Goal: Task Accomplishment & Management: Manage account settings

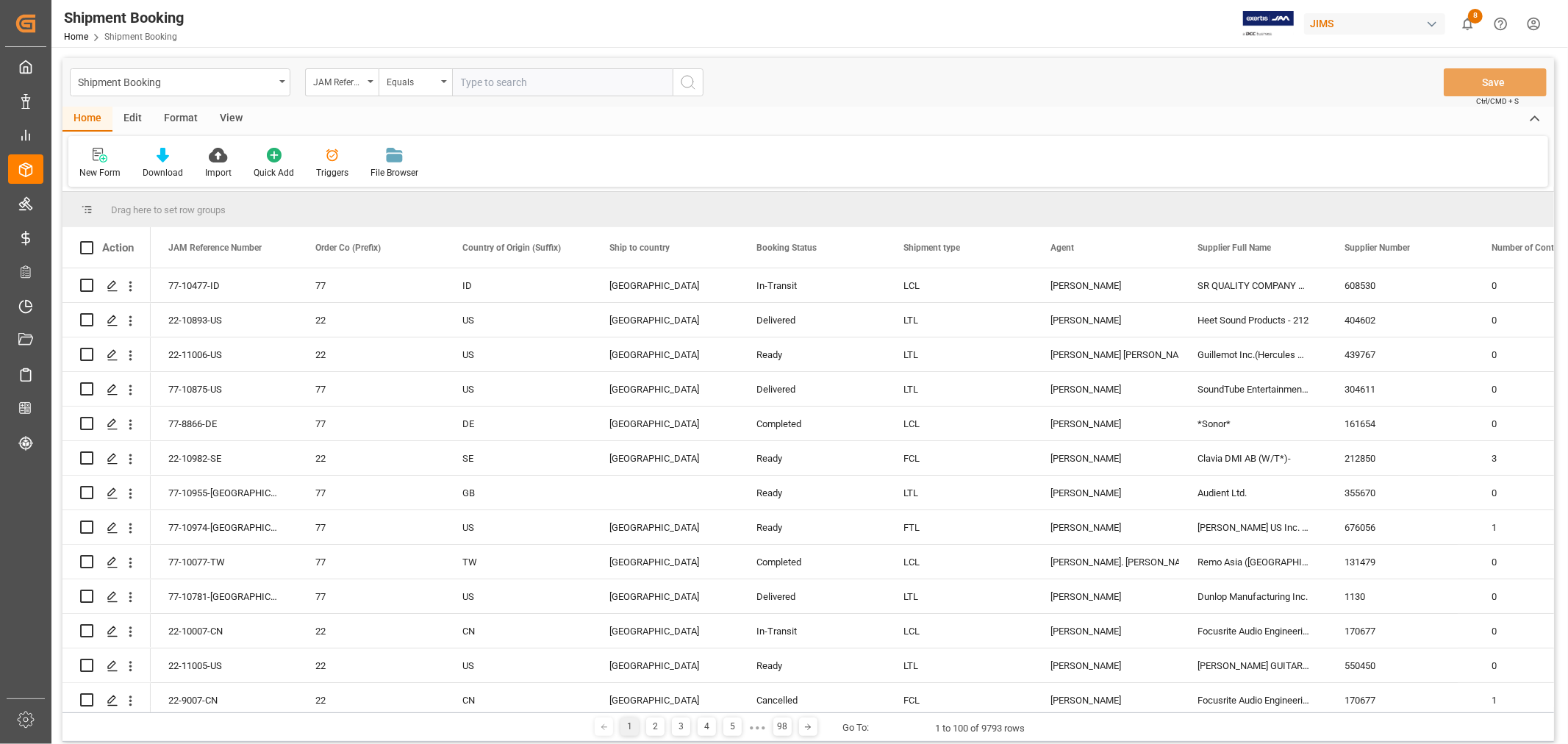
click at [468, 81] on input "text" at bounding box center [563, 82] width 221 height 28
type input "77-10513-CN"
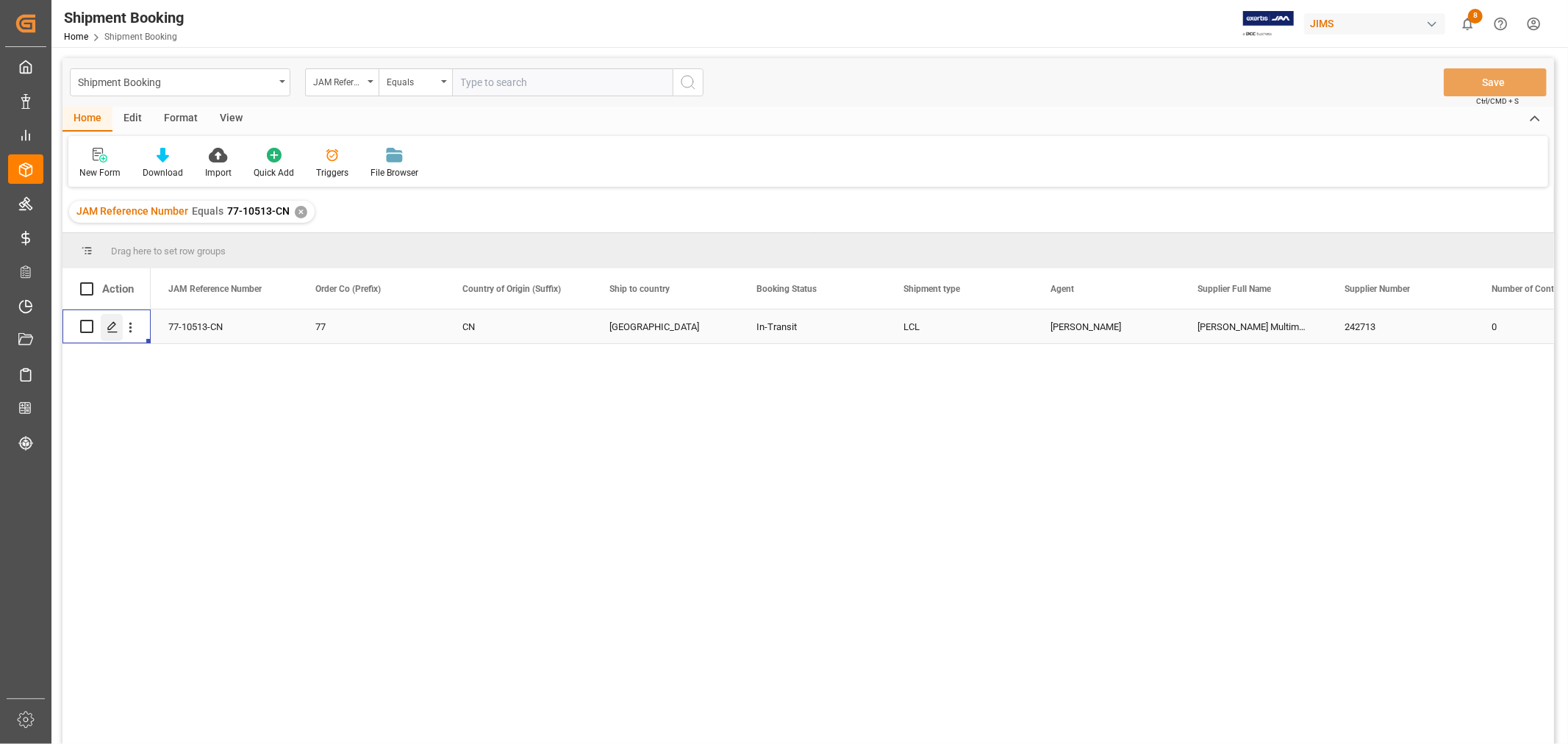
click at [113, 325] on polygon "Press SPACE to select this row." at bounding box center [111, 325] width 7 height 7
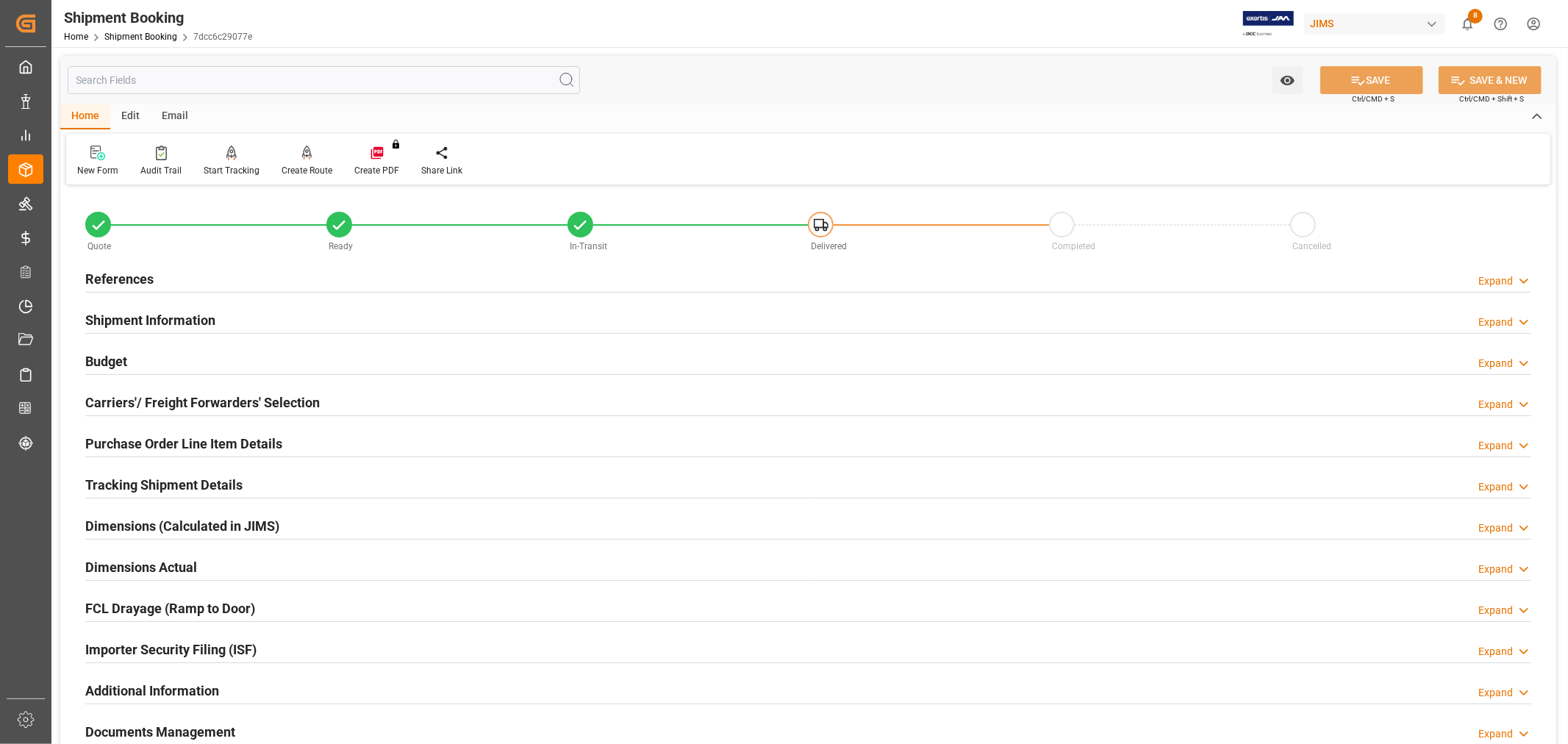
scroll to position [326, 0]
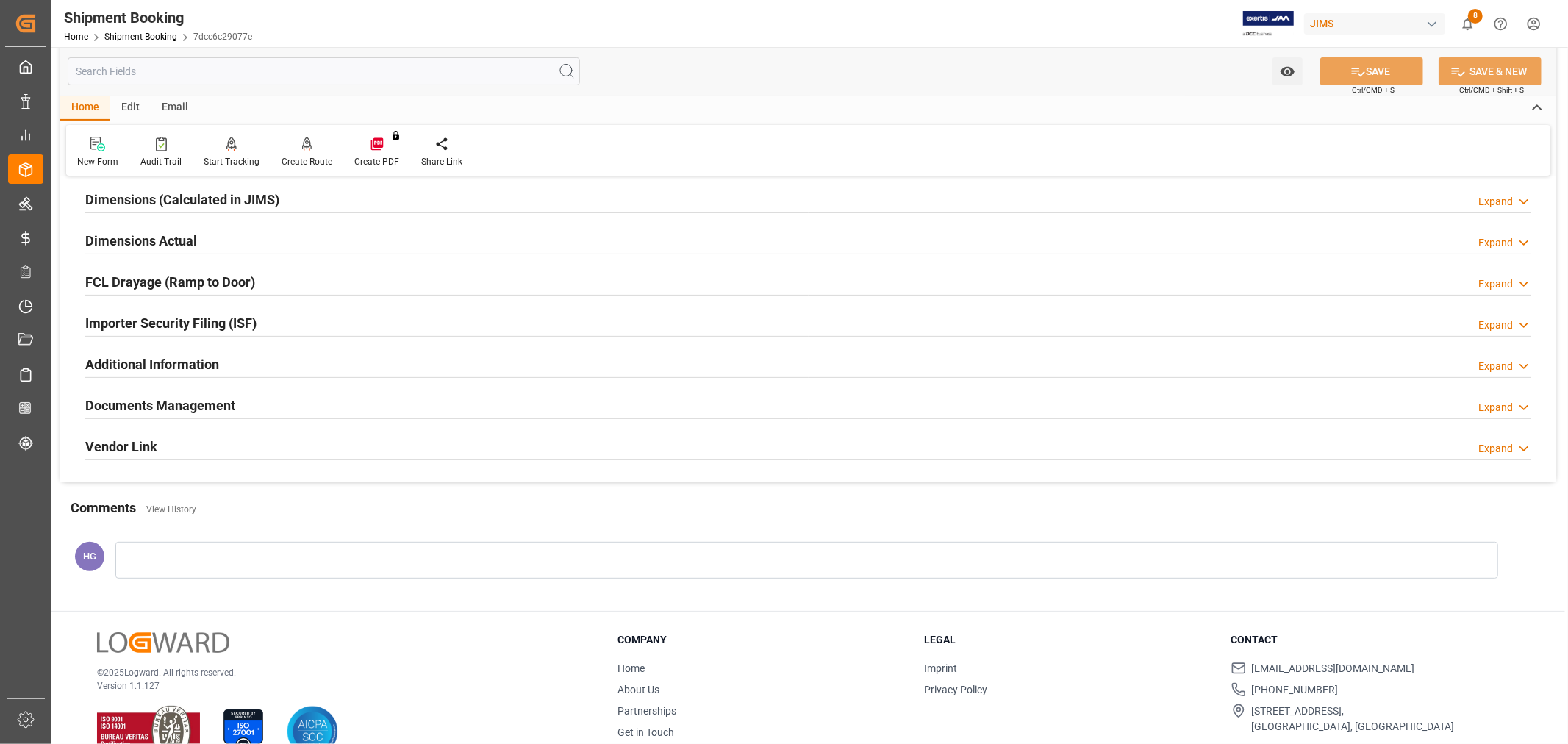
click at [196, 399] on h2 "Documents Management" at bounding box center [160, 405] width 150 height 20
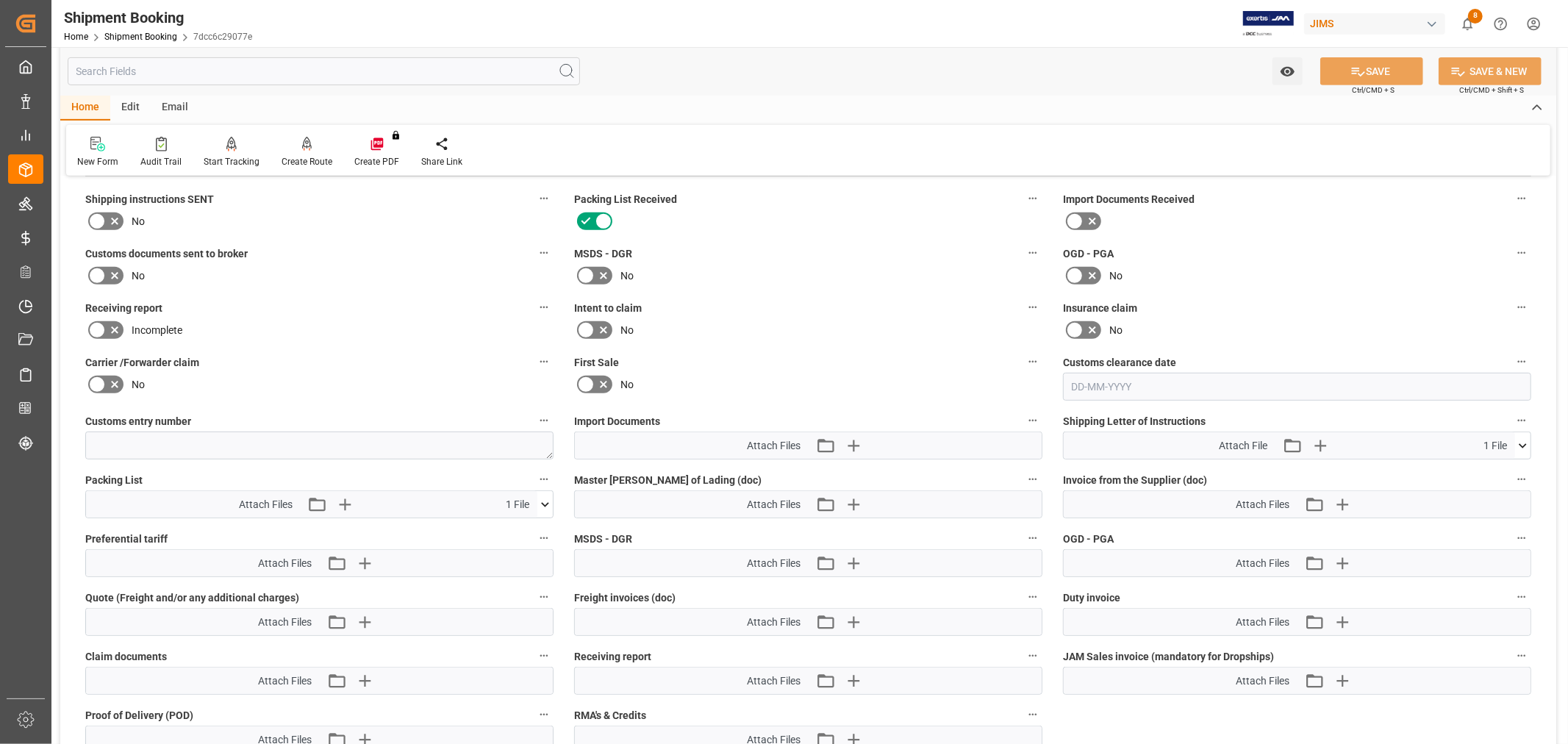
scroll to position [571, 0]
click at [853, 438] on icon "button" at bounding box center [852, 443] width 14 height 14
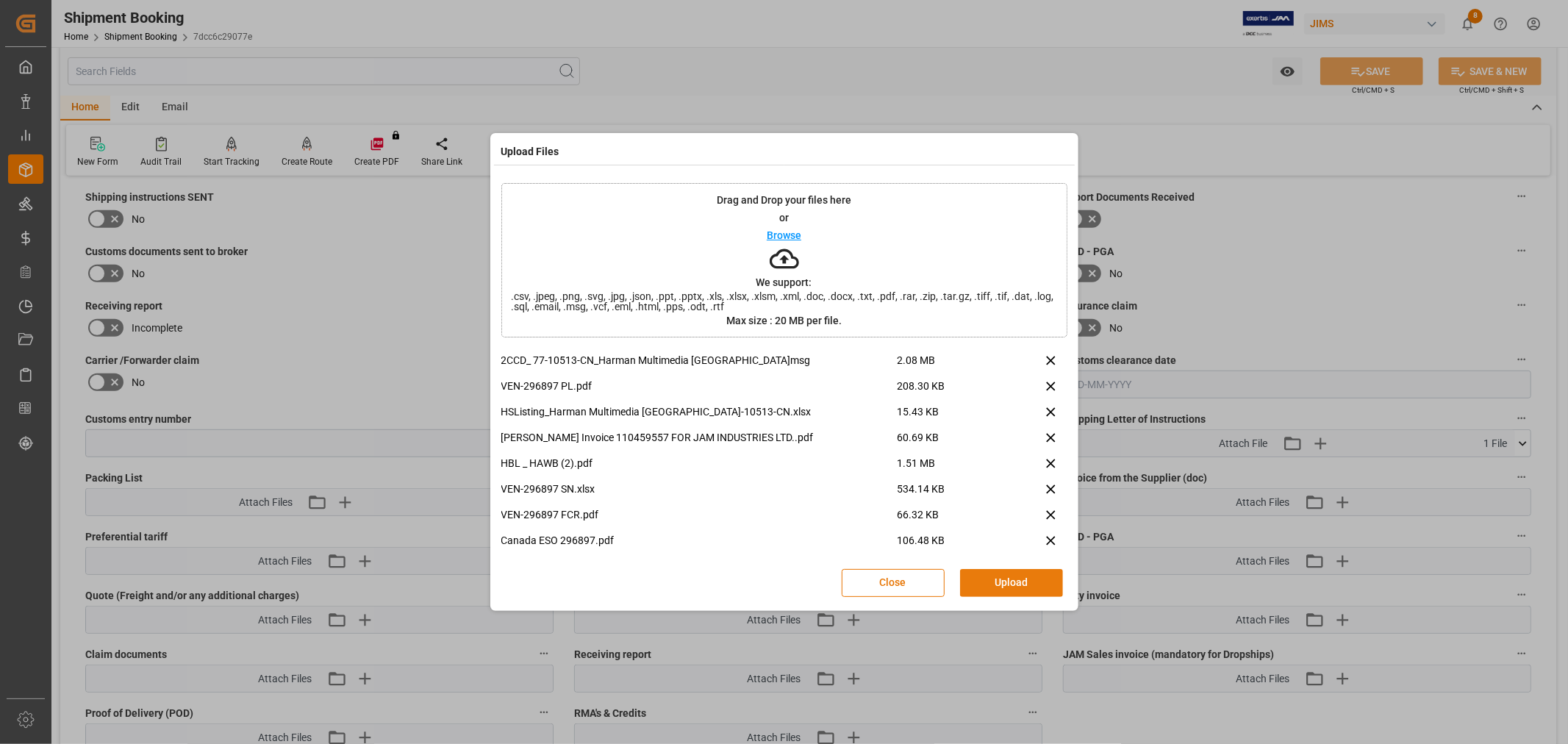
click at [996, 588] on button "Upload" at bounding box center [1012, 583] width 103 height 28
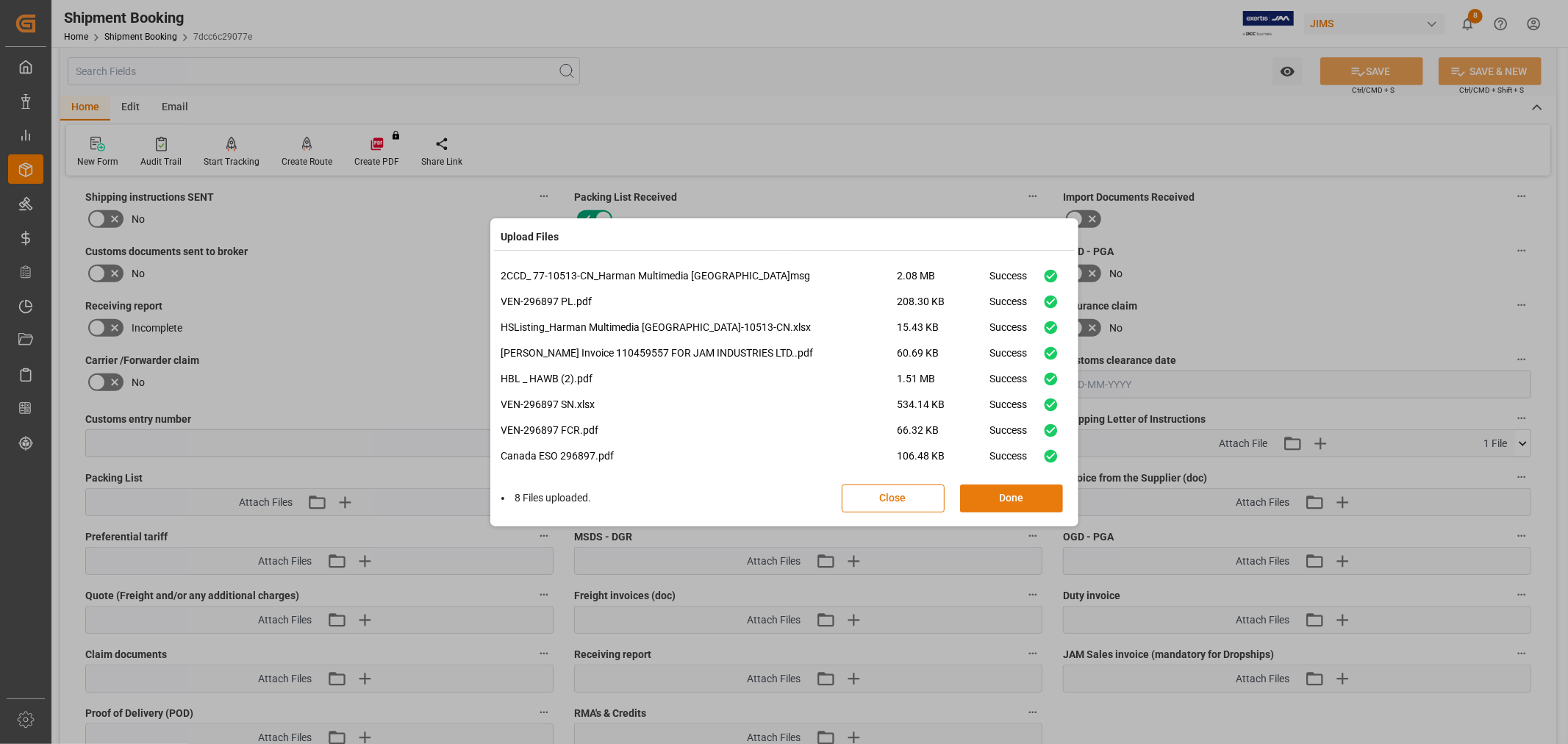
click at [1029, 502] on button "Done" at bounding box center [1012, 498] width 103 height 28
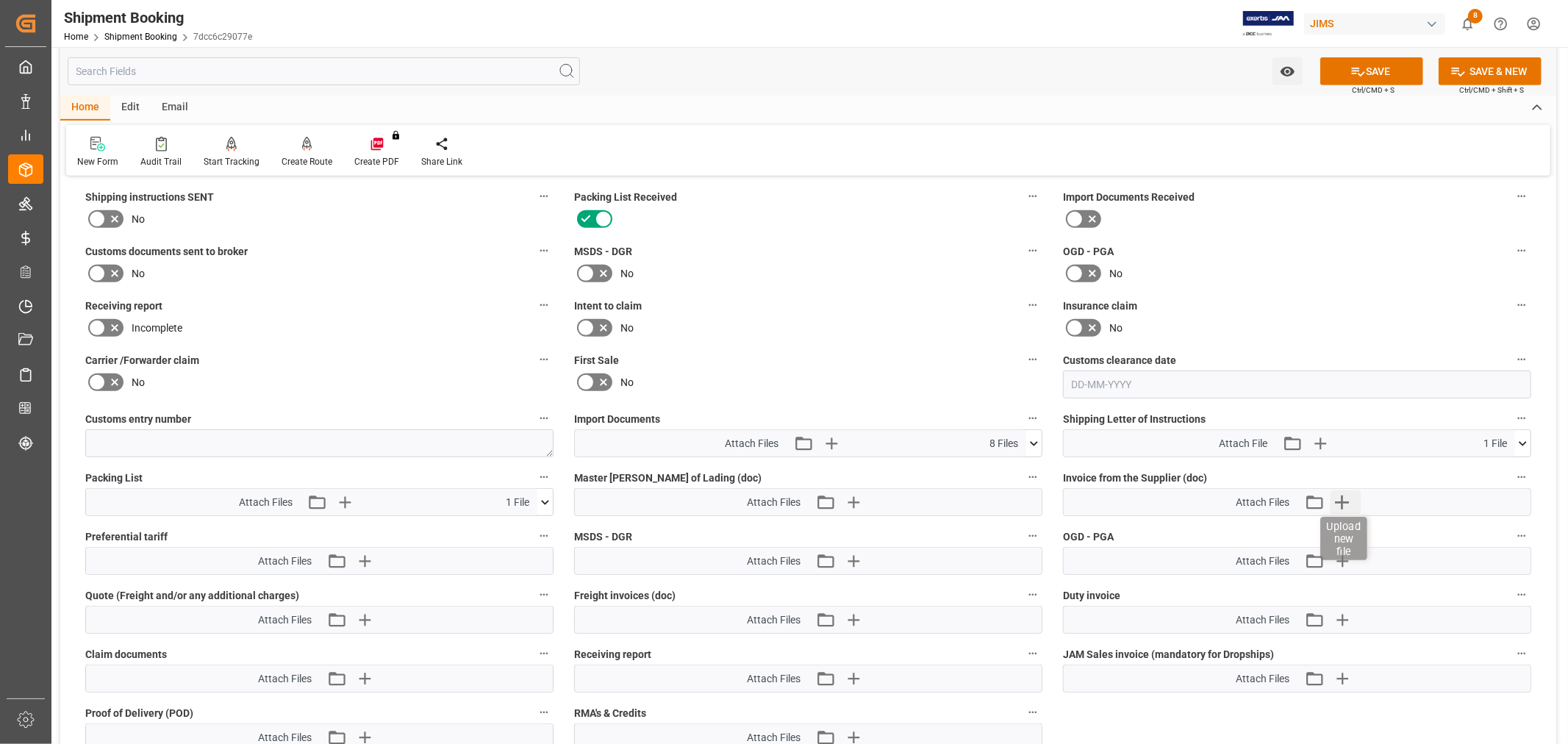
click at [1343, 496] on icon "button" at bounding box center [1341, 501] width 23 height 23
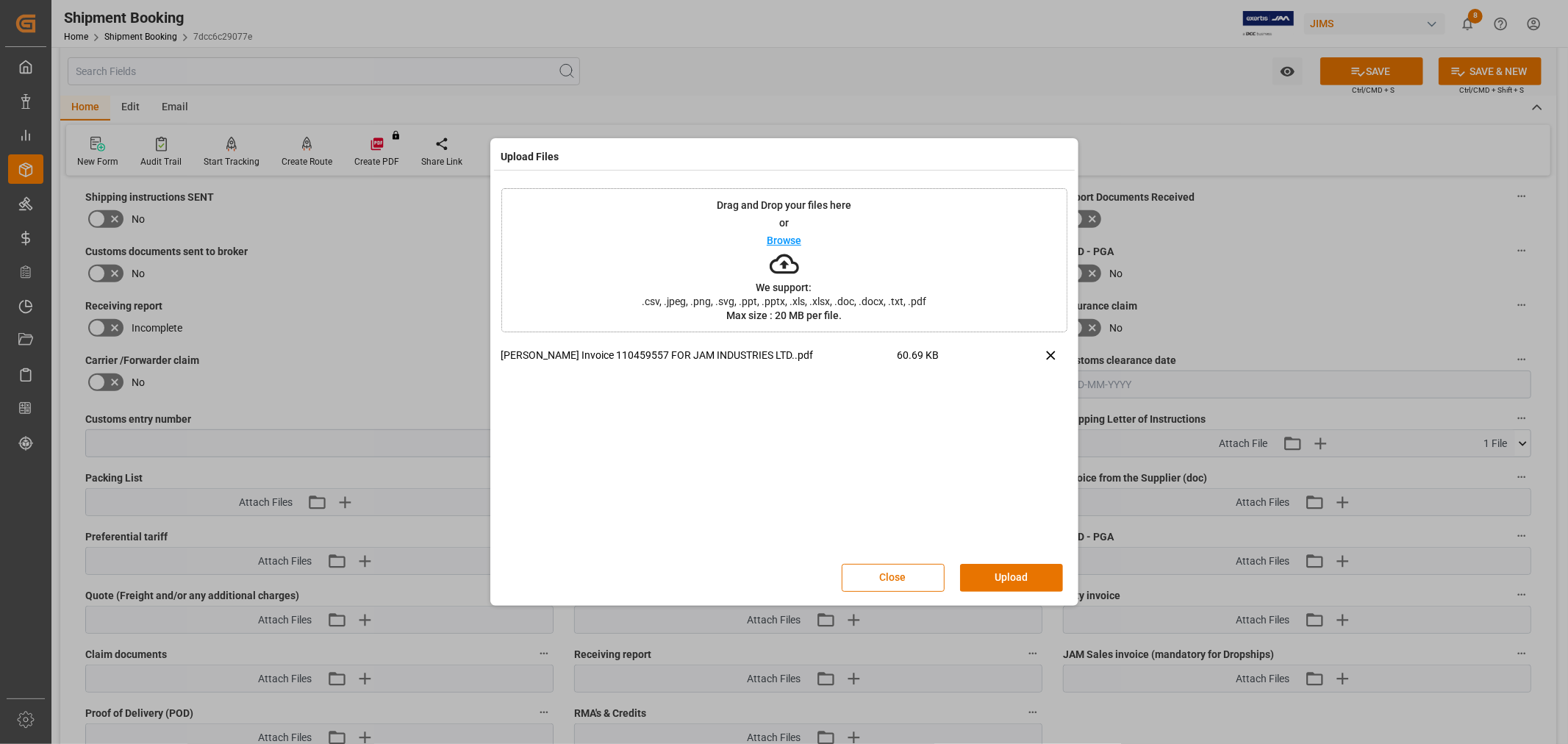
click at [1005, 574] on button "Upload" at bounding box center [1012, 577] width 103 height 28
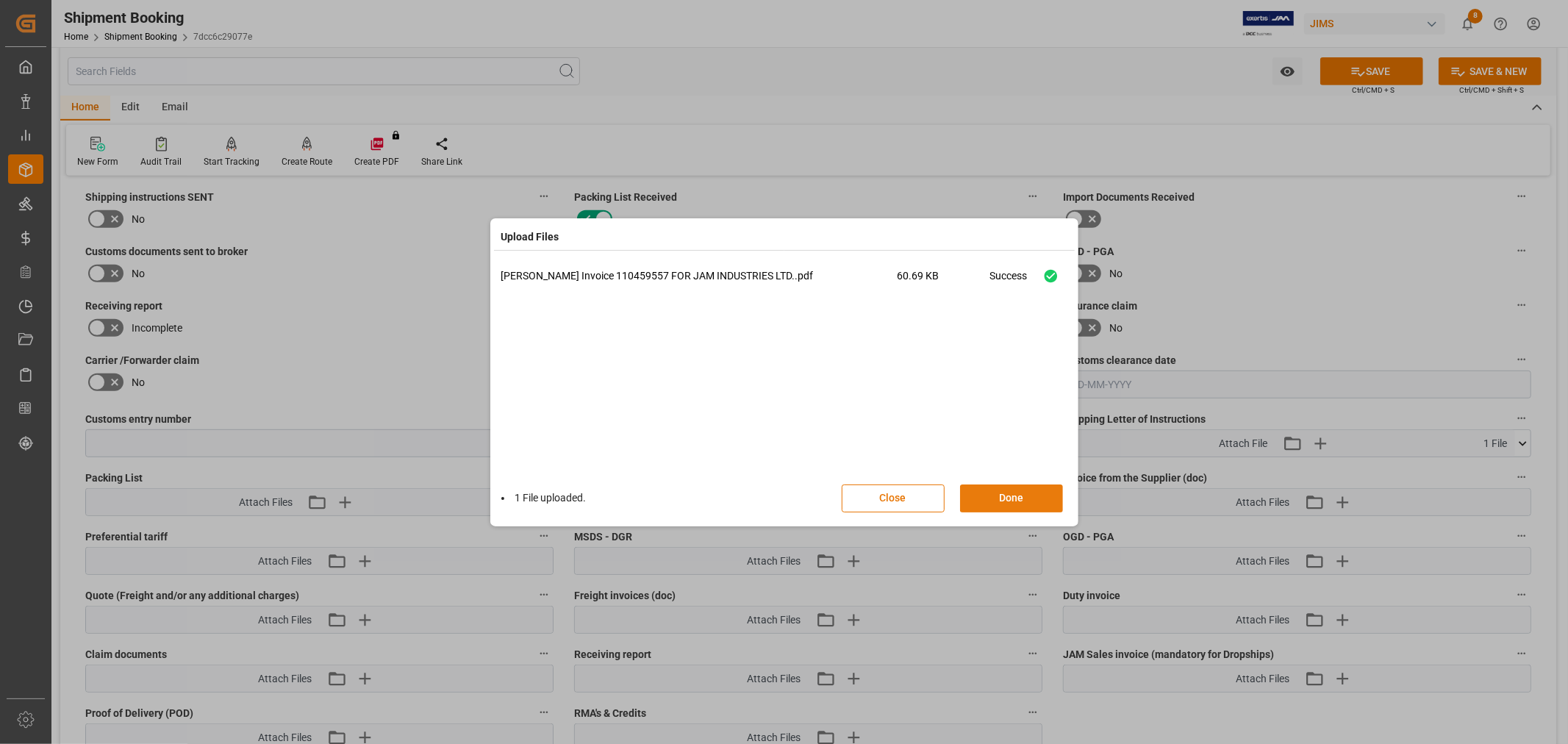
click at [1009, 501] on button "Done" at bounding box center [1012, 498] width 103 height 28
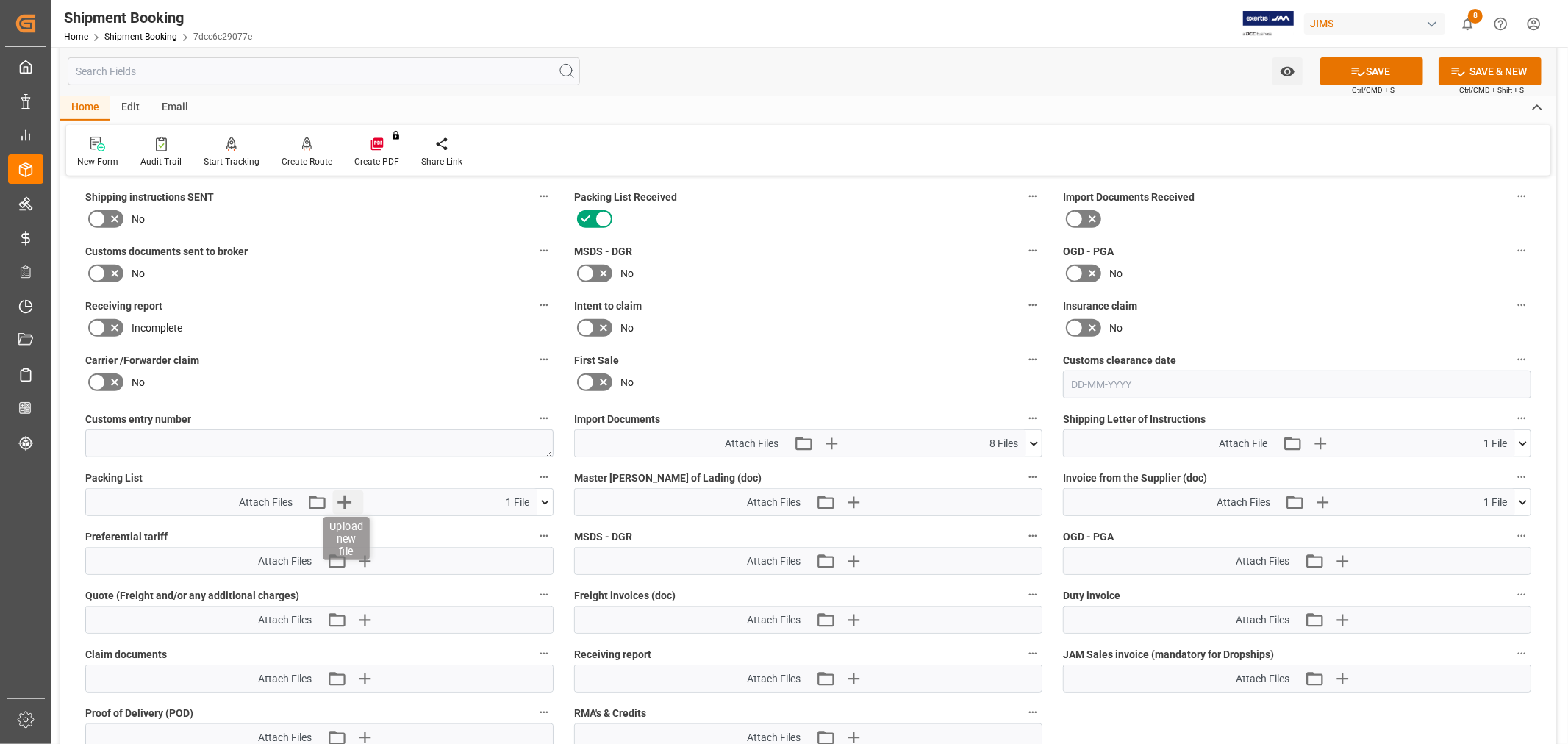
click at [339, 504] on icon "button" at bounding box center [344, 501] width 23 height 23
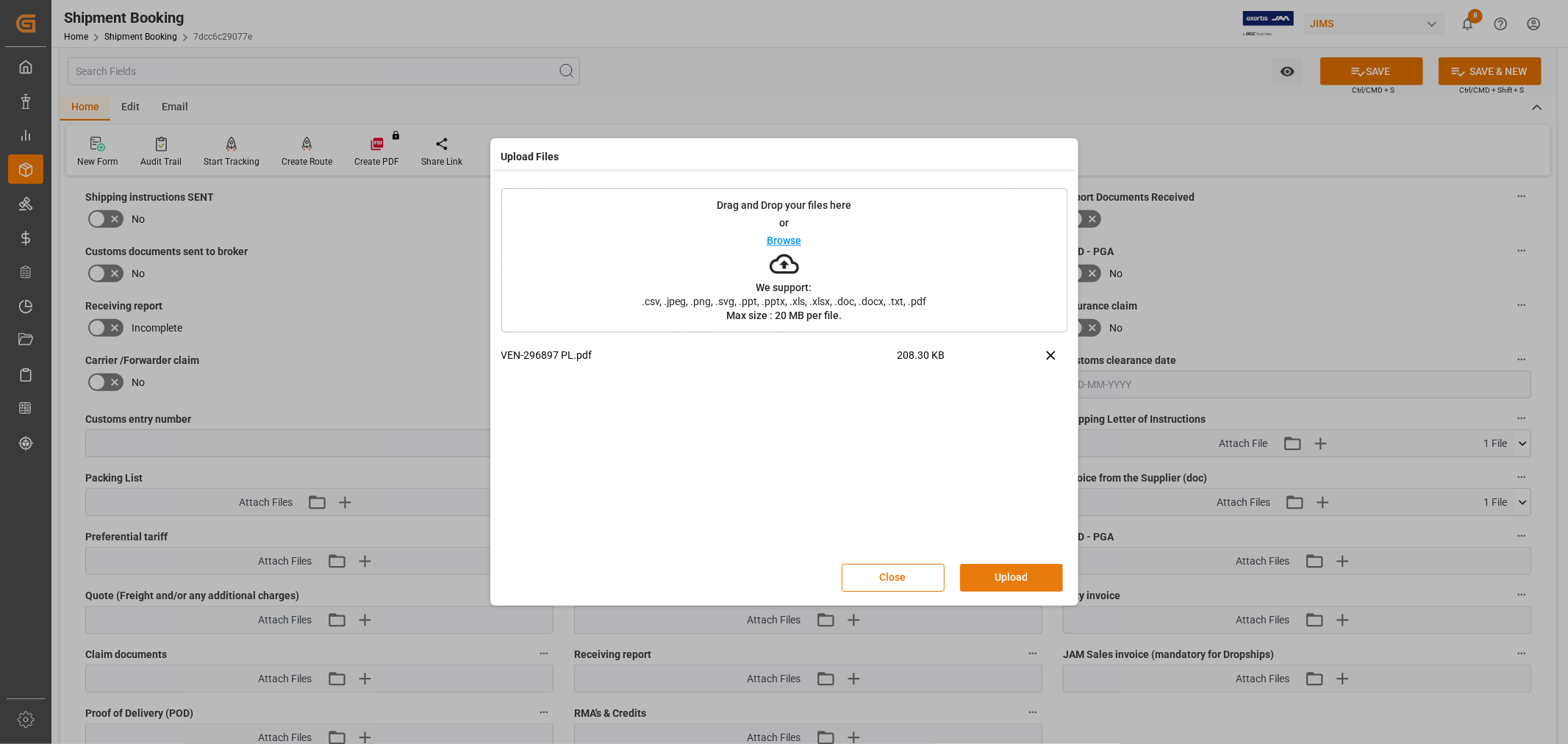
click at [1021, 571] on button "Upload" at bounding box center [1012, 577] width 103 height 28
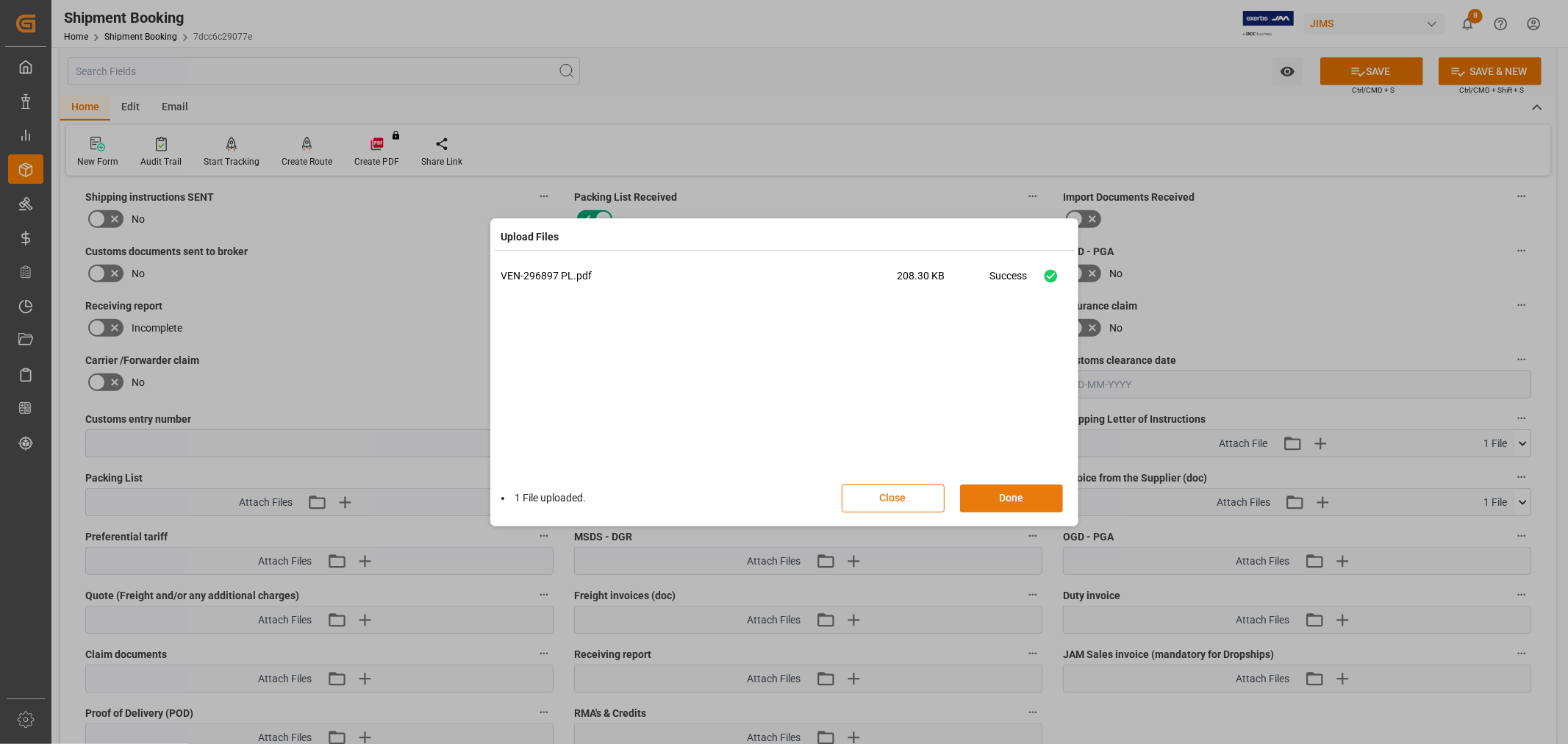
click at [1009, 493] on button "Done" at bounding box center [1012, 498] width 103 height 28
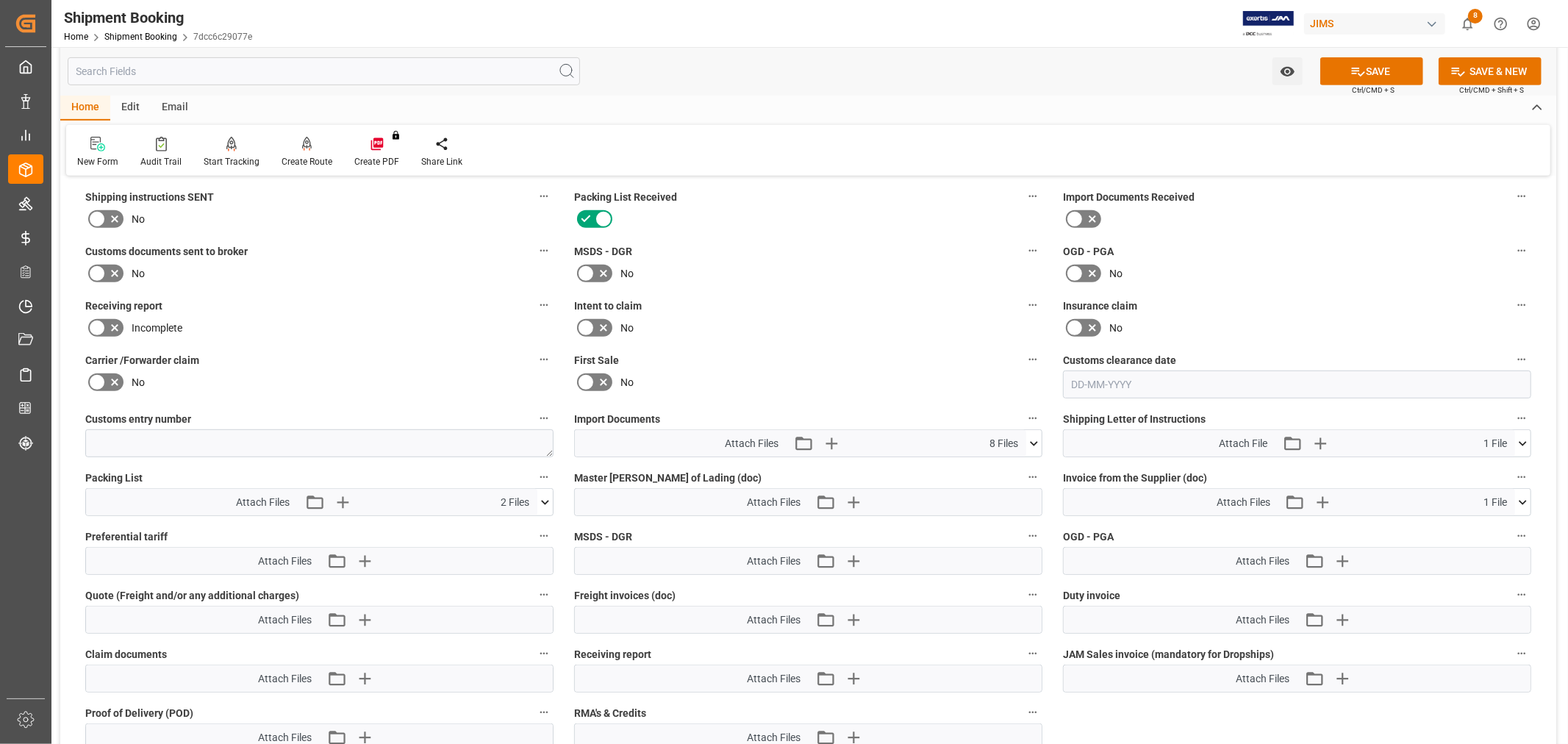
click at [112, 272] on icon at bounding box center [114, 274] width 7 height 7
click at [0, 0] on input "checkbox" at bounding box center [0, 0] width 0 height 0
click at [1375, 66] on button "SAVE" at bounding box center [1372, 71] width 103 height 28
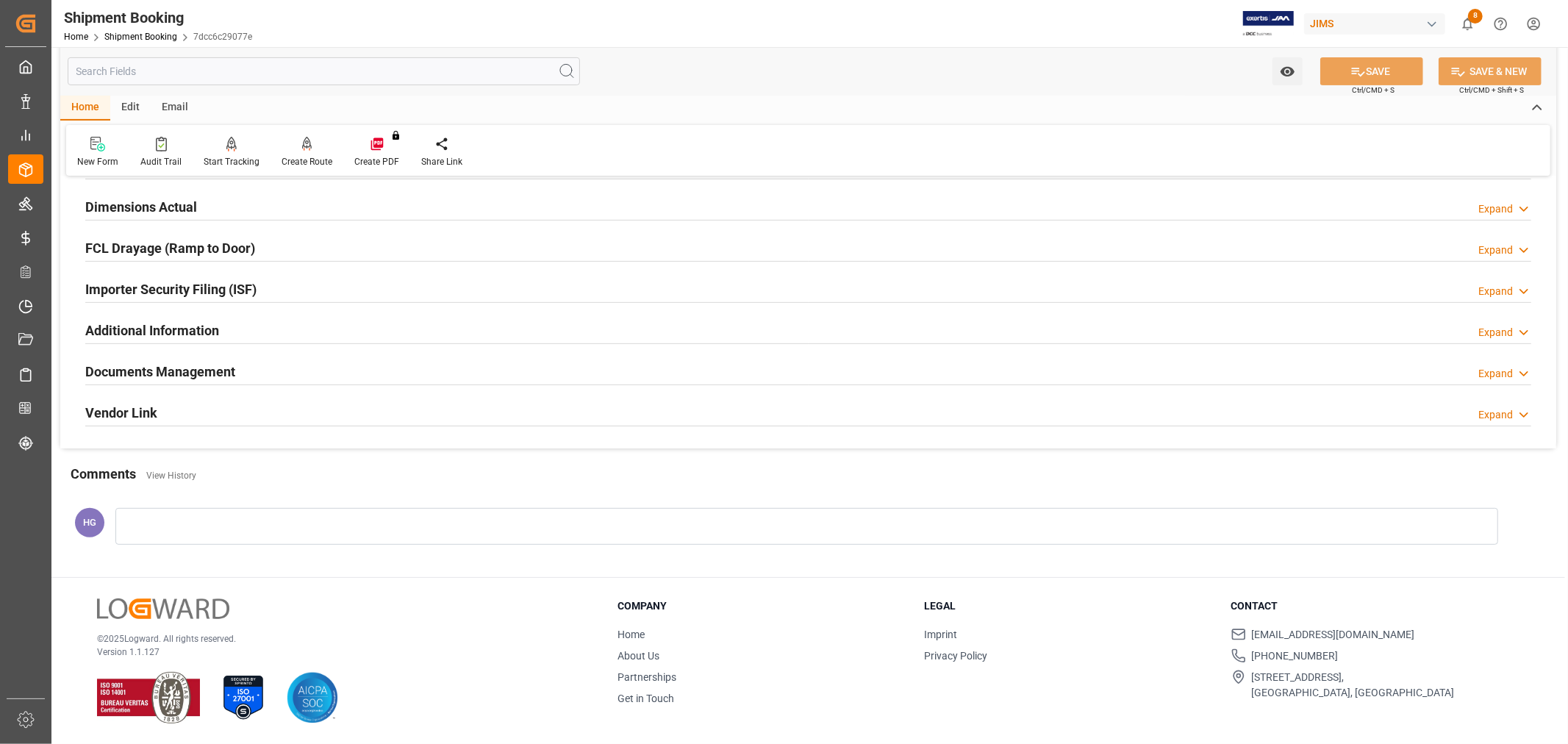
scroll to position [0, 0]
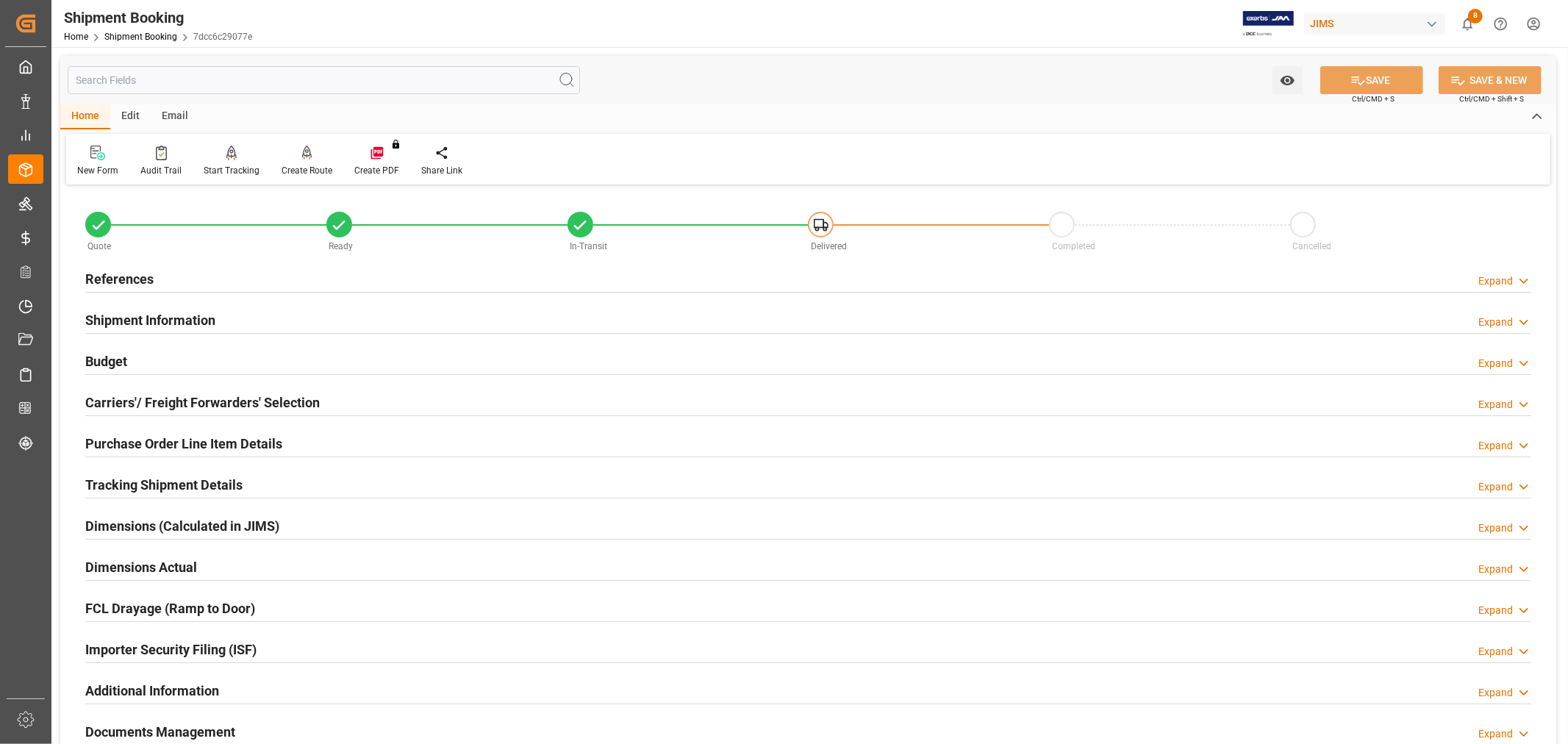
click at [134, 276] on h2 "References" at bounding box center [119, 279] width 69 height 20
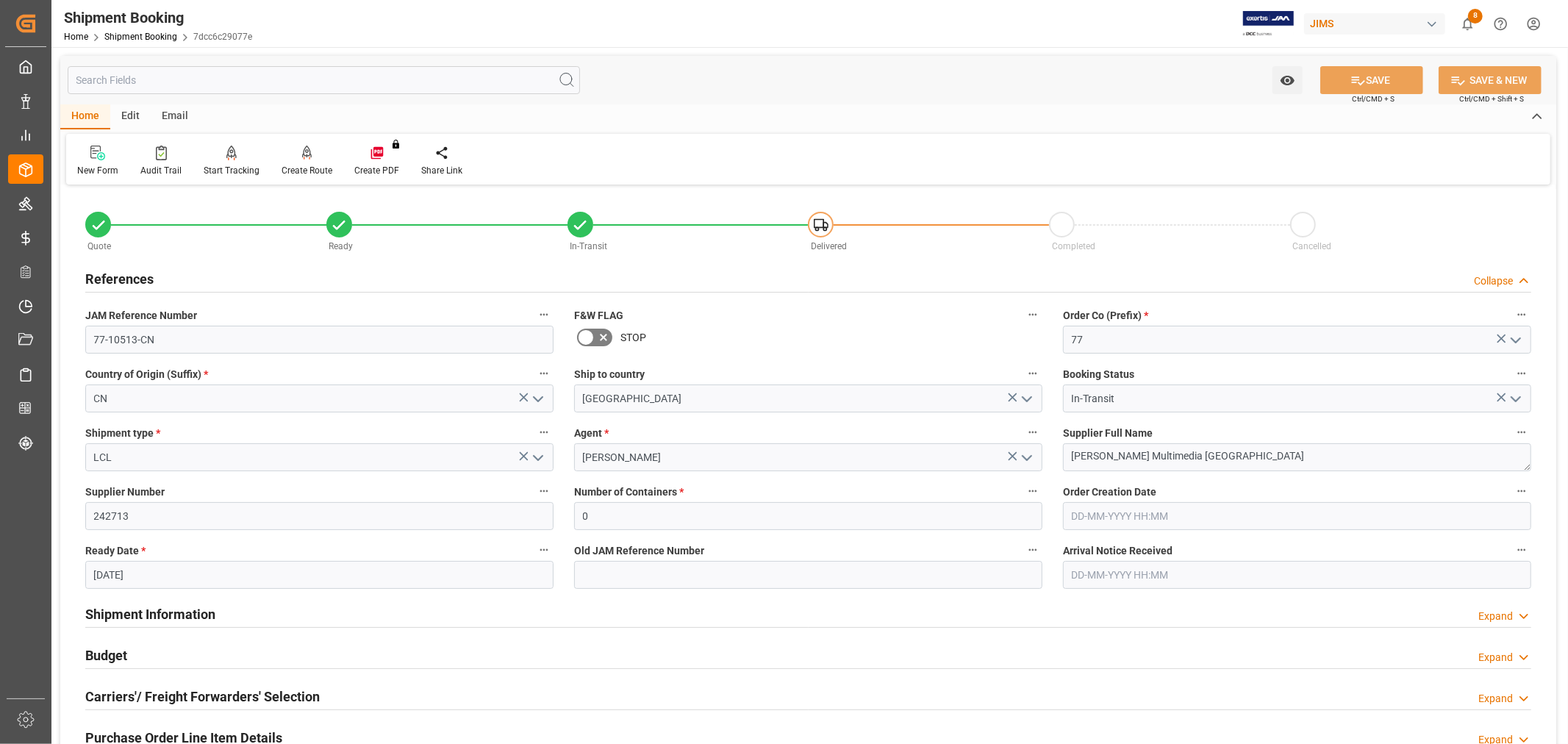
click at [134, 276] on h2 "References" at bounding box center [119, 279] width 69 height 20
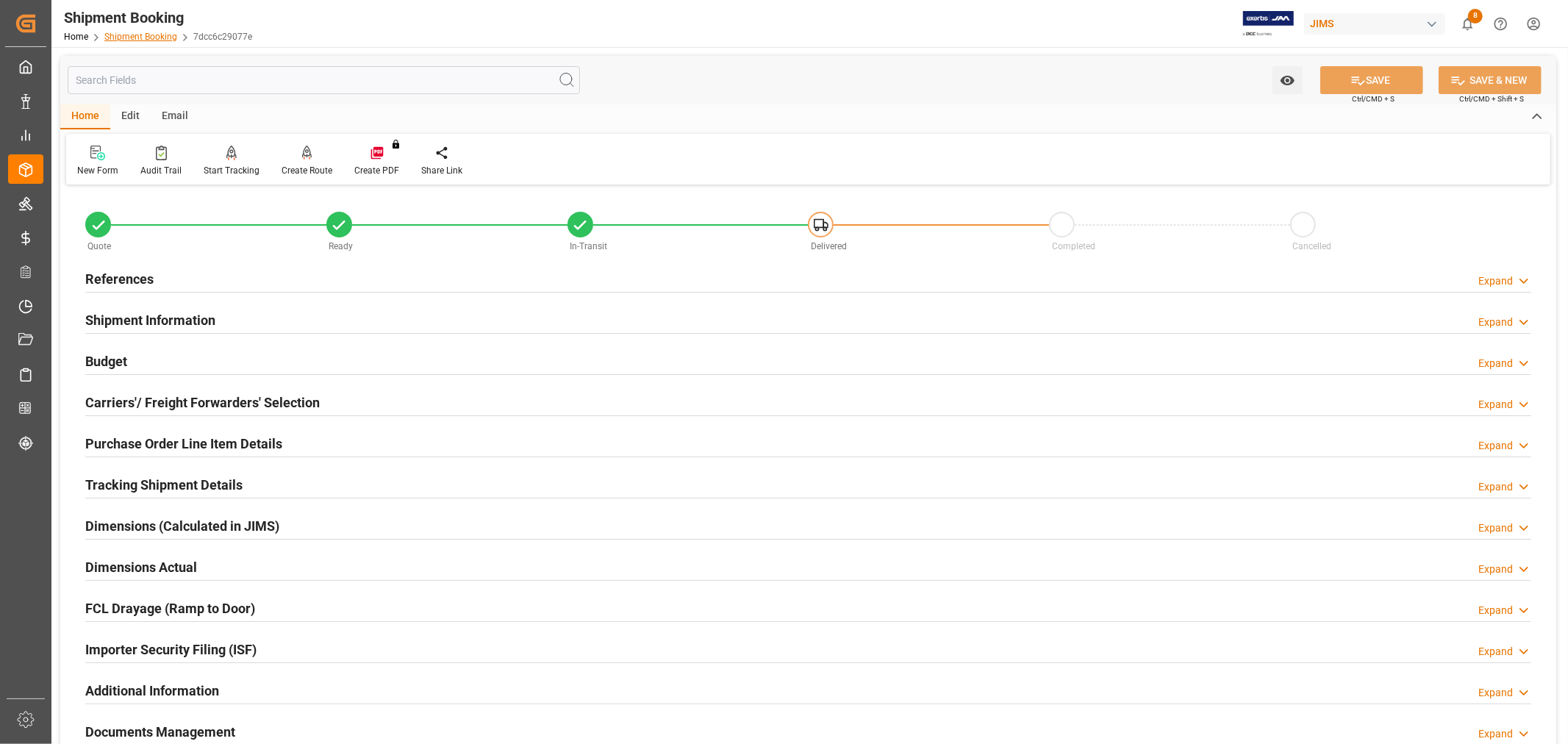
click at [137, 39] on link "Shipment Booking" at bounding box center [140, 36] width 73 height 10
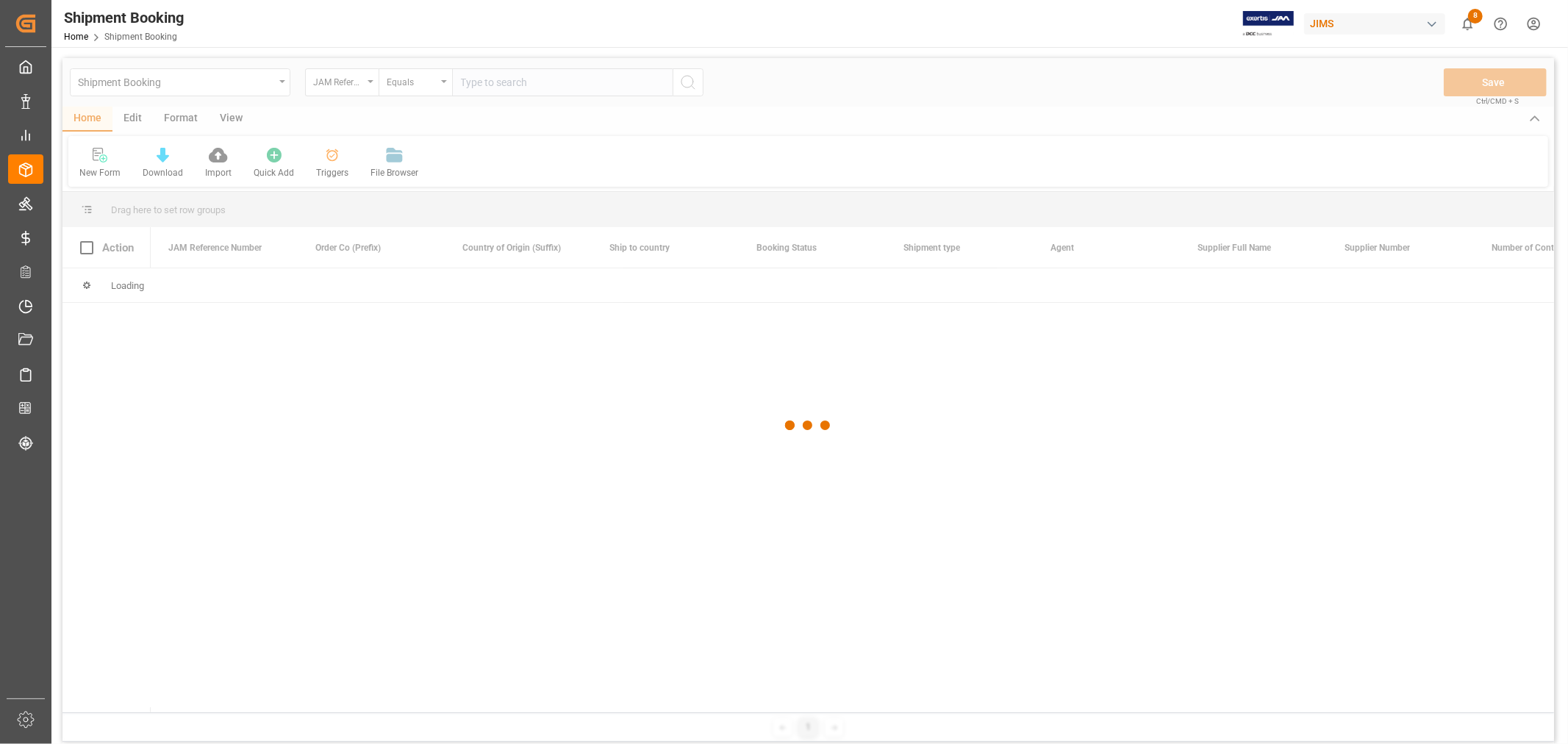
click at [501, 87] on div at bounding box center [808, 426] width 1491 height 735
click at [498, 81] on div at bounding box center [808, 426] width 1491 height 735
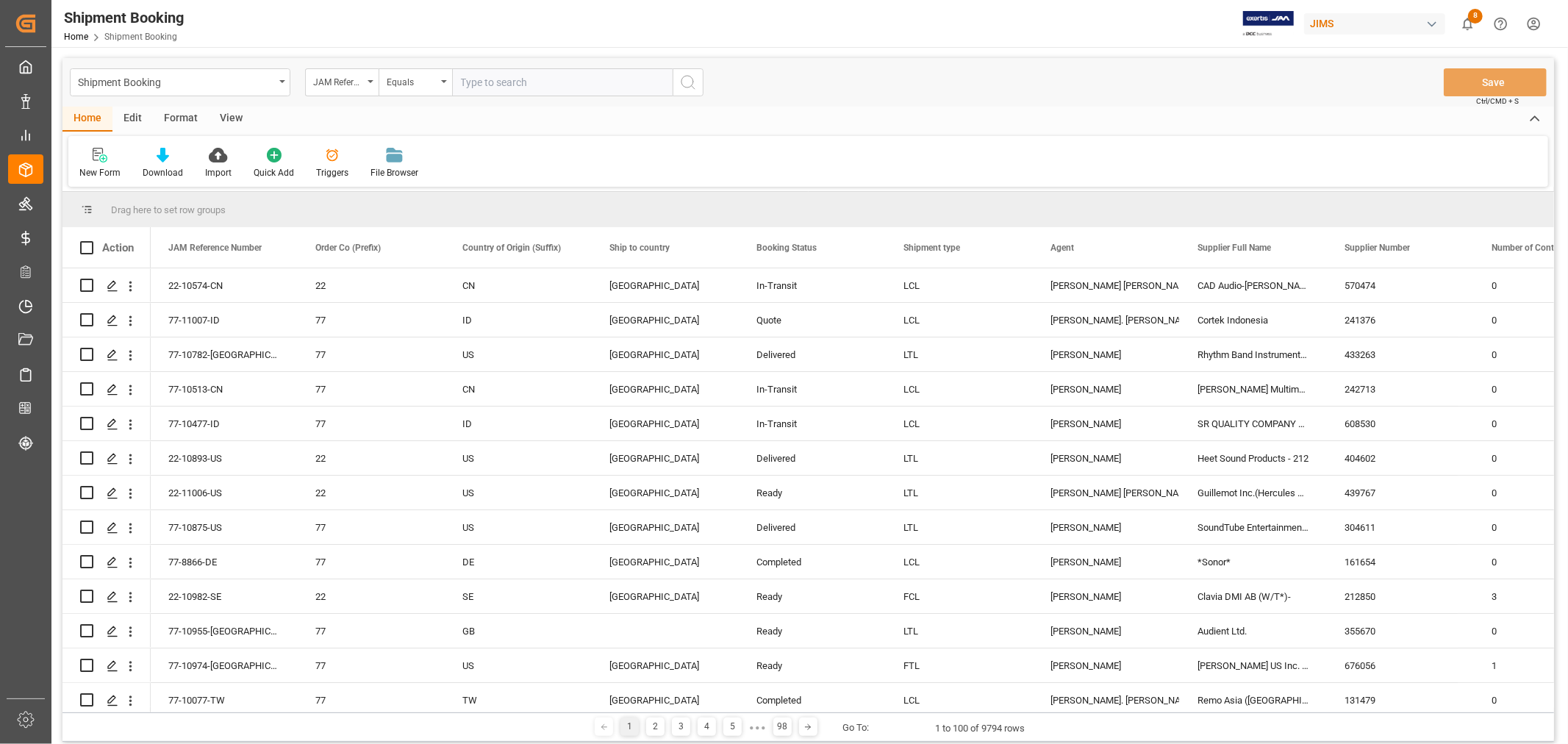
click at [503, 81] on input "text" at bounding box center [563, 82] width 221 height 28
type input "77-10516-VN"
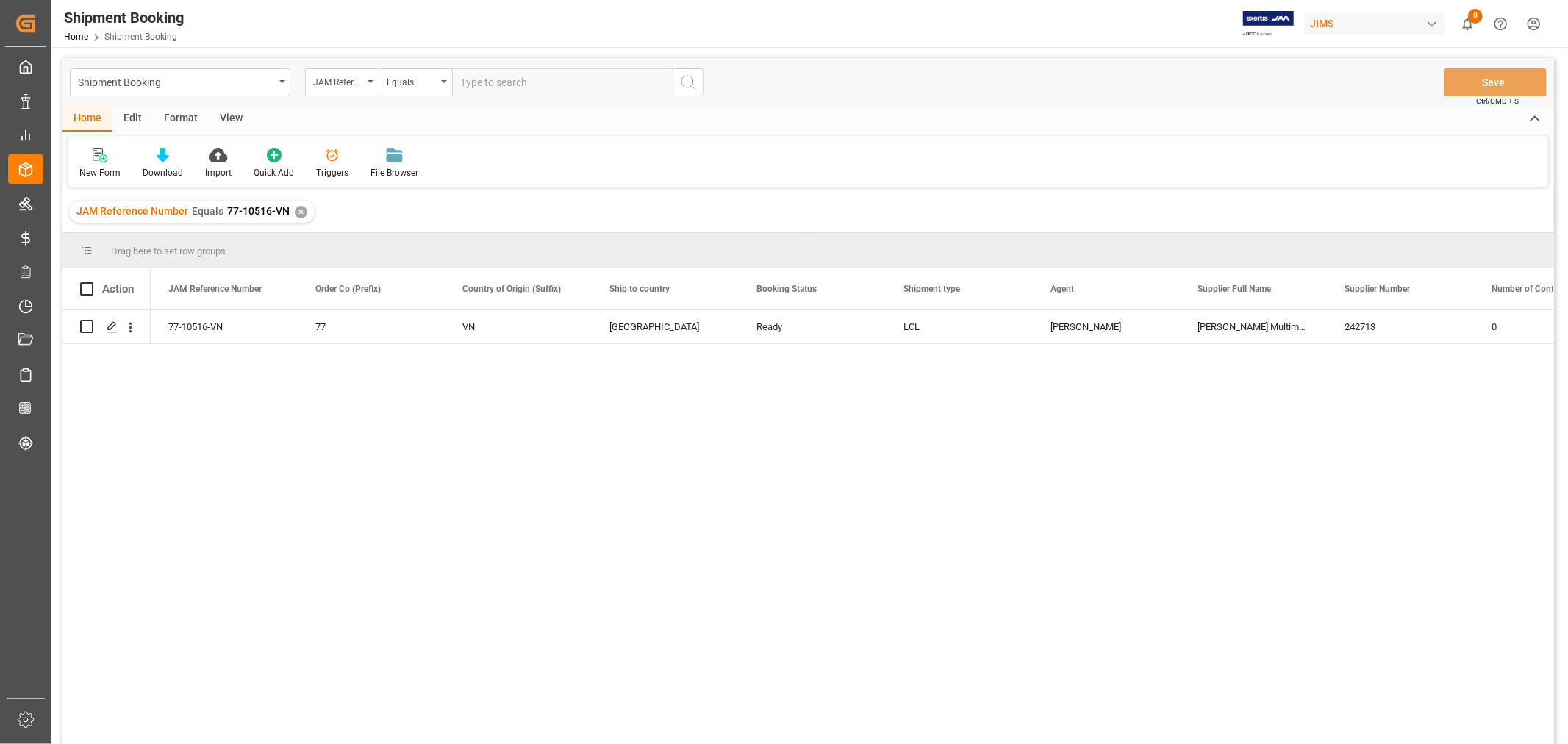
click at [226, 115] on div "View" at bounding box center [231, 118] width 45 height 25
click at [85, 152] on div at bounding box center [94, 154] width 29 height 15
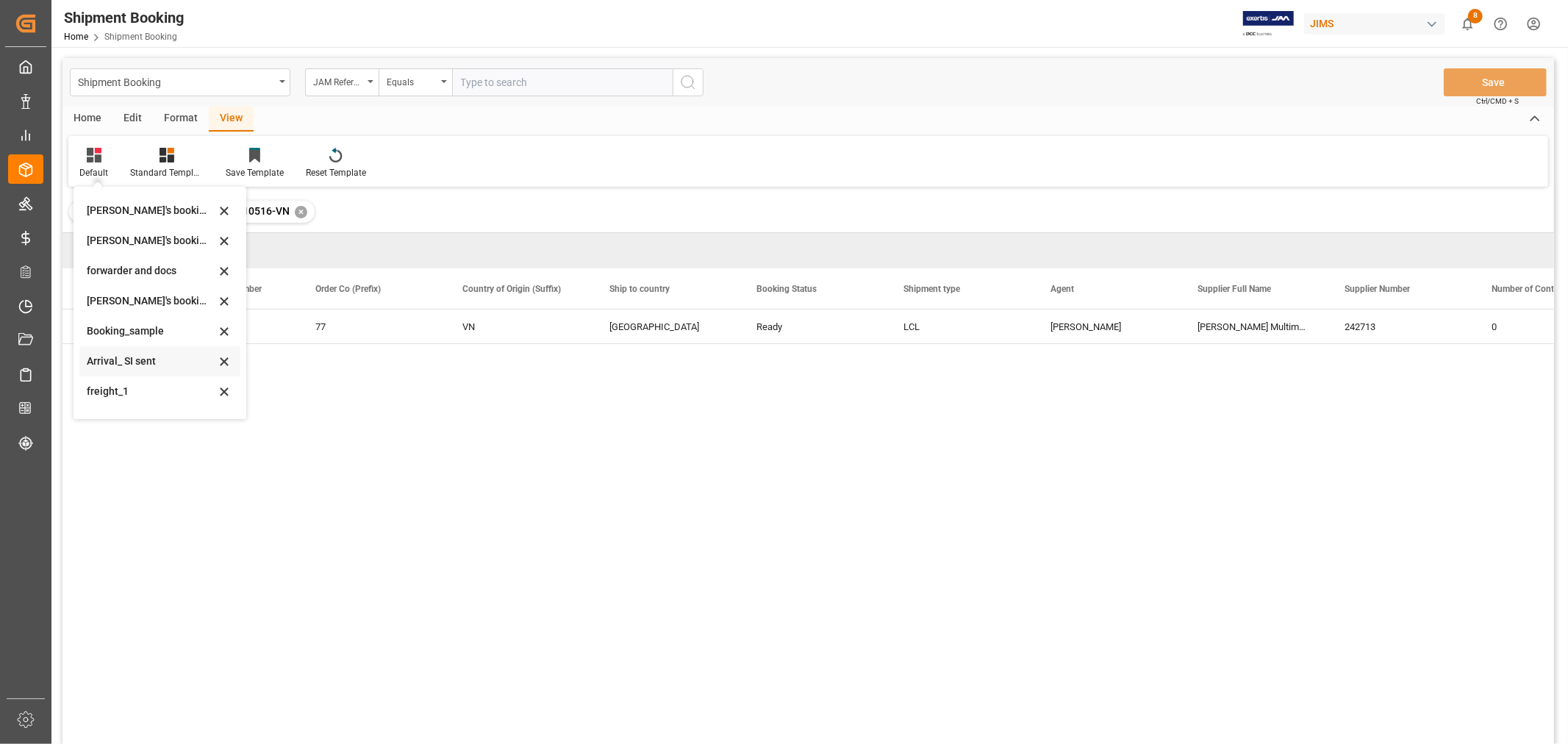
scroll to position [140, 0]
click at [122, 393] on div "booking_5" at bounding box center [152, 398] width 129 height 15
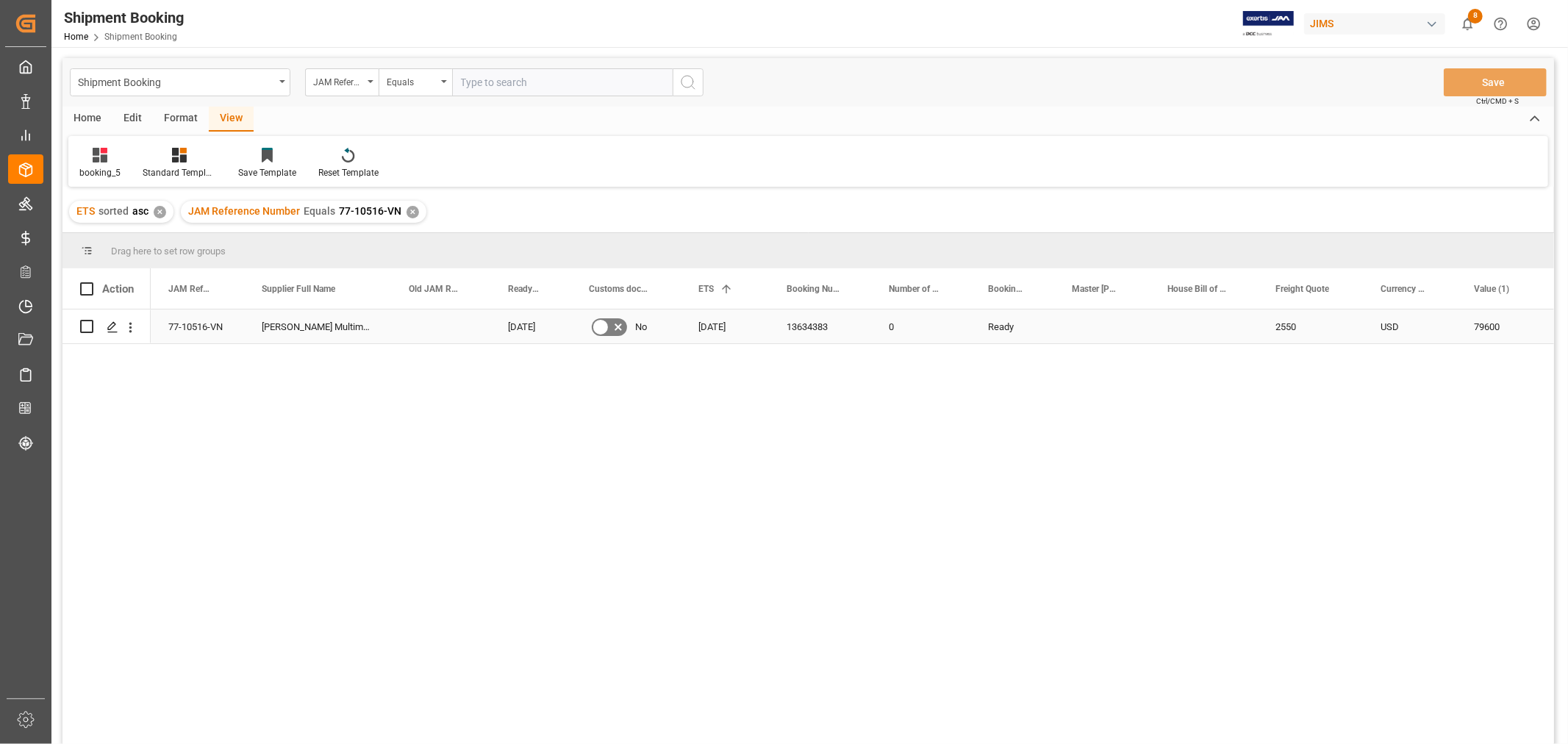
click at [813, 321] on div "13634383" at bounding box center [820, 326] width 102 height 34
click at [407, 210] on div "✕" at bounding box center [412, 211] width 12 height 12
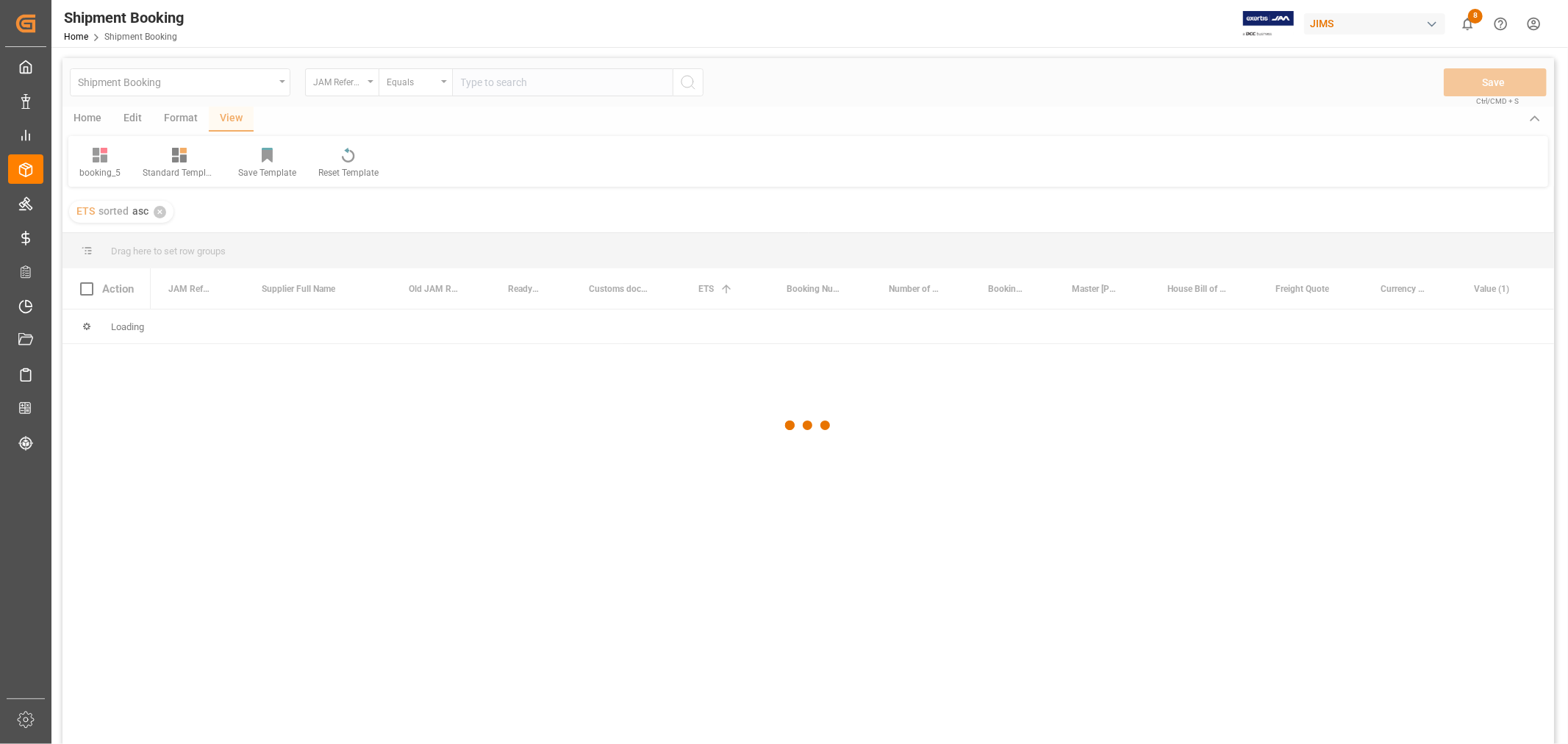
click at [508, 84] on div at bounding box center [808, 426] width 1491 height 735
click at [507, 81] on div at bounding box center [808, 426] width 1491 height 735
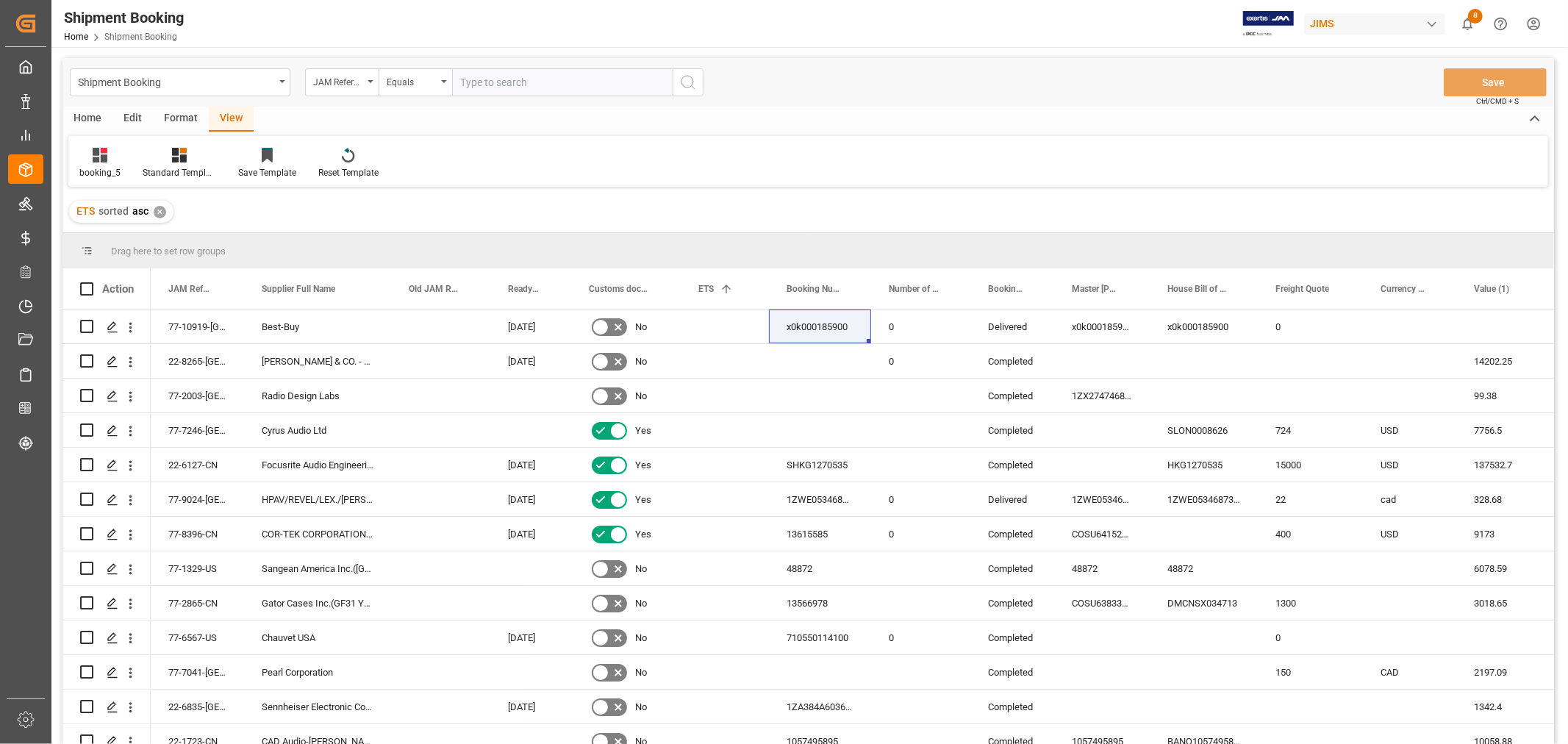
click at [507, 81] on input "text" at bounding box center [563, 82] width 221 height 28
type input "77-10657-CN"
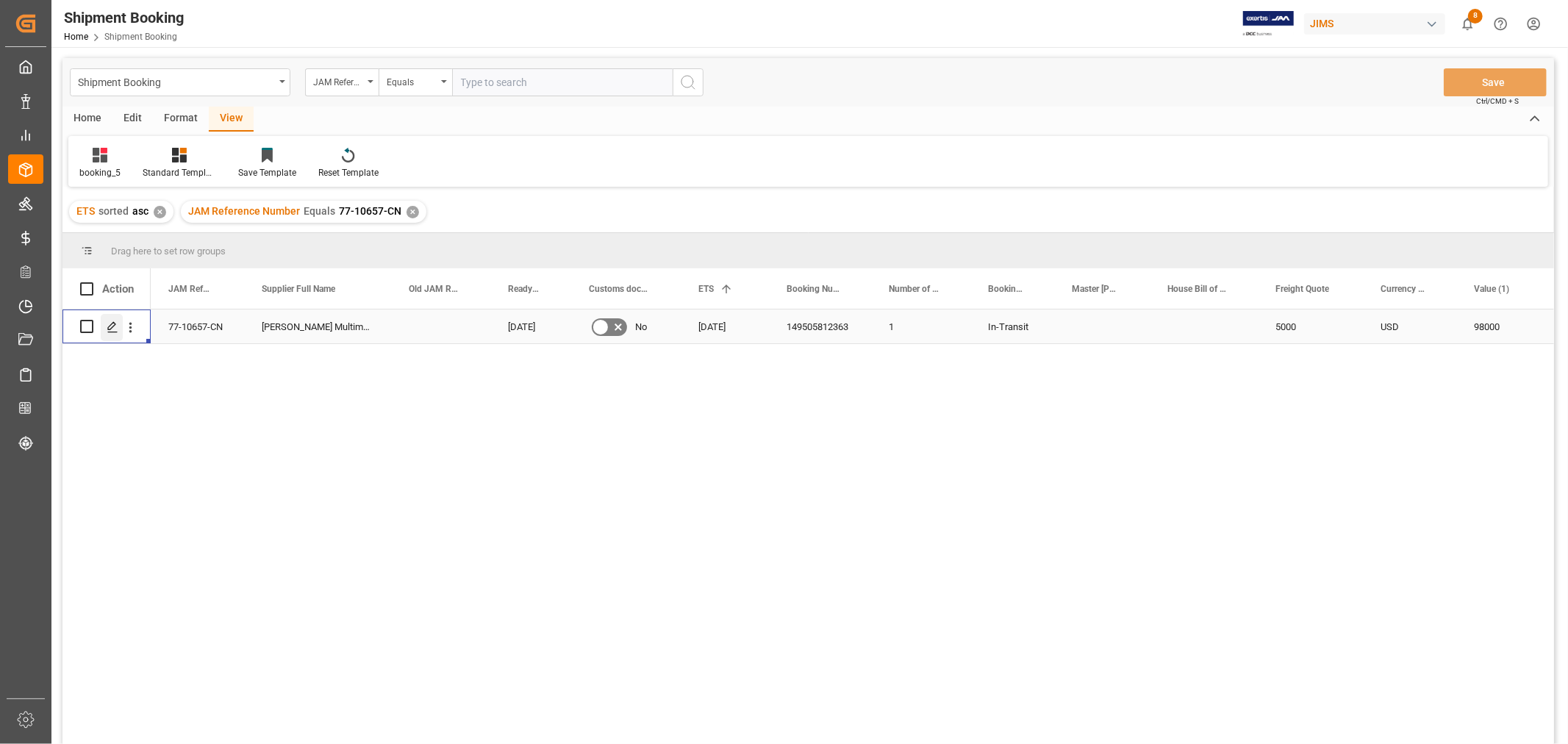
click at [106, 323] on icon "Press SPACE to select this row." at bounding box center [112, 326] width 12 height 12
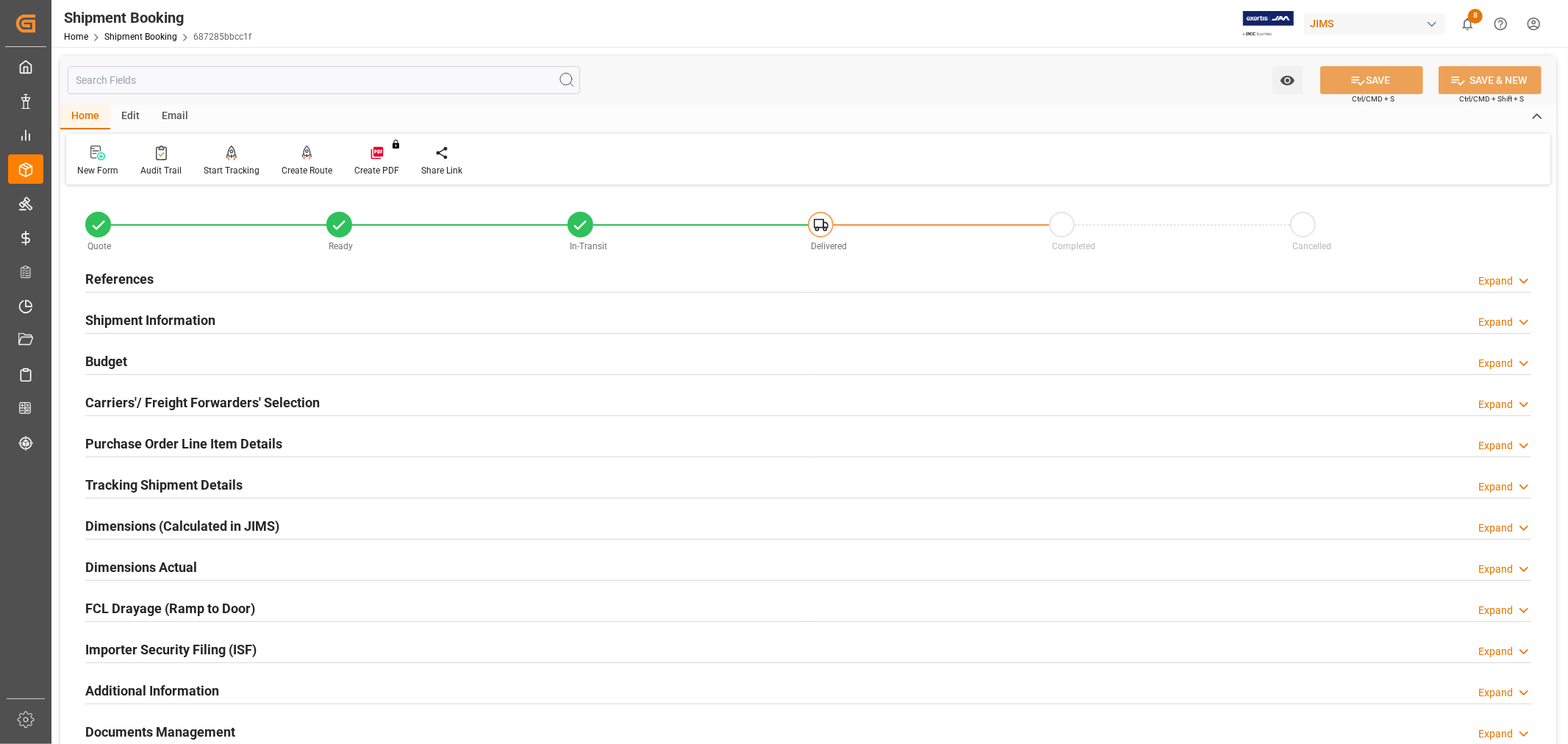
scroll to position [218, 0]
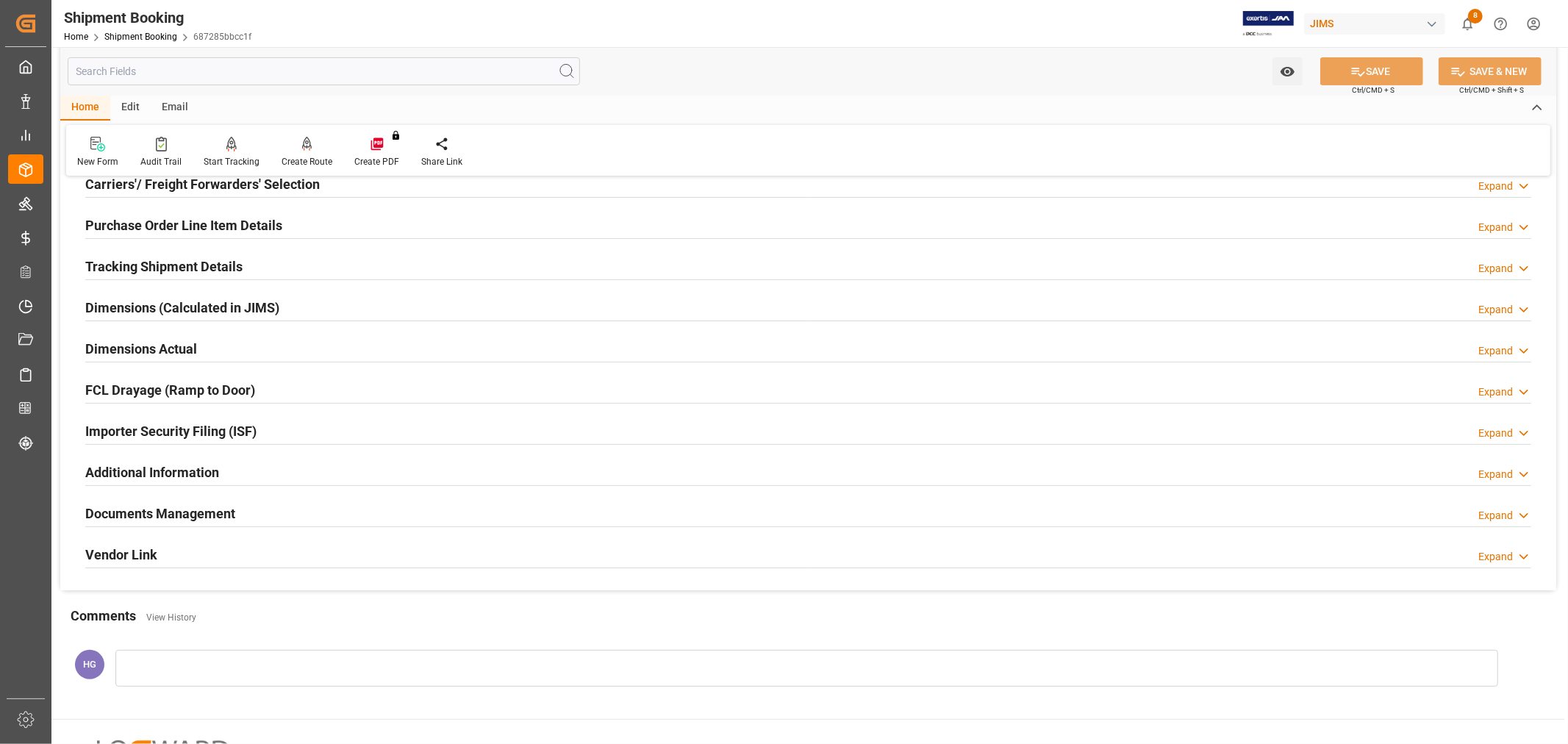
click at [218, 505] on h2 "Documents Management" at bounding box center [160, 513] width 150 height 20
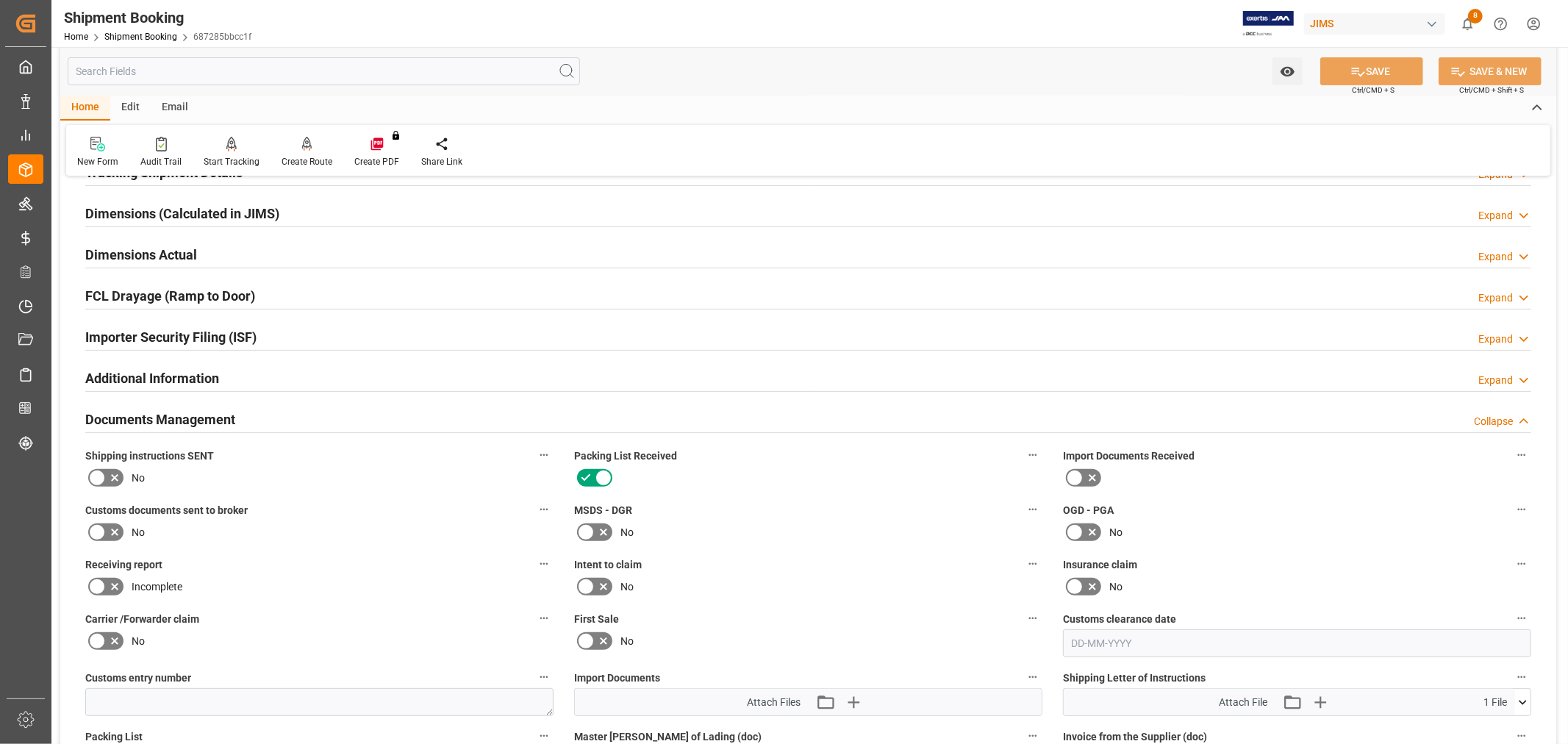
scroll to position [627, 0]
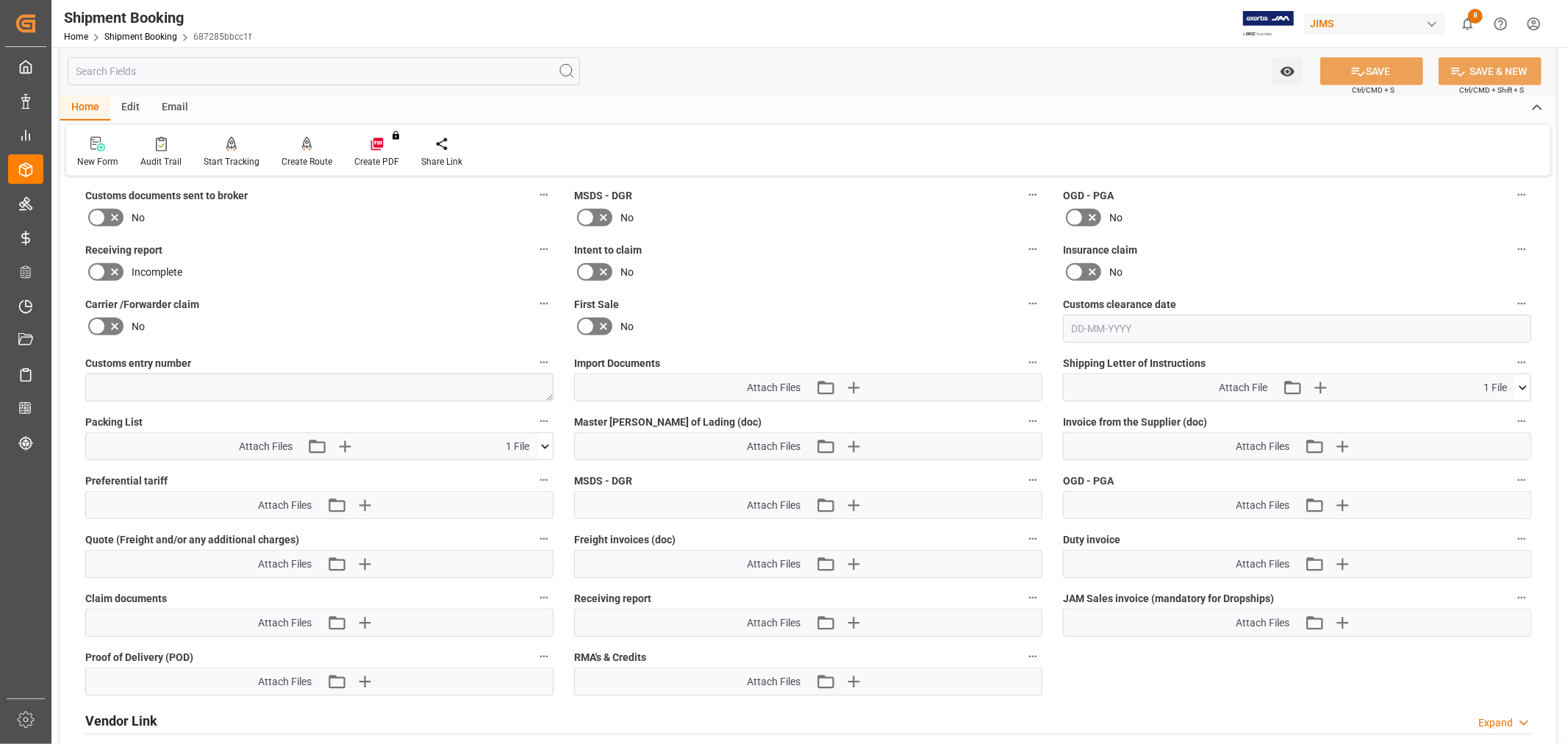
click at [100, 218] on icon at bounding box center [97, 218] width 18 height 18
click at [0, 0] on input "checkbox" at bounding box center [0, 0] width 0 height 0
click at [855, 383] on icon "button" at bounding box center [852, 387] width 14 height 14
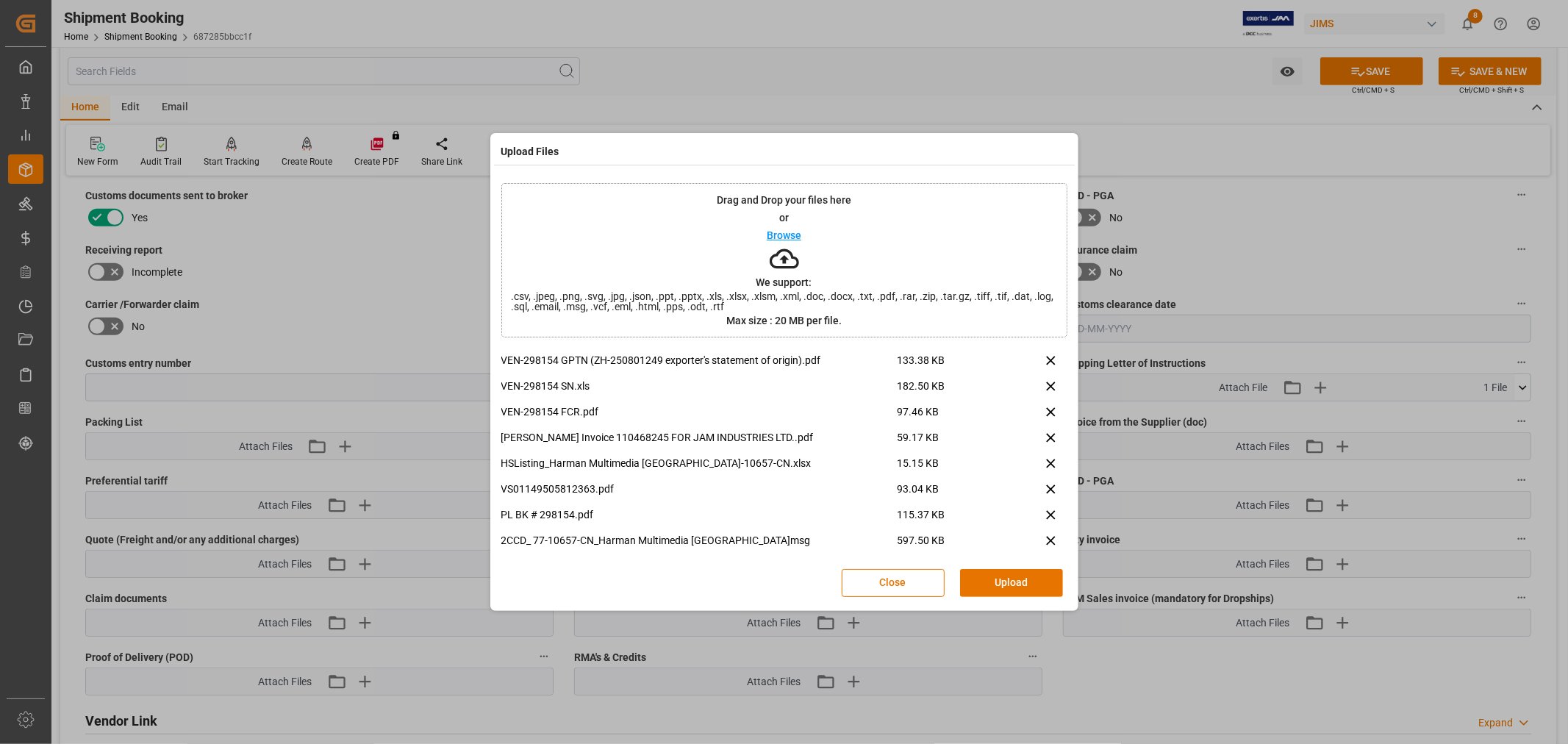
click at [980, 574] on button "Upload" at bounding box center [1012, 583] width 103 height 28
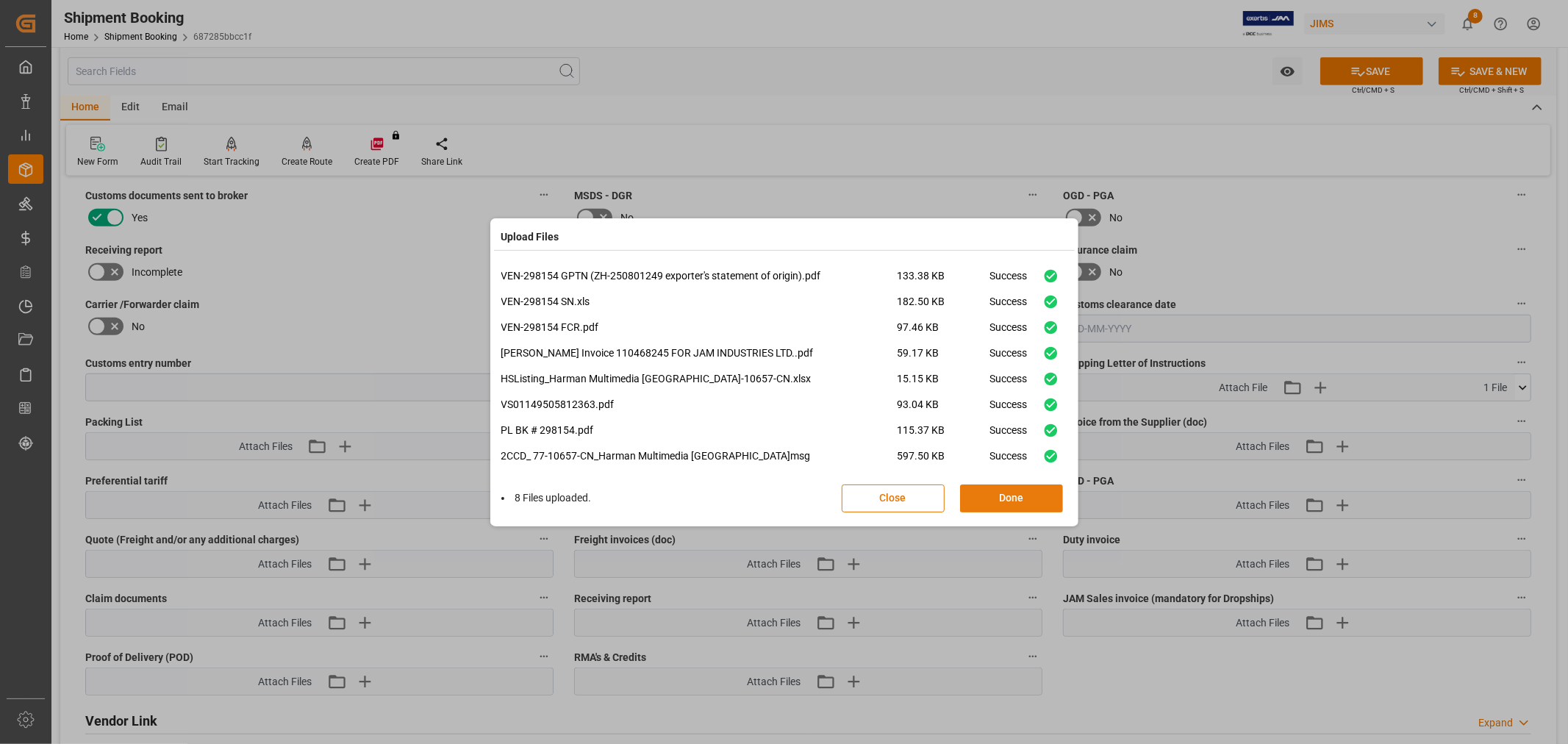
click at [975, 501] on button "Done" at bounding box center [1012, 498] width 103 height 28
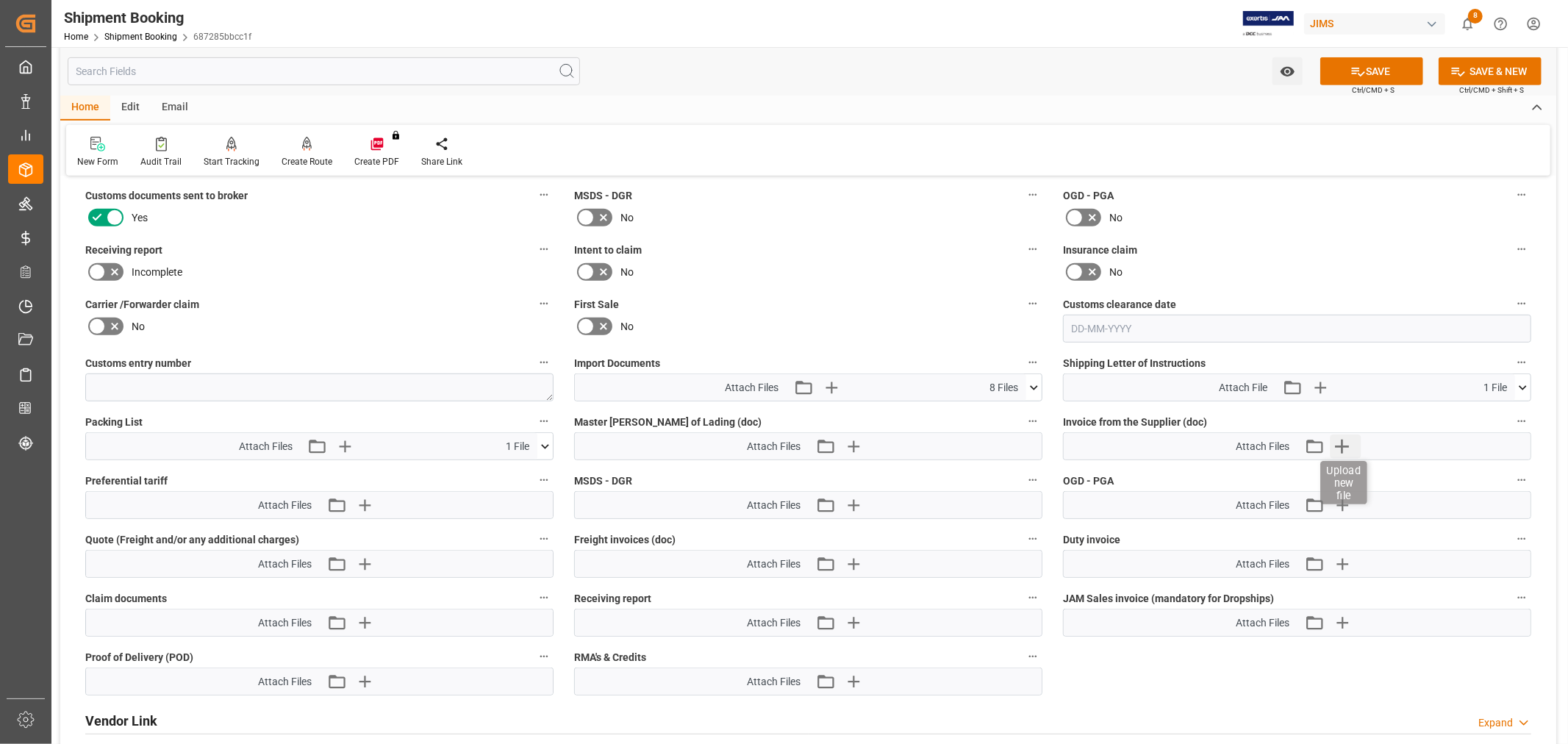
click at [1339, 445] on icon "button" at bounding box center [1341, 446] width 23 height 23
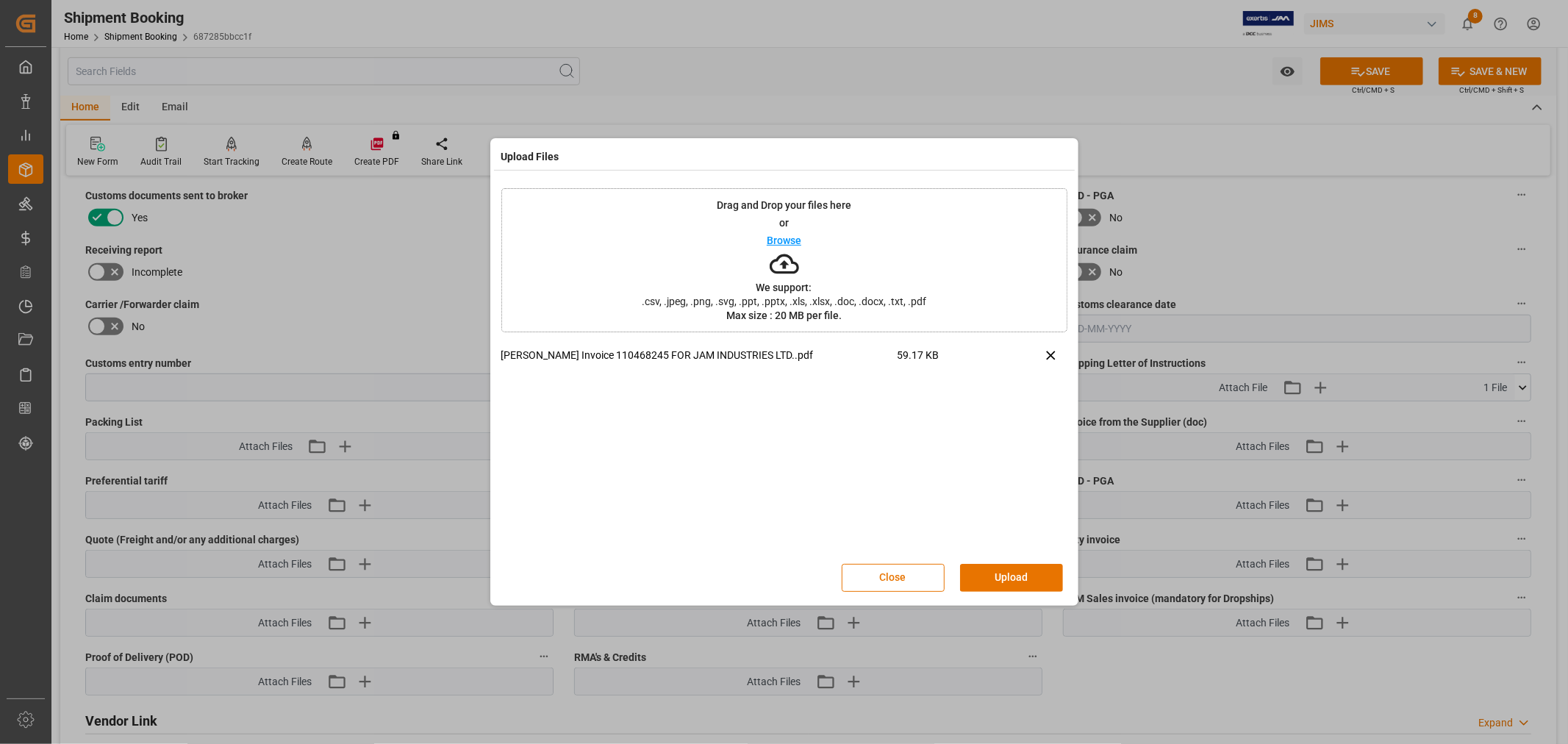
click at [1000, 561] on div "Close Upload" at bounding box center [784, 578] width 566 height 48
click at [996, 568] on button "Upload" at bounding box center [1012, 577] width 103 height 28
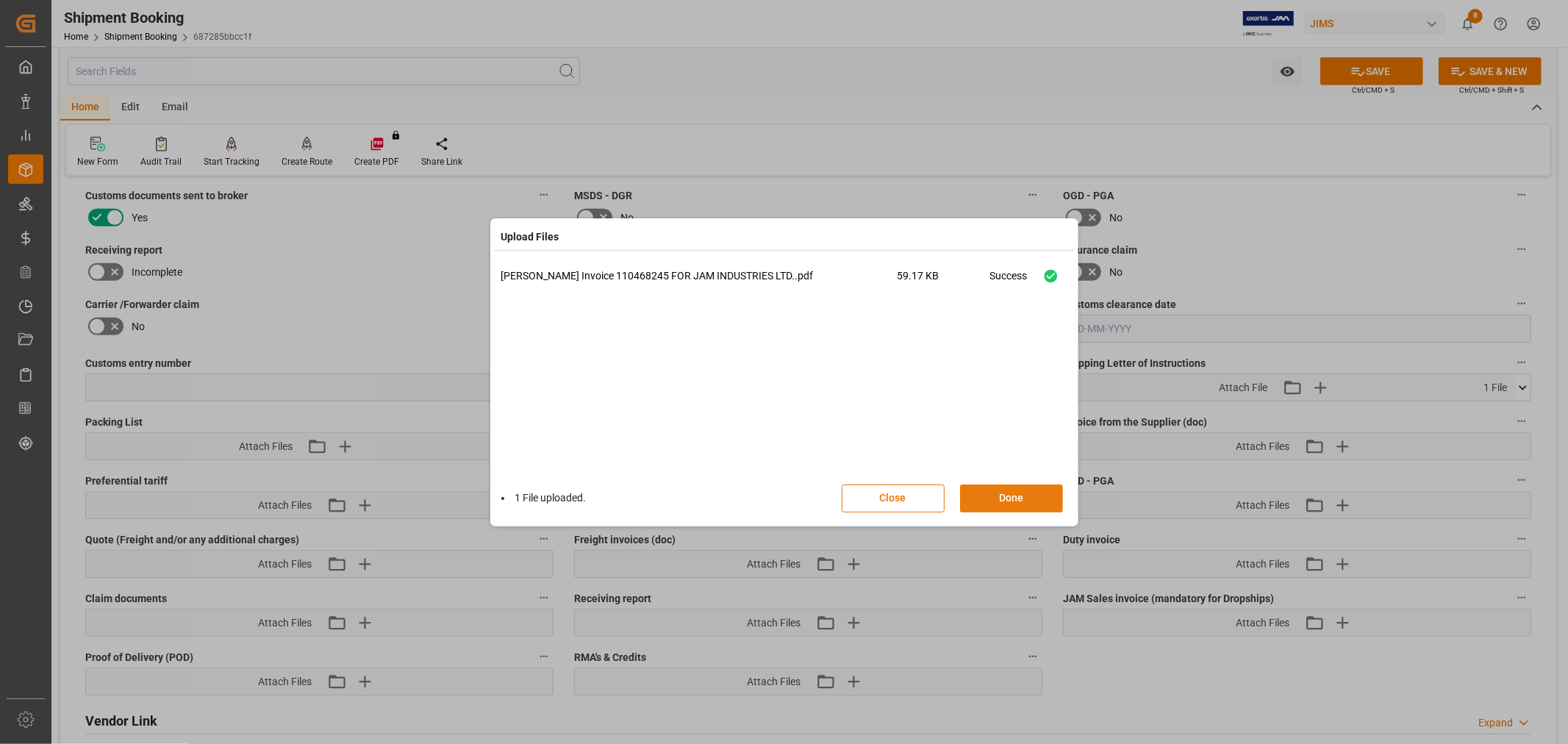
drag, startPoint x: 988, startPoint y: 509, endPoint x: 979, endPoint y: 501, distance: 12.0
click at [988, 508] on button "Done" at bounding box center [1012, 498] width 103 height 28
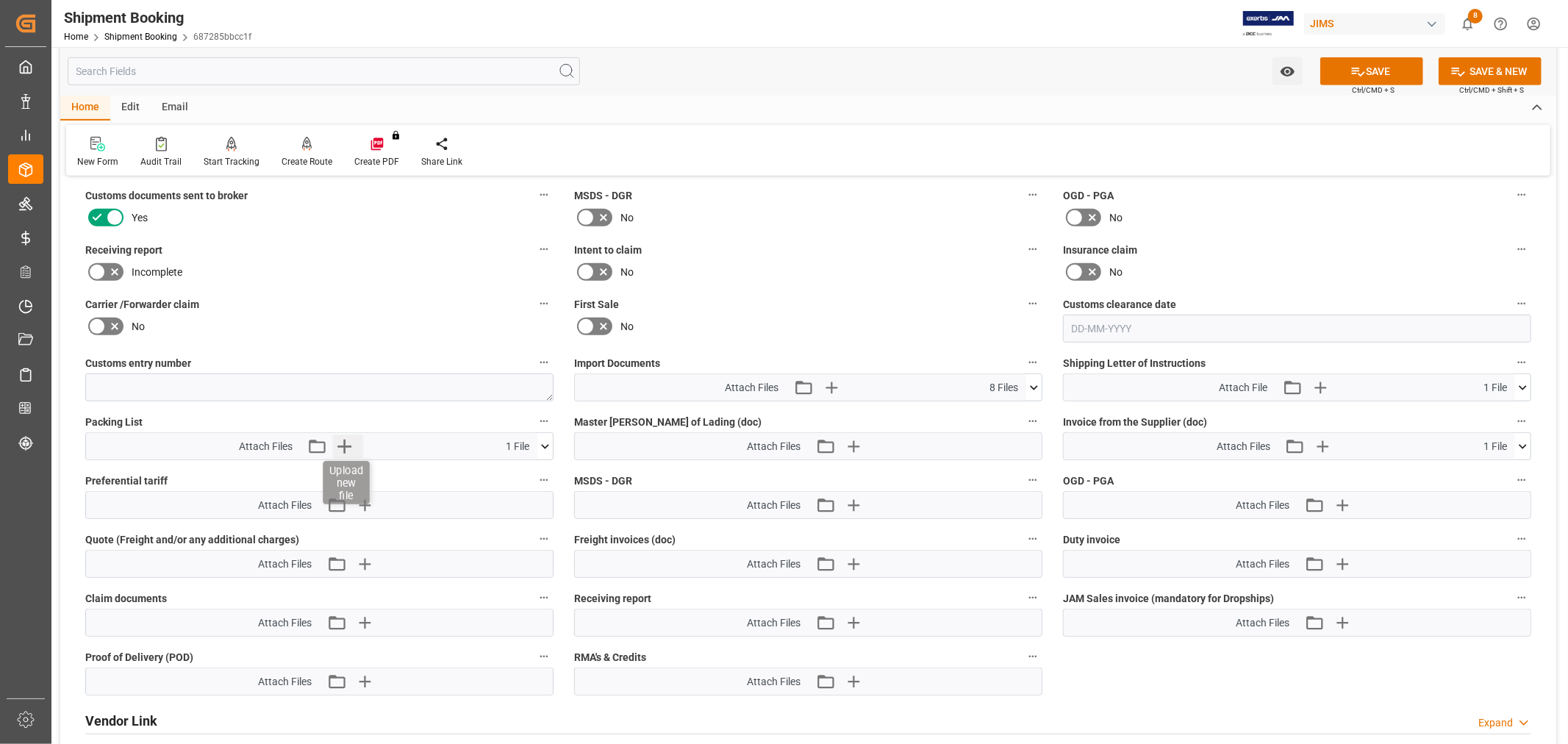
click at [343, 446] on icon "button" at bounding box center [343, 446] width 14 height 14
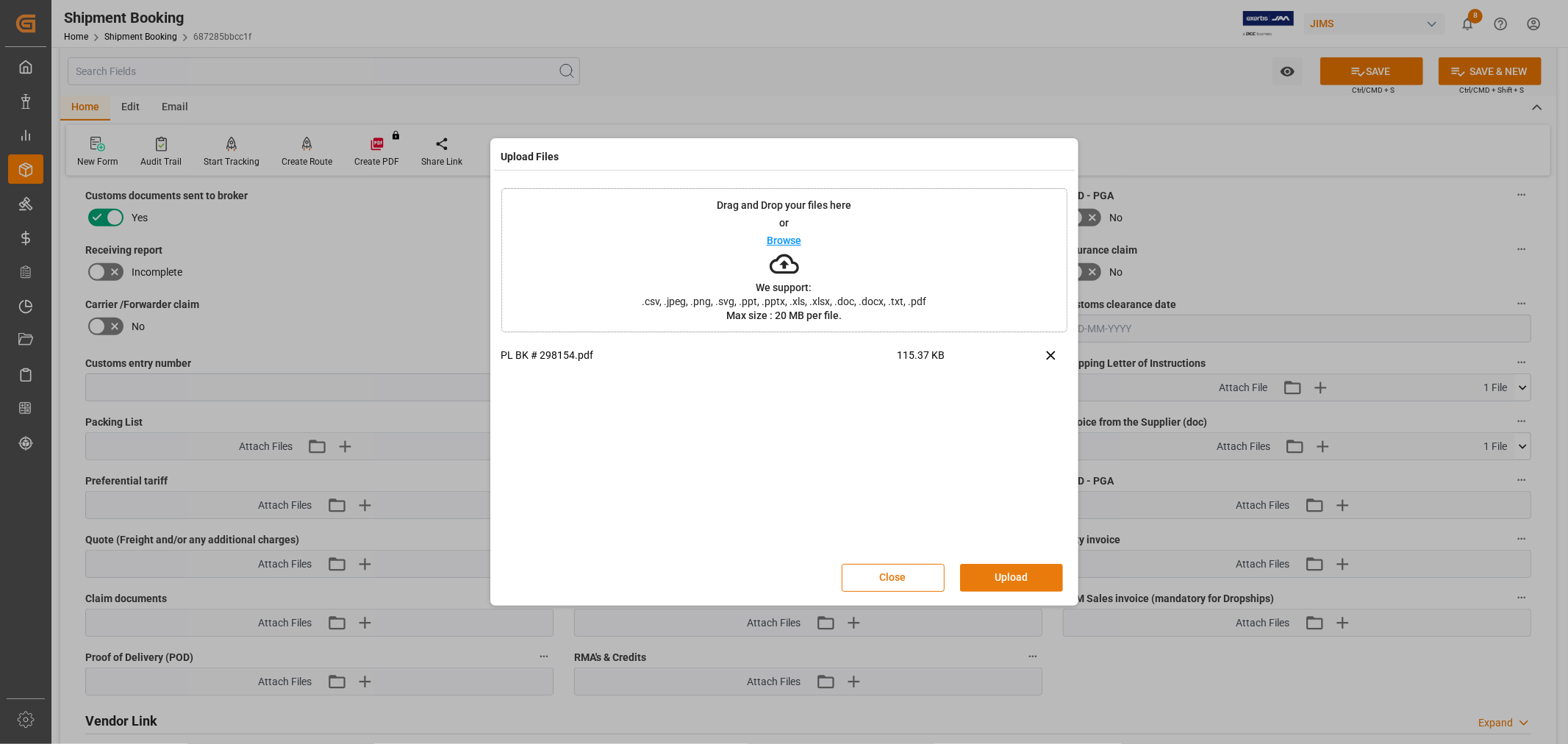
click at [1004, 572] on button "Upload" at bounding box center [1012, 577] width 103 height 28
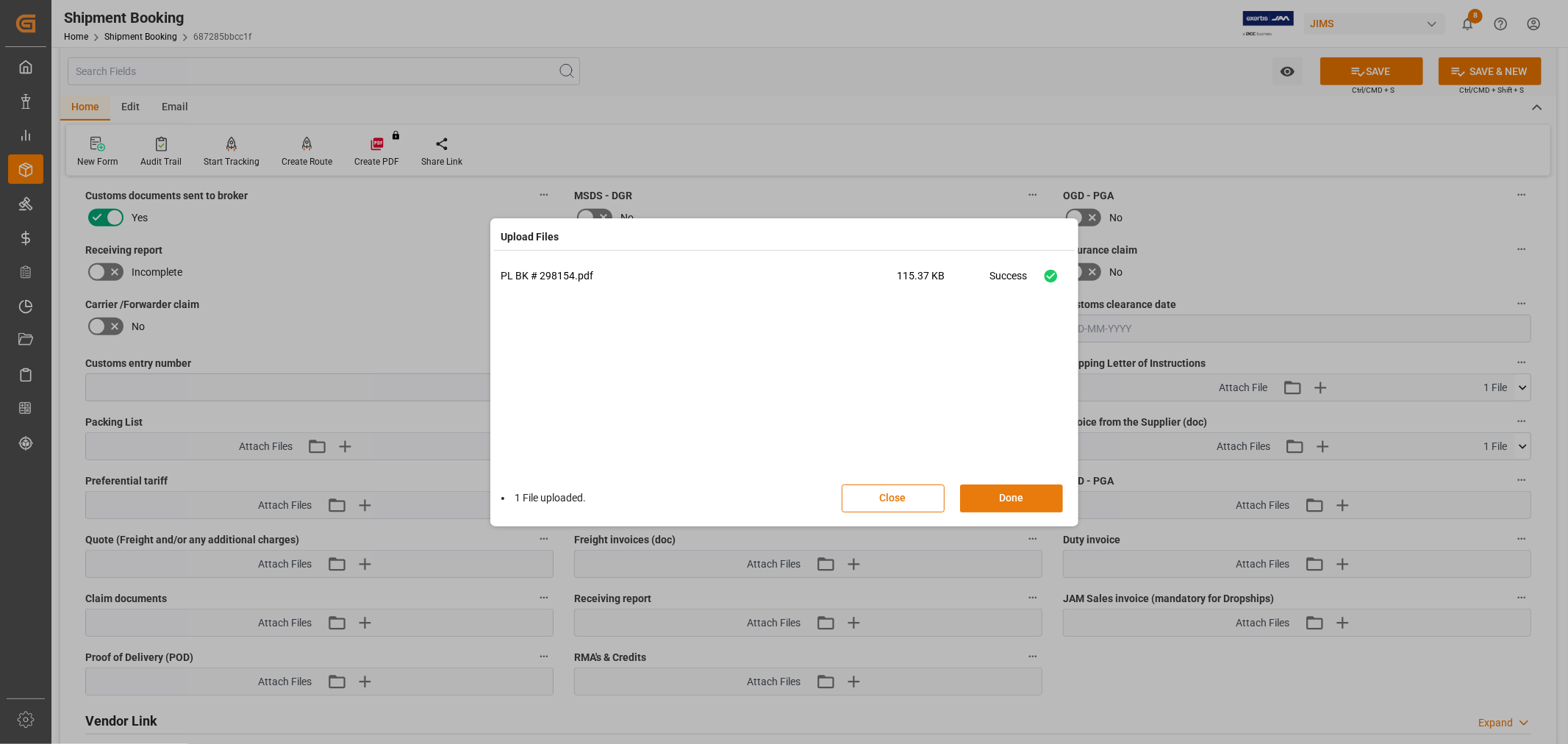
drag, startPoint x: 991, startPoint y: 500, endPoint x: 1000, endPoint y: 495, distance: 10.3
click at [992, 500] on button "Done" at bounding box center [1012, 498] width 103 height 28
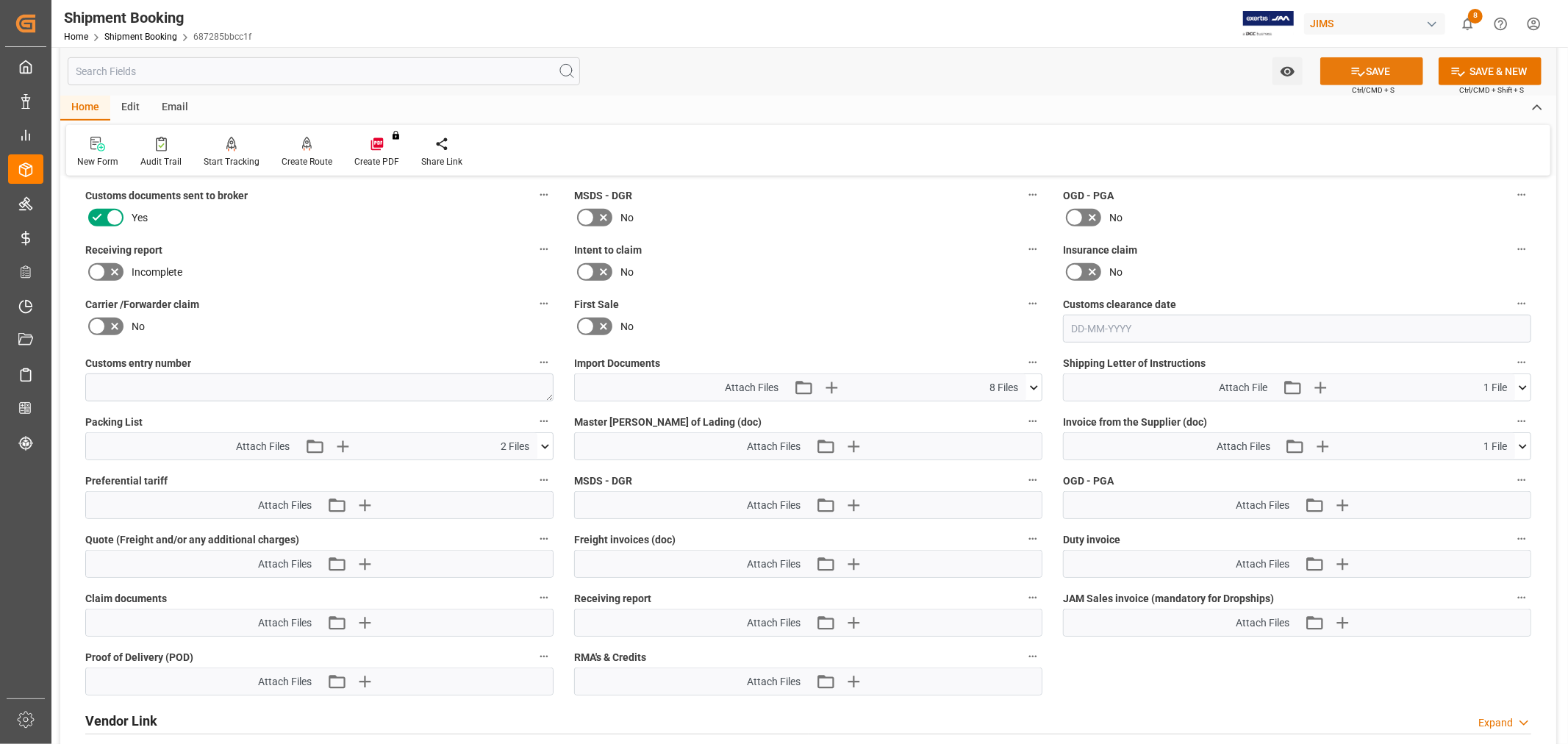
click at [1375, 73] on button "SAVE" at bounding box center [1372, 71] width 103 height 28
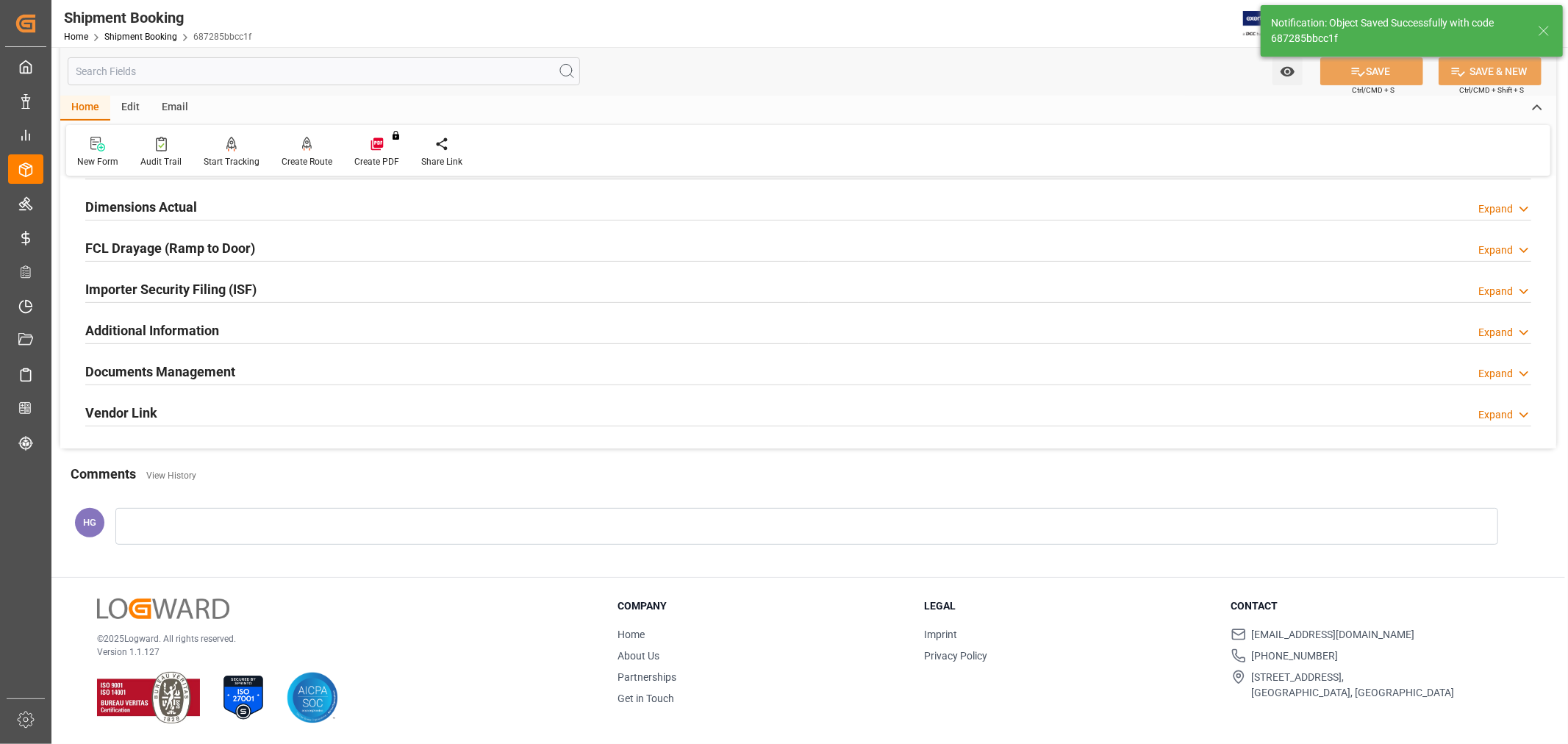
scroll to position [361, 0]
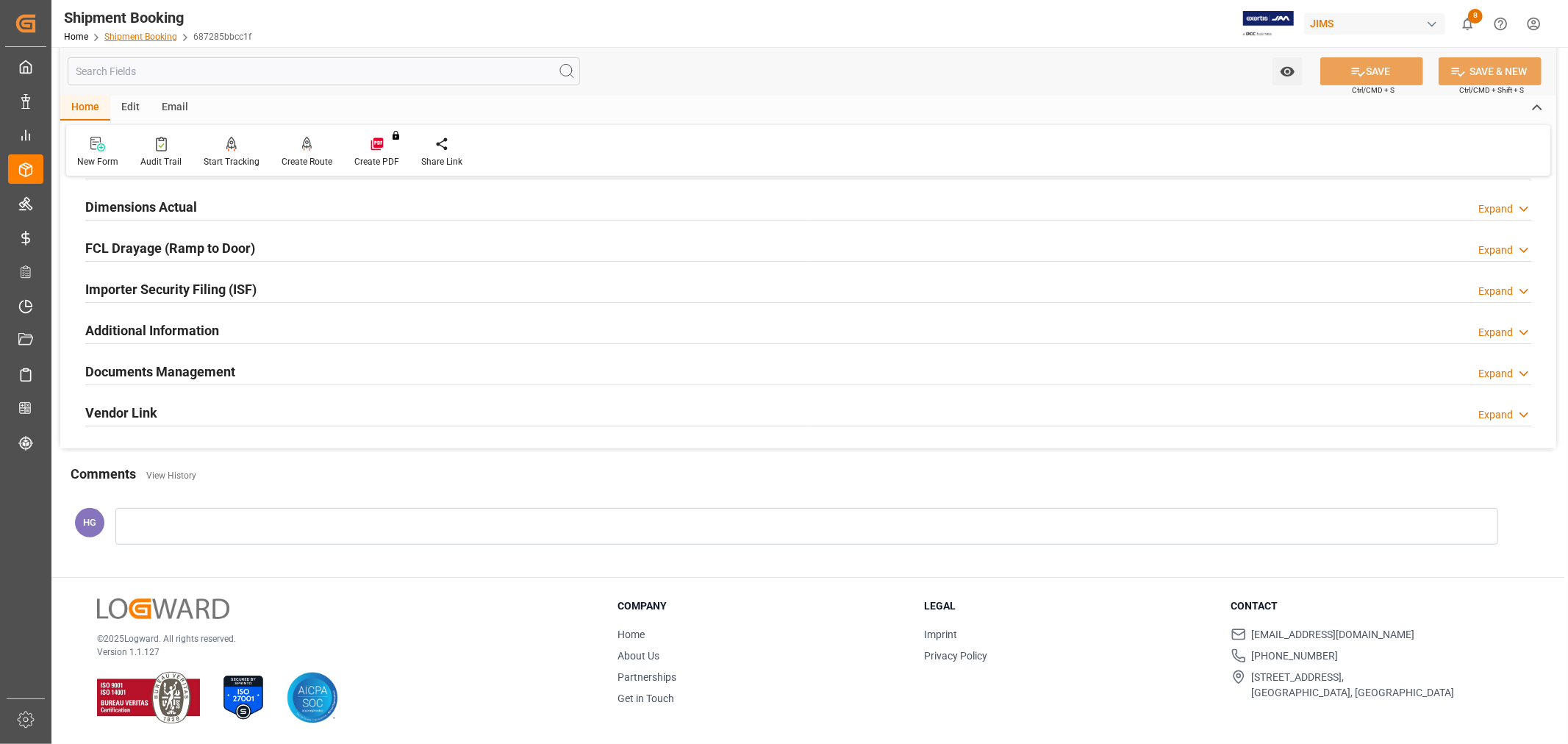
click at [127, 39] on link "Shipment Booking" at bounding box center [140, 36] width 73 height 10
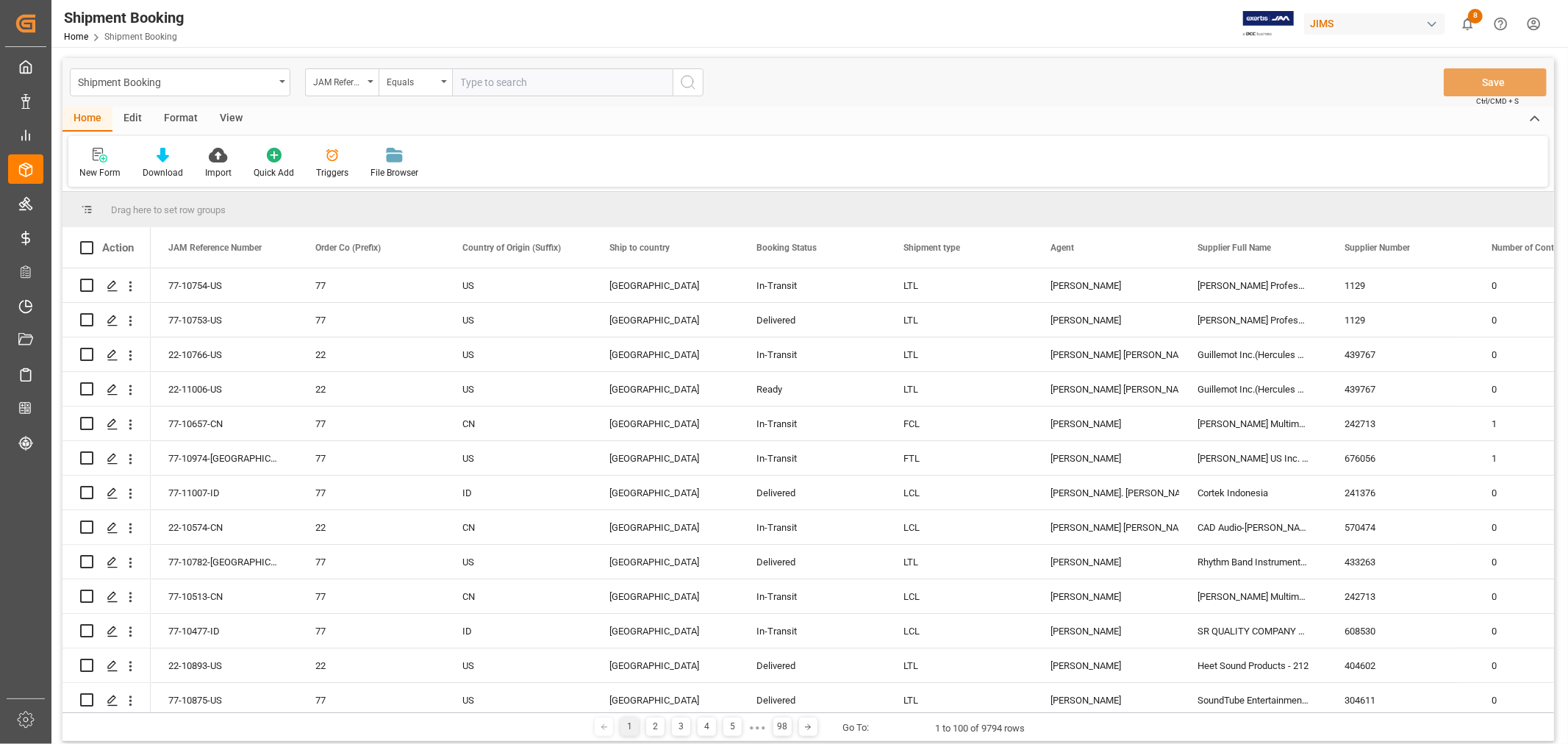
click at [472, 77] on input "text" at bounding box center [563, 82] width 221 height 28
click at [351, 82] on div "JAM Reference Number" at bounding box center [338, 80] width 50 height 17
type input "AGENT"
click at [364, 155] on div "Agent" at bounding box center [415, 150] width 219 height 31
click at [476, 81] on span "Select Items" at bounding box center [492, 82] width 62 height 12
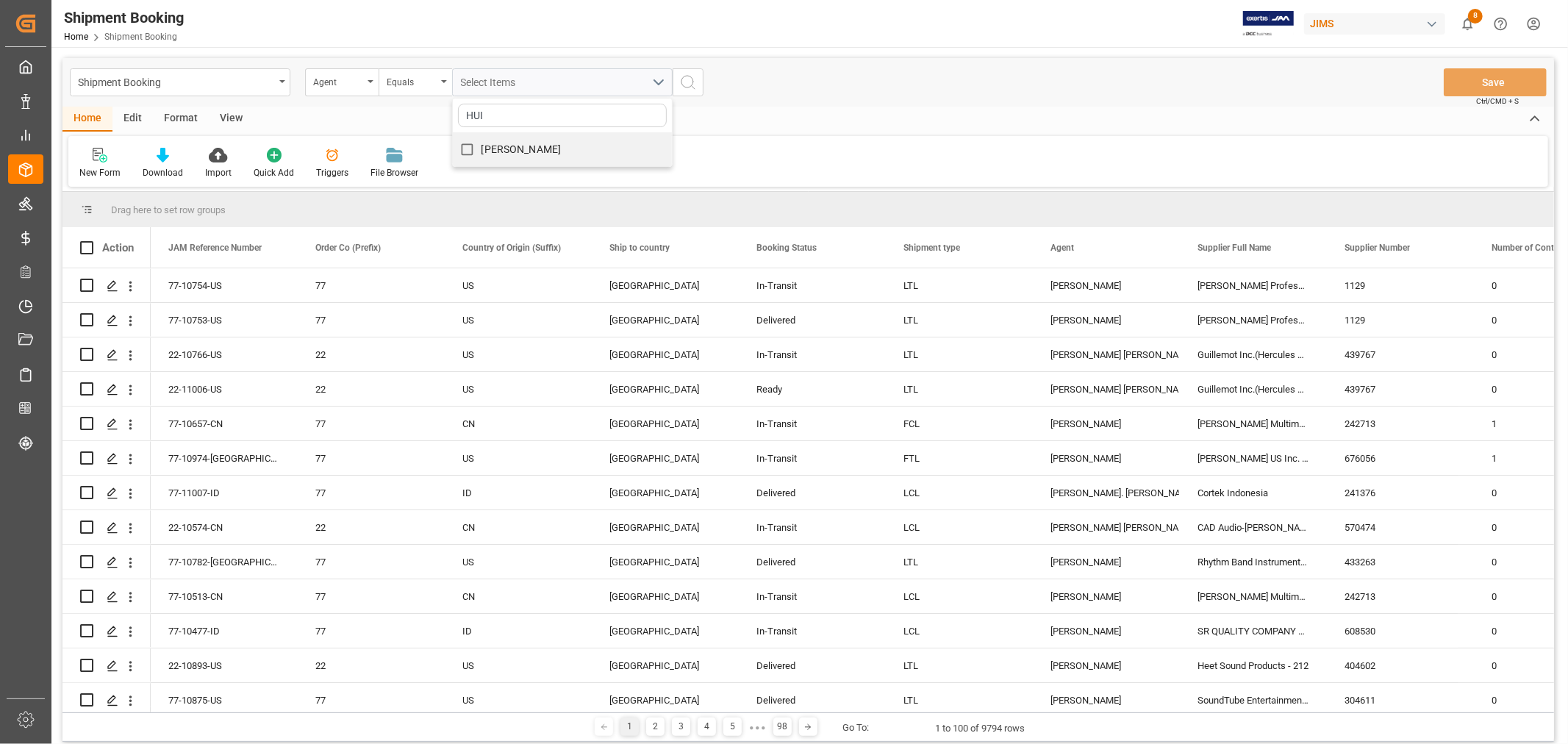
type input "HUI"
click at [486, 149] on span "[PERSON_NAME]" at bounding box center [521, 149] width 80 height 12
click at [481, 149] on input "[PERSON_NAME]" at bounding box center [468, 150] width 29 height 29
checkbox input "true"
click at [699, 78] on button "search button" at bounding box center [688, 82] width 31 height 28
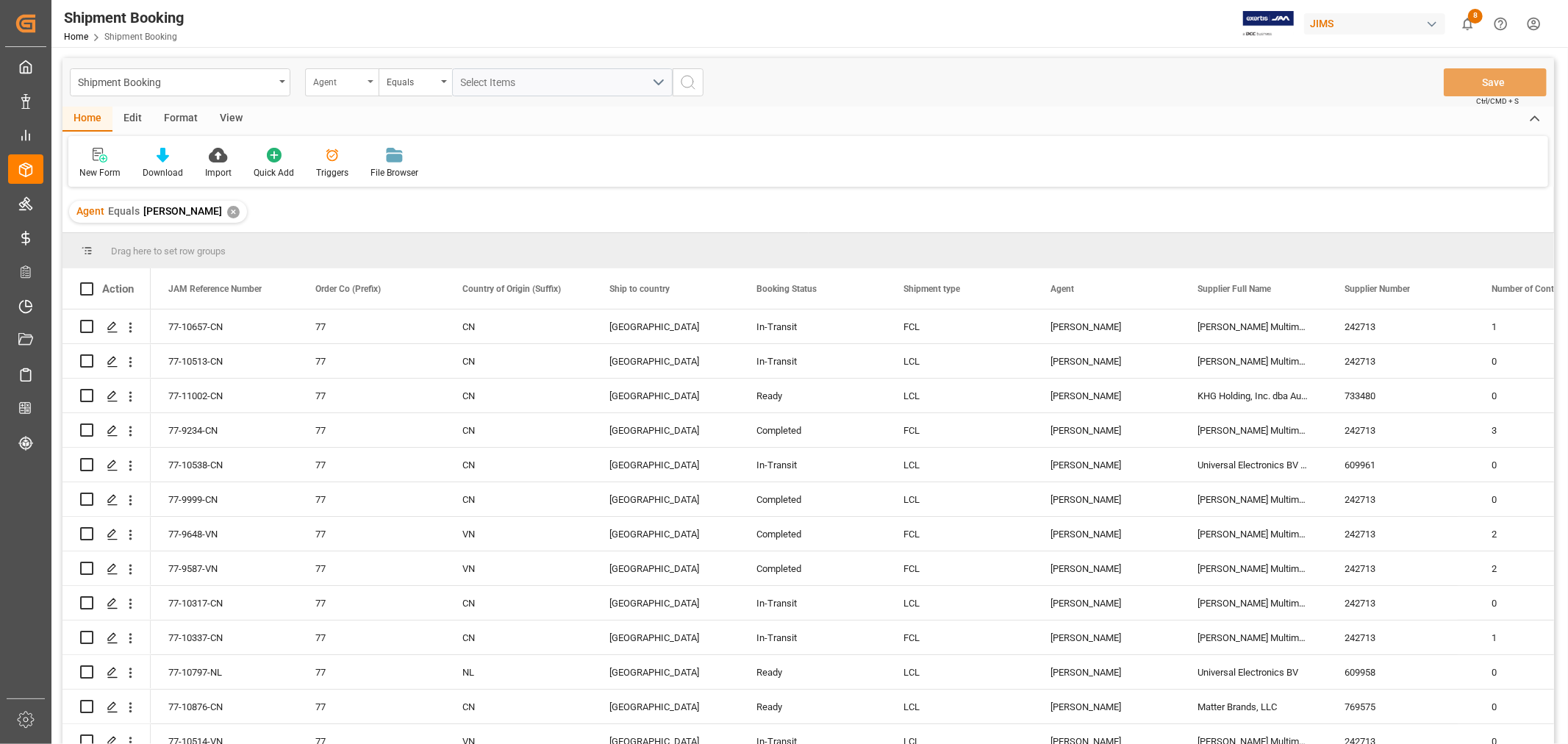
click at [343, 87] on div "Agent" at bounding box center [338, 80] width 50 height 17
type input "STATUS"
click at [343, 154] on div "Booking Status" at bounding box center [415, 150] width 219 height 31
click at [444, 80] on icon "open menu" at bounding box center [443, 81] width 6 height 3
click at [429, 211] on div "Contains" at bounding box center [489, 211] width 219 height 31
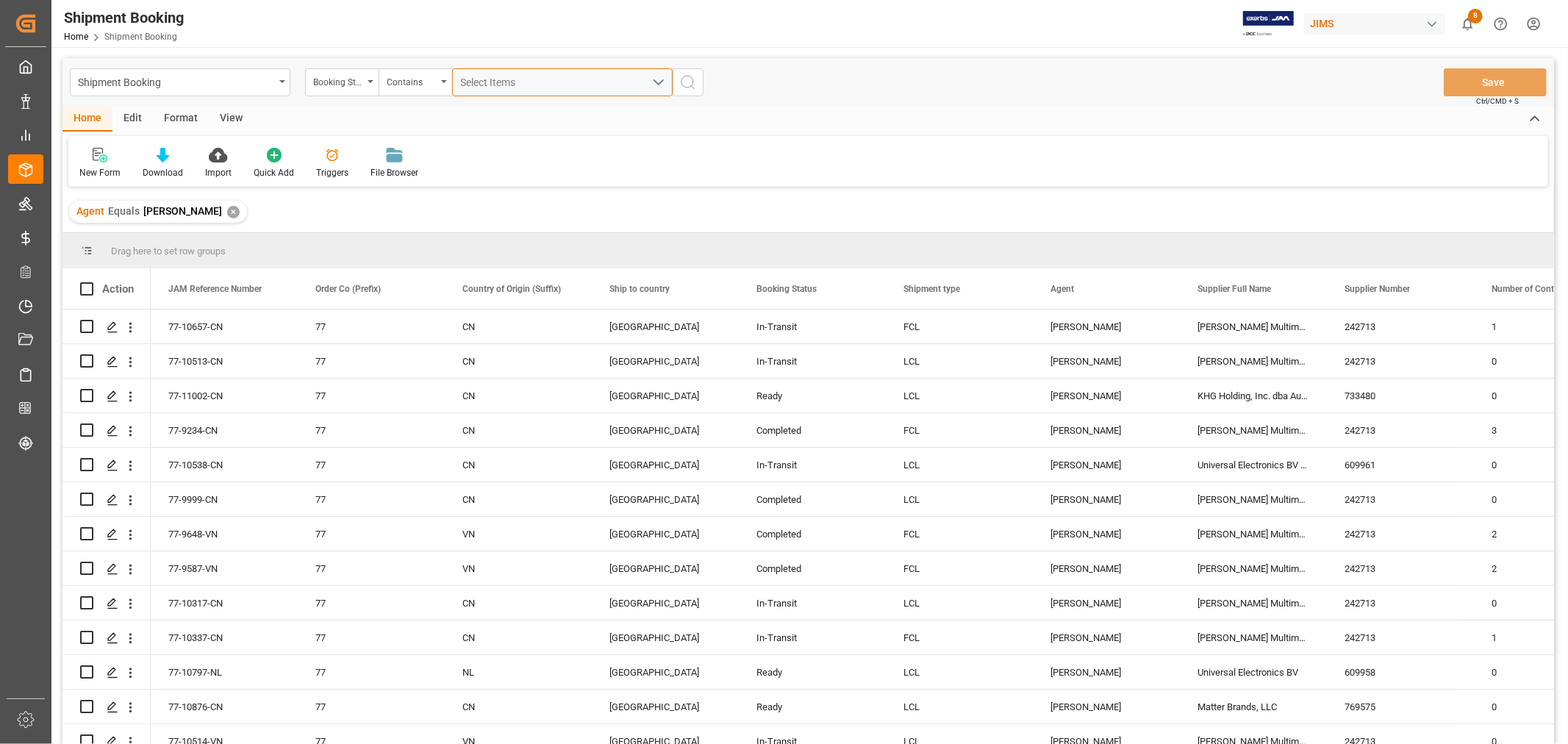
click at [509, 77] on span "Select Items" at bounding box center [492, 82] width 62 height 12
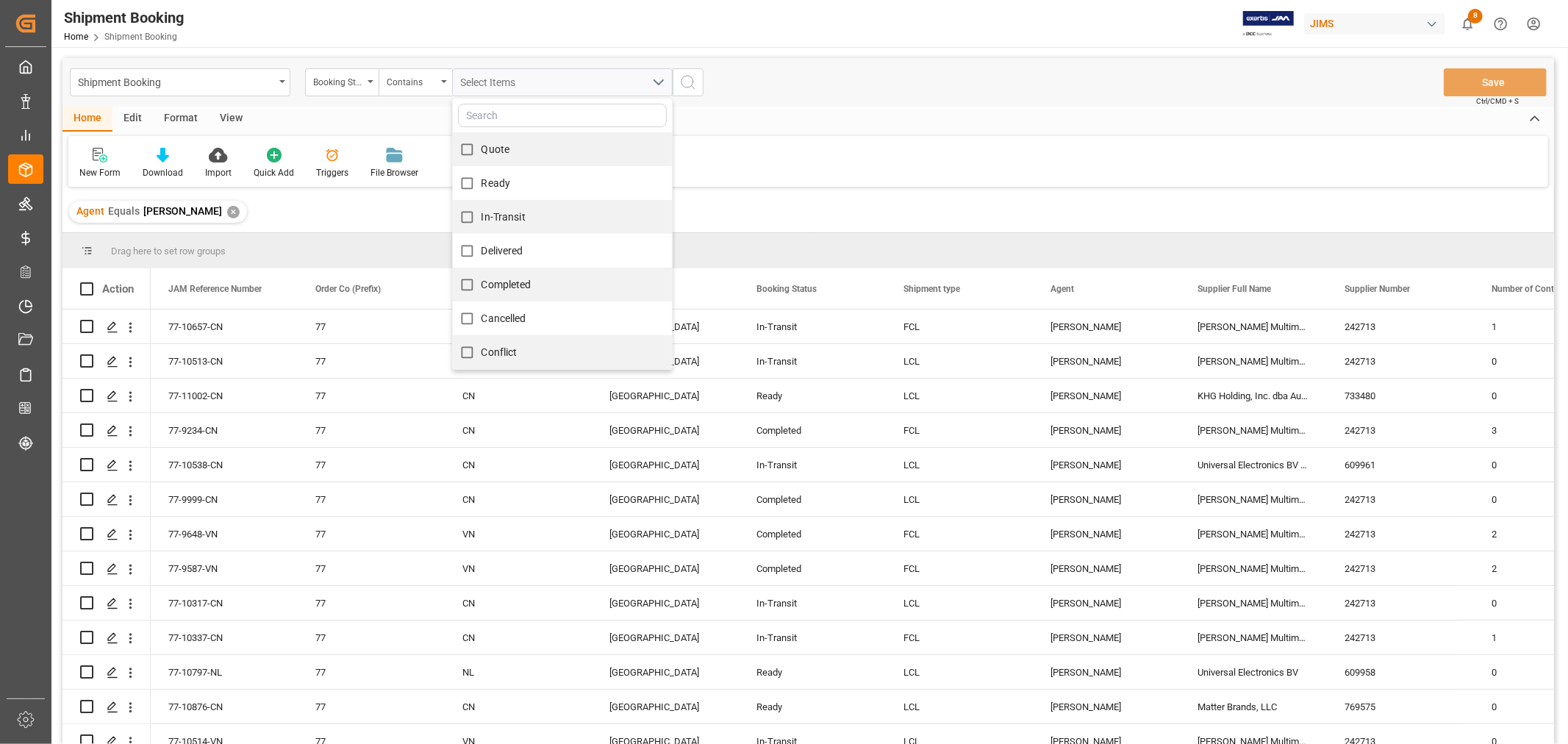
click at [526, 150] on div "Quote" at bounding box center [563, 149] width 219 height 34
click at [473, 155] on input "Quote" at bounding box center [468, 150] width 29 height 29
checkbox input "true"
click at [480, 177] on input "Ready" at bounding box center [468, 184] width 29 height 29
checkbox input "true"
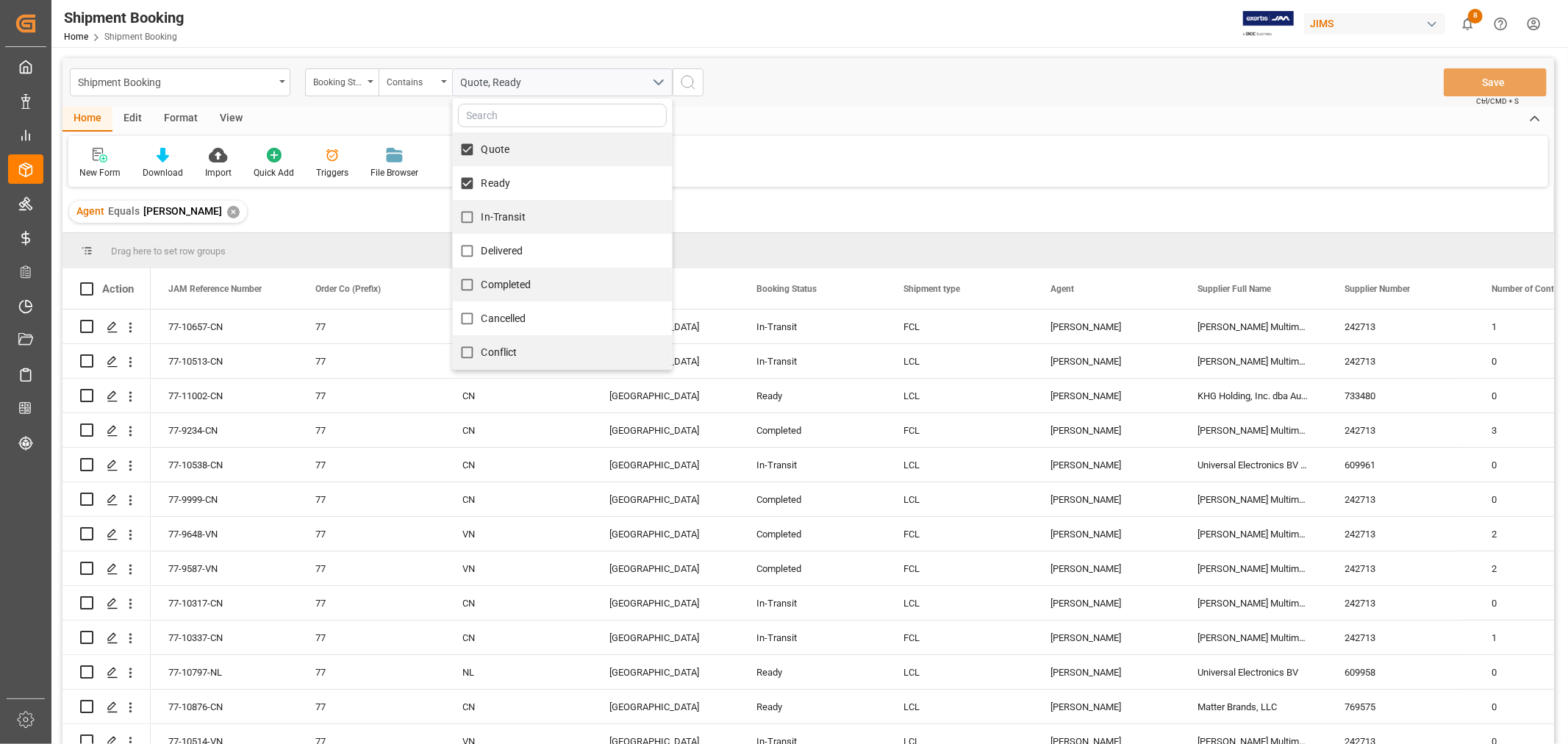
click at [497, 213] on span "In-Transit" at bounding box center [503, 217] width 44 height 12
click at [481, 213] on input "In-Transit" at bounding box center [468, 218] width 29 height 29
checkbox input "true"
click at [684, 84] on icon "search button" at bounding box center [688, 82] width 18 height 18
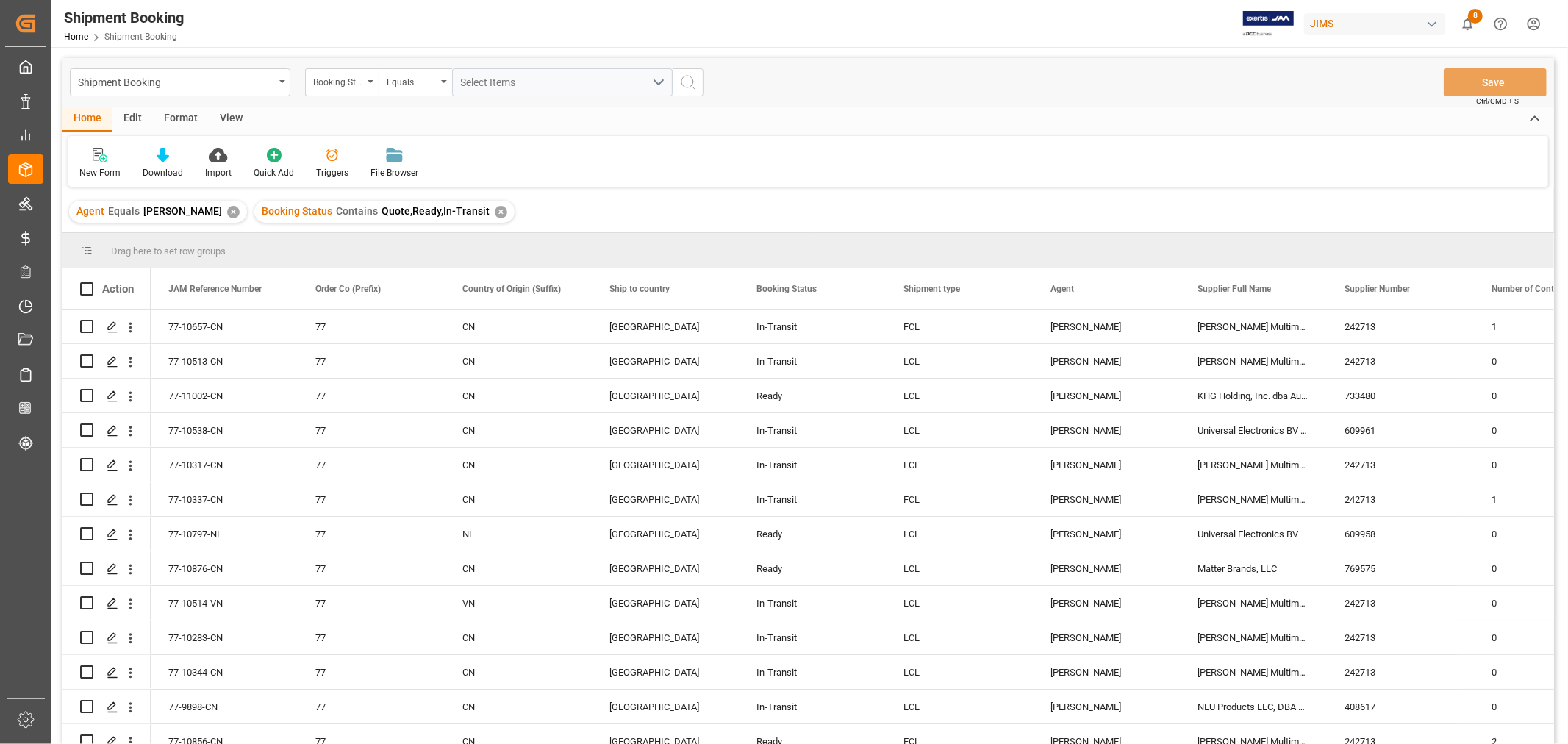
click at [225, 115] on div "View" at bounding box center [231, 118] width 45 height 25
click at [91, 170] on div "Default" at bounding box center [94, 172] width 29 height 13
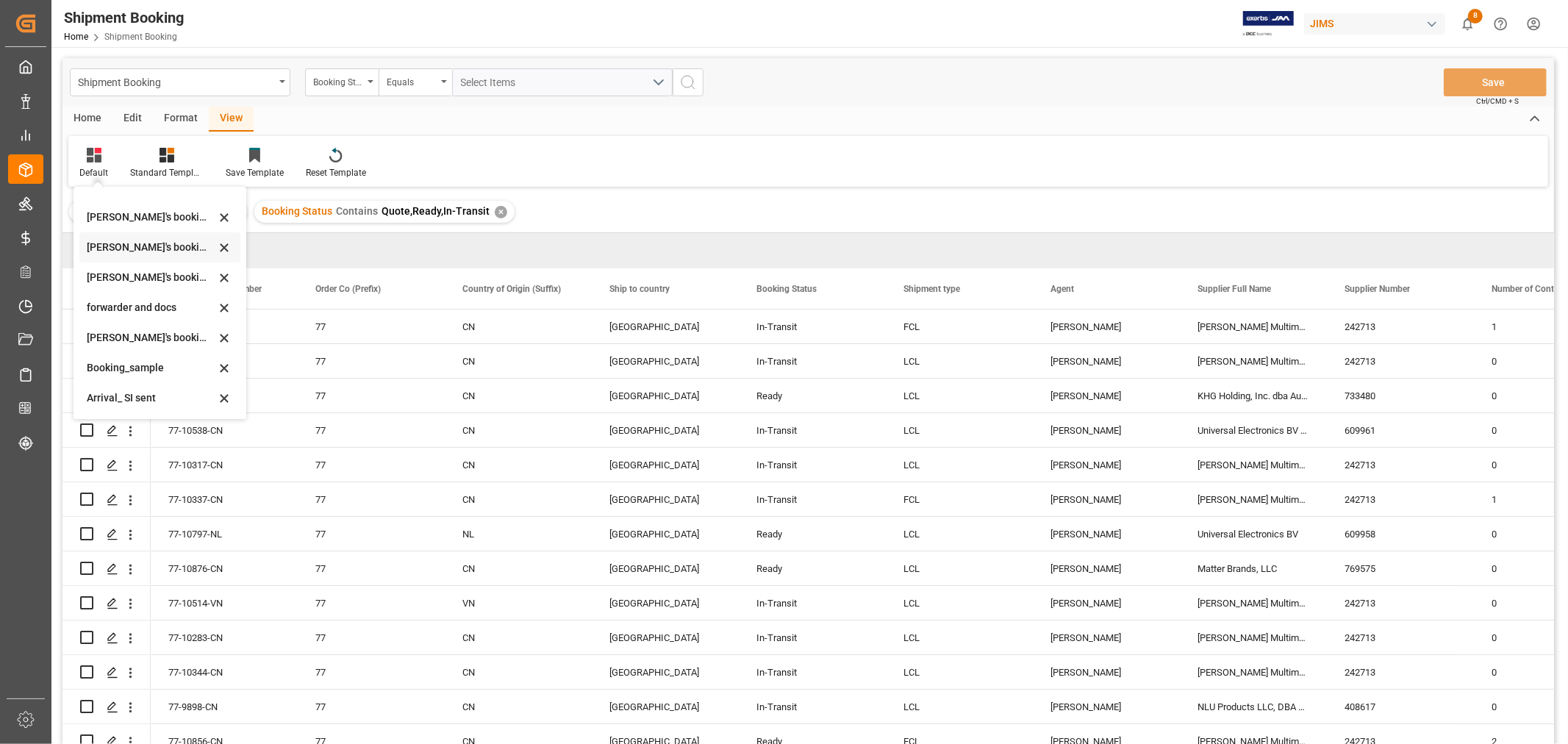
scroll to position [140, 0]
click at [136, 400] on div "booking_5" at bounding box center [152, 398] width 129 height 15
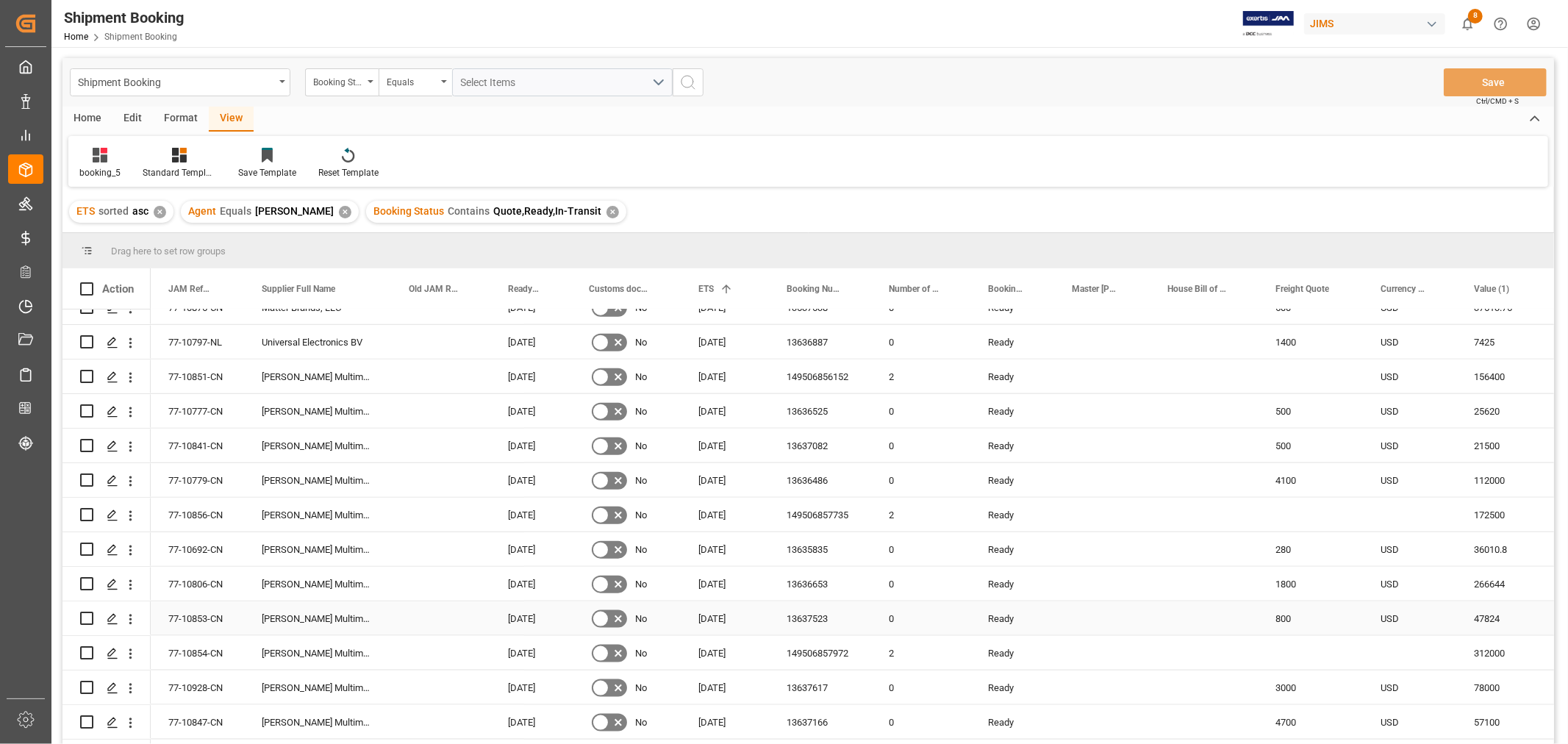
scroll to position [1500, 0]
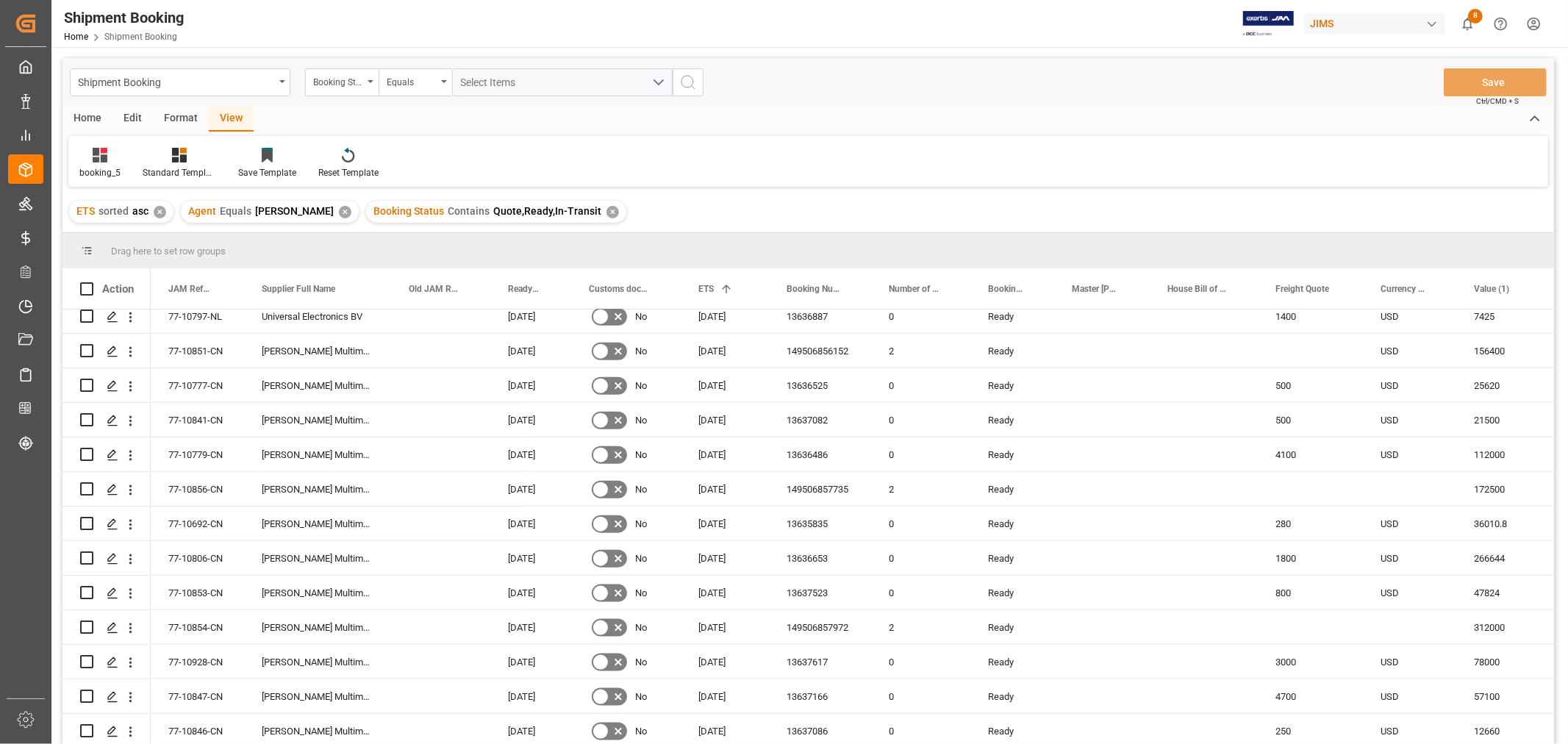
click at [606, 210] on div "✕" at bounding box center [612, 211] width 12 height 12
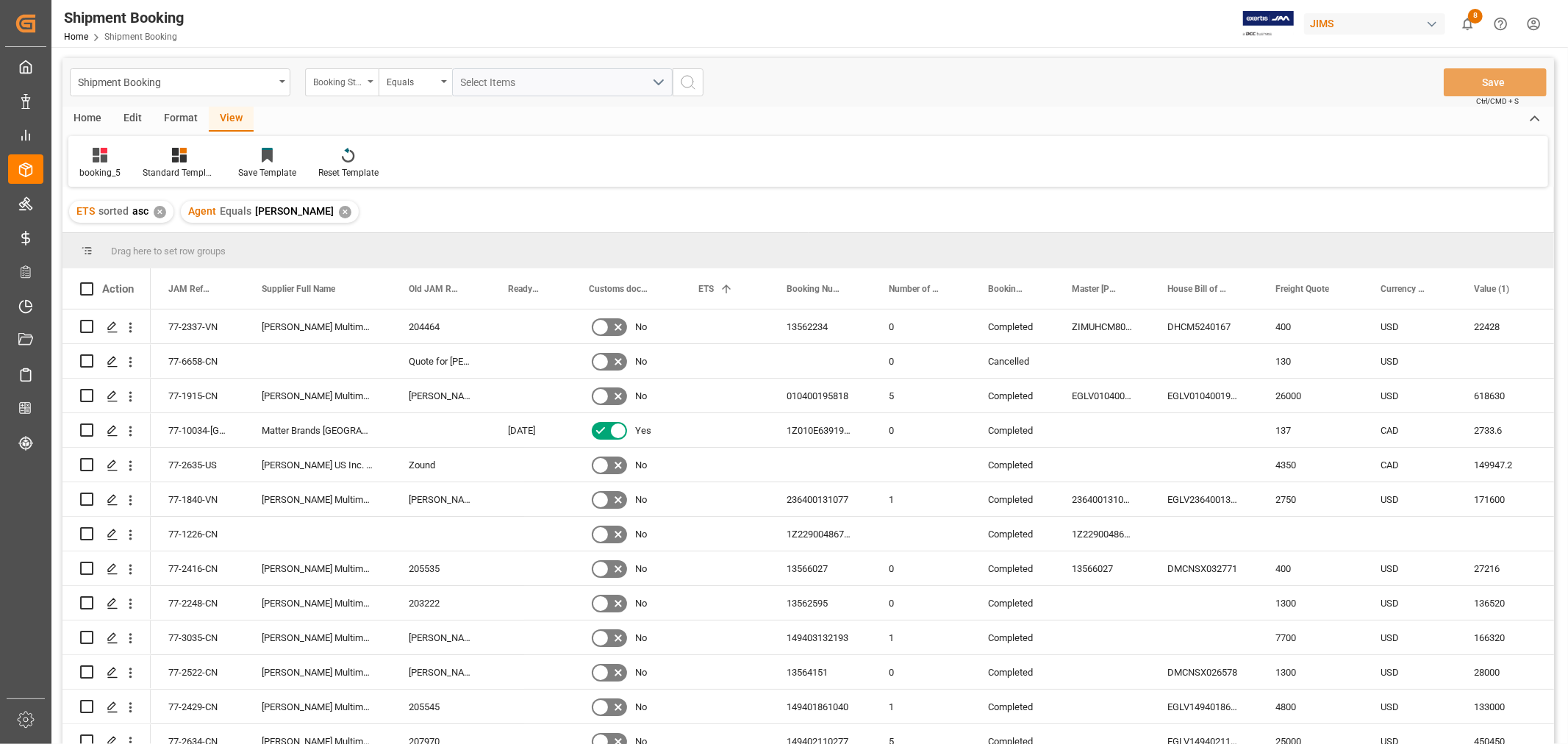
click at [336, 85] on div "Booking Status" at bounding box center [338, 80] width 50 height 17
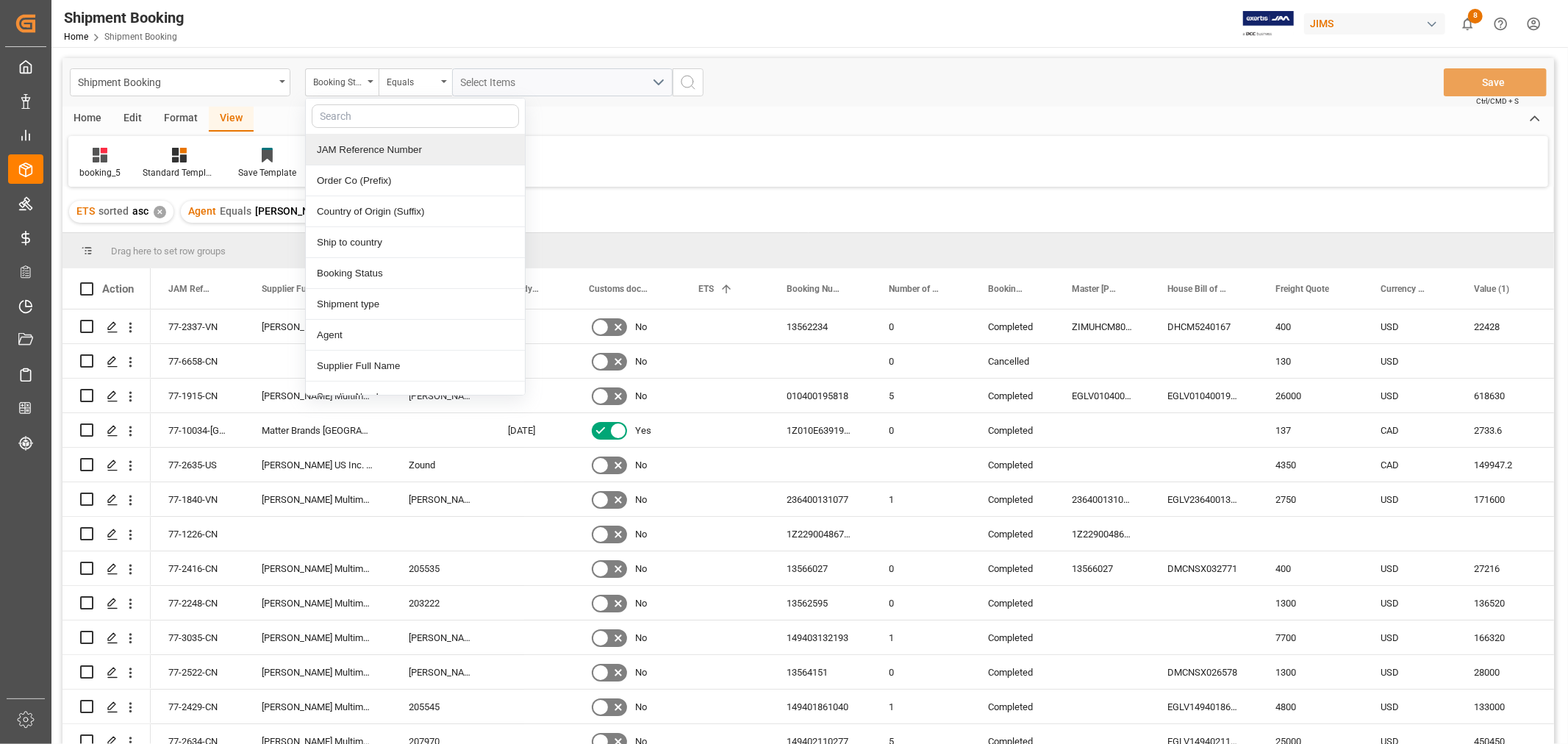
drag, startPoint x: 359, startPoint y: 142, endPoint x: 387, endPoint y: 144, distance: 28.1
click at [361, 143] on div "JAM Reference Number" at bounding box center [415, 150] width 219 height 31
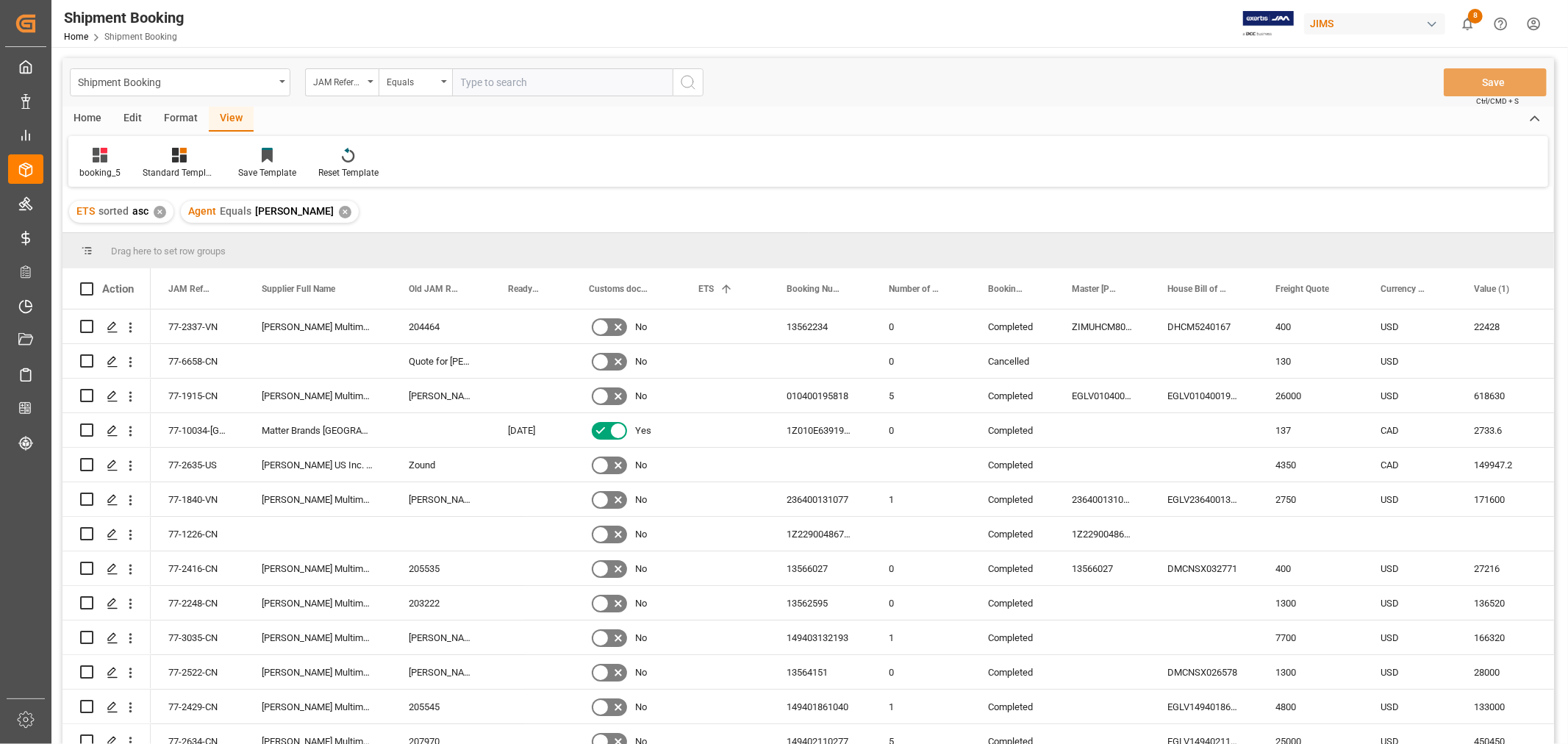
drag, startPoint x: 458, startPoint y: 82, endPoint x: 467, endPoint y: 81, distance: 9.1
click at [464, 81] on input "text" at bounding box center [563, 82] width 221 height 28
type input "77-10807-US"
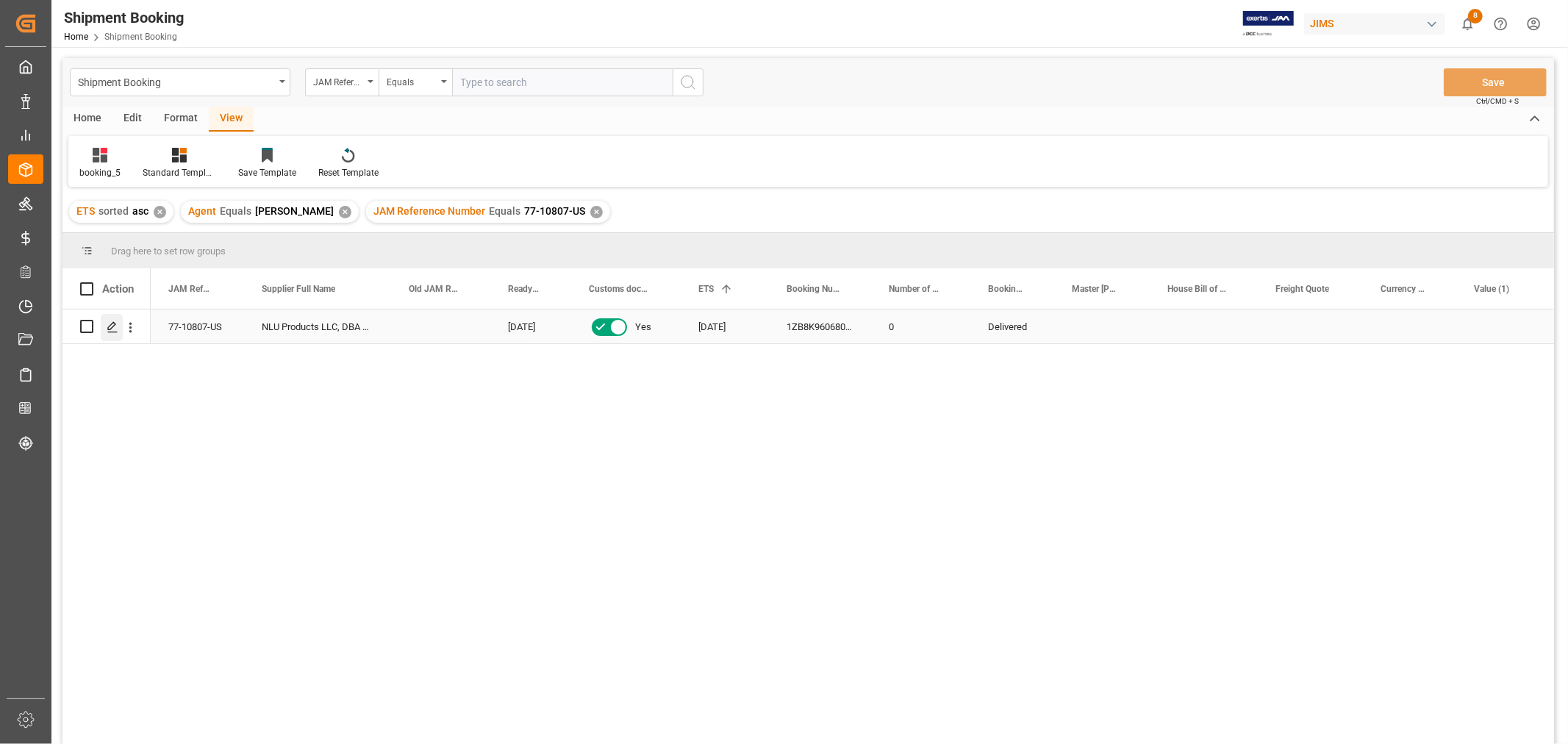
click at [112, 325] on icon "Press SPACE to select this row." at bounding box center [112, 326] width 12 height 12
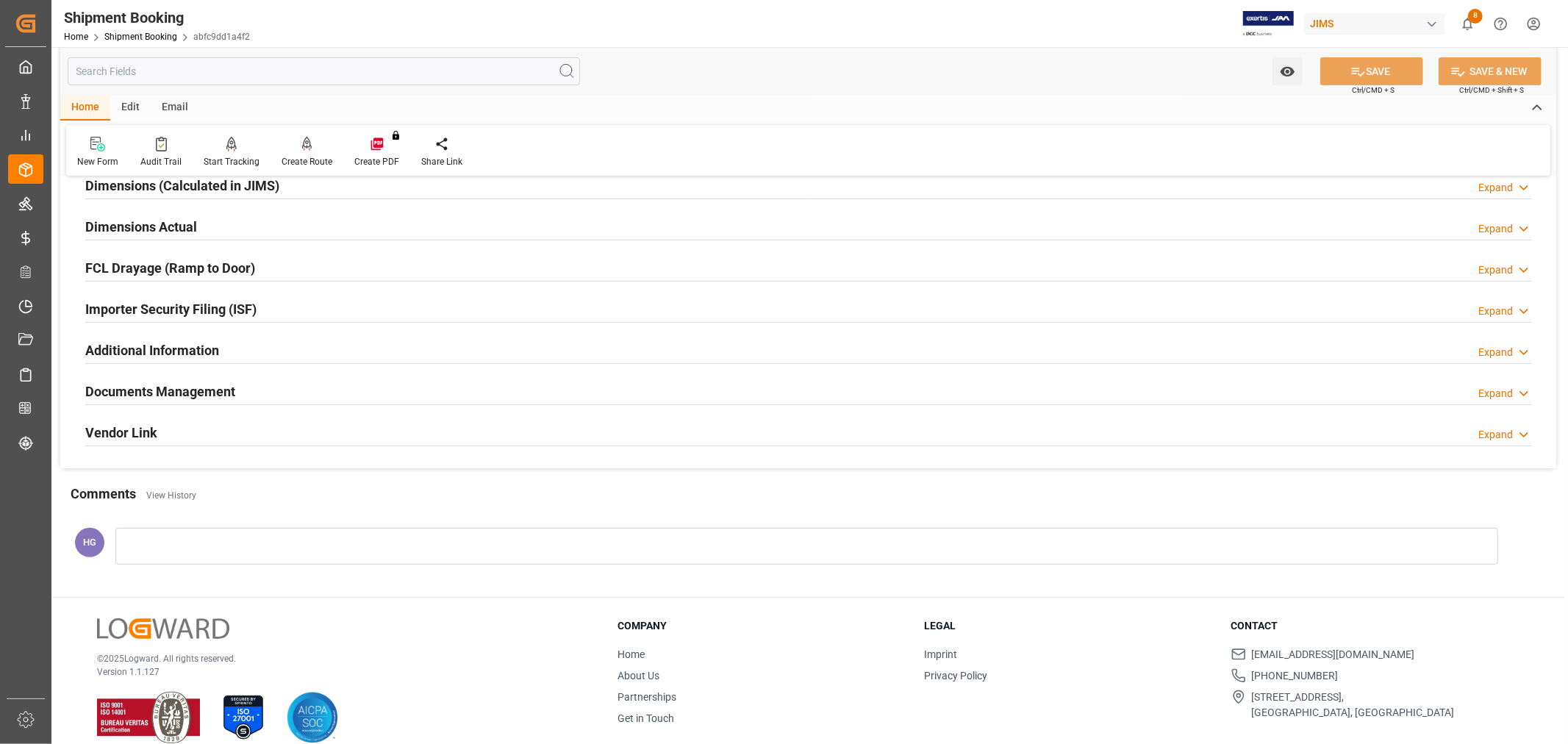
scroll to position [361, 0]
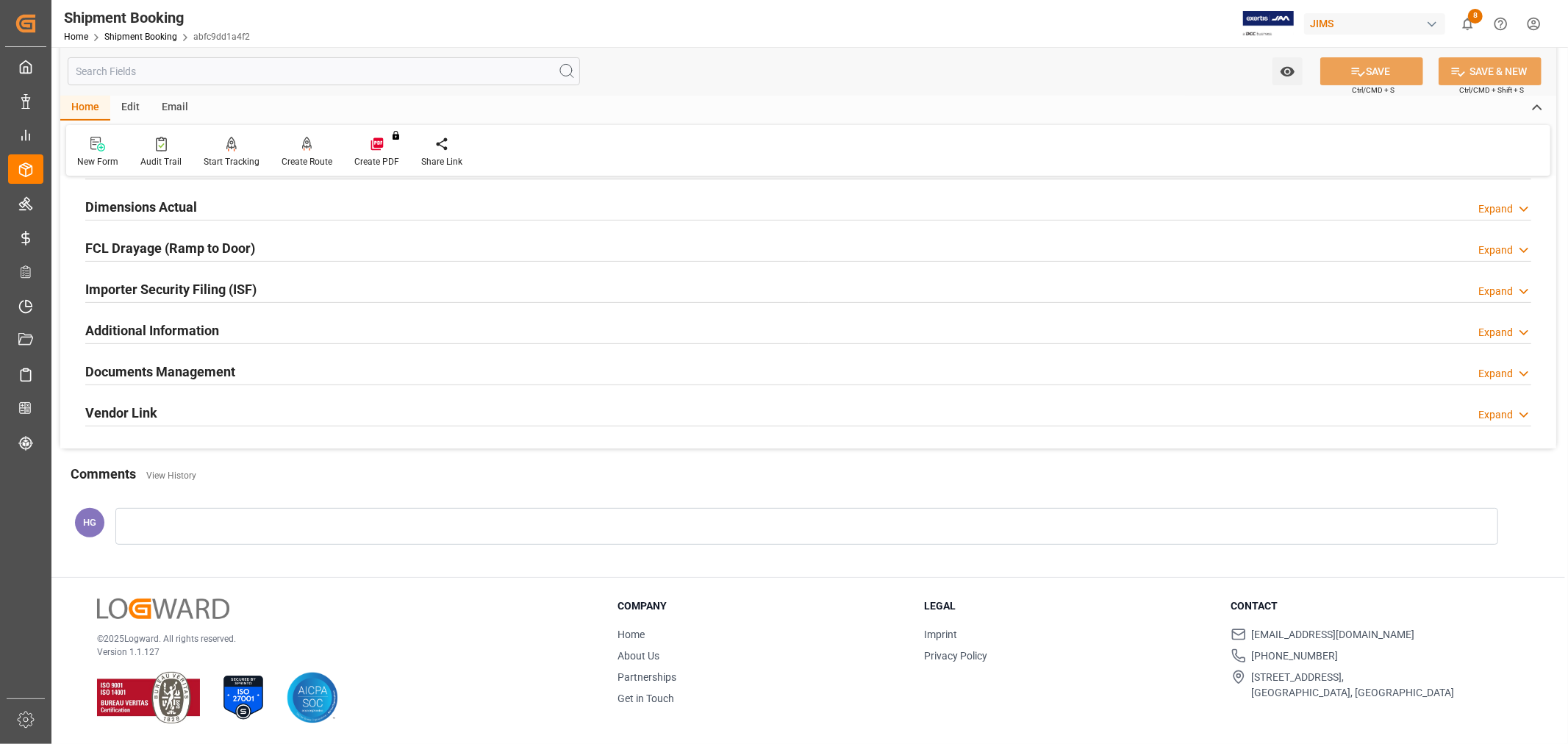
click at [162, 366] on h2 "Documents Management" at bounding box center [160, 372] width 150 height 20
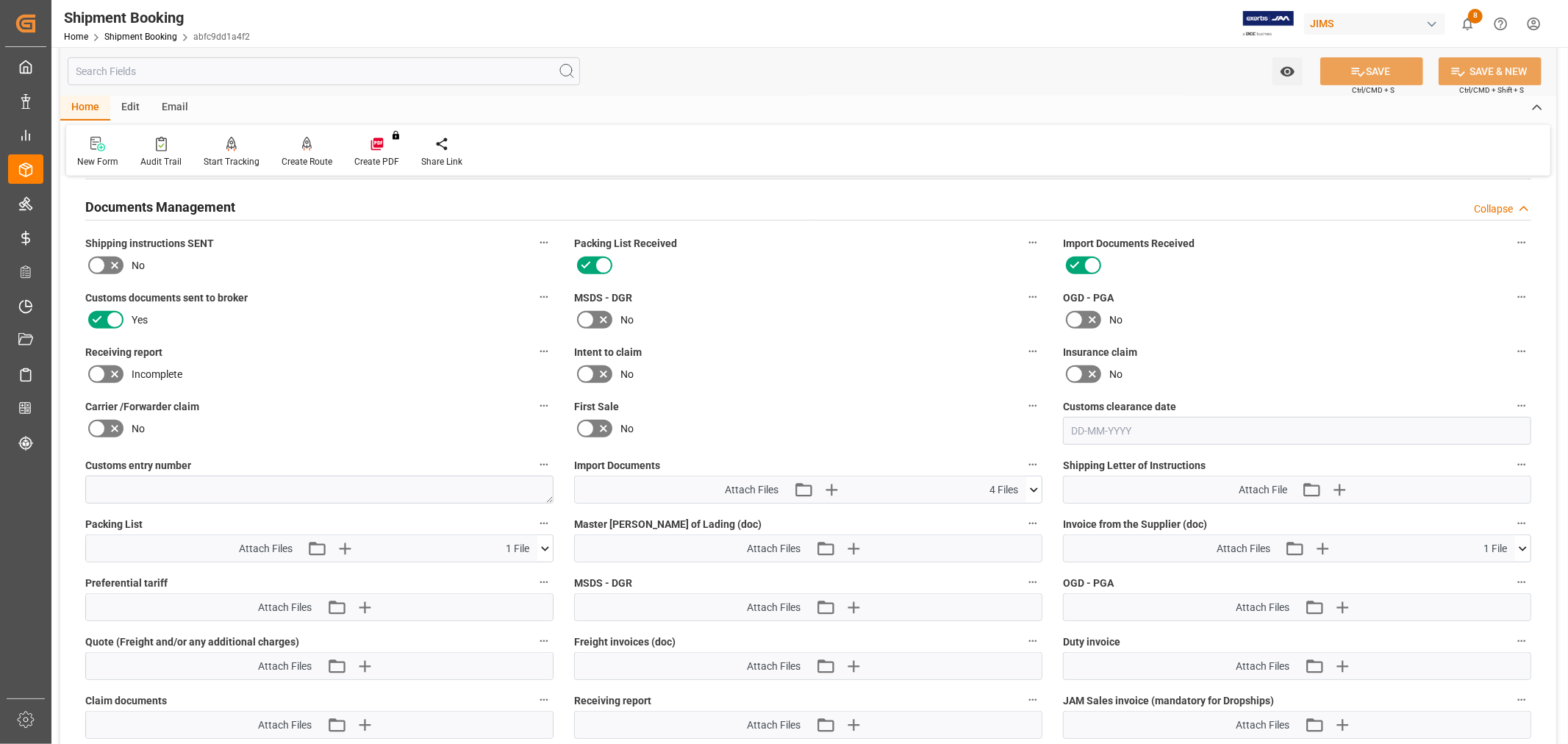
scroll to position [769, 0]
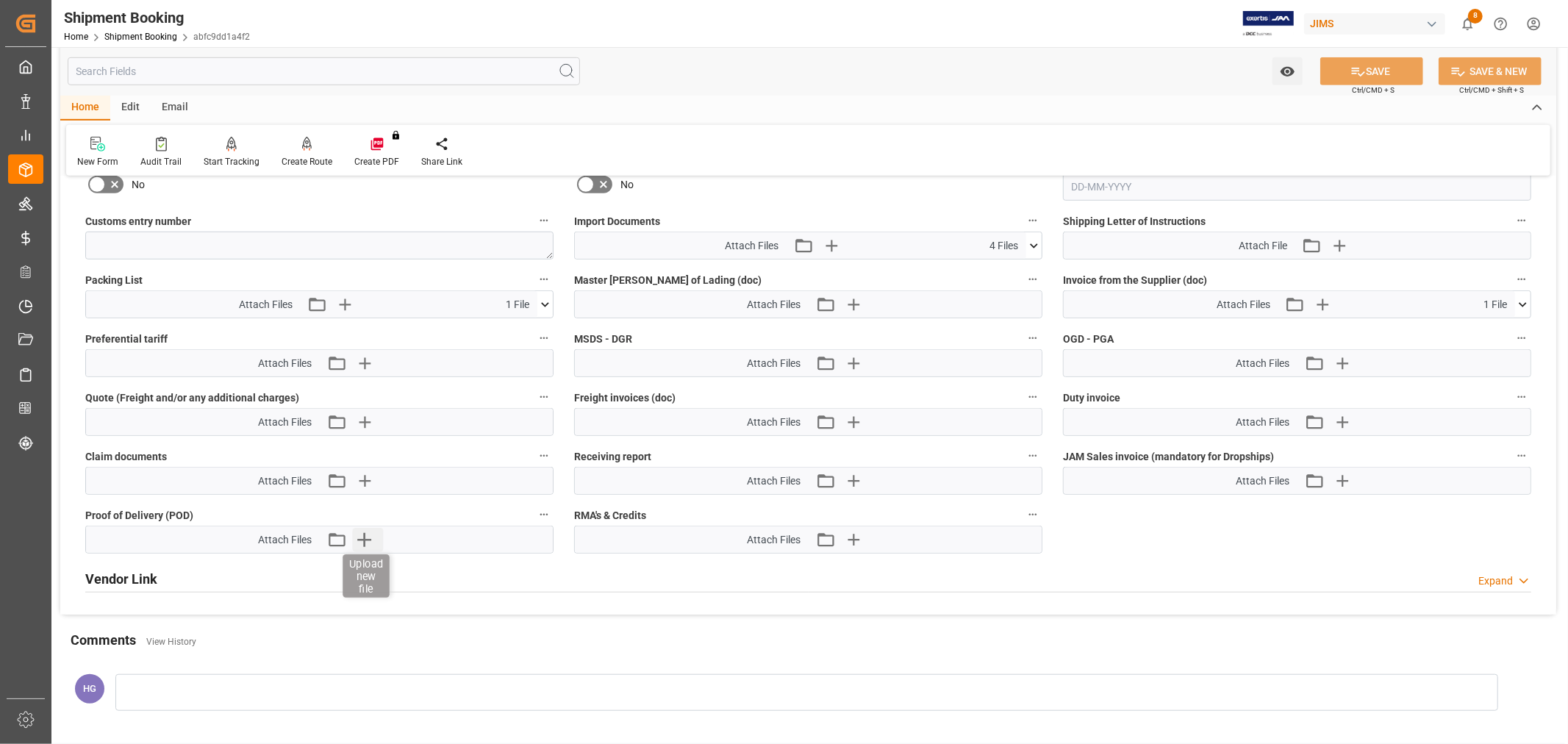
click at [371, 535] on icon "button" at bounding box center [364, 539] width 14 height 14
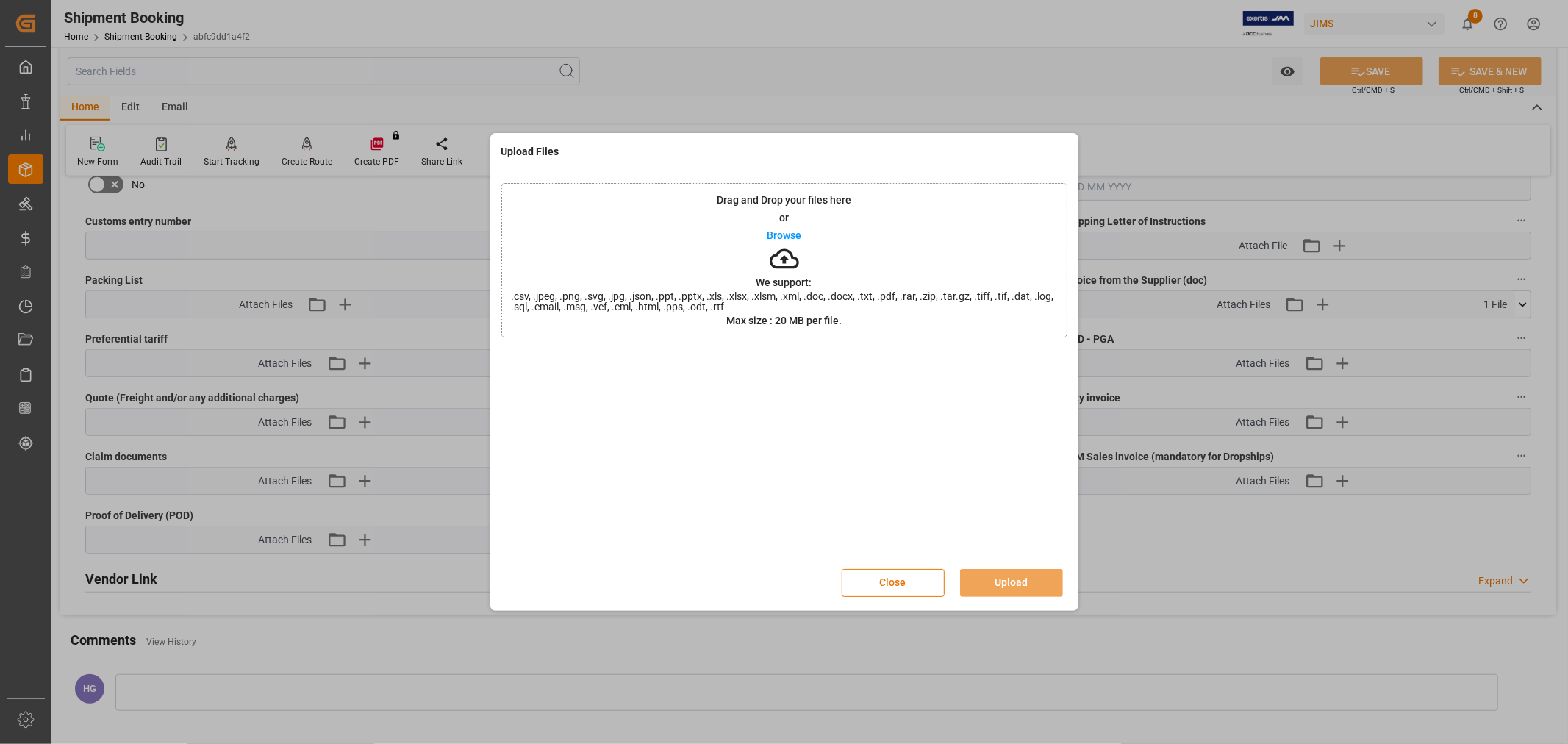
click at [612, 81] on div "Upload Files Drag and Drop your files here or Browse We support: .csv, .jpeg, .…" at bounding box center [784, 372] width 1568 height 744
click at [993, 575] on button "Upload" at bounding box center [1012, 583] width 103 height 28
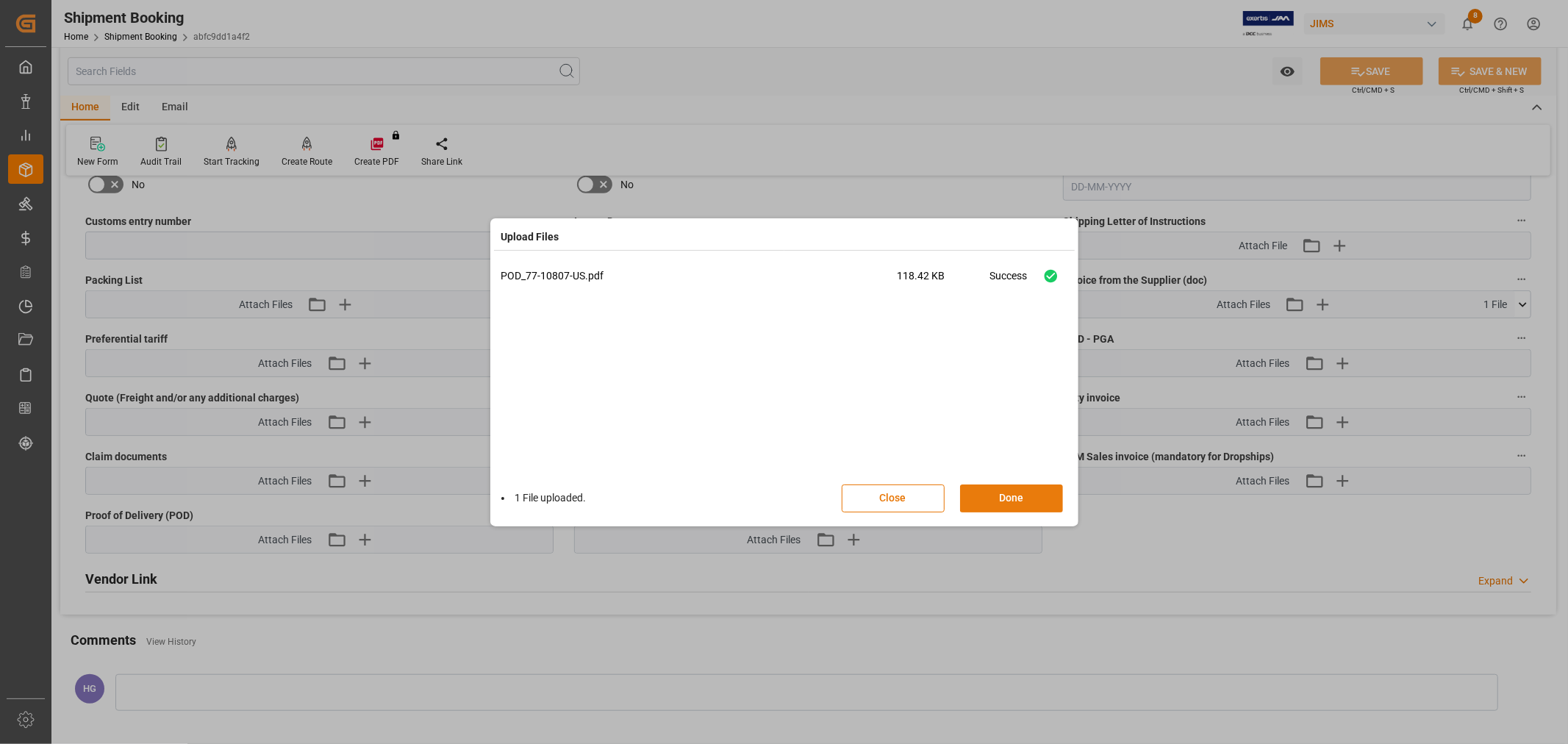
drag, startPoint x: 1000, startPoint y: 502, endPoint x: 1018, endPoint y: 501, distance: 18.0
click at [1000, 501] on button "Done" at bounding box center [1012, 498] width 103 height 28
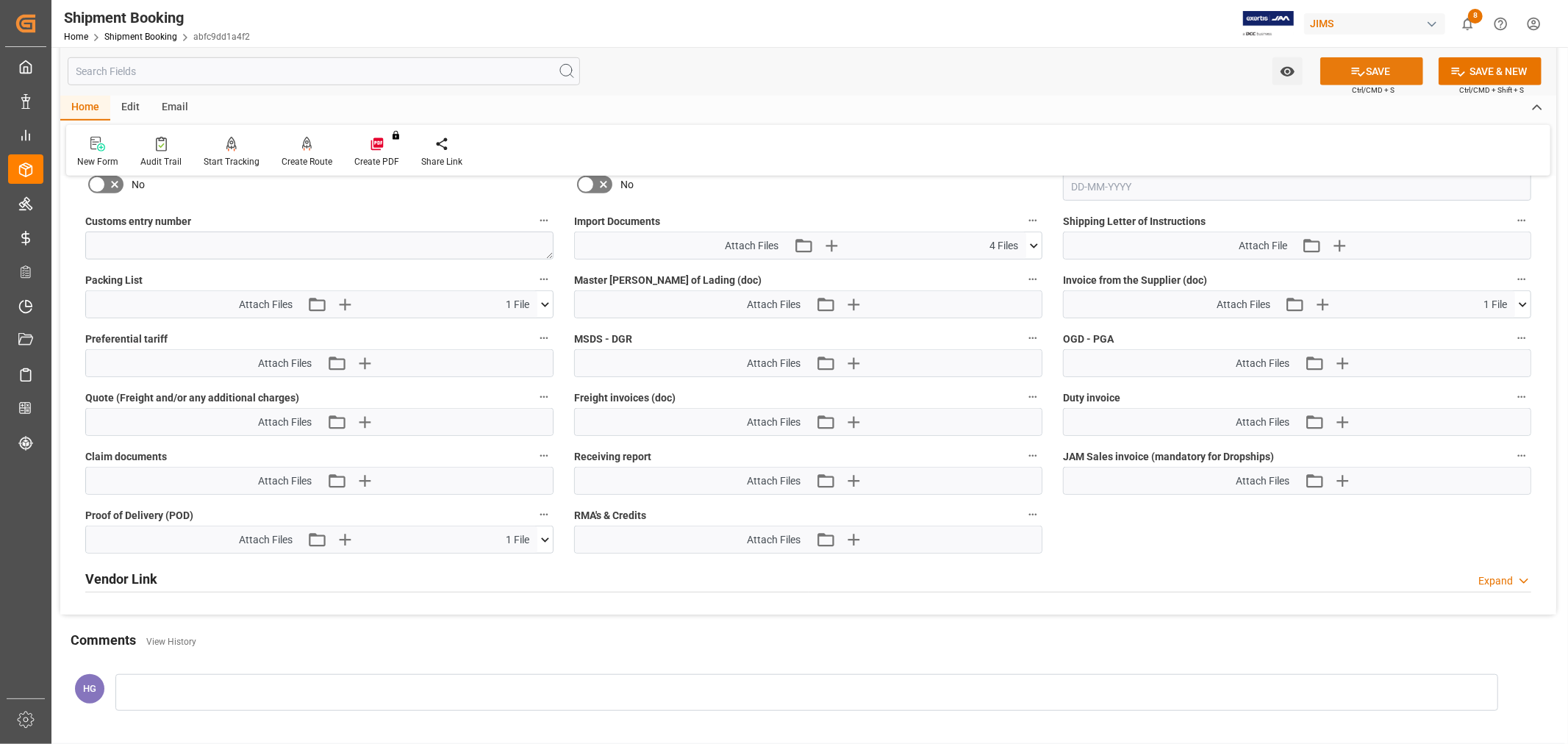
click at [1350, 69] on icon at bounding box center [1358, 71] width 15 height 15
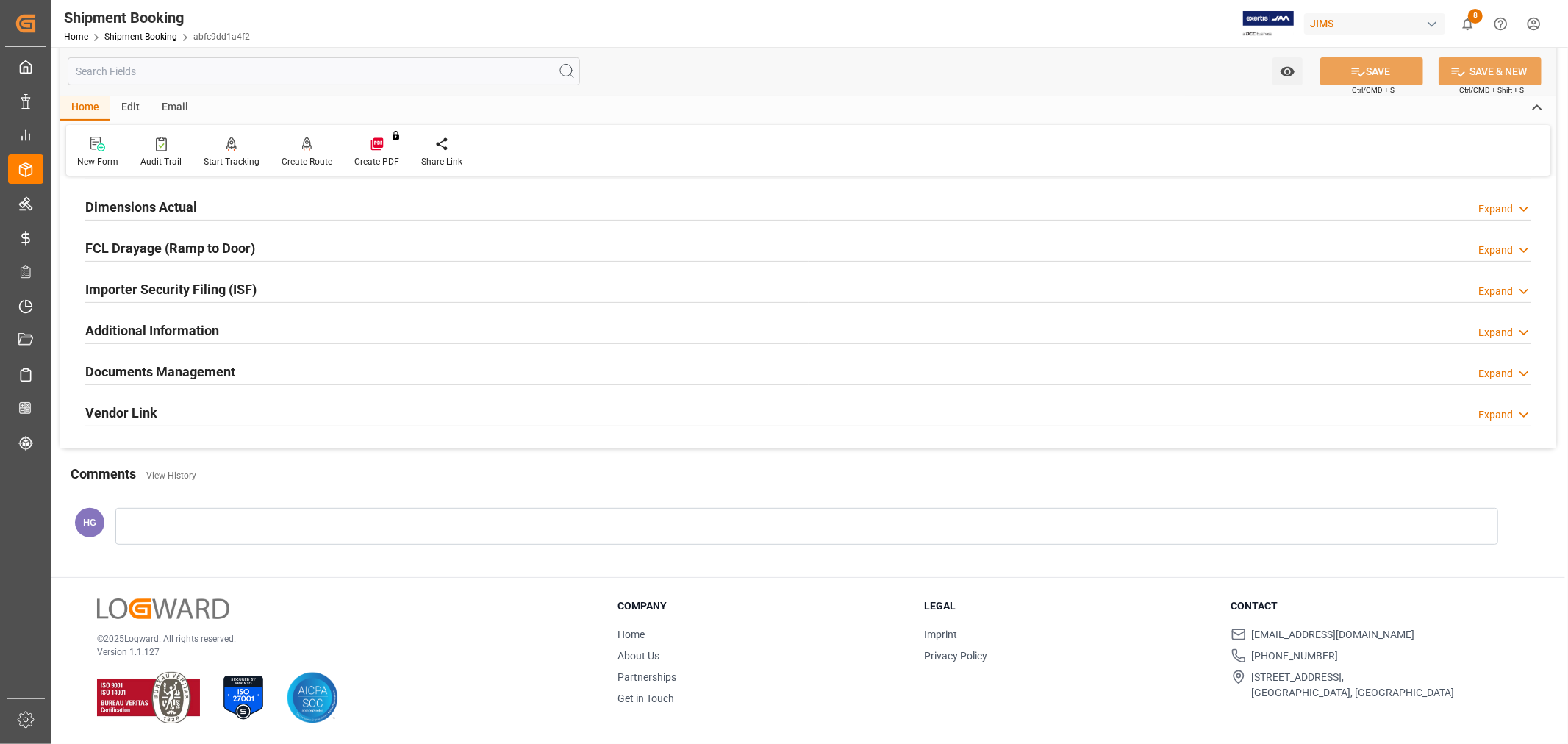
scroll to position [197, 0]
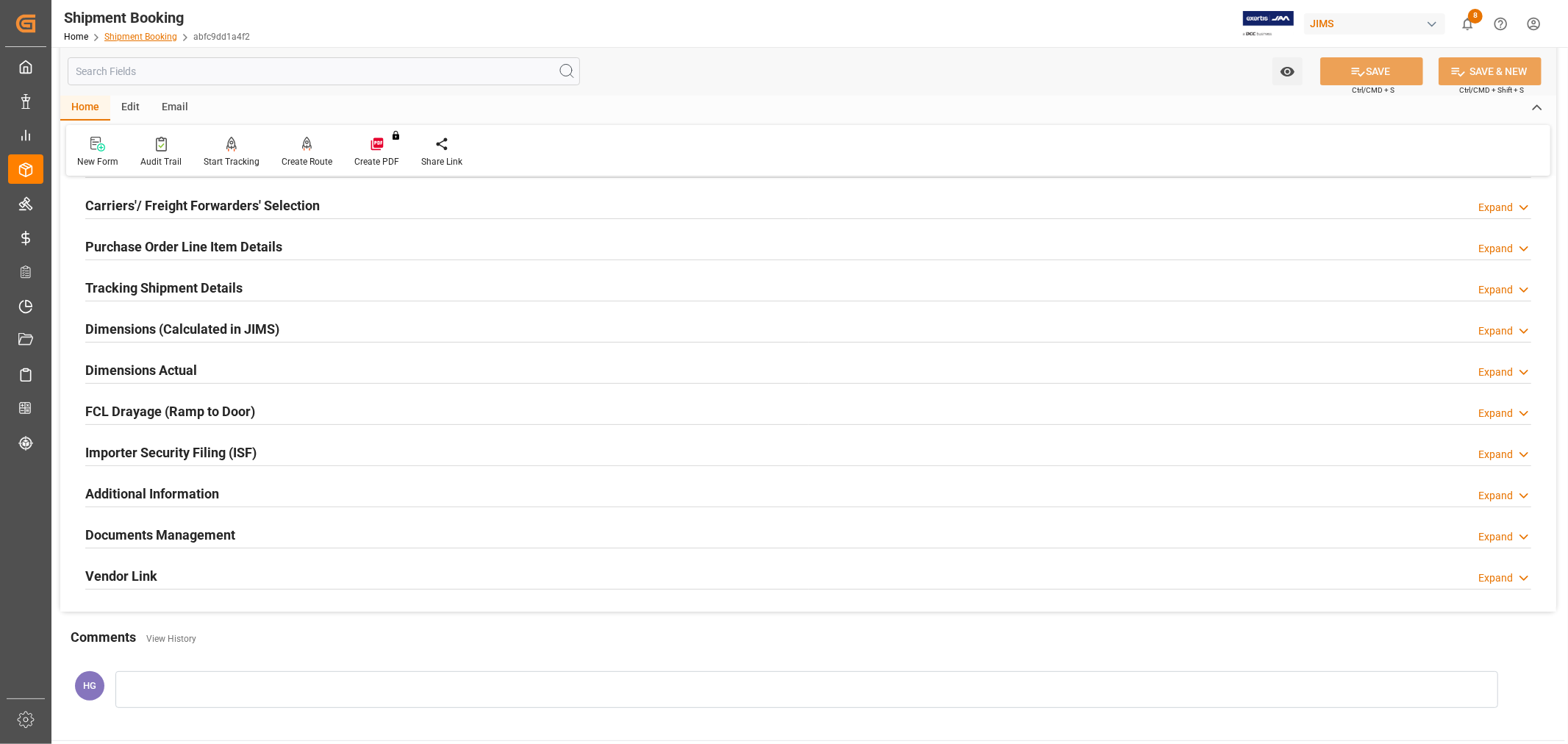
click at [147, 35] on link "Shipment Booking" at bounding box center [140, 36] width 73 height 10
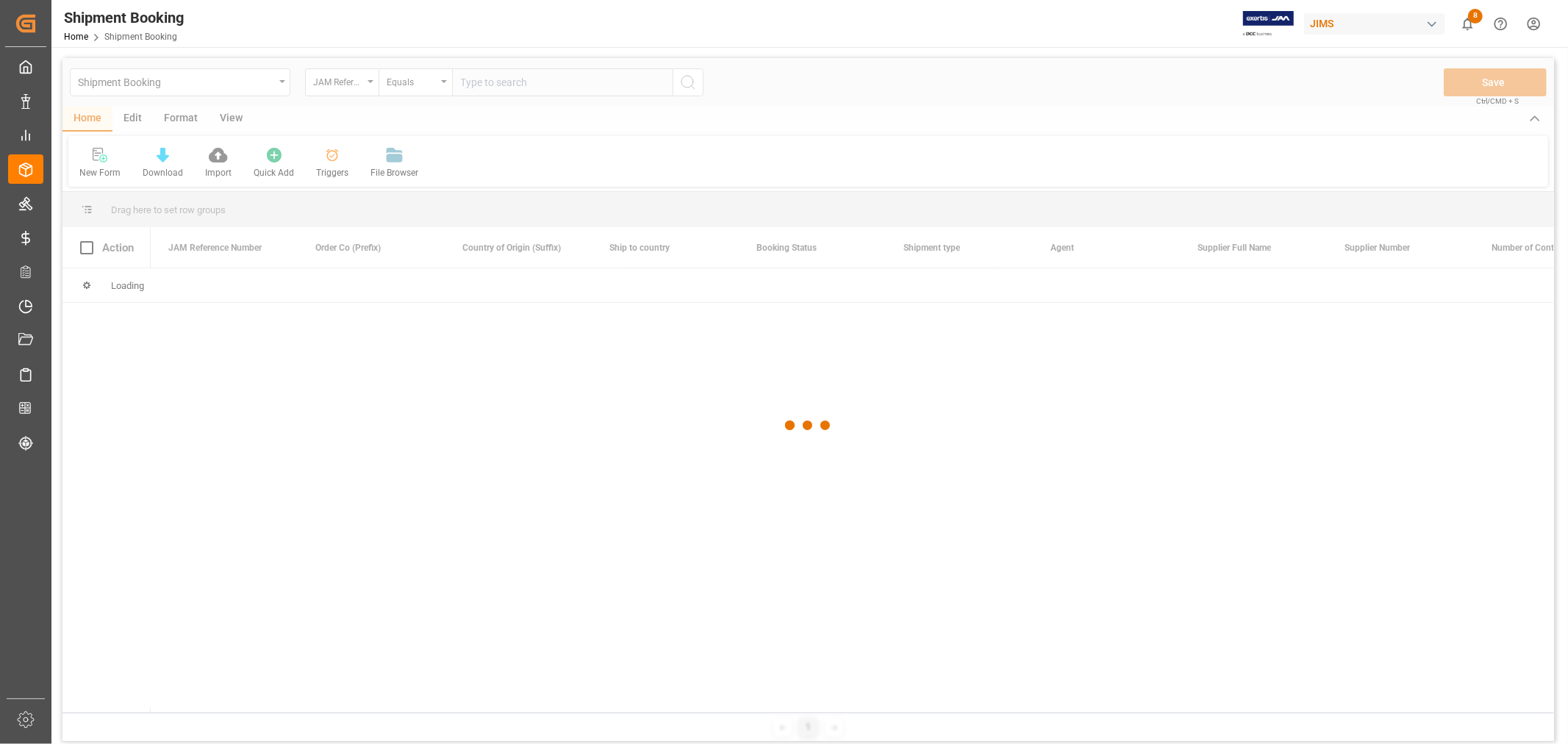
click at [519, 83] on div at bounding box center [808, 426] width 1491 height 735
click at [518, 86] on div at bounding box center [808, 426] width 1491 height 735
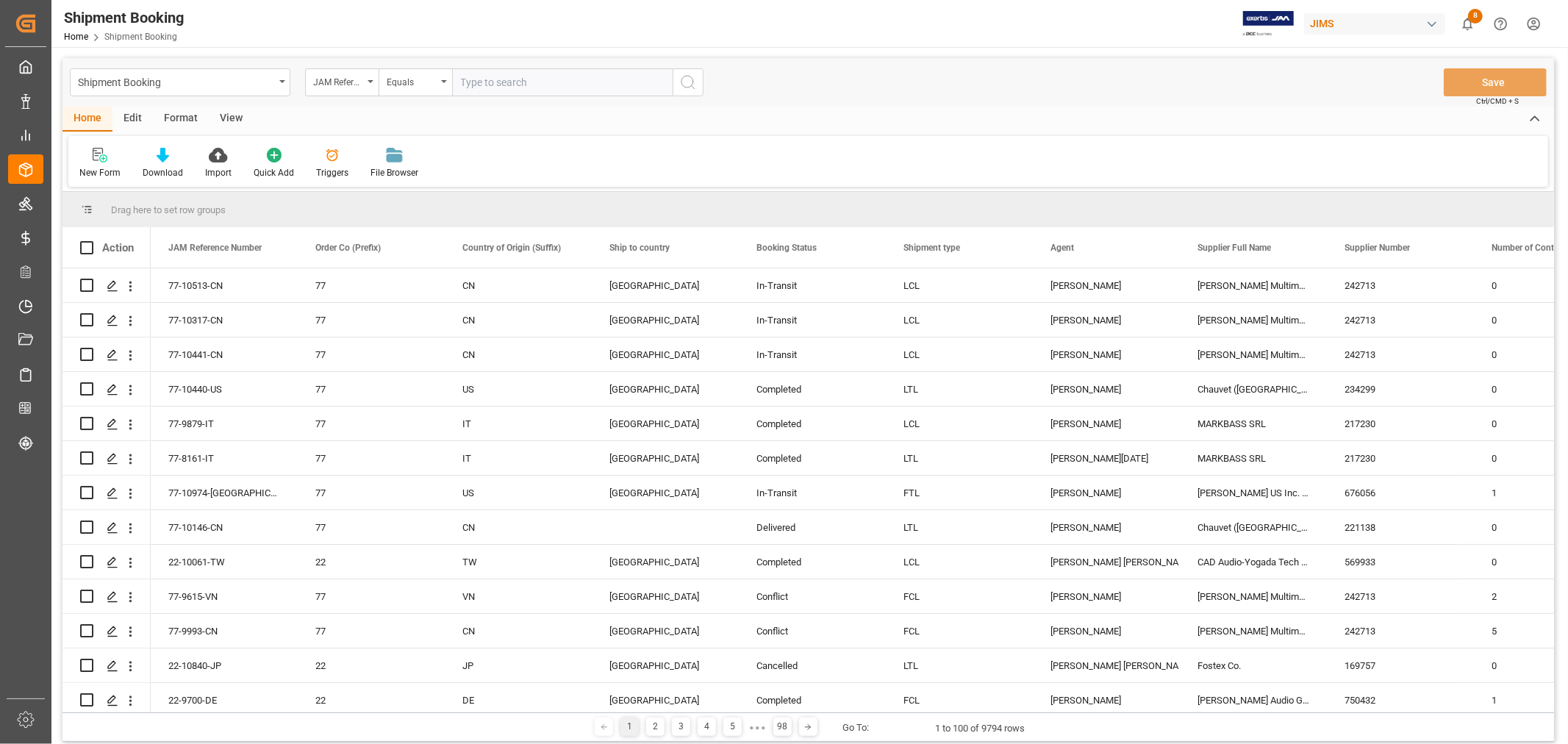
click at [491, 91] on input "text" at bounding box center [563, 82] width 221 height 28
type input "77-10492-CN"
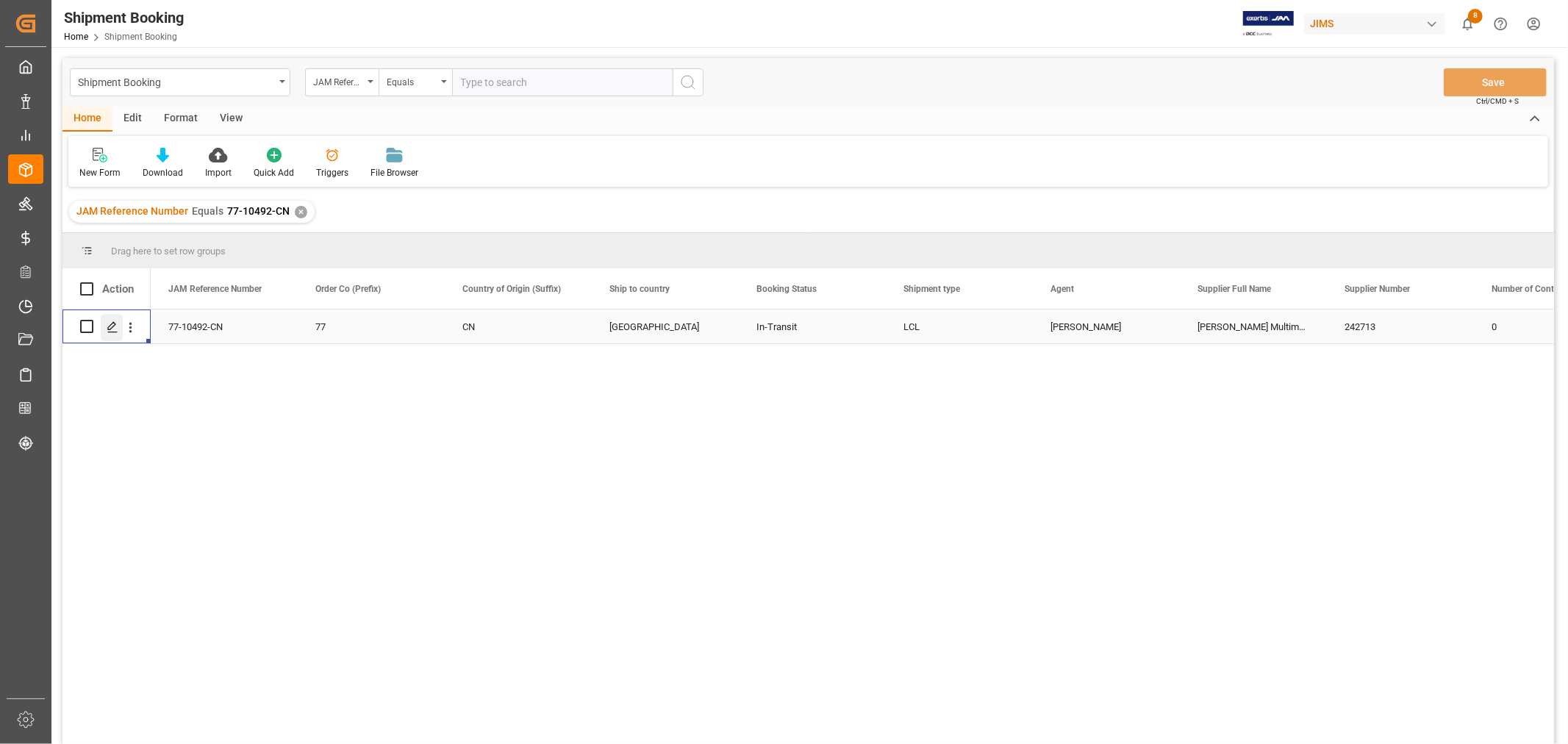
click at [110, 329] on polygon "Press SPACE to select this row." at bounding box center [111, 325] width 7 height 7
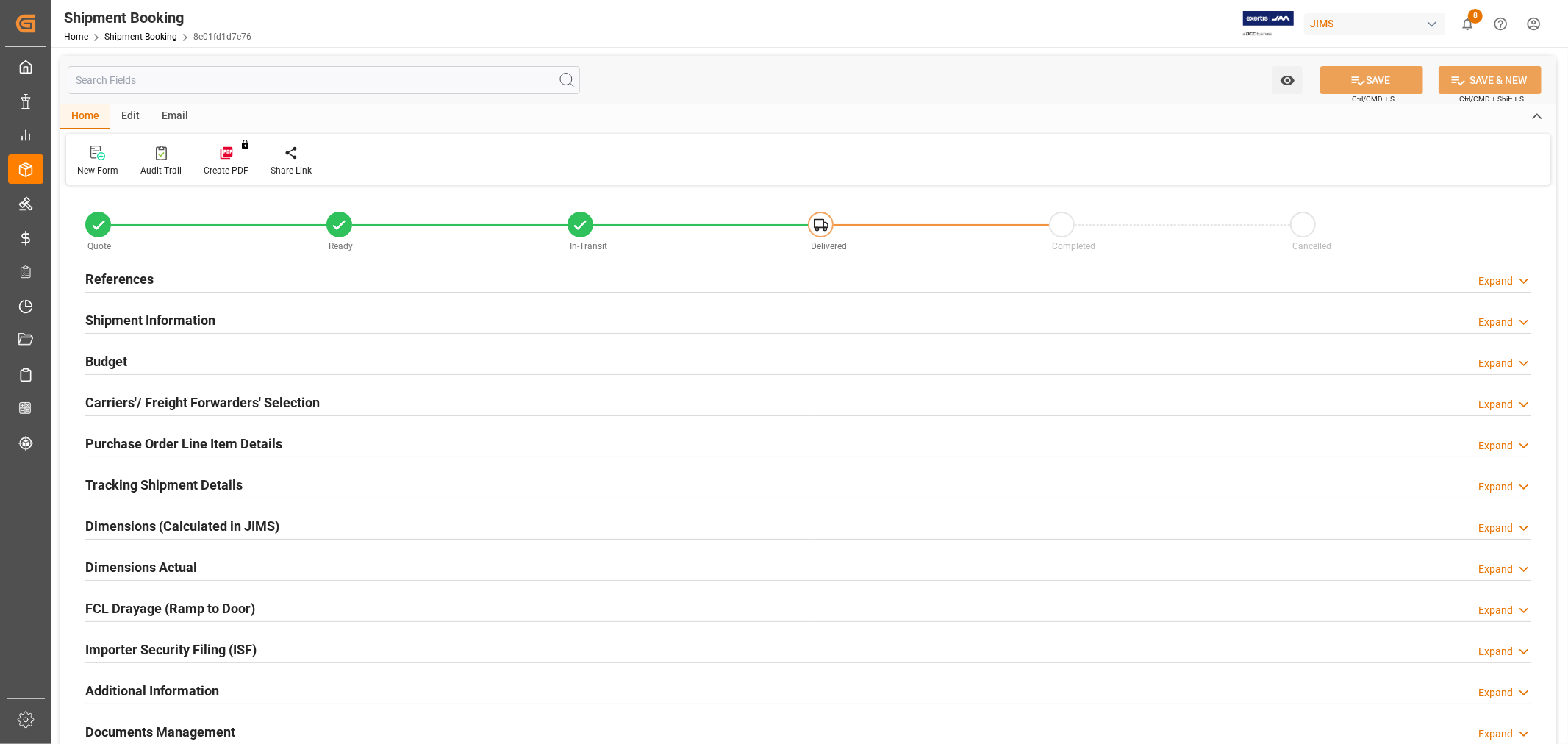
scroll to position [361, 0]
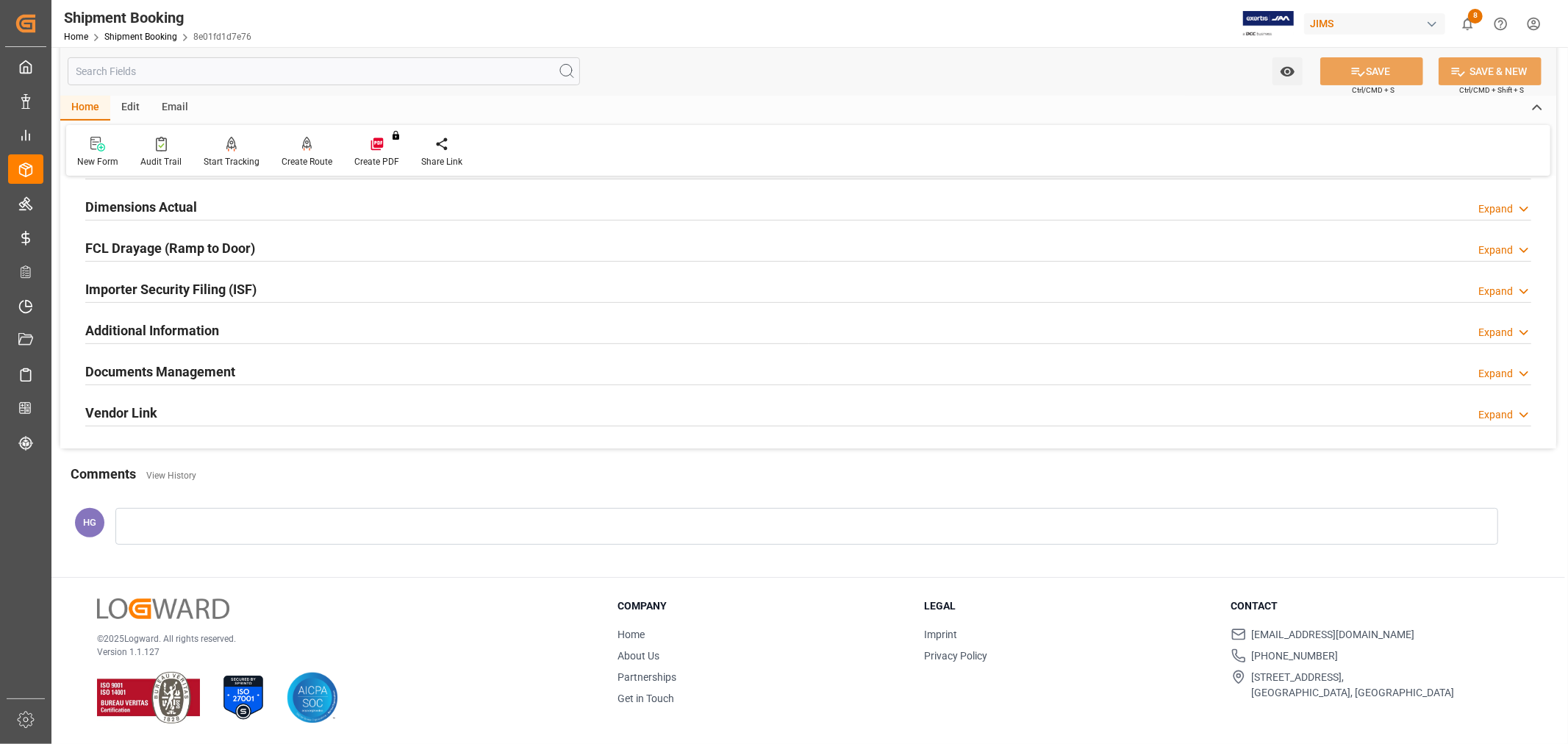
click at [224, 369] on h2 "Documents Management" at bounding box center [160, 372] width 150 height 20
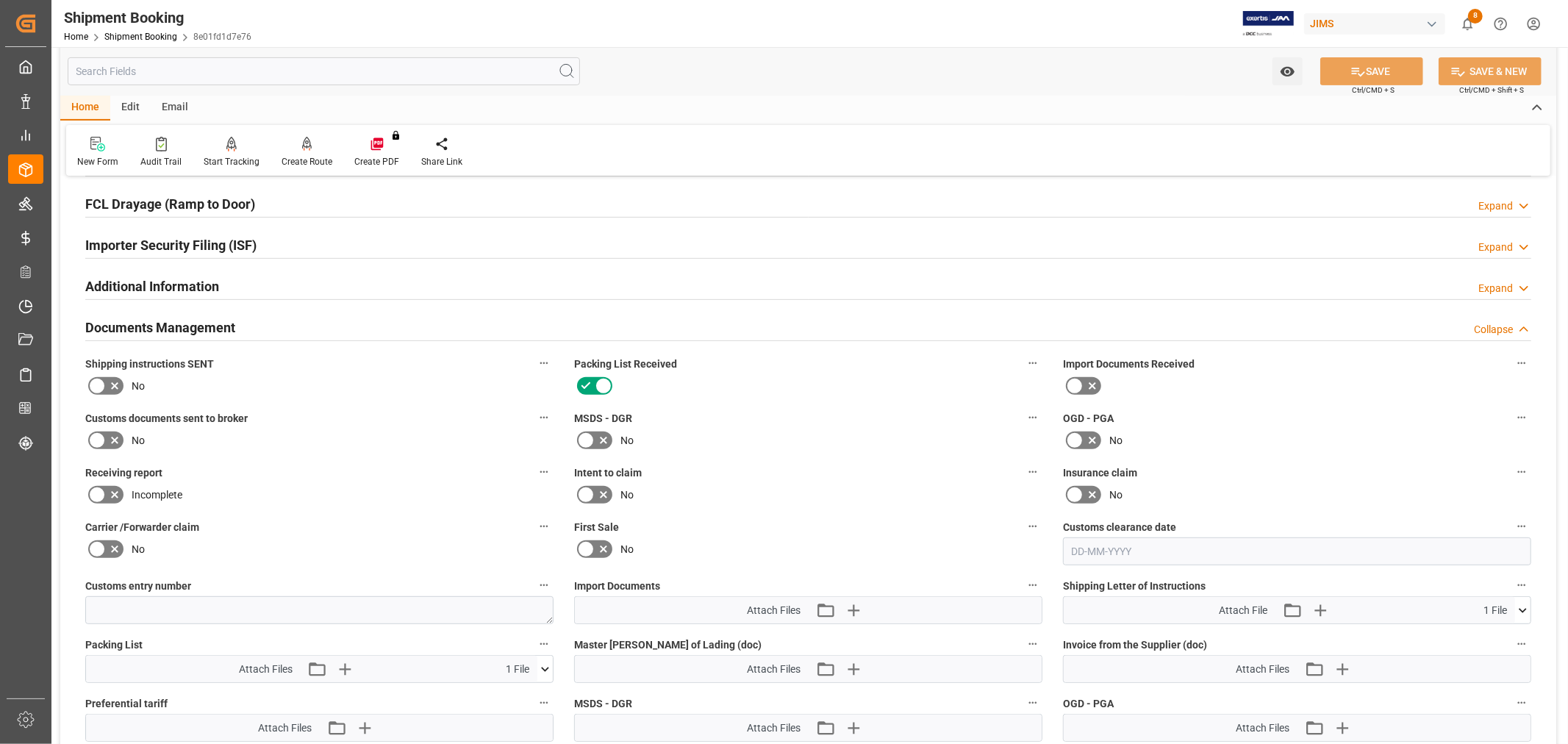
scroll to position [605, 0]
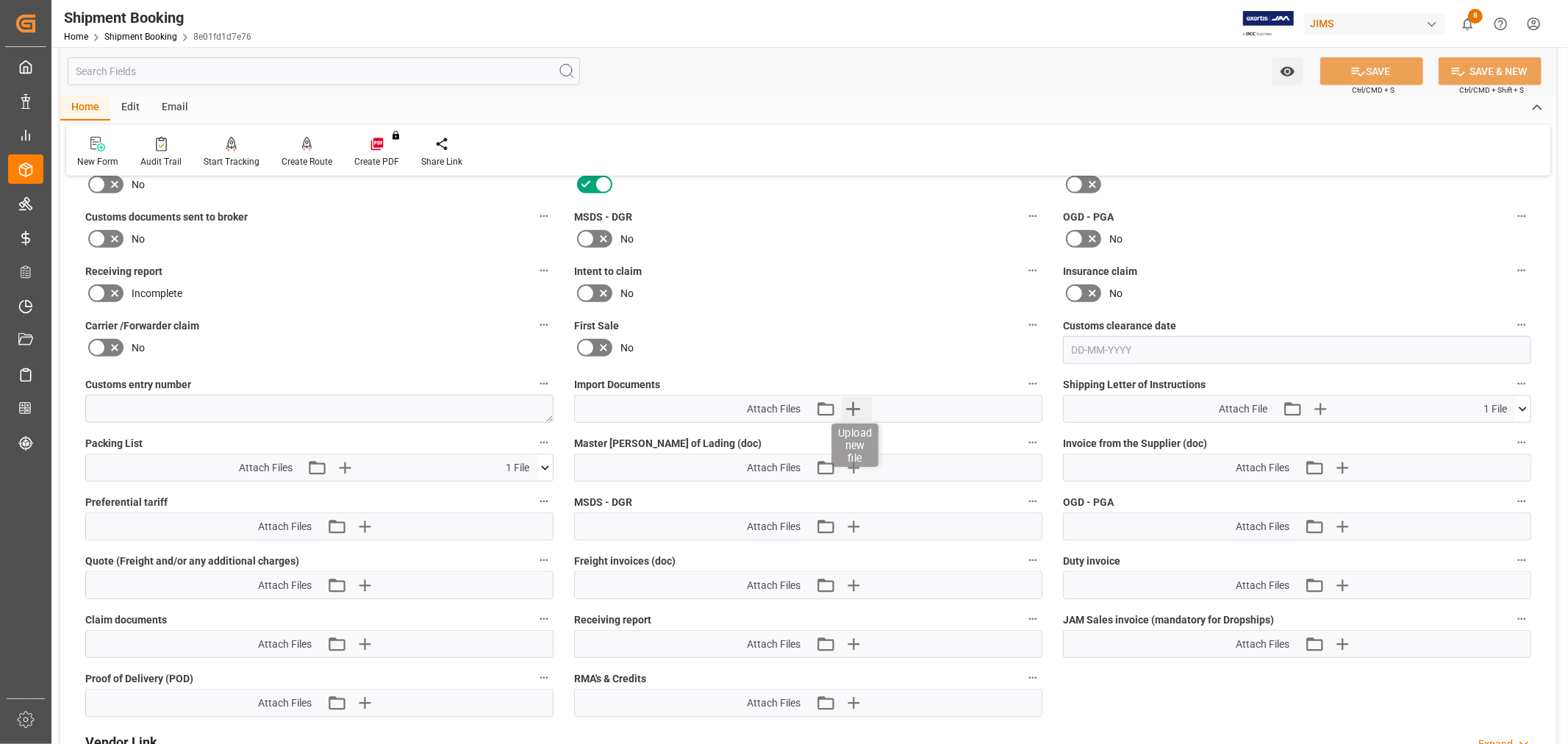
click at [846, 406] on icon "button" at bounding box center [852, 408] width 23 height 23
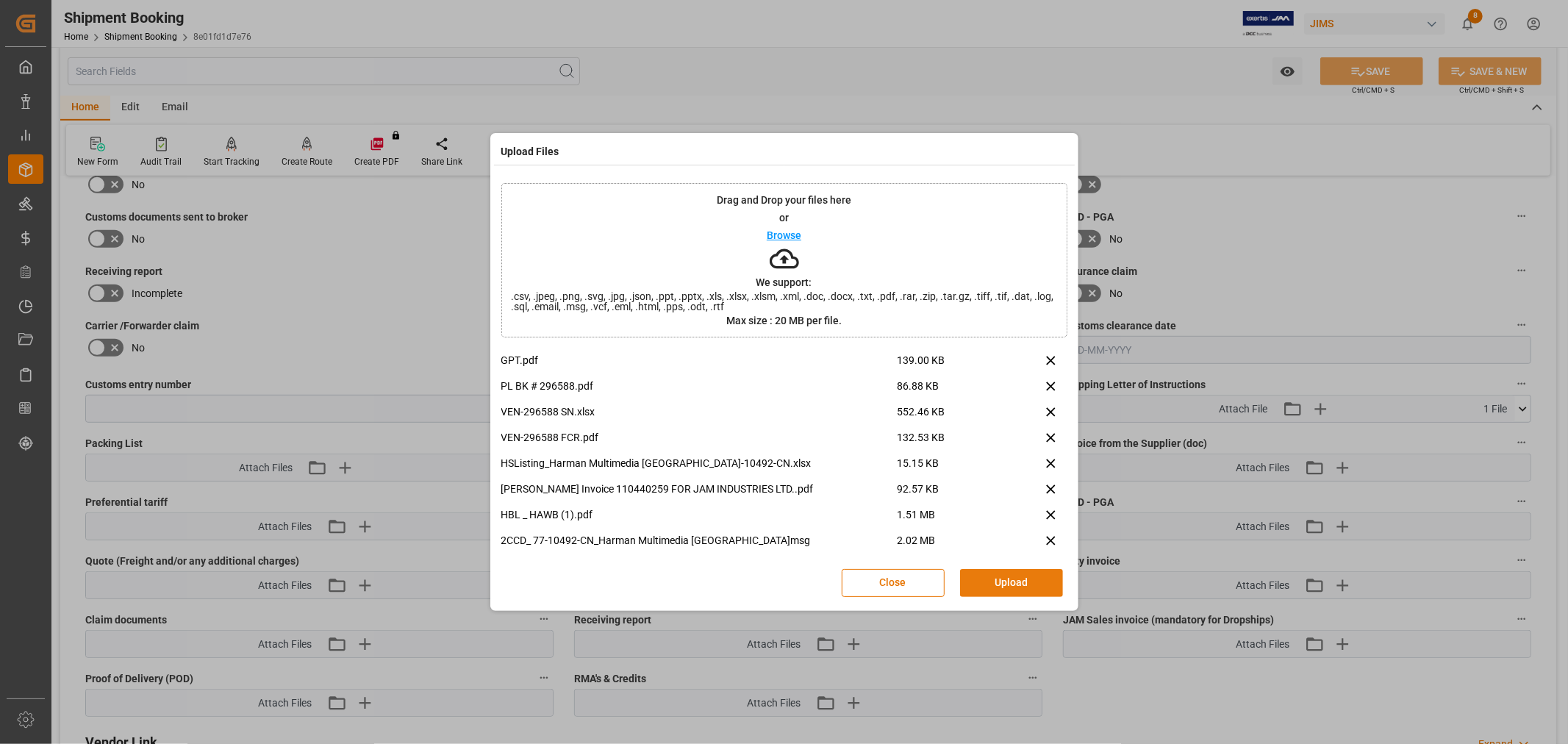
click at [996, 573] on button "Upload" at bounding box center [1012, 583] width 103 height 28
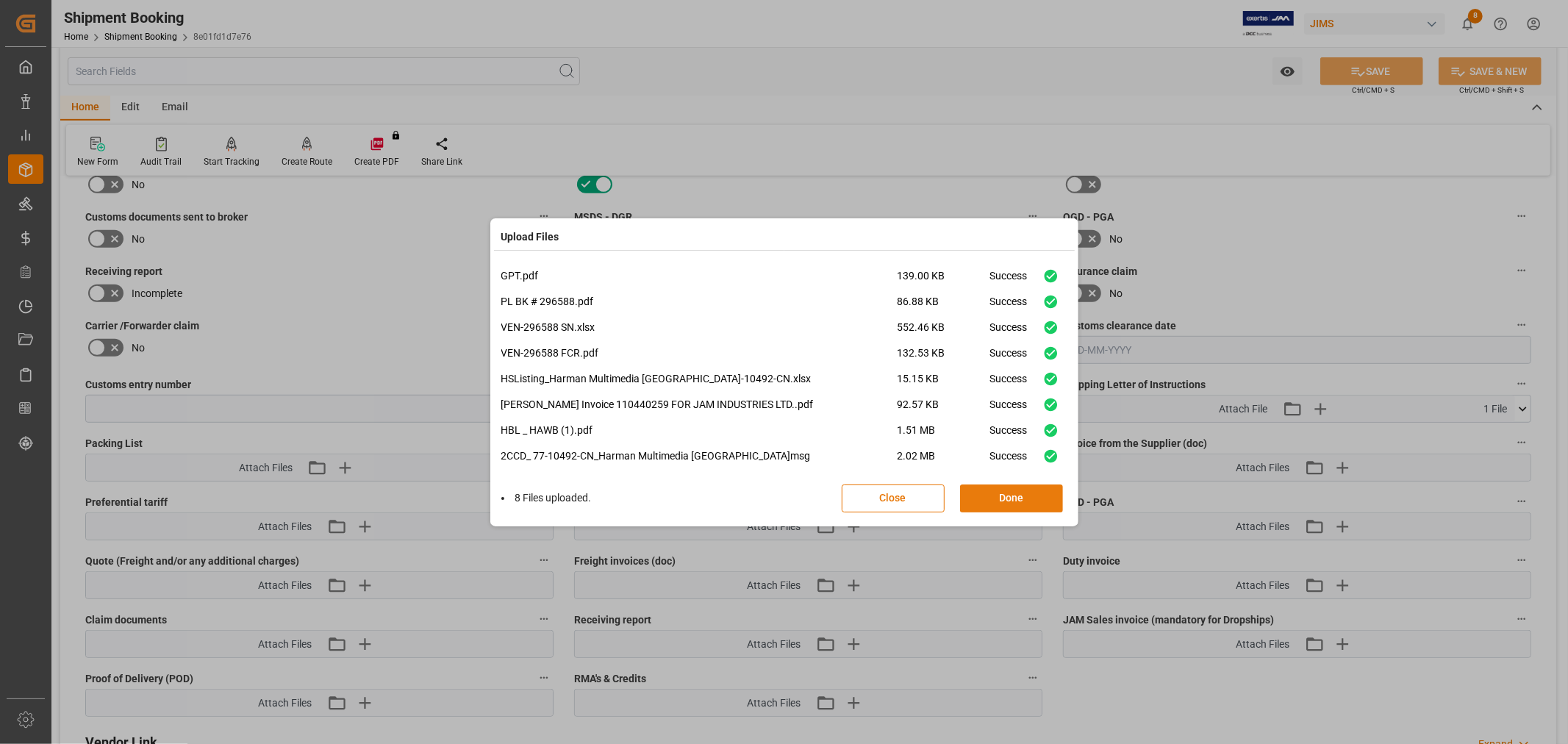
click at [986, 502] on button "Done" at bounding box center [1012, 498] width 103 height 28
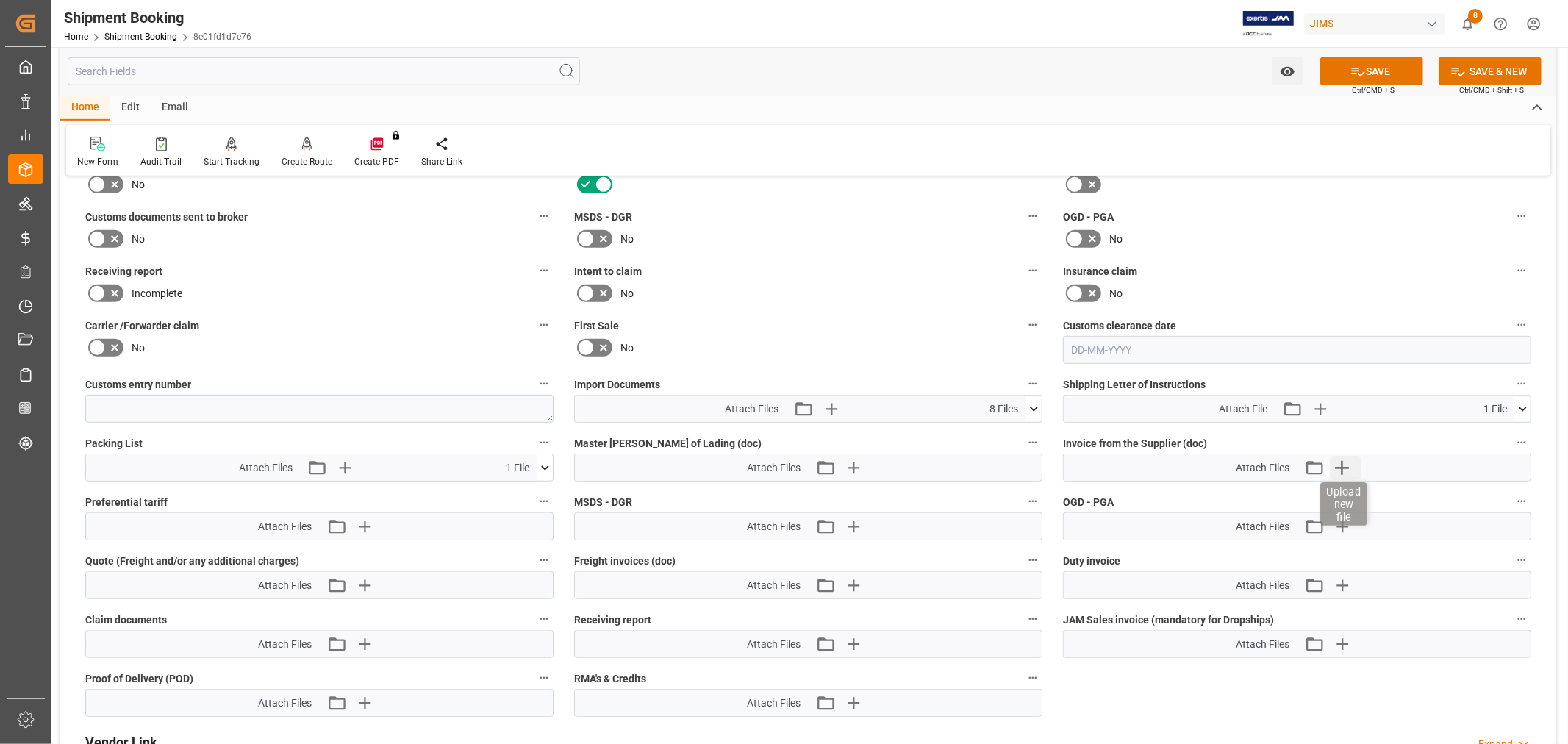
click at [1340, 471] on icon "button" at bounding box center [1341, 467] width 23 height 23
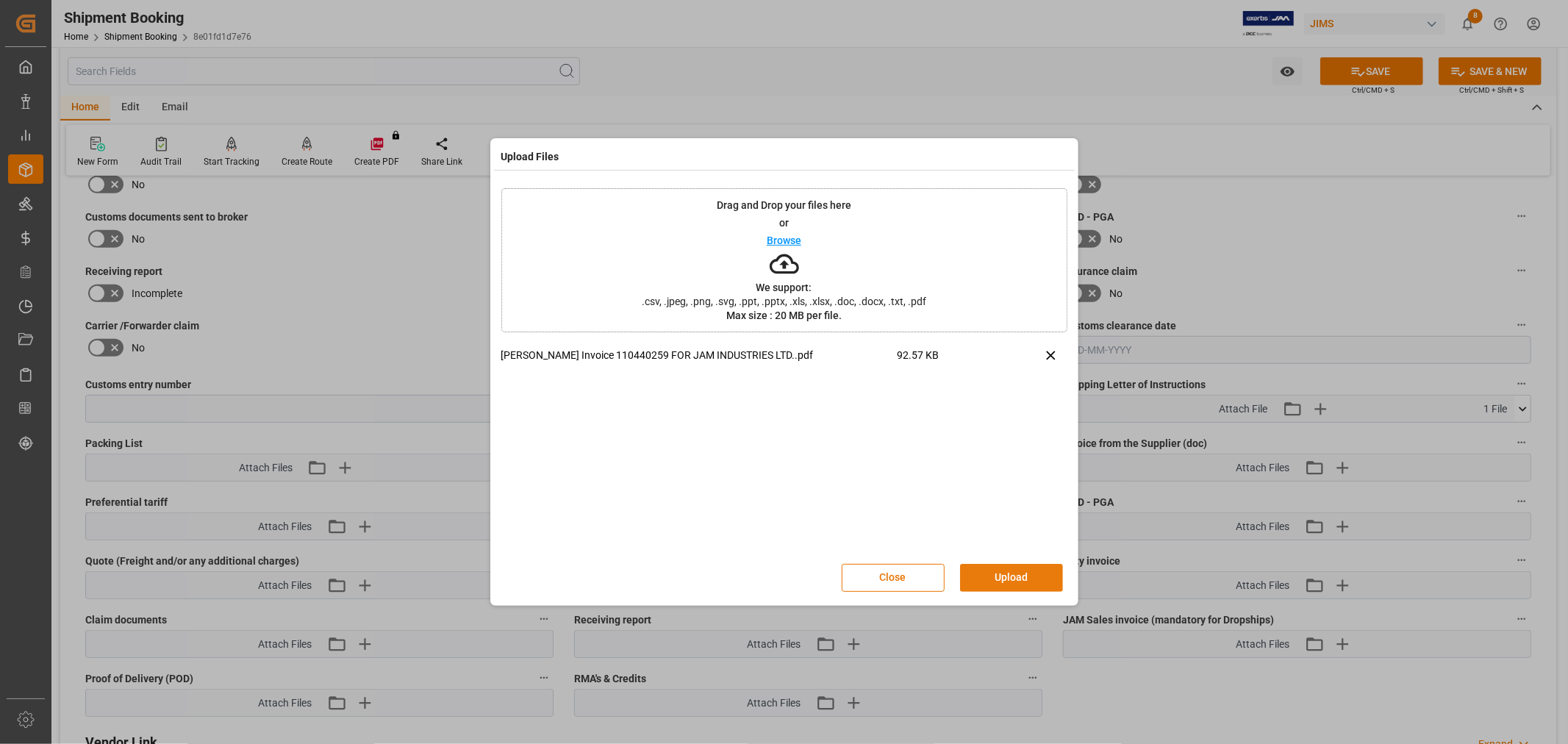
click at [1007, 573] on button "Upload" at bounding box center [1012, 577] width 103 height 28
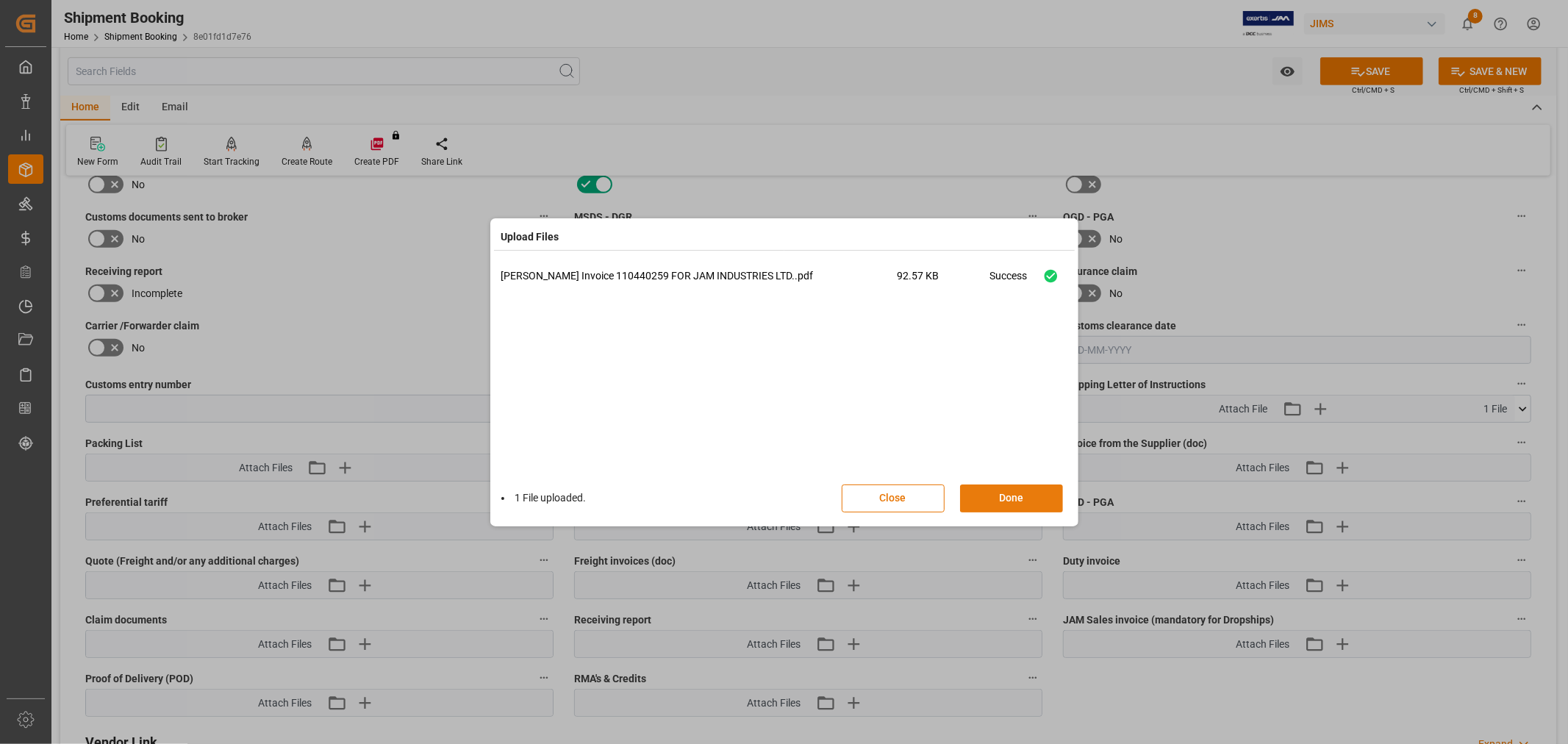
click at [1004, 498] on button "Done" at bounding box center [1012, 498] width 103 height 28
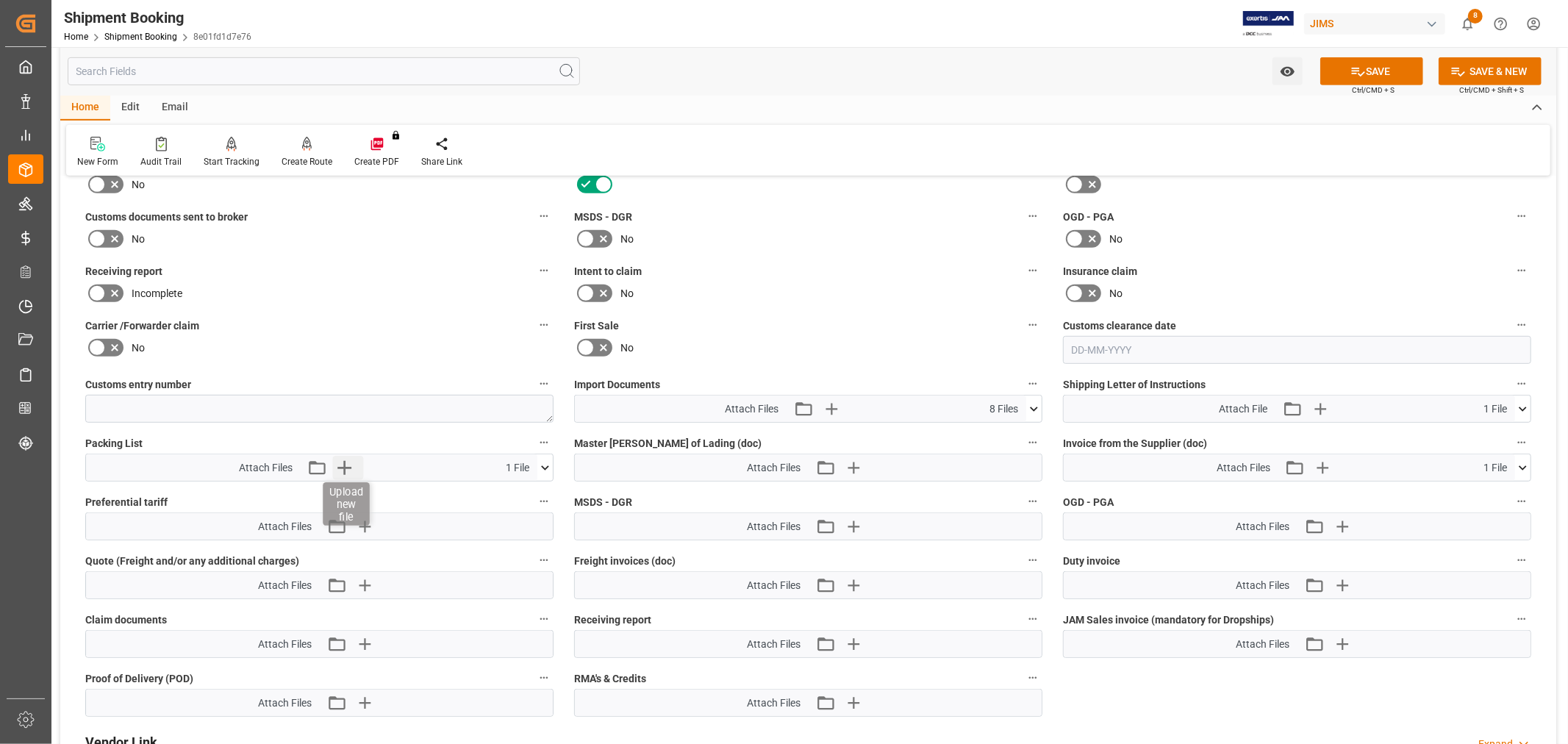
click at [344, 464] on icon "button" at bounding box center [343, 468] width 14 height 14
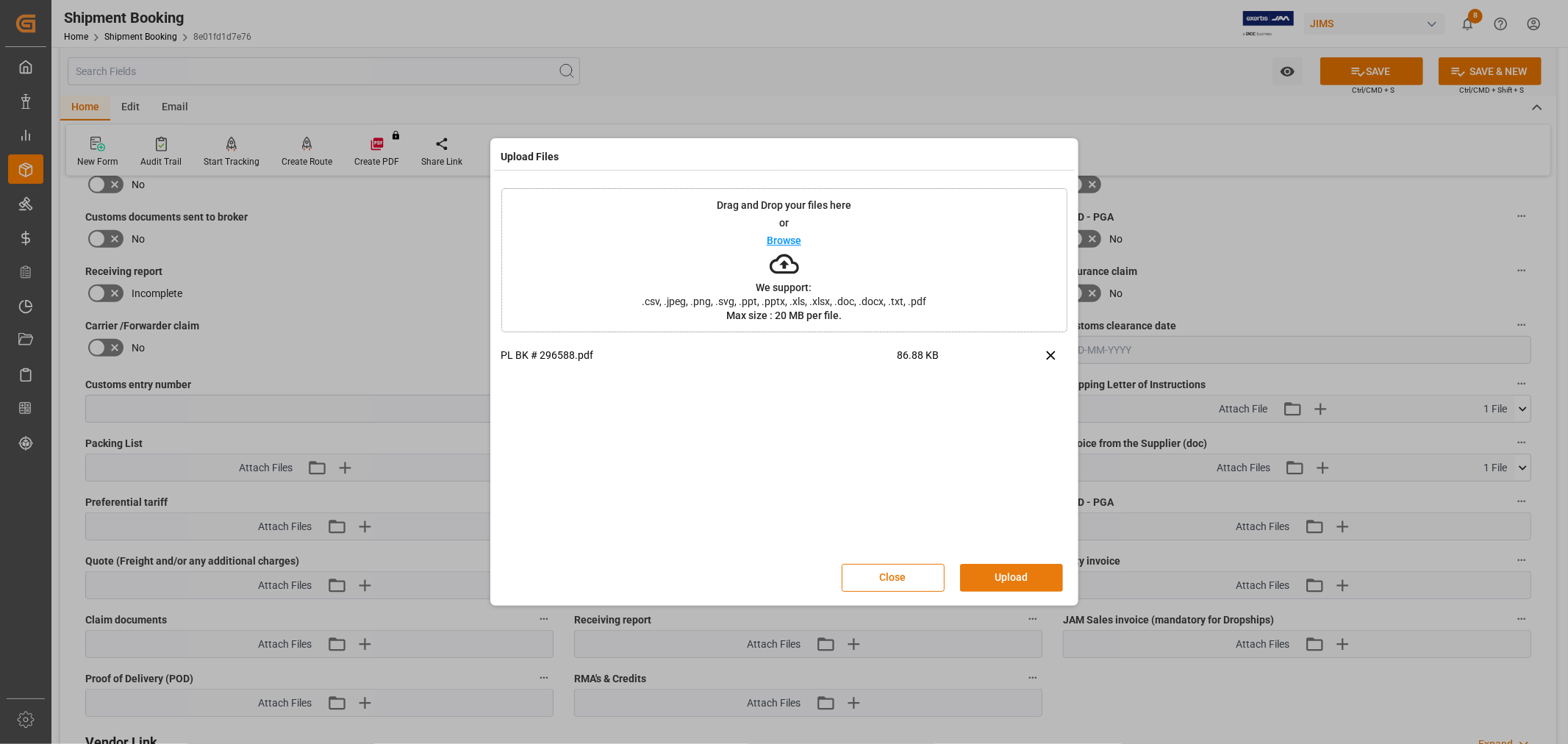
click at [994, 563] on div "Close Upload" at bounding box center [784, 578] width 566 height 48
click at [1001, 577] on button "Upload" at bounding box center [1012, 577] width 103 height 28
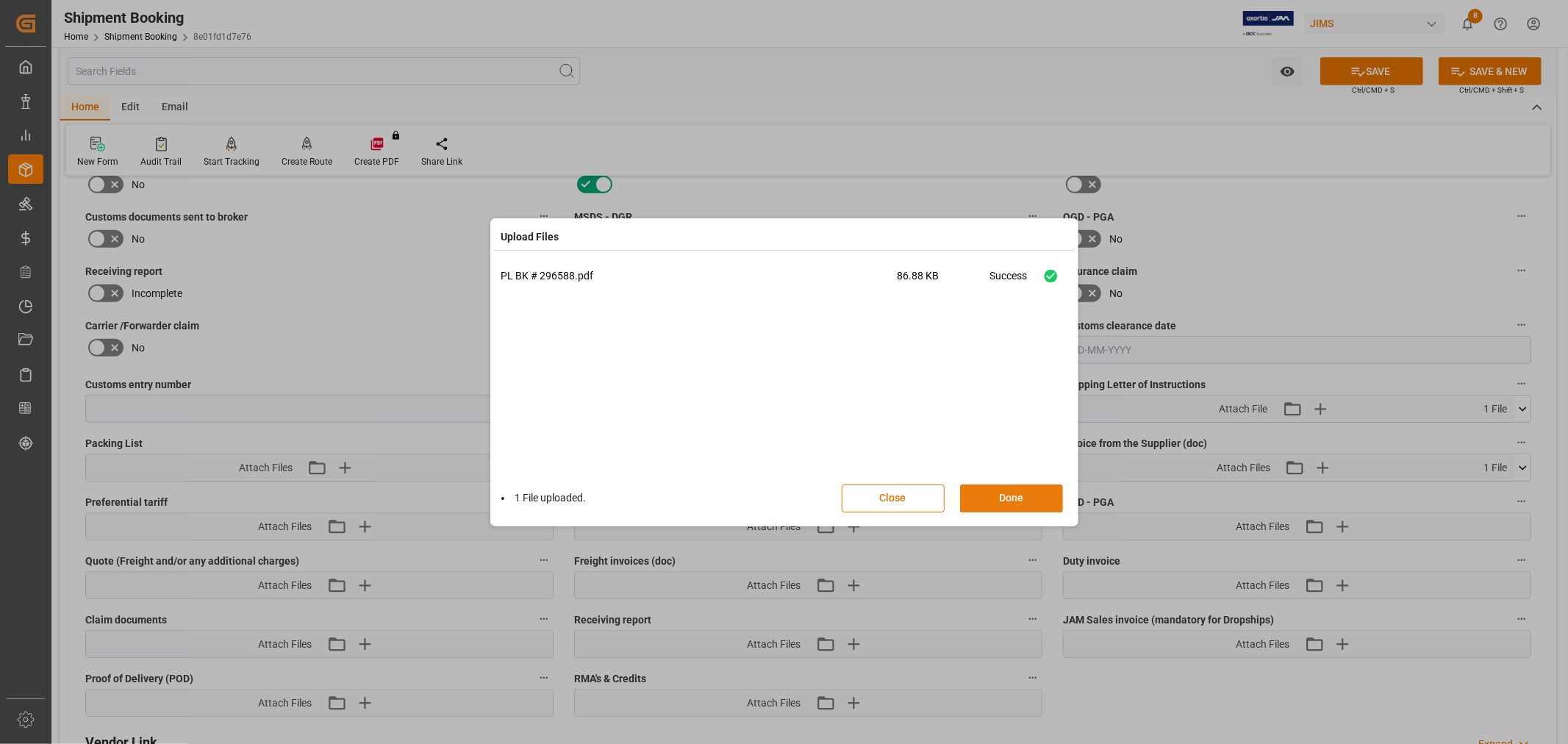
click at [1003, 504] on button "Done" at bounding box center [1012, 498] width 103 height 28
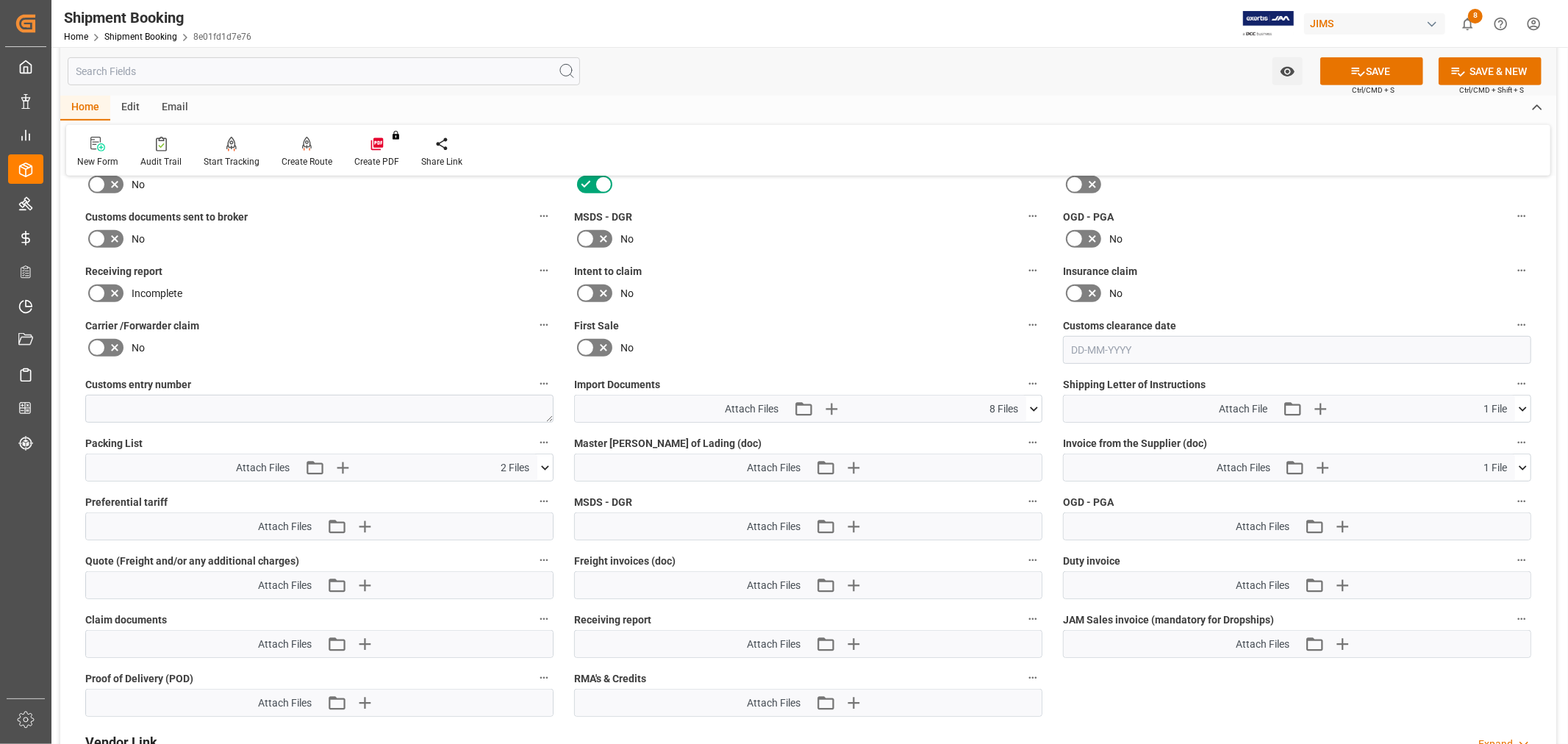
click at [266, 287] on div "Incomplete" at bounding box center [319, 293] width 468 height 23
click at [96, 240] on icon at bounding box center [97, 239] width 18 height 18
click at [0, 0] on input "checkbox" at bounding box center [0, 0] width 0 height 0
click at [1377, 77] on button "SAVE" at bounding box center [1372, 71] width 103 height 28
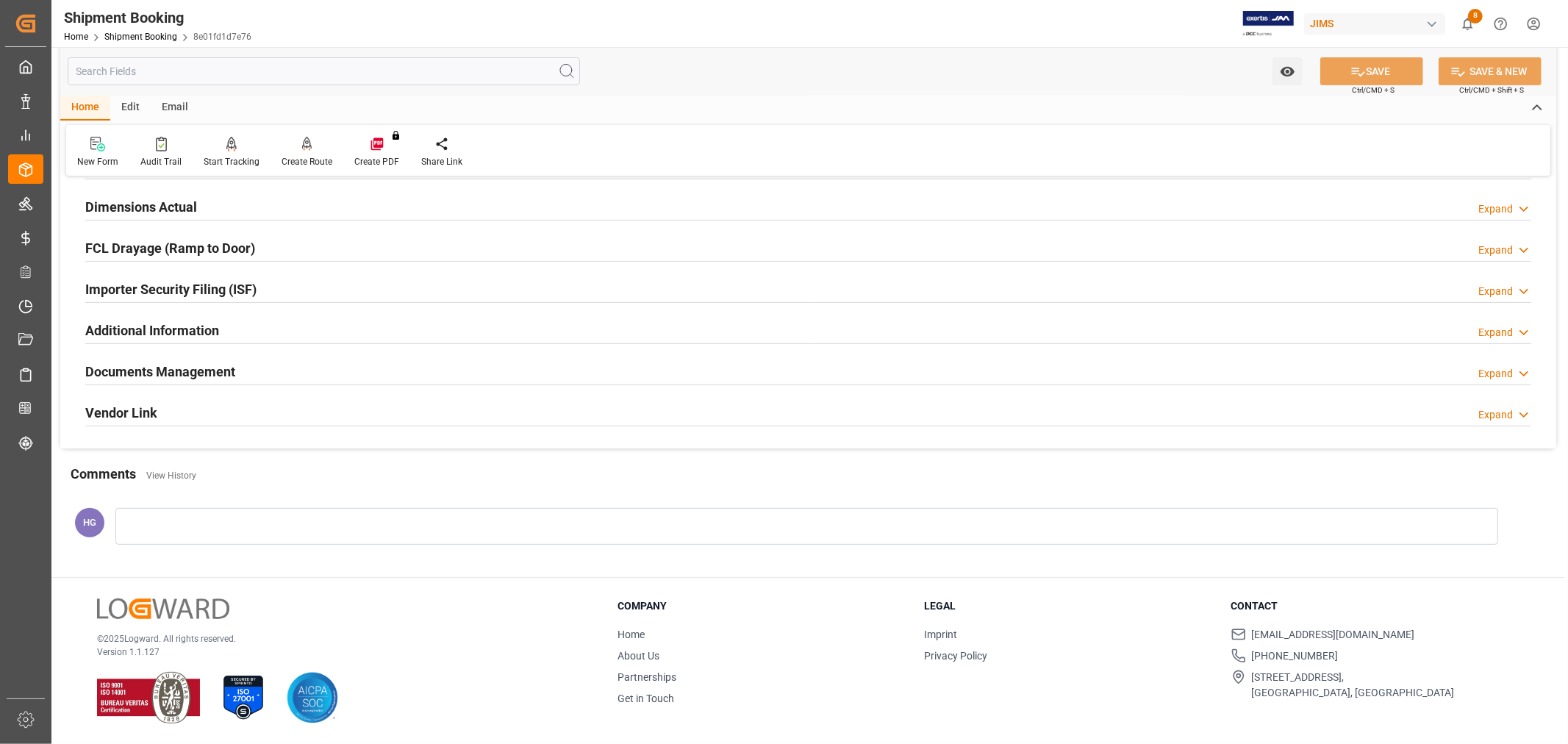
scroll to position [361, 0]
click at [150, 39] on link "Shipment Booking" at bounding box center [140, 36] width 73 height 10
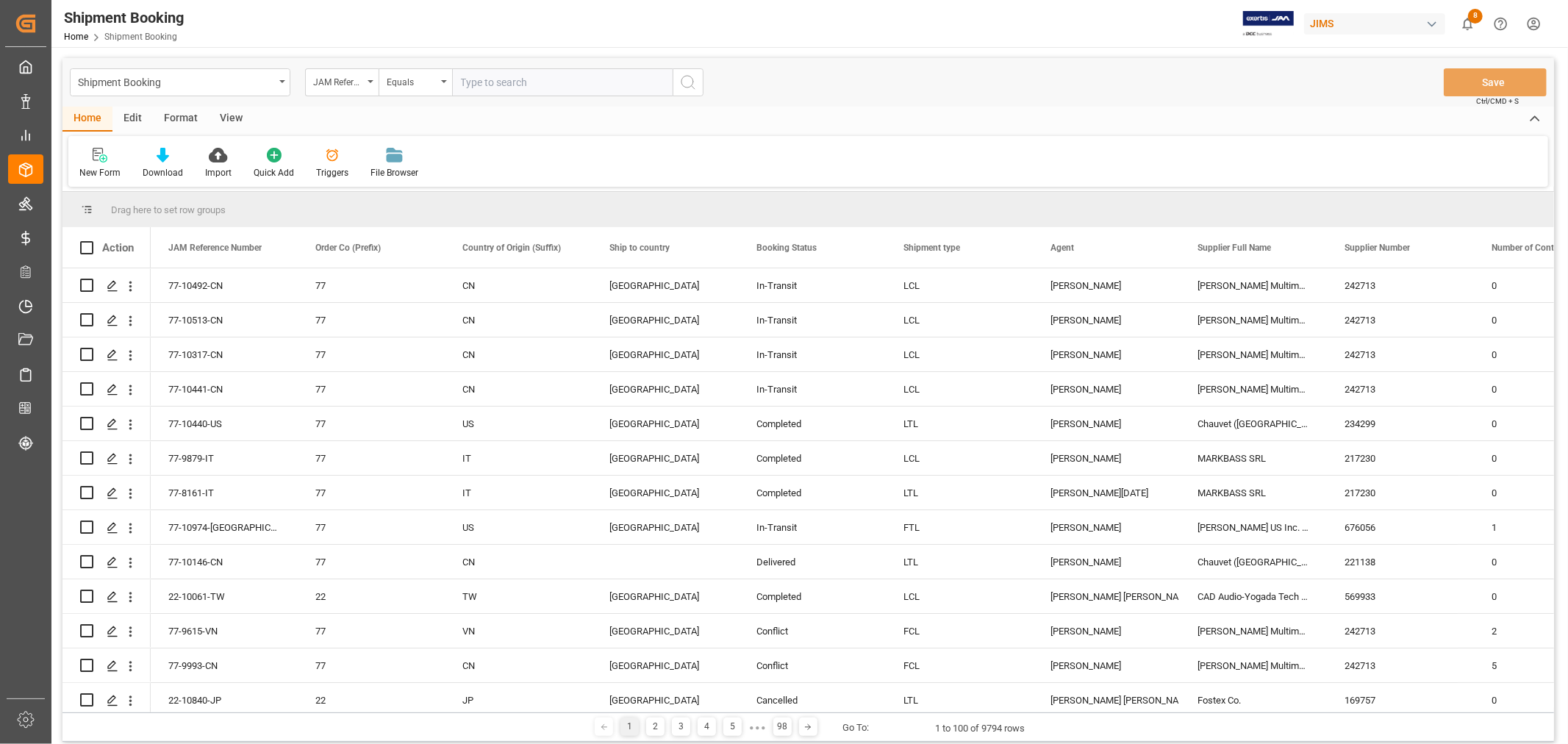
click at [493, 82] on input "text" at bounding box center [563, 82] width 221 height 28
type input "77-10492-CN"
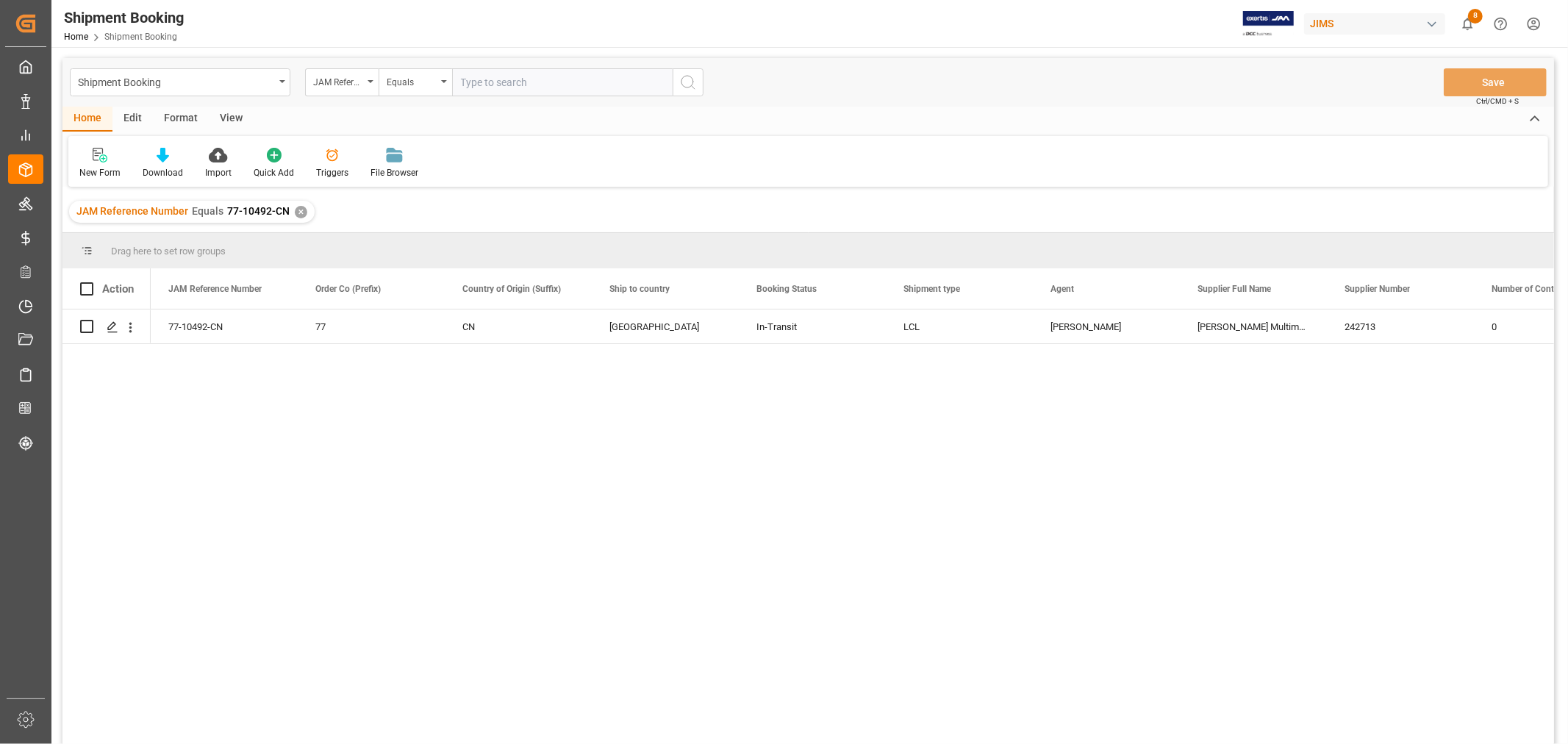
click at [295, 210] on div "✕" at bounding box center [301, 211] width 12 height 12
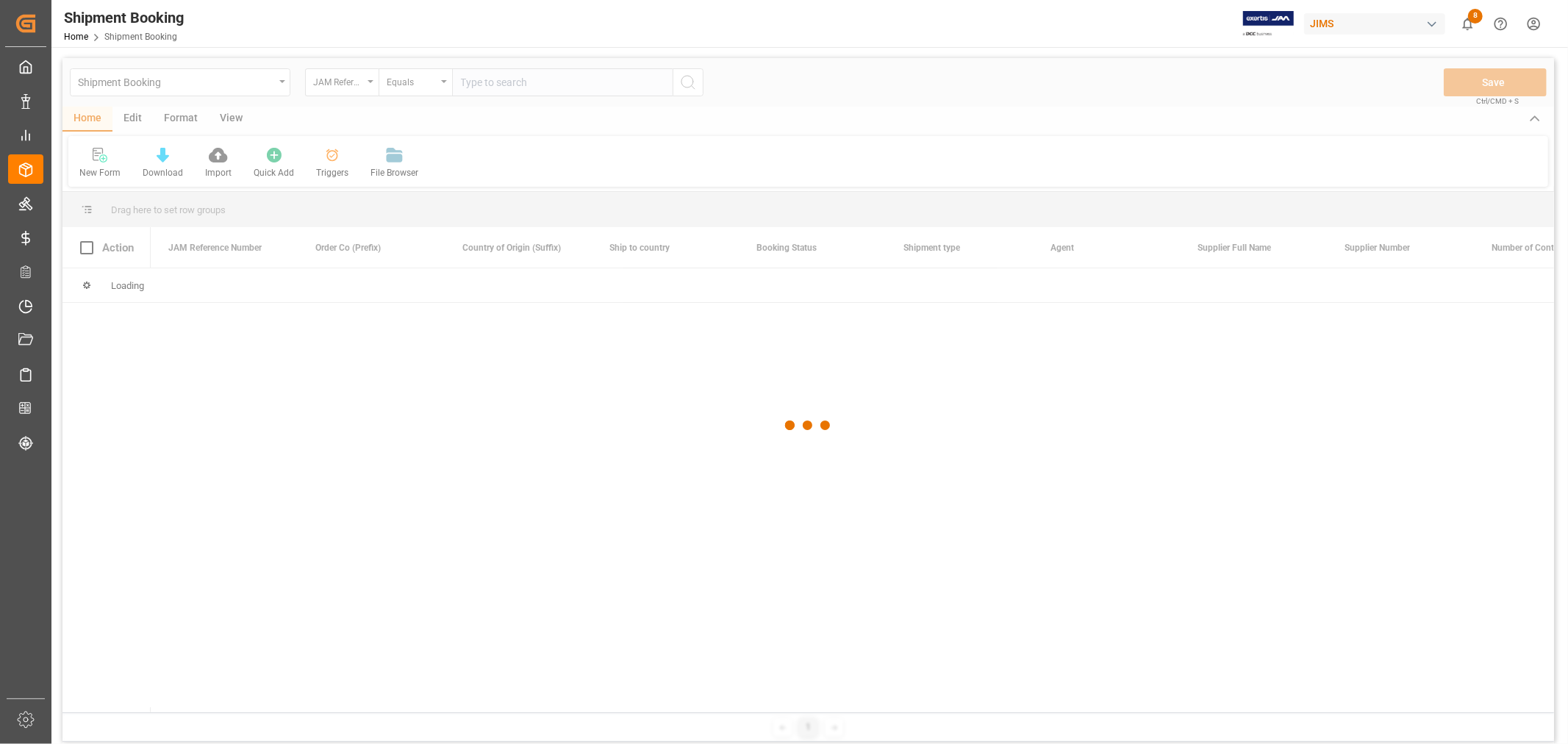
click at [487, 82] on div at bounding box center [808, 426] width 1491 height 735
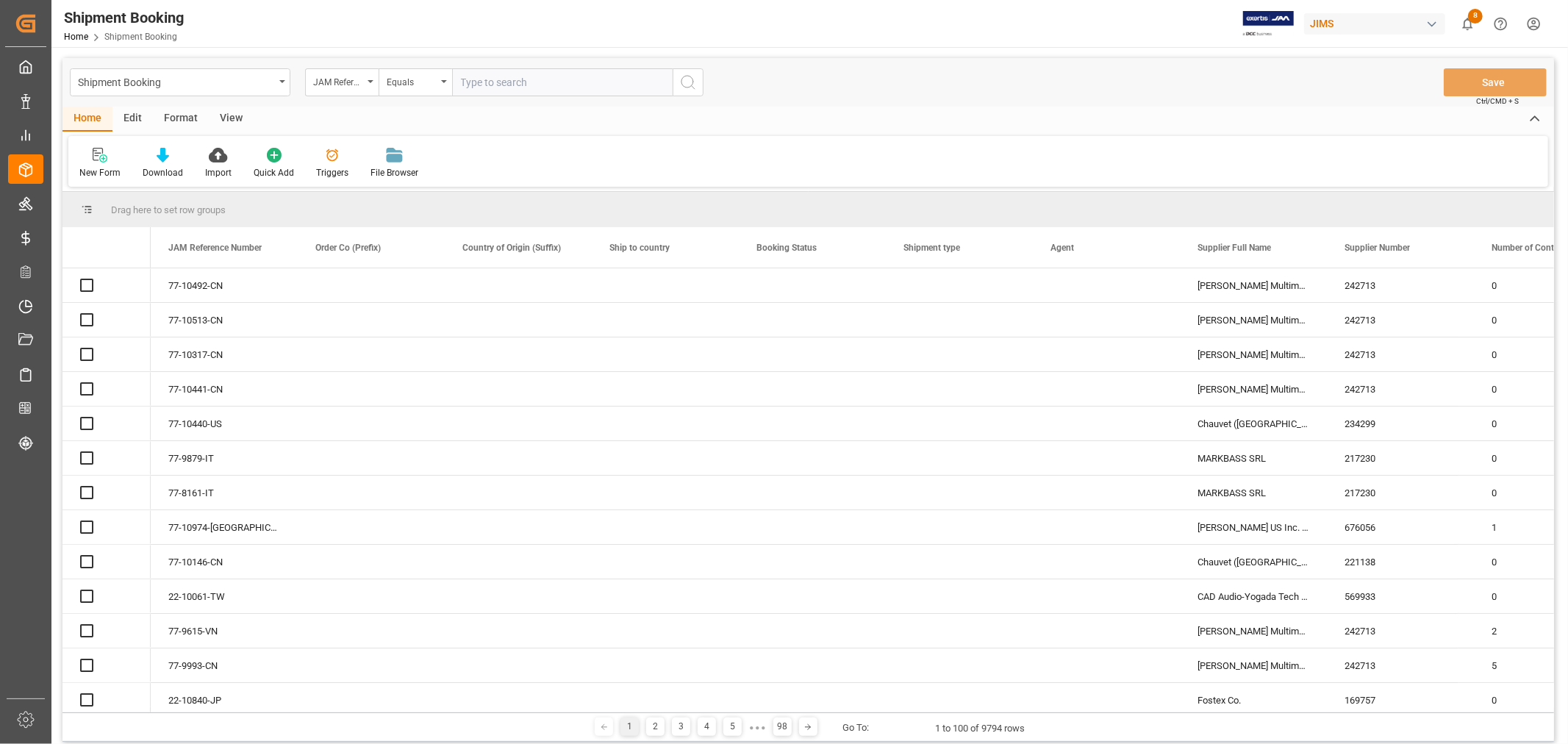
click at [490, 83] on input "text" at bounding box center [563, 82] width 221 height 28
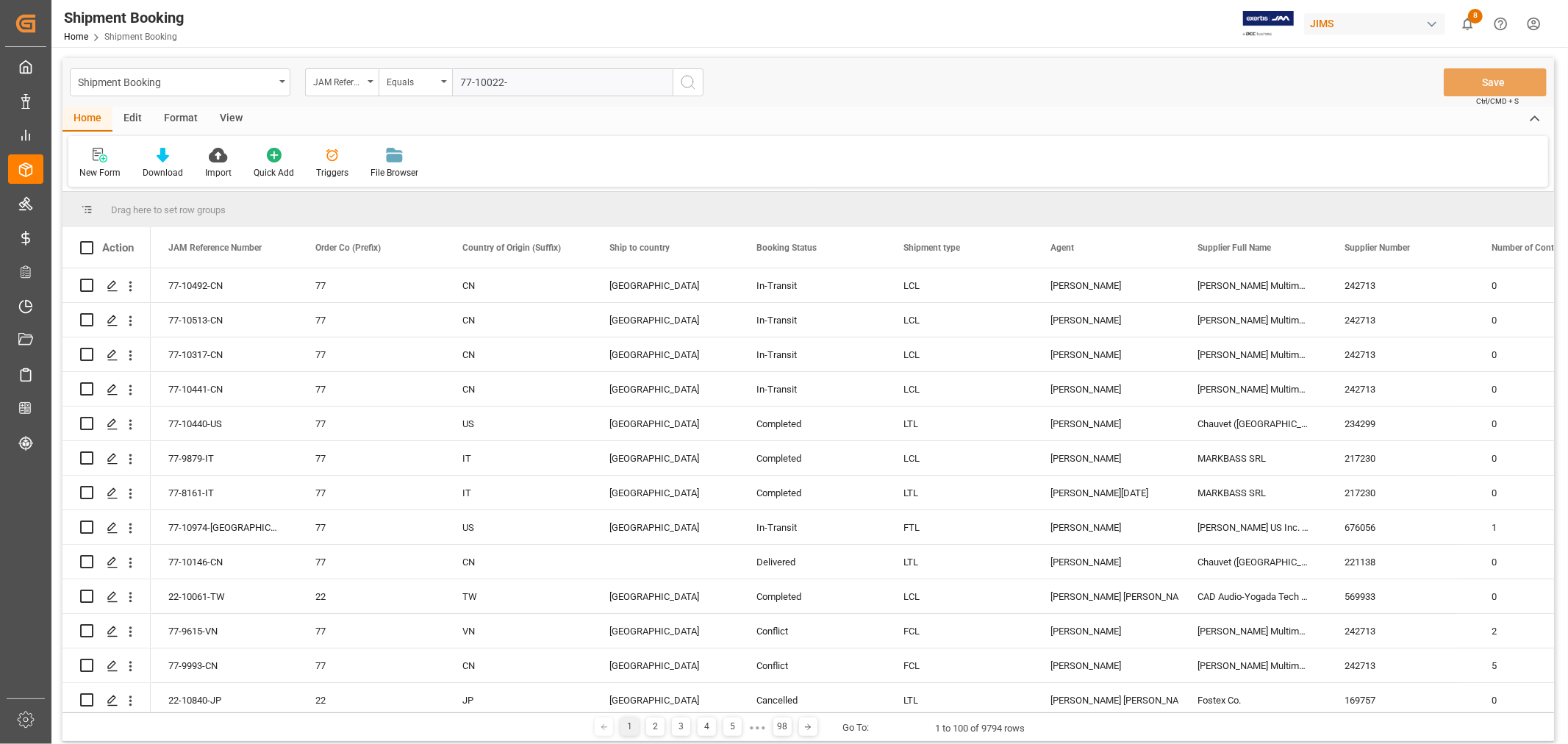
click at [481, 87] on input "77-10022-" at bounding box center [563, 82] width 221 height 28
click at [532, 82] on input "77-11022-" at bounding box center [563, 82] width 221 height 28
type input "77-11022-CN"
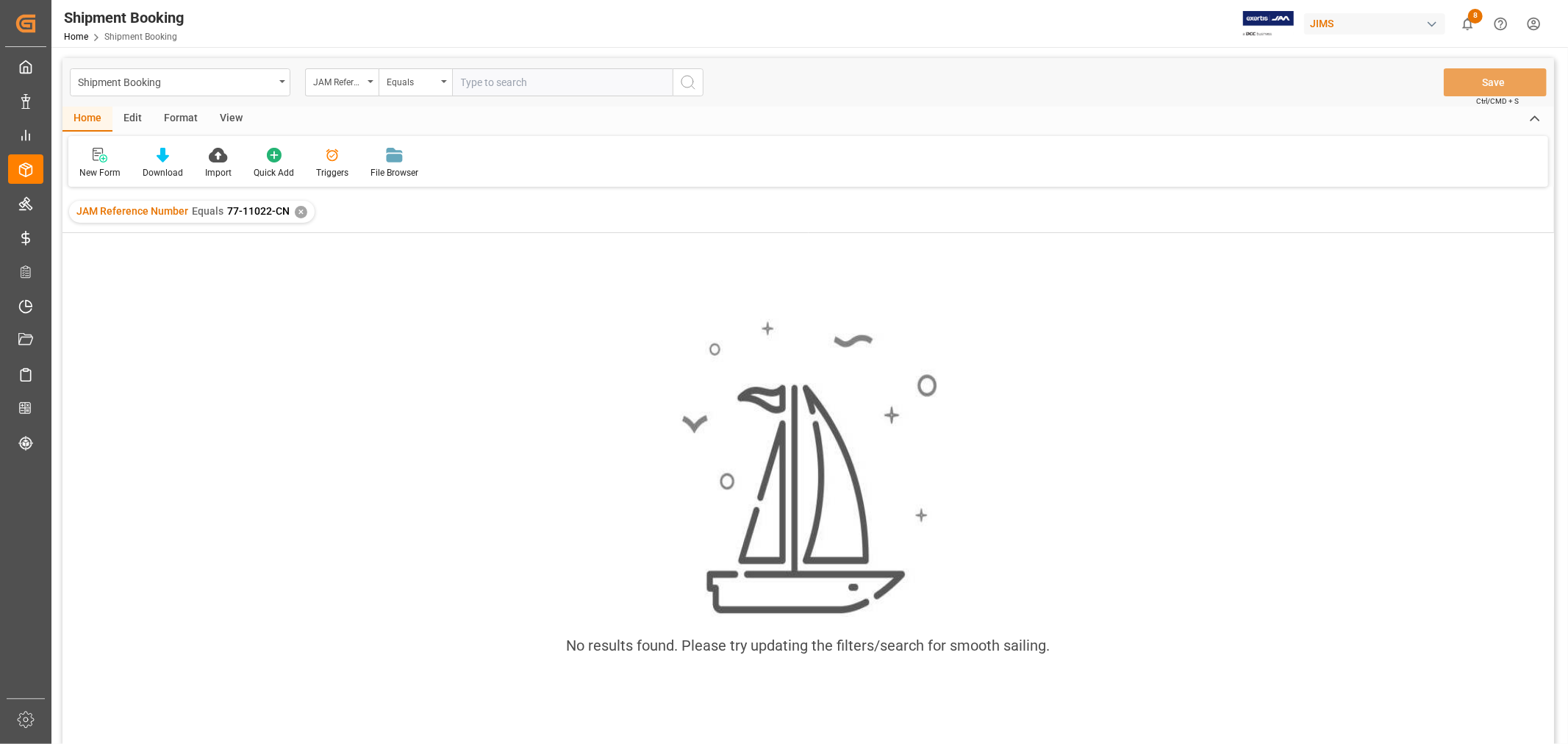
click at [489, 191] on div "JAM Reference Number Equals 77-11022-CN ✕" at bounding box center [808, 211] width 1491 height 41
click at [296, 212] on div "✕" at bounding box center [301, 211] width 12 height 12
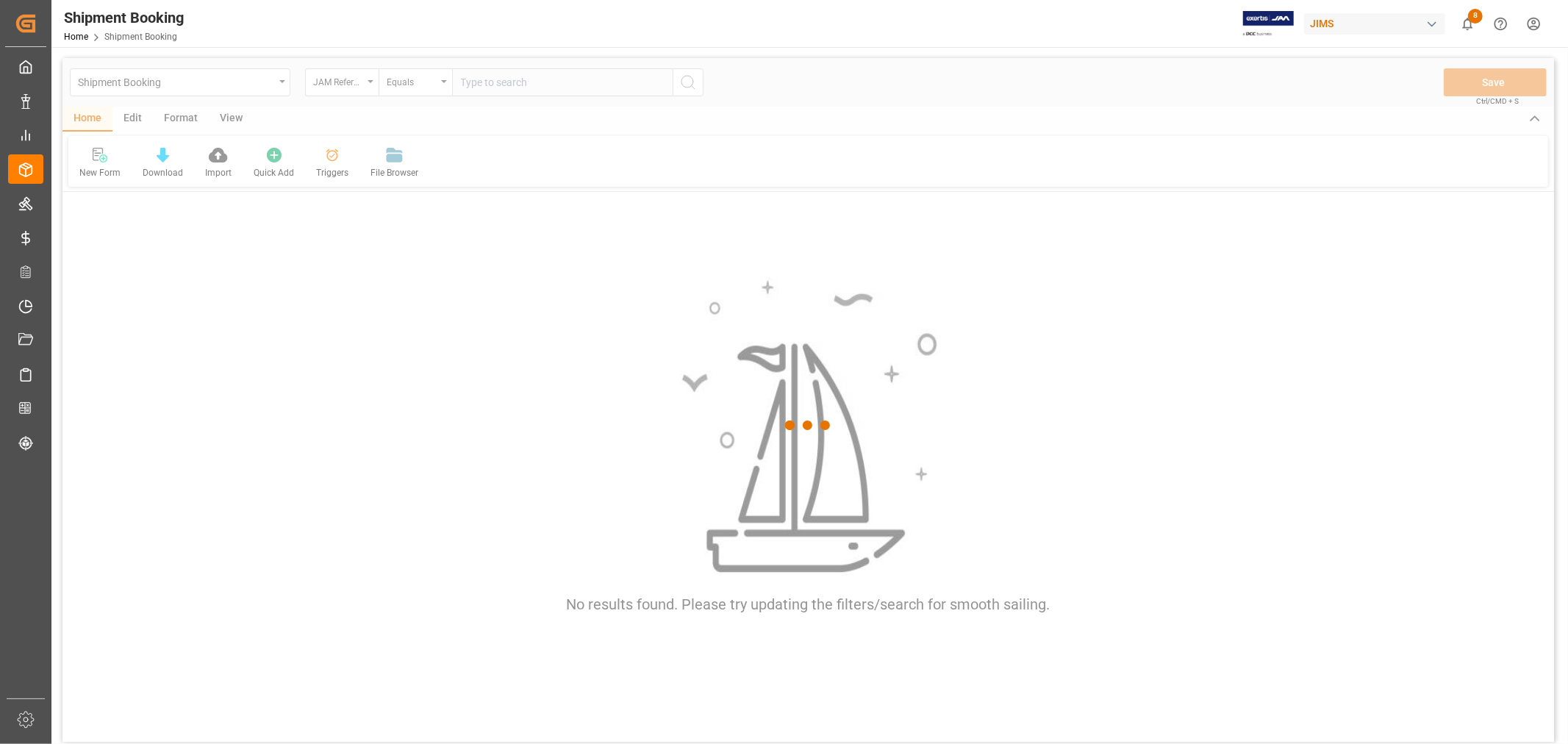
click at [478, 84] on div at bounding box center [808, 426] width 1491 height 735
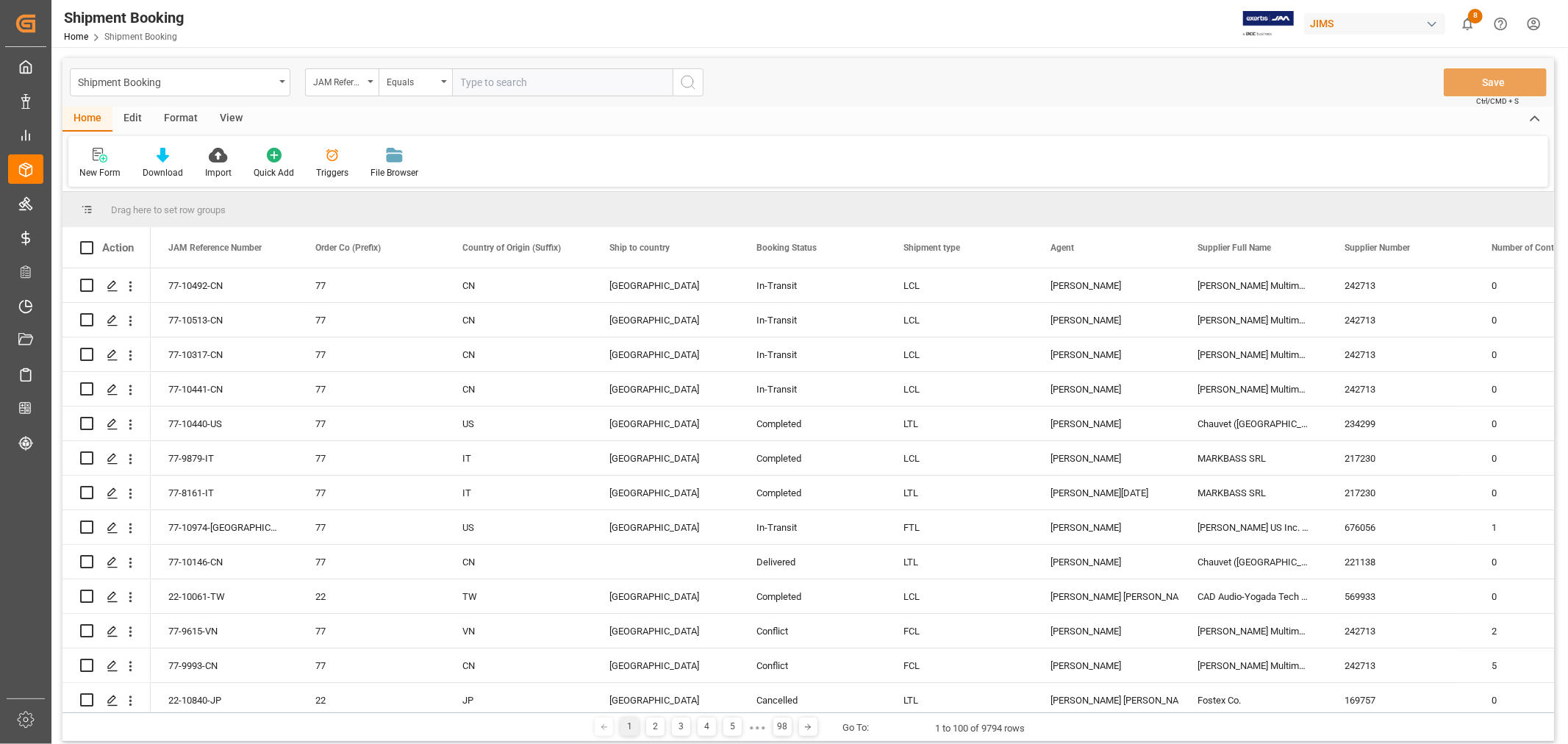
click at [479, 84] on input "text" at bounding box center [563, 82] width 221 height 28
paste input "77-11002-CN"
type input "77-11002-CN"
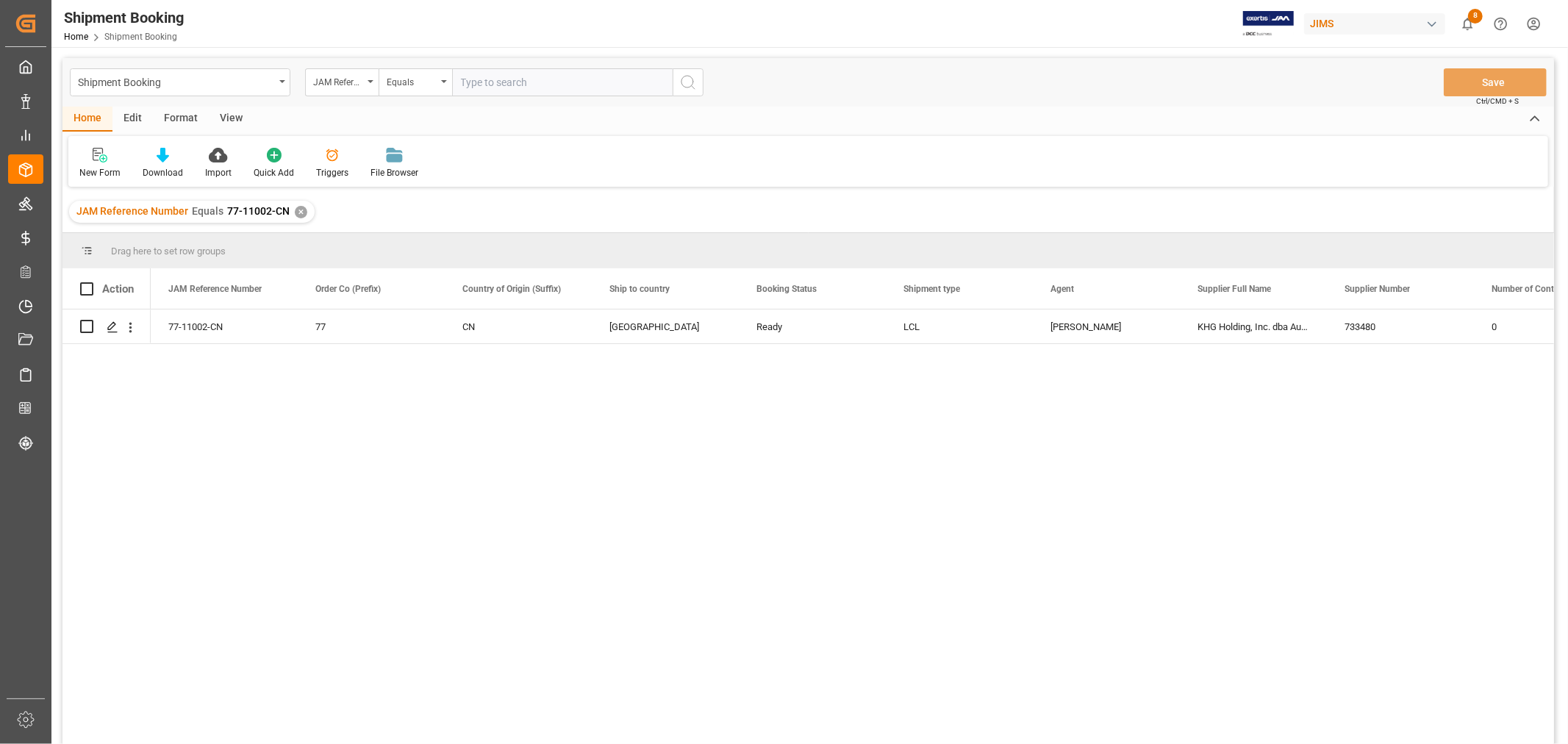
click at [231, 121] on div "View" at bounding box center [231, 118] width 45 height 25
click at [94, 164] on div "Default" at bounding box center [94, 163] width 51 height 32
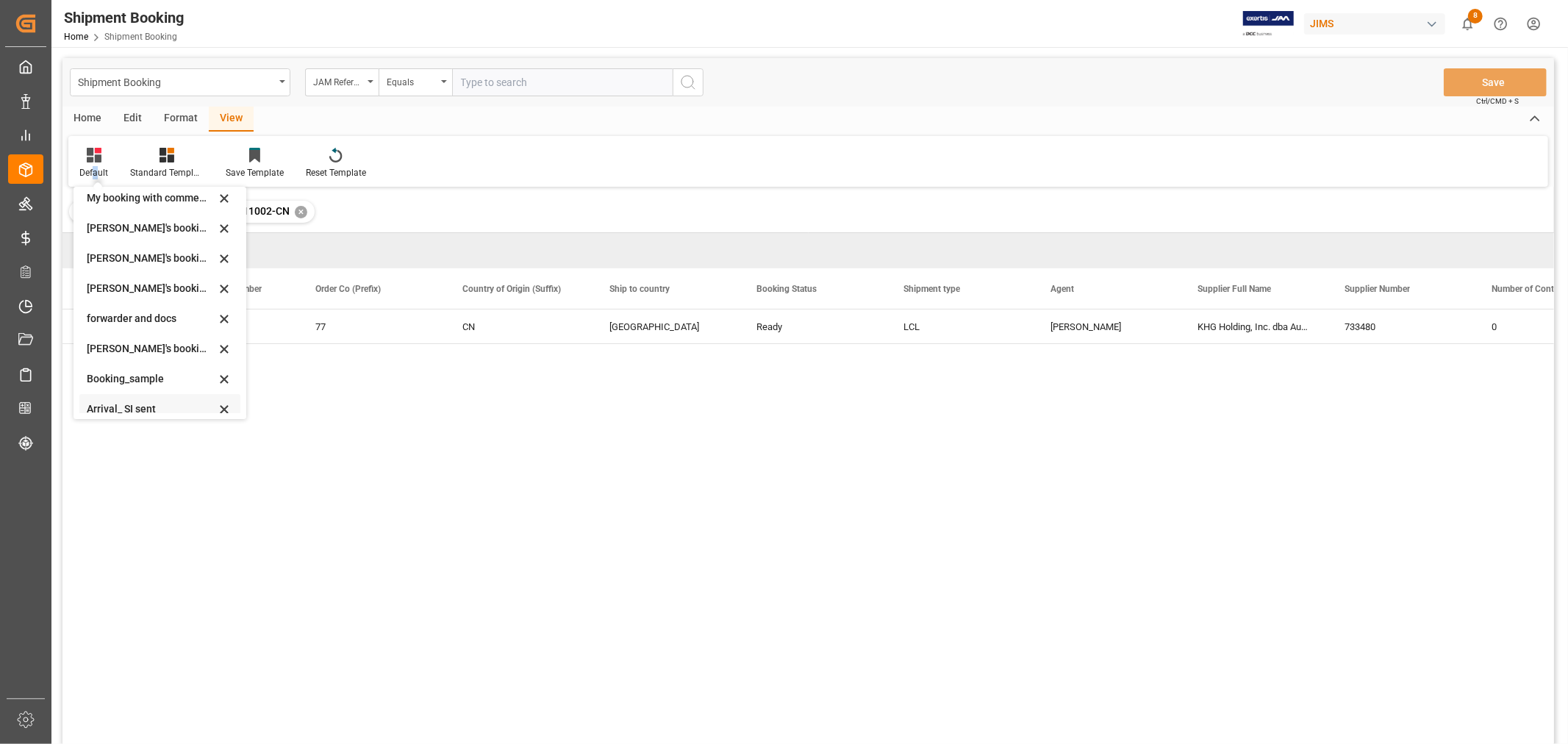
scroll to position [140, 0]
click at [128, 402] on div "booking_5" at bounding box center [152, 398] width 129 height 15
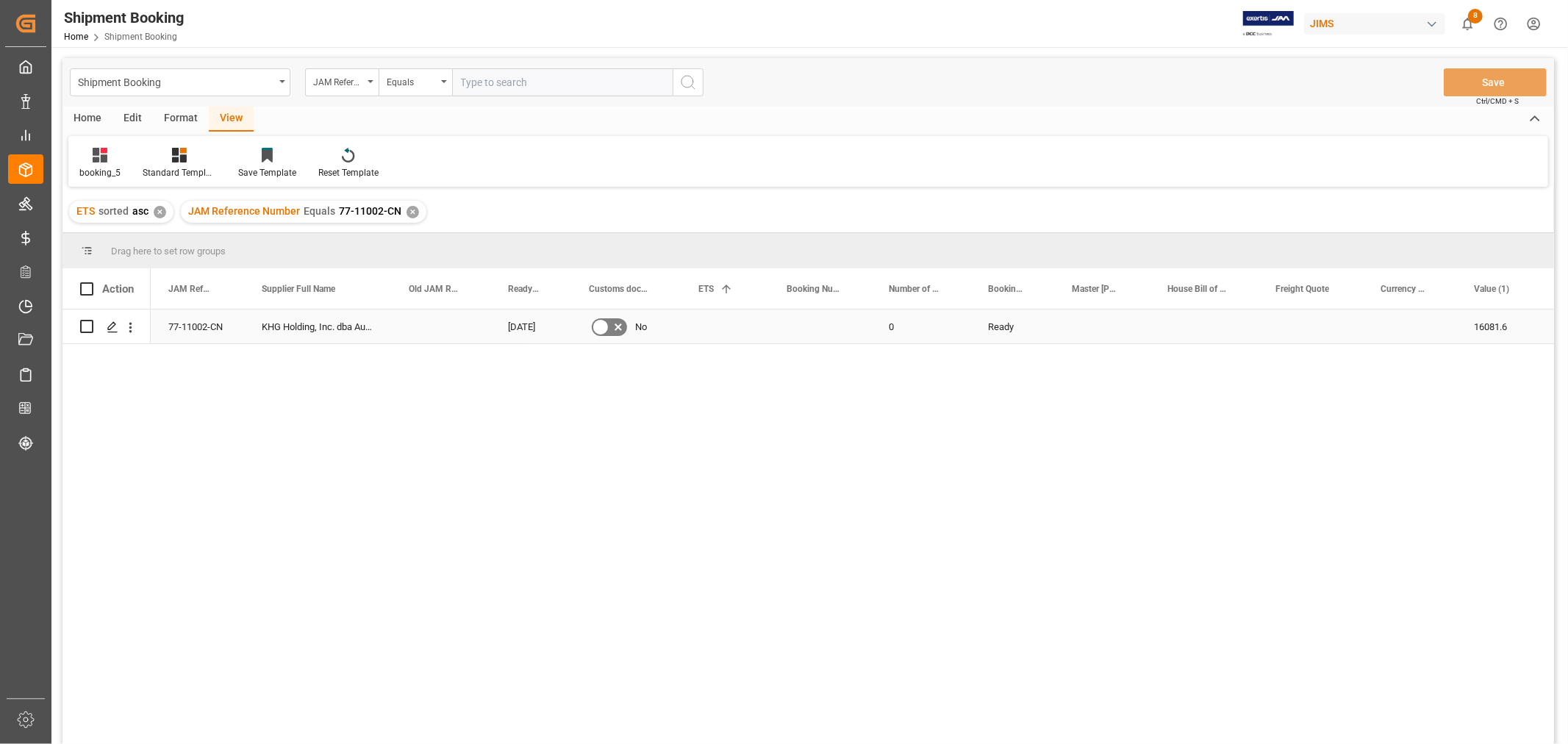
click at [517, 318] on div "24-09-2025" at bounding box center [530, 326] width 81 height 34
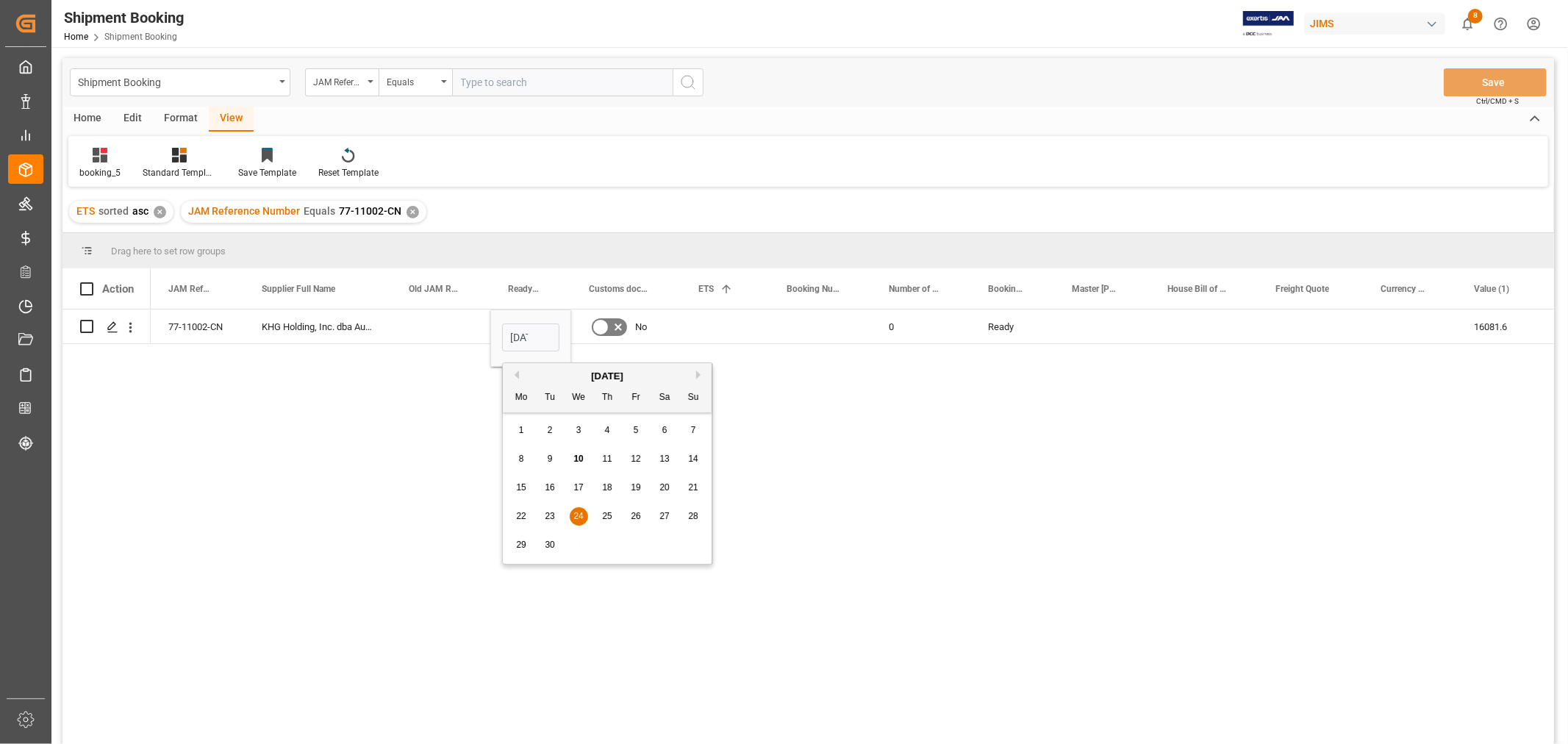
click at [633, 519] on span "26" at bounding box center [635, 516] width 10 height 10
type input "26-09-2025"
click at [705, 329] on div "Press SPACE to select this row." at bounding box center [724, 326] width 88 height 34
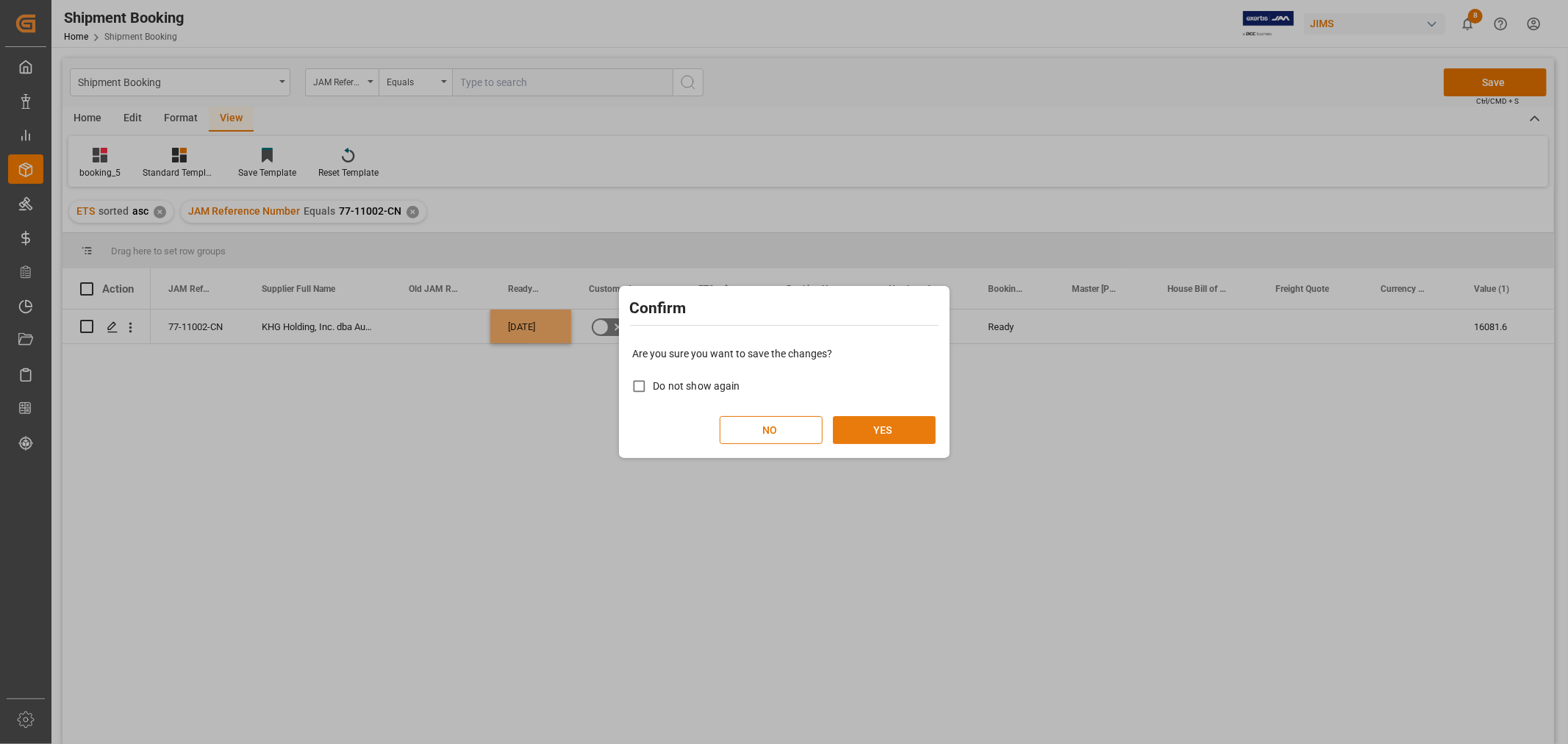
click at [858, 421] on button "YES" at bounding box center [884, 430] width 103 height 28
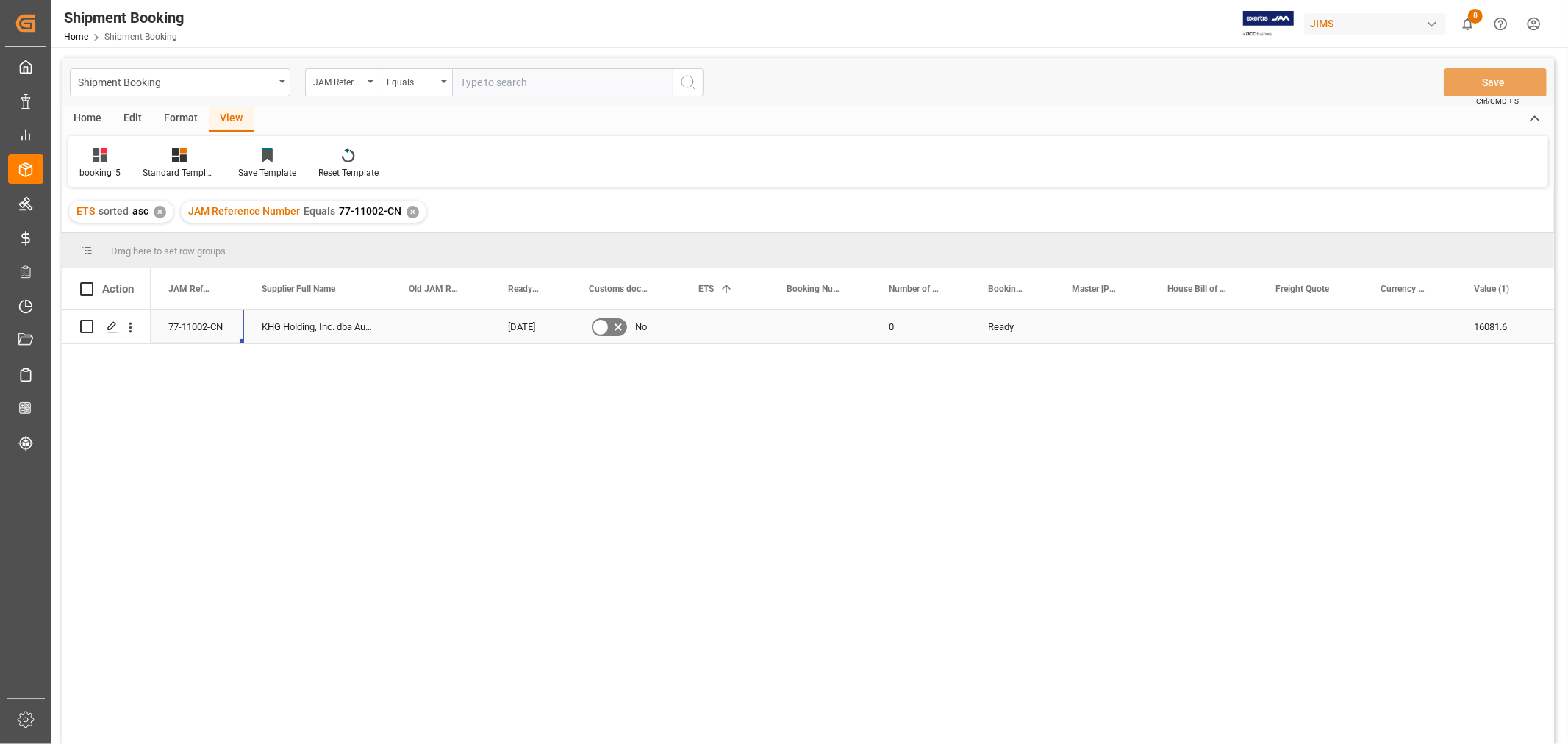
click at [200, 329] on div "77-11002-CN" at bounding box center [198, 326] width 94 height 34
click at [112, 322] on icon "Press SPACE to select this row." at bounding box center [112, 326] width 12 height 12
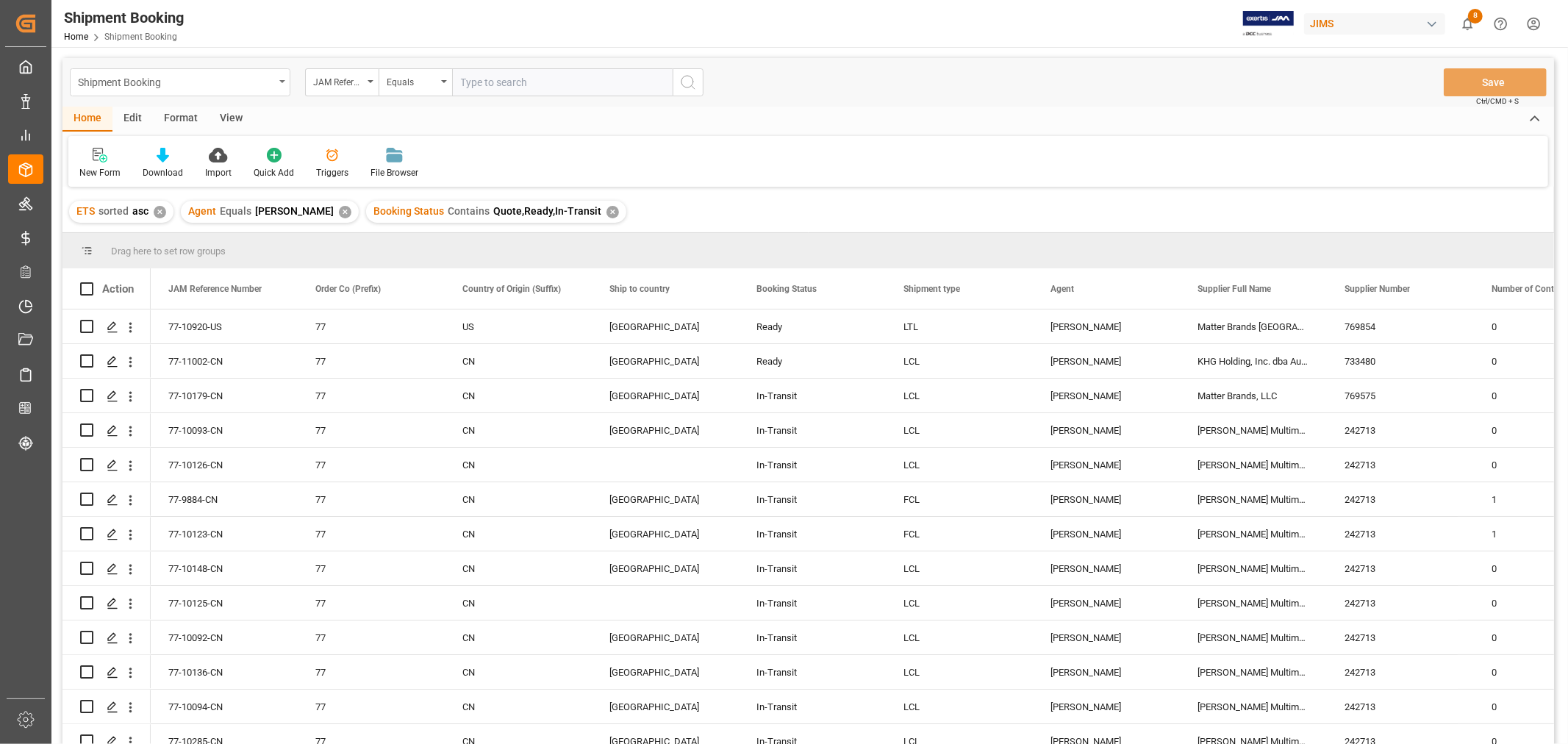
click at [164, 81] on div "Shipment Booking" at bounding box center [176, 81] width 196 height 19
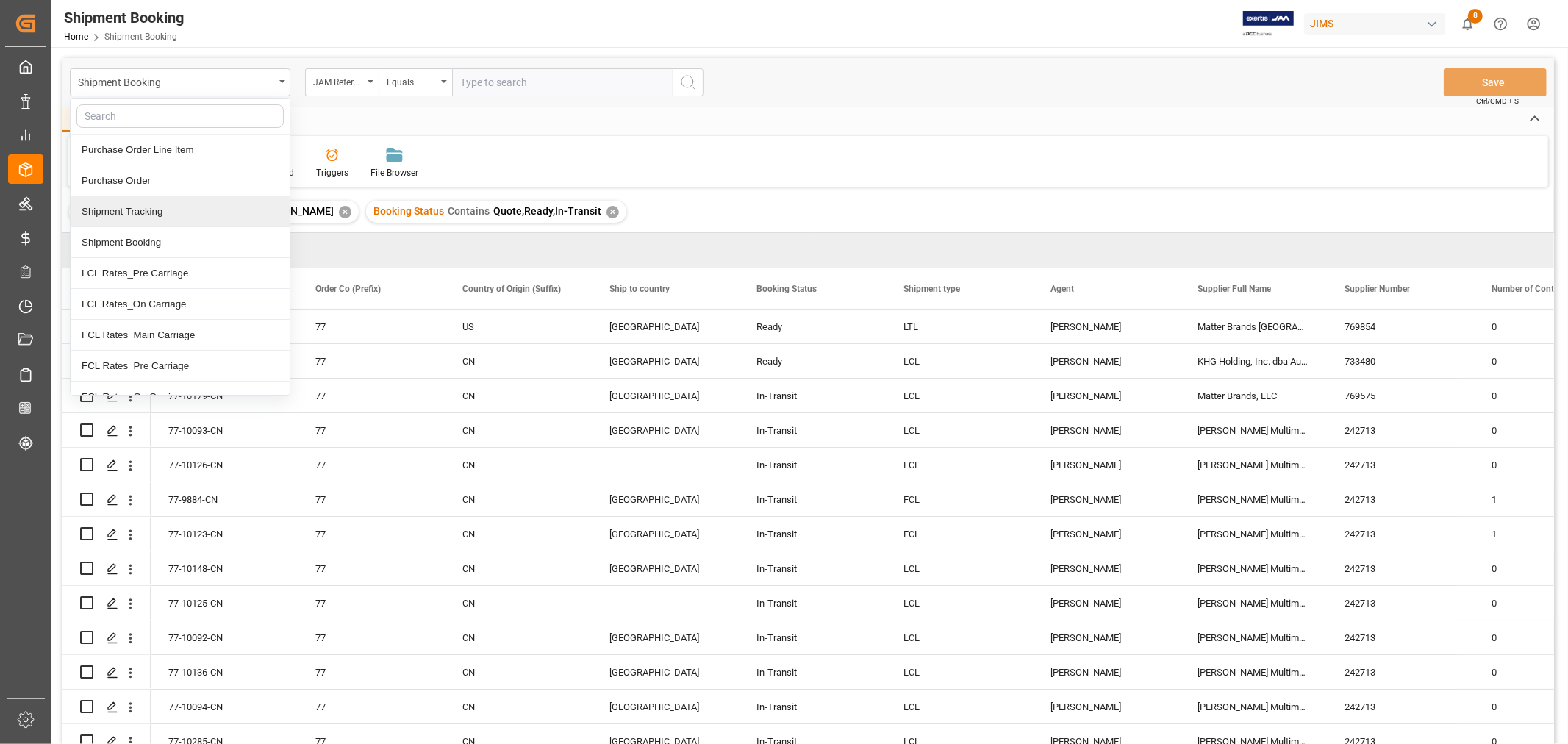
click at [162, 218] on div "Shipment Tracking" at bounding box center [181, 211] width 219 height 31
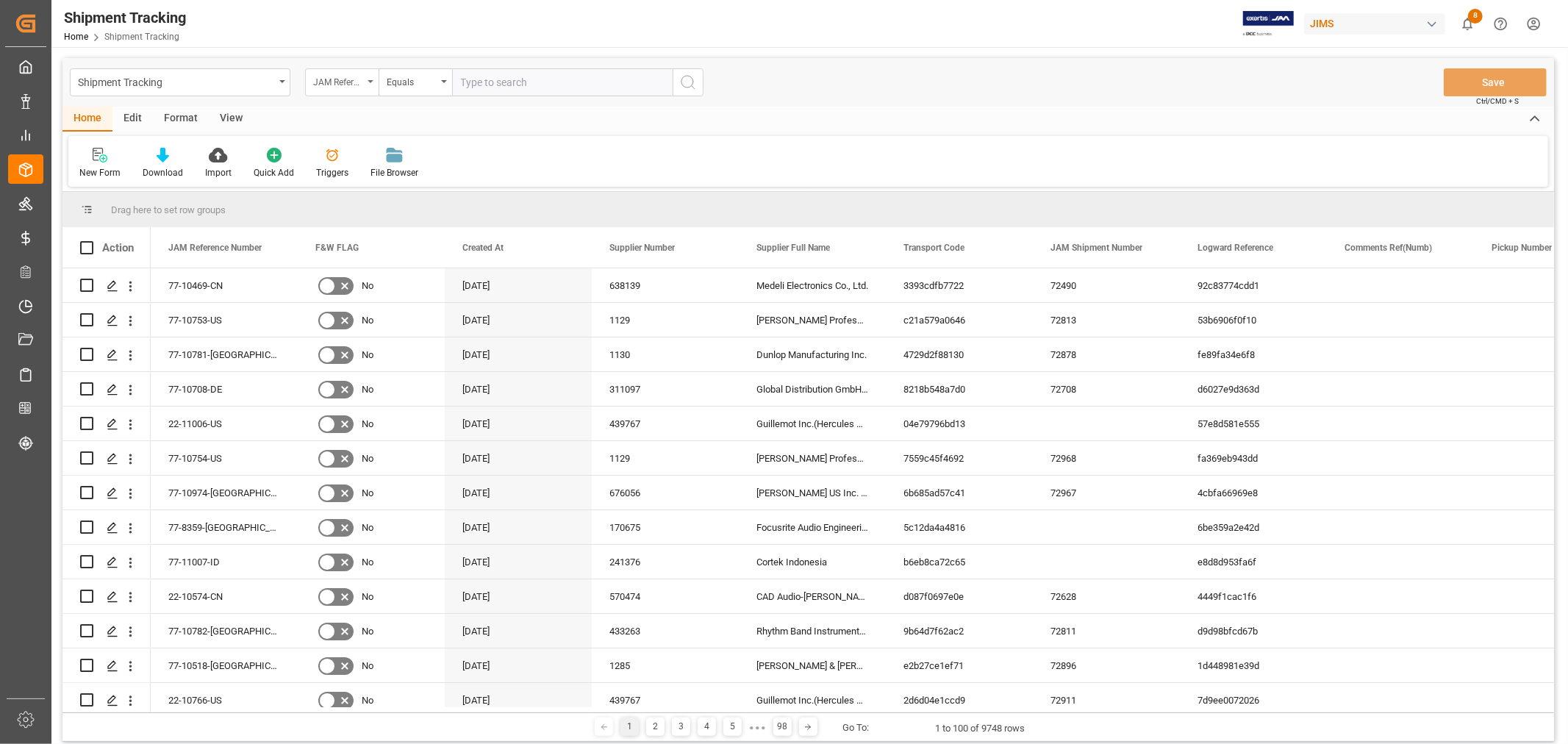
click at [340, 76] on div "JAM Reference Number" at bounding box center [338, 80] width 50 height 17
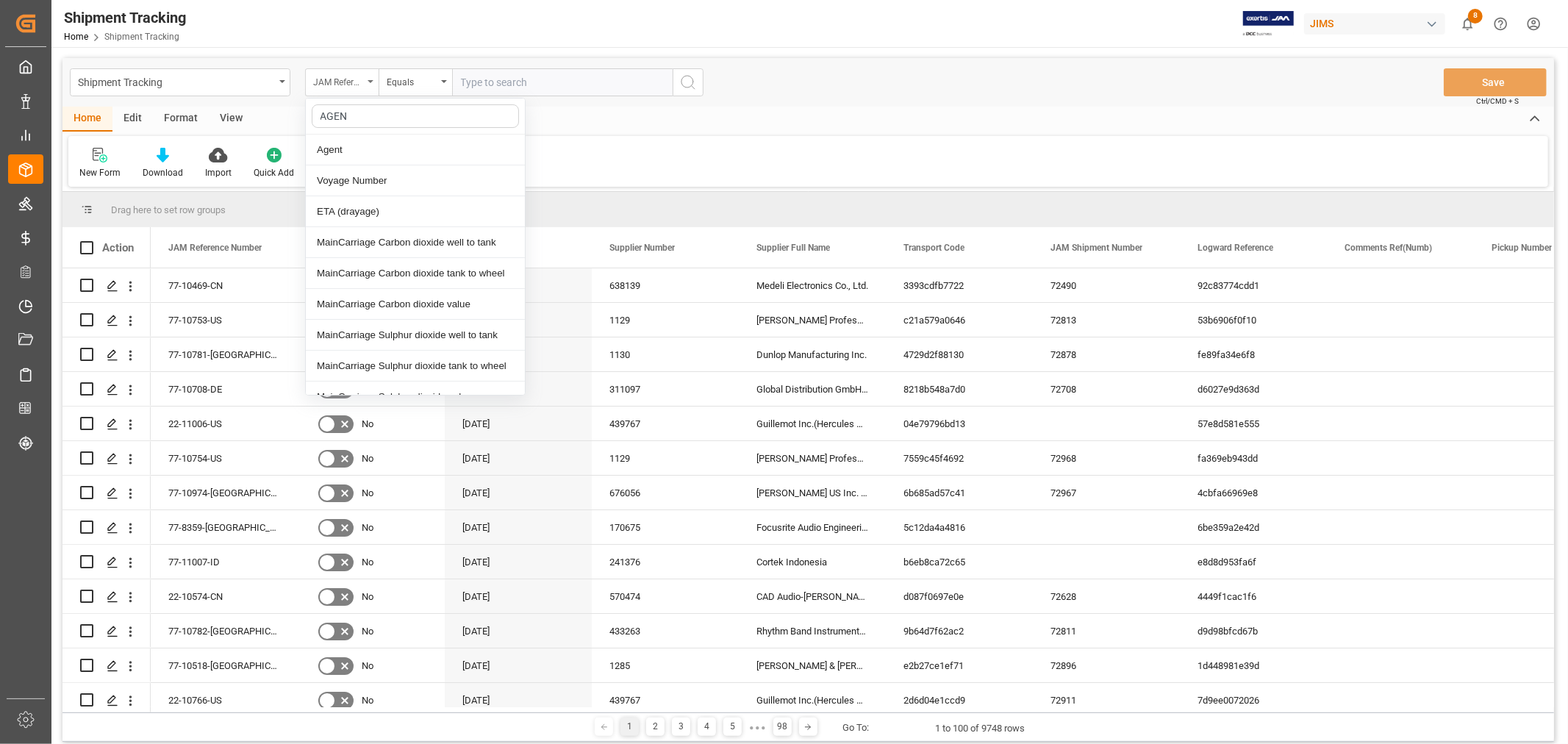
type input "AGENT"
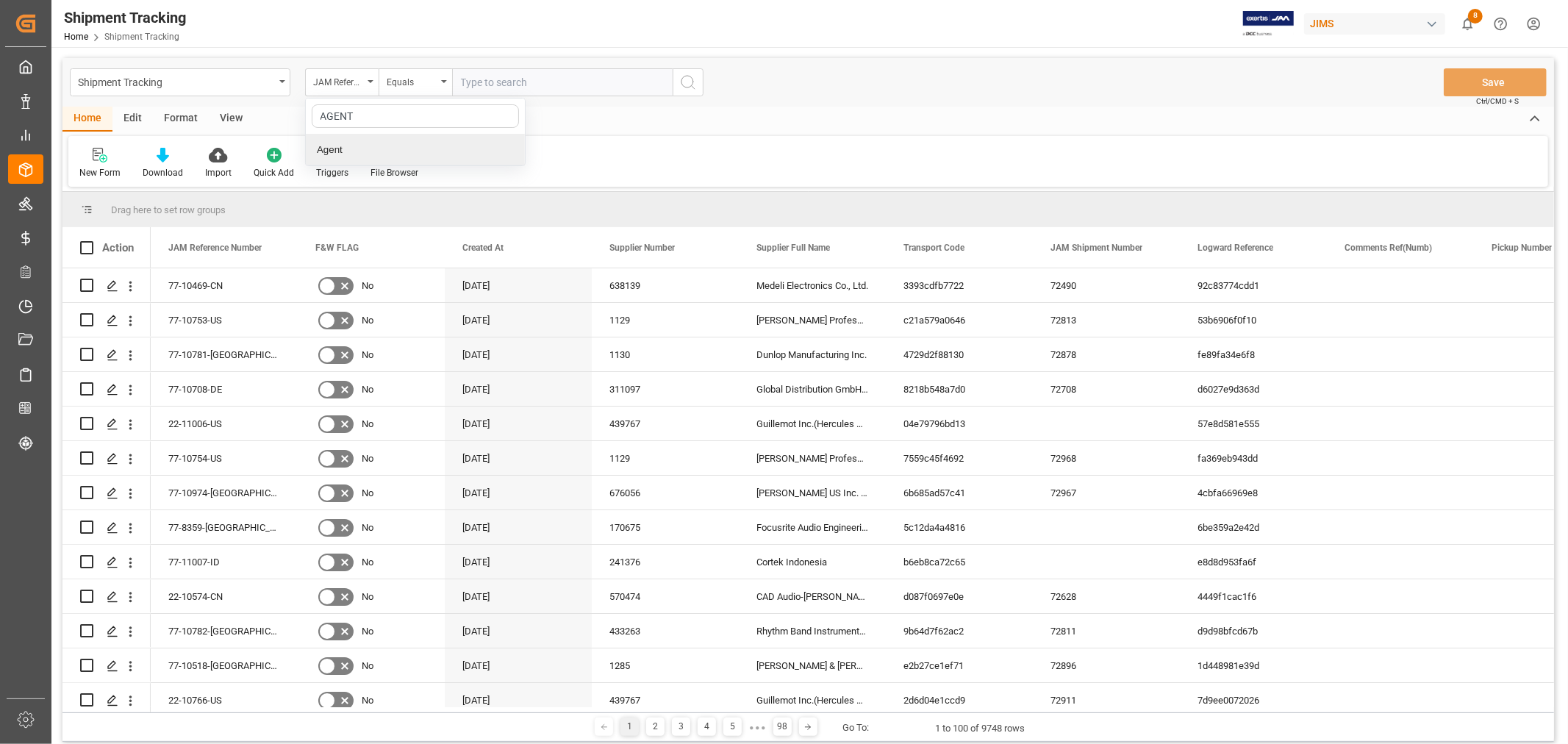
click at [341, 152] on div "Agent" at bounding box center [415, 150] width 219 height 31
click at [468, 83] on span "Select Items" at bounding box center [492, 82] width 62 height 12
type input "HUIXIN"
click at [509, 146] on span "[PERSON_NAME]" at bounding box center [521, 149] width 80 height 12
click at [481, 146] on input "[PERSON_NAME]" at bounding box center [468, 150] width 29 height 29
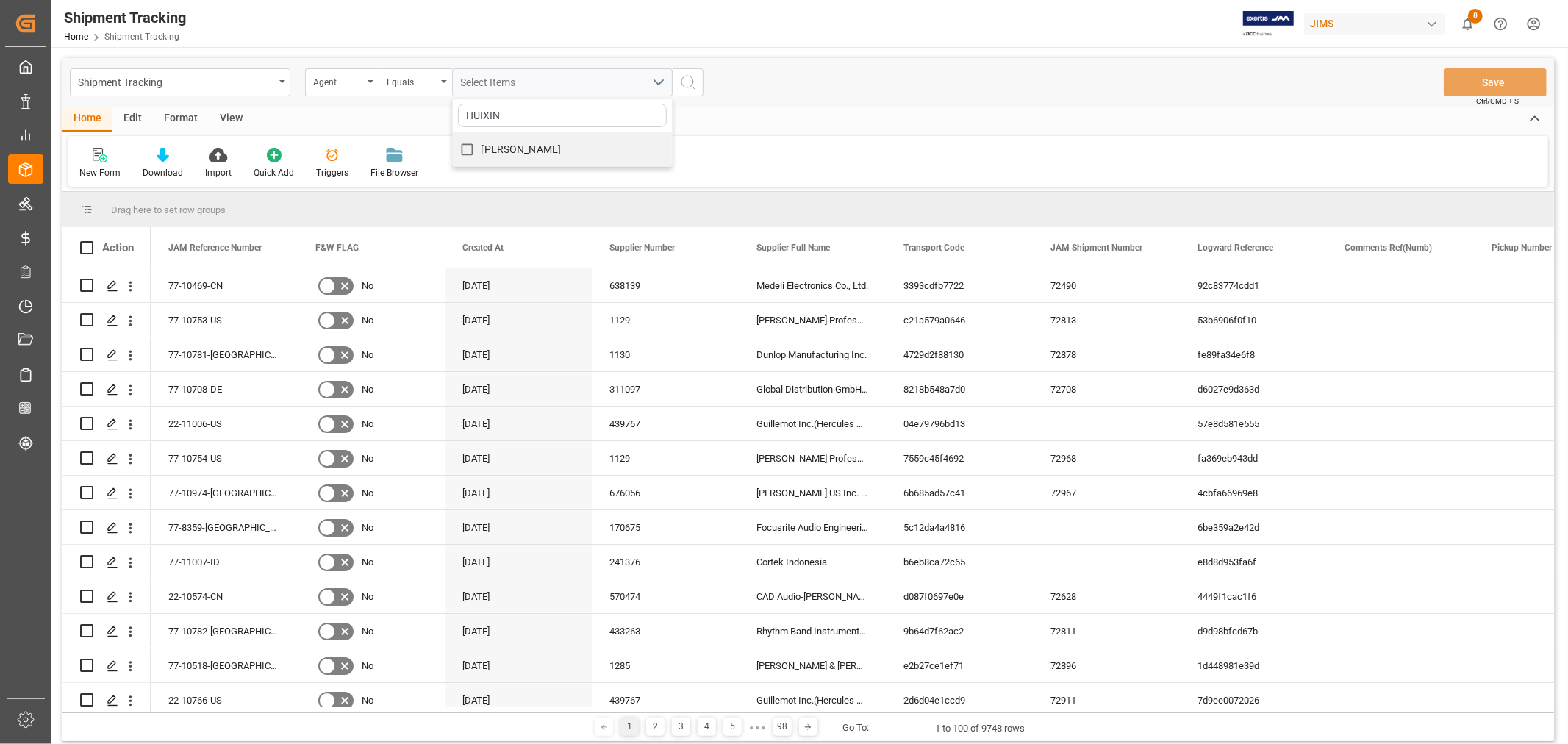
checkbox input "true"
click at [688, 81] on icon "search button" at bounding box center [688, 82] width 18 height 18
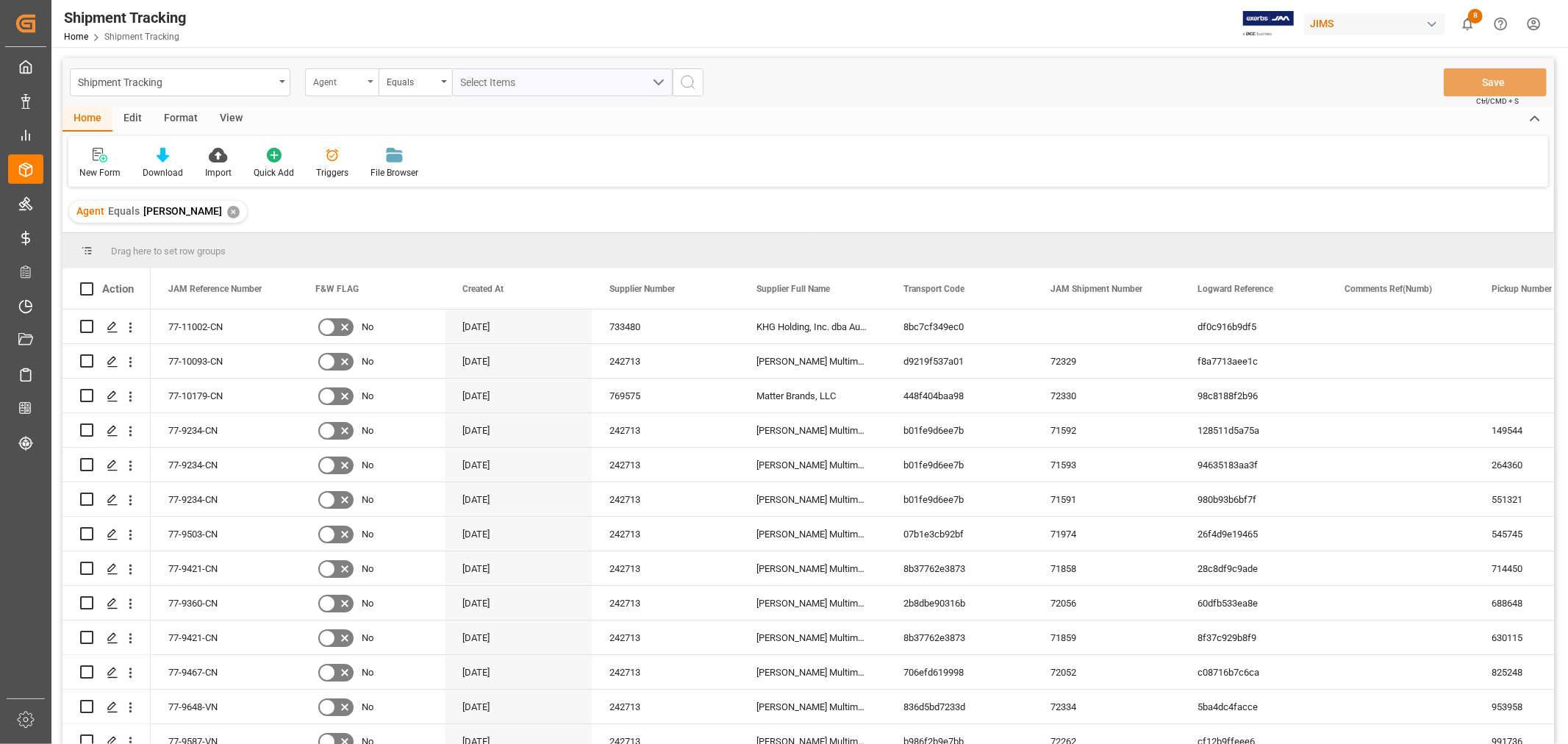
click at [368, 78] on div "Agent" at bounding box center [341, 82] width 73 height 28
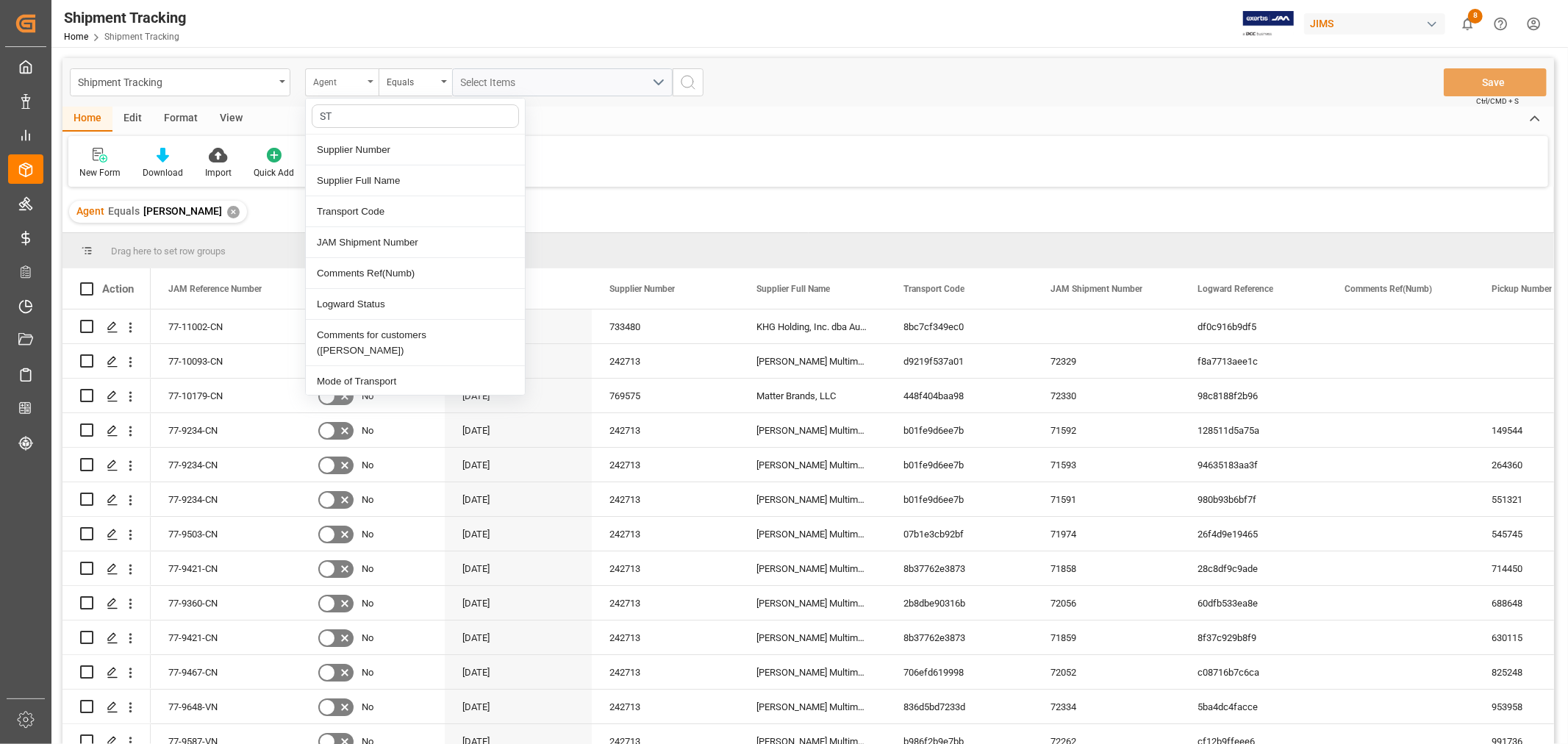
type input "STA"
click at [354, 147] on div "Logward Status" at bounding box center [415, 150] width 219 height 31
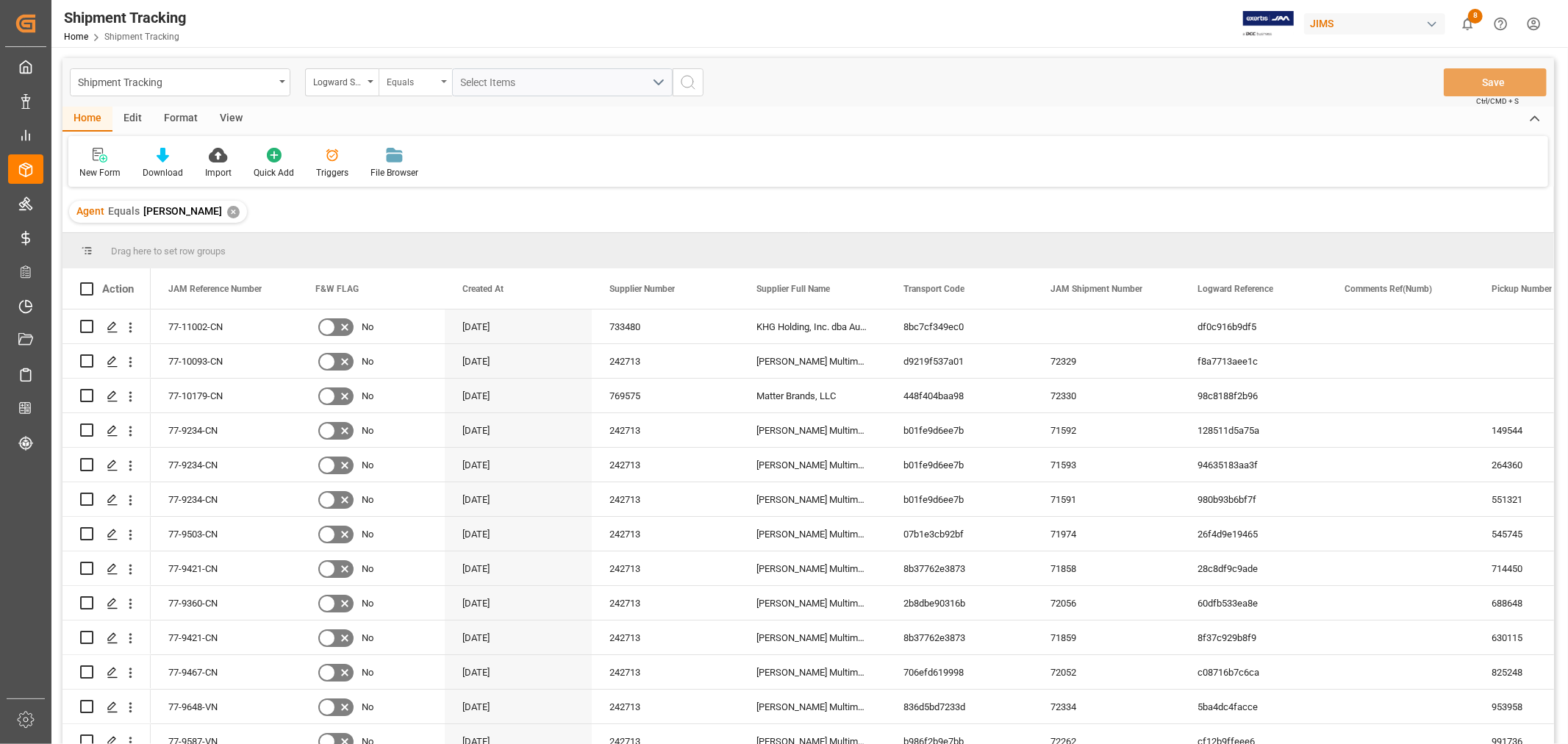
click at [410, 89] on div "Equals" at bounding box center [415, 82] width 73 height 28
click at [415, 212] on div "Contains" at bounding box center [489, 211] width 219 height 31
click at [481, 85] on span "Select Items" at bounding box center [492, 82] width 62 height 12
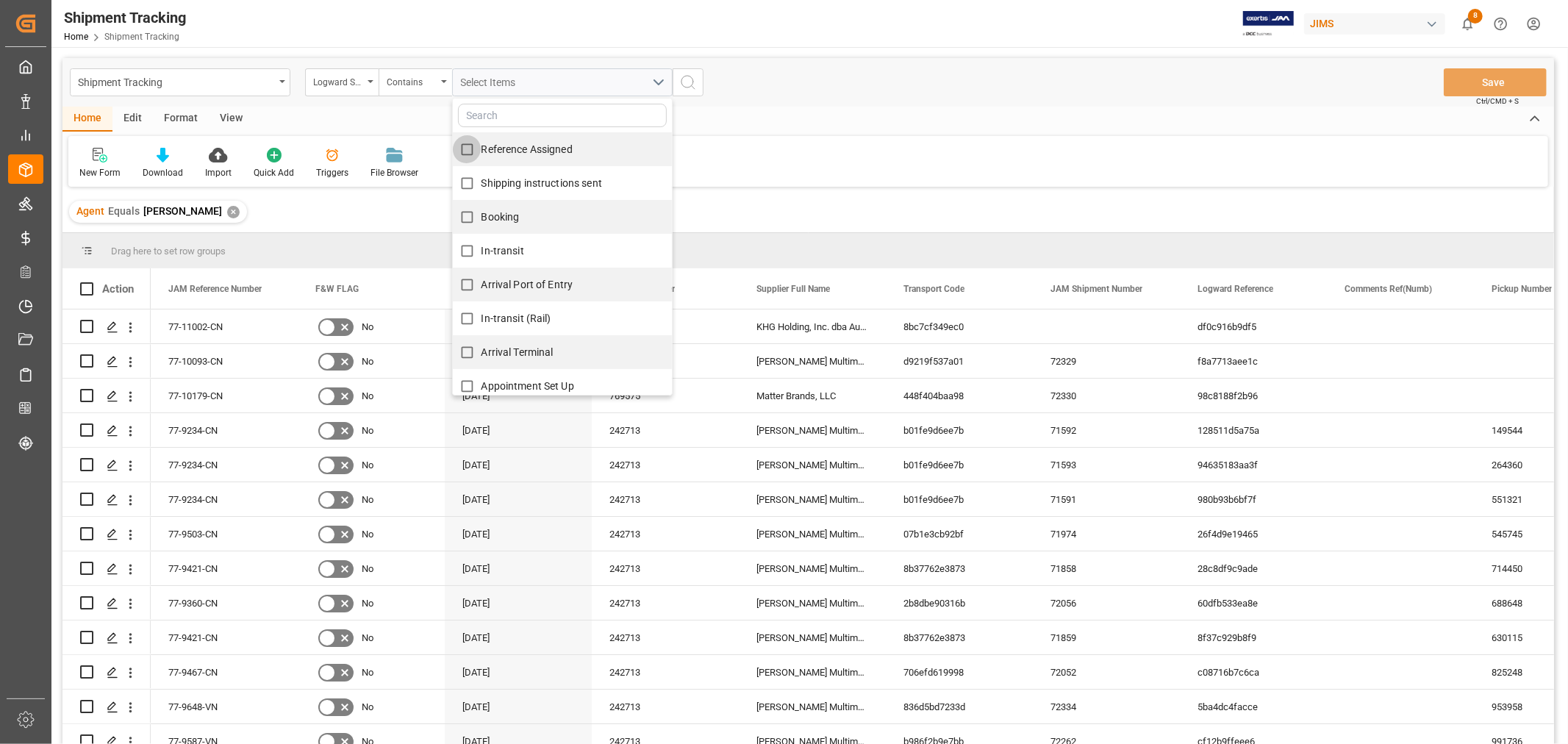
click at [468, 148] on input "Reference Assigned" at bounding box center [468, 150] width 29 height 29
checkbox input "true"
click at [472, 181] on input "Shipping instructions sent" at bounding box center [468, 184] width 29 height 29
checkbox input "true"
click at [483, 211] on span "Booking" at bounding box center [500, 217] width 38 height 12
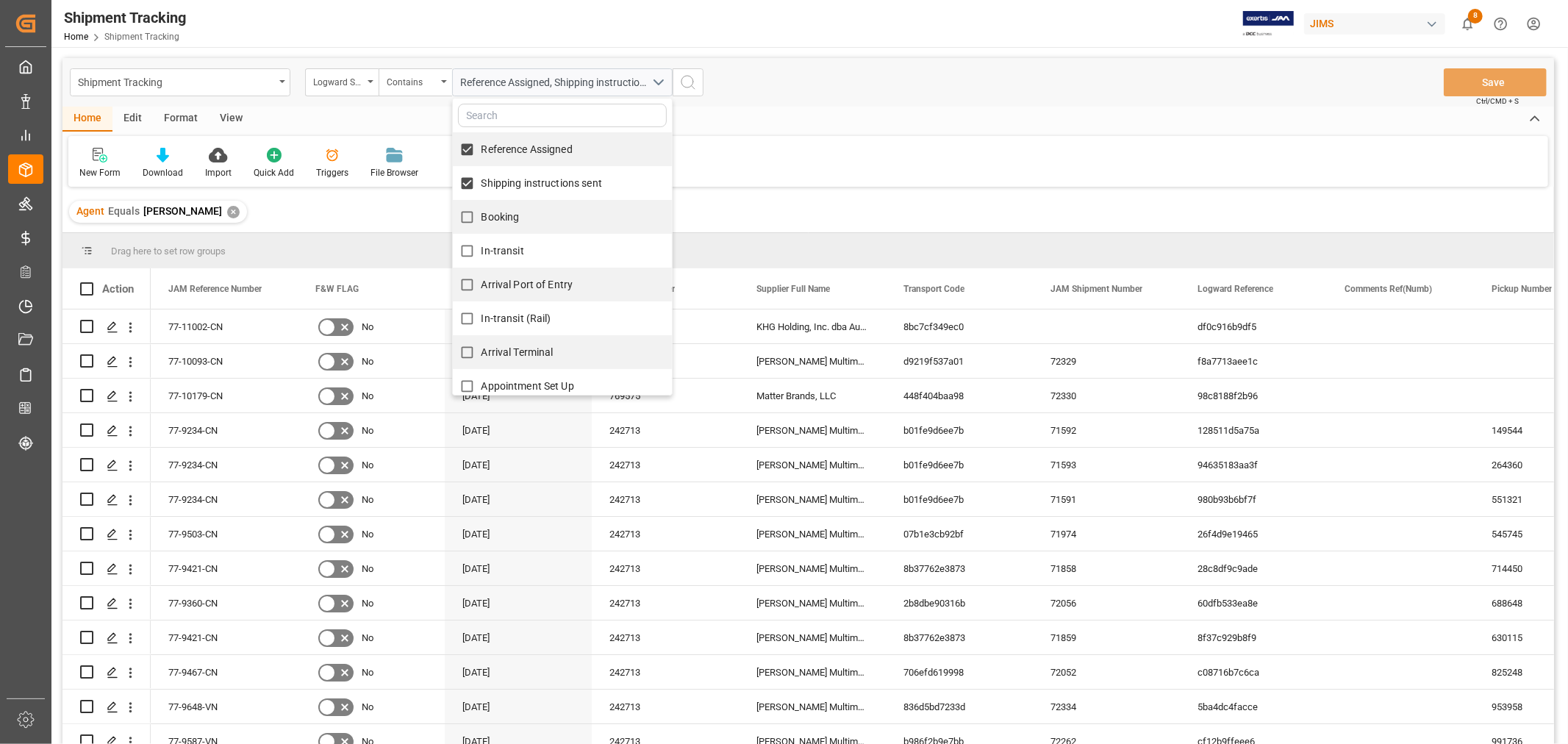
click at [481, 210] on input "Booking" at bounding box center [468, 218] width 29 height 29
checkbox input "true"
click at [496, 250] on span "In-transit" at bounding box center [502, 251] width 43 height 12
click at [481, 250] on input "In-transit" at bounding box center [468, 251] width 29 height 29
checkbox input "true"
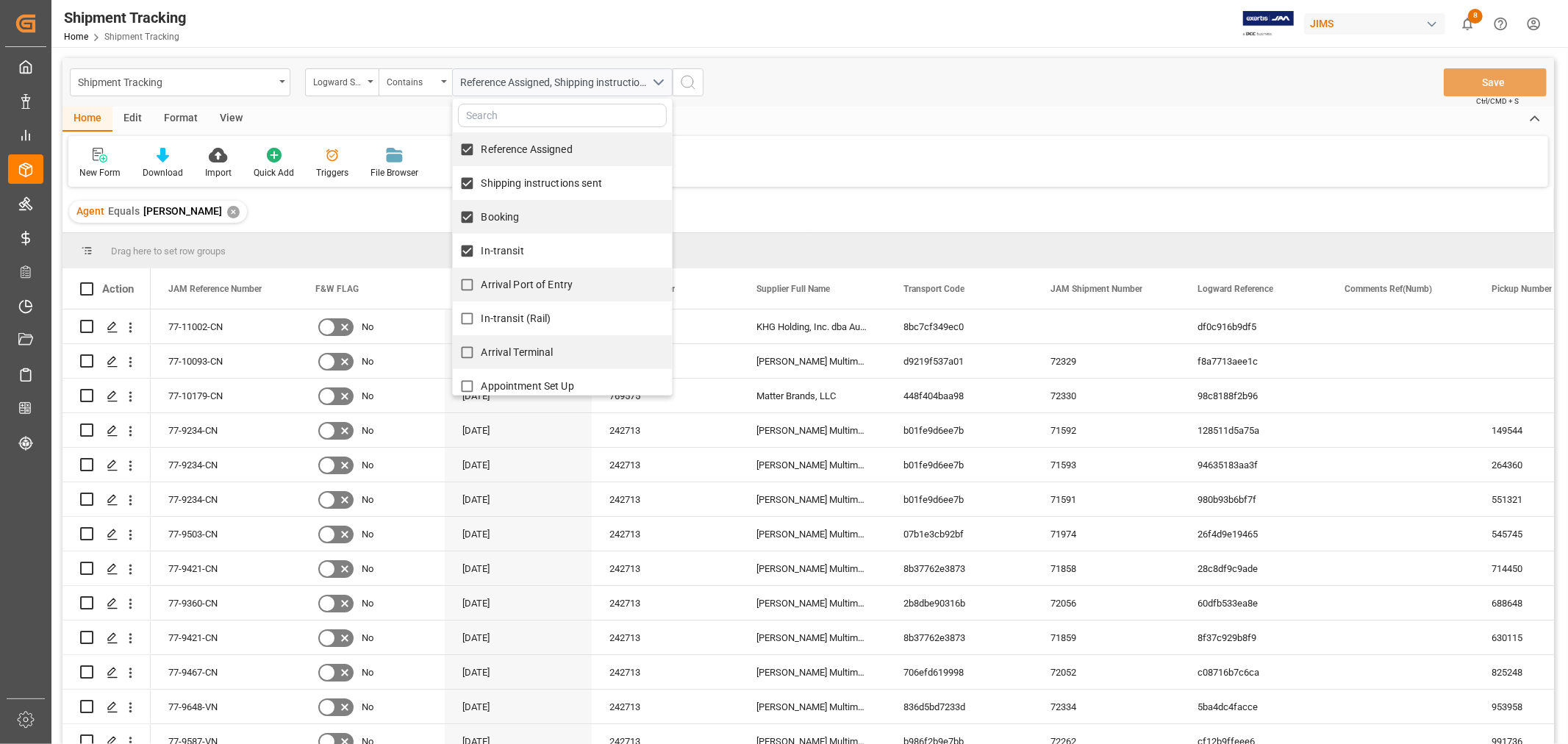
click at [502, 280] on span "Arrival Port of Entry" at bounding box center [527, 285] width 92 height 12
click at [481, 280] on input "Arrival Port of Entry" at bounding box center [468, 285] width 29 height 29
checkbox input "true"
click at [502, 321] on span "In-transit (Rail)" at bounding box center [516, 318] width 70 height 12
click at [481, 321] on input "In-transit (Rail)" at bounding box center [468, 318] width 29 height 29
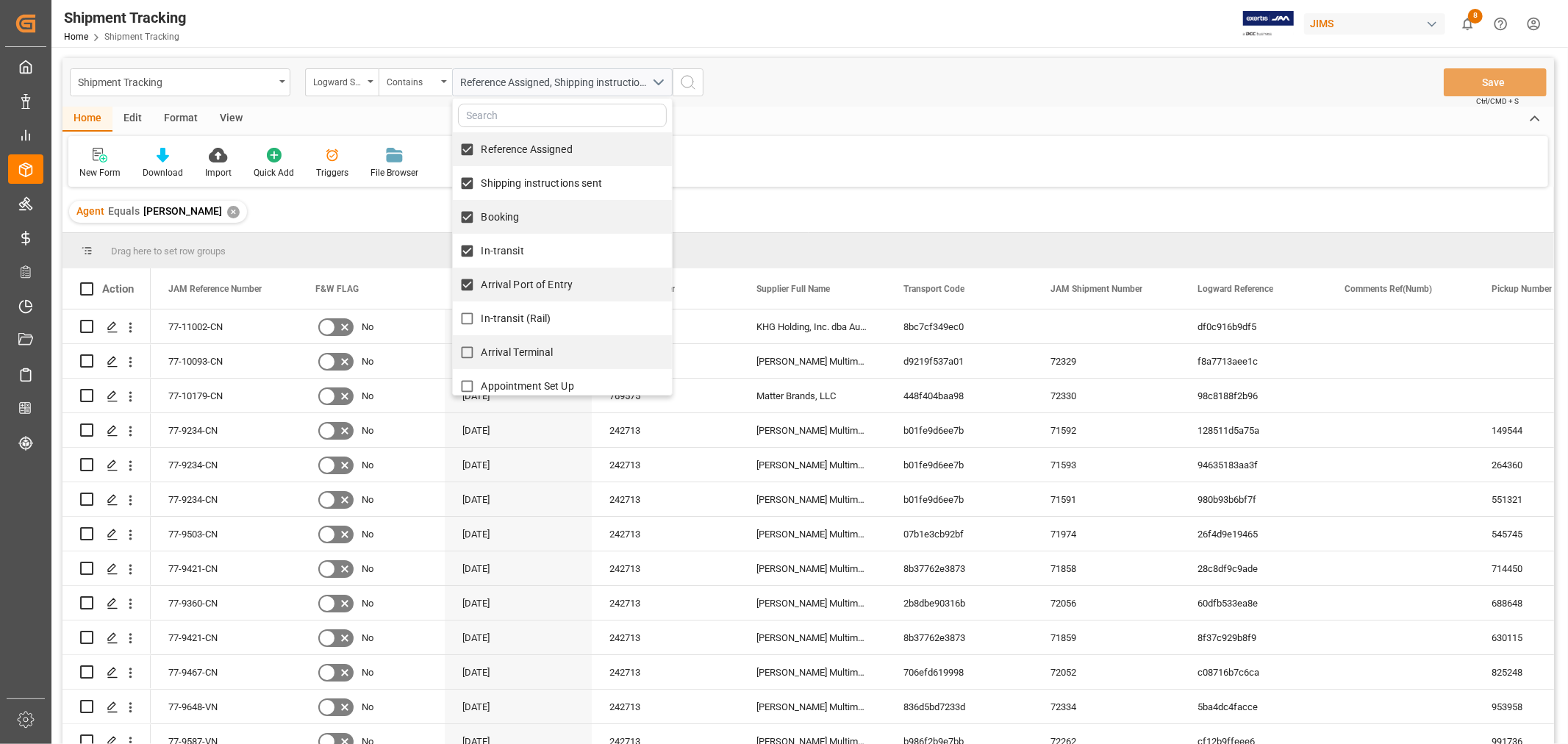
checkbox input "true"
click at [507, 347] on span "Arrival Terminal" at bounding box center [517, 351] width 72 height 12
click at [481, 347] on input "Arrival Terminal" at bounding box center [468, 352] width 29 height 29
checkbox input "true"
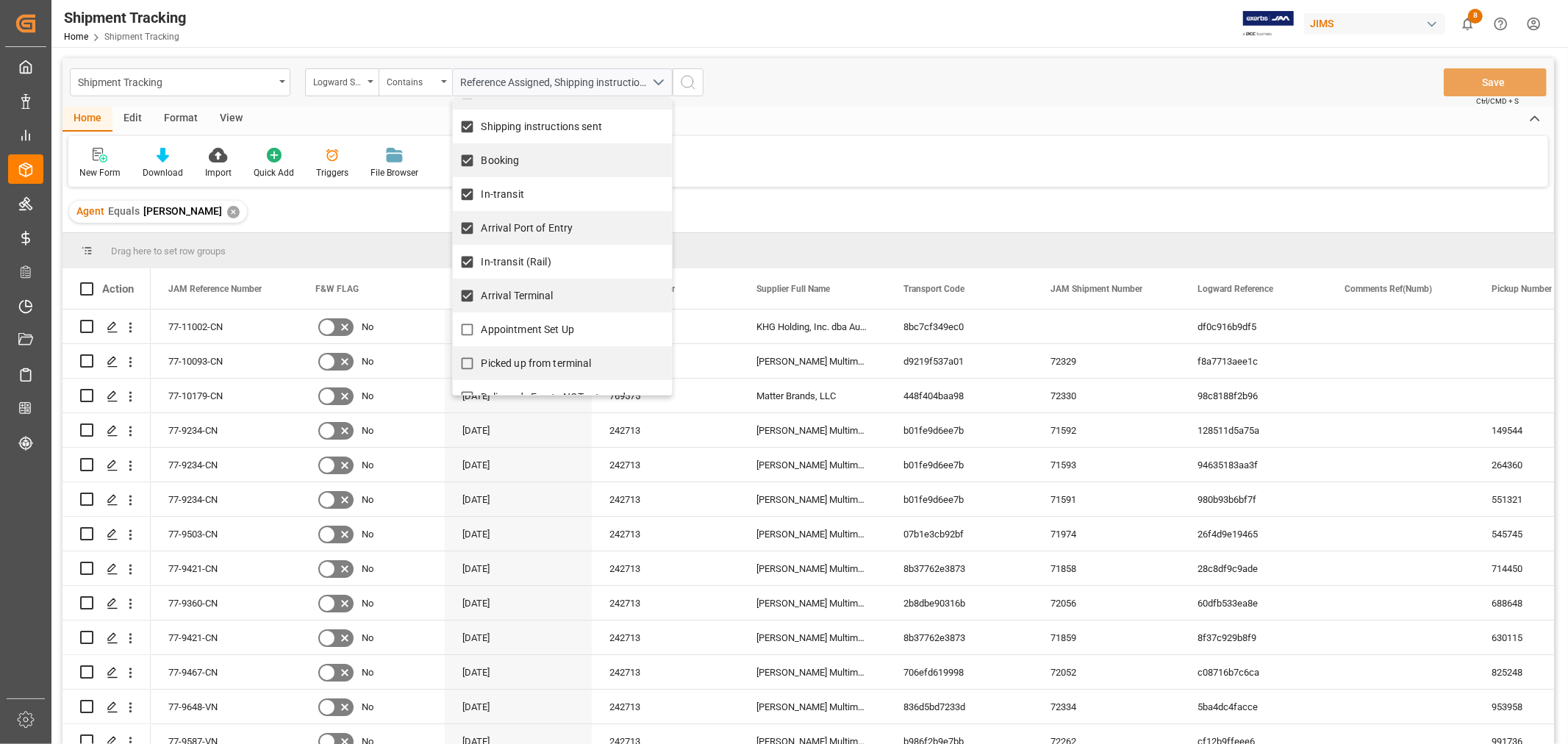
scroll to position [81, 0]
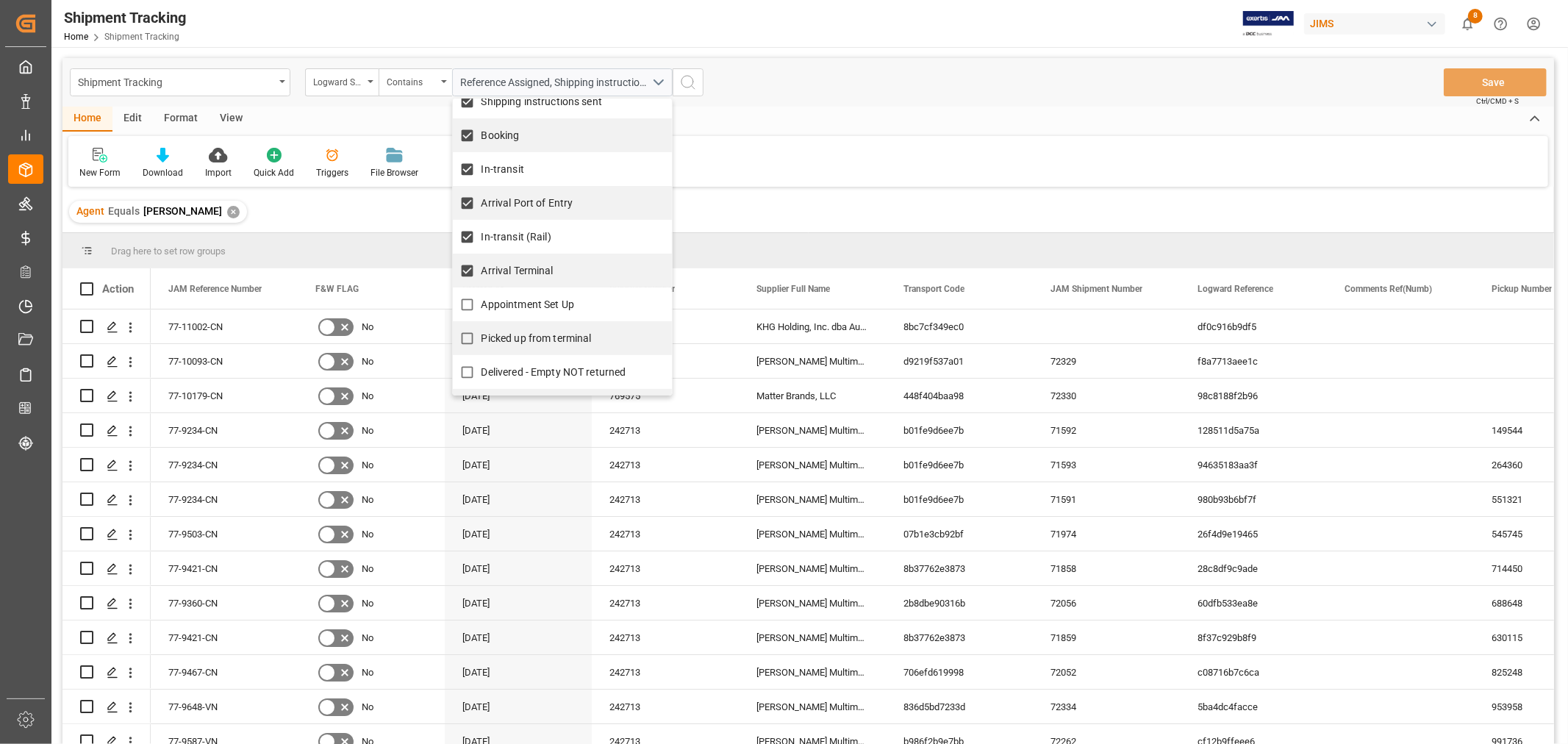
click at [529, 304] on span "Appointment Set Up" at bounding box center [527, 304] width 93 height 12
click at [481, 304] on input "Appointment Set Up" at bounding box center [468, 305] width 29 height 29
checkbox input "true"
click at [530, 334] on span "Picked up from terminal" at bounding box center [536, 338] width 110 height 12
click at [481, 334] on input "Picked up from terminal" at bounding box center [468, 339] width 29 height 29
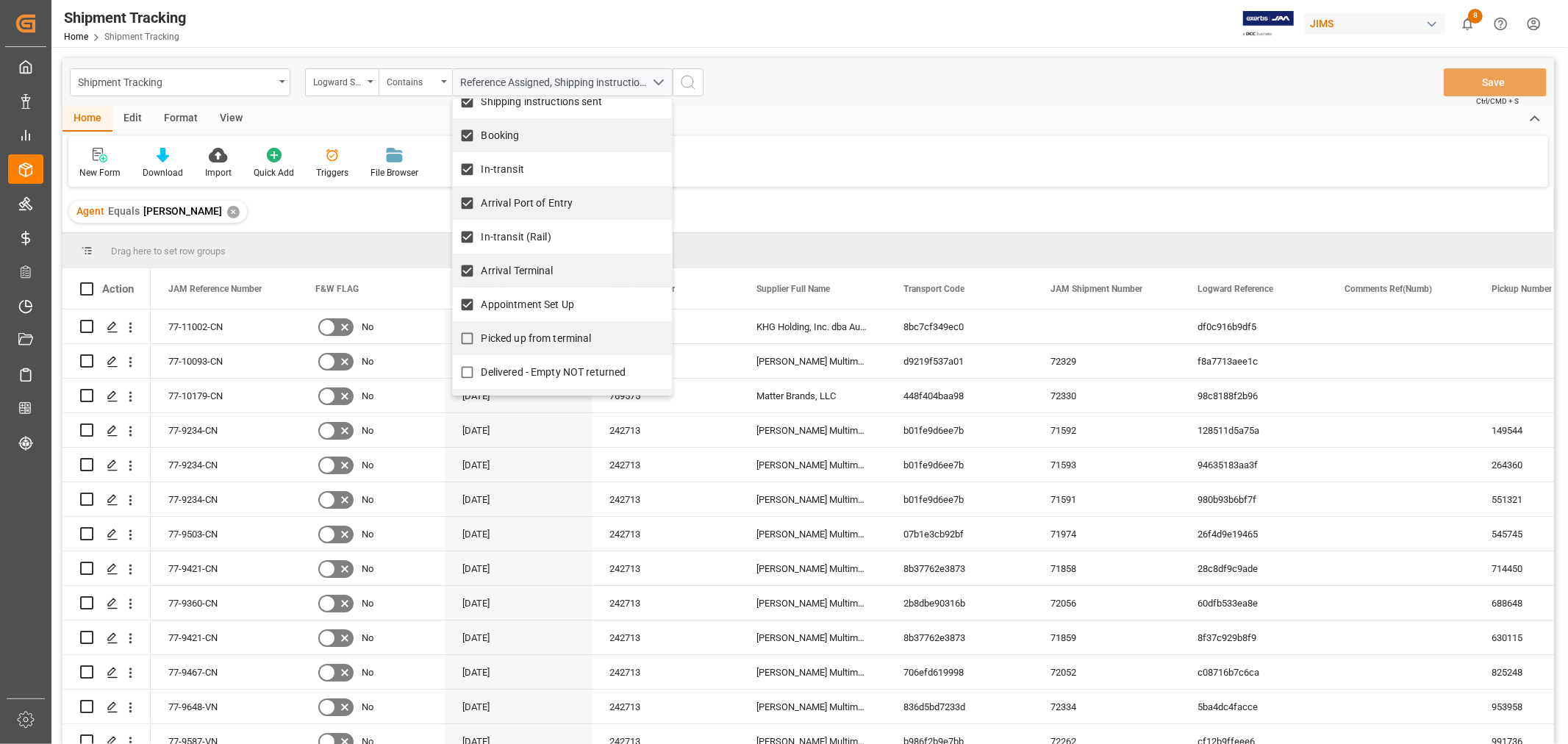
checkbox input "true"
click at [684, 85] on icon "search button" at bounding box center [688, 82] width 18 height 18
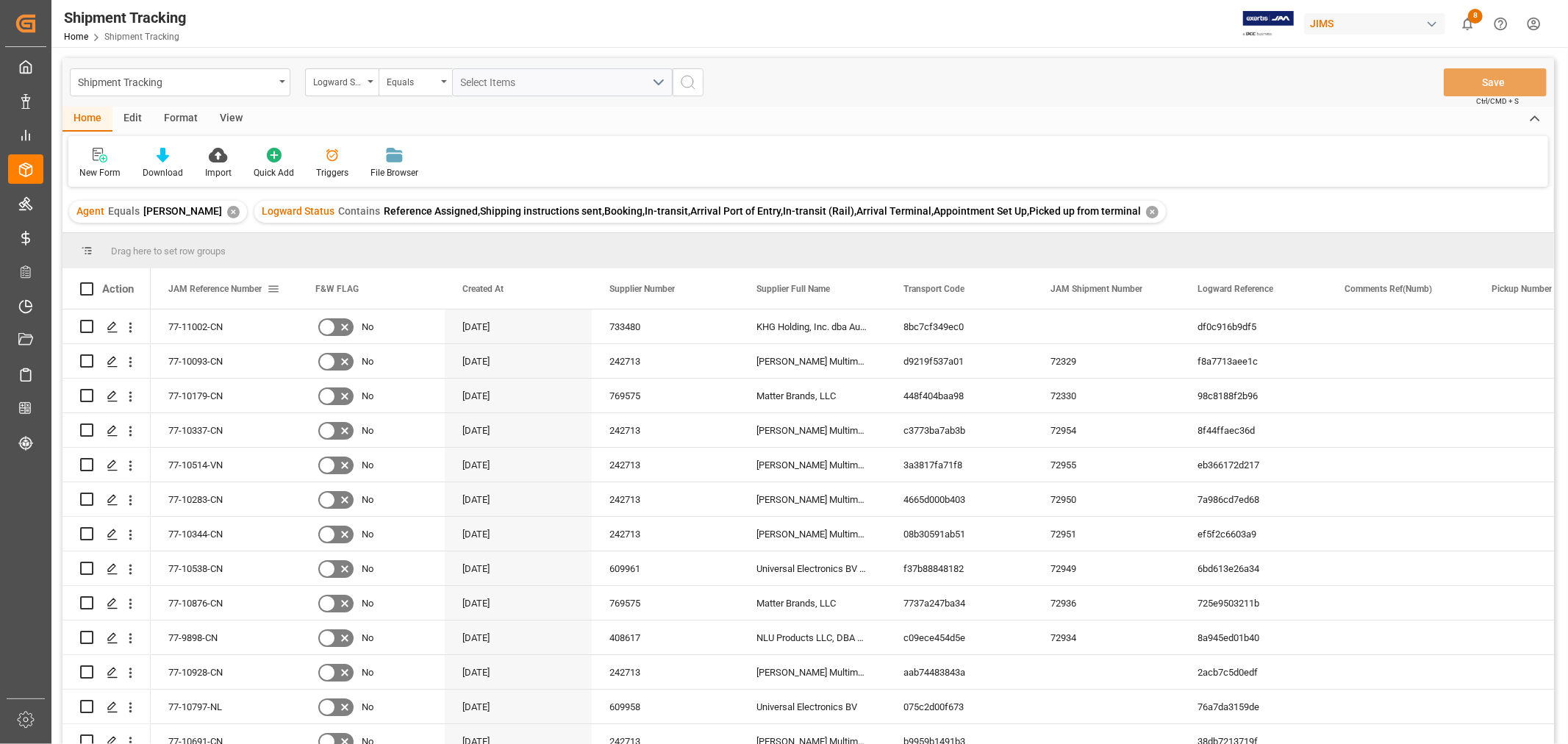
click at [186, 290] on span "JAM Reference Number" at bounding box center [215, 289] width 94 height 10
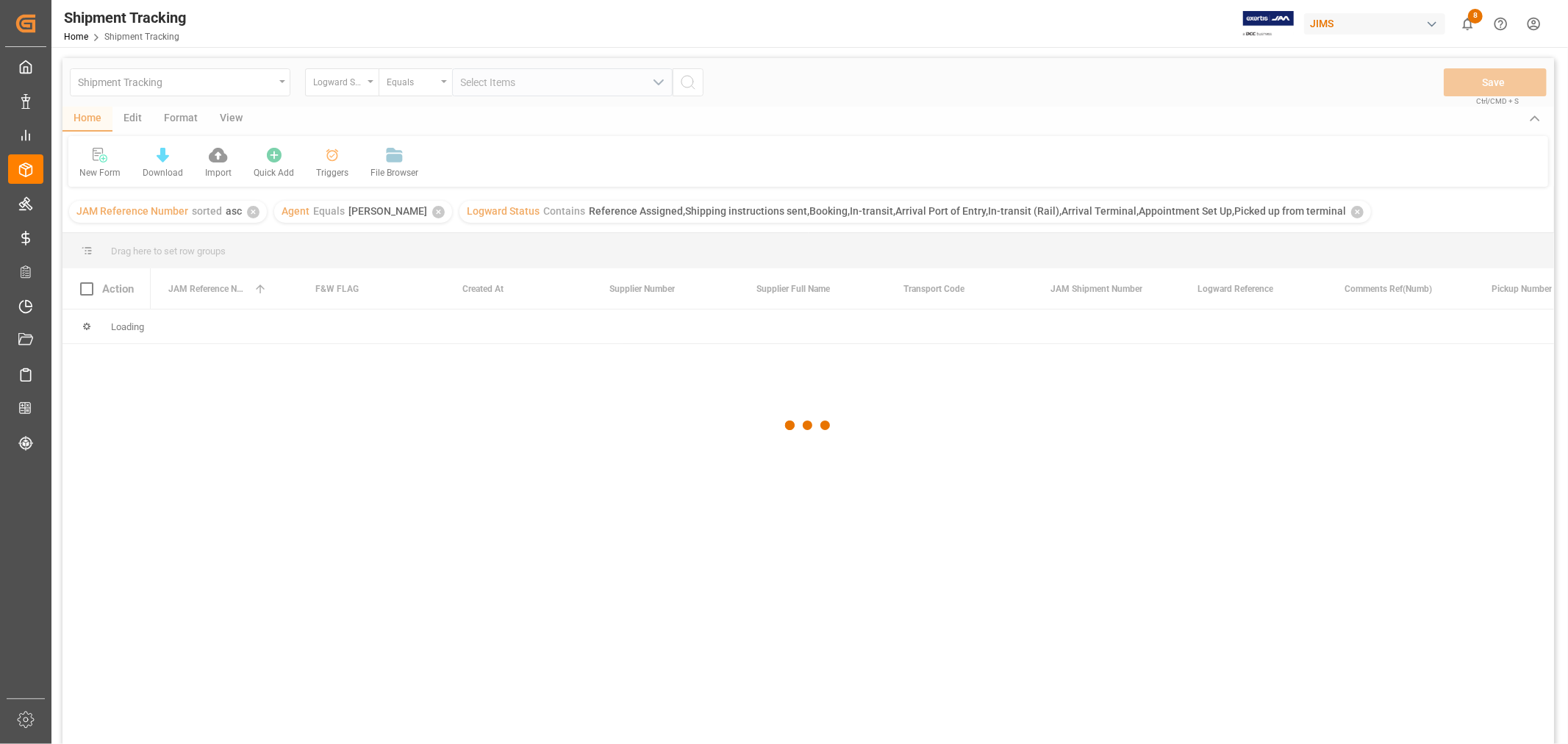
click at [229, 120] on div at bounding box center [808, 426] width 1491 height 735
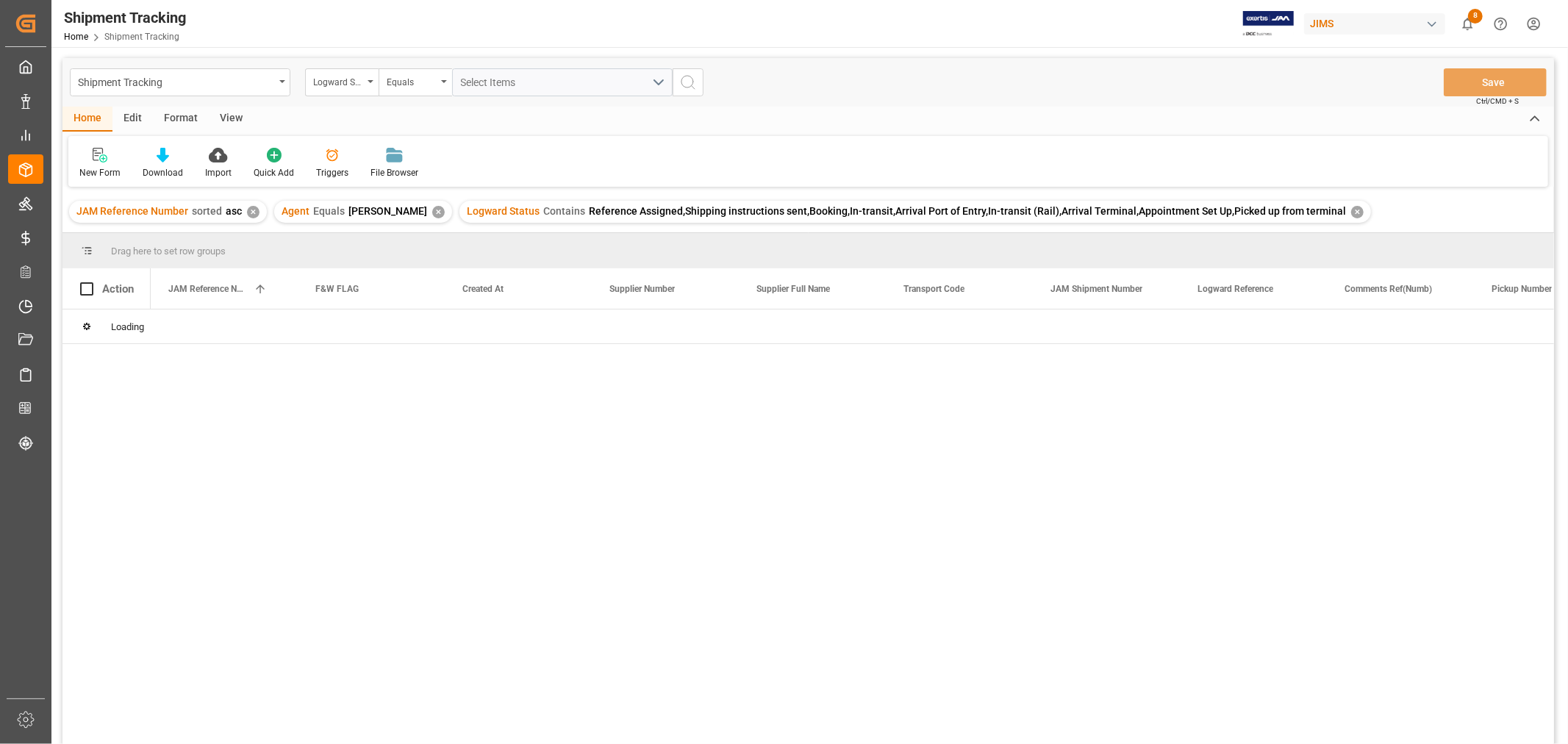
click at [229, 121] on div "View" at bounding box center [231, 118] width 45 height 25
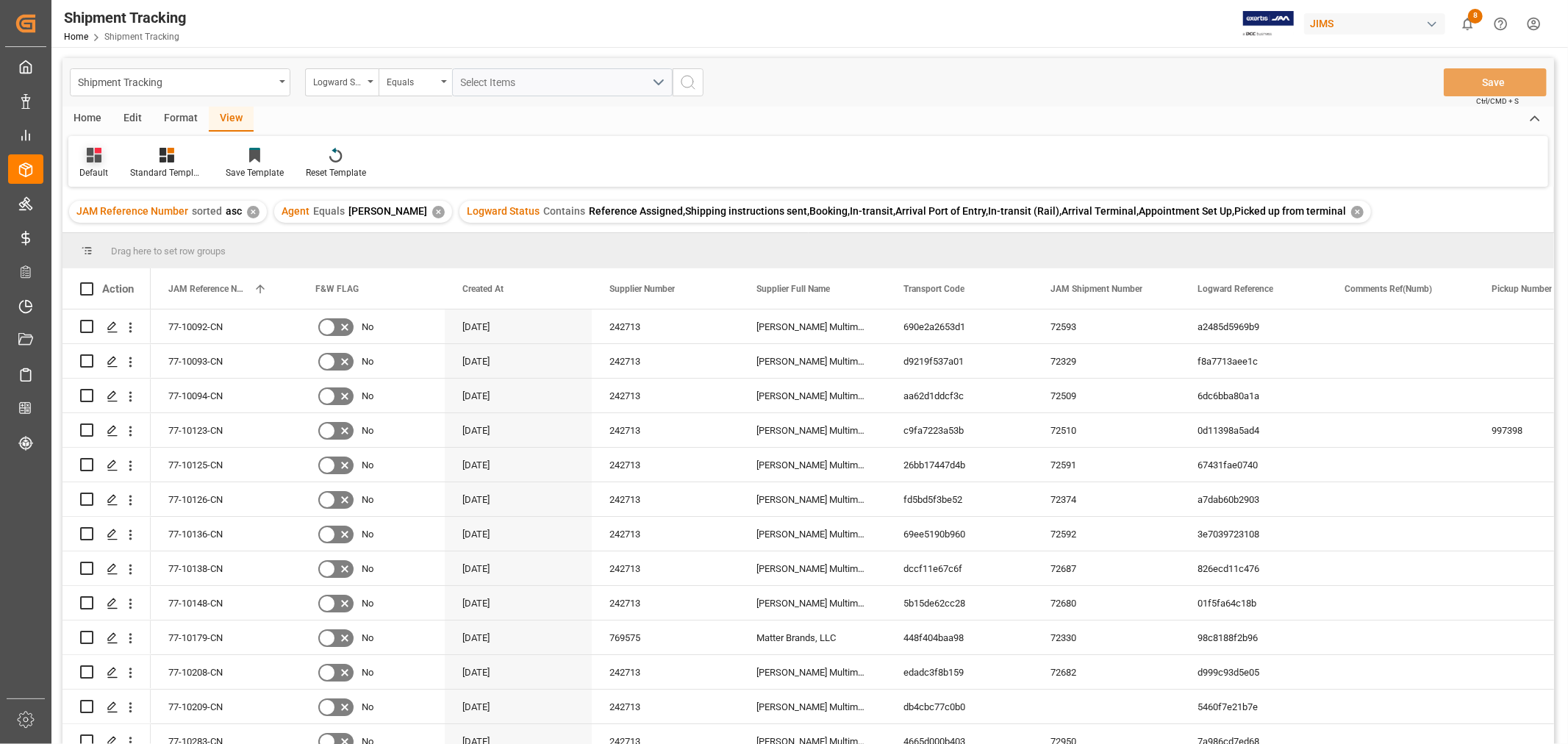
click at [86, 170] on div "Default" at bounding box center [94, 172] width 29 height 13
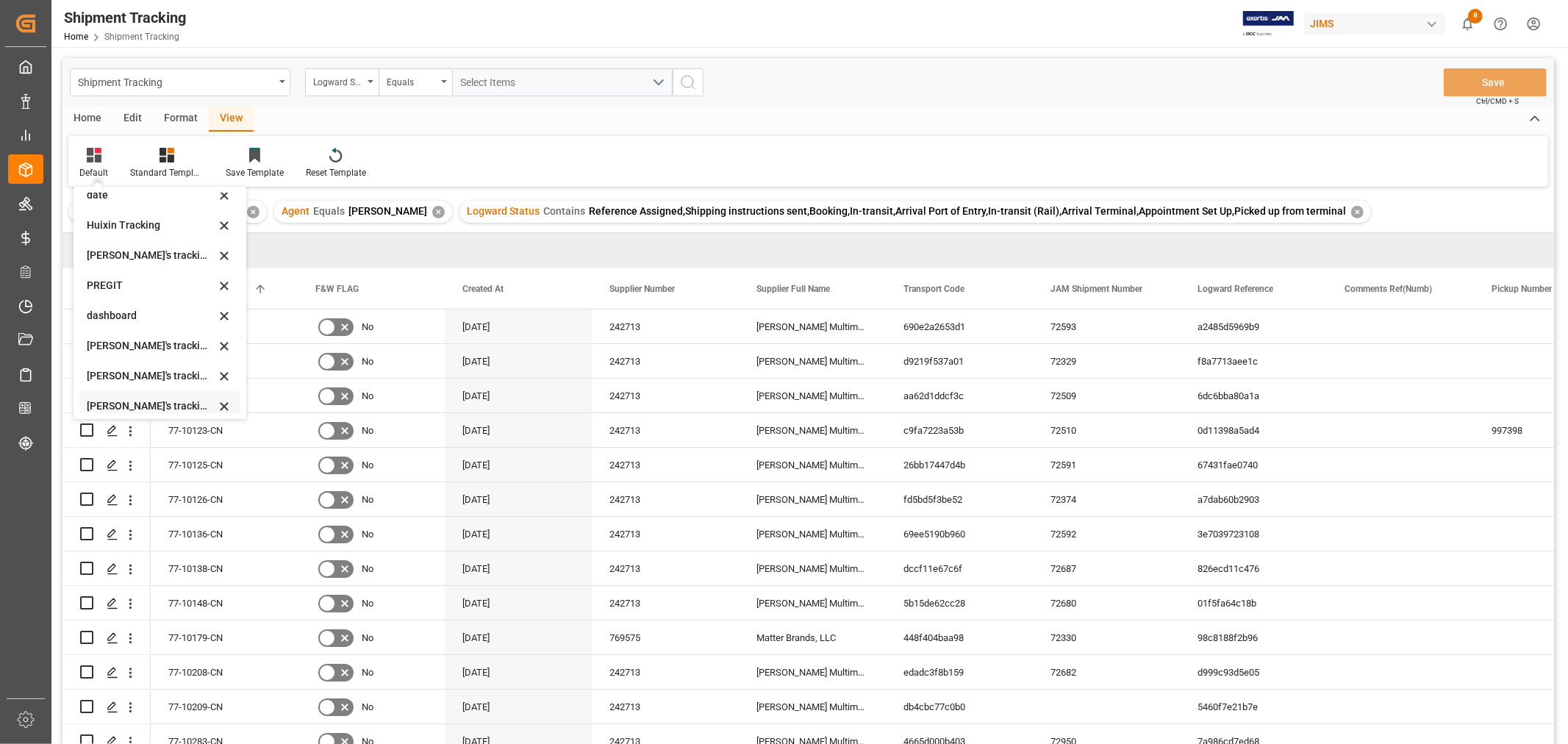
click at [159, 403] on div "[PERSON_NAME]'s tracking all_sample" at bounding box center [152, 405] width 129 height 15
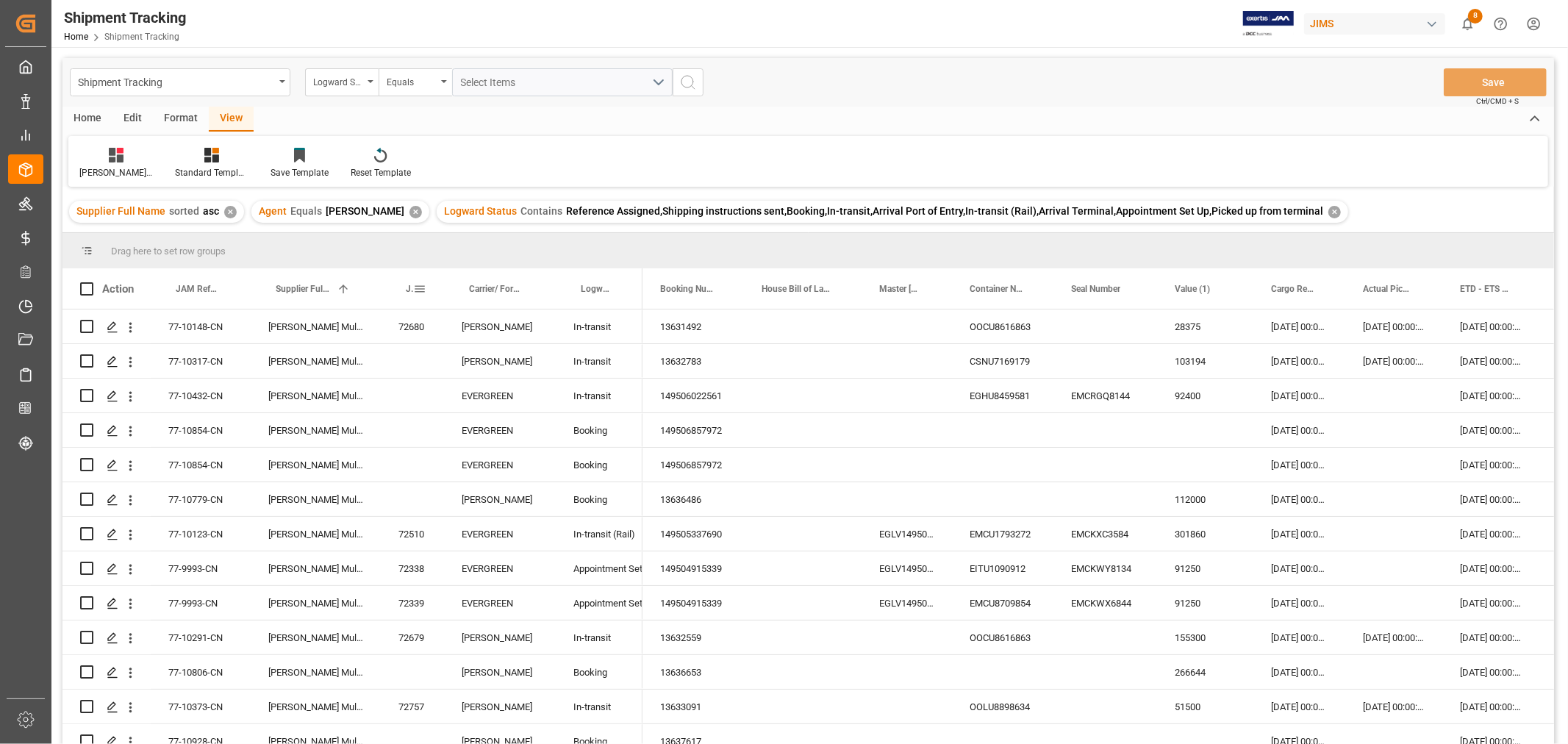
click at [423, 287] on span at bounding box center [419, 289] width 13 height 13
click at [396, 283] on div "JAM Shipment Number" at bounding box center [412, 289] width 63 height 40
click at [403, 283] on div "JAM Shipment Number" at bounding box center [412, 289] width 28 height 40
click at [415, 285] on span at bounding box center [419, 289] width 13 height 13
click at [403, 289] on div "JAM Shipment Number" at bounding box center [412, 289] width 28 height 40
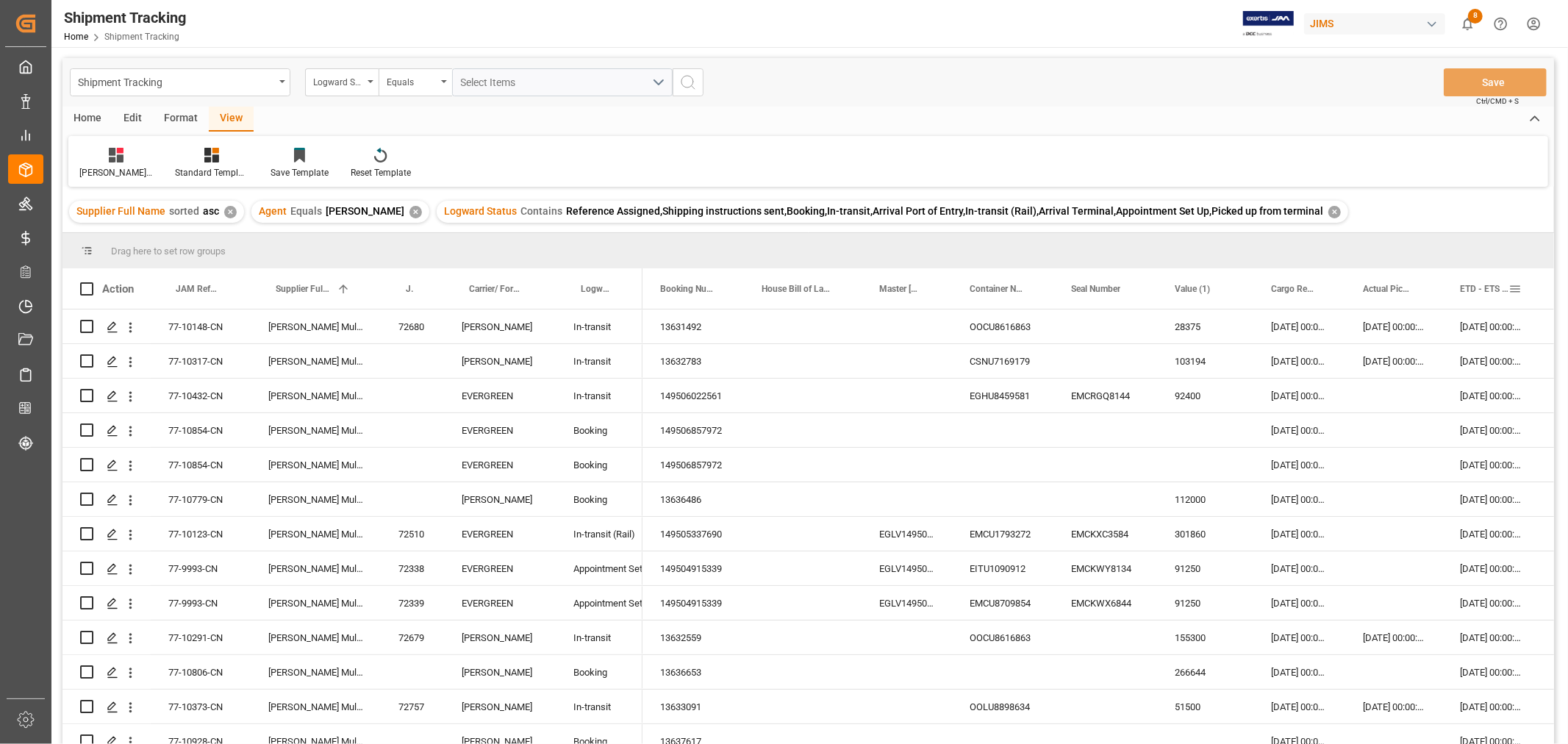
click at [1464, 297] on div "ETD - ETS (Origin)" at bounding box center [1484, 289] width 48 height 40
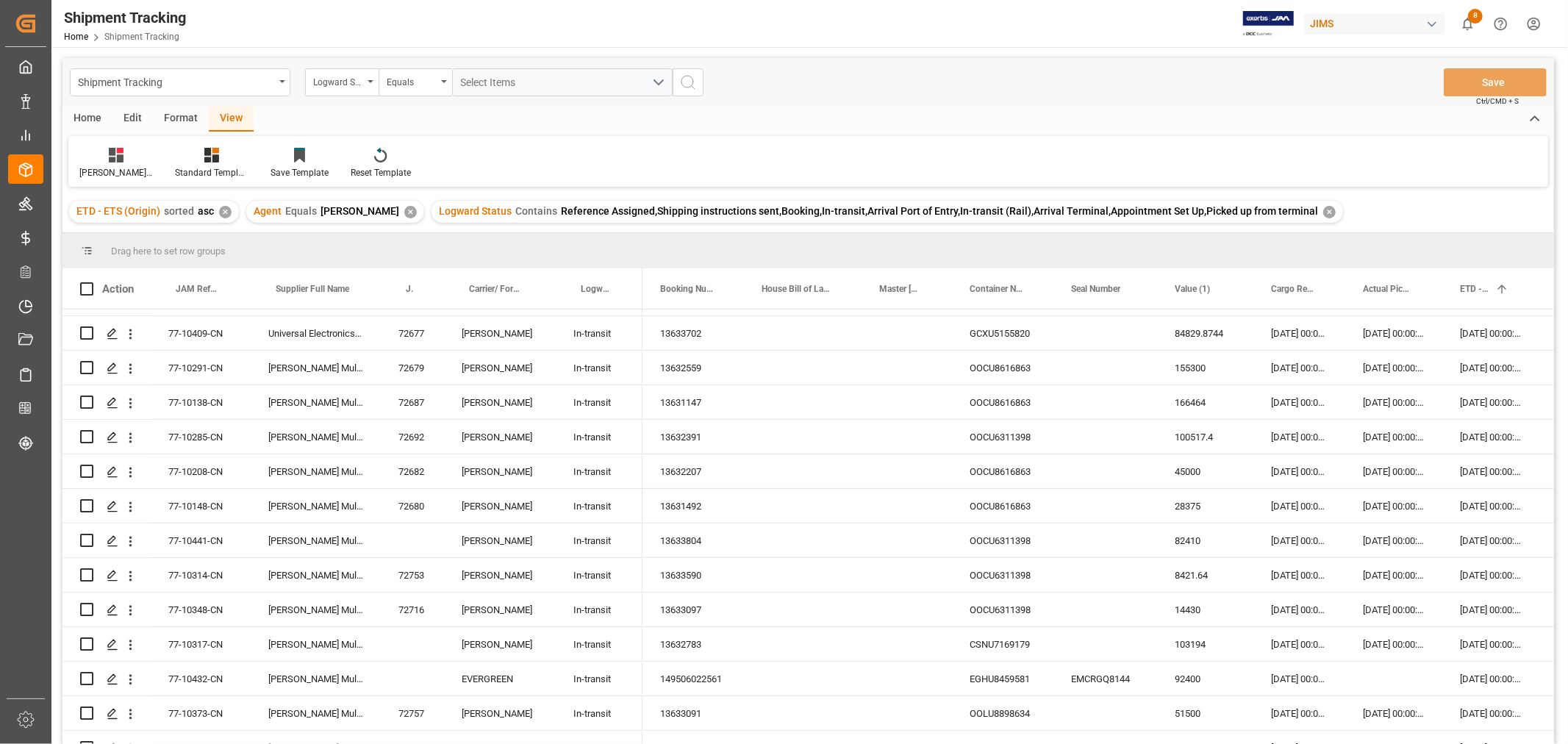
scroll to position [571, 0]
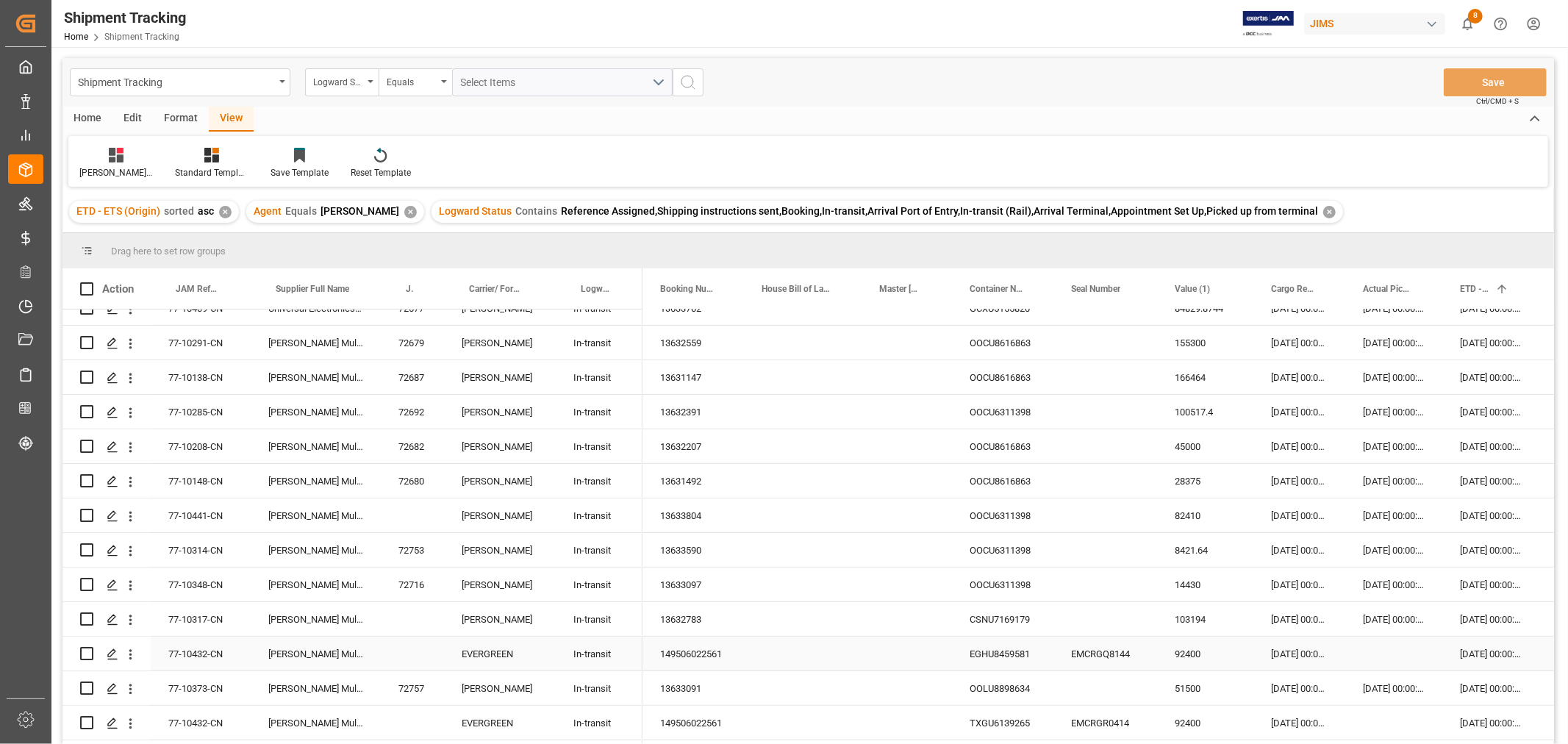
click at [416, 648] on div "Press SPACE to select this row." at bounding box center [412, 654] width 63 height 34
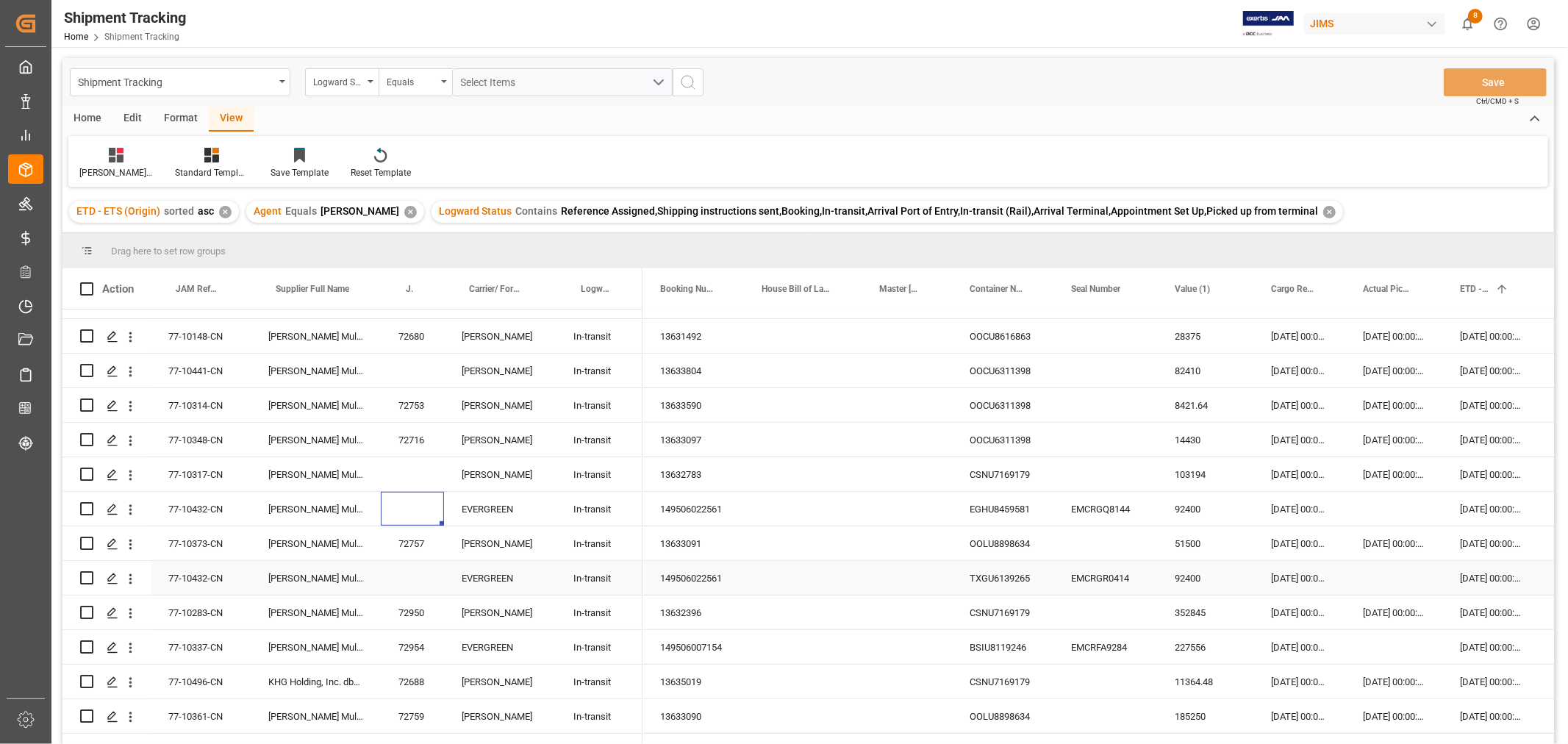
scroll to position [735, 0]
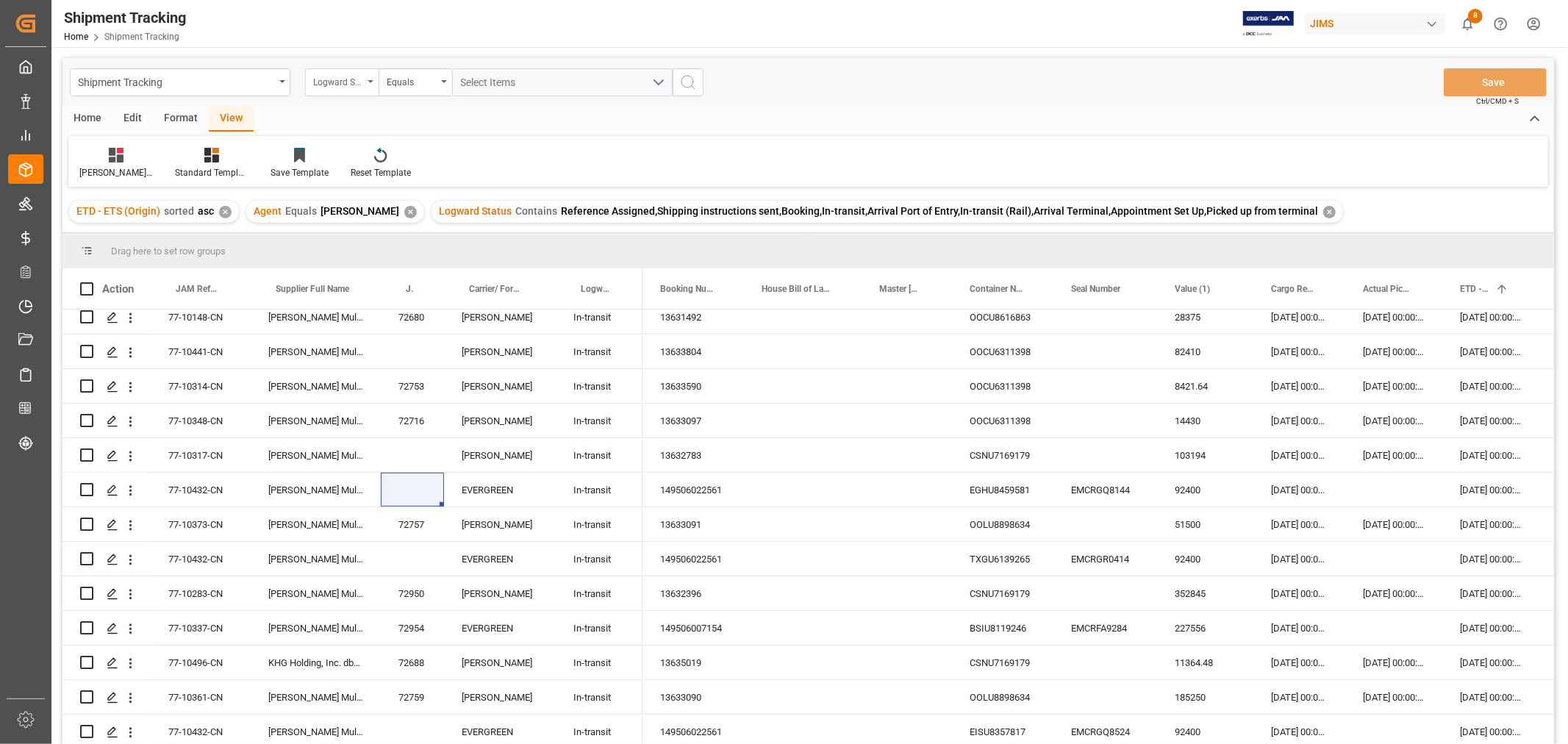
click at [368, 88] on div "Logward Status" at bounding box center [341, 82] width 73 height 28
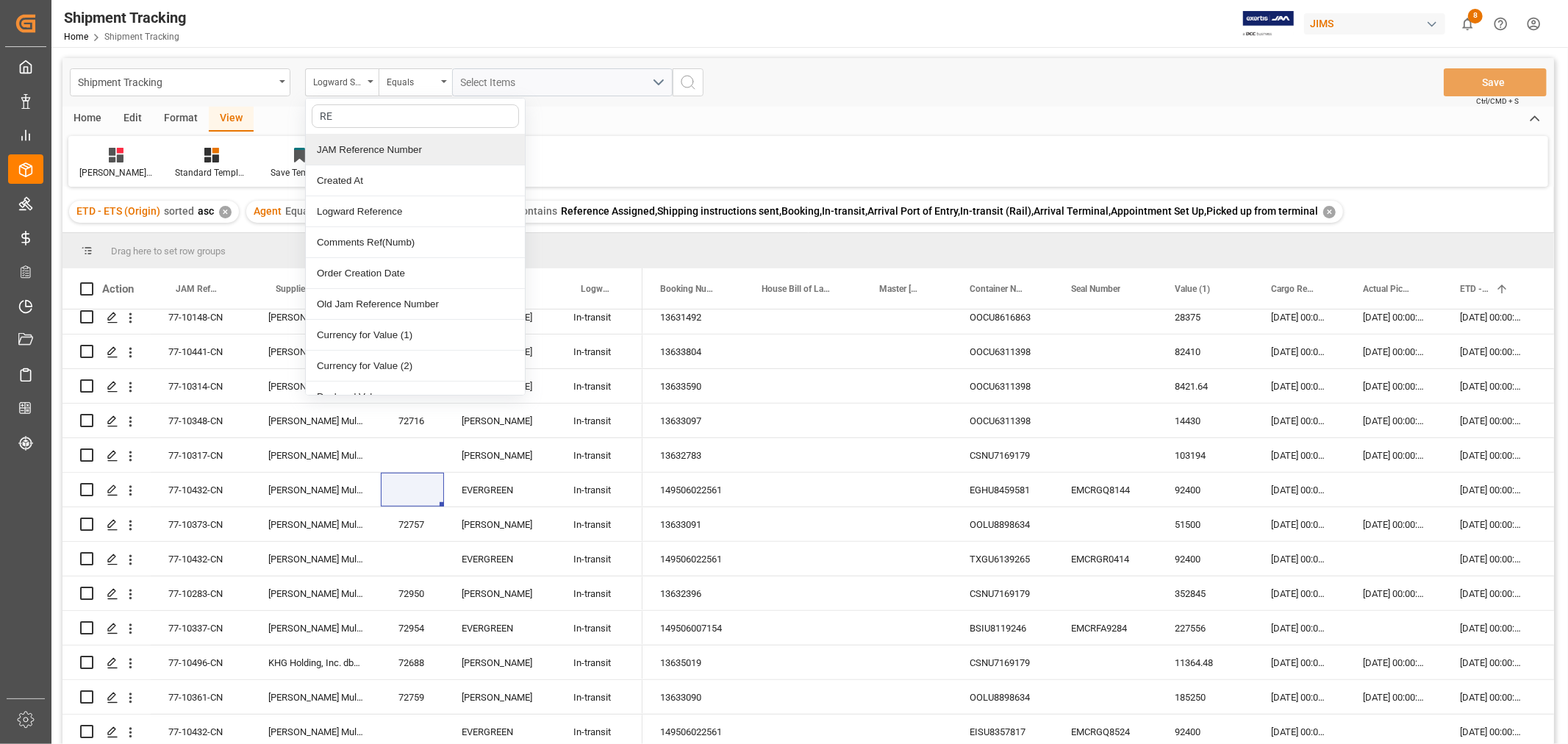
type input "REF"
click at [356, 144] on div "JAM Reference Number" at bounding box center [415, 150] width 219 height 31
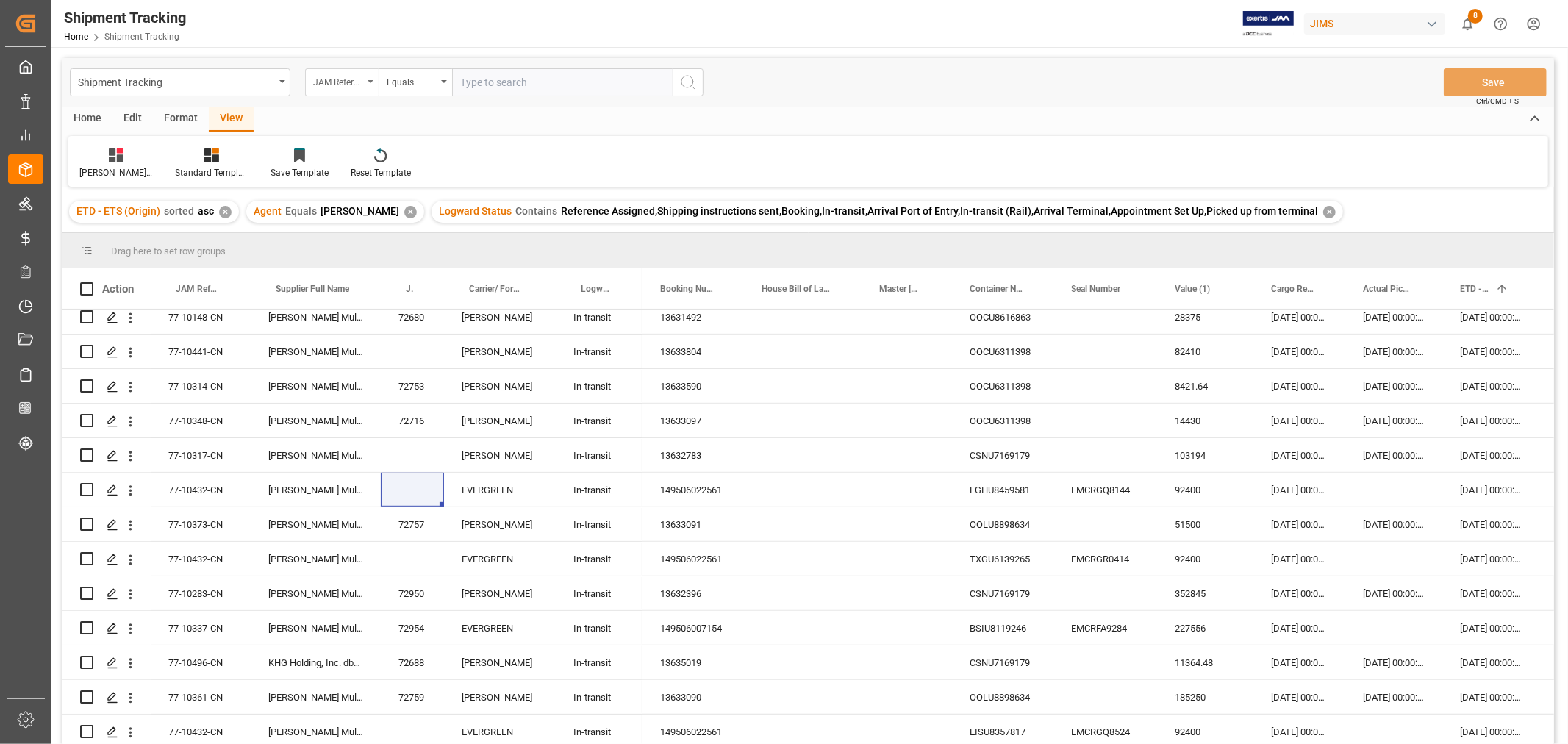
click at [342, 88] on div "JAM Reference Number" at bounding box center [338, 80] width 50 height 17
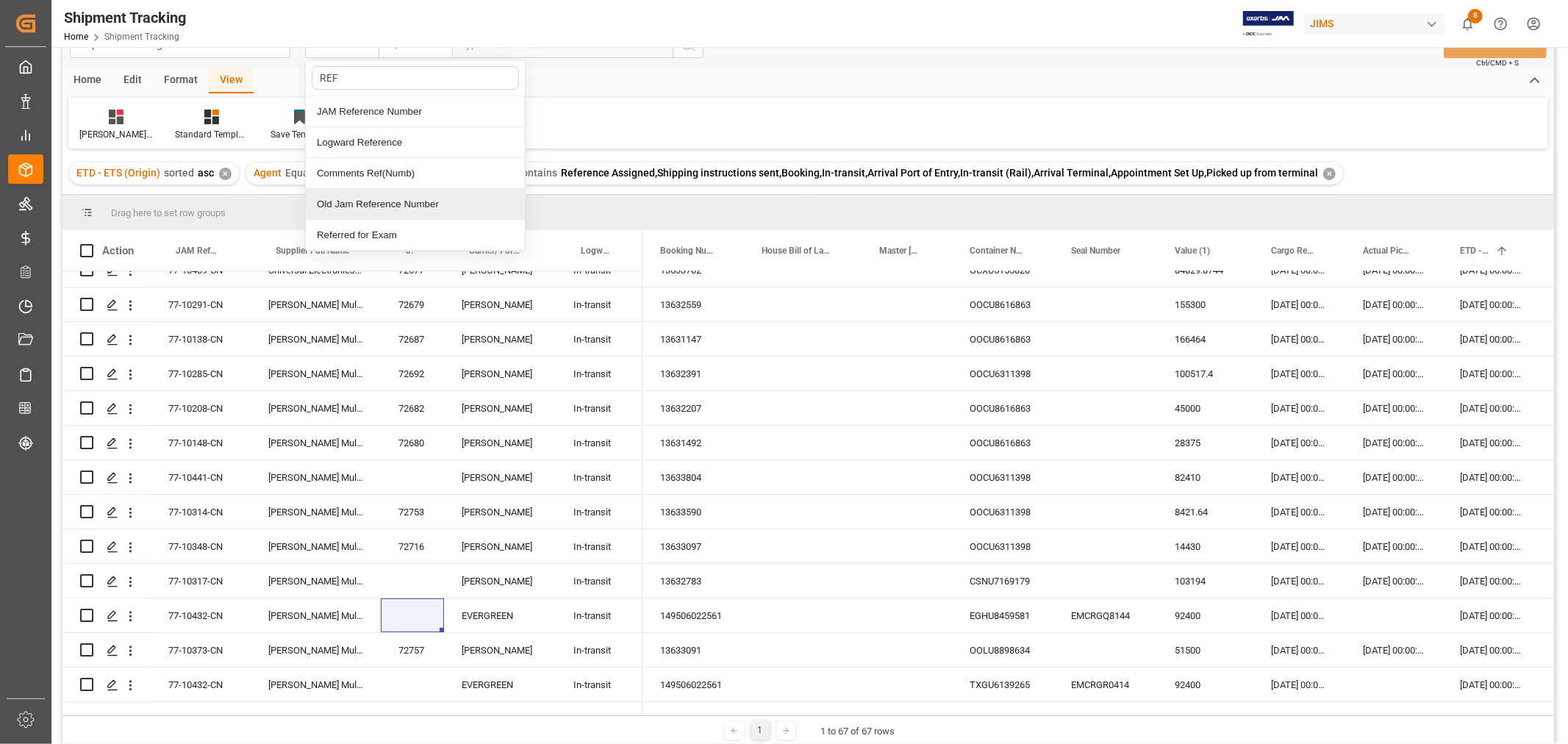
scroll to position [0, 0]
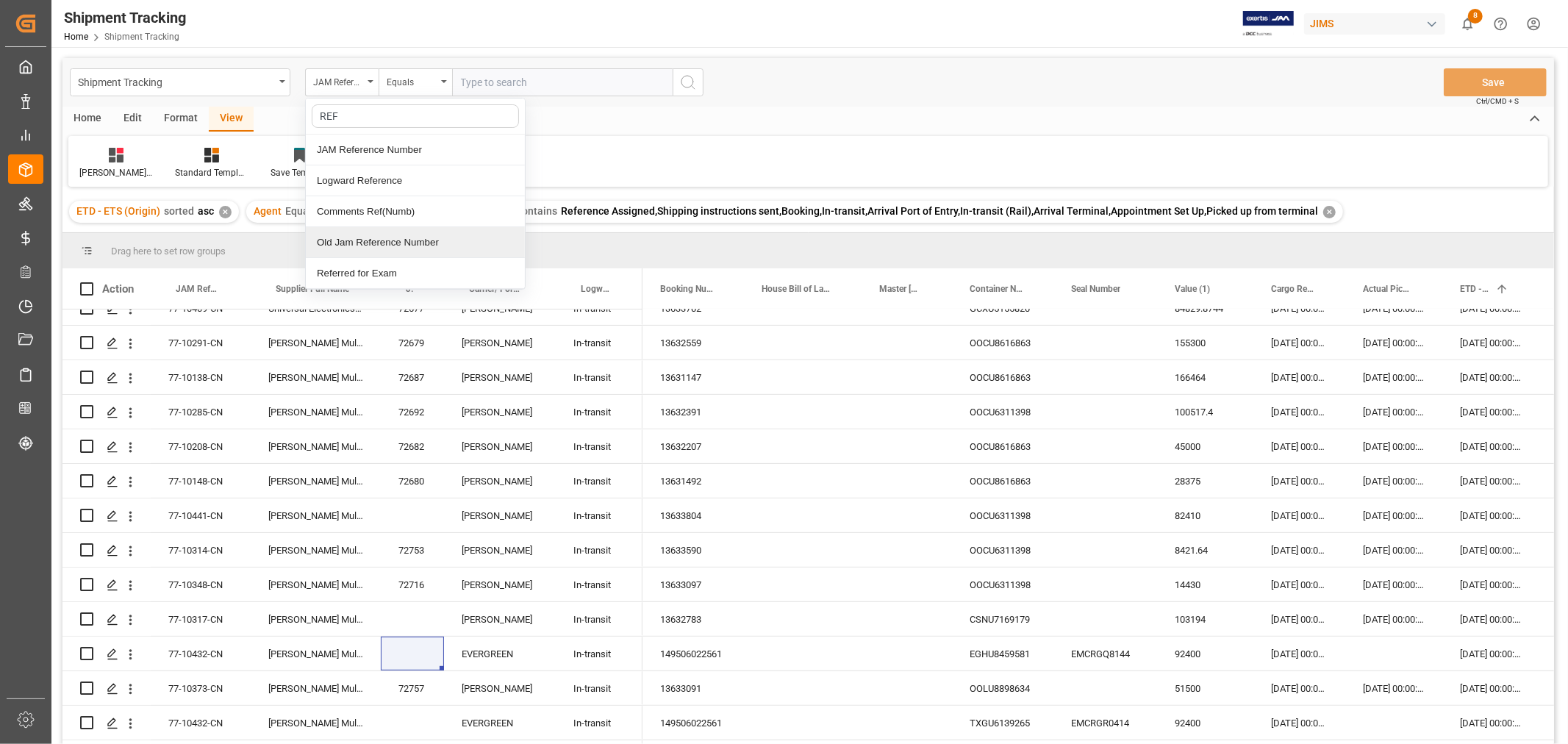
type input "REF"
click at [671, 127] on div "Home Edit Format View" at bounding box center [808, 118] width 1491 height 25
click at [371, 73] on div "JAM Reference Number" at bounding box center [341, 82] width 73 height 28
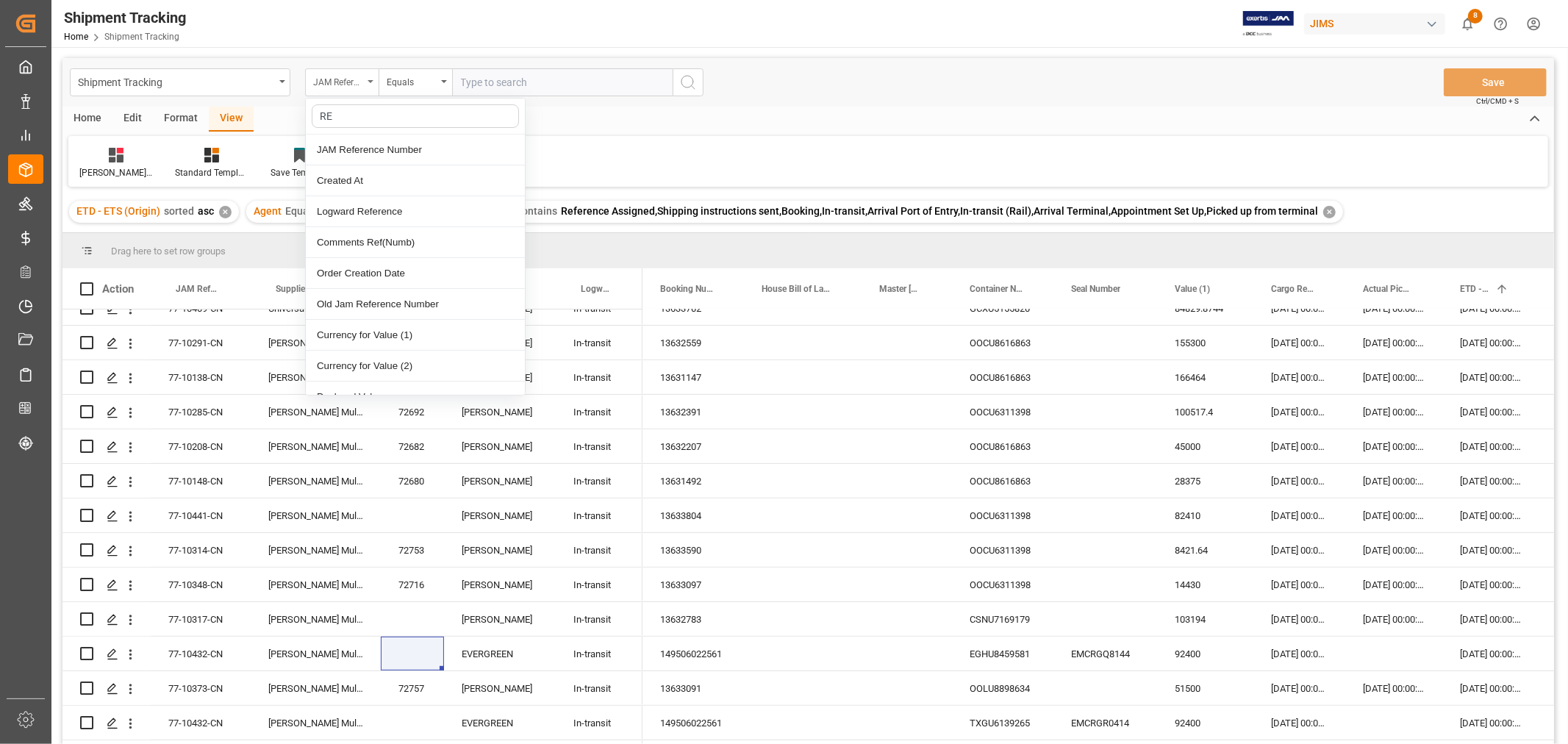
type input "REF"
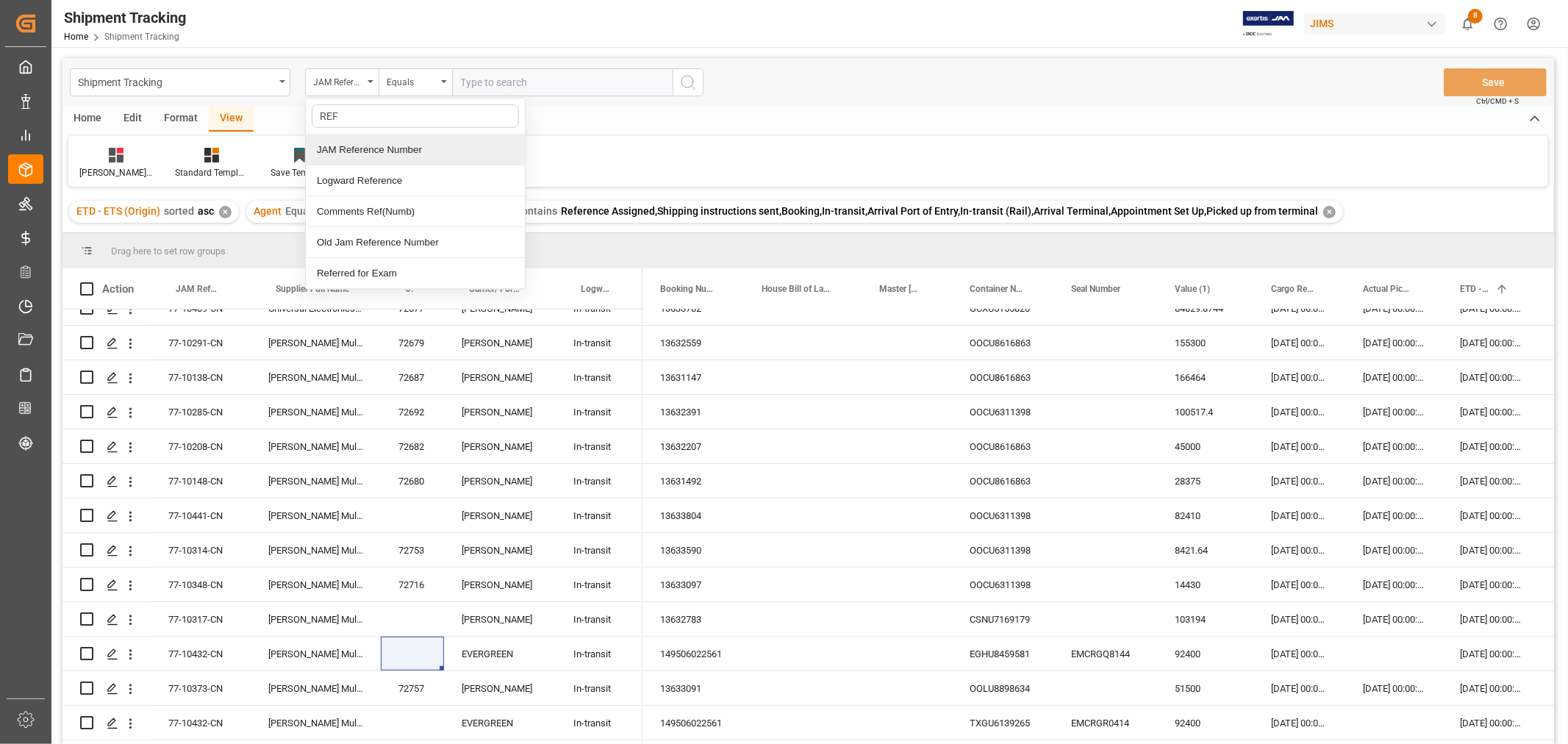
click at [371, 149] on div "JAM Reference Number" at bounding box center [415, 150] width 219 height 31
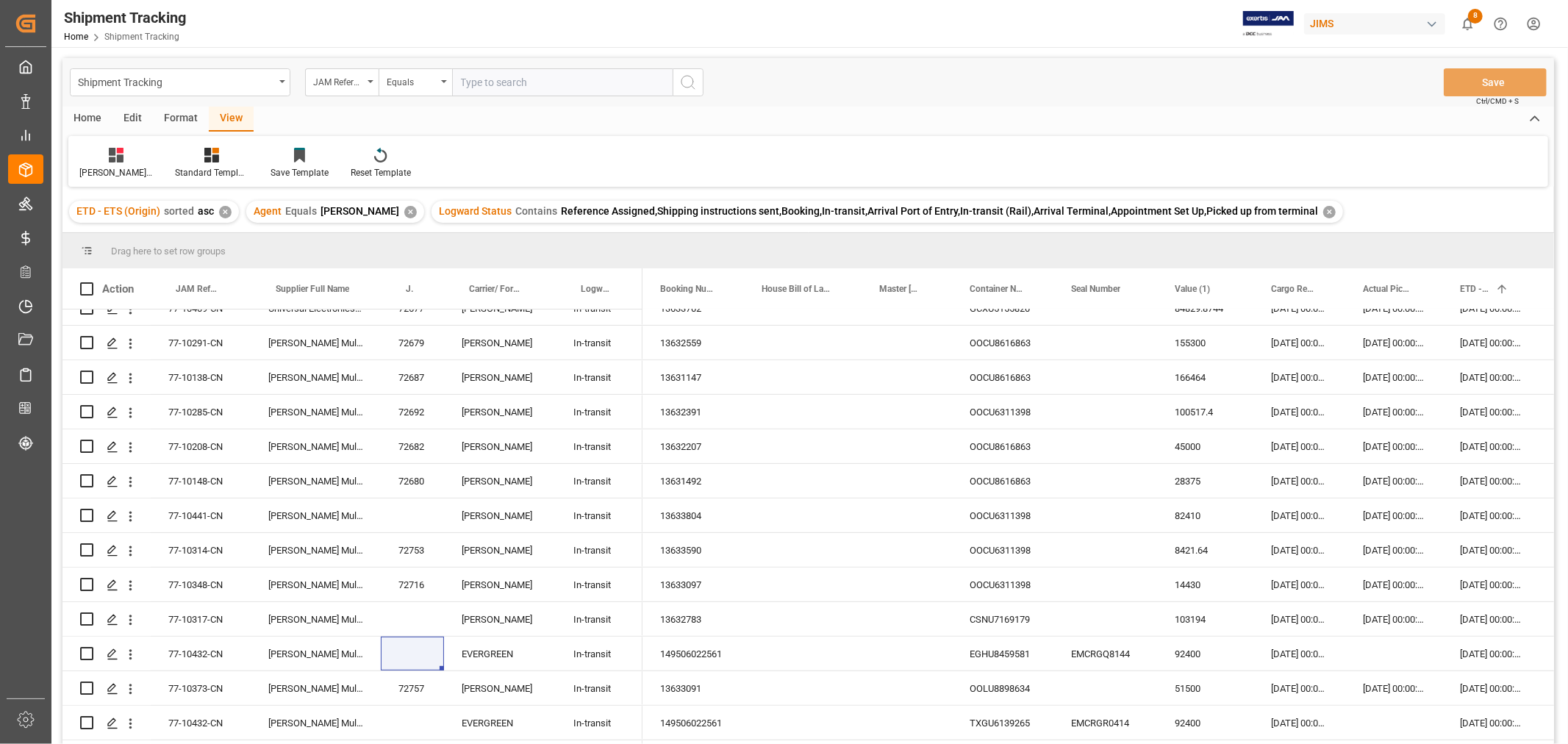
click at [464, 79] on input "text" at bounding box center [563, 82] width 221 height 28
type input "77-10432-CN"
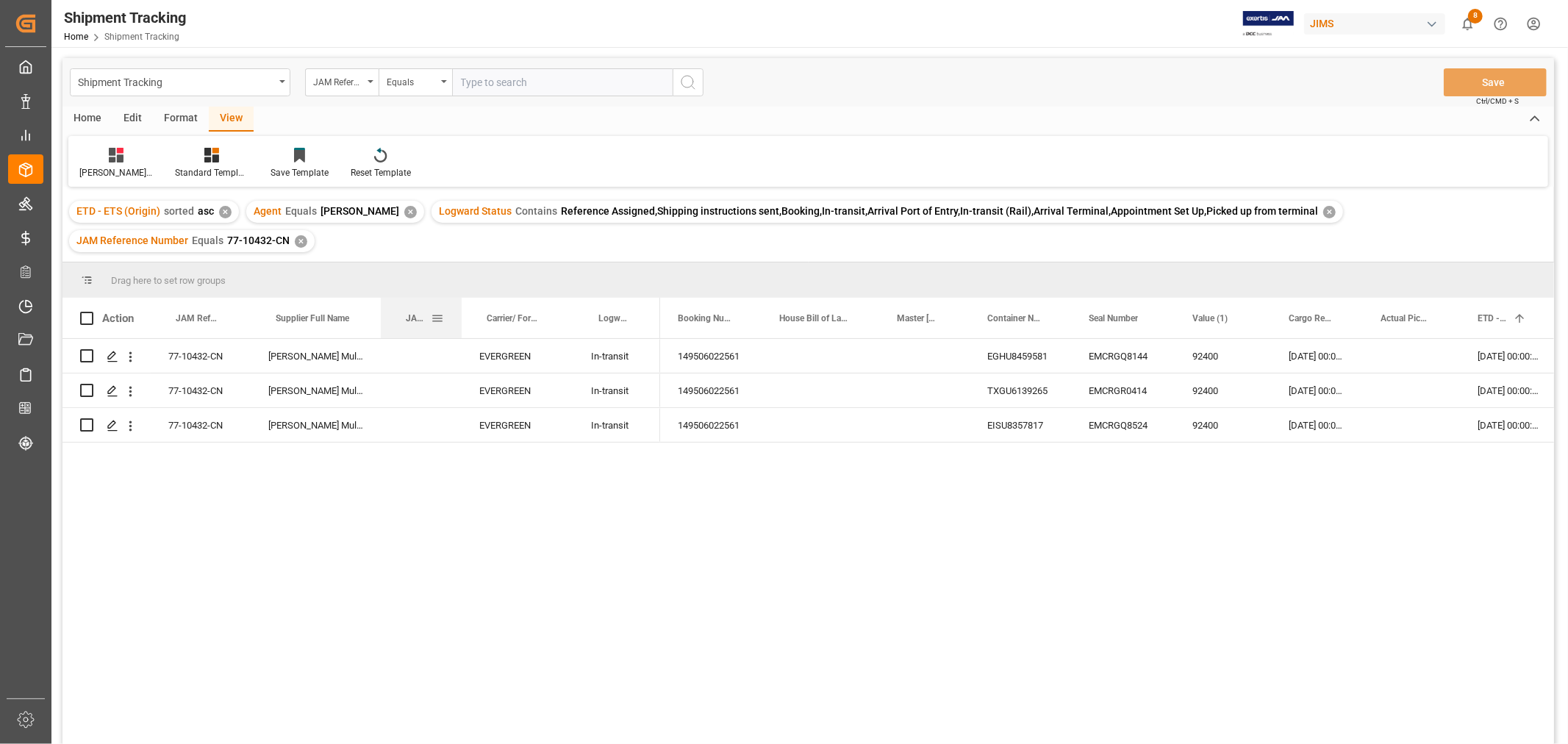
drag, startPoint x: 442, startPoint y: 305, endPoint x: 466, endPoint y: 301, distance: 24.3
click at [464, 301] on div at bounding box center [461, 318] width 6 height 40
click at [210, 358] on div "77-10432-CN" at bounding box center [201, 355] width 100 height 34
click at [410, 366] on div "Press SPACE to select this row." at bounding box center [424, 355] width 87 height 34
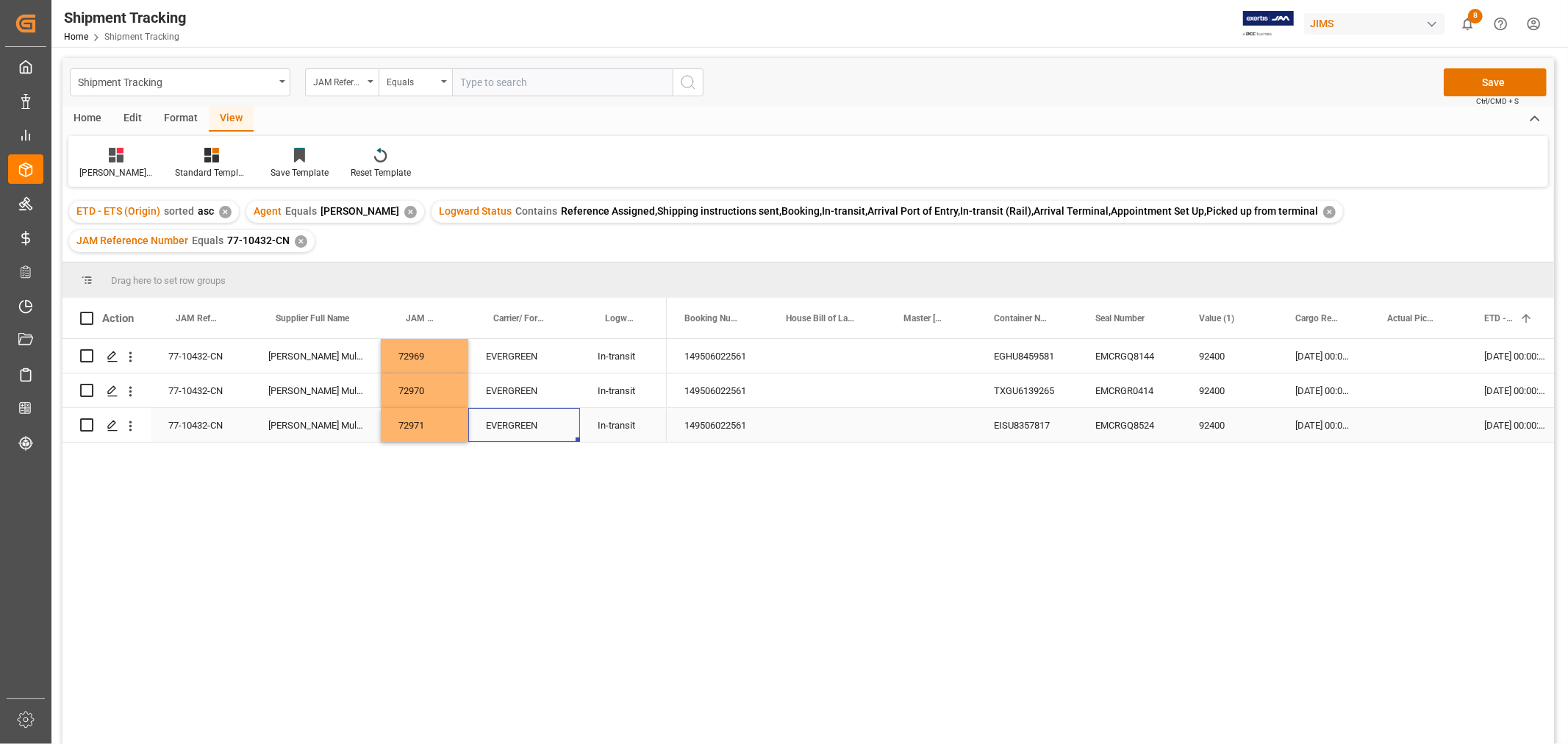
click at [563, 424] on div "EVERGREEN" at bounding box center [524, 425] width 112 height 34
click at [812, 427] on div "Press SPACE to select this row." at bounding box center [827, 425] width 118 height 34
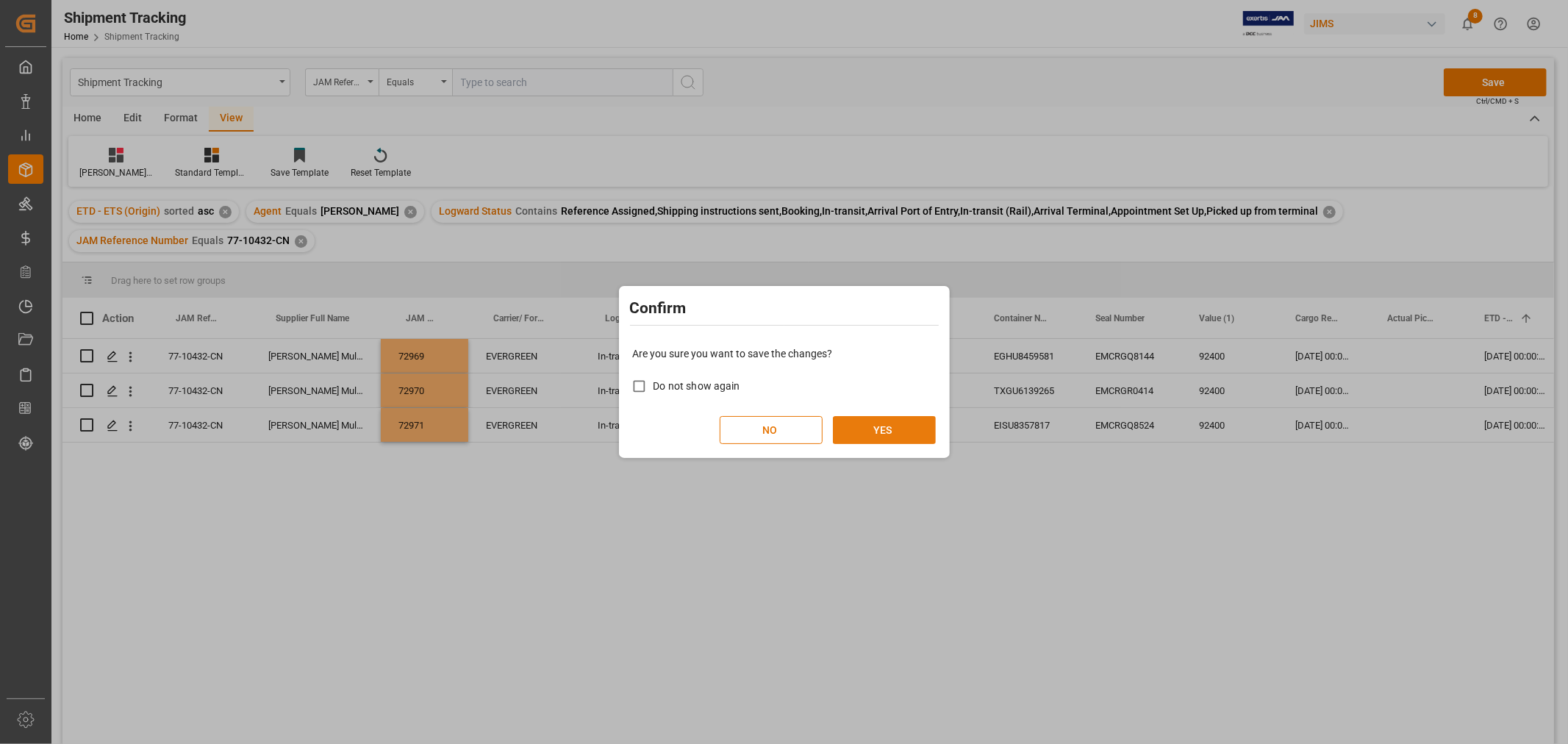
click at [862, 434] on button "YES" at bounding box center [884, 430] width 103 height 28
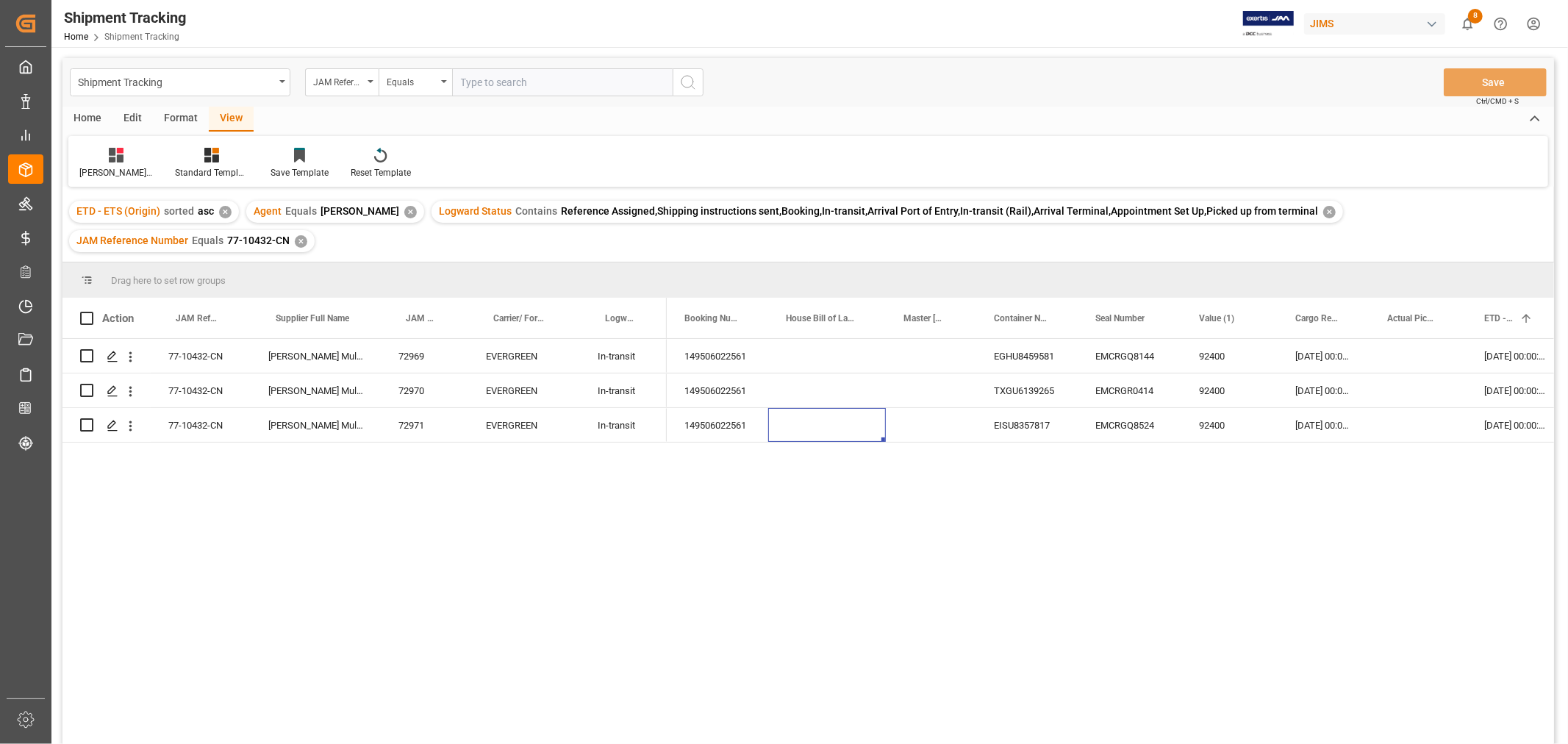
click at [625, 521] on div "77-10432-CN Harman Multimedia China 72969 EVERGREEN In-transit 77-10432-CN Harm…" at bounding box center [808, 558] width 1491 height 439
click at [298, 238] on div "✕" at bounding box center [301, 241] width 12 height 12
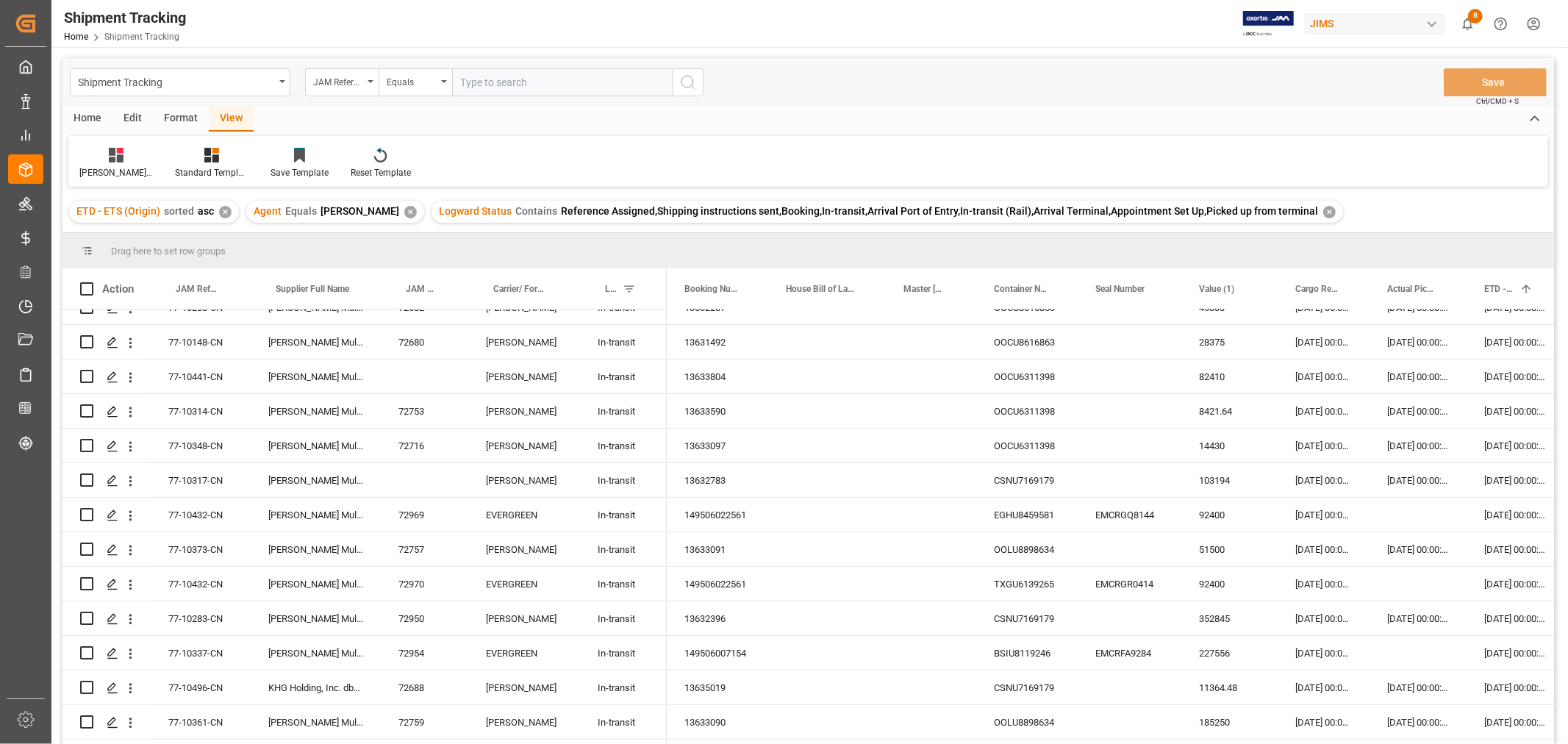
scroll to position [735, 0]
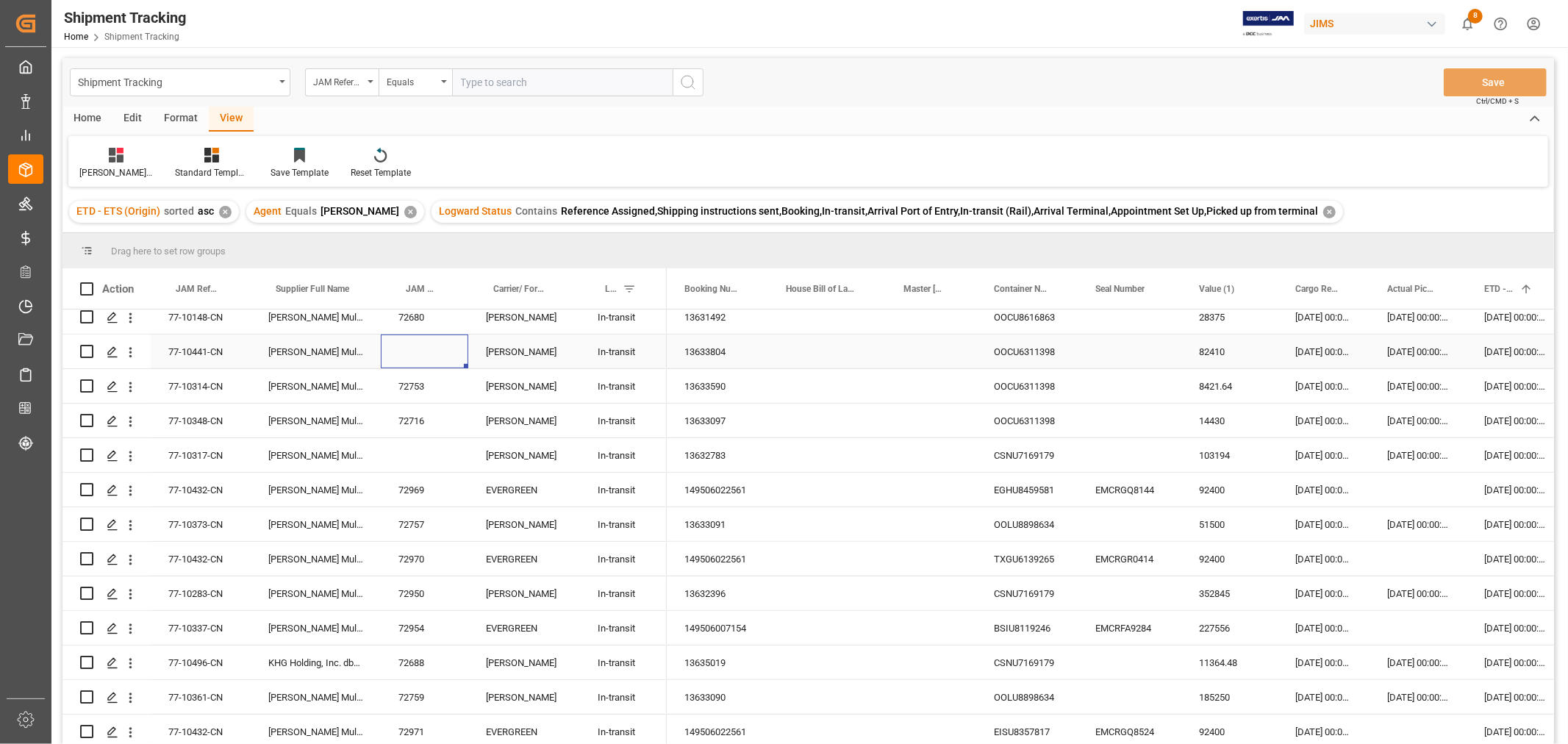
click at [406, 354] on div "Press SPACE to select this row." at bounding box center [424, 351] width 87 height 34
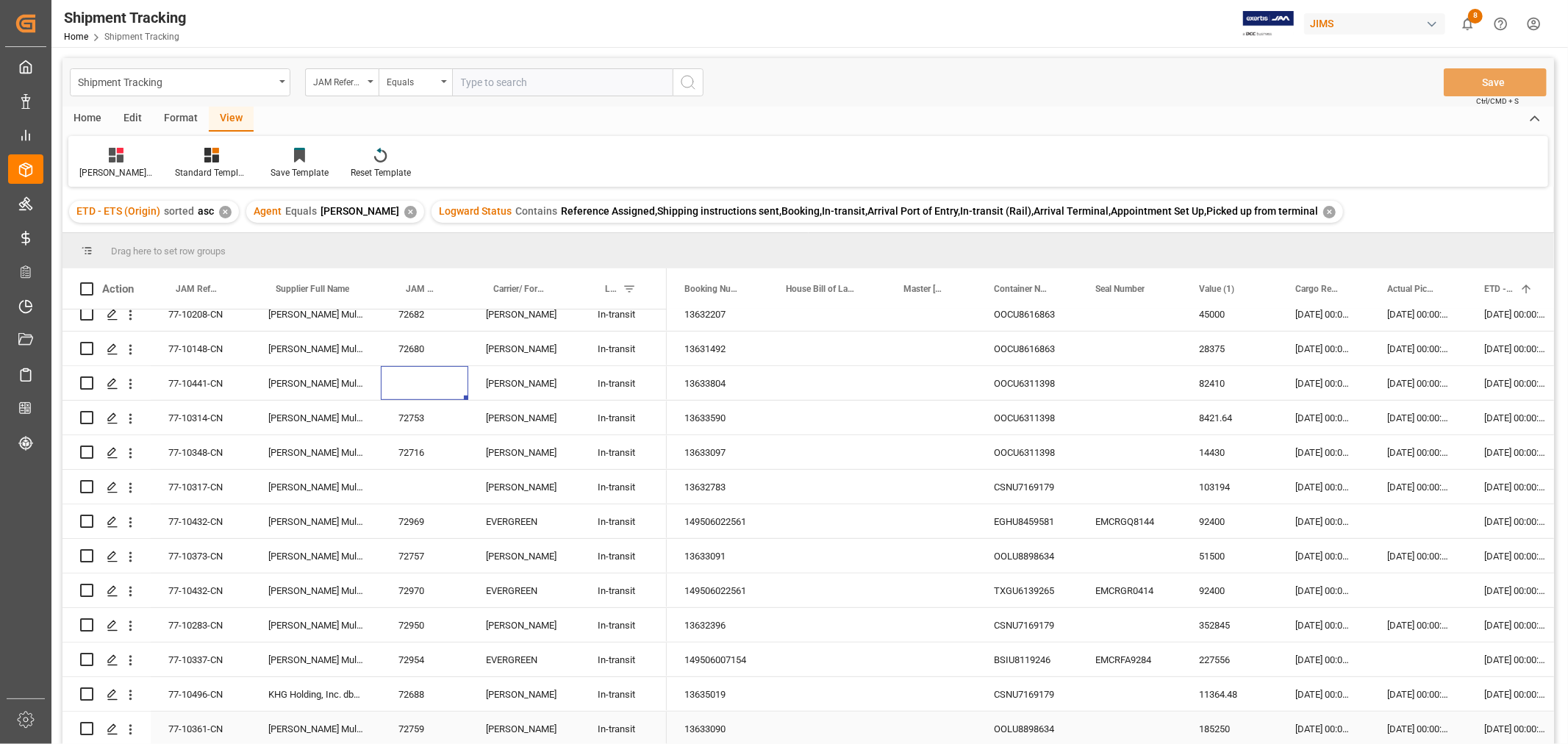
scroll to position [653, 0]
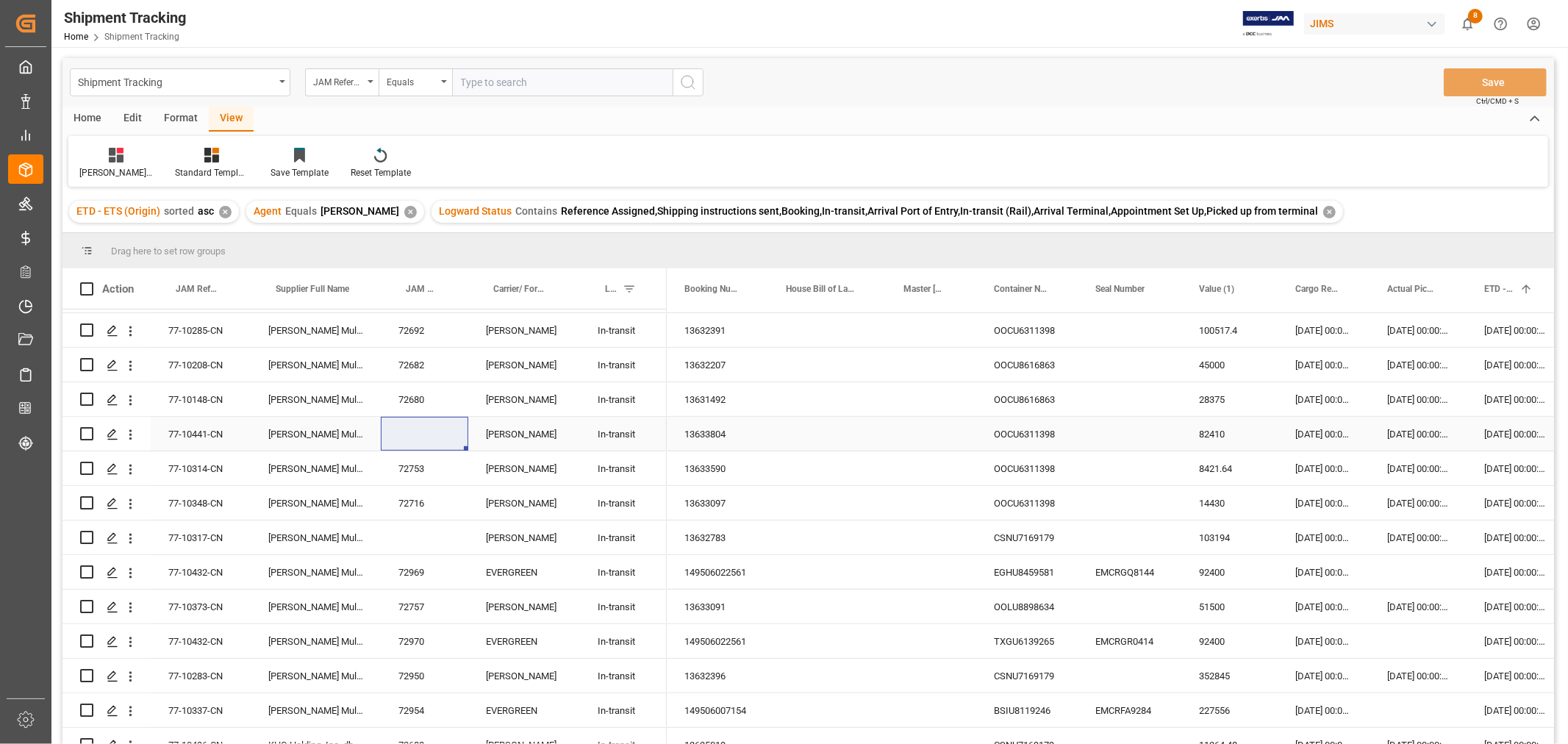
drag, startPoint x: 423, startPoint y: 427, endPoint x: 421, endPoint y: 436, distance: 9.2
click at [423, 427] on div "Press SPACE to select this row." at bounding box center [424, 434] width 87 height 34
click at [421, 437] on input "Press SPACE to select this row." at bounding box center [424, 443] width 64 height 28
type input "72972"
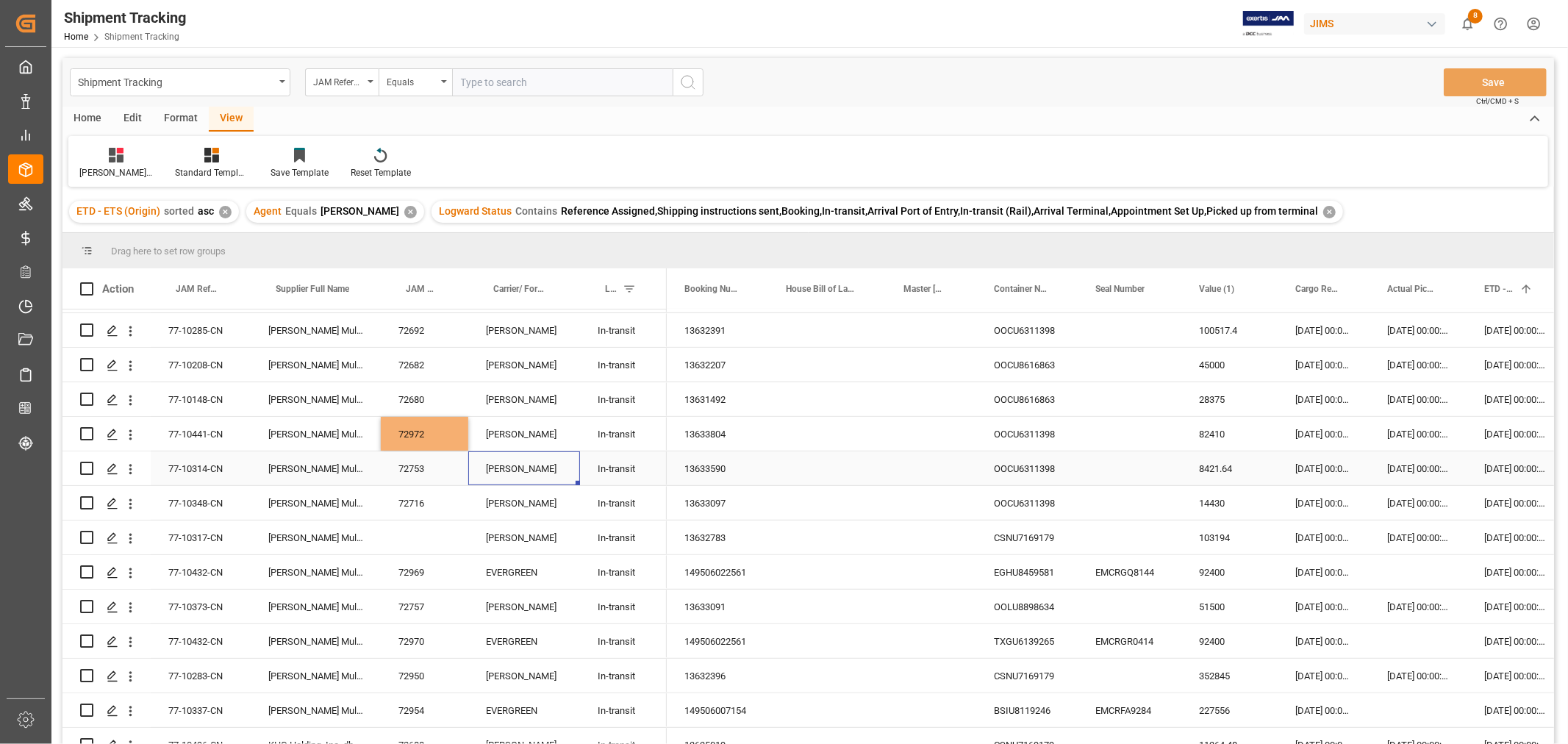
click at [549, 455] on div "[PERSON_NAME]" at bounding box center [524, 468] width 112 height 34
click at [430, 529] on div "Press SPACE to select this row." at bounding box center [424, 538] width 87 height 34
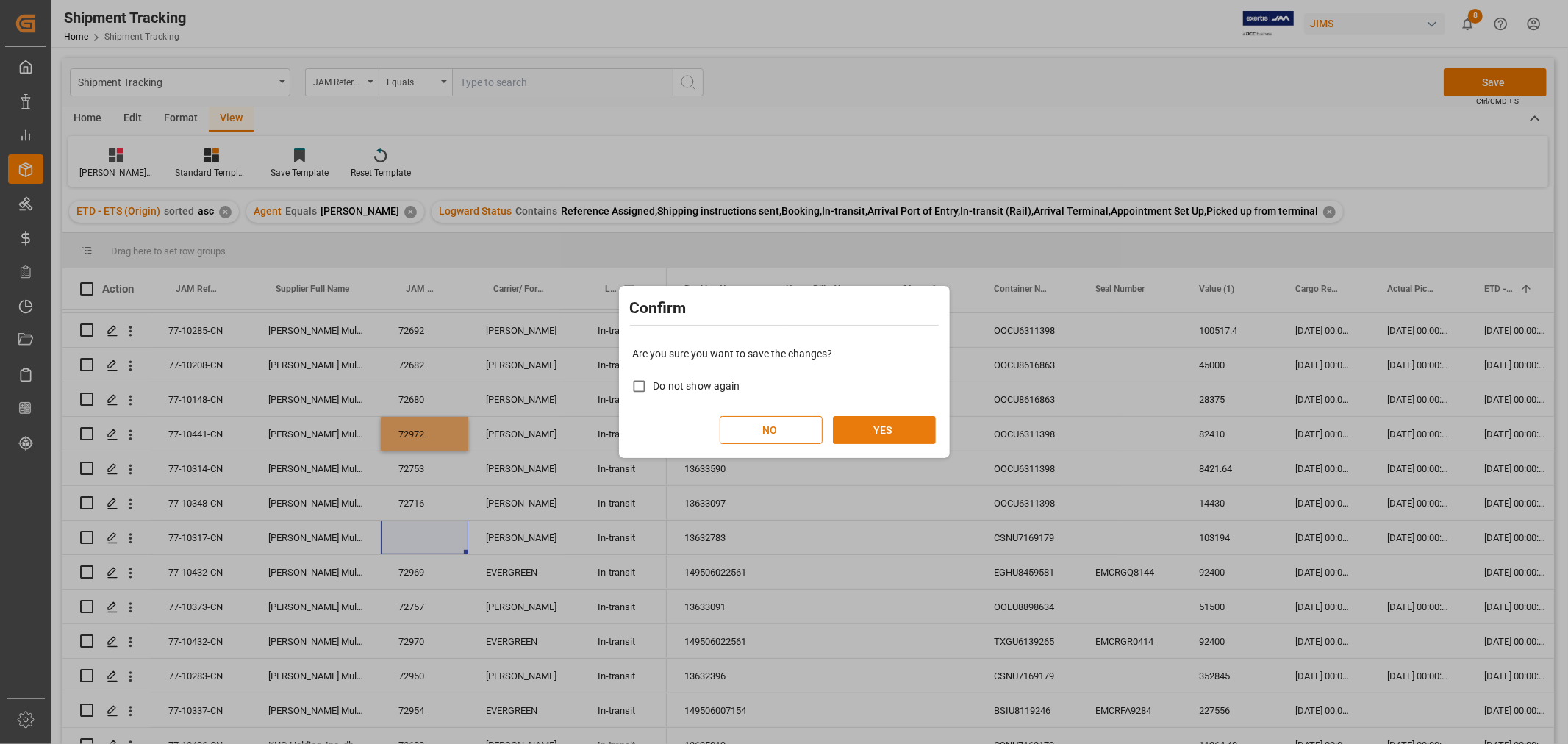
click at [859, 431] on button "YES" at bounding box center [884, 430] width 103 height 28
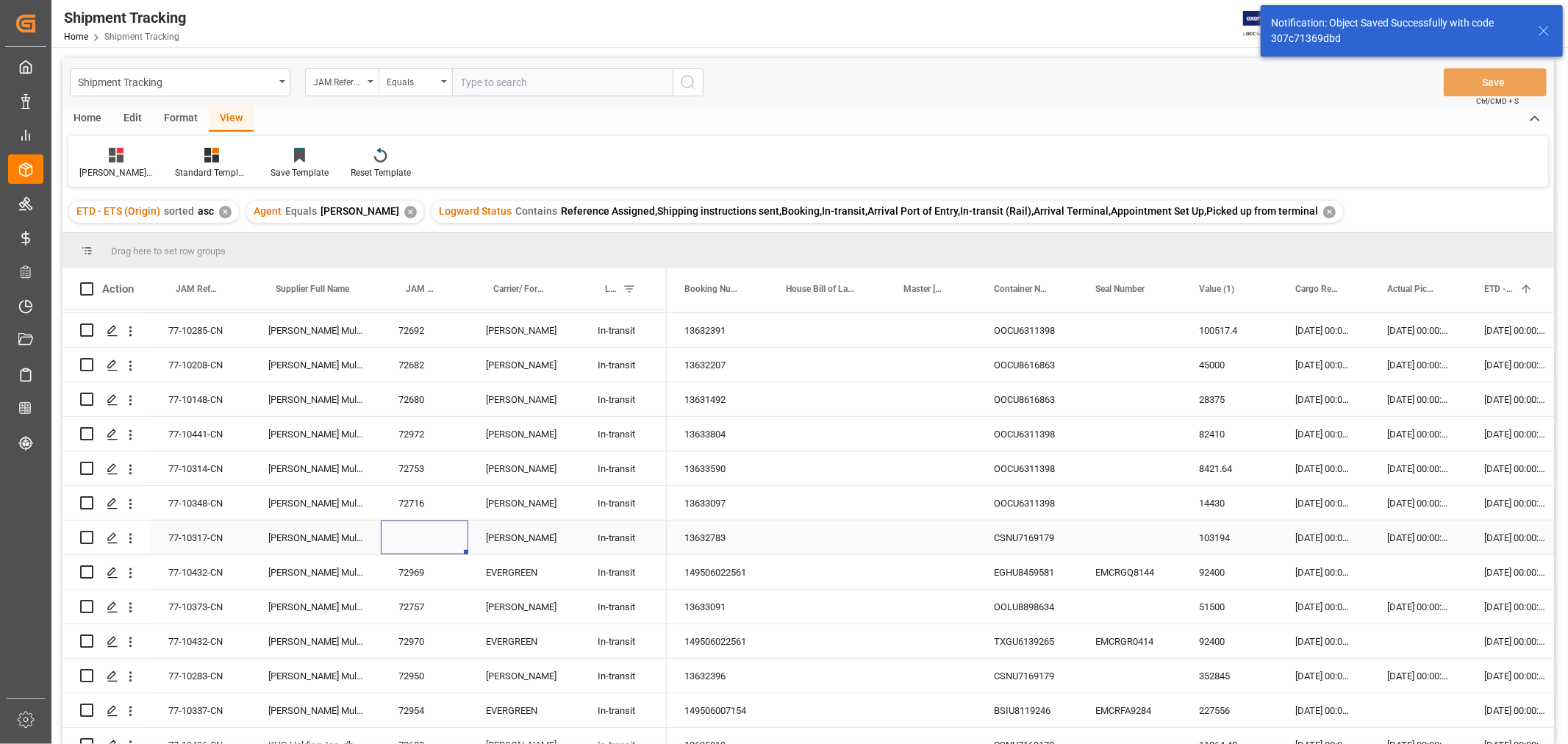
click at [175, 538] on div "77-10317-CN" at bounding box center [201, 538] width 100 height 34
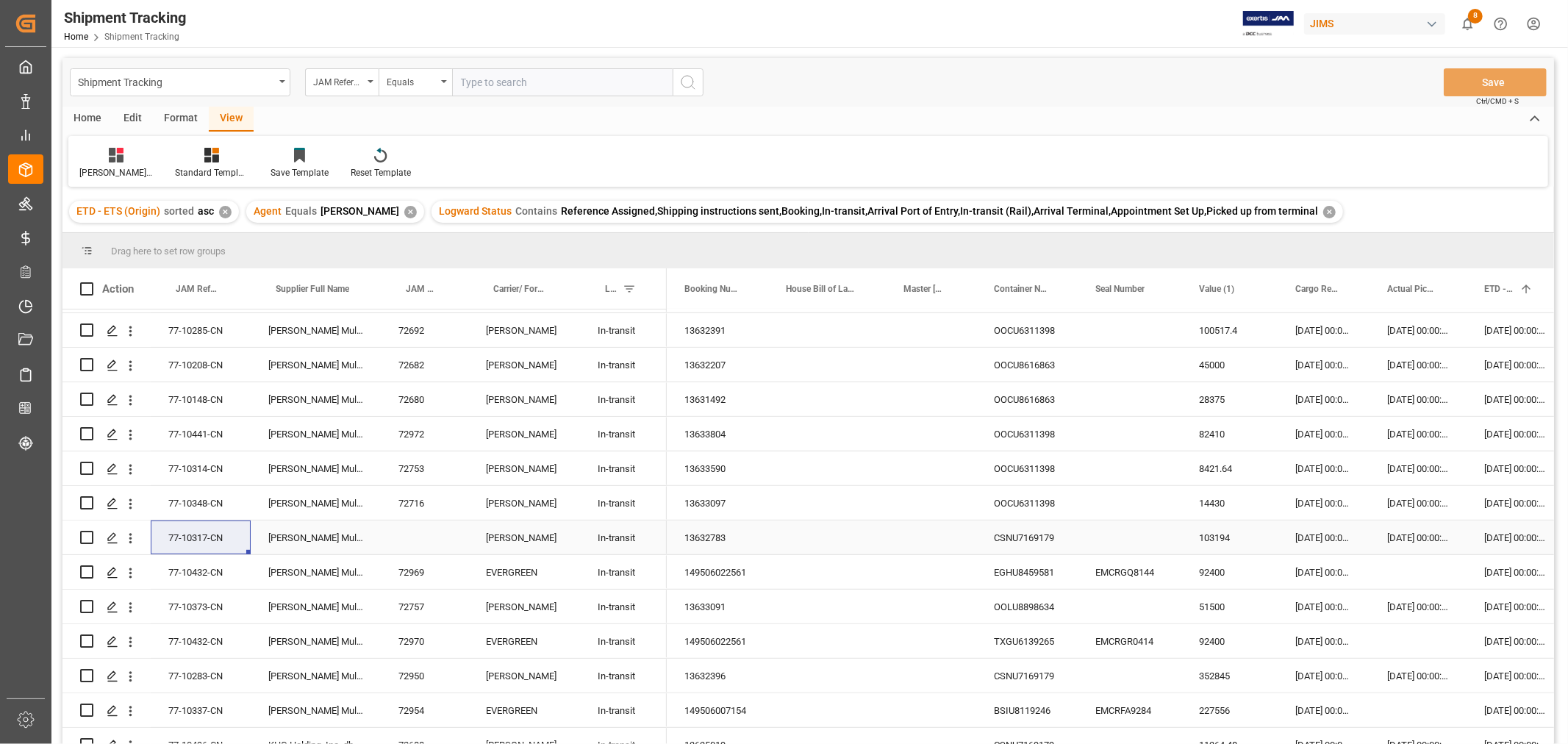
click at [422, 535] on div "Press SPACE to select this row." at bounding box center [424, 538] width 87 height 34
click at [422, 535] on input "Press SPACE to select this row." at bounding box center [424, 546] width 64 height 28
paste input "72973"
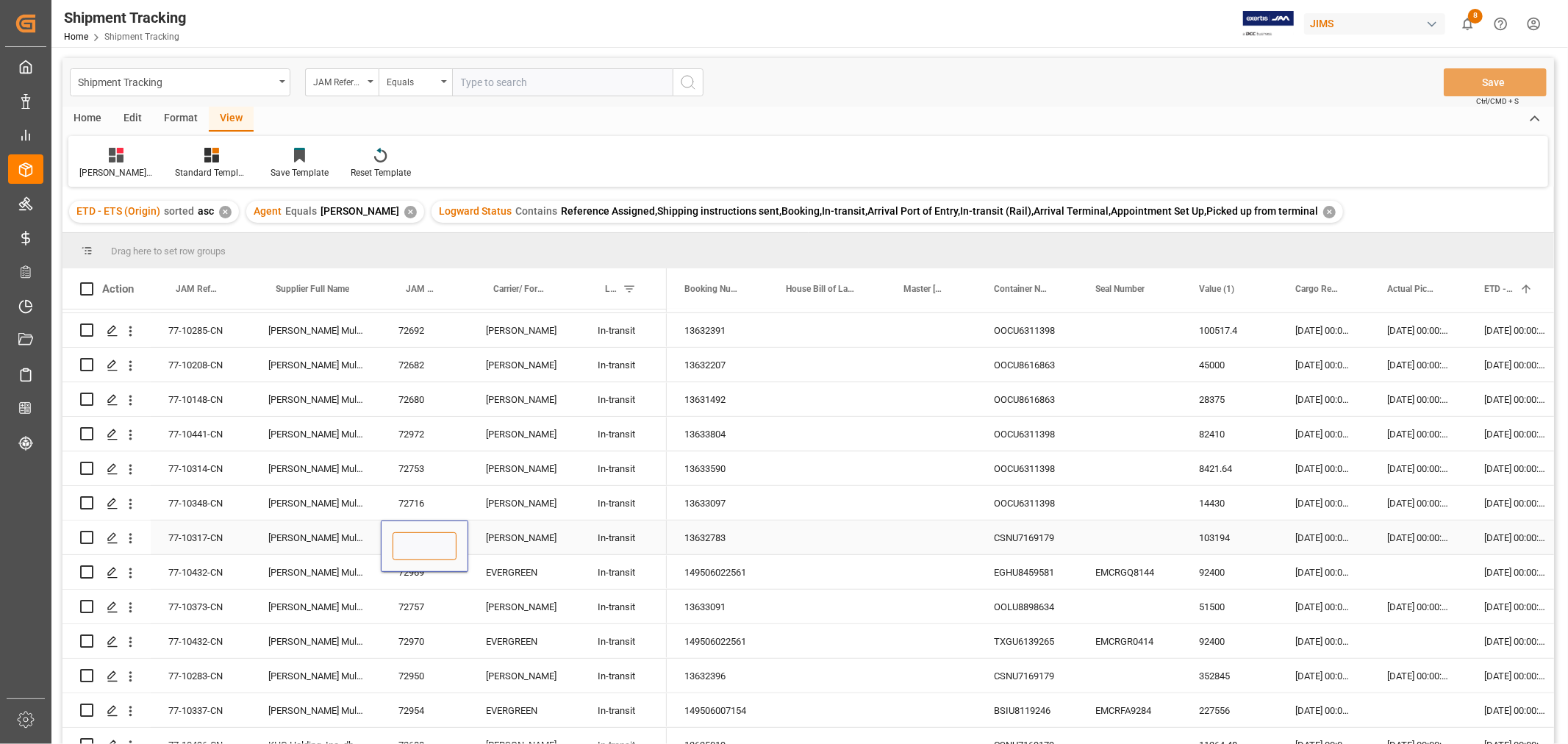
type input "72973"
click at [512, 544] on div "[PERSON_NAME]" at bounding box center [524, 538] width 112 height 34
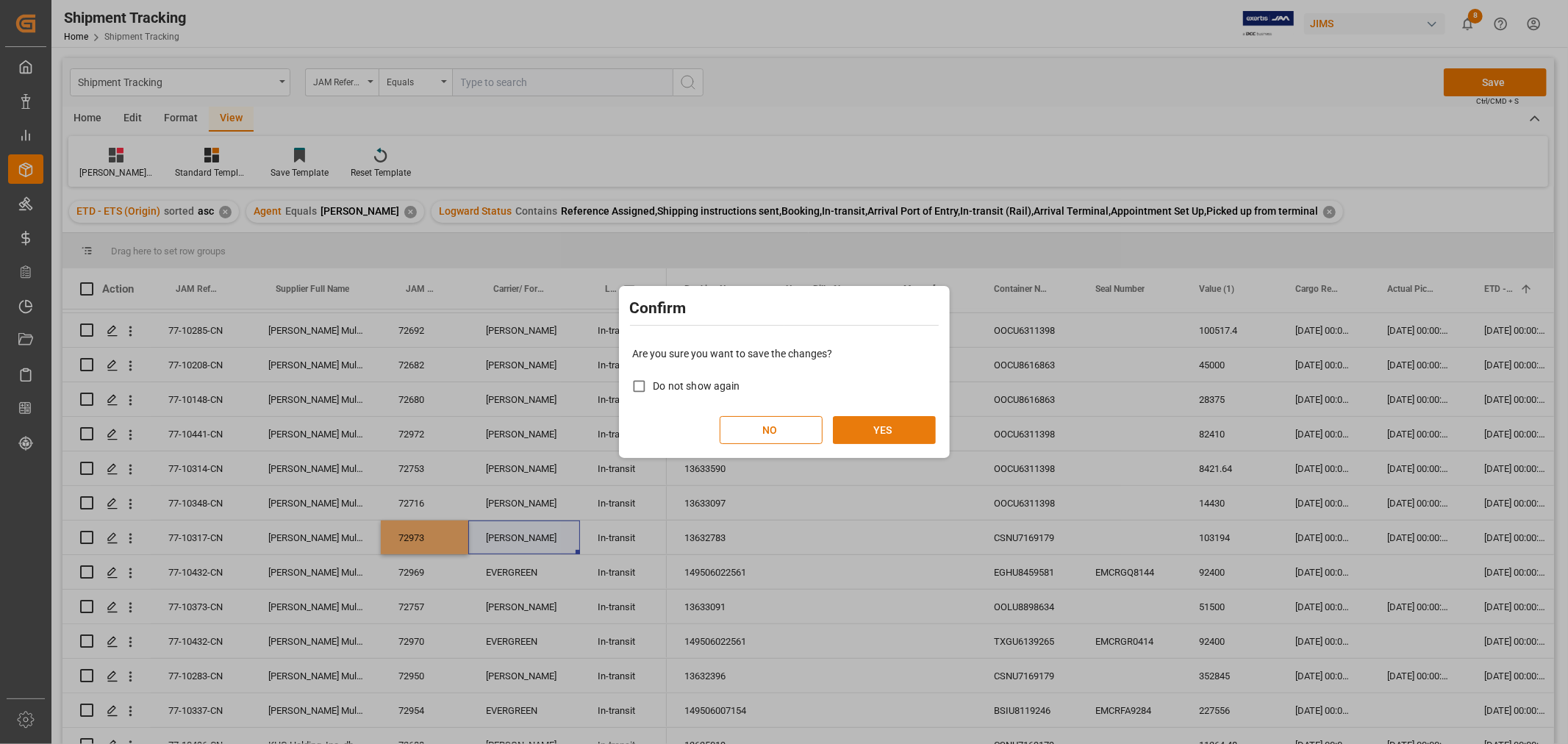
click at [888, 427] on button "YES" at bounding box center [884, 430] width 103 height 28
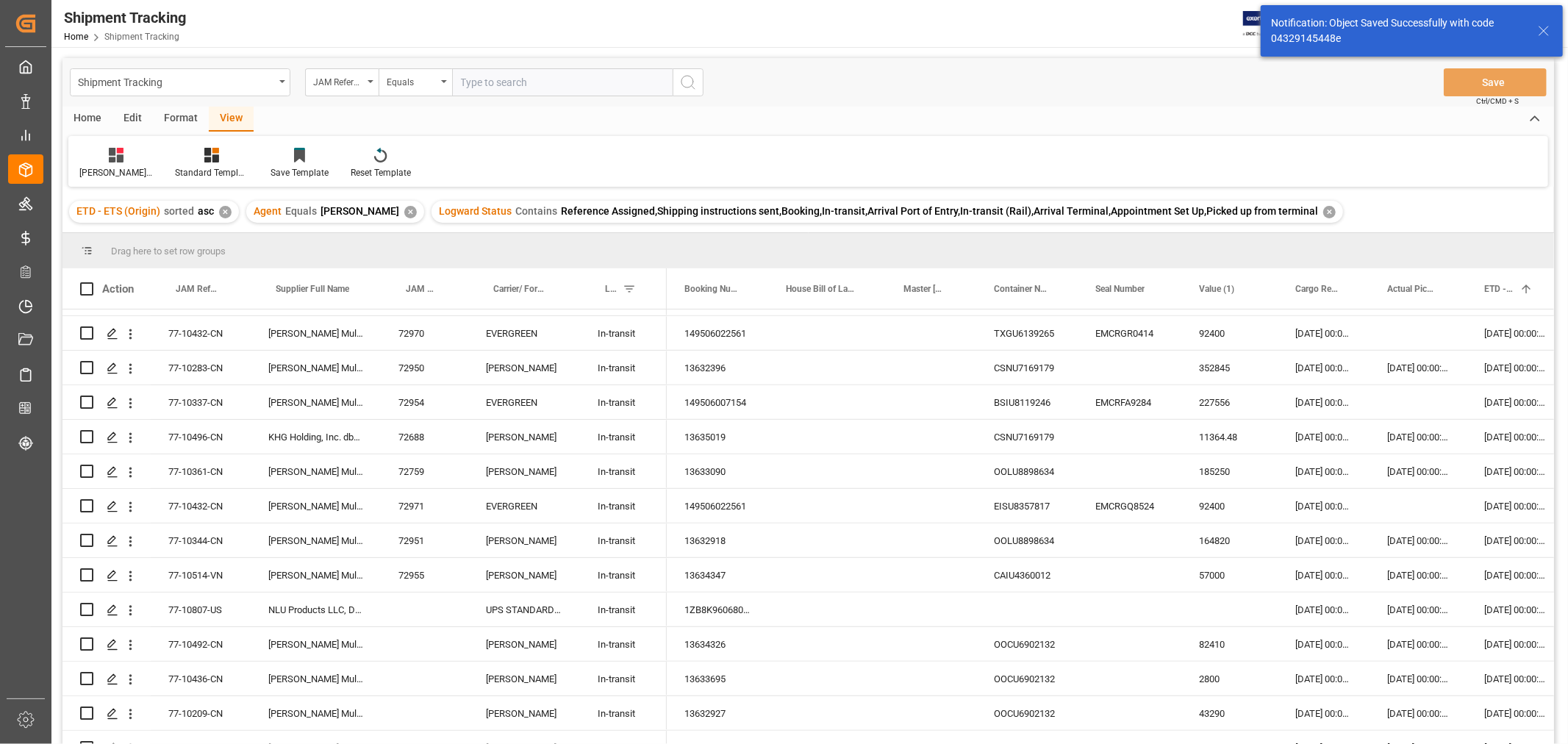
scroll to position [979, 0]
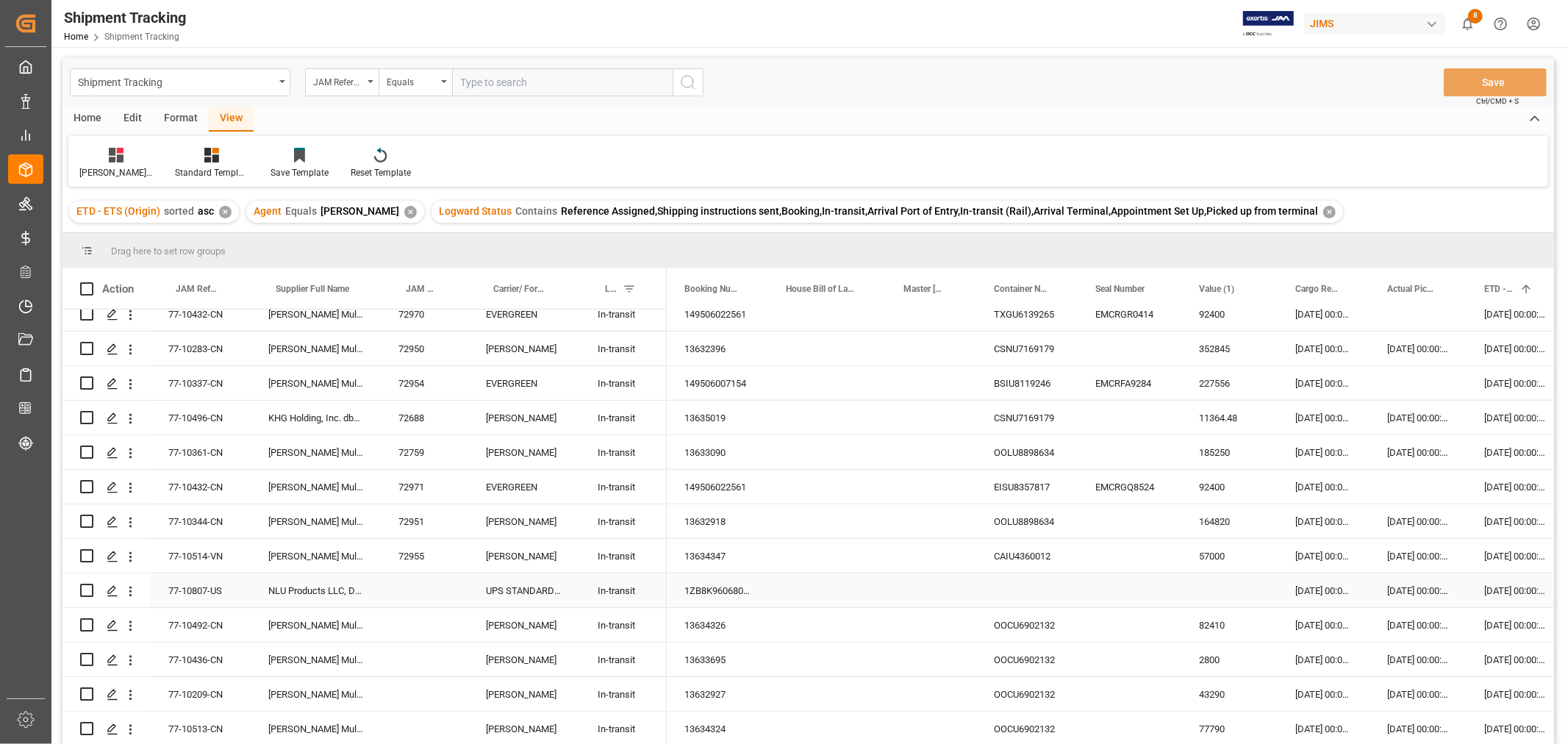
click at [404, 582] on div "Press SPACE to select this row." at bounding box center [424, 590] width 87 height 34
click at [684, 590] on div "1ZB8K9606800472147" at bounding box center [717, 590] width 102 height 34
click at [454, 588] on div "Press SPACE to select this row." at bounding box center [424, 590] width 87 height 34
click at [1209, 588] on div "Press SPACE to select this row." at bounding box center [1229, 590] width 96 height 34
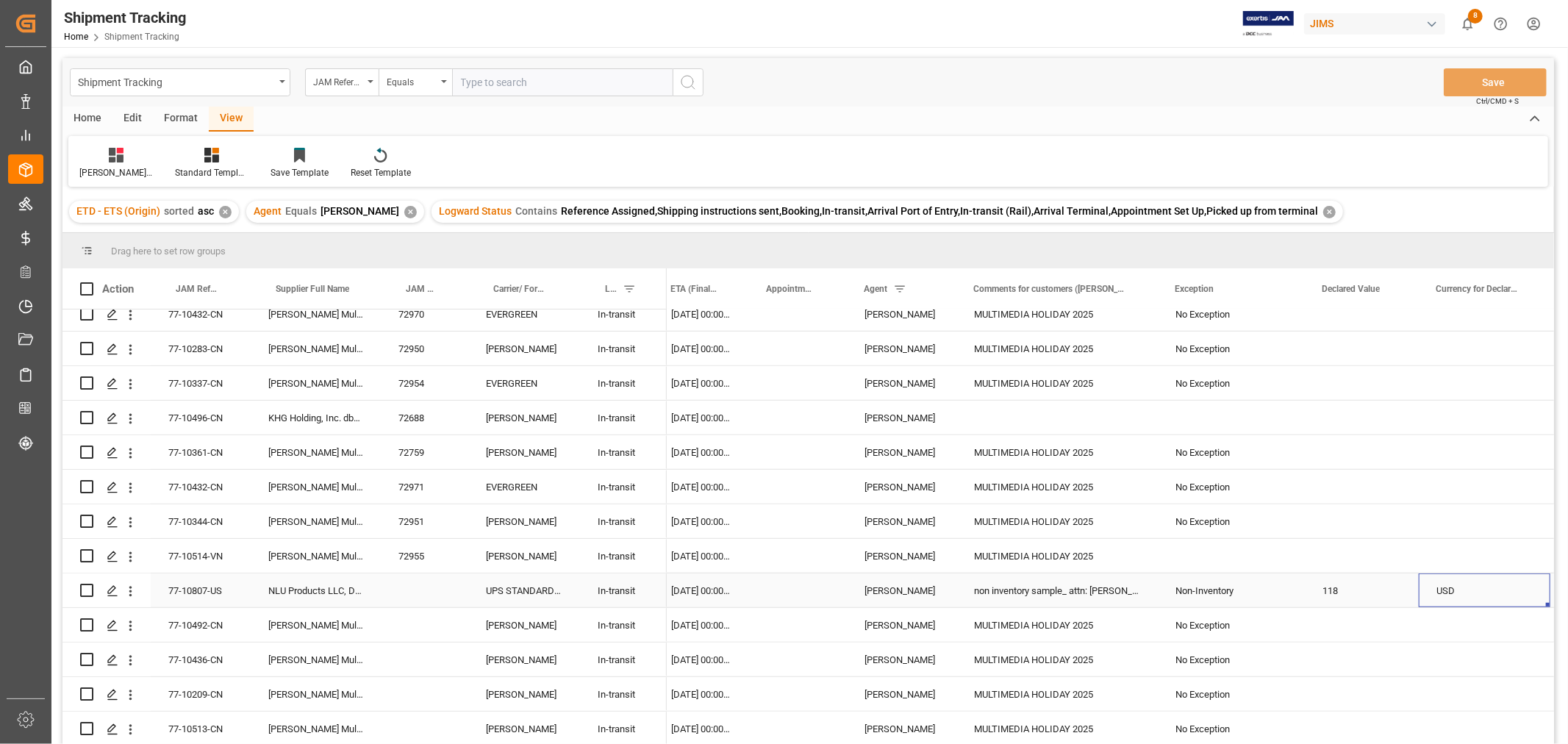
scroll to position [0, 1038]
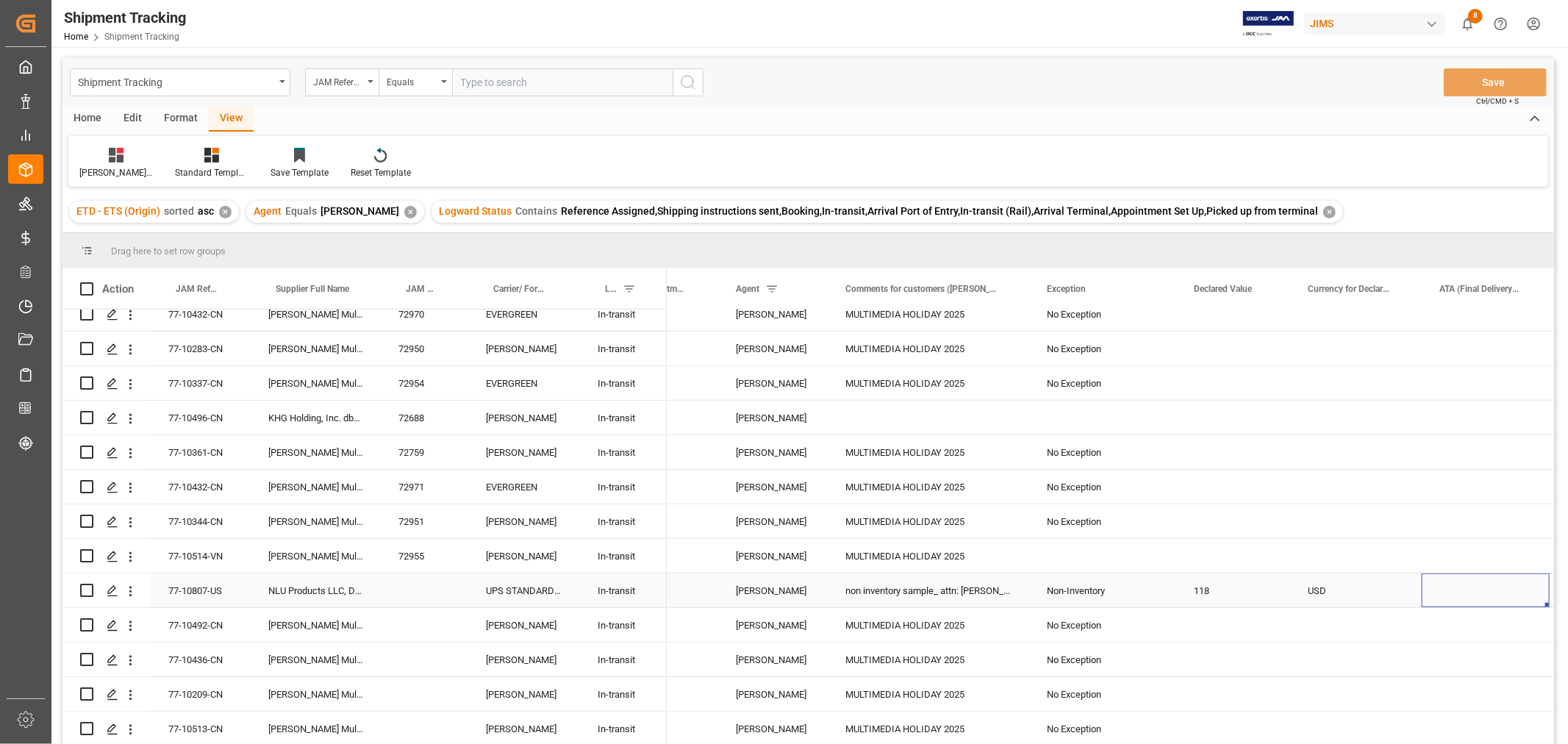
click at [1460, 588] on div "Press SPACE to select this row." at bounding box center [1485, 590] width 128 height 34
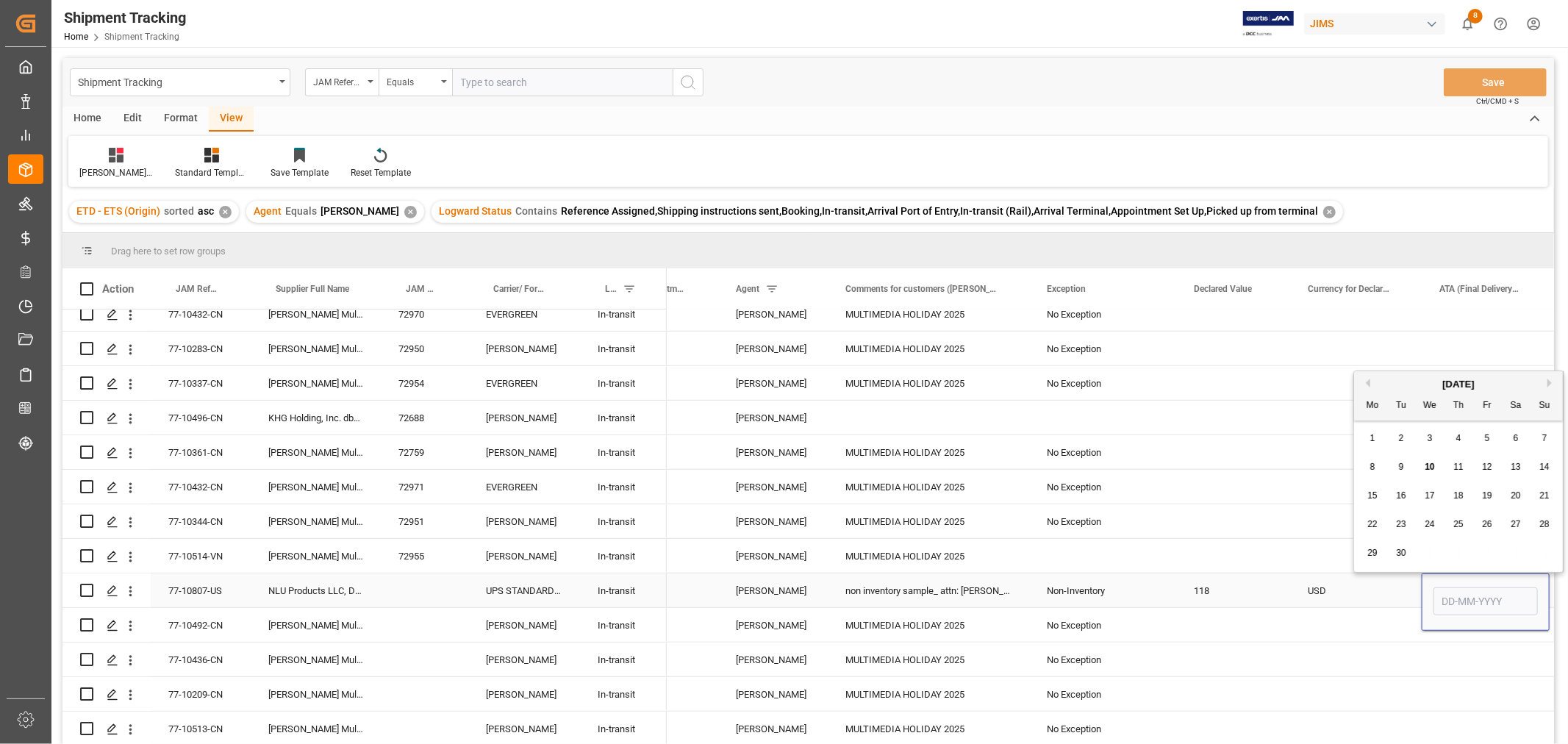
click at [1460, 588] on input "Press SPACE to select this row." at bounding box center [1485, 601] width 104 height 28
type input "[DATE]"
click at [1391, 596] on div "USD" at bounding box center [1355, 590] width 131 height 34
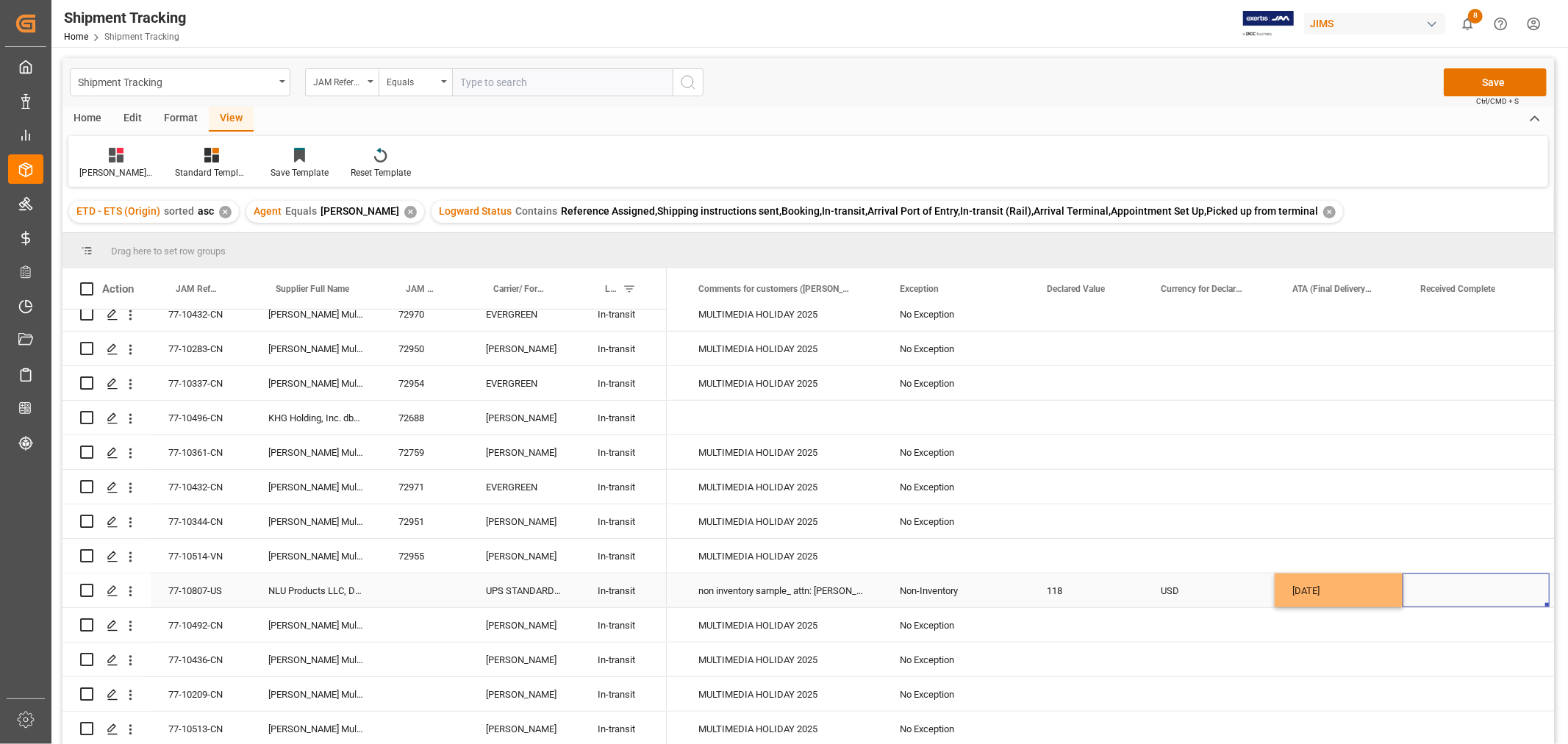
scroll to position [0, 1333]
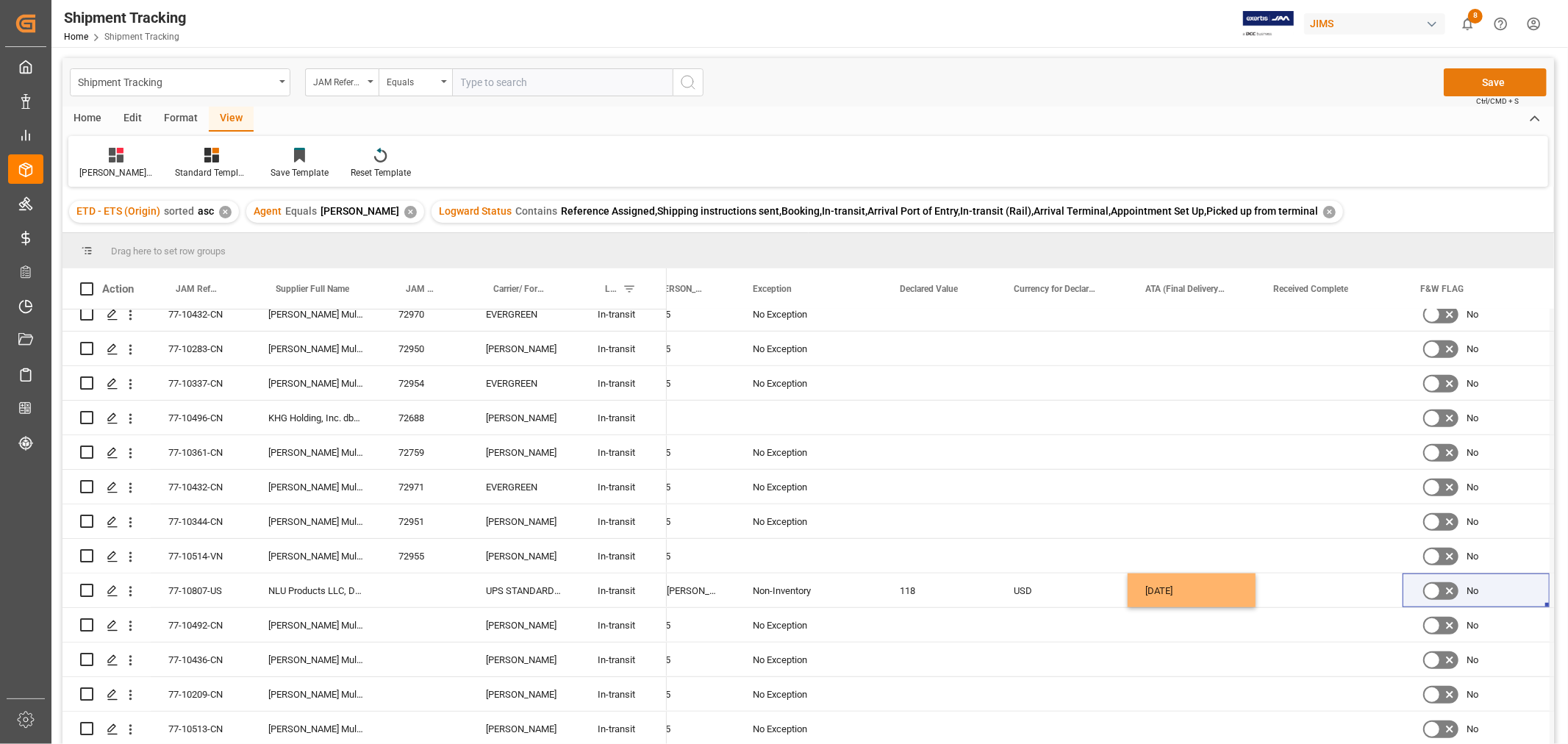
click at [1495, 75] on button "Save" at bounding box center [1495, 82] width 103 height 28
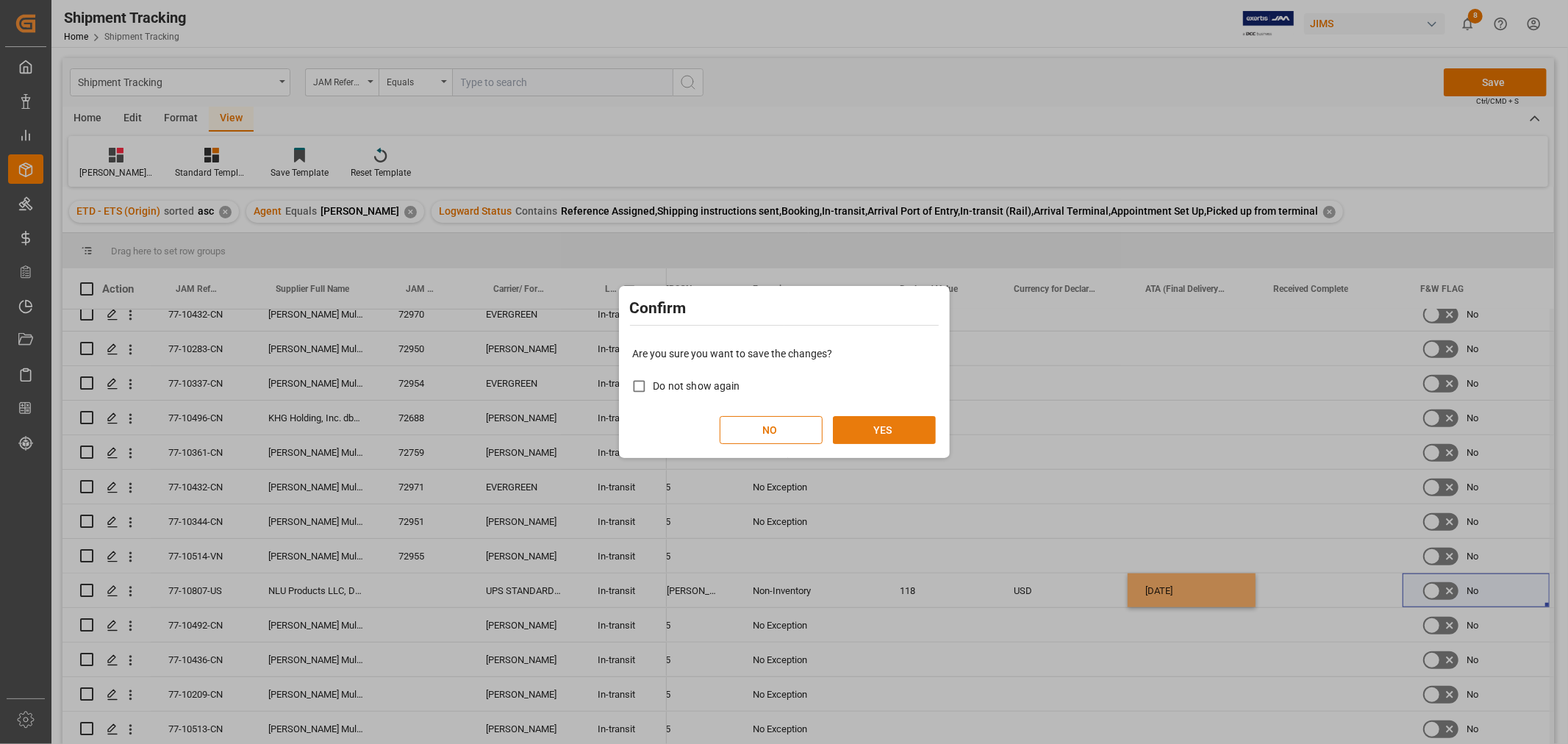
click at [871, 427] on button "YES" at bounding box center [884, 430] width 103 height 28
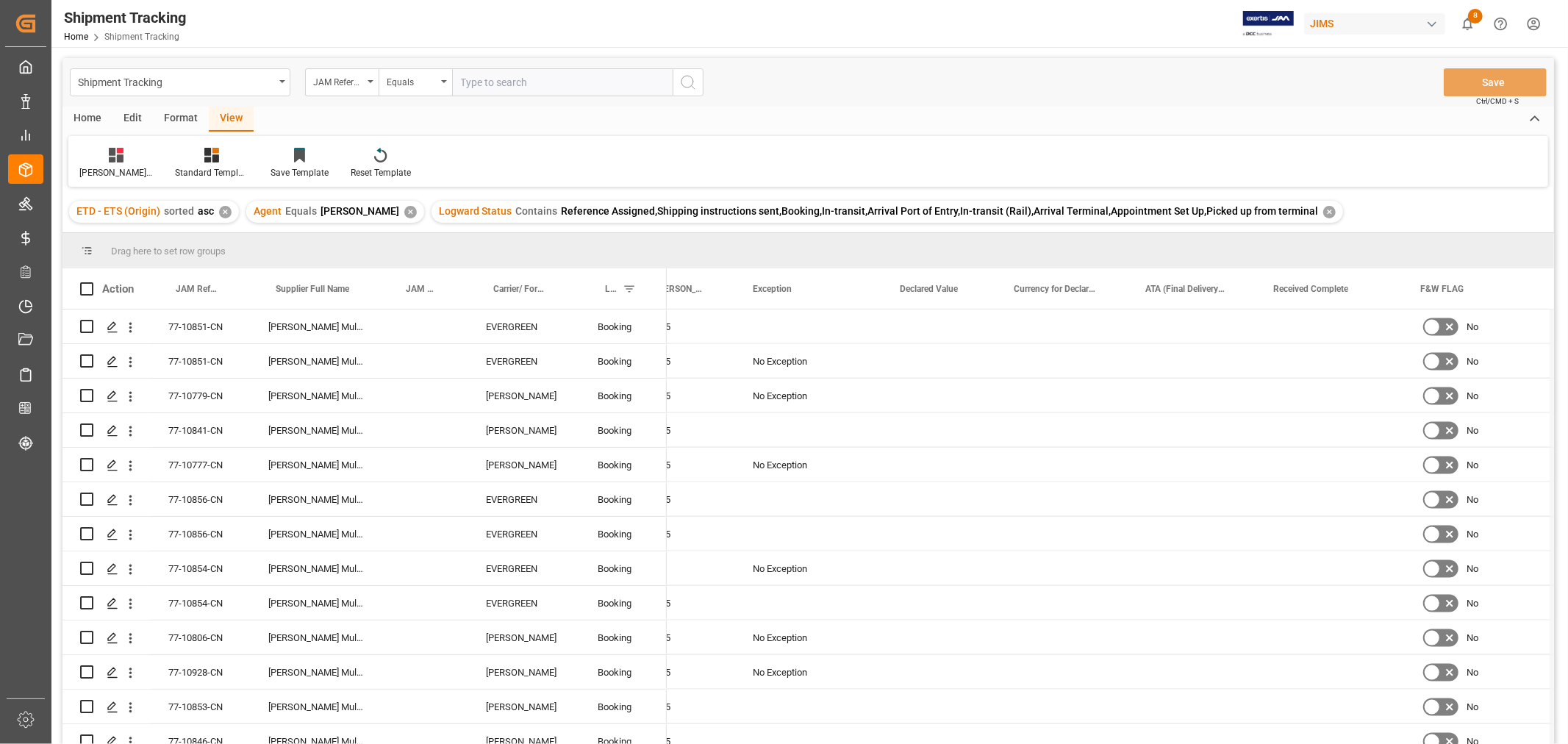
scroll to position [1796, 0]
click at [842, 445] on div "No Exception" at bounding box center [809, 430] width 112 height 34
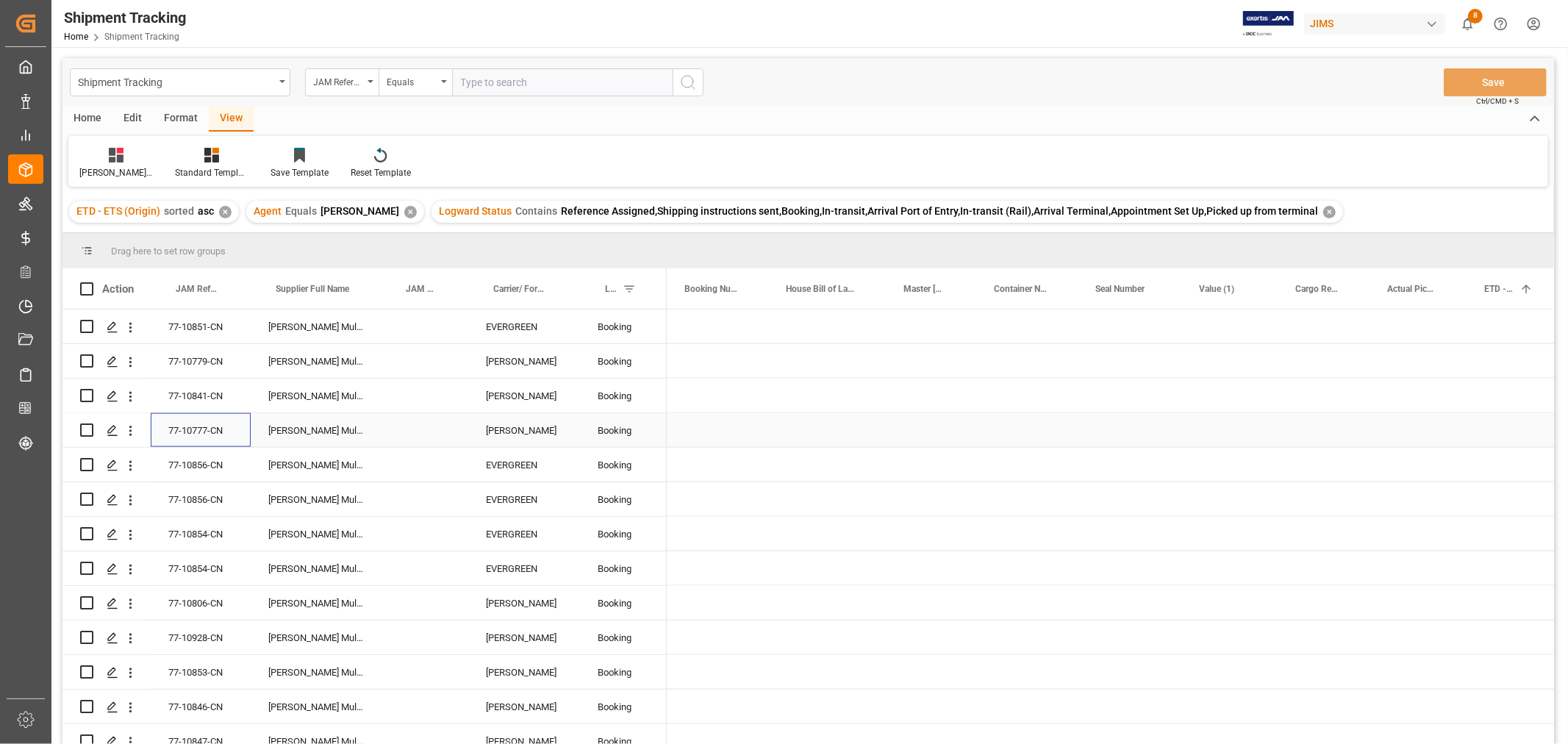
scroll to position [0, 0]
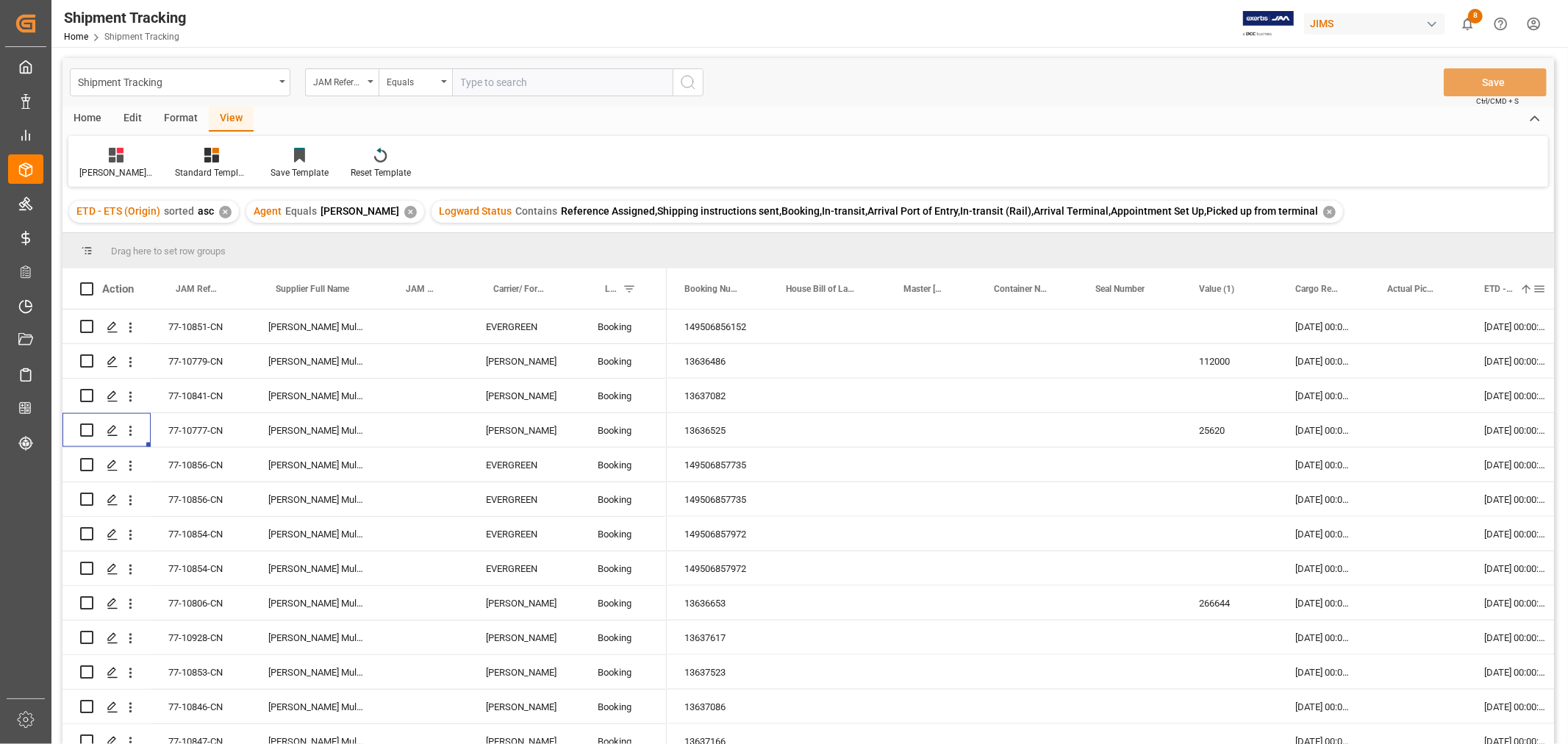
click at [1495, 293] on span "ETD - ETS (Origin)" at bounding box center [1499, 289] width 29 height 10
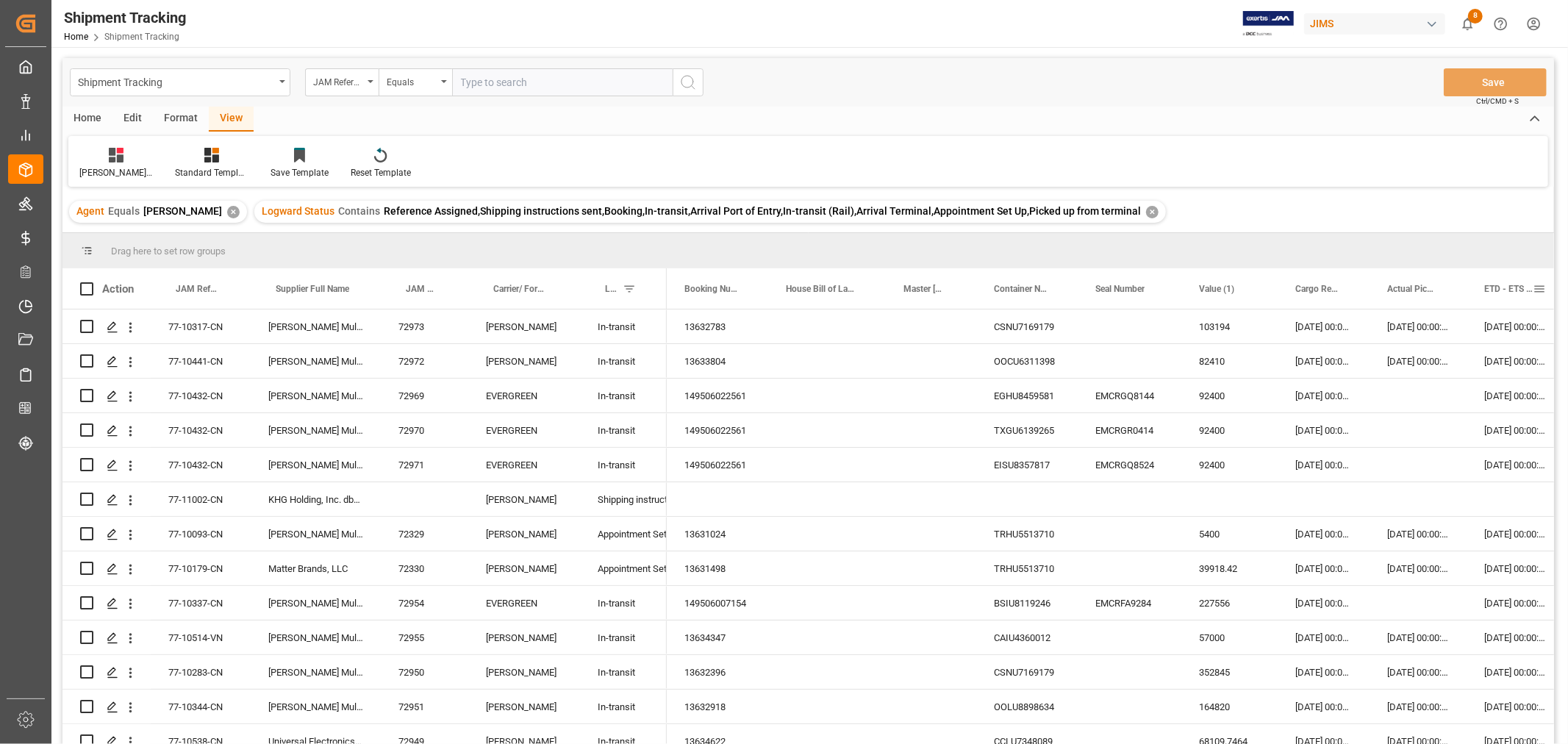
click at [1503, 287] on span "ETD - ETS (Origin)" at bounding box center [1508, 289] width 48 height 10
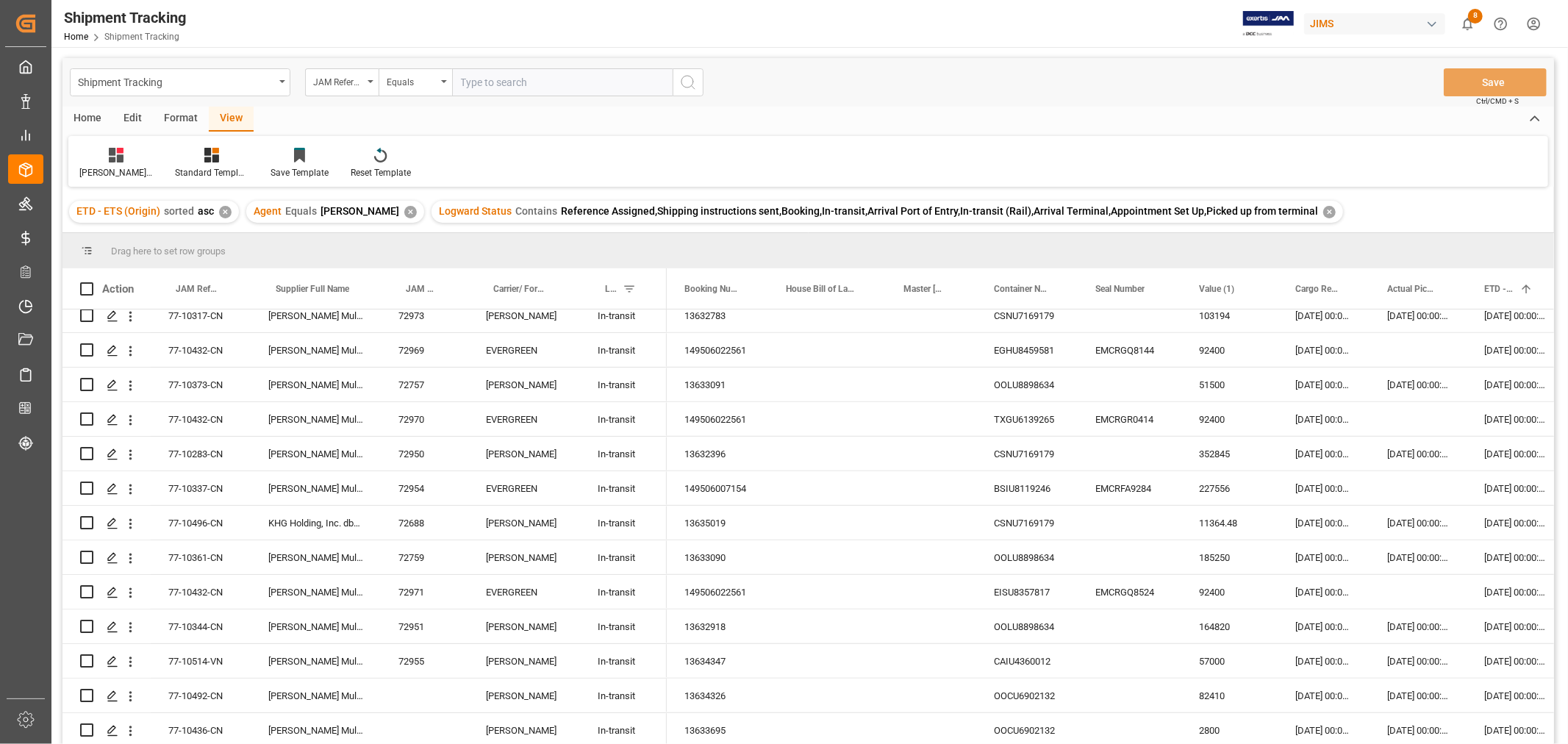
scroll to position [898, 0]
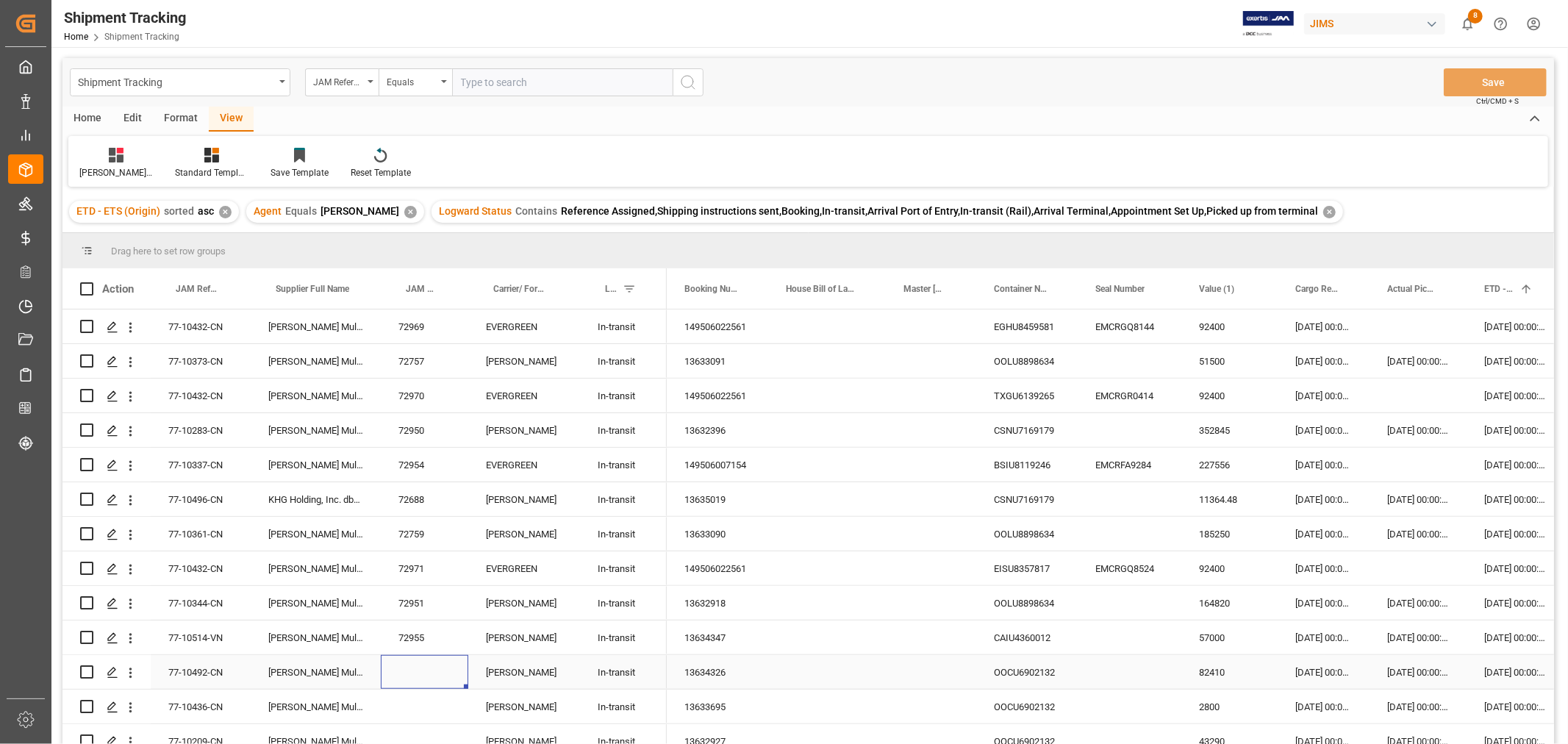
click at [410, 667] on div "Press SPACE to select this row." at bounding box center [424, 671] width 87 height 34
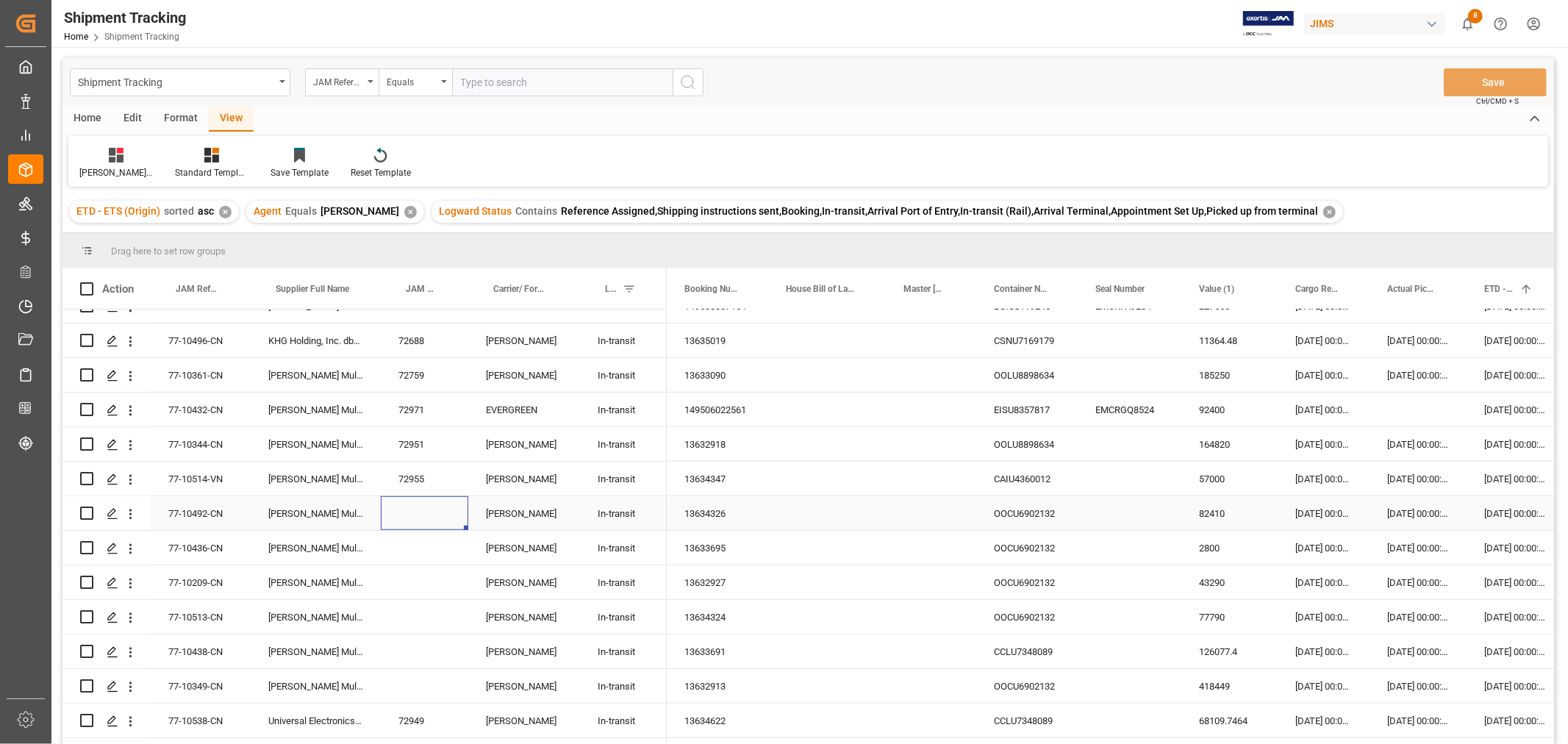
scroll to position [1062, 0]
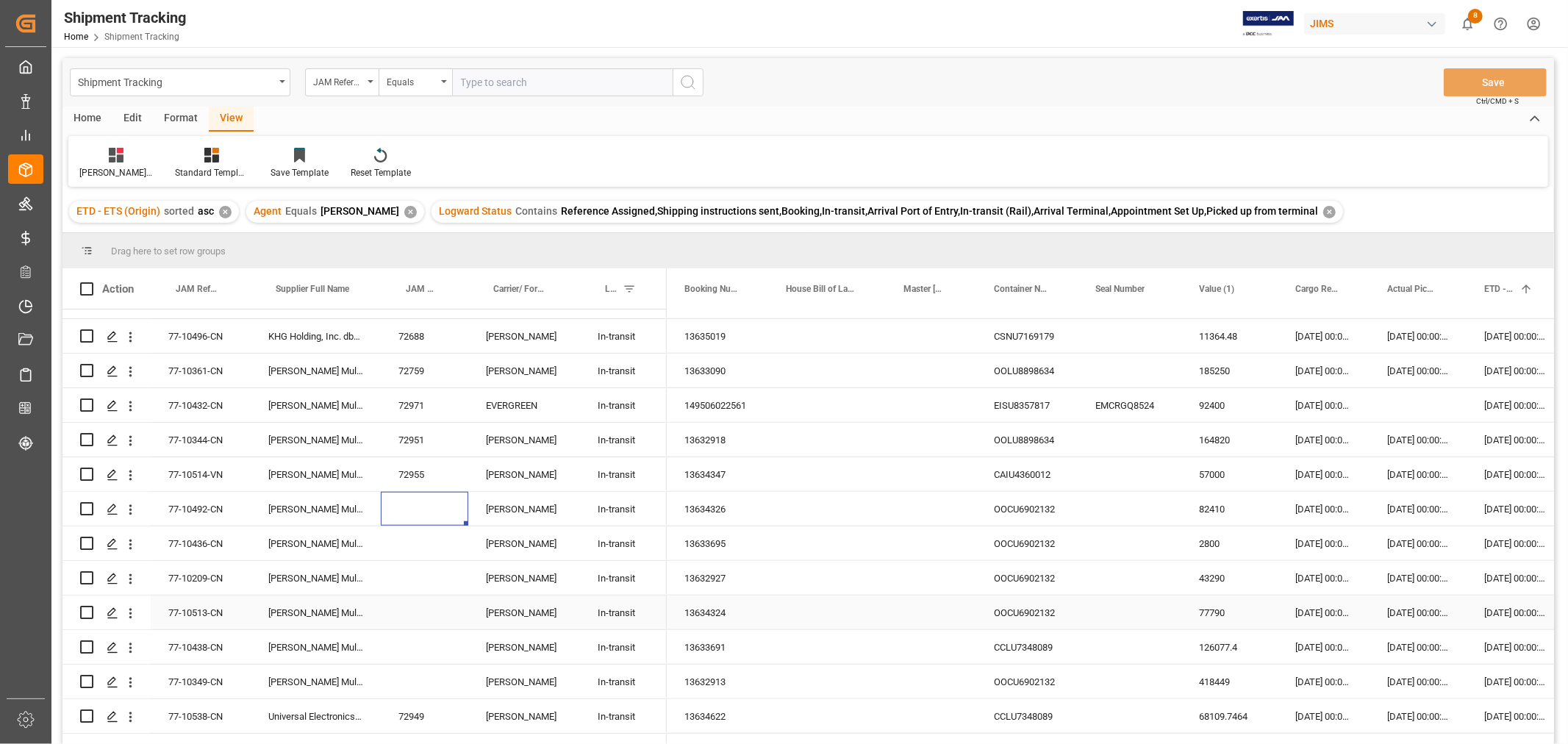
click at [421, 613] on div "Press SPACE to select this row." at bounding box center [424, 613] width 87 height 34
click at [428, 603] on div "Press SPACE to select this row." at bounding box center [424, 613] width 87 height 34
click at [428, 604] on div "Press SPACE to select this row." at bounding box center [424, 613] width 87 height 34
click at [428, 604] on div "Press SPACE to select this row." at bounding box center [424, 621] width 87 height 52
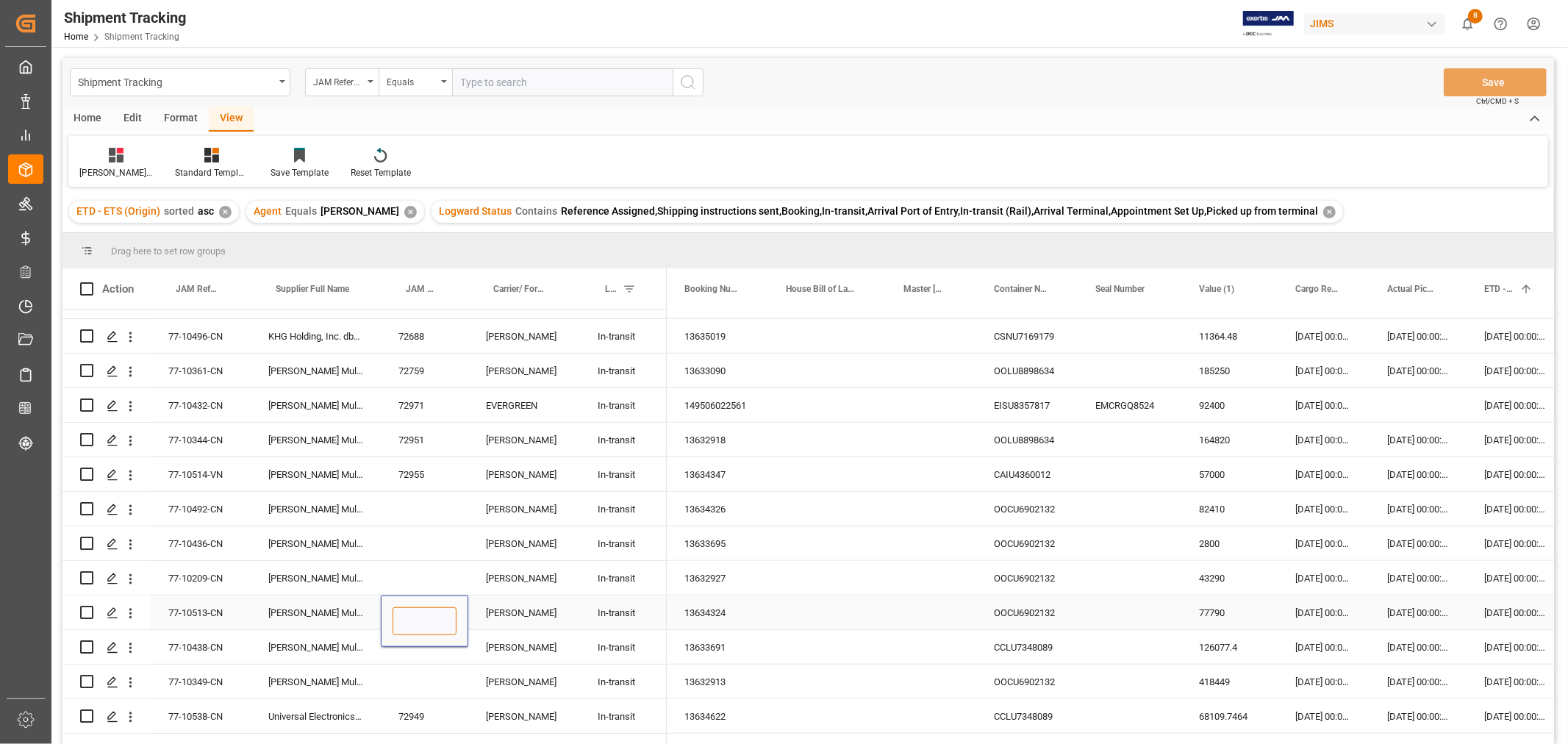
click at [434, 616] on input "Press SPACE to select this row." at bounding box center [424, 621] width 64 height 28
click at [435, 617] on input "Press SPACE to select this row." at bounding box center [424, 621] width 64 height 28
type input "72974"
click at [458, 644] on div "Press SPACE to select this row." at bounding box center [424, 646] width 87 height 34
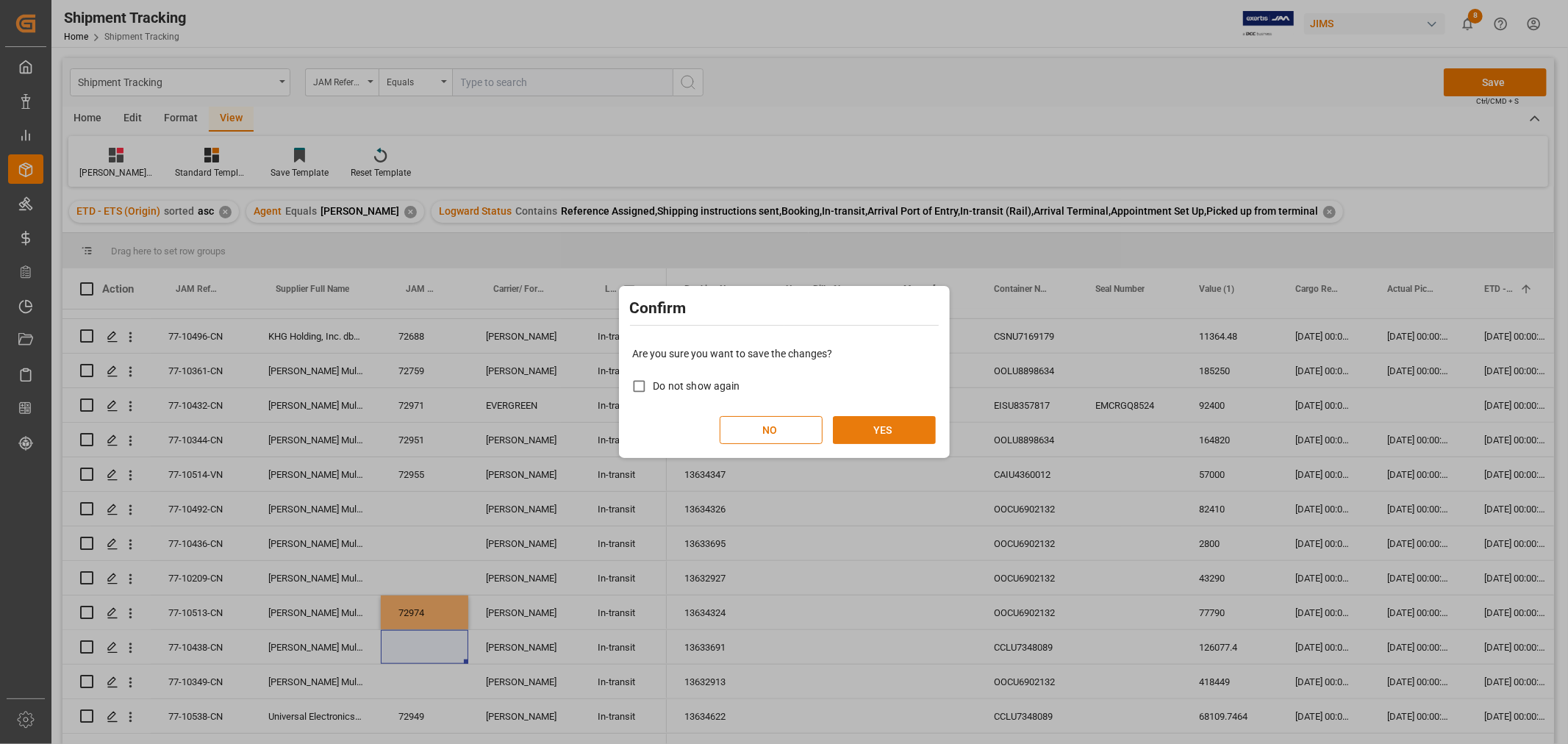
click at [850, 434] on button "YES" at bounding box center [884, 430] width 103 height 28
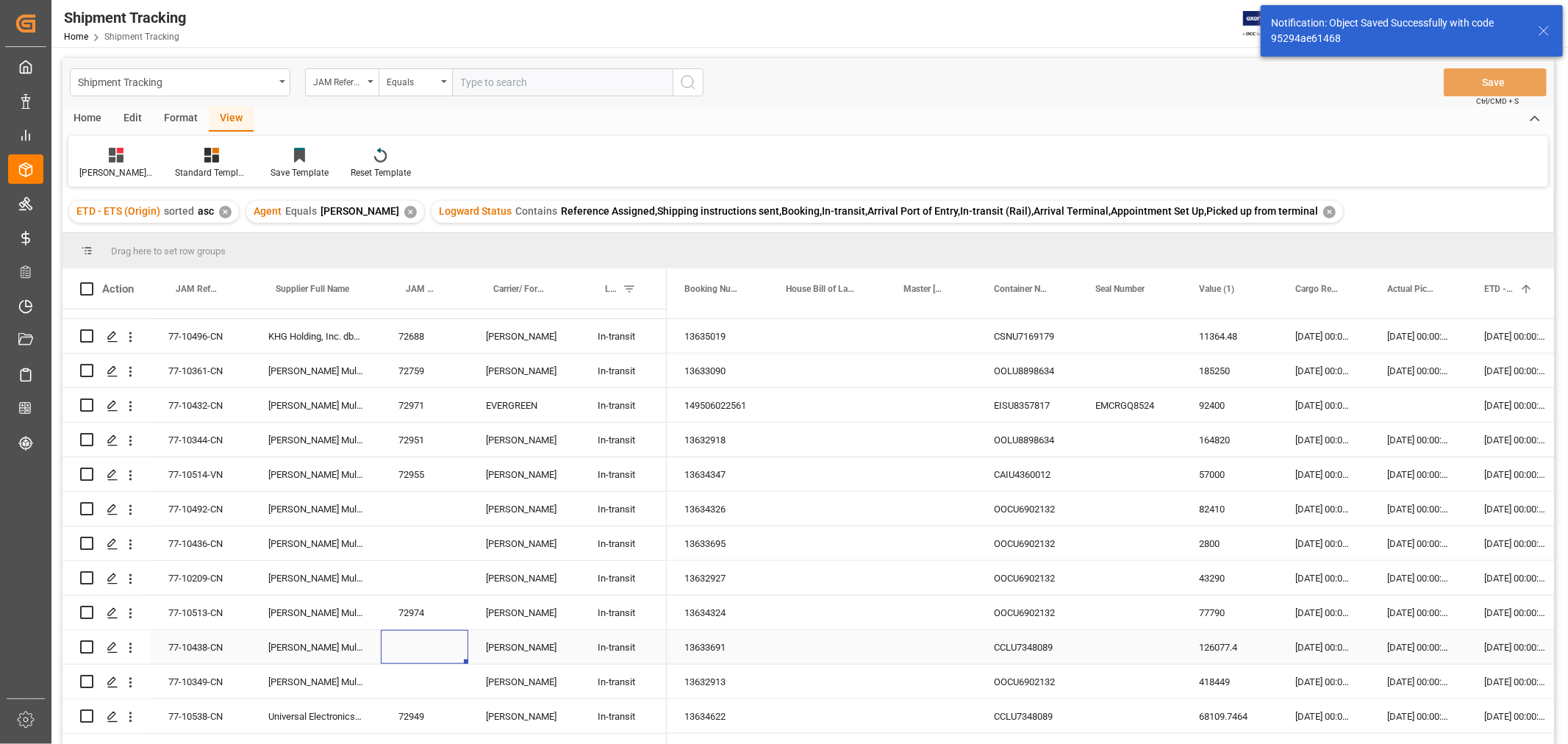
drag, startPoint x: 209, startPoint y: 642, endPoint x: 245, endPoint y: 646, distance: 36.2
click at [210, 642] on div "77-10438-CN" at bounding box center [201, 646] width 100 height 34
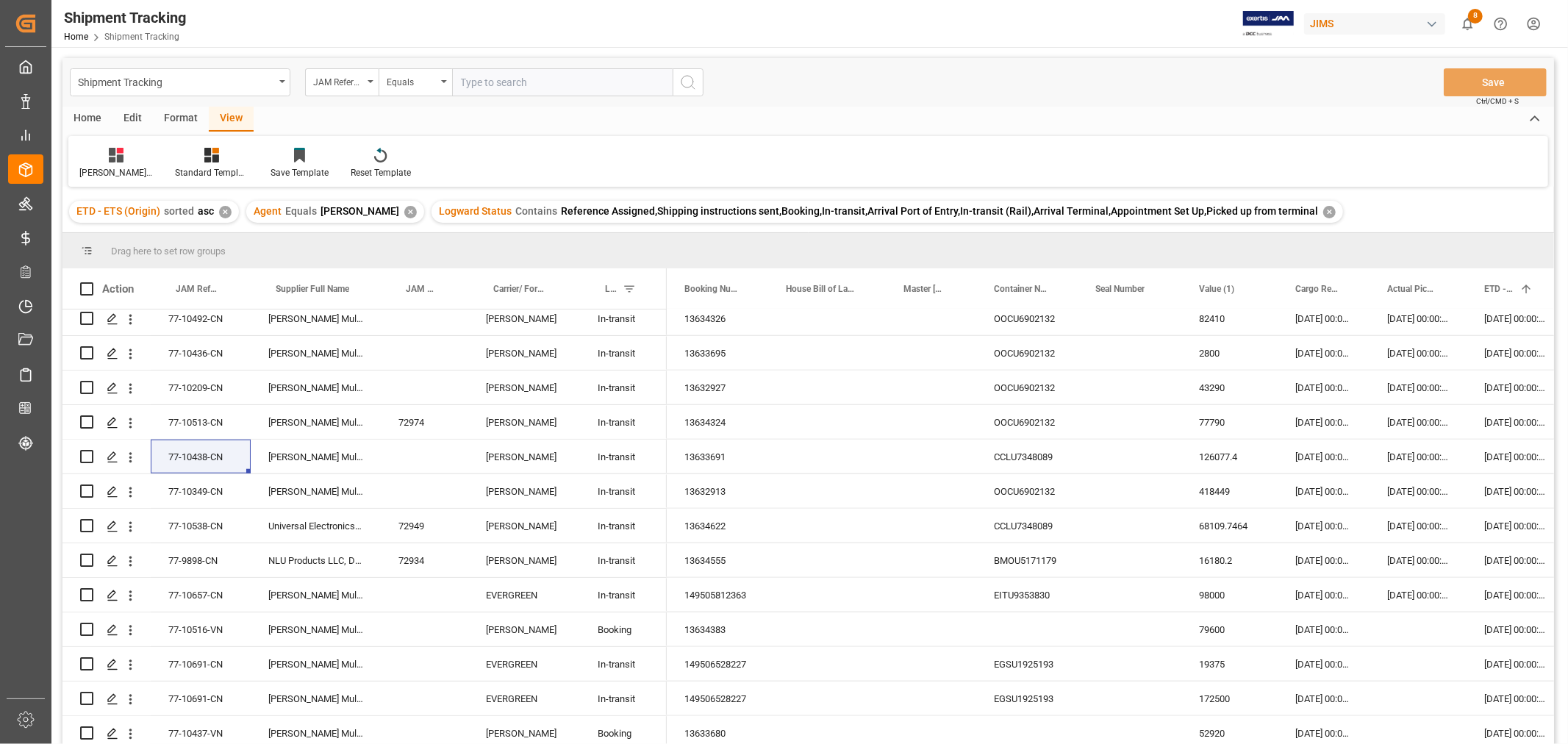
scroll to position [1306, 0]
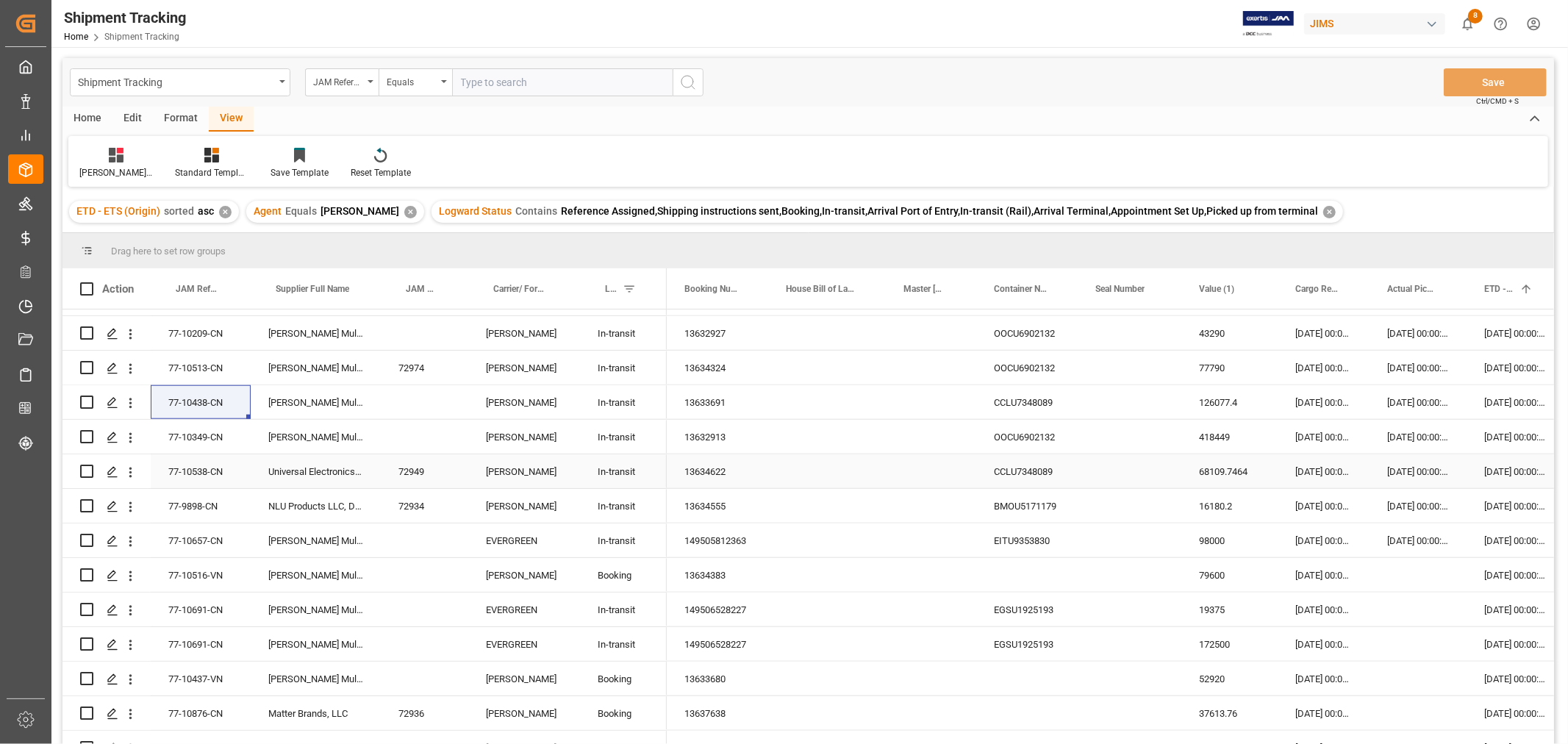
click at [218, 466] on div "77-10538-CN" at bounding box center [201, 471] width 100 height 34
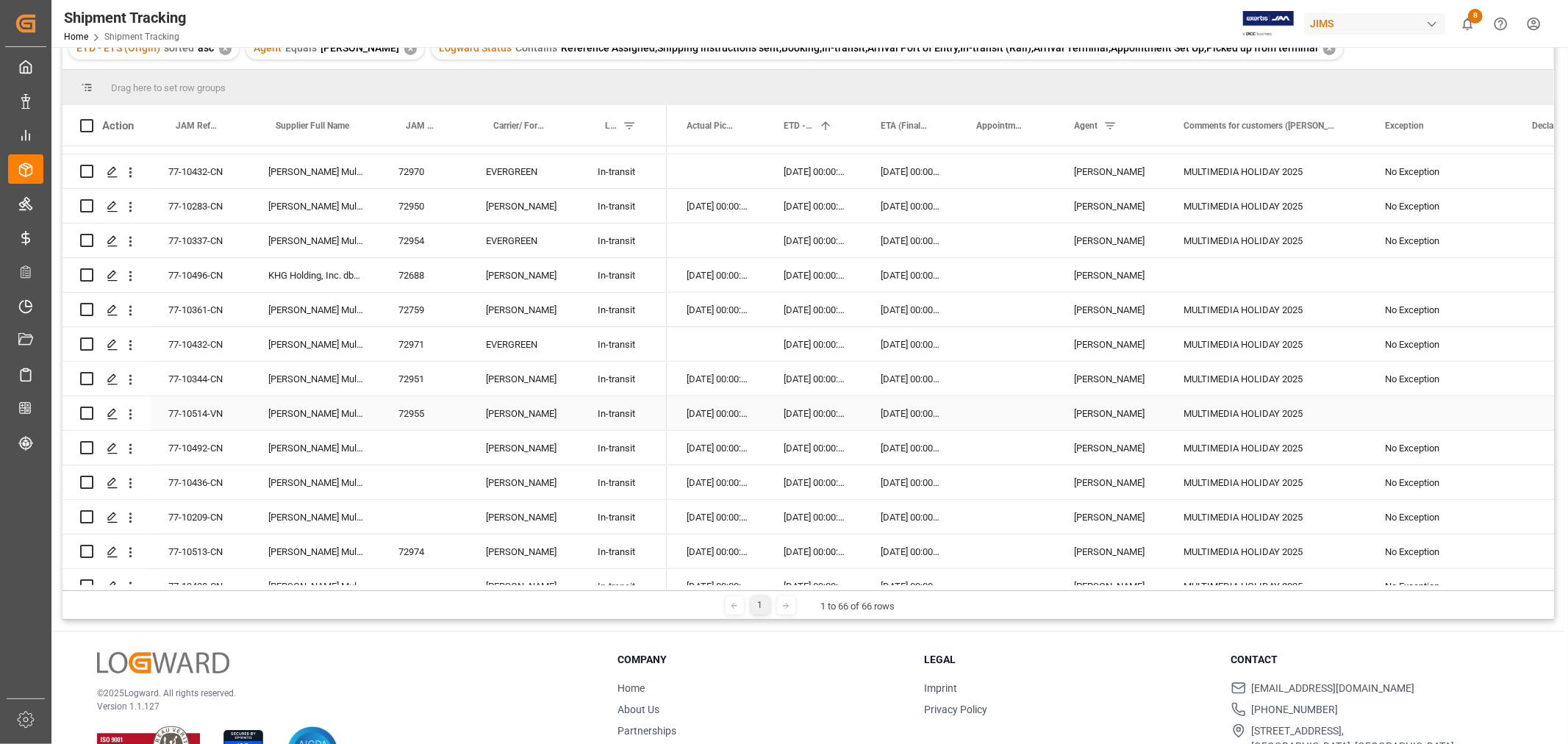
scroll to position [784, 0]
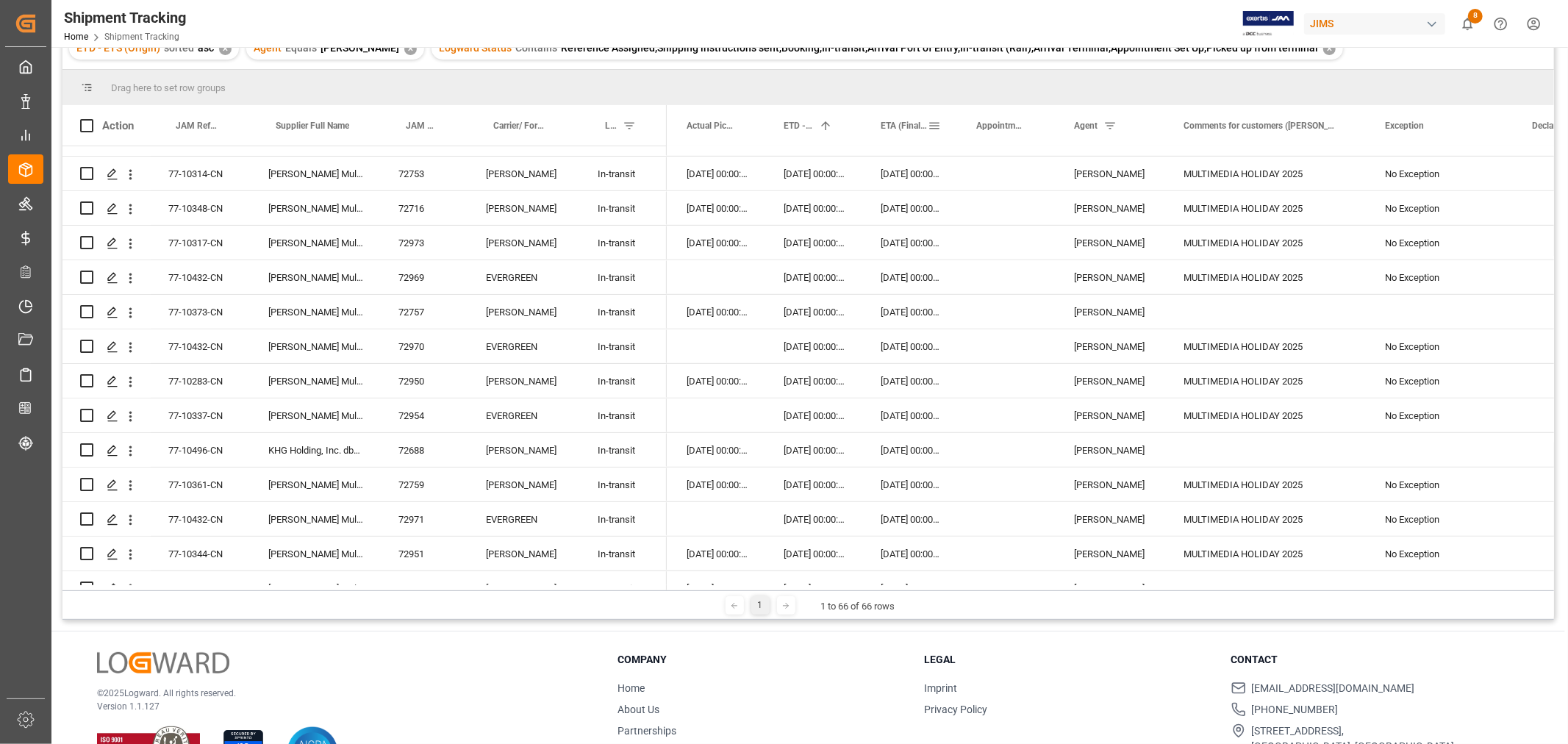
click at [905, 127] on span "ETA (Final Delivery Location)" at bounding box center [904, 126] width 47 height 10
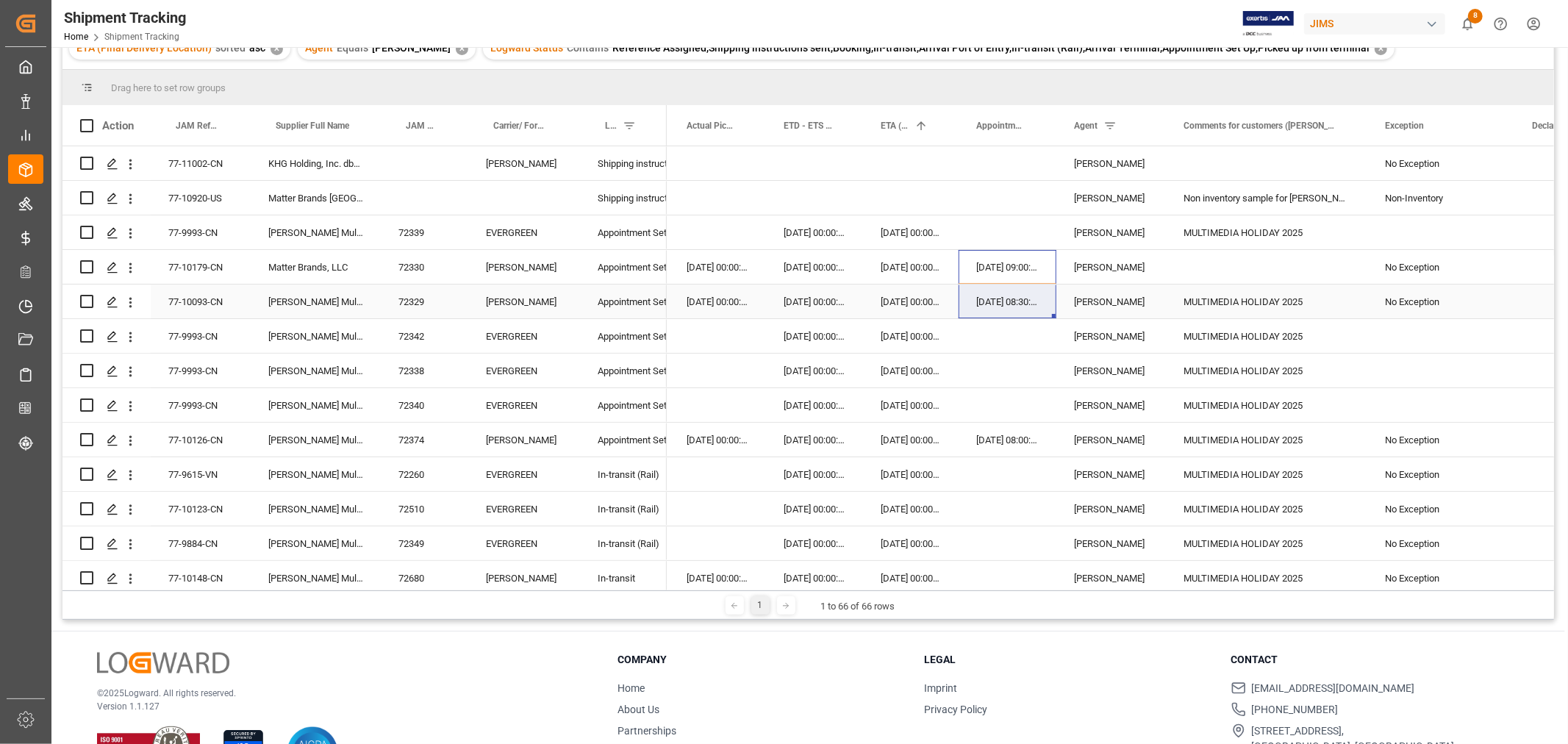
drag, startPoint x: 987, startPoint y: 266, endPoint x: 993, endPoint y: 289, distance: 23.8
click at [892, 265] on div "09-09-2025 00:00:00" at bounding box center [910, 267] width 96 height 34
click at [979, 443] on div "09-09-2025 08:00:00" at bounding box center [1007, 439] width 98 height 34
click at [920, 437] on div "[DATE] 00:00:00" at bounding box center [910, 439] width 96 height 34
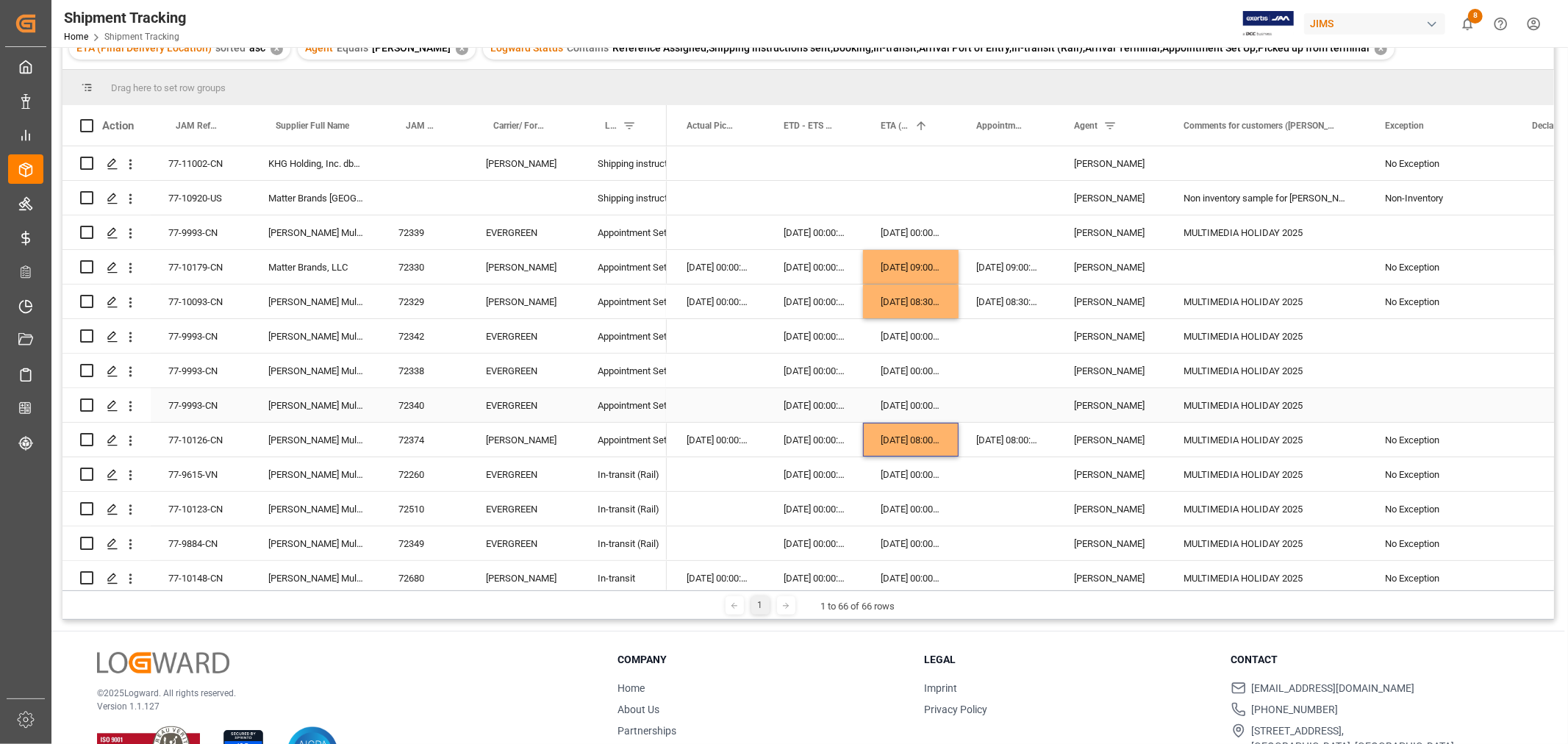
click at [981, 401] on div "Press SPACE to select this row." at bounding box center [1007, 405] width 98 height 34
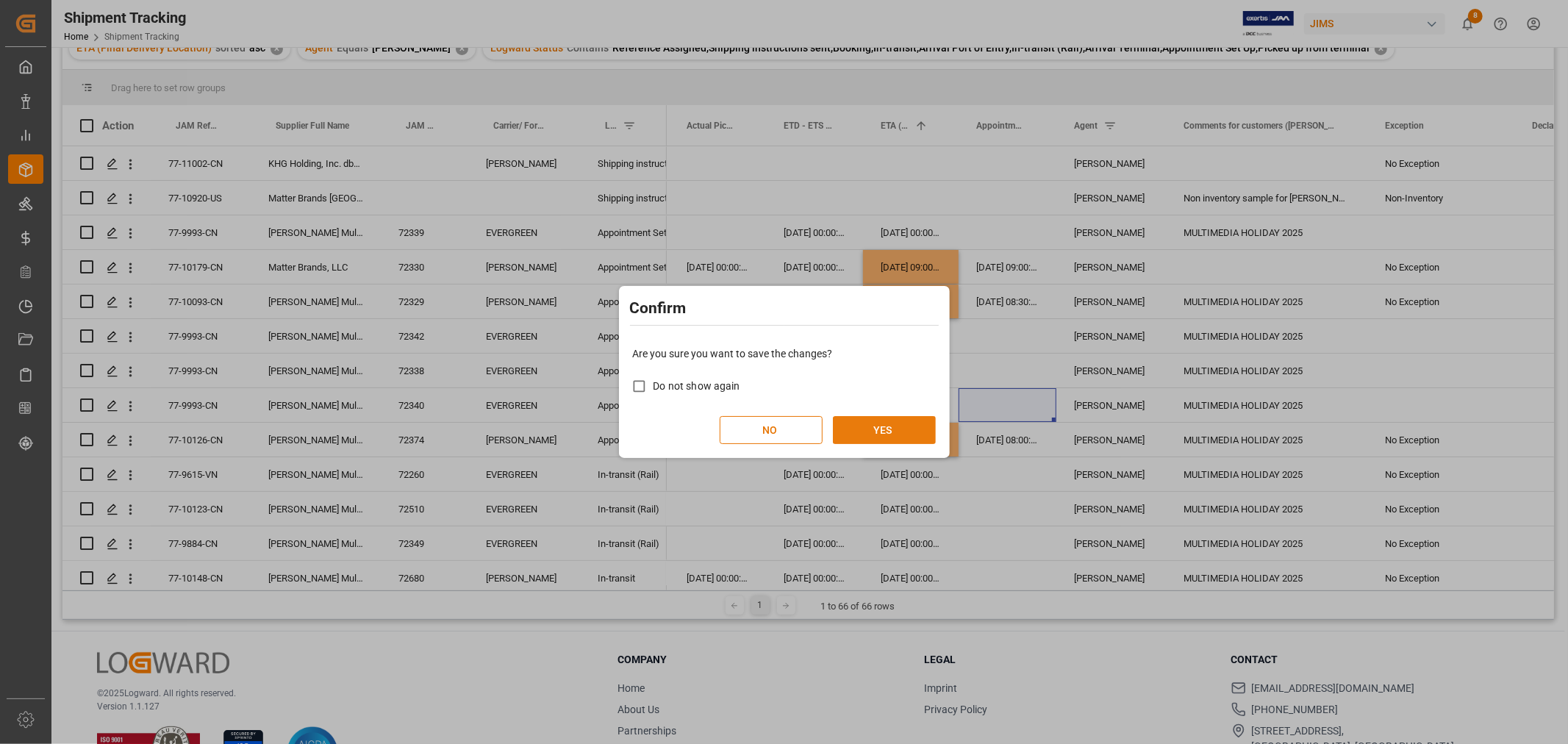
click at [897, 422] on button "YES" at bounding box center [884, 430] width 103 height 28
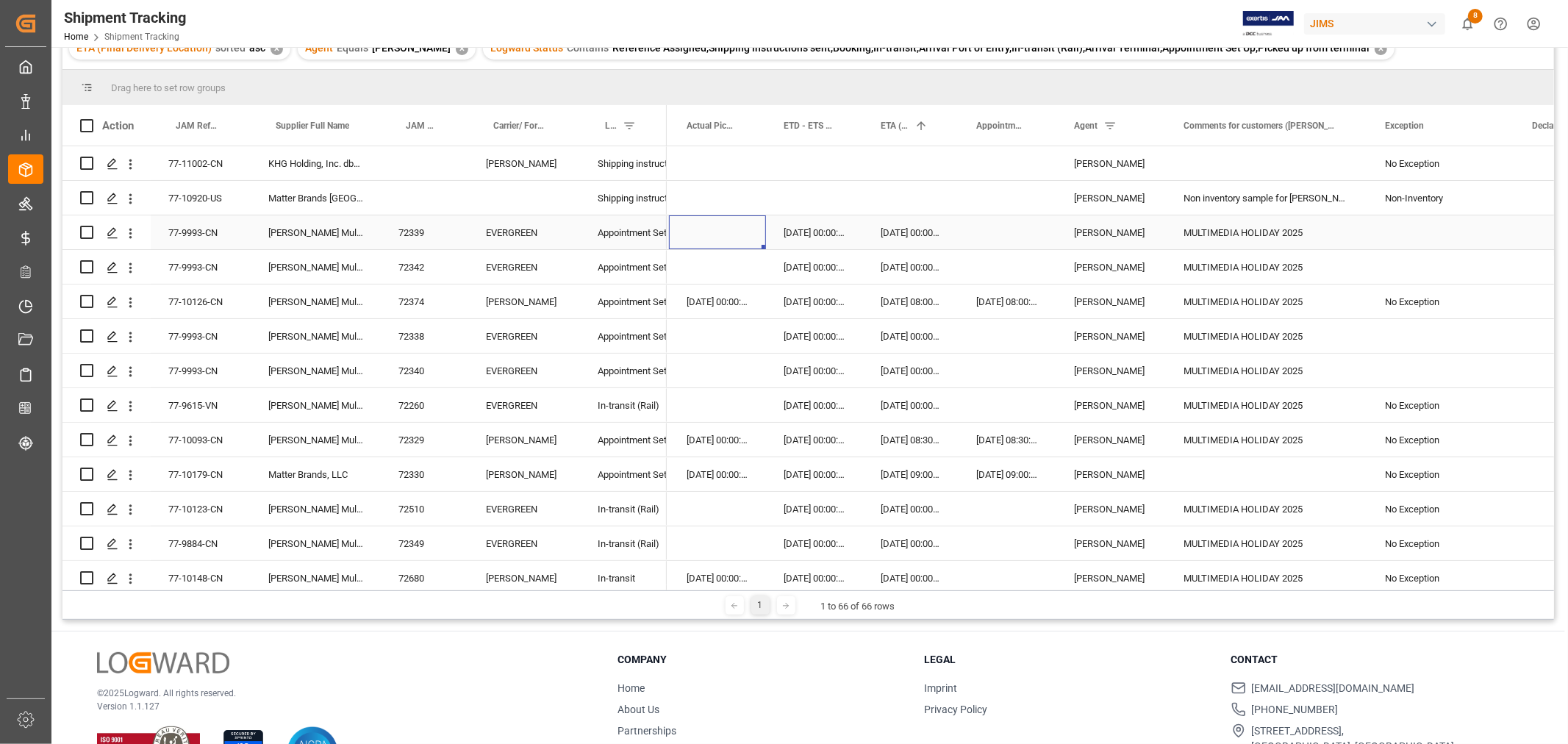
click at [712, 234] on div "Press SPACE to select this row." at bounding box center [717, 232] width 97 height 34
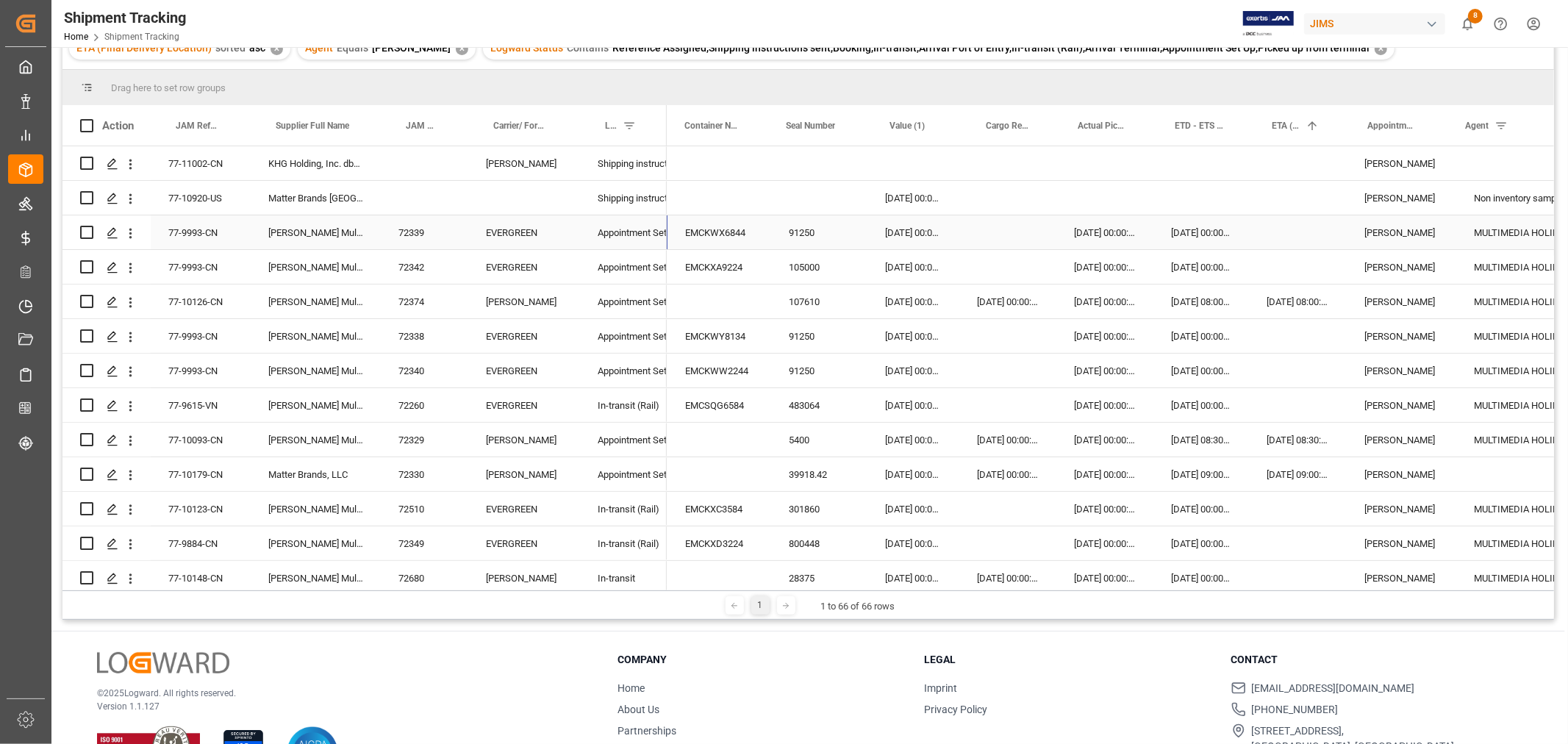
scroll to position [0, 310]
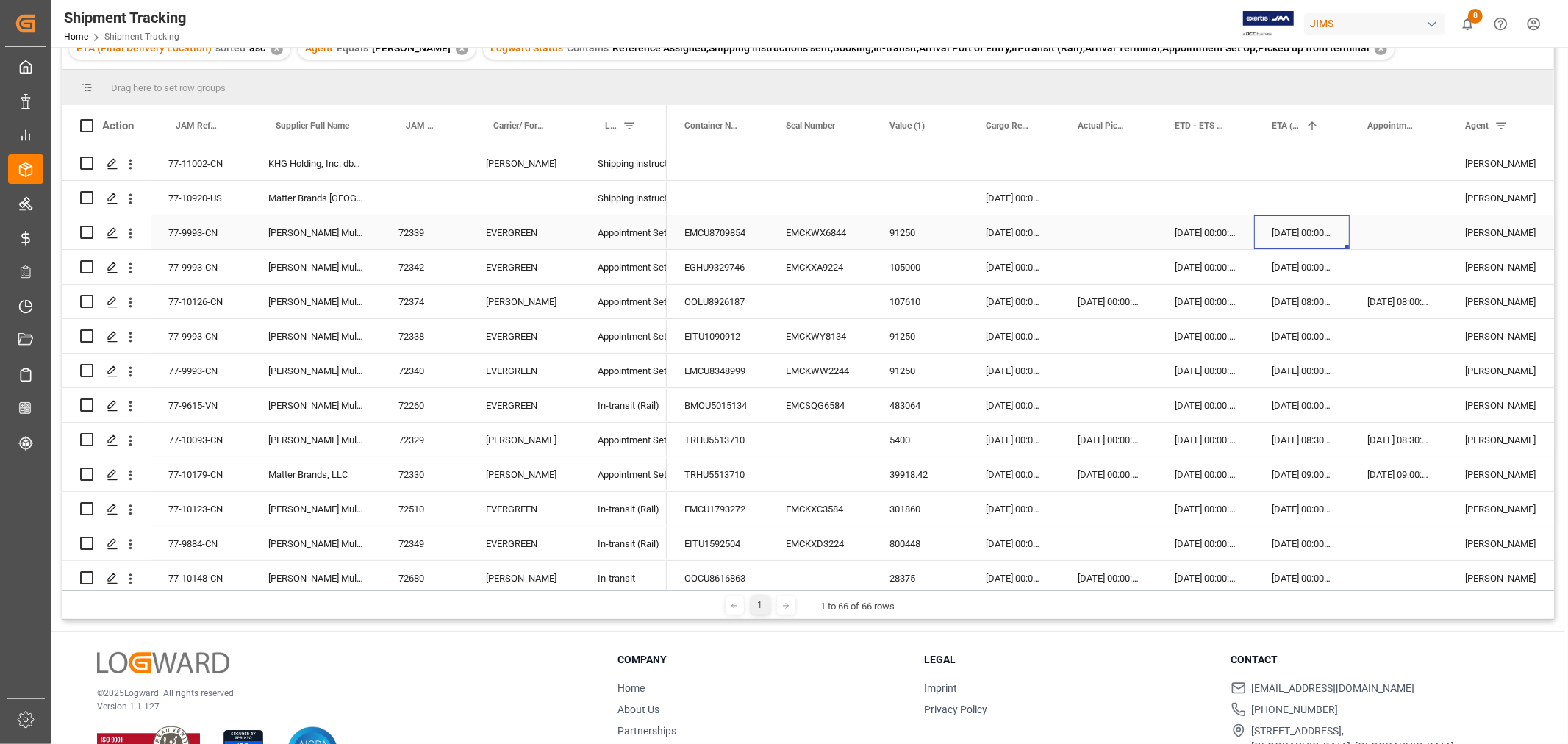
click at [1285, 228] on div "09-09-2025 00:00:00" at bounding box center [1301, 232] width 96 height 34
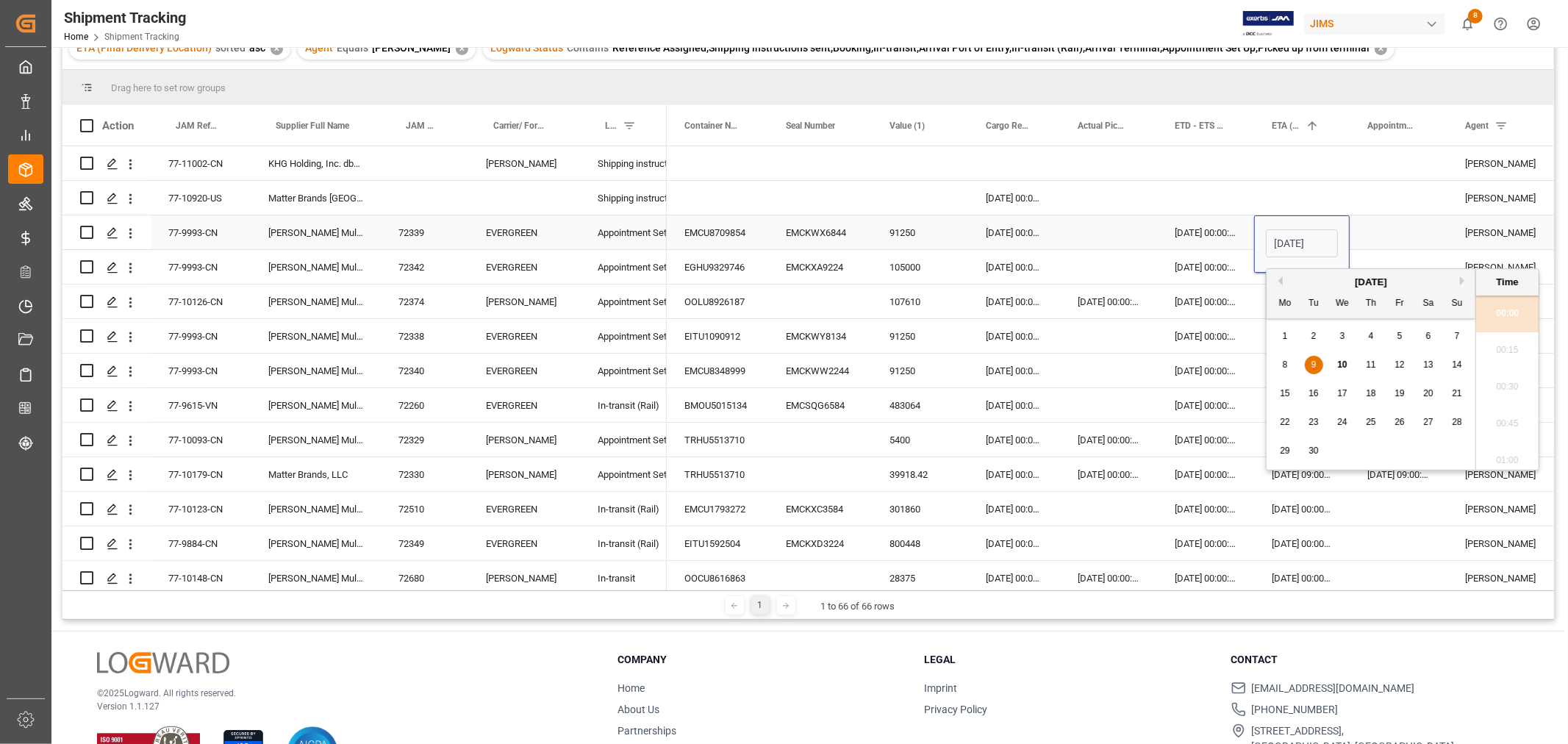
scroll to position [0, 48]
click at [1342, 363] on span "10" at bounding box center [1341, 364] width 10 height 10
type input "10-09-2025 00:00"
click at [1362, 224] on div "Press SPACE to select this row." at bounding box center [1398, 232] width 98 height 34
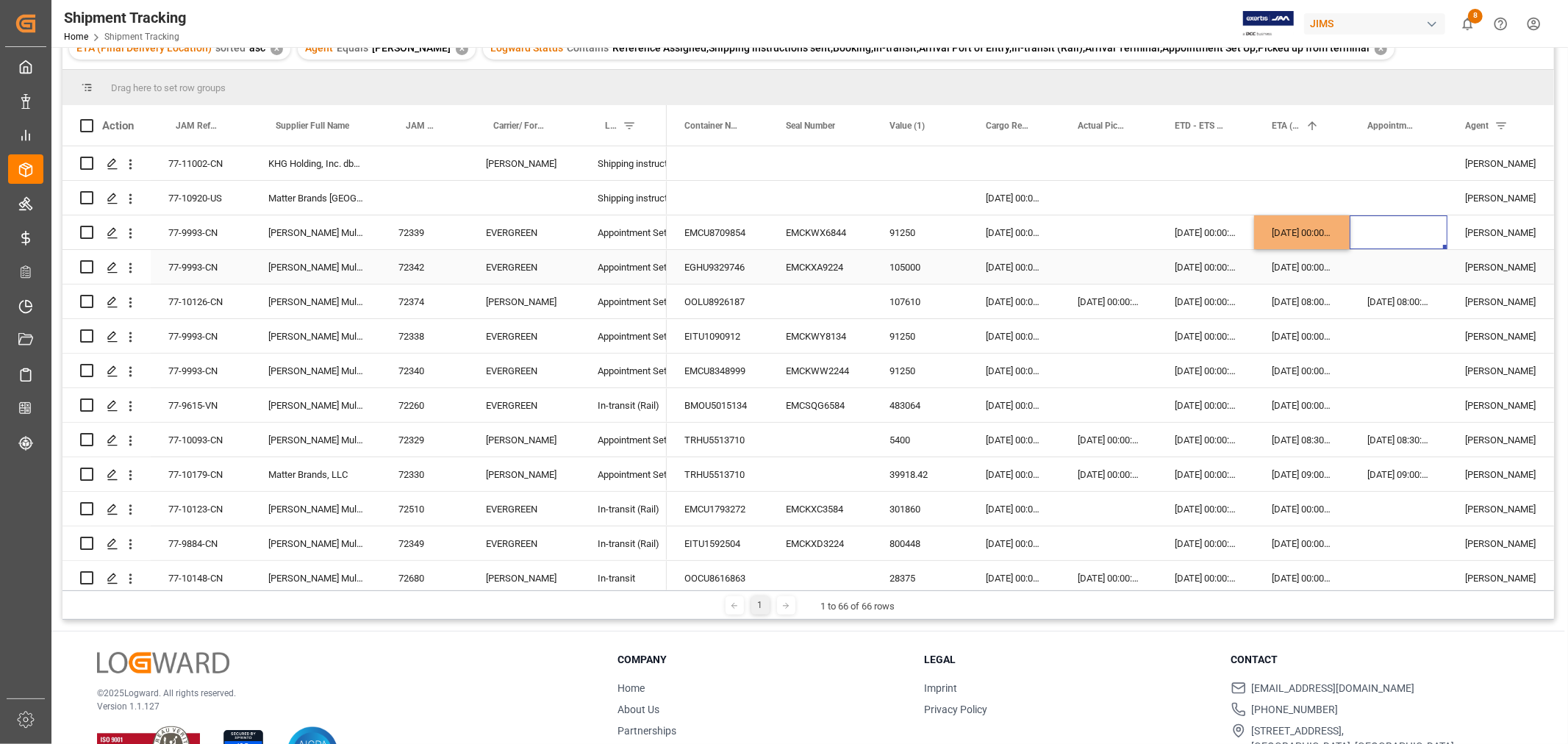
click at [1296, 272] on div "09-09-2025 00:00:00" at bounding box center [1301, 267] width 96 height 34
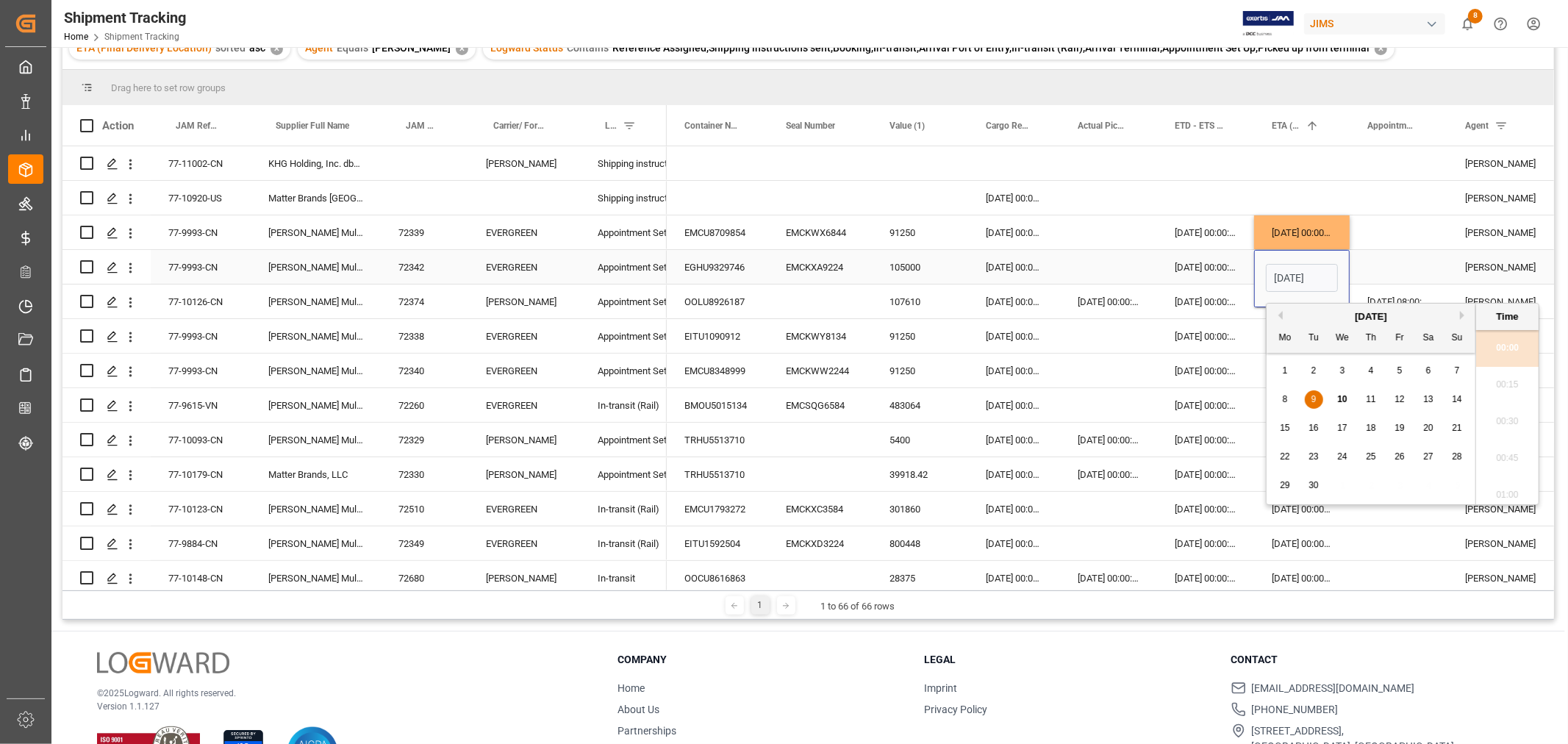
scroll to position [2099, 0]
click at [1346, 397] on span "10" at bounding box center [1341, 399] width 10 height 10
type input "10-09-2025 00:00"
click at [1395, 262] on div "Press SPACE to select this row." at bounding box center [1398, 267] width 98 height 34
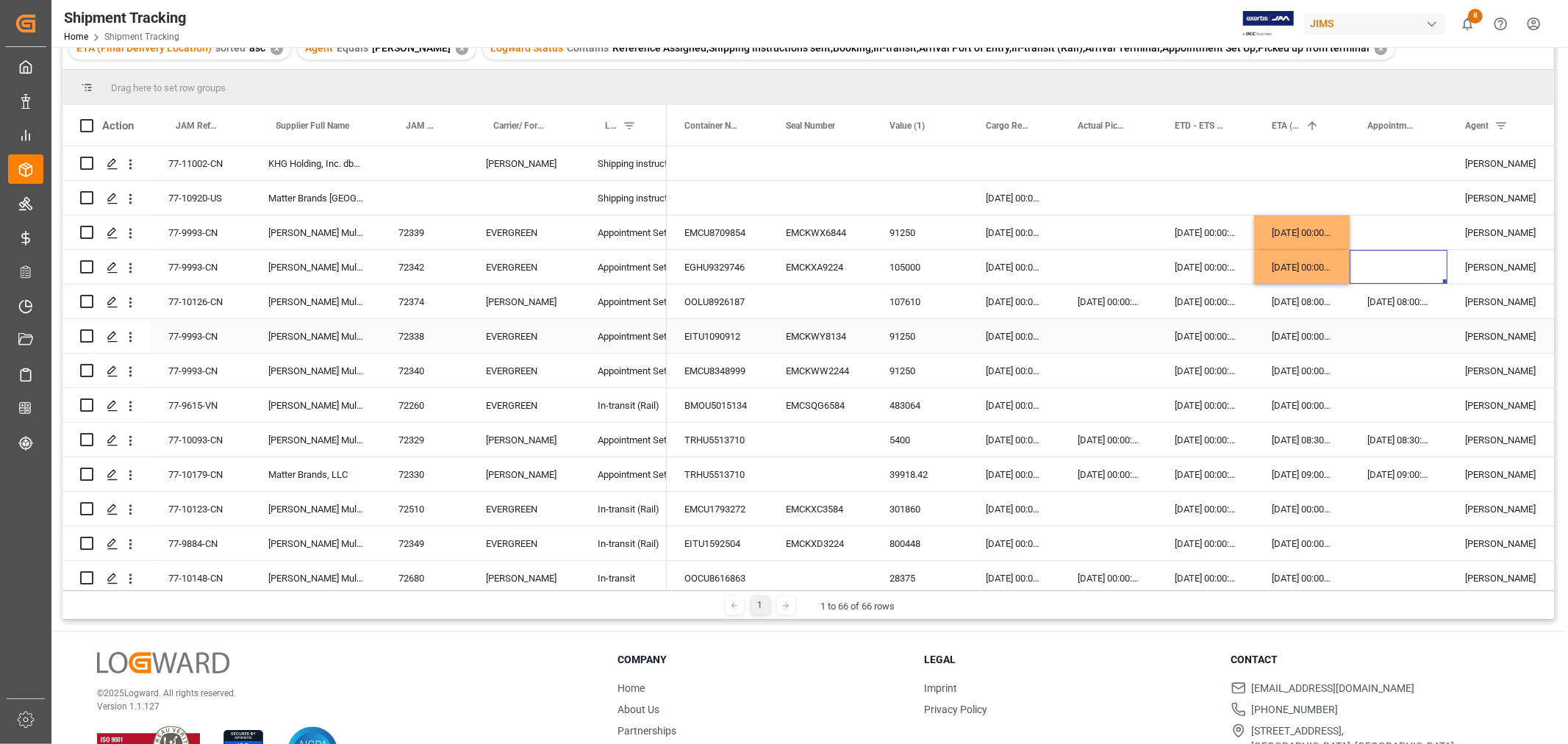
click at [1285, 338] on div "[DATE] 00:00:00" at bounding box center [1301, 336] width 96 height 34
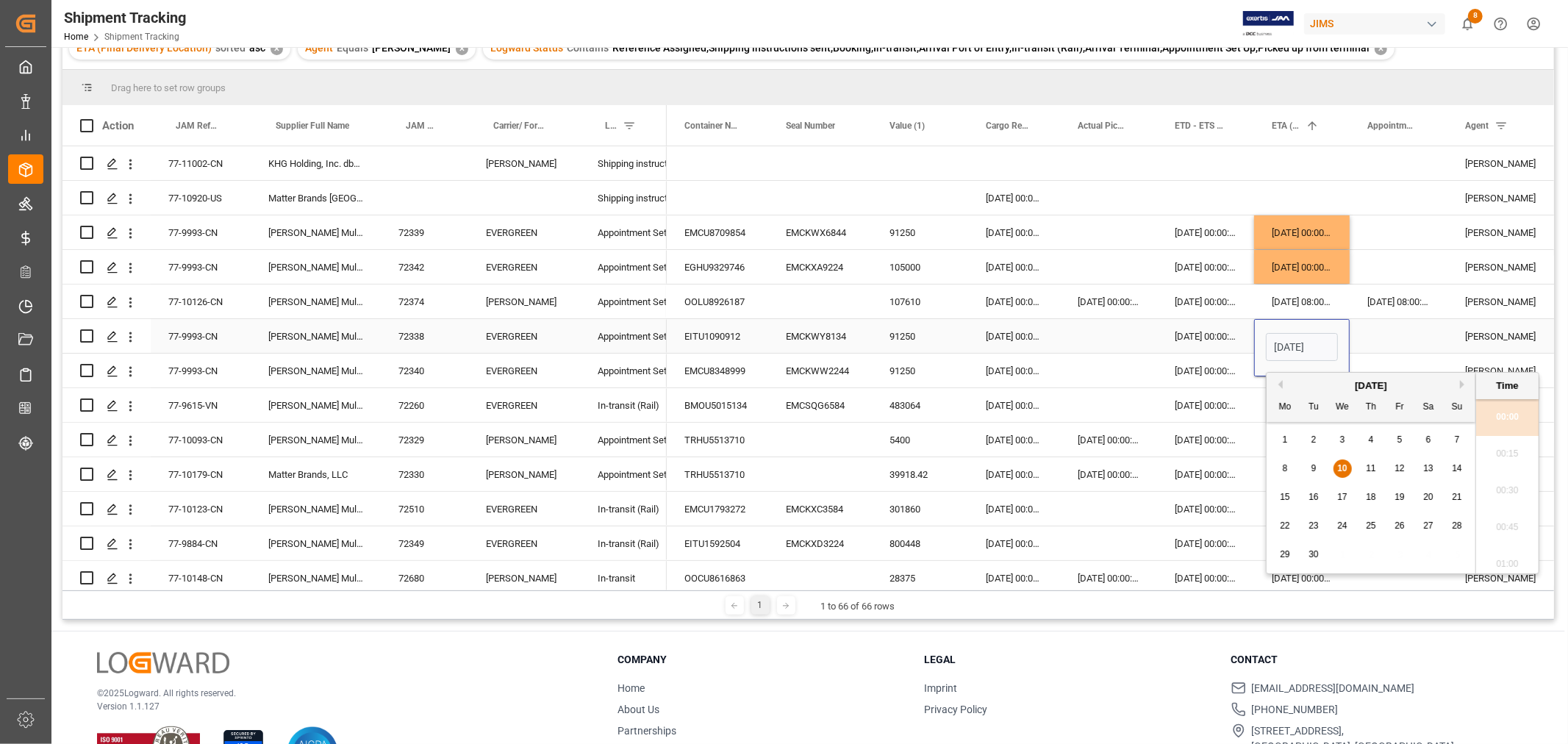
scroll to position [0, 48]
click at [1370, 462] on div "11" at bounding box center [1370, 469] width 19 height 18
type input "11-09-2025 00:00"
click at [1384, 328] on div "Press SPACE to select this row." at bounding box center [1398, 336] width 98 height 34
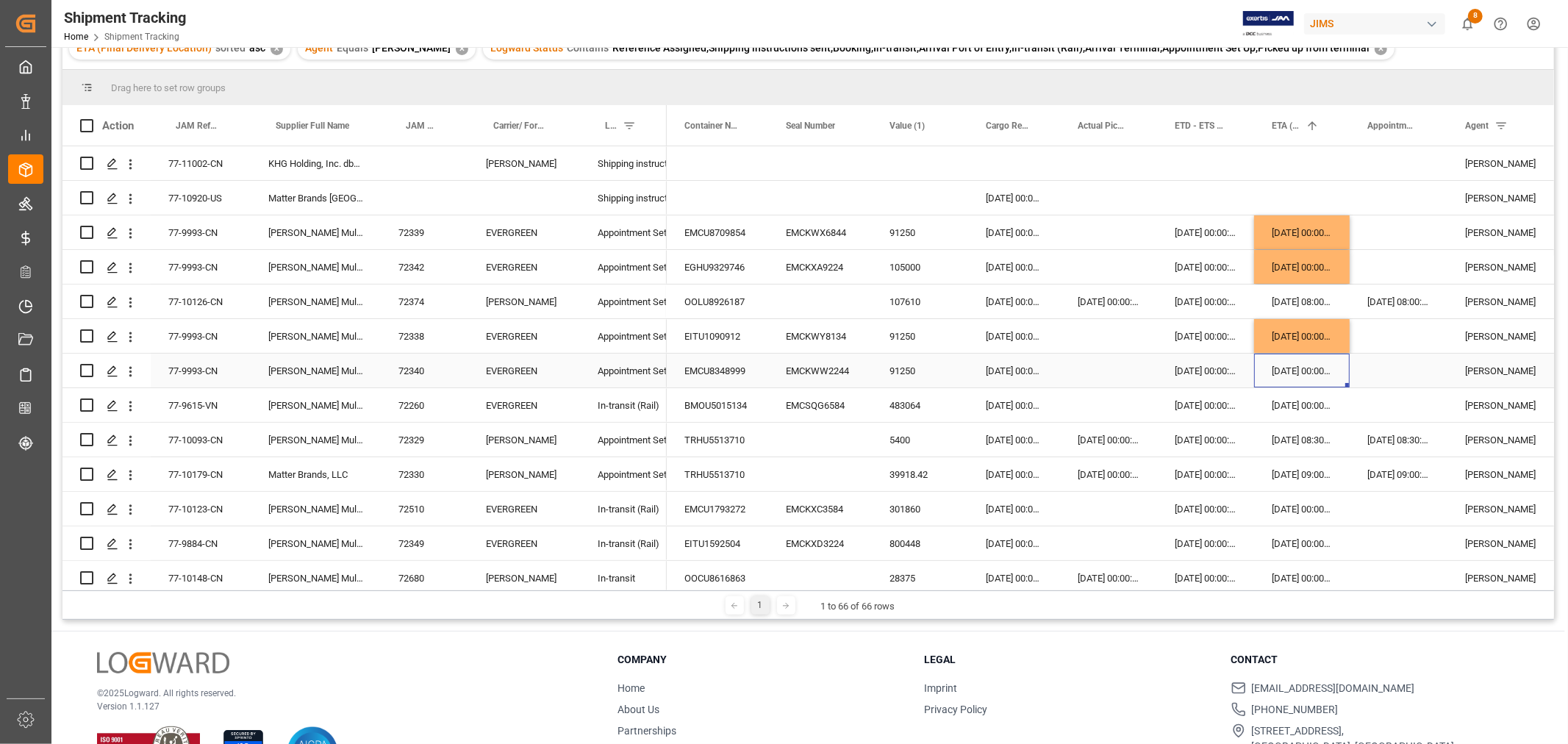
click at [1298, 379] on div "[DATE] 00:00:00" at bounding box center [1301, 371] width 96 height 34
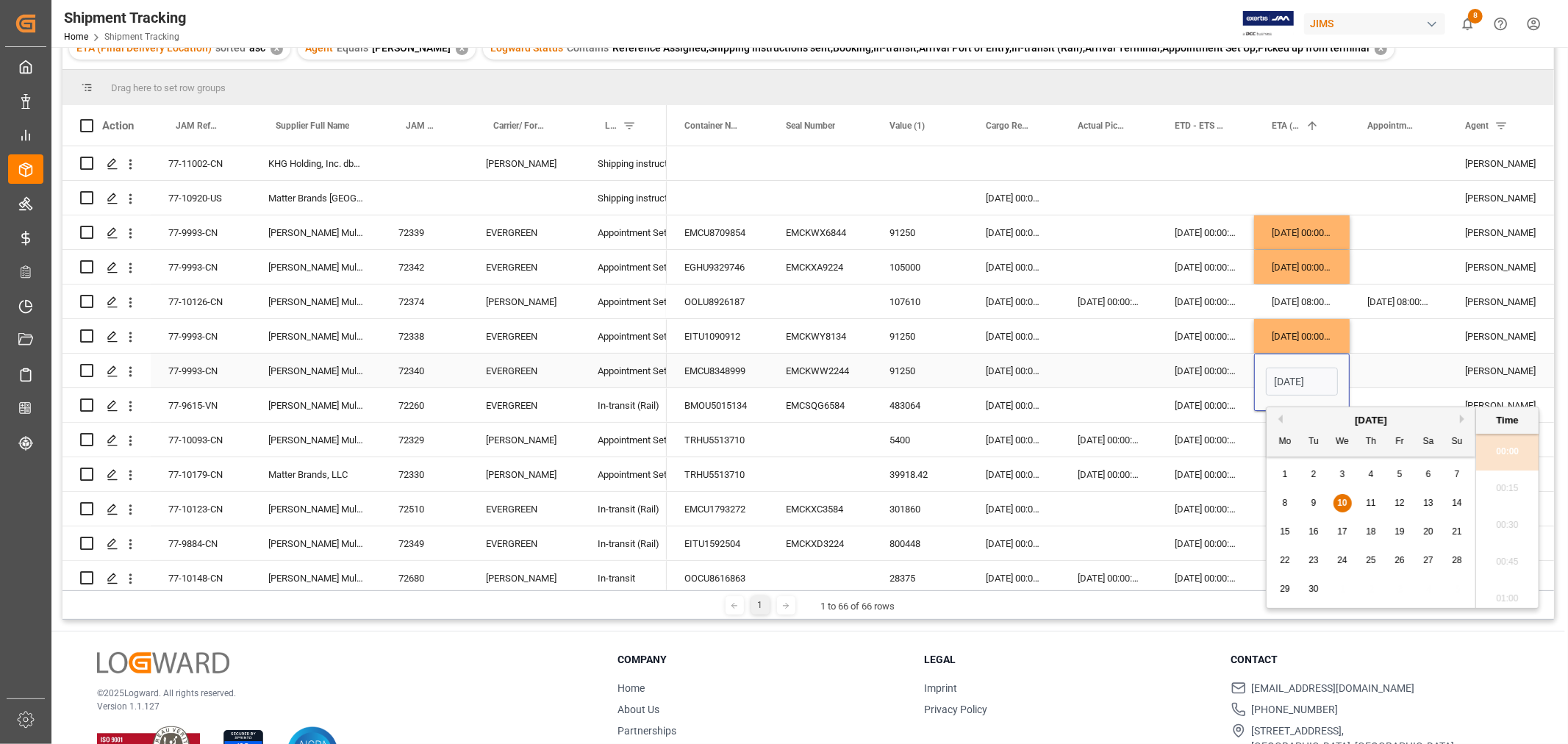
scroll to position [0, 48]
click at [1362, 504] on div "11" at bounding box center [1370, 504] width 19 height 18
type input "11-09-2025 00:00"
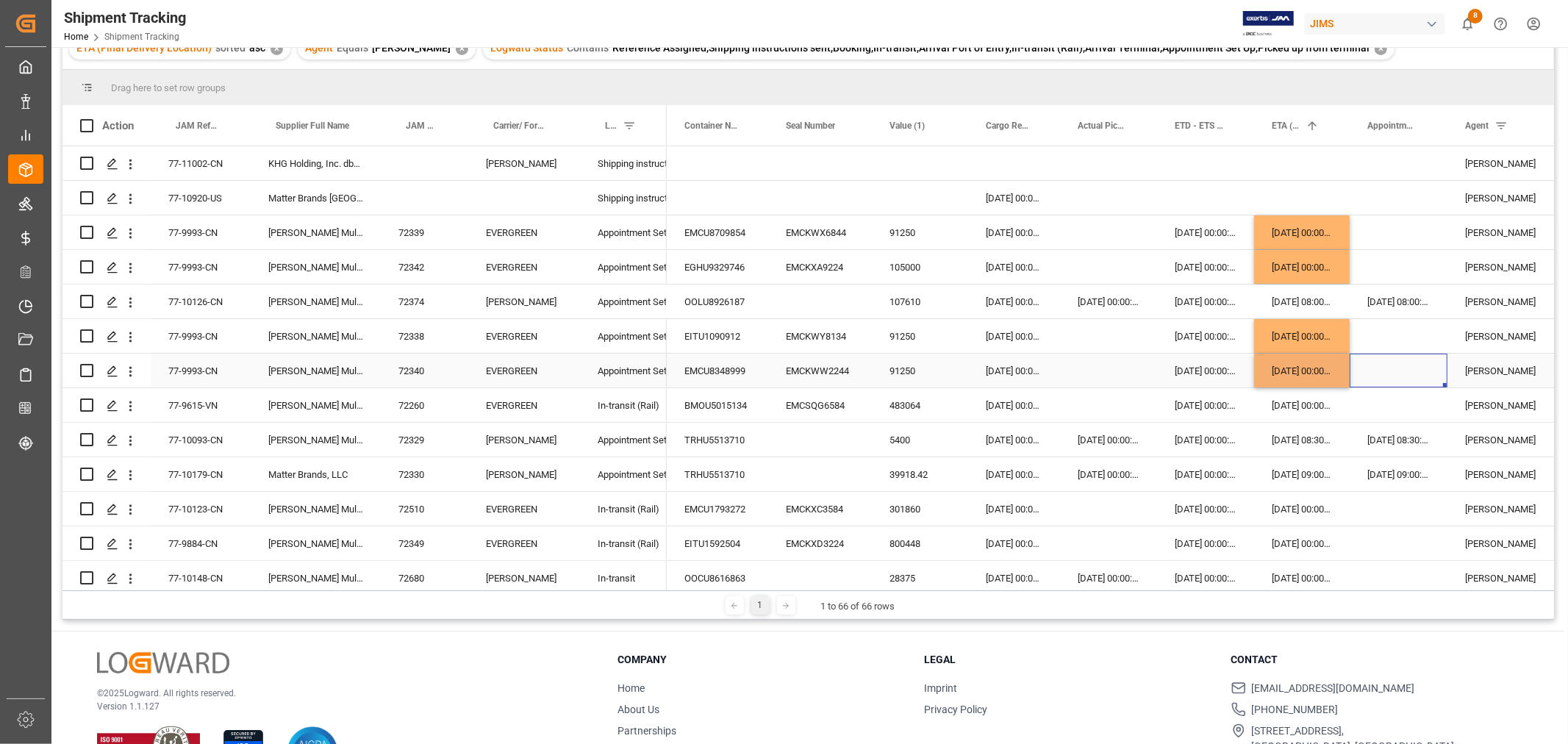
click at [1382, 371] on div "Press SPACE to select this row." at bounding box center [1398, 371] width 98 height 34
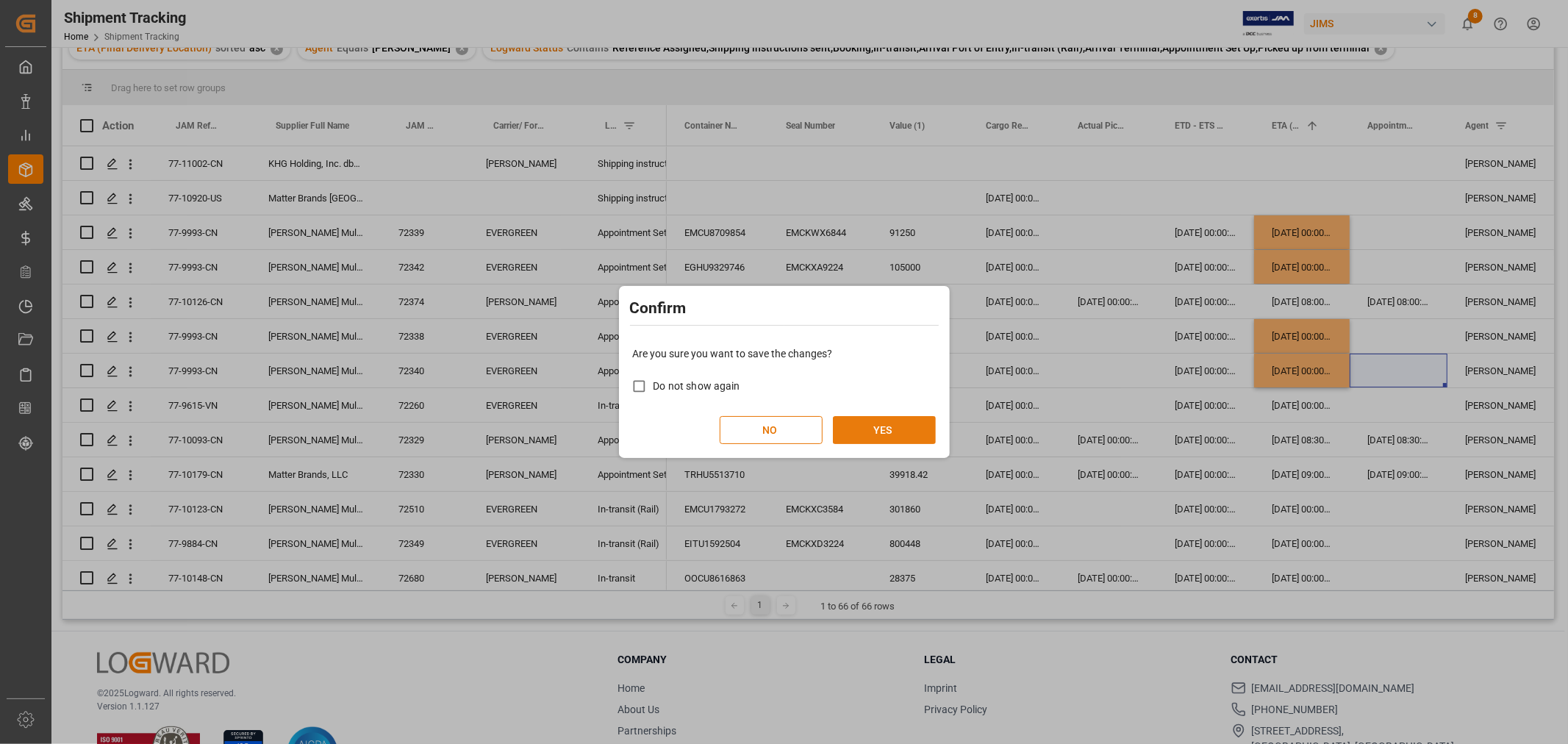
click at [905, 436] on button "YES" at bounding box center [884, 430] width 103 height 28
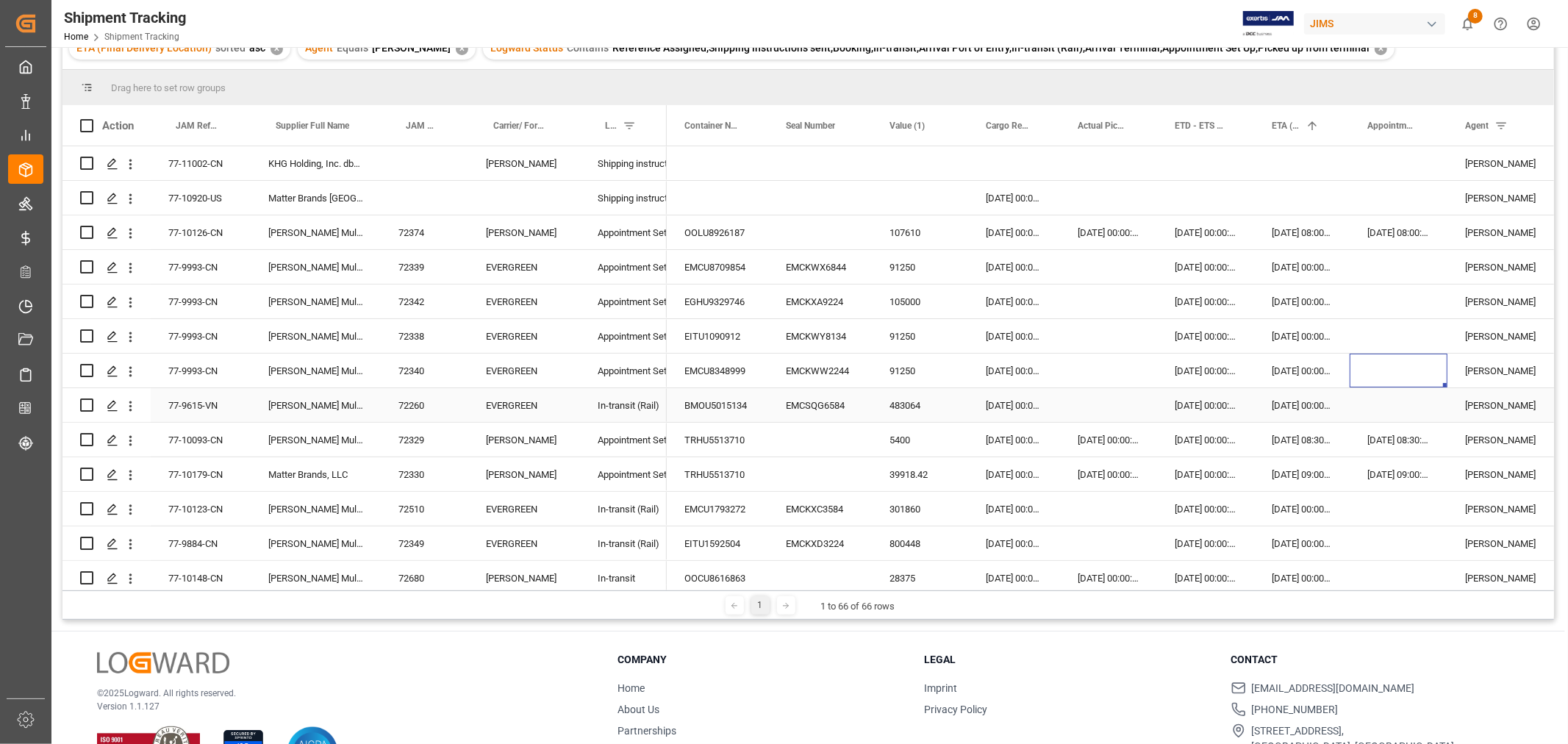
click at [729, 405] on div "BMOU5015134" at bounding box center [717, 405] width 102 height 34
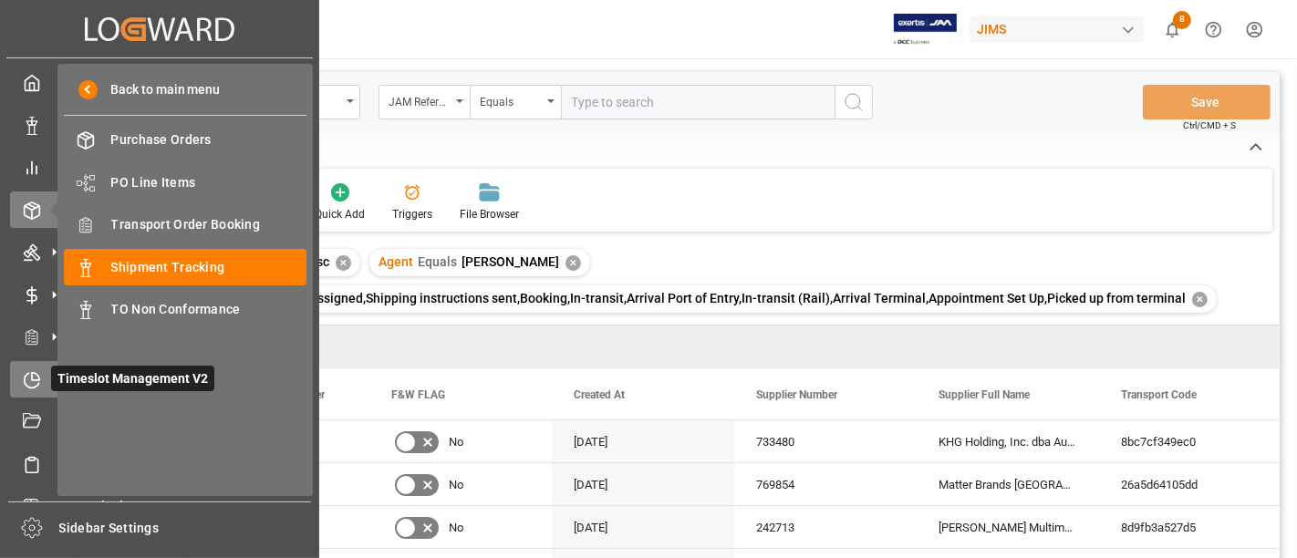
click at [37, 387] on icon at bounding box center [32, 380] width 18 height 18
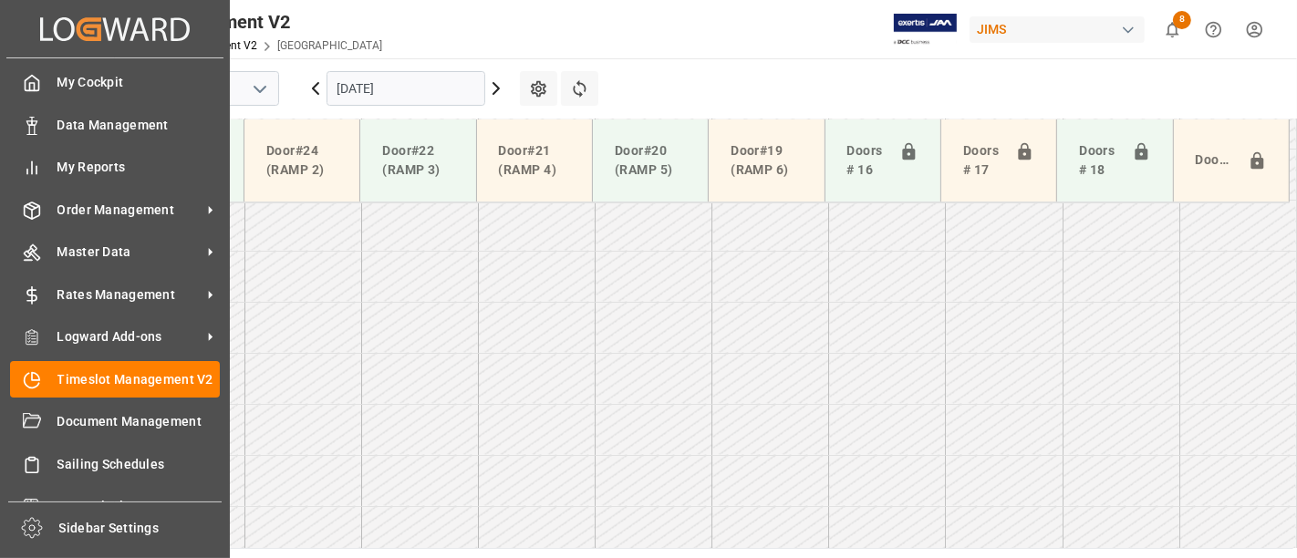
scroll to position [1435, 0]
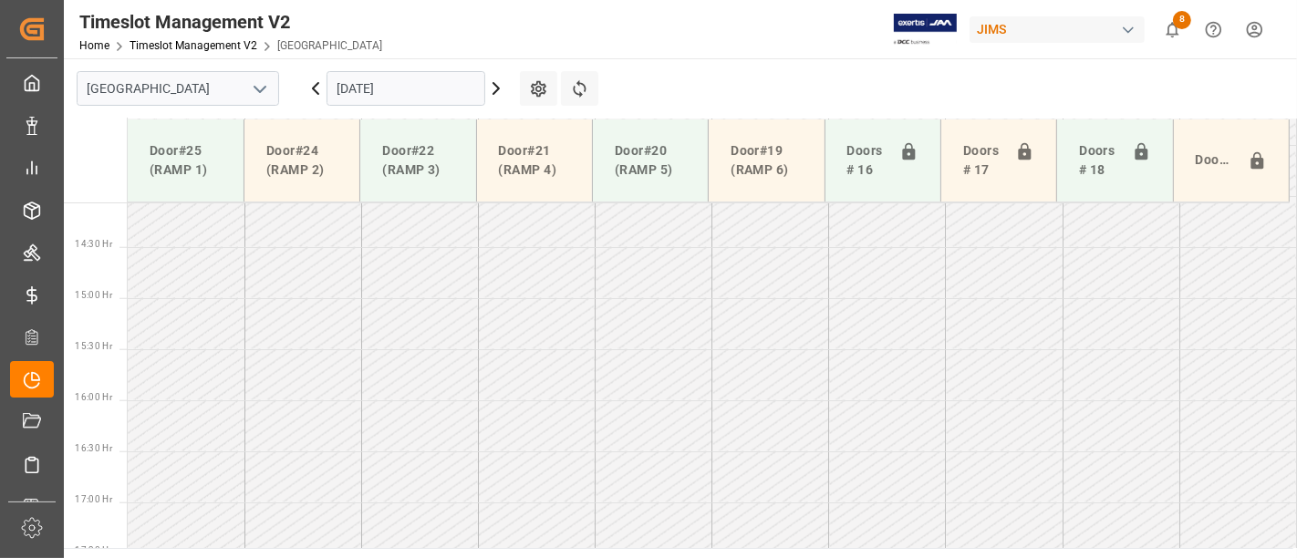
click at [263, 91] on icon "open menu" at bounding box center [260, 89] width 22 height 22
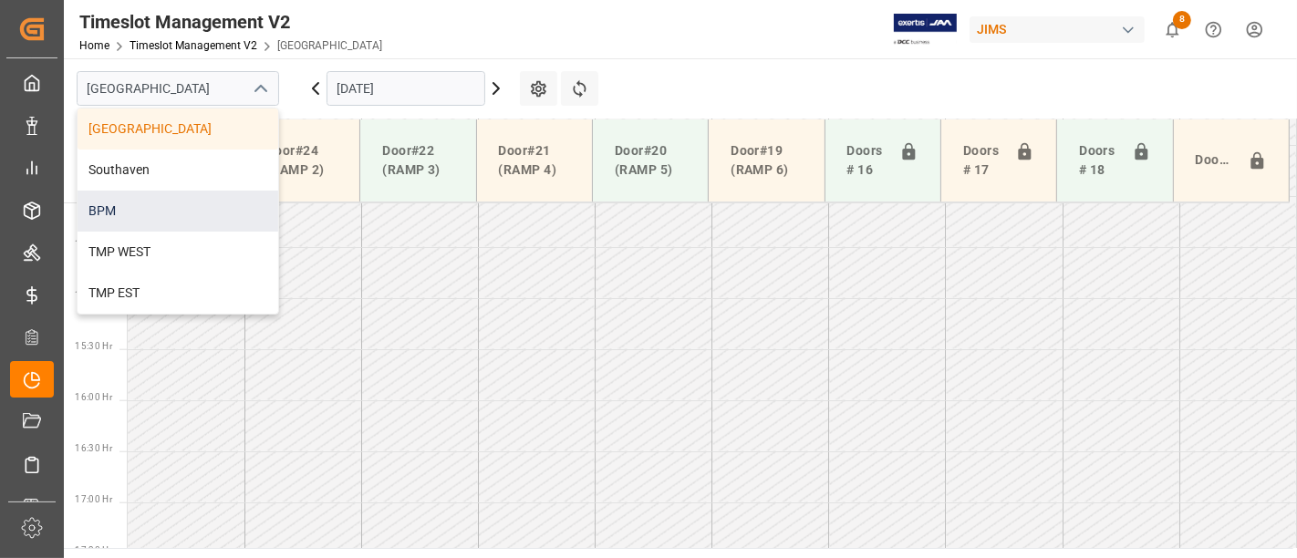
click at [151, 210] on div "BPM" at bounding box center [177, 211] width 201 height 41
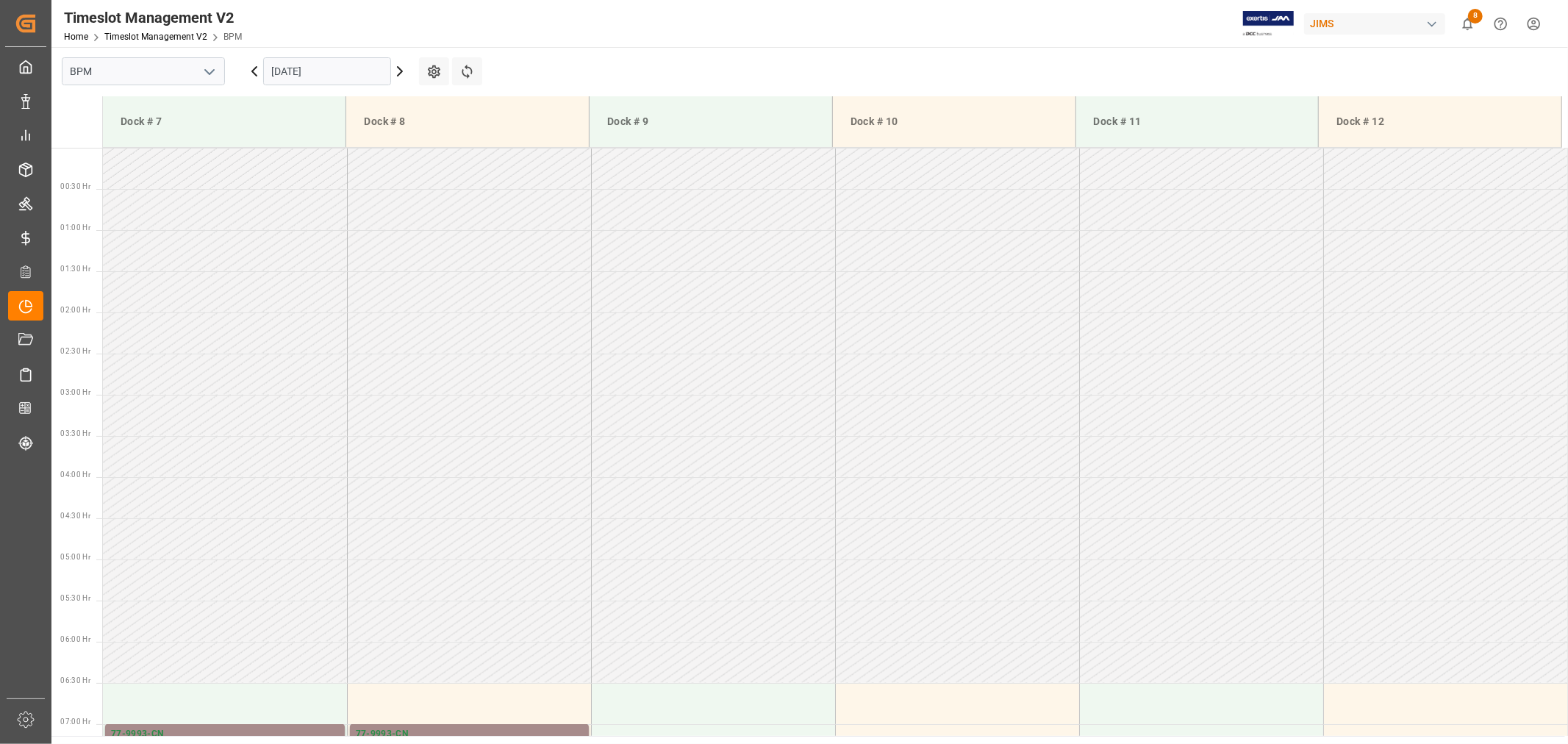
click at [695, 534] on td at bounding box center [713, 538] width 244 height 41
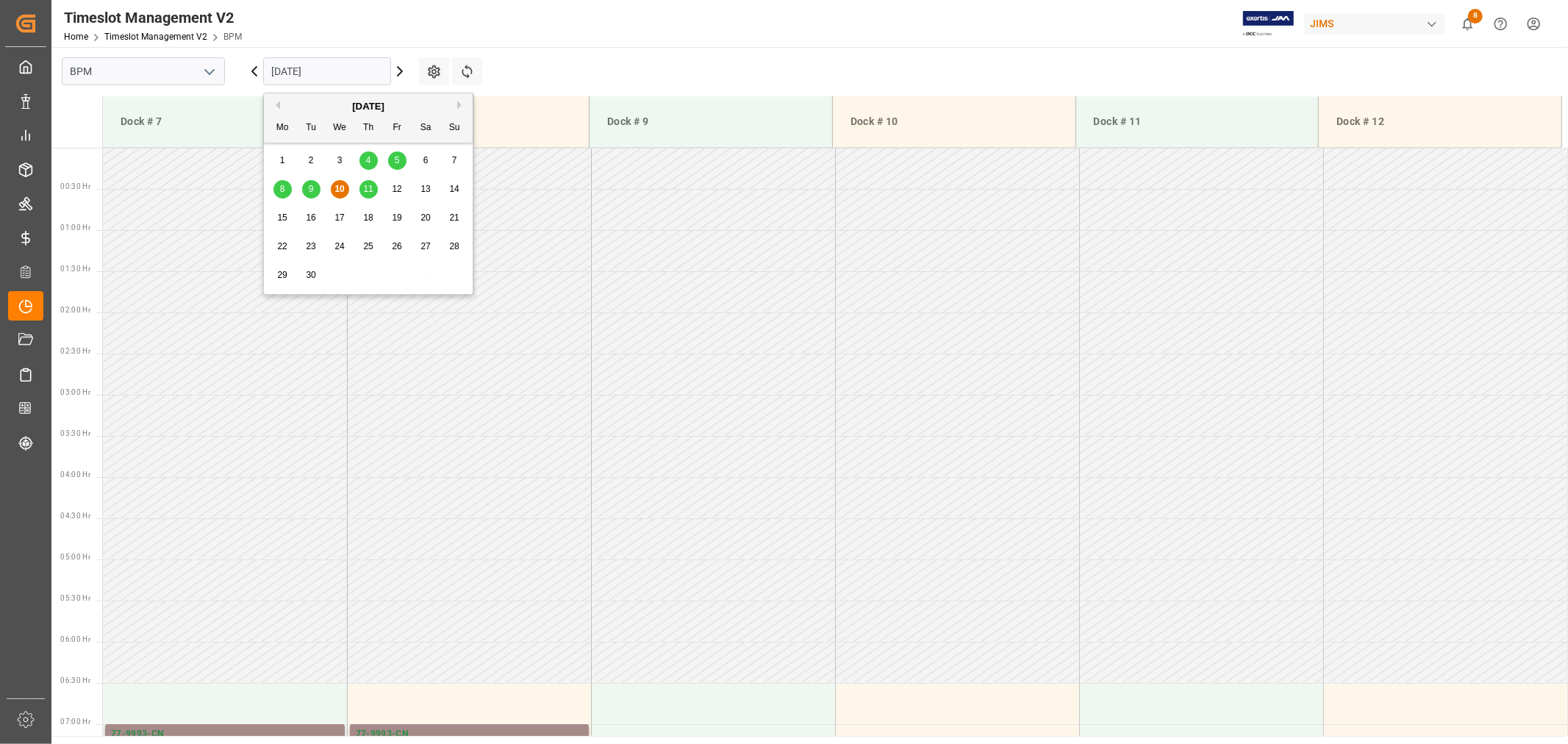
click at [369, 81] on input "10-09-2025" at bounding box center [326, 71] width 128 height 28
click at [365, 196] on div "11" at bounding box center [368, 189] width 19 height 18
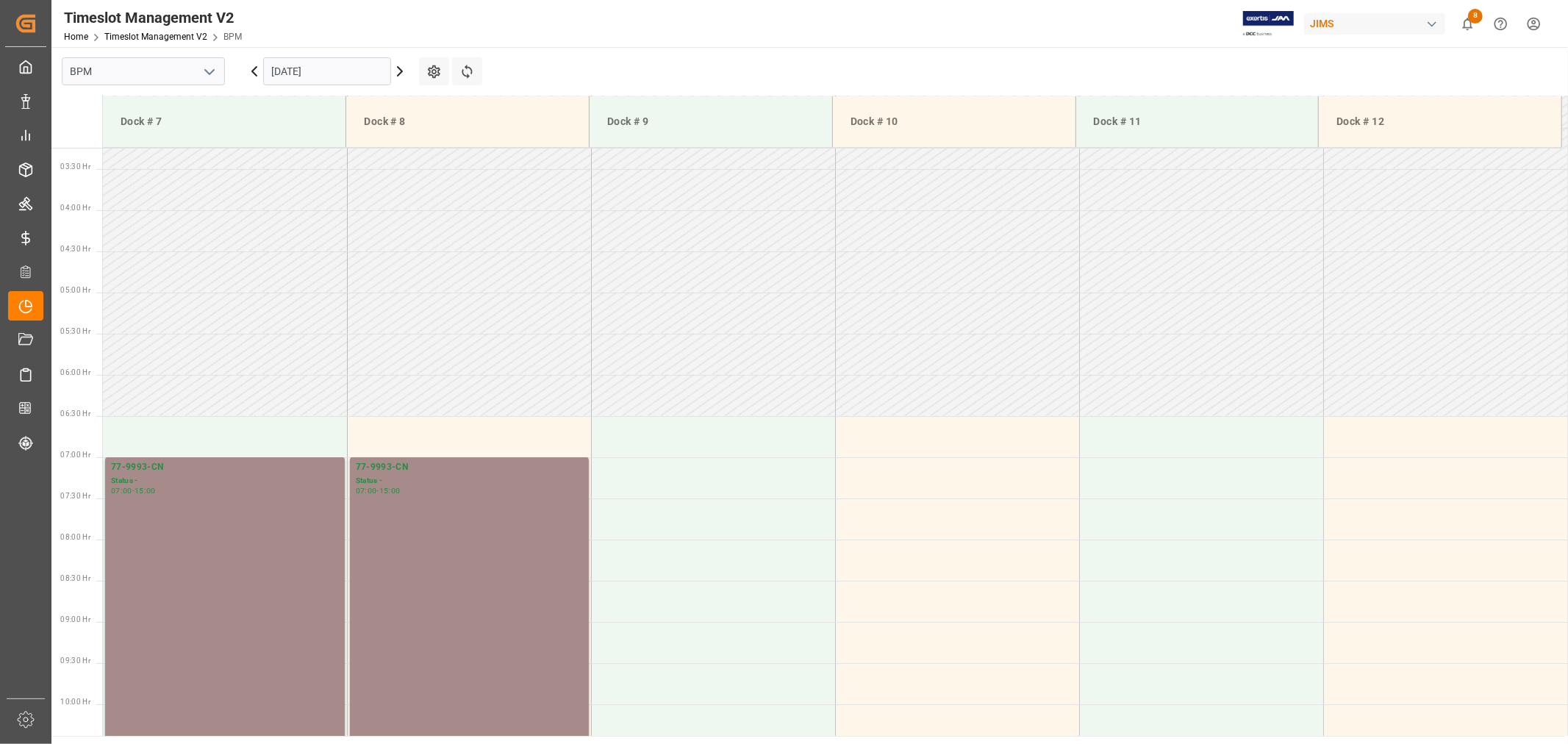
scroll to position [162, 0]
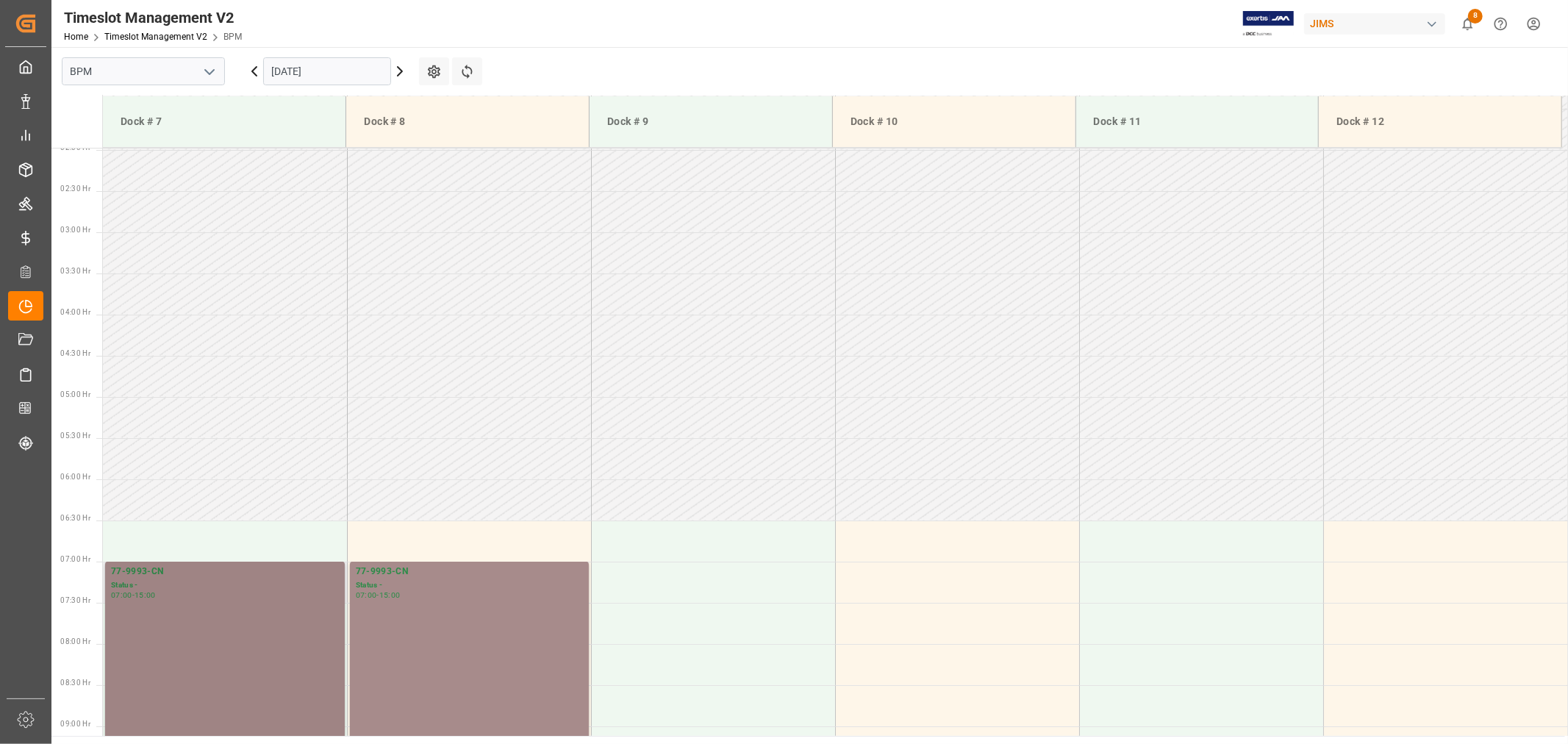
click at [231, 592] on div "07:00 - 15:00" at bounding box center [225, 596] width 228 height 8
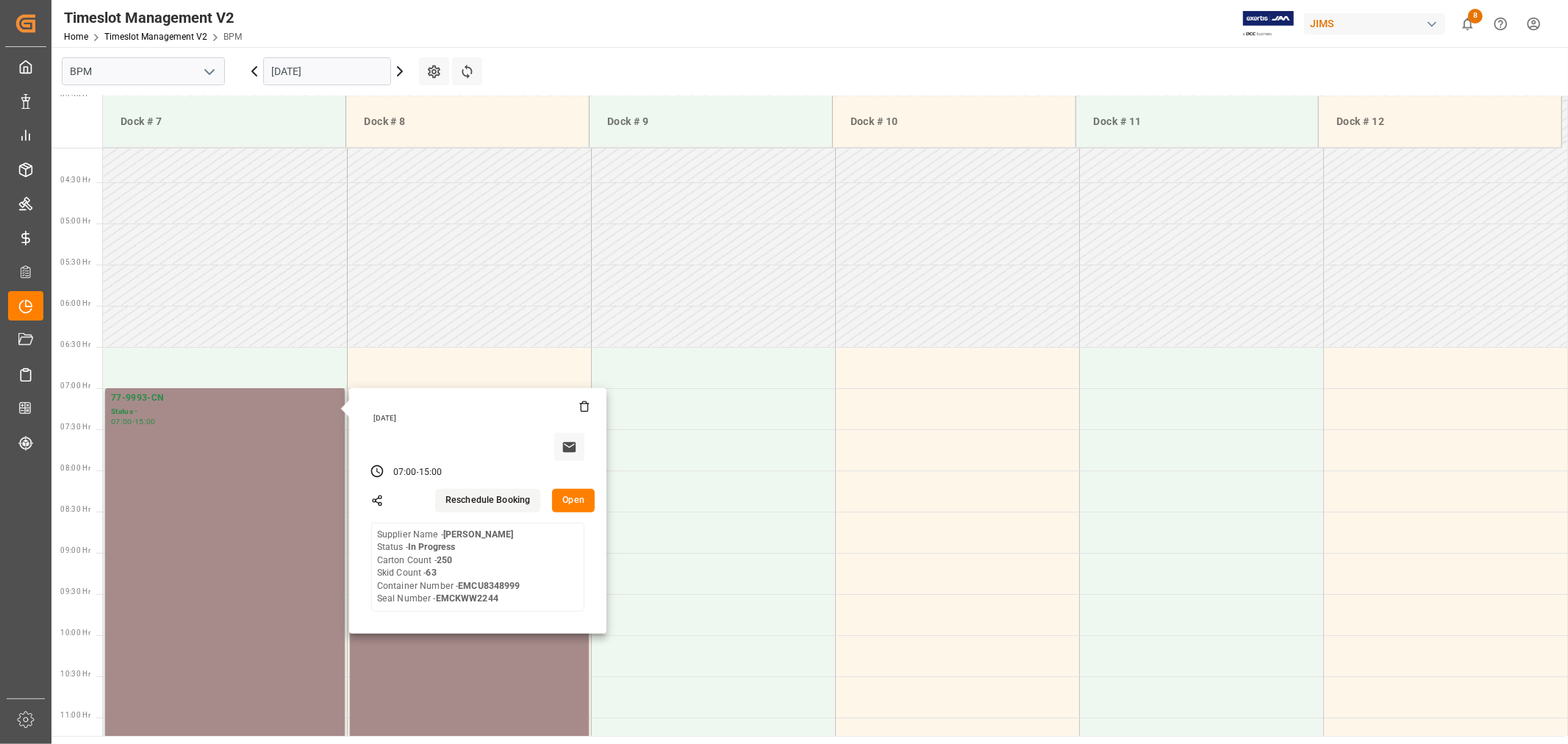
scroll to position [407, 0]
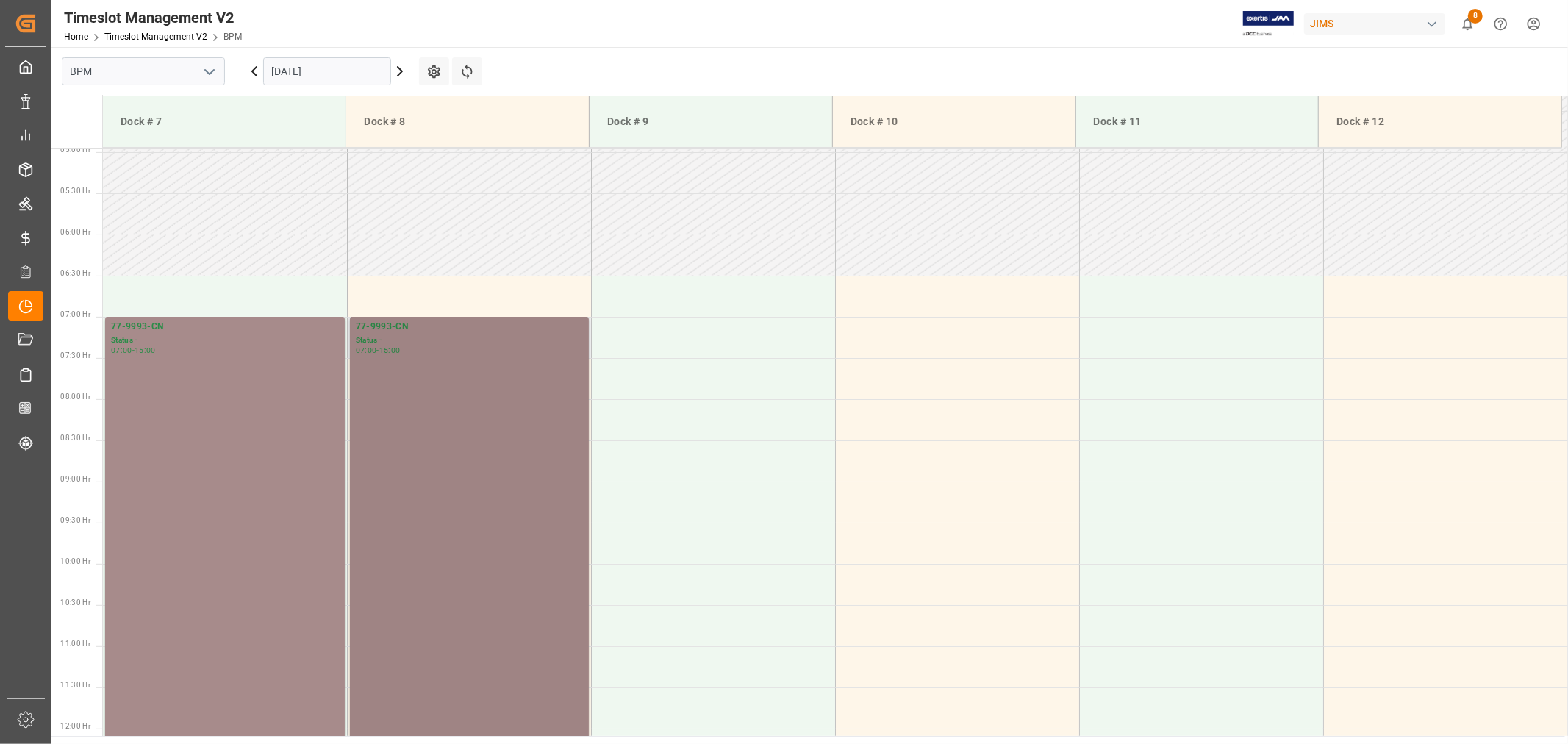
click at [507, 403] on div "77-9993-CN Status - 07:00 - 15:00" at bounding box center [469, 646] width 227 height 651
drag, startPoint x: 466, startPoint y: 354, endPoint x: 347, endPoint y: 317, distance: 124.6
drag, startPoint x: 245, startPoint y: 351, endPoint x: 103, endPoint y: 324, distance: 144.5
click at [103, 324] on div "77-9993-CN Status - 07:00 - 15:00" at bounding box center [225, 646] width 244 height 659
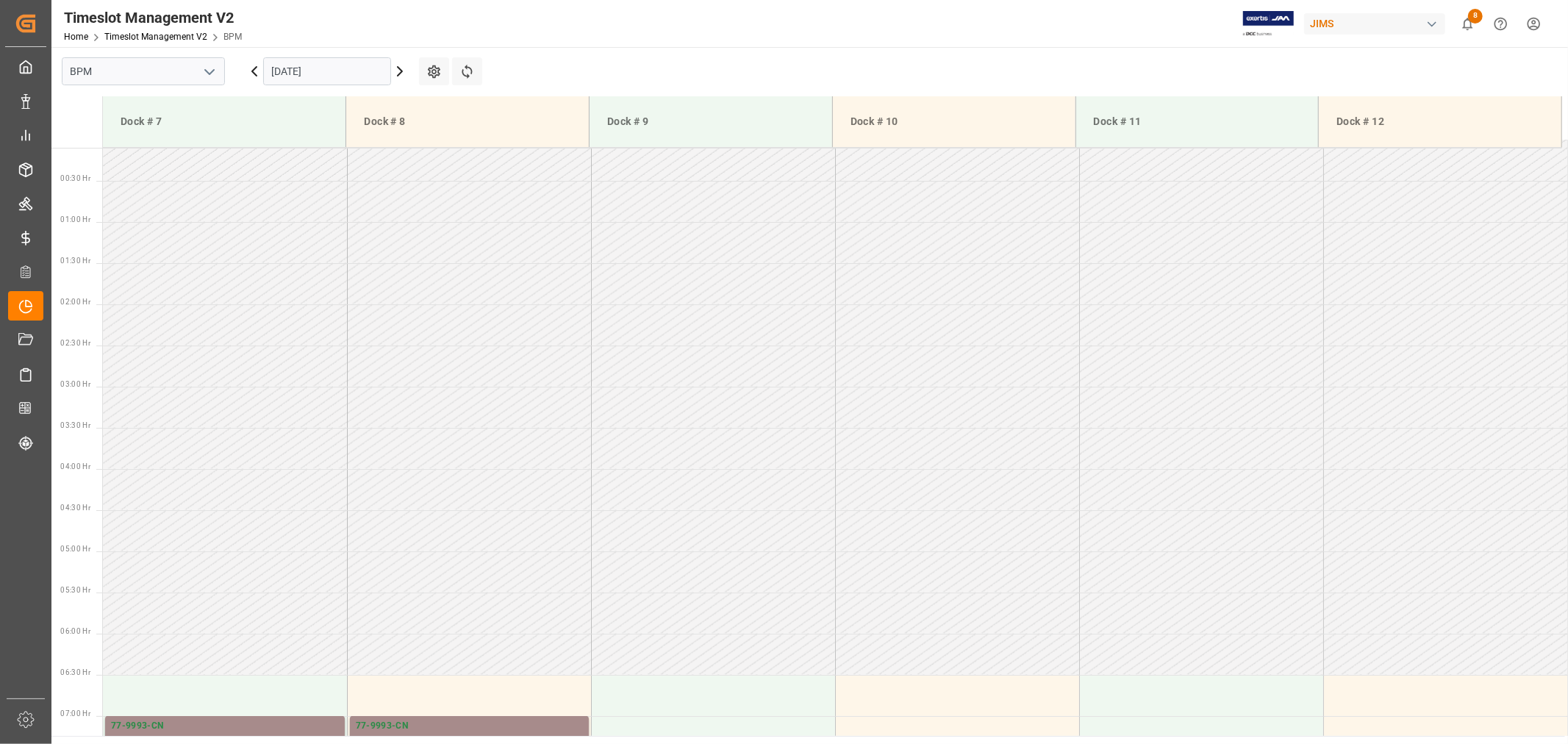
scroll to position [0, 0]
click at [402, 72] on icon at bounding box center [400, 71] width 18 height 18
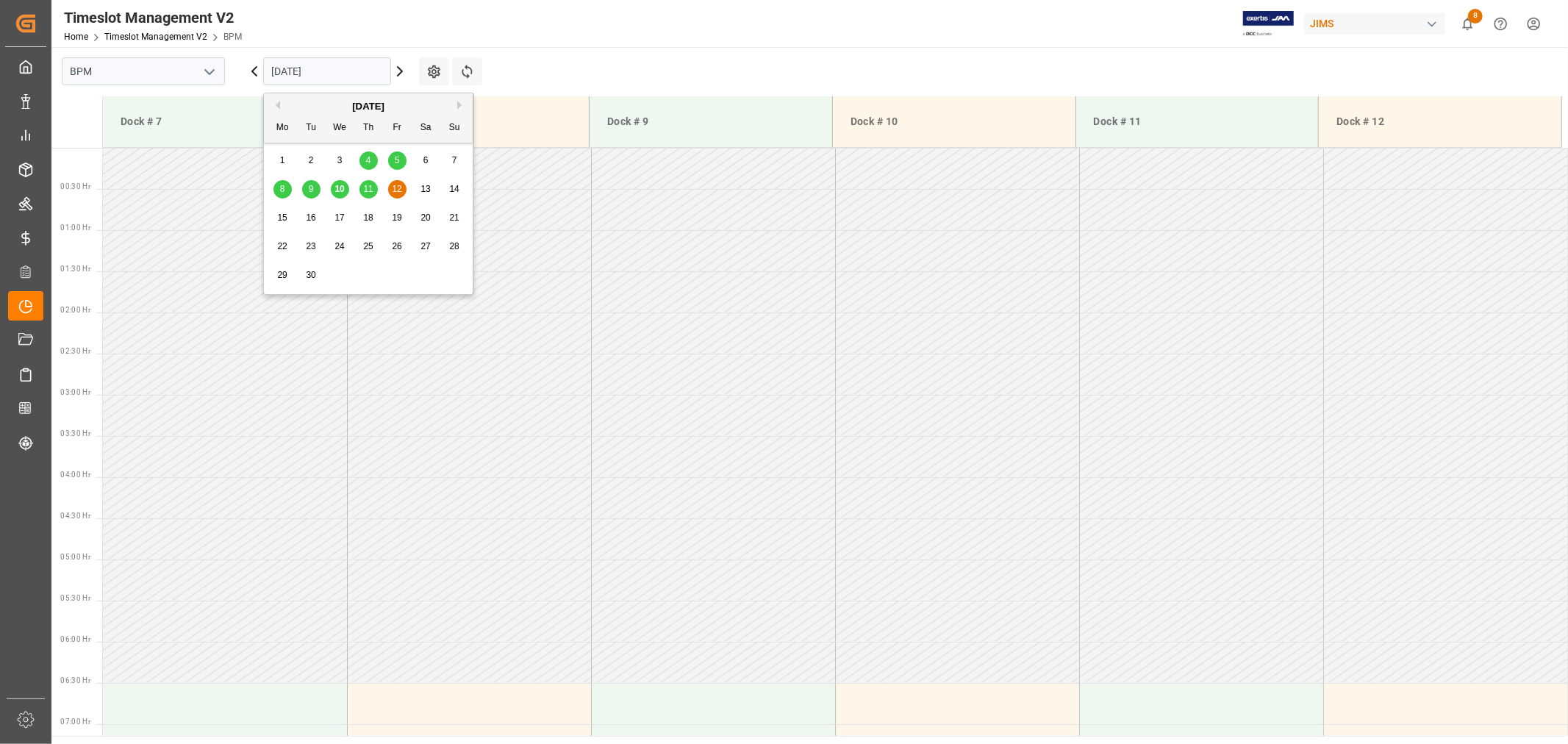
click at [337, 72] on input "12-09-2025" at bounding box center [326, 71] width 128 height 28
click at [339, 191] on span "10" at bounding box center [339, 189] width 10 height 10
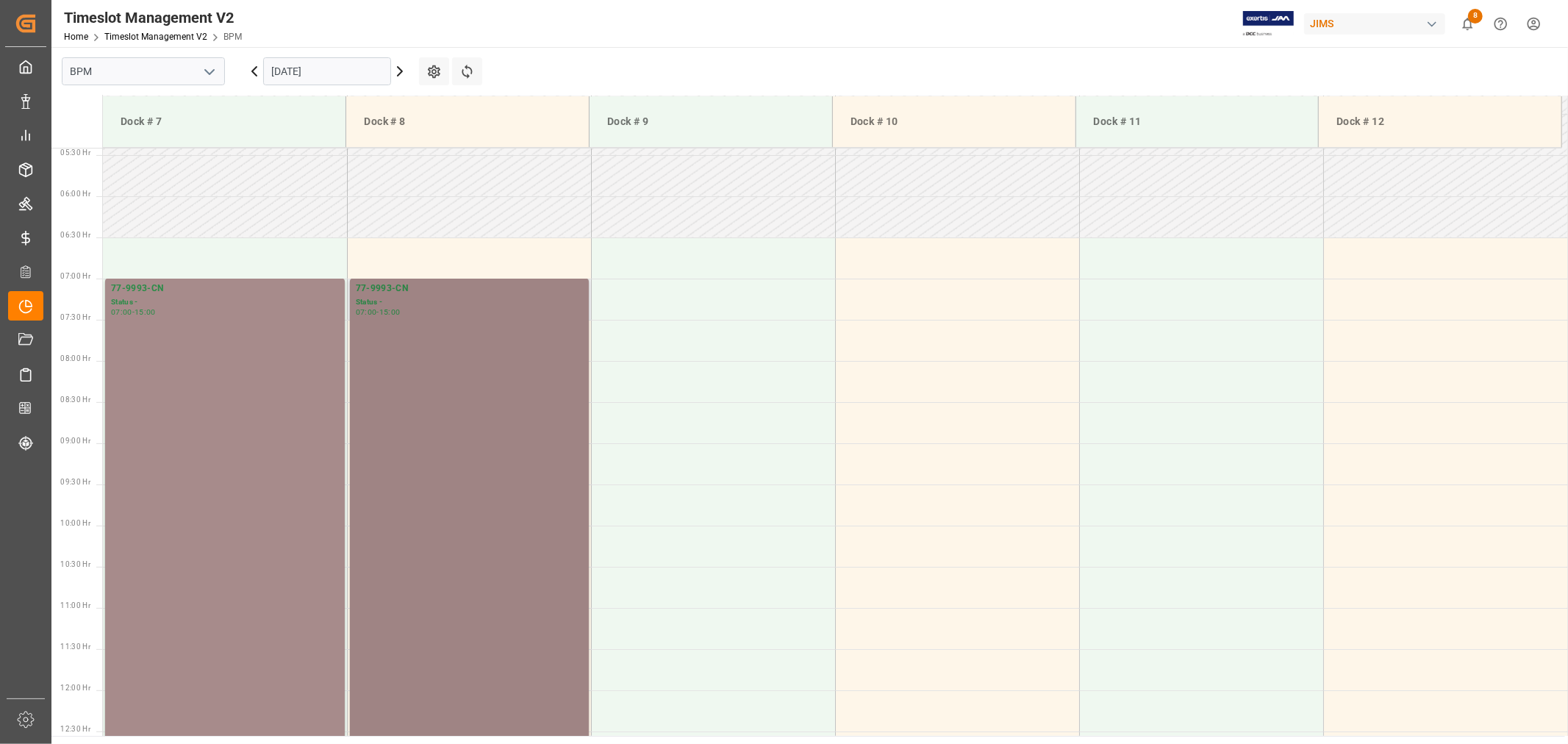
scroll to position [407, 0]
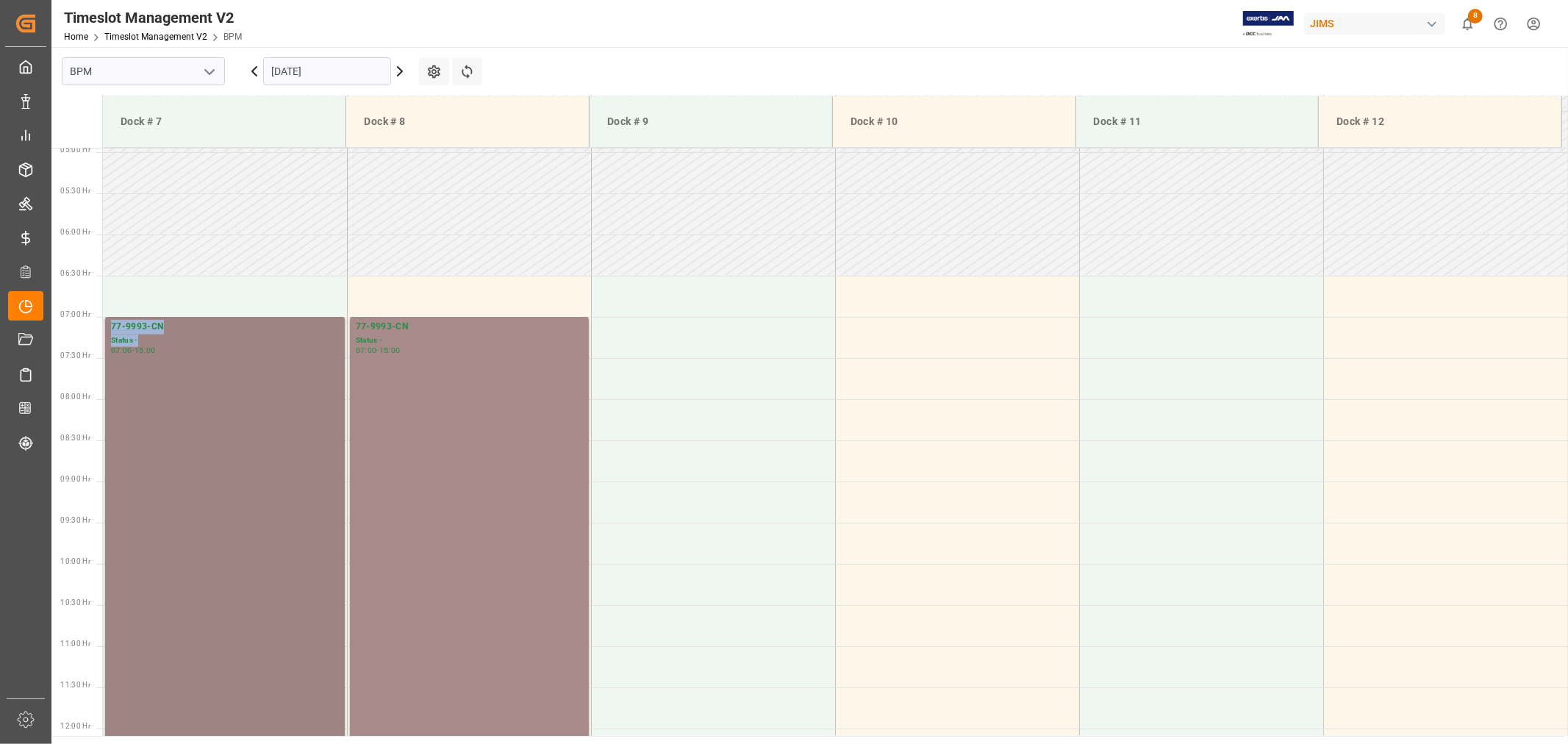
drag, startPoint x: 273, startPoint y: 339, endPoint x: 256, endPoint y: 338, distance: 17.0
click at [104, 299] on tbody "77-9993-CN Status - 07:00 - 15:00 77-9993-CN Status - 07:00 - 15:00" at bounding box center [835, 728] width 1465 height 1976
drag, startPoint x: 447, startPoint y: 335, endPoint x: 343, endPoint y: 314, distance: 106.1
click at [343, 312] on tbody "77-9993-CN Status - 07:00 - 15:00 77-9993-CN Status - 07:00 - 15:00" at bounding box center [835, 728] width 1465 height 1976
click at [131, 338] on div "Status -" at bounding box center [225, 340] width 228 height 12
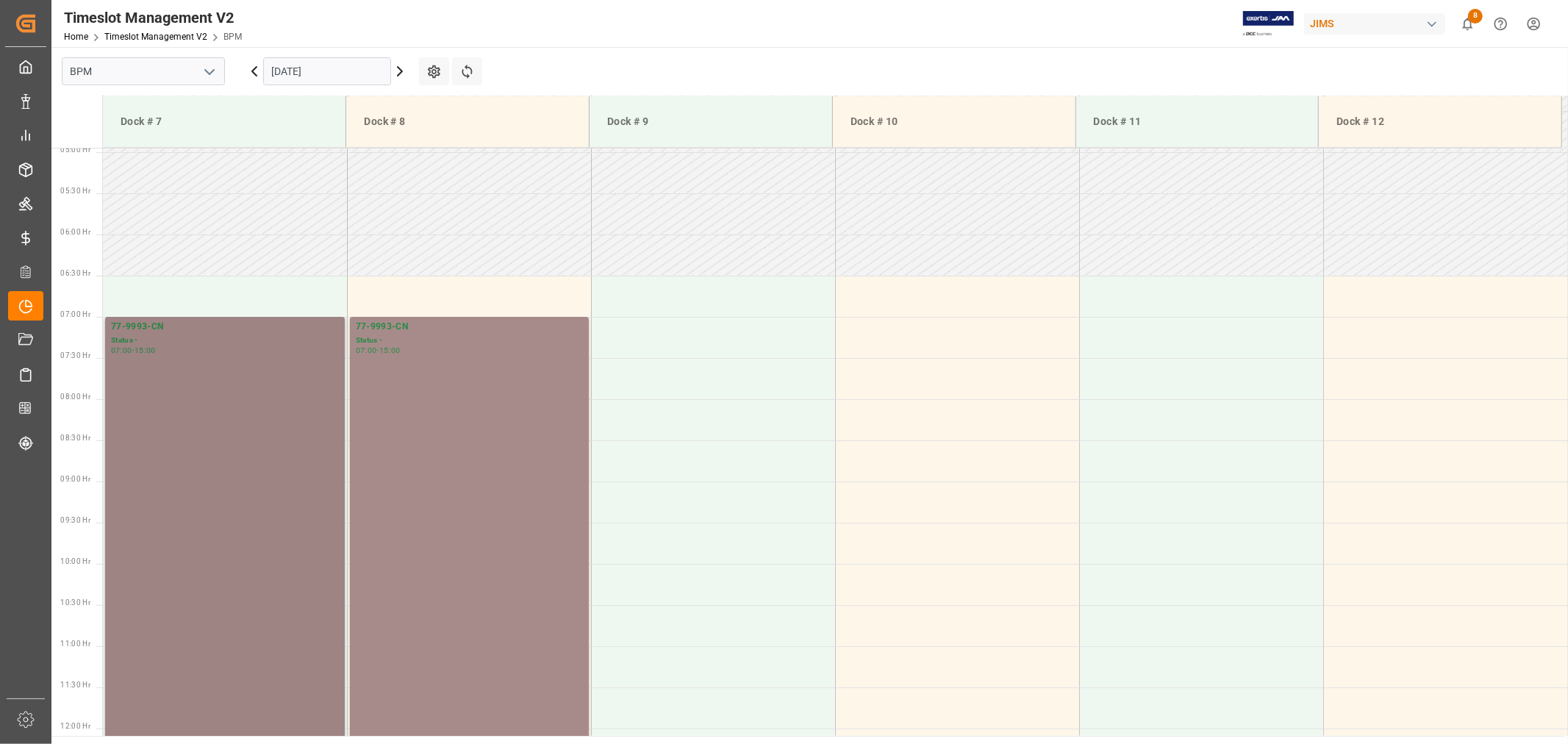
click at [132, 335] on div "Status -" at bounding box center [225, 340] width 228 height 12
click at [135, 321] on div "77-9993-CN" at bounding box center [225, 327] width 228 height 15
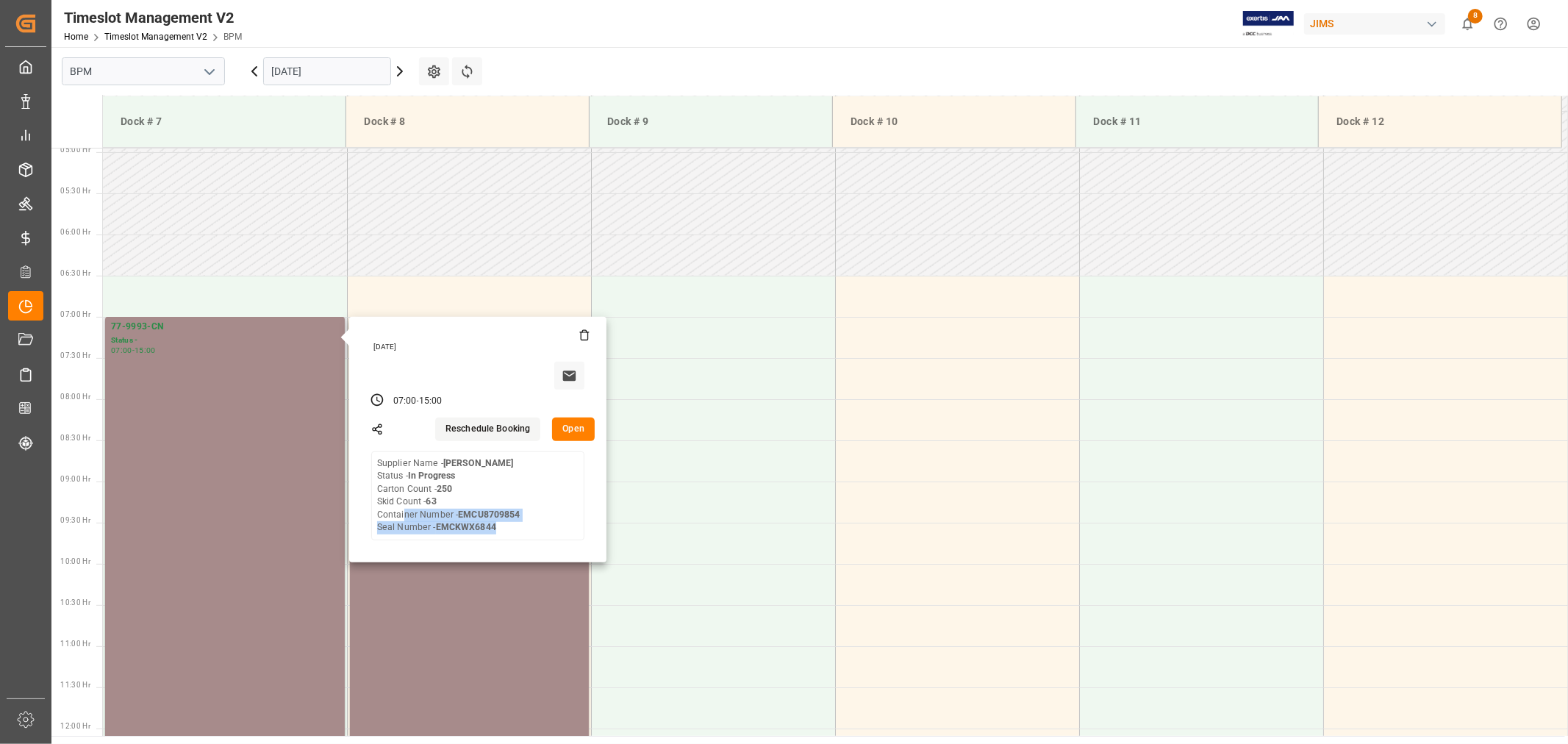
drag, startPoint x: 401, startPoint y: 509, endPoint x: 539, endPoint y: 542, distance: 141.9
click at [539, 542] on div "Wednesday, September 10, 2025 07:00 - 15:00 Reschedule Booking Open Supplier Na…" at bounding box center [477, 439] width 257 height 246
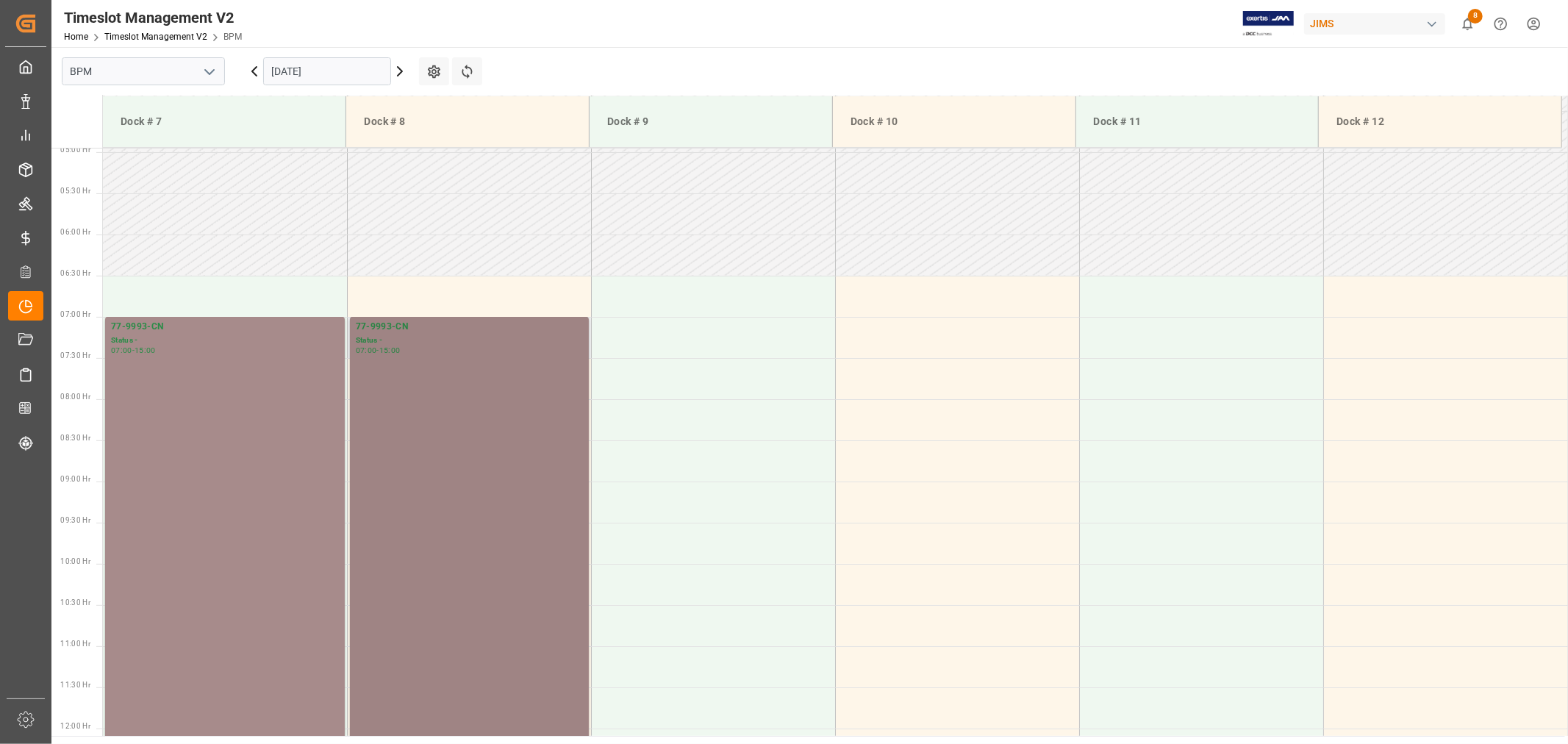
copy div "iner Number - EMCU8709854 Seal Number - EMCKWX6844"
click at [251, 386] on div "77-9993-CN Status - 07:00 - 15:00" at bounding box center [225, 646] width 228 height 651
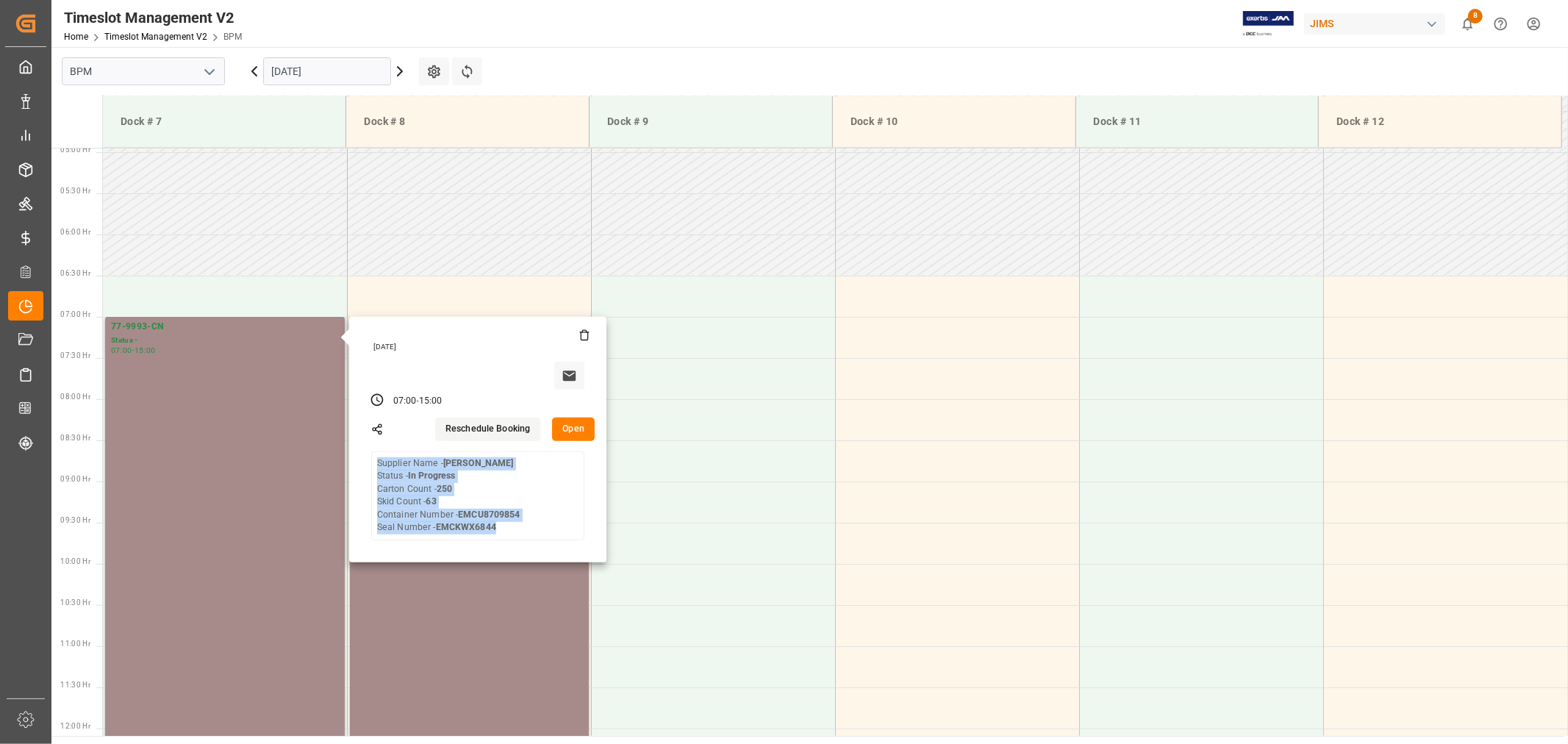
drag, startPoint x: 375, startPoint y: 464, endPoint x: 515, endPoint y: 539, distance: 158.8
click at [515, 539] on div "Wednesday, September 10, 2025 07:00 - 15:00 Reschedule Booking Open Supplier Na…" at bounding box center [477, 439] width 257 height 246
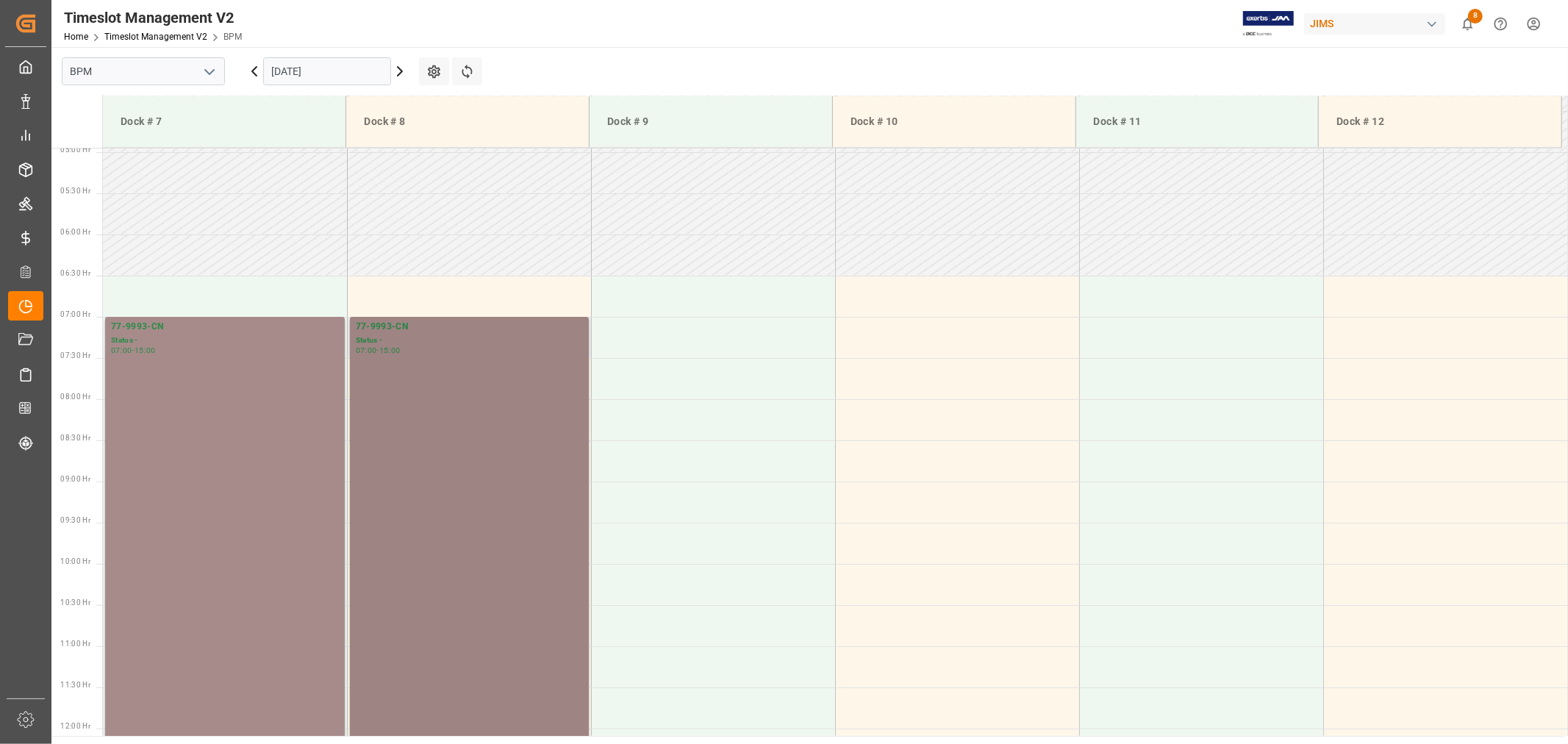
copy div "Supplier Name - HARMAN Status - In Progress Carton Count - 250 Skid Count - 63 …"
click at [120, 458] on div "77-9993-CN Status - 07:00 - 15:00" at bounding box center [225, 646] width 228 height 651
click at [448, 554] on div "77-9993-CN Status - 07:00 - 15:00" at bounding box center [469, 646] width 227 height 651
click at [185, 359] on div "77-9993-CN Status - 07:00 - 15:00" at bounding box center [225, 646] width 228 height 651
click at [185, 355] on div "77-9993-CN Status - 07:00 - 15:00" at bounding box center [225, 646] width 228 height 651
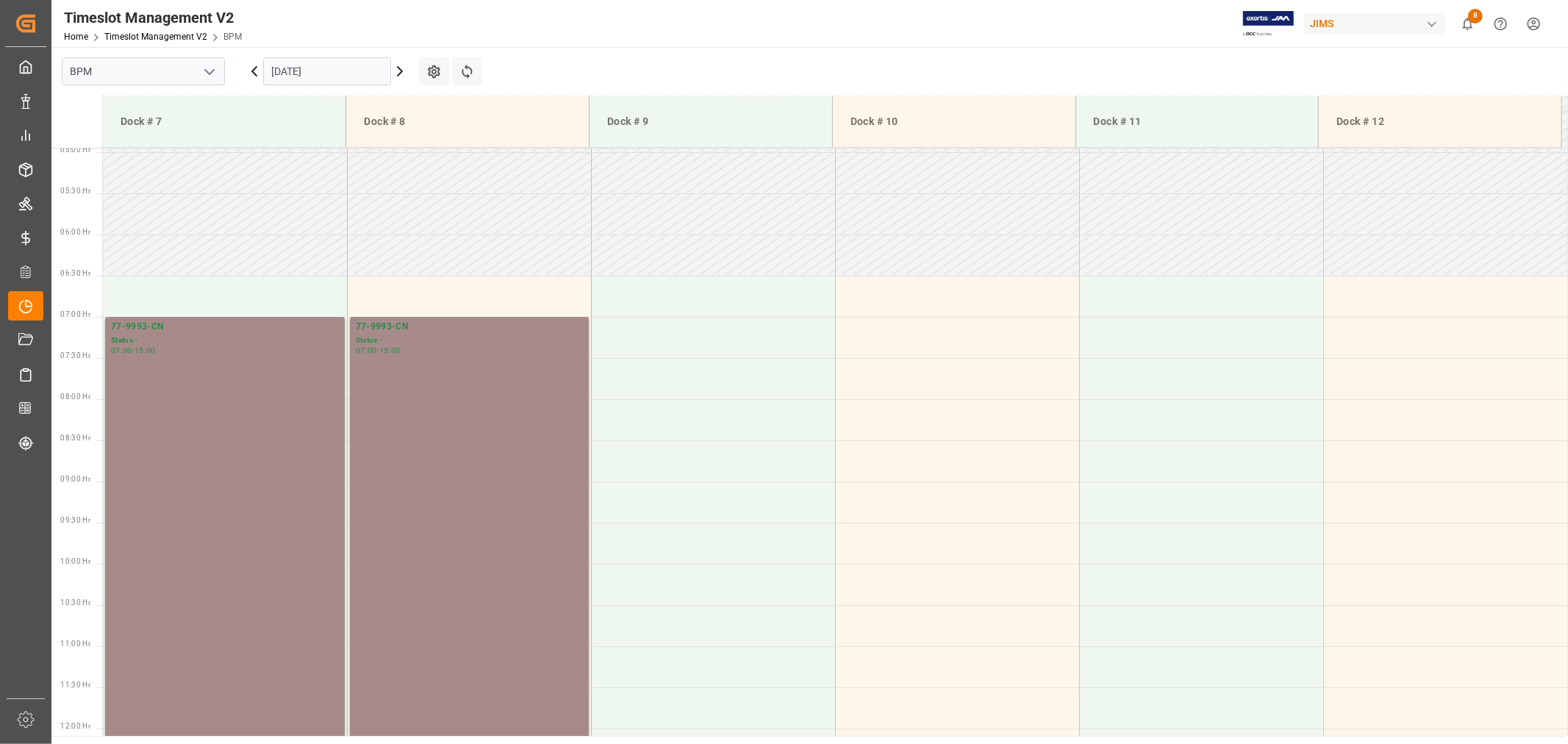
click at [399, 70] on icon at bounding box center [400, 71] width 18 height 18
click at [238, 338] on div "Status -" at bounding box center [225, 340] width 228 height 12
click at [489, 348] on div "07:00 - 15:00" at bounding box center [469, 351] width 227 height 8
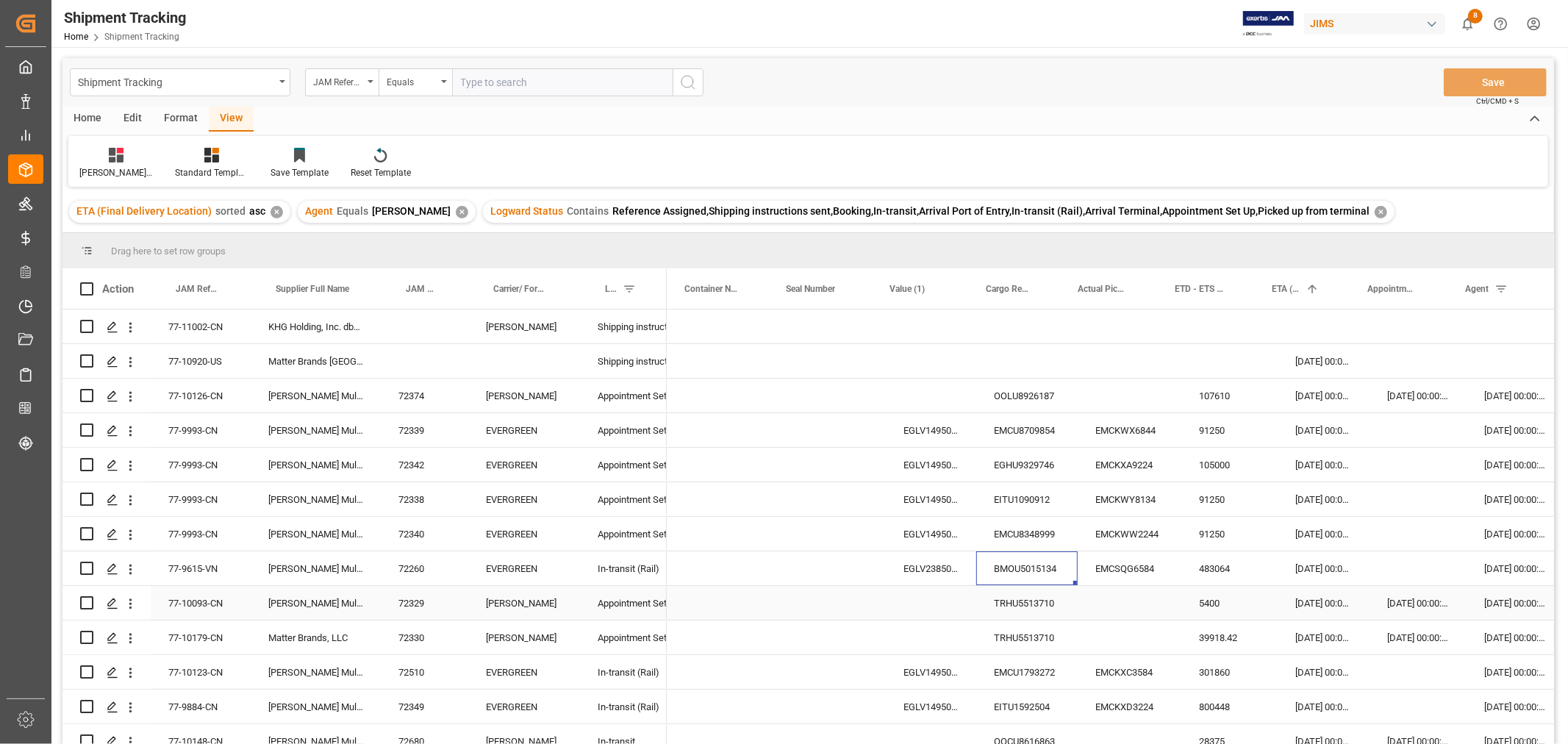
scroll to position [0, 310]
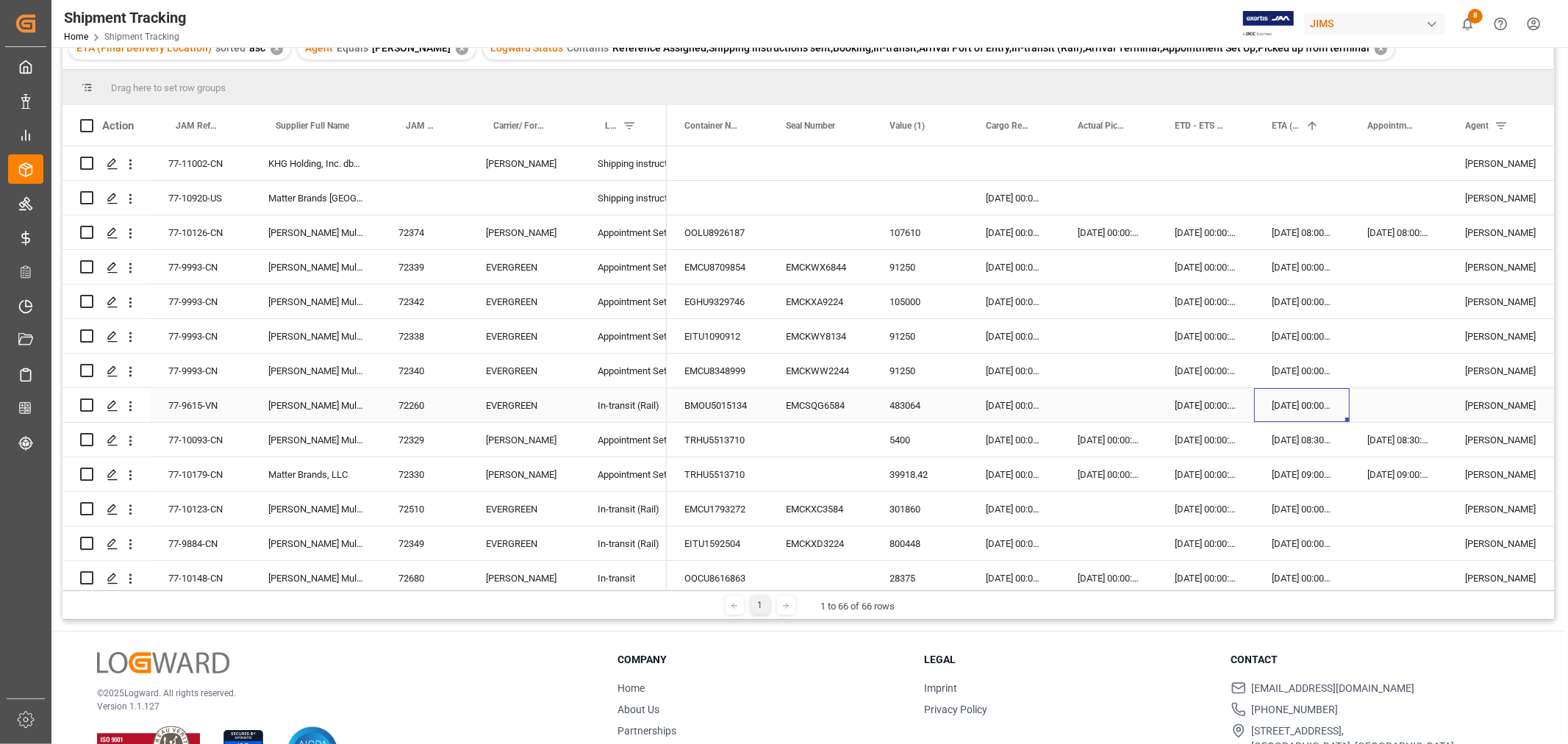
click at [1290, 405] on div "[DATE] 00:00:00" at bounding box center [1301, 405] width 96 height 34
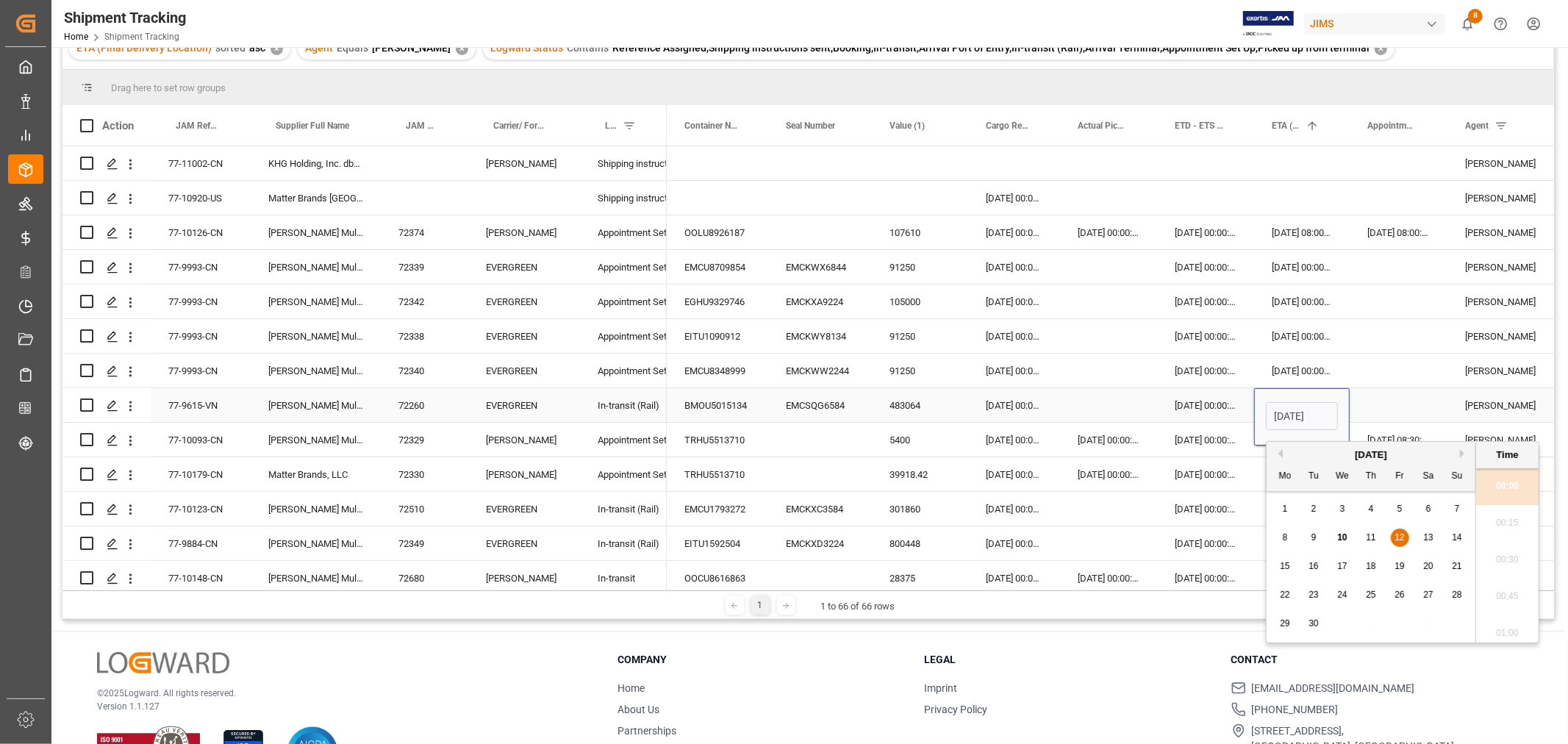
click at [1290, 405] on input "[DATE] 00:00" at bounding box center [1301, 416] width 72 height 28
click at [1343, 568] on span "17" at bounding box center [1341, 566] width 10 height 10
type input "[DATE] 00:00"
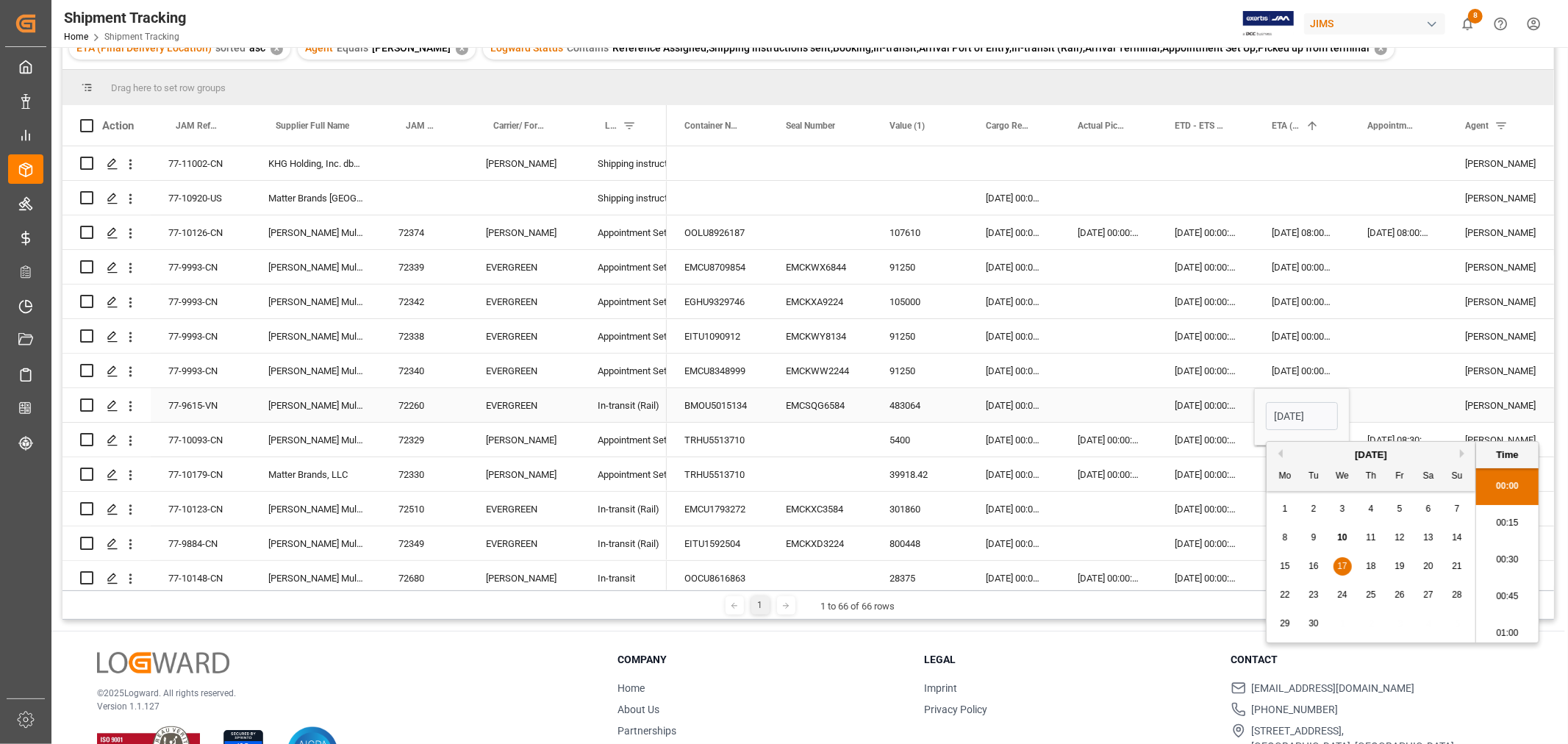
click at [1368, 407] on div "Press SPACE to select this row." at bounding box center [1398, 405] width 98 height 34
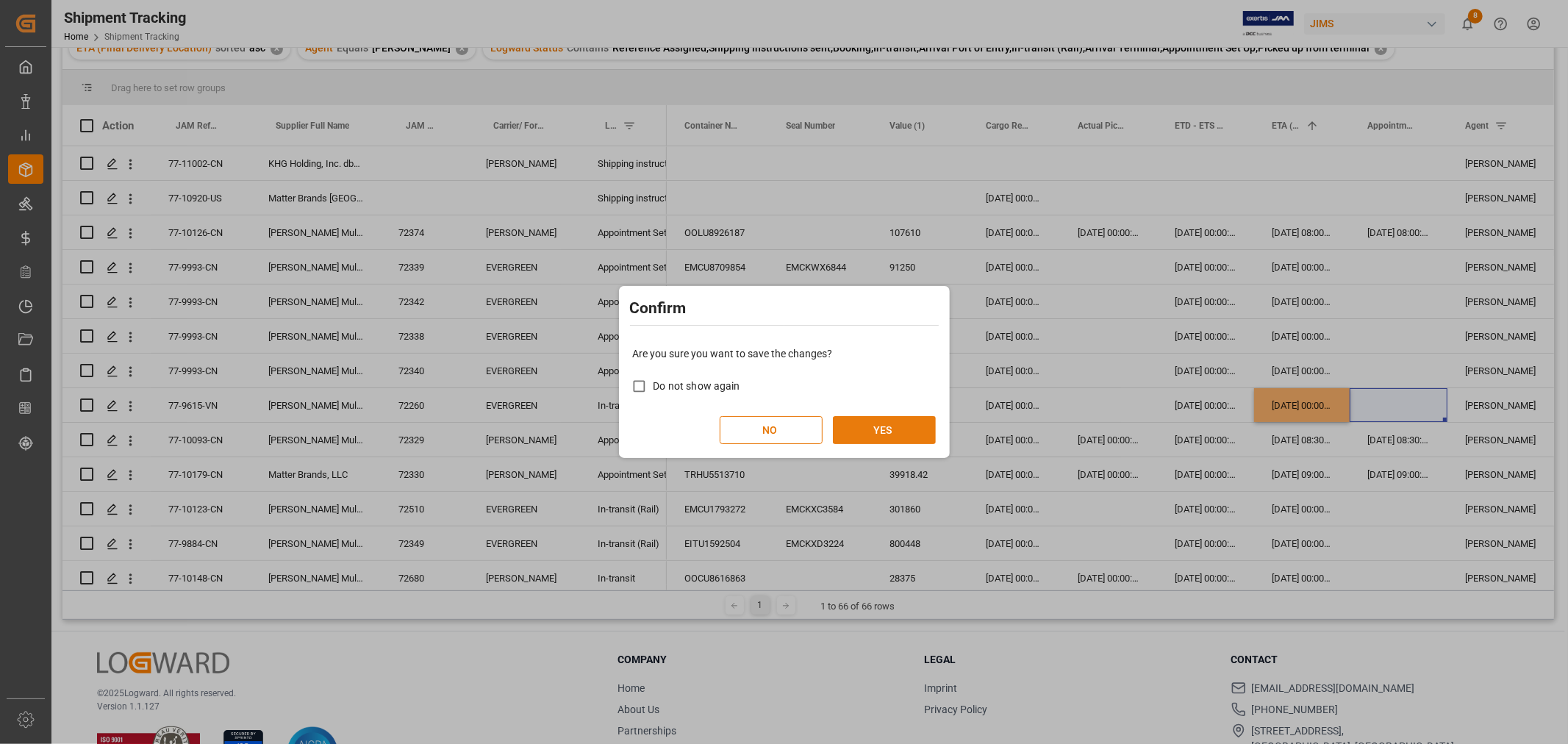
click at [853, 434] on button "YES" at bounding box center [884, 430] width 103 height 28
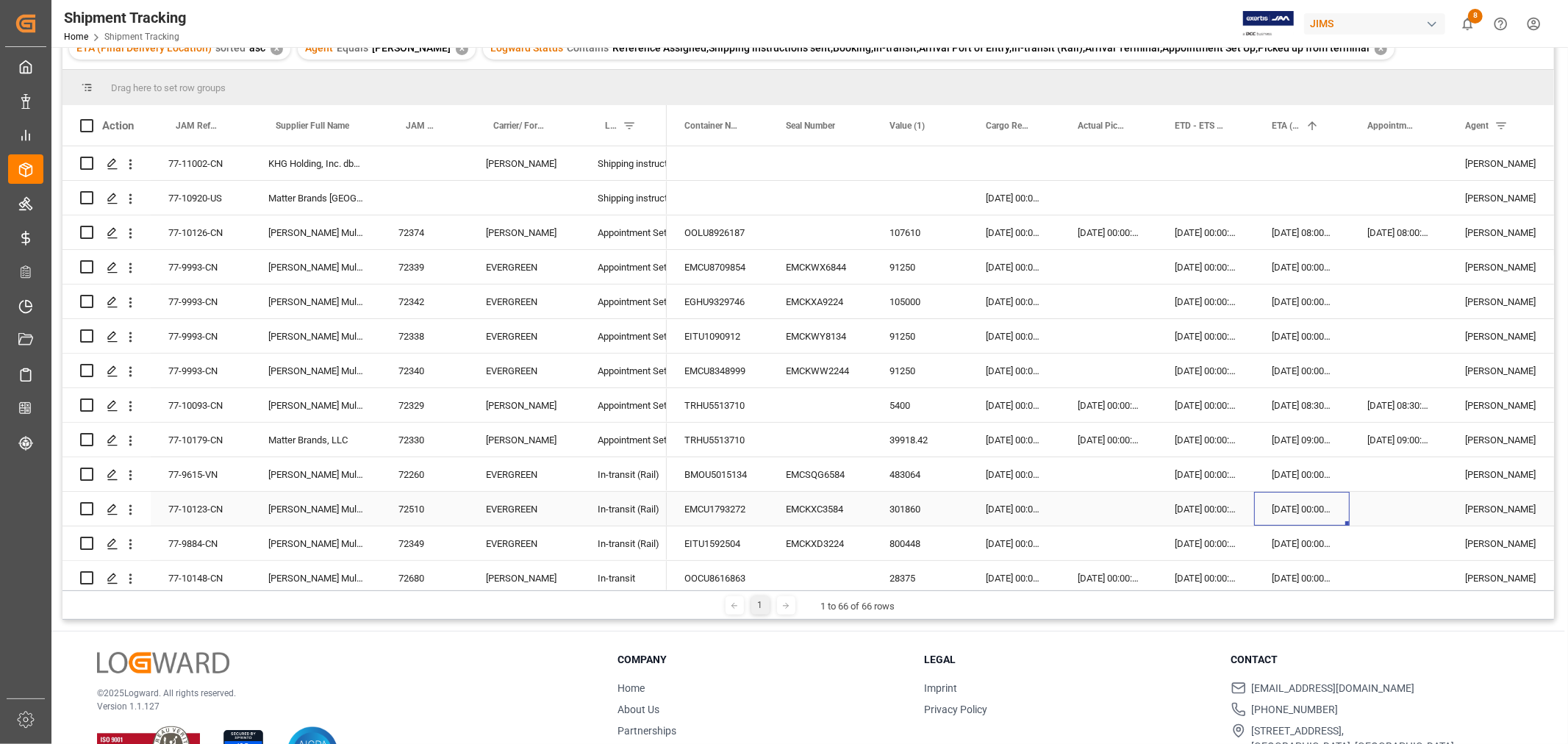
click at [1292, 507] on div "[DATE] 00:00:00" at bounding box center [1301, 509] width 96 height 34
click at [712, 512] on div "EMCU1793272" at bounding box center [717, 509] width 102 height 34
click at [704, 533] on div "EITU1592504" at bounding box center [717, 543] width 102 height 34
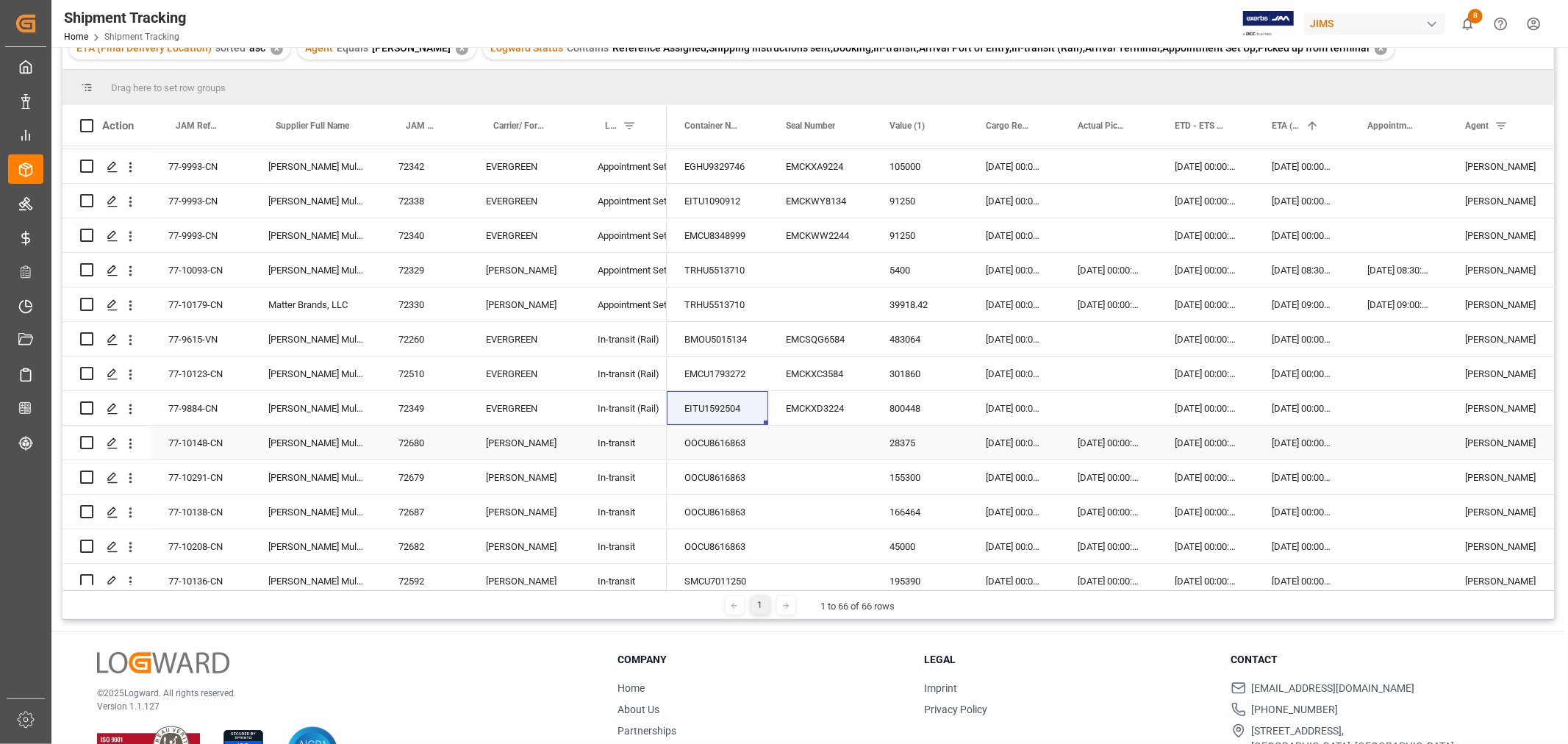
scroll to position [163, 0]
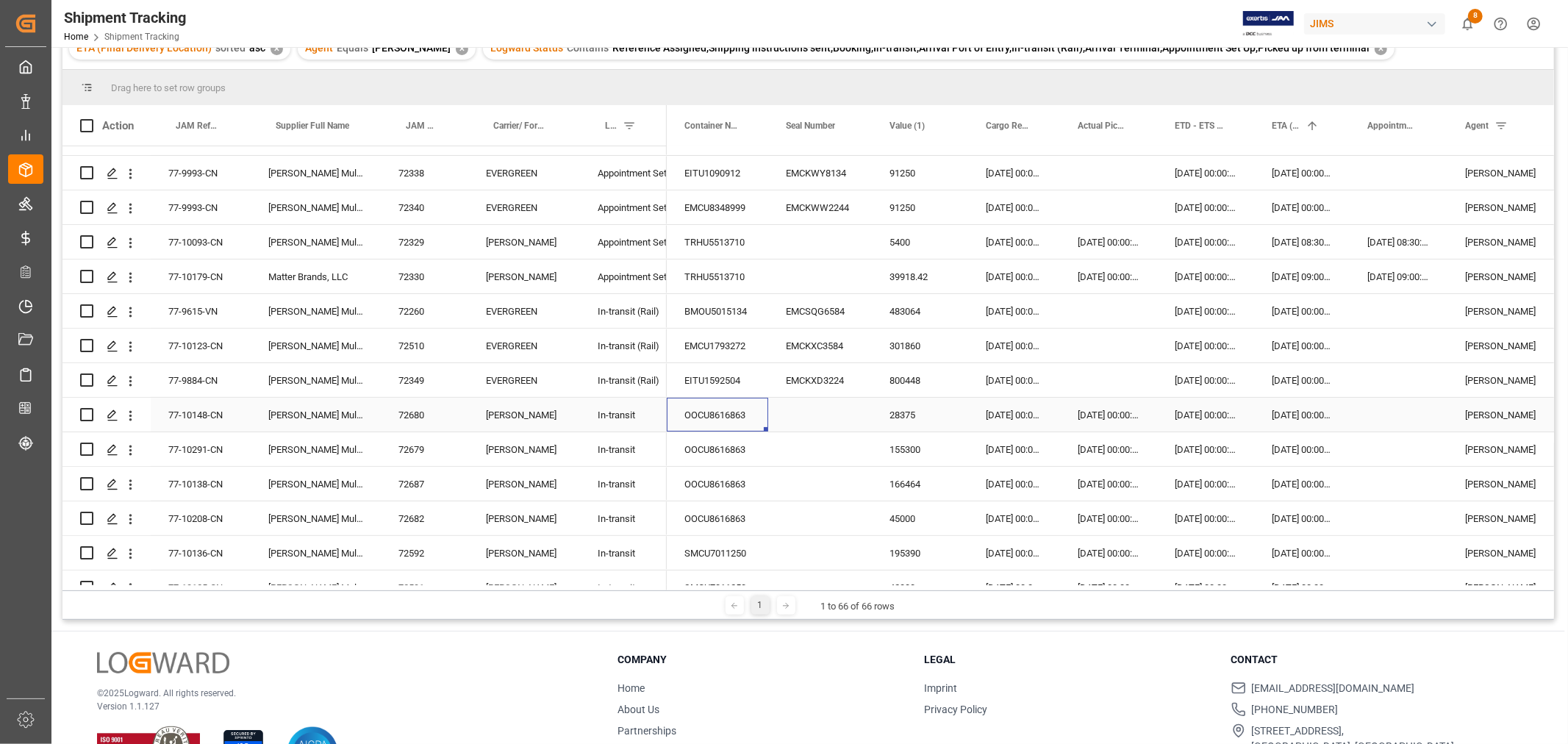
click at [729, 418] on div "OOCU8616863" at bounding box center [717, 414] width 102 height 34
click at [711, 553] on div "SMCU7011250" at bounding box center [717, 553] width 102 height 34
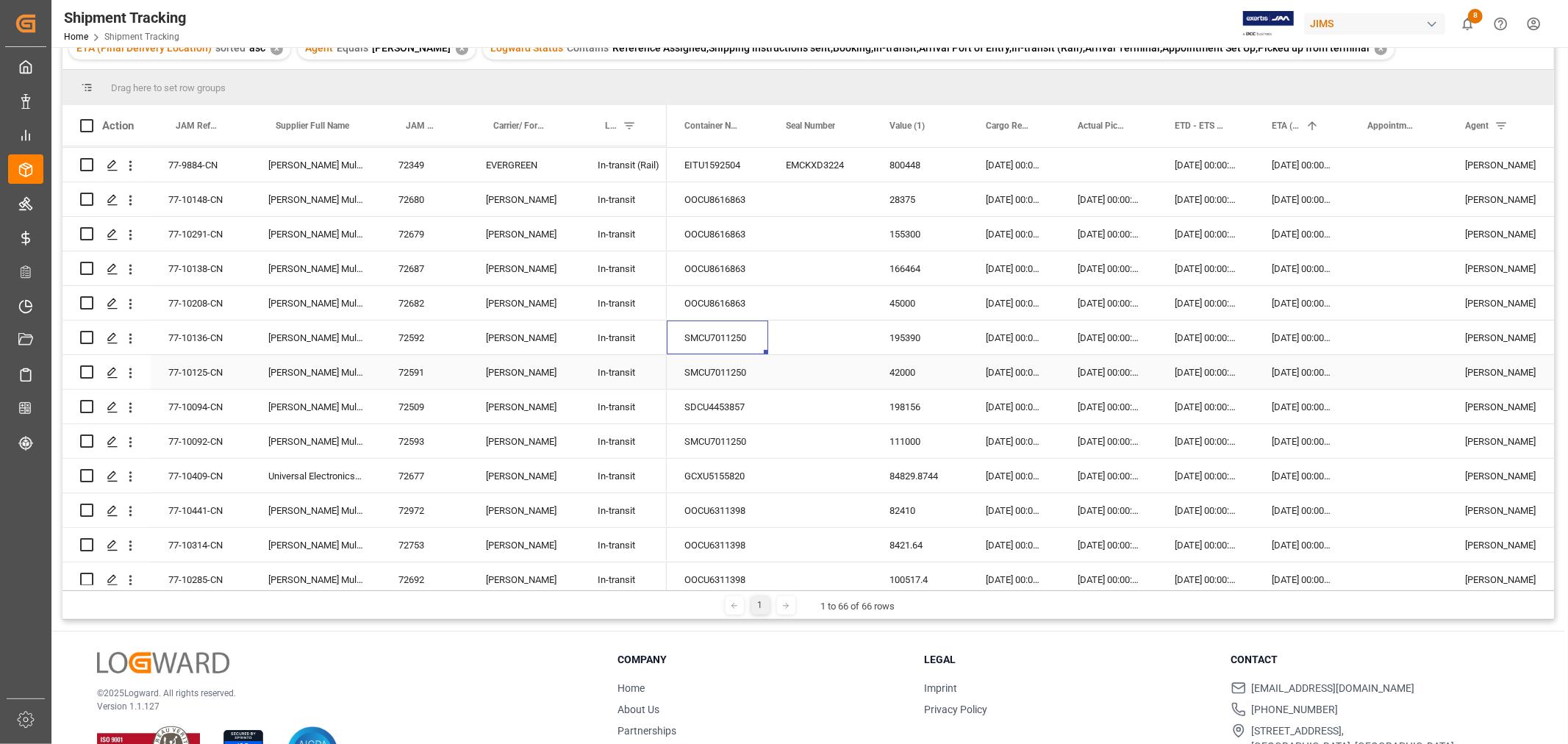
scroll to position [408, 0]
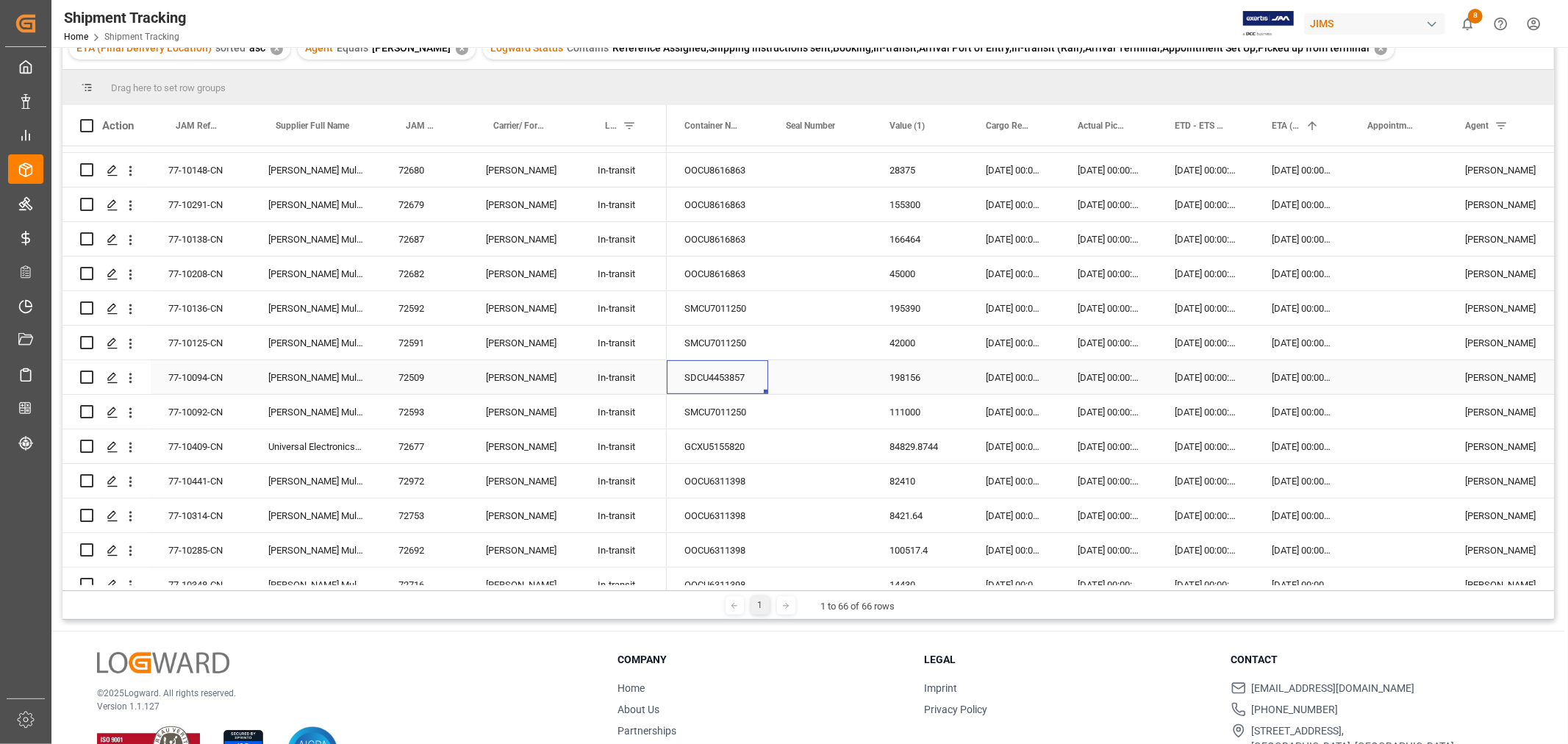
click at [746, 372] on div "SDCU4453857" at bounding box center [717, 377] width 102 height 34
click at [705, 410] on div "SMCU7011250" at bounding box center [717, 412] width 102 height 34
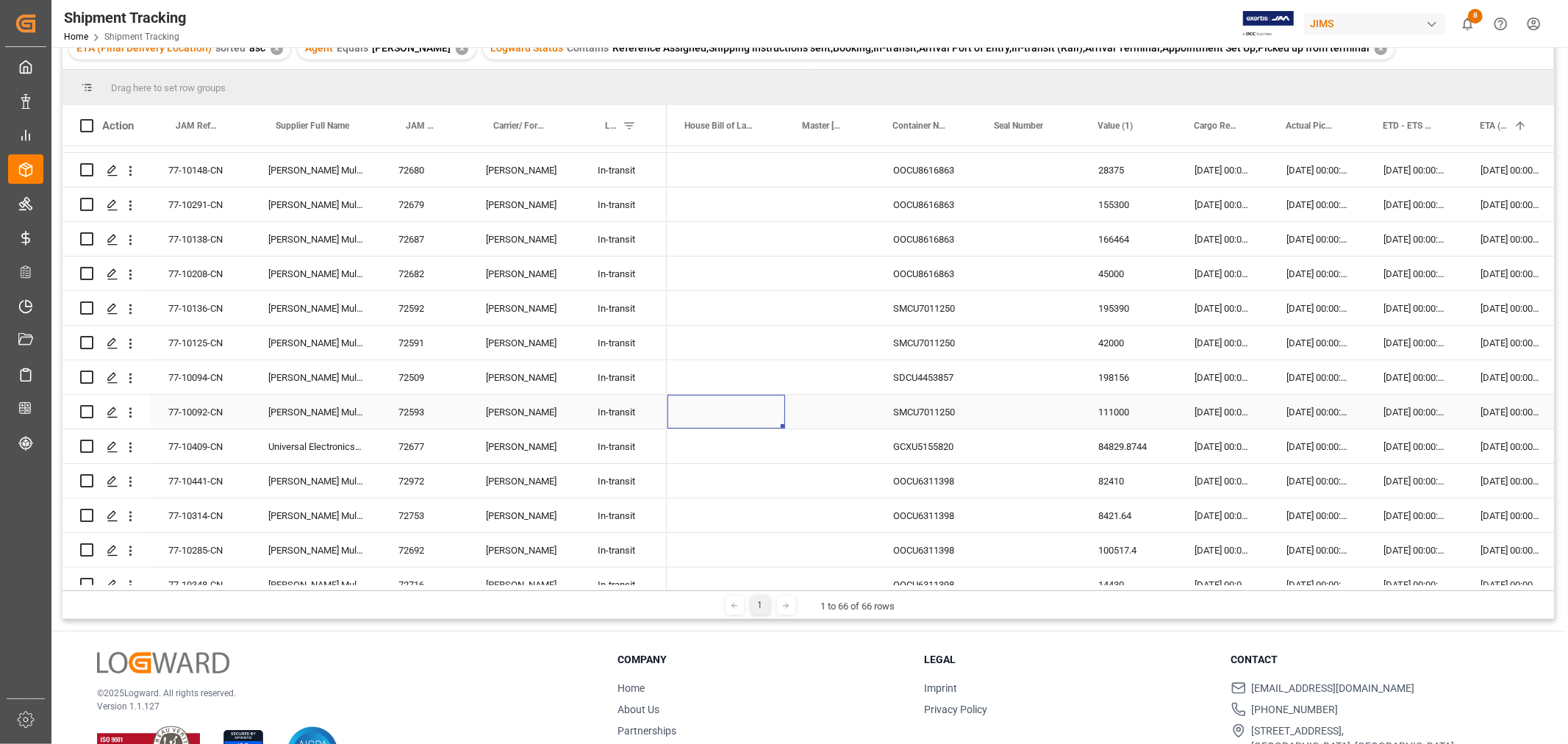
scroll to position [0, 0]
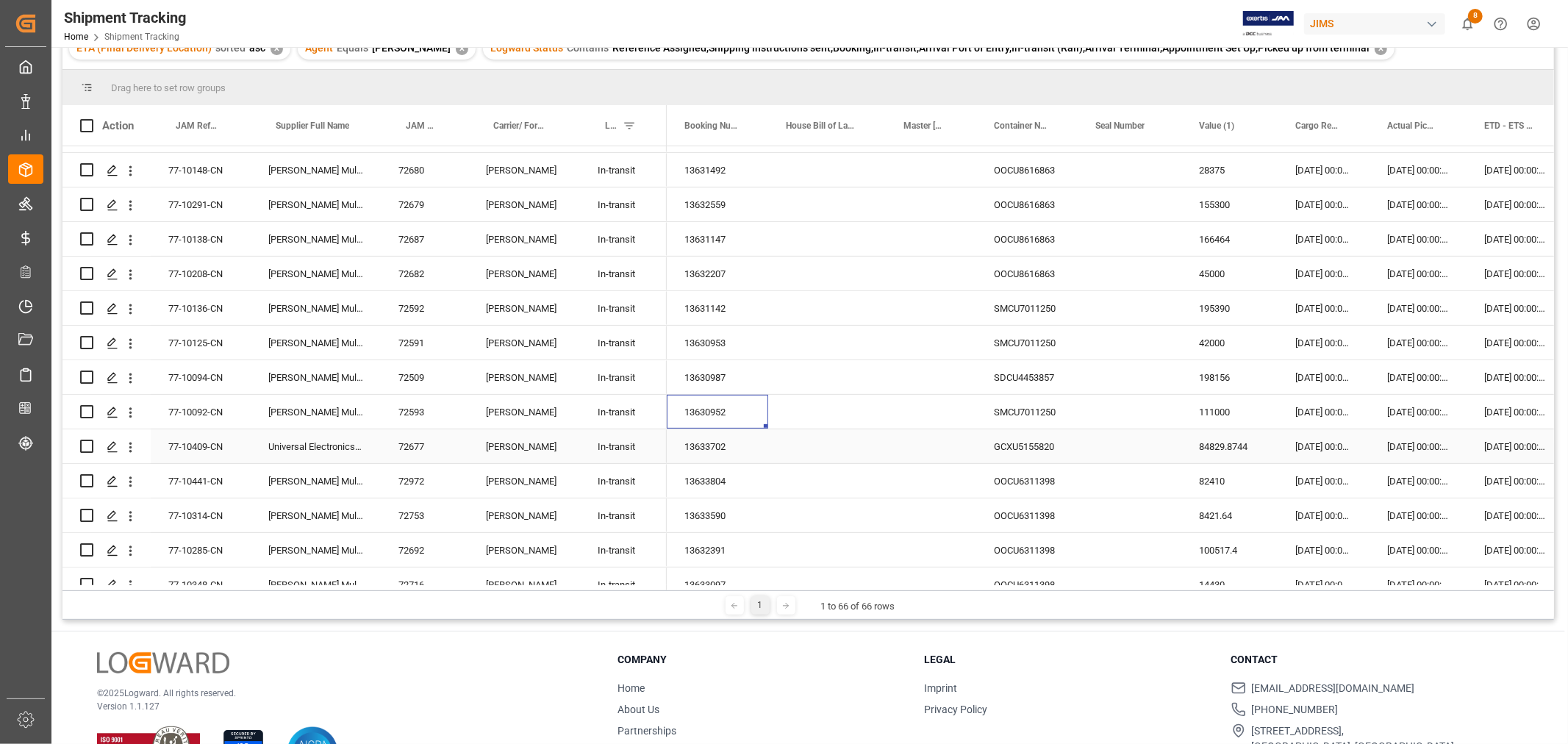
click at [712, 439] on div "13633702" at bounding box center [717, 446] width 102 height 34
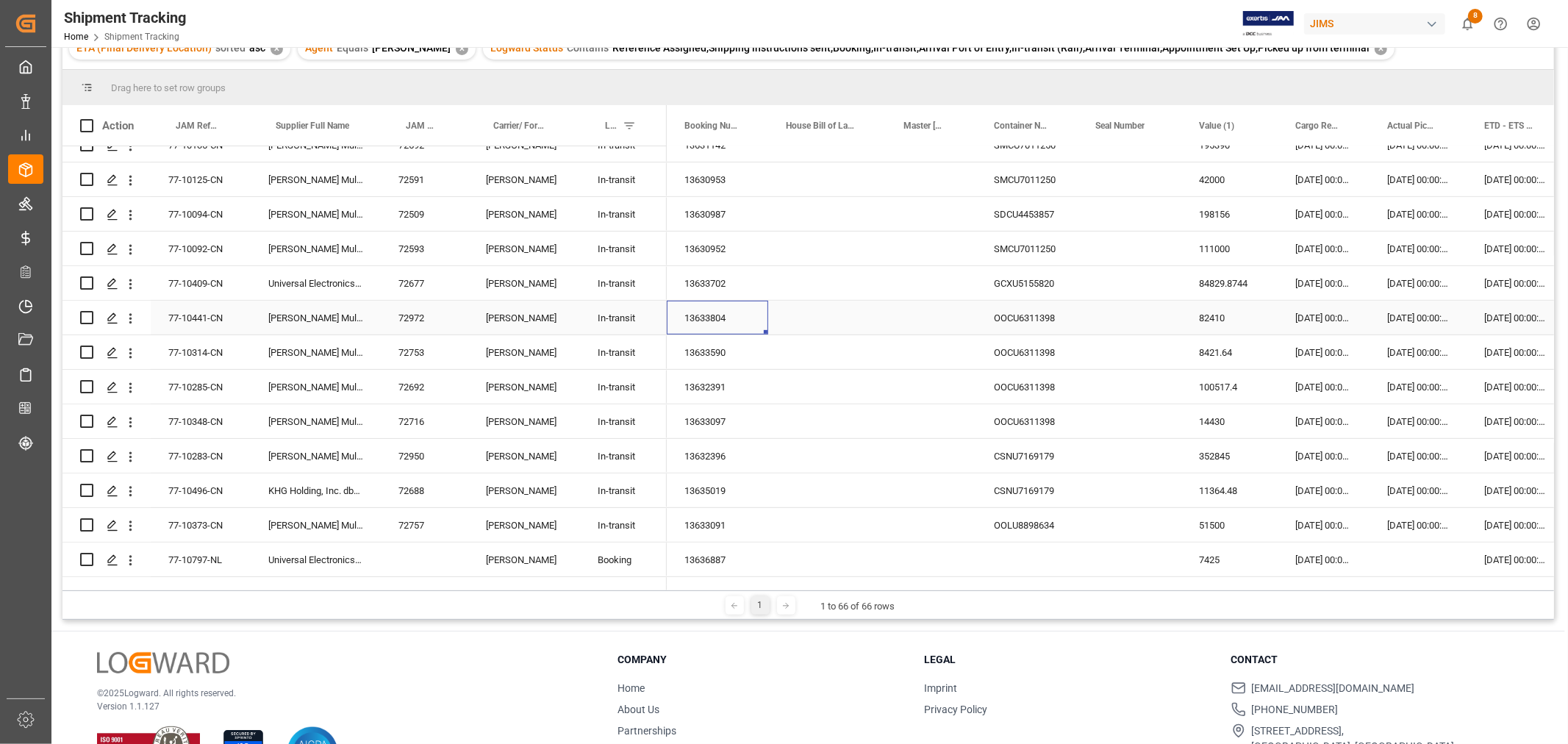
click at [701, 310] on div "13633804" at bounding box center [717, 318] width 102 height 34
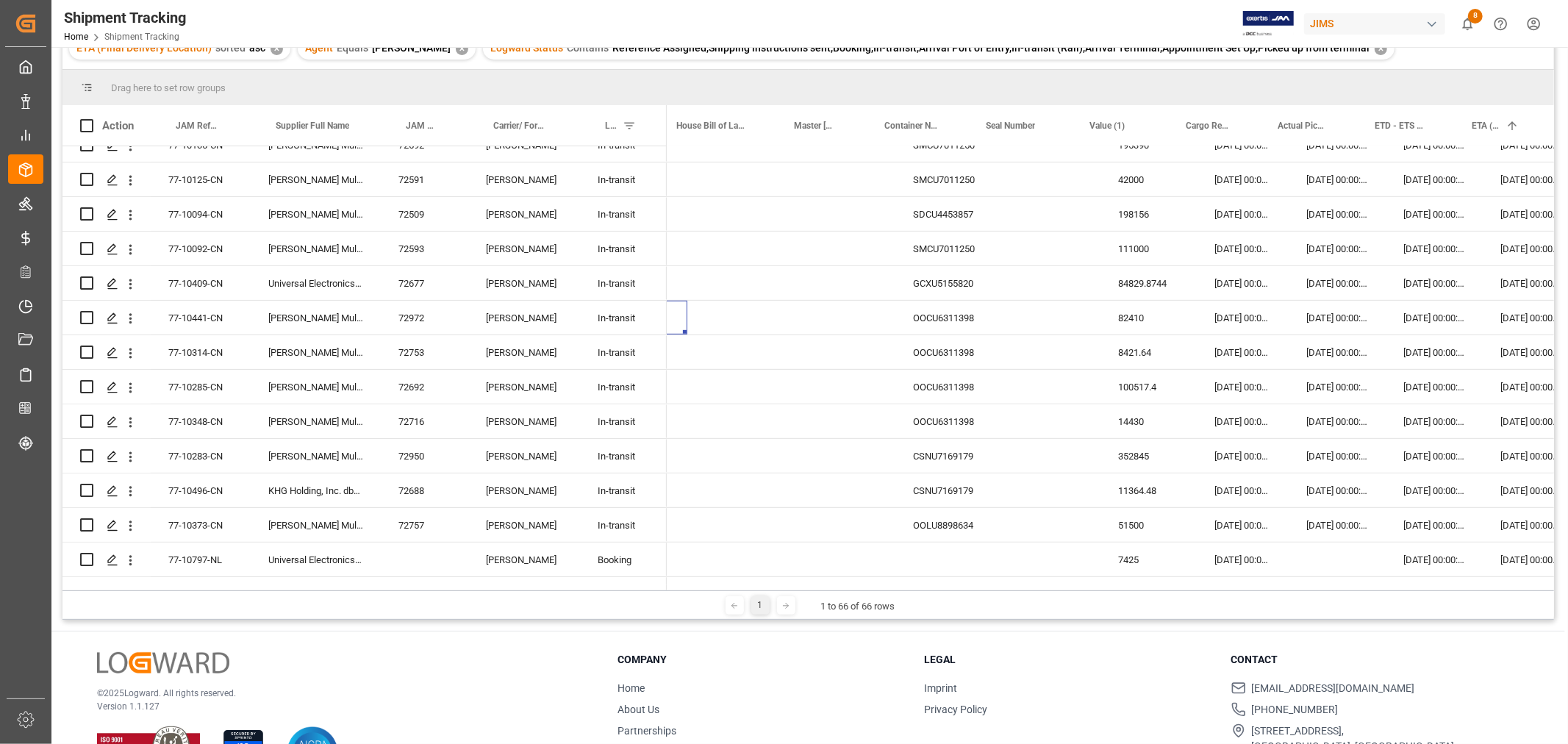
scroll to position [0, 0]
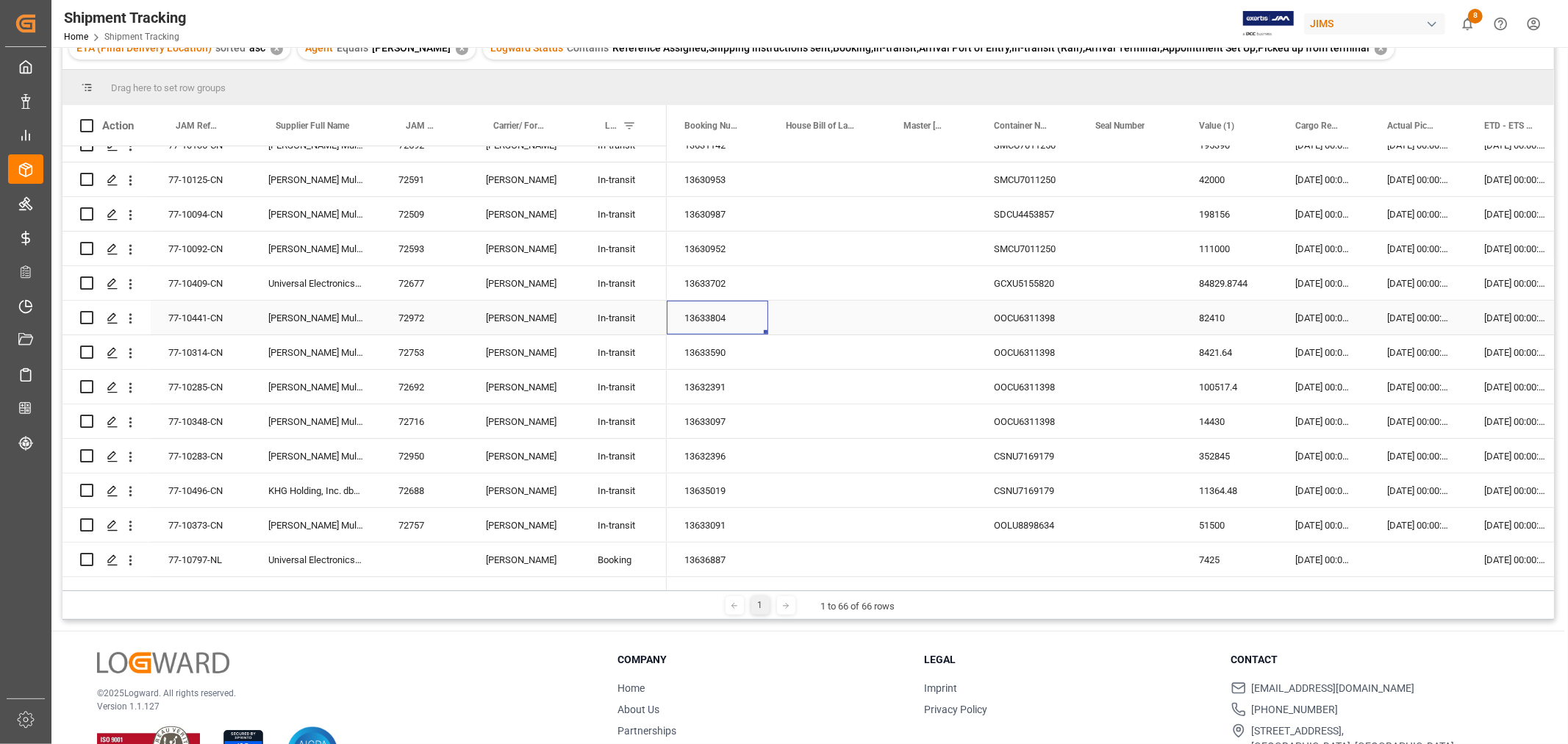
click at [707, 310] on div "13633804" at bounding box center [717, 318] width 102 height 34
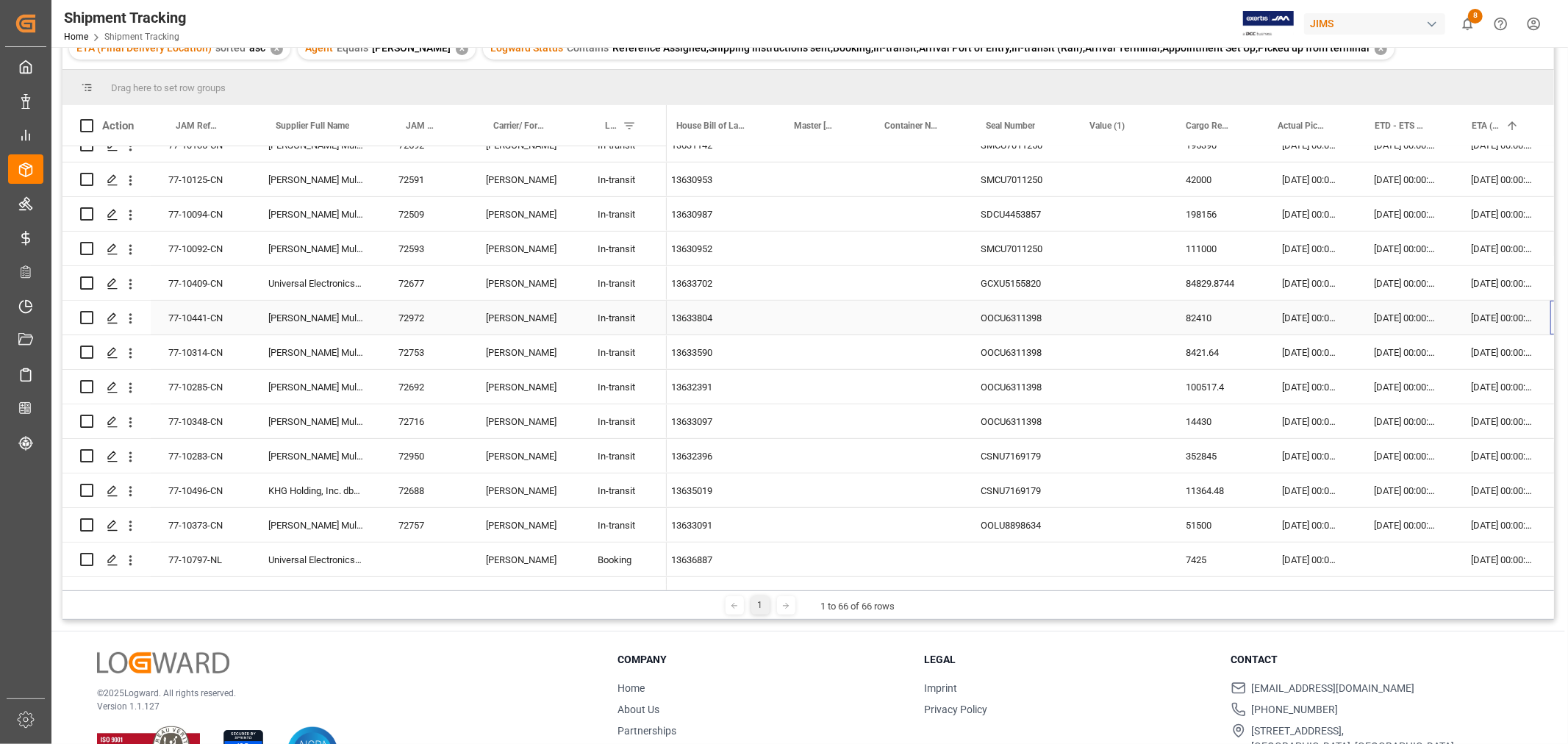
scroll to position [0, 109]
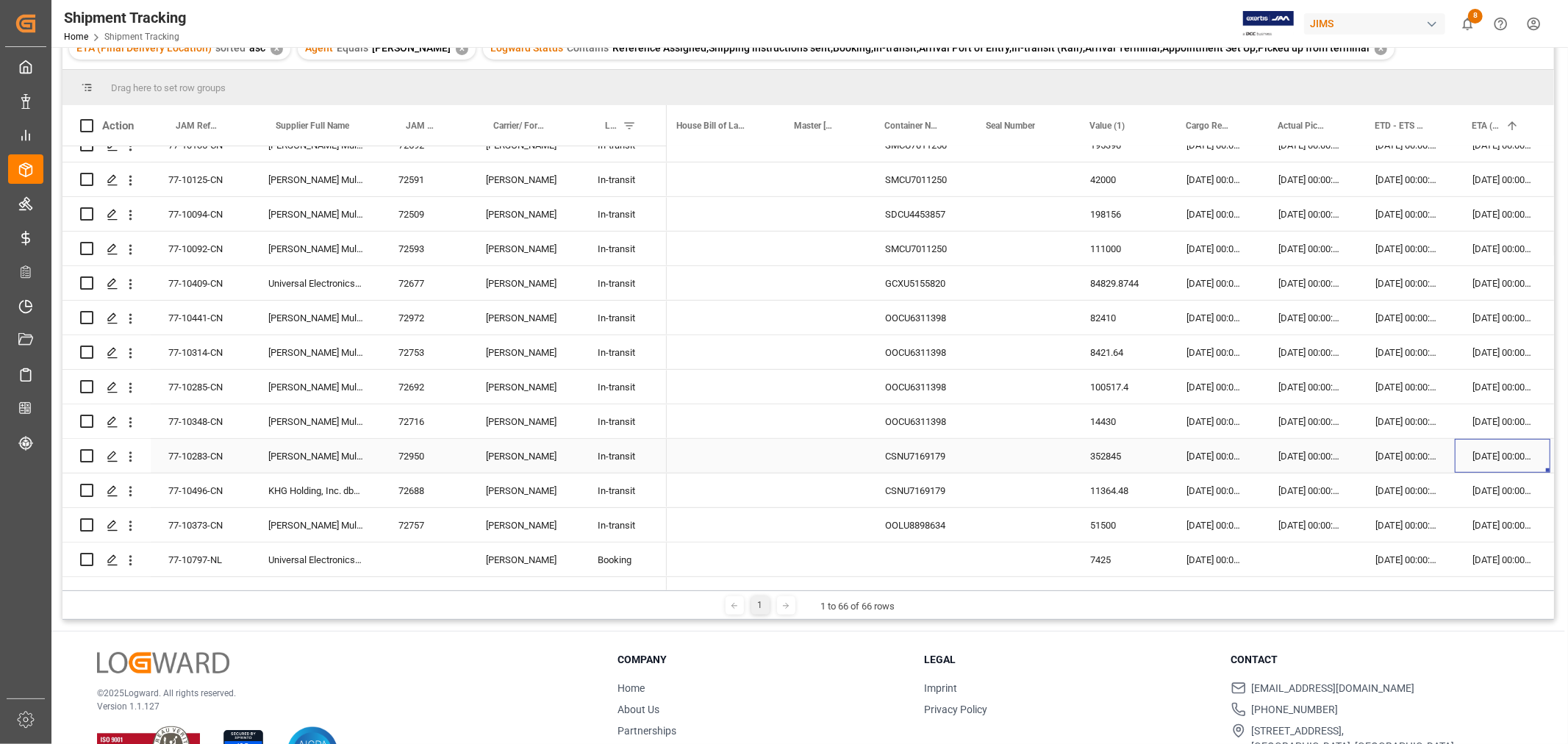
click at [1517, 454] on div "06-10-2025 00:00:00" at bounding box center [1502, 455] width 96 height 34
click at [1479, 553] on div "[DATE] 00:00:00" at bounding box center [1502, 559] width 96 height 34
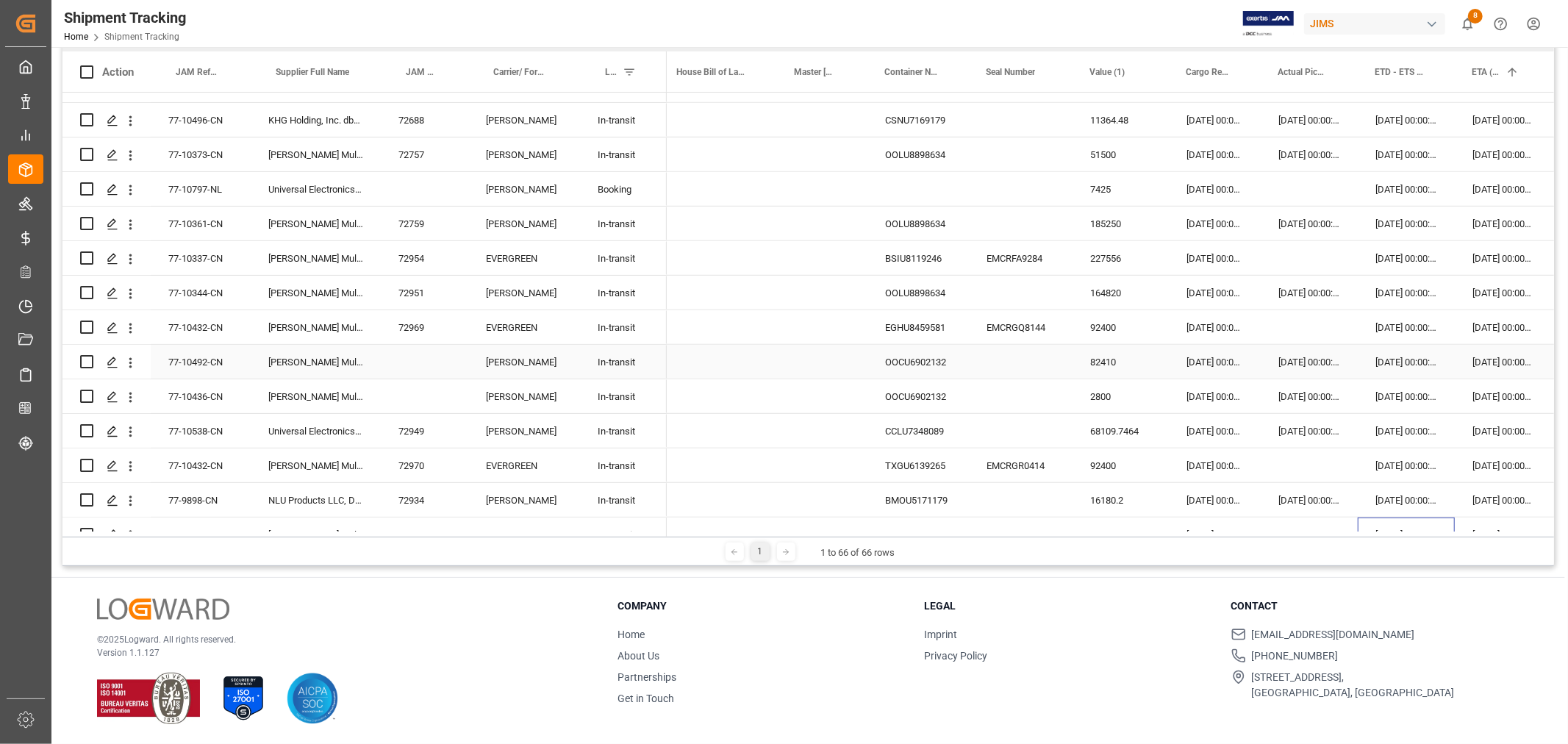
scroll to position [866, 0]
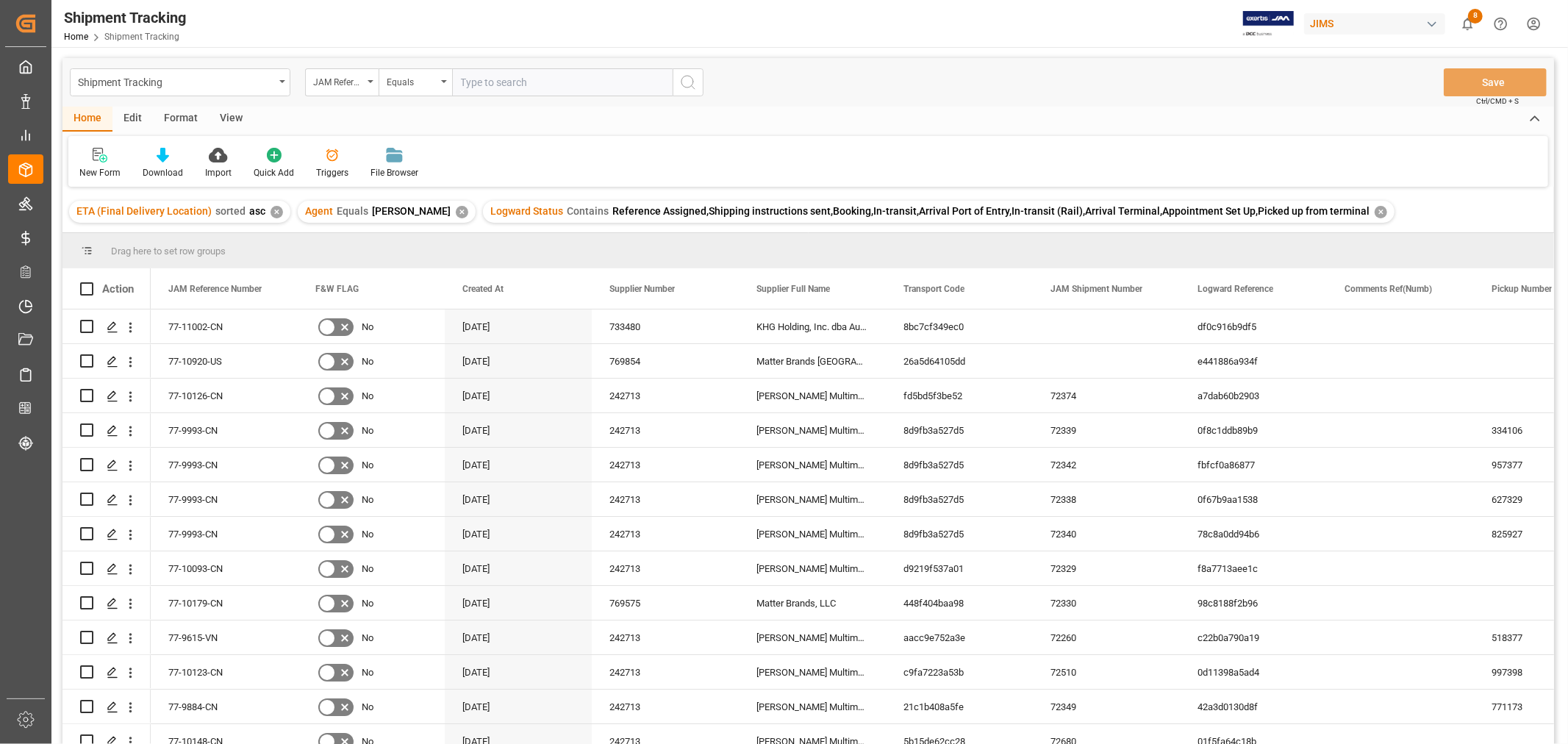
click at [1345, 206] on div "Logward Status Contains Reference Assigned,Shipping instructions sent,Booking,I…" at bounding box center [938, 211] width 912 height 22
click at [1375, 209] on div "✕" at bounding box center [1380, 211] width 12 height 12
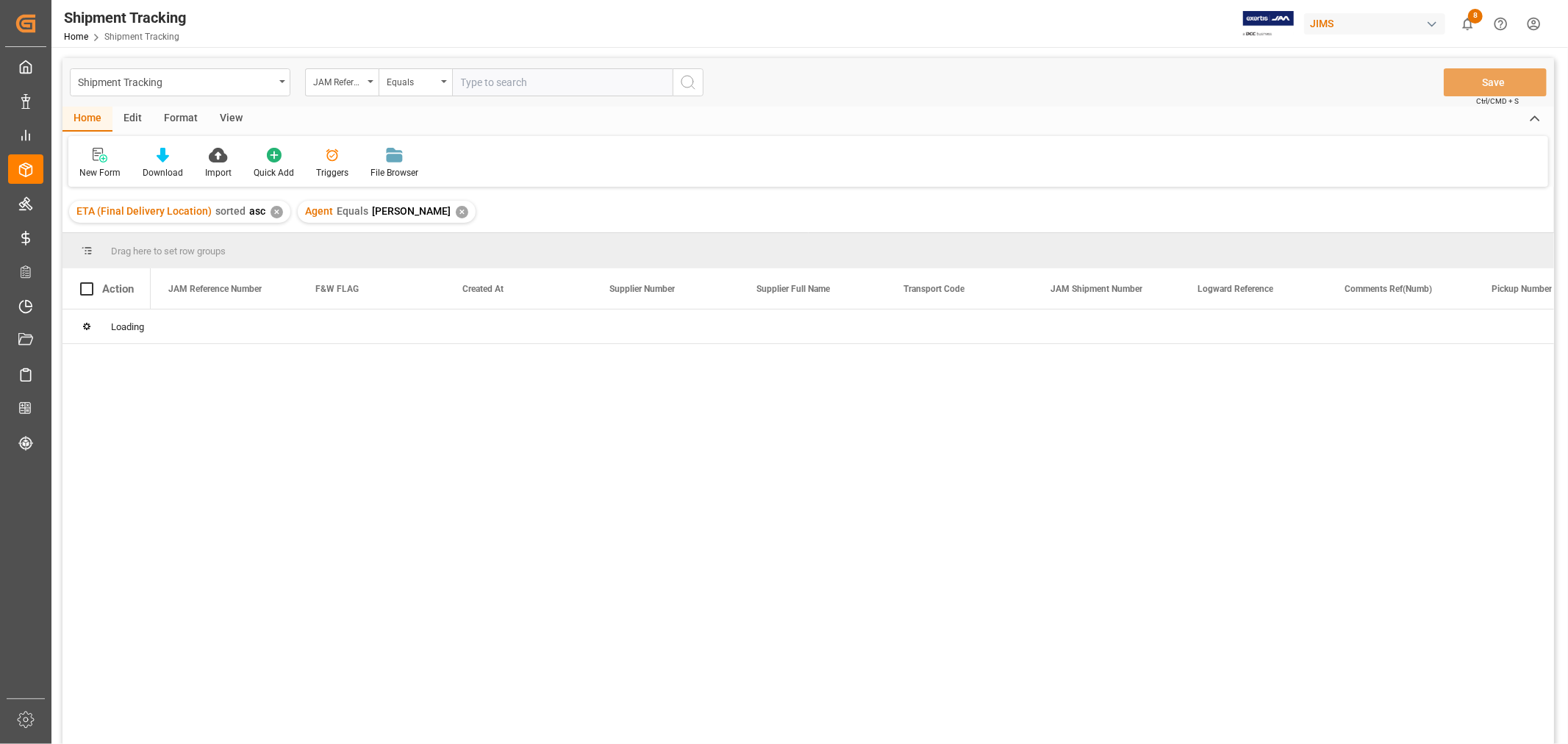
click at [519, 81] on input "text" at bounding box center [563, 82] width 221 height 28
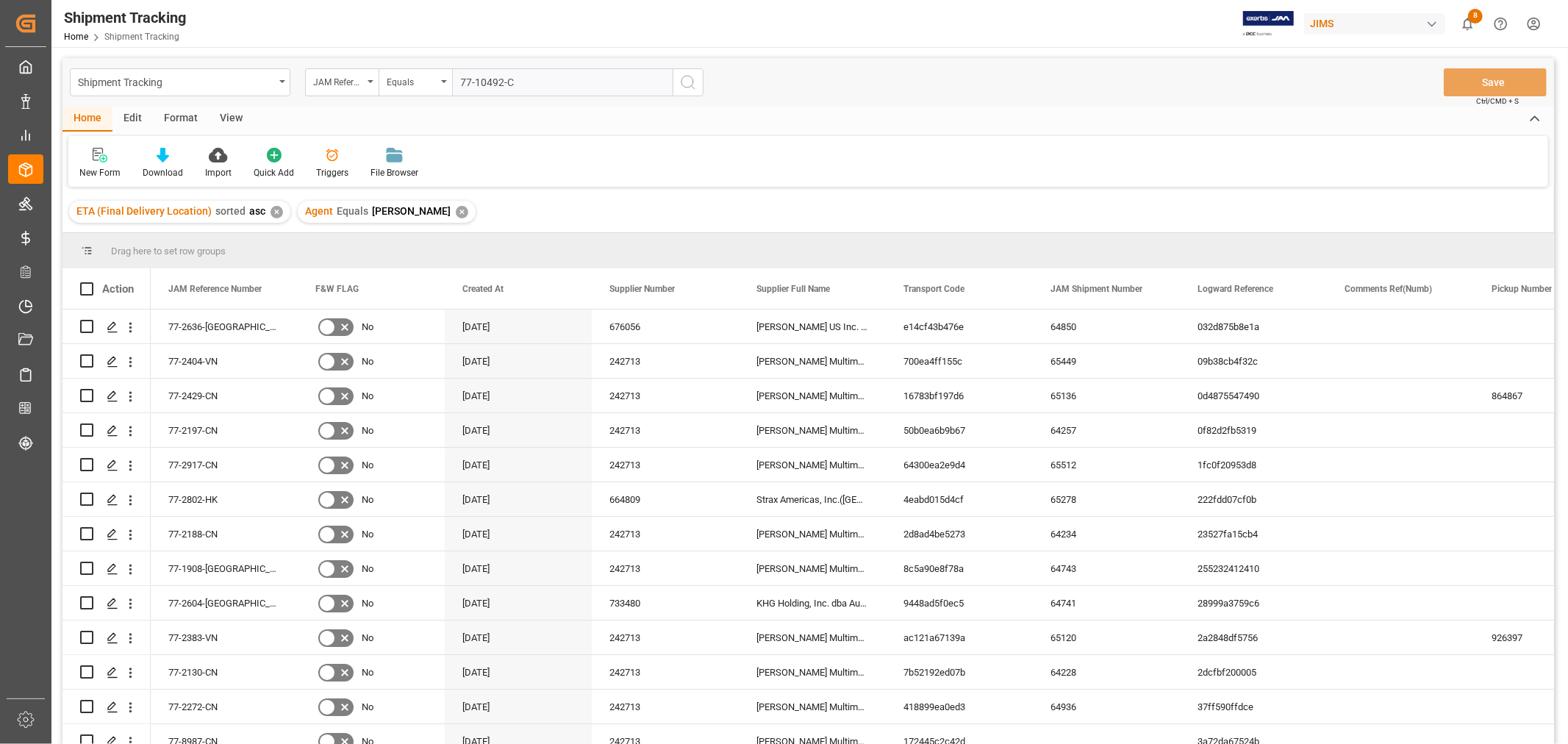
type input "77-10492-CN"
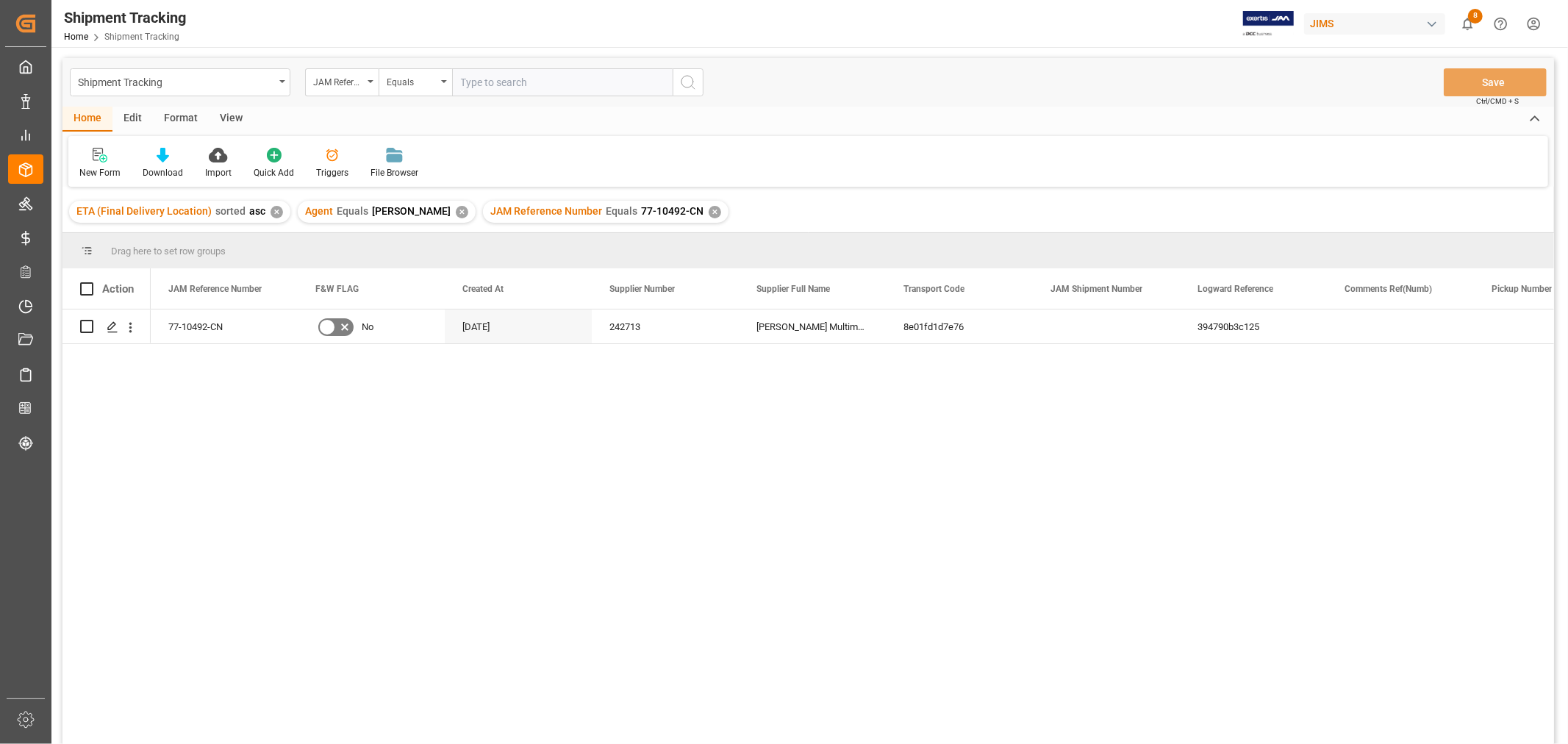
click at [227, 111] on div "View" at bounding box center [231, 118] width 45 height 25
click at [87, 170] on div "Default" at bounding box center [94, 172] width 29 height 13
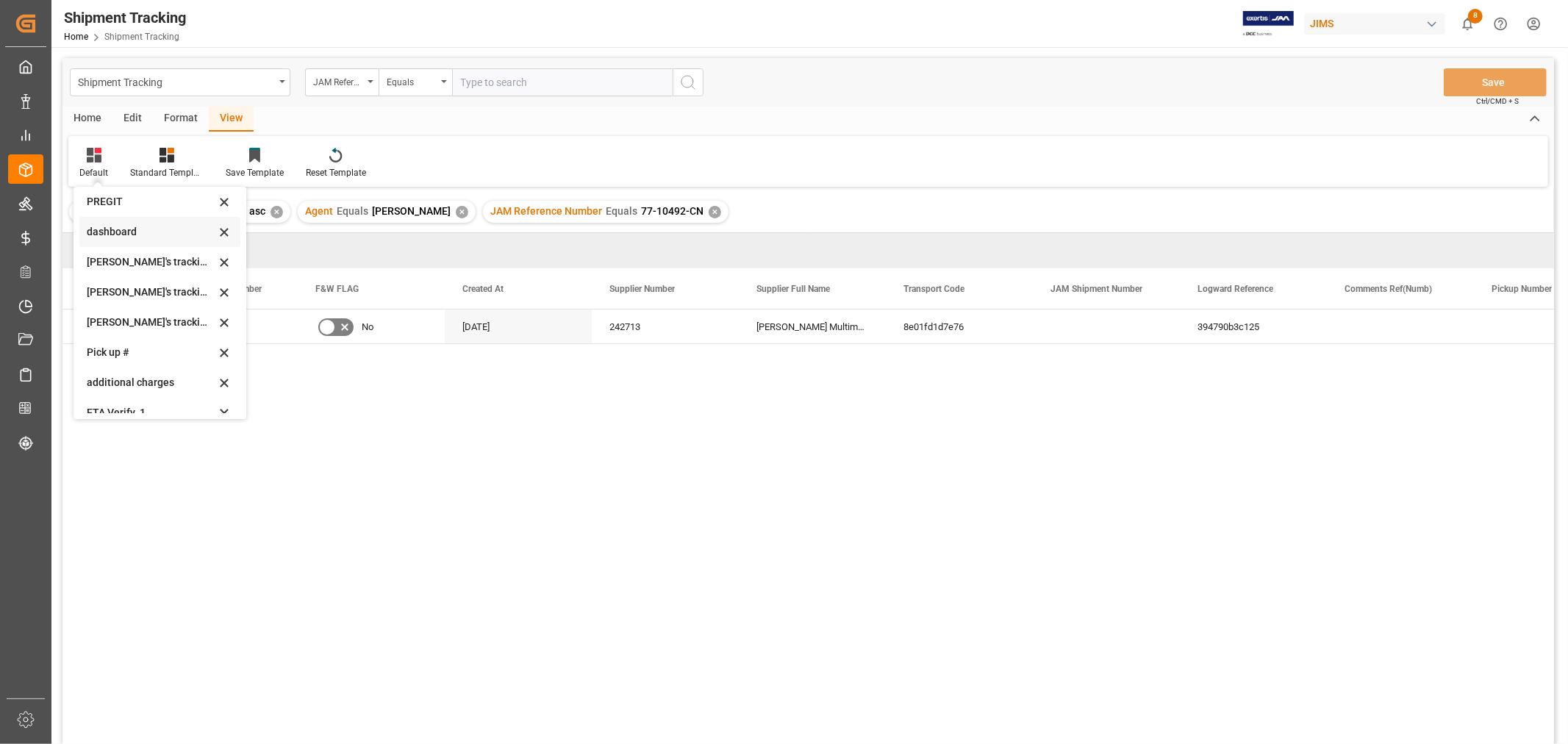
scroll to position [291, 0]
click at [137, 278] on div "[PERSON_NAME]'s tracking all_sample" at bounding box center [152, 278] width 129 height 15
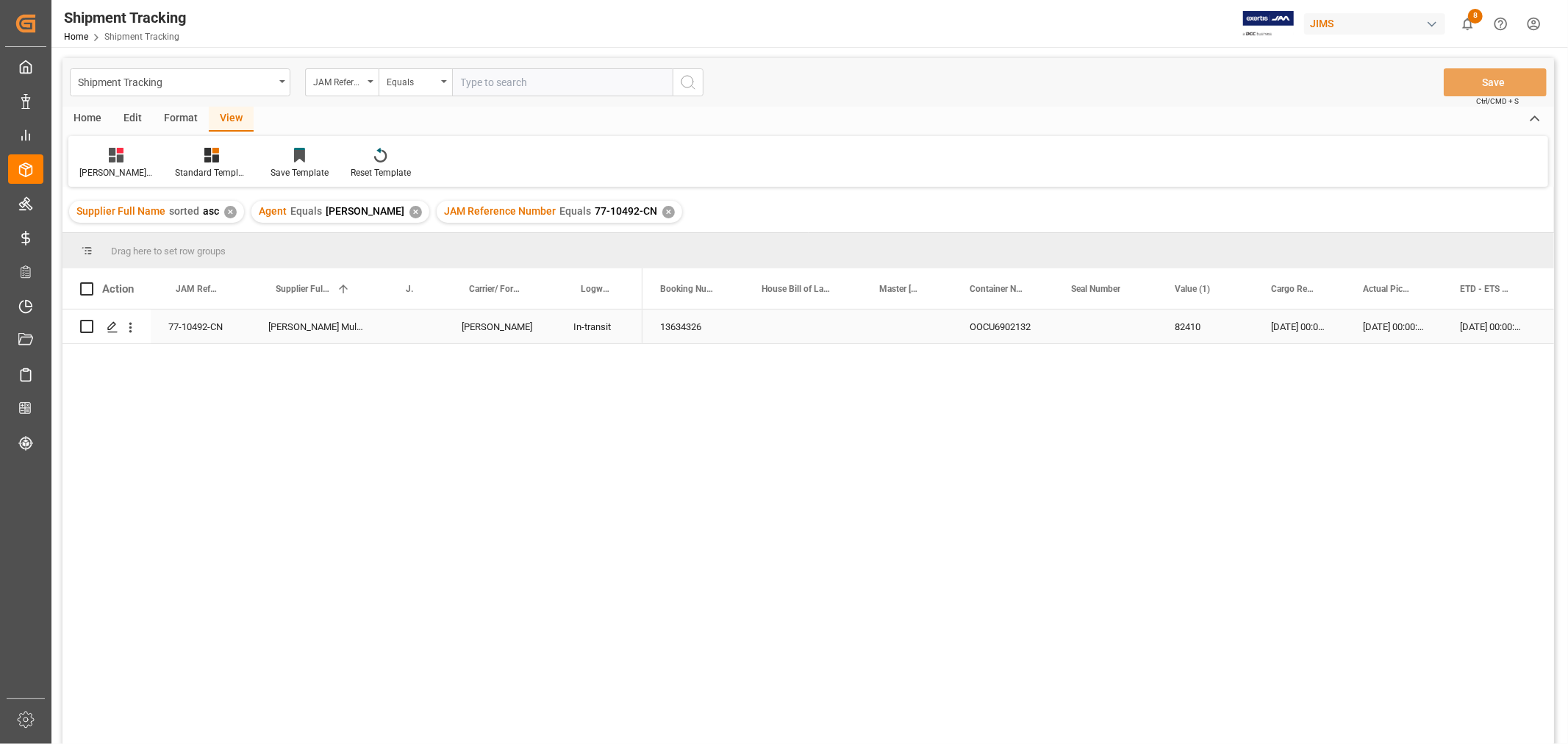
click at [410, 332] on div "Press SPACE to select this row." at bounding box center [412, 326] width 63 height 34
click at [410, 332] on input "Press SPACE to select this row." at bounding box center [412, 335] width 40 height 28
type input "77-10492-CN"
click at [419, 335] on input "Press SPACE to select this row." at bounding box center [412, 335] width 40 height 28
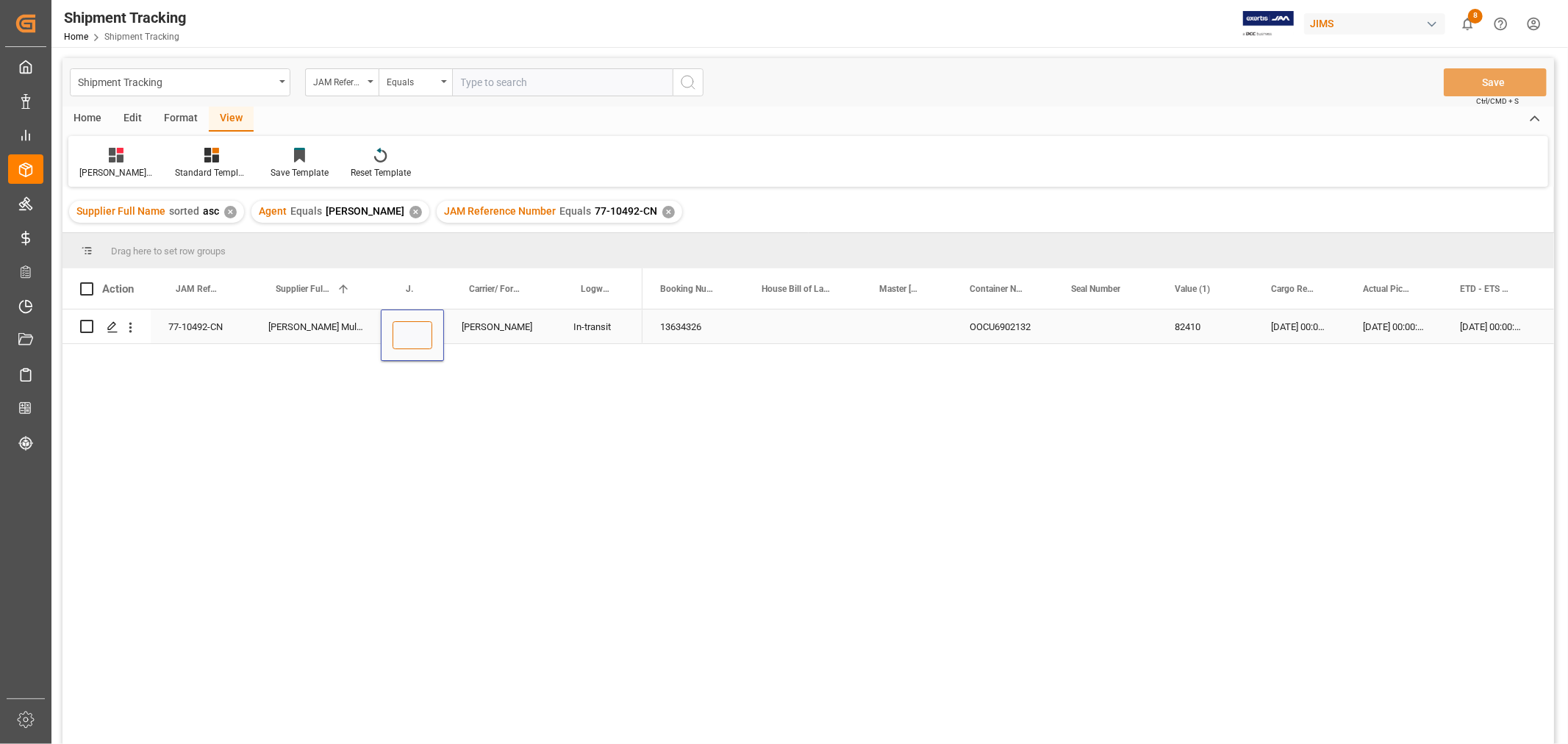
click at [419, 335] on input "Press SPACE to select this row." at bounding box center [412, 335] width 40 height 28
paste input "72976"
type input "72976"
click at [542, 328] on div "[PERSON_NAME]" at bounding box center [500, 326] width 112 height 34
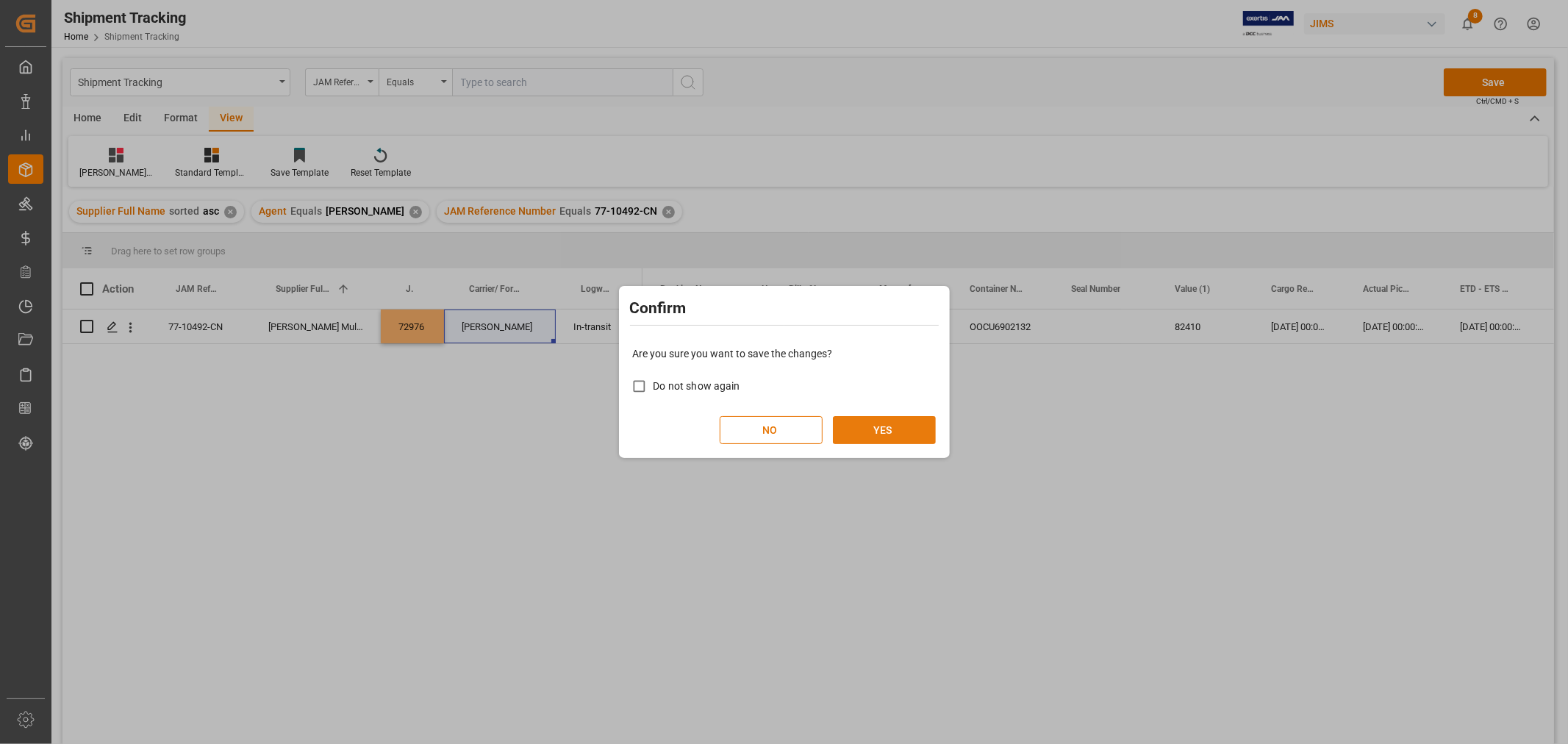
click at [861, 430] on button "YES" at bounding box center [884, 430] width 103 height 28
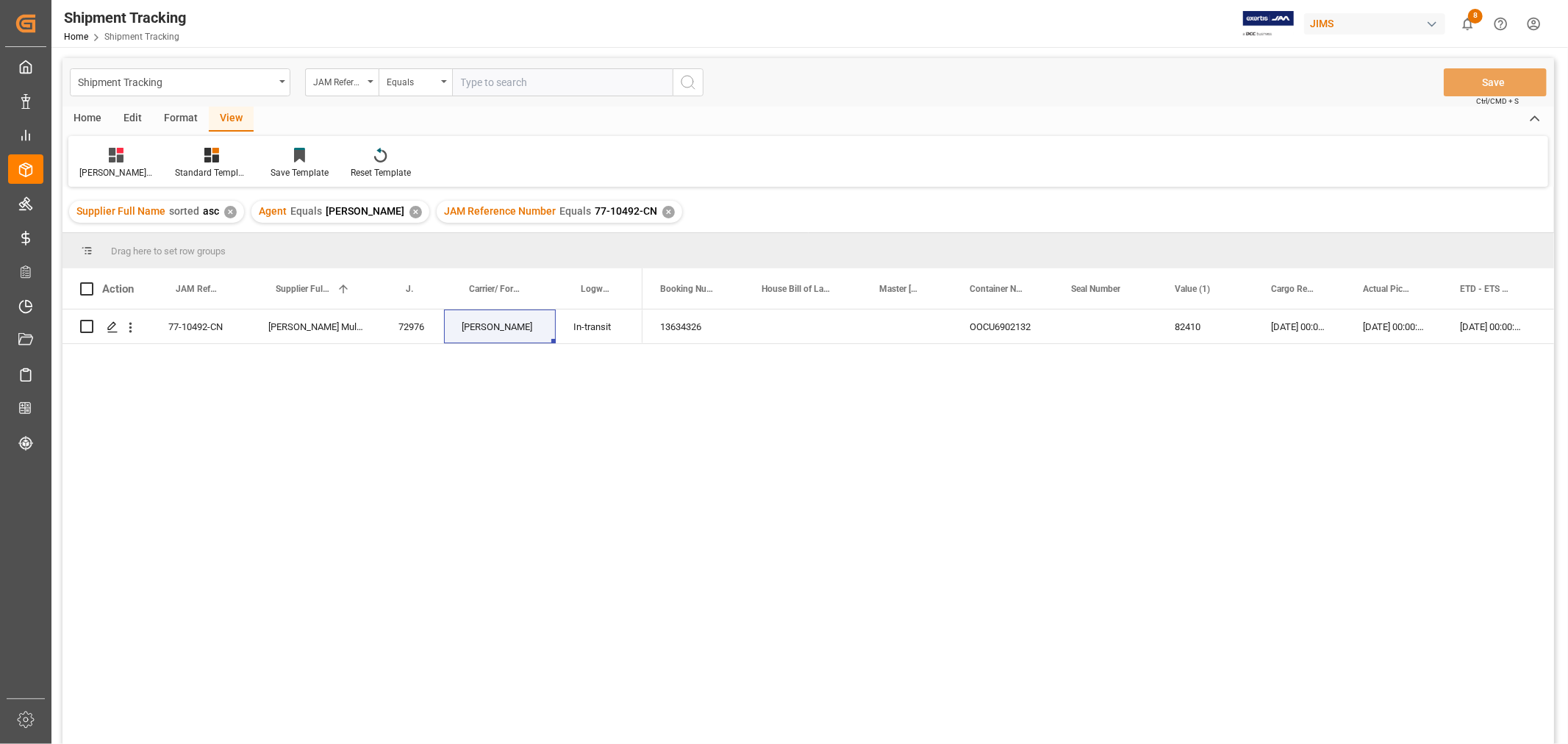
click at [662, 209] on div "✕" at bounding box center [668, 211] width 12 height 12
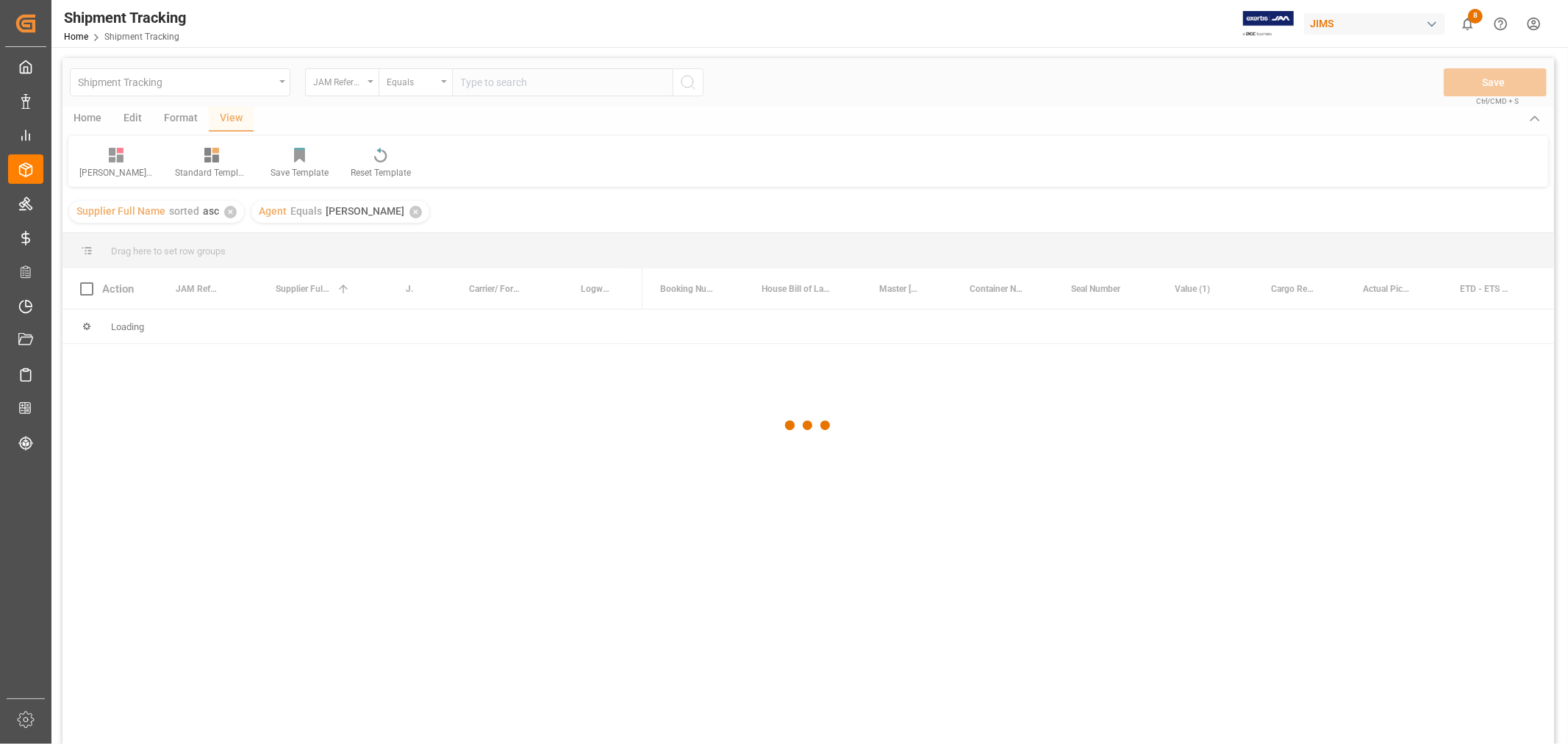
click at [497, 81] on div at bounding box center [808, 426] width 1491 height 735
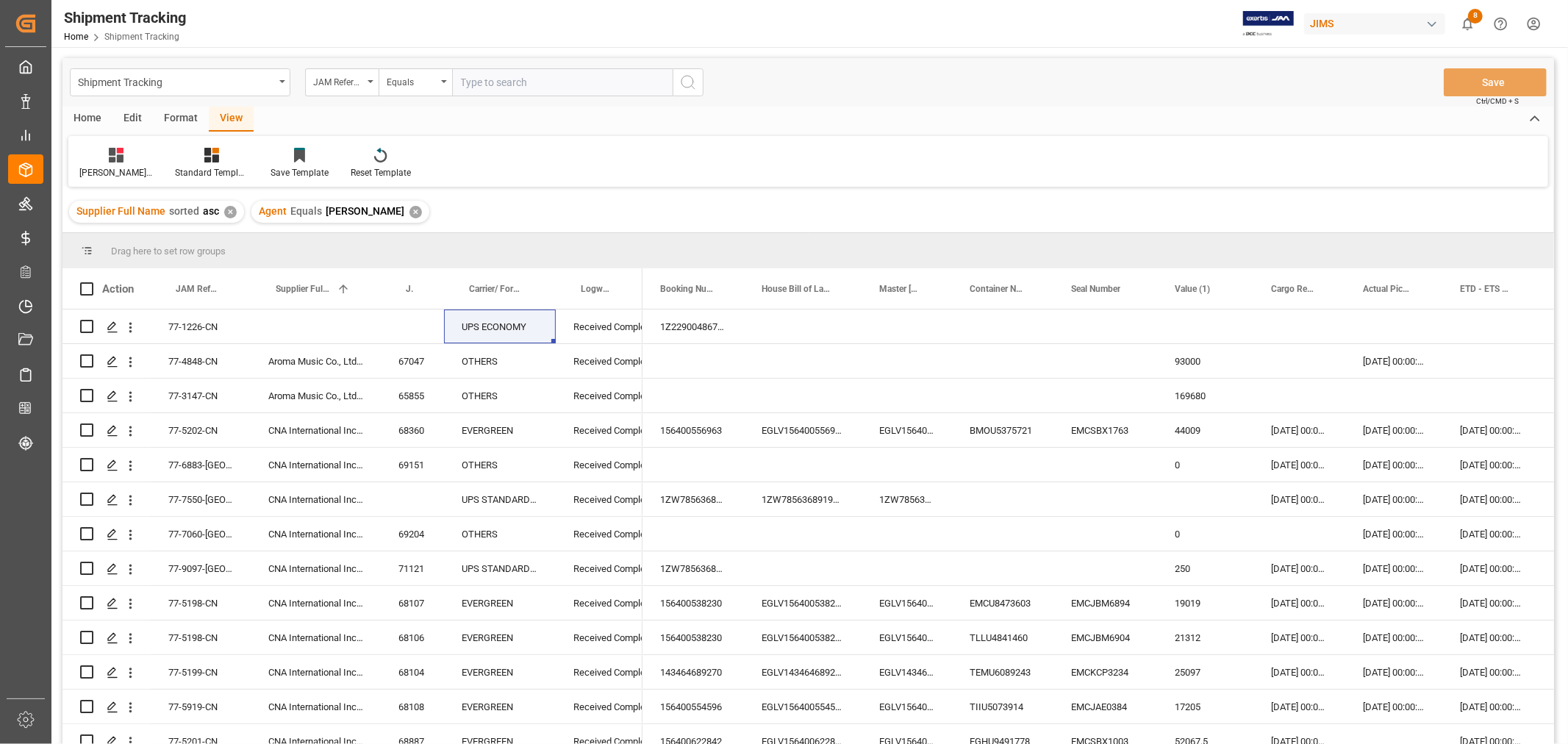
click at [497, 81] on input "text" at bounding box center [563, 82] width 221 height 28
paste input "77-11002-CN"
type input "77-11002-CN"
click at [694, 89] on icon "search button" at bounding box center [688, 82] width 18 height 18
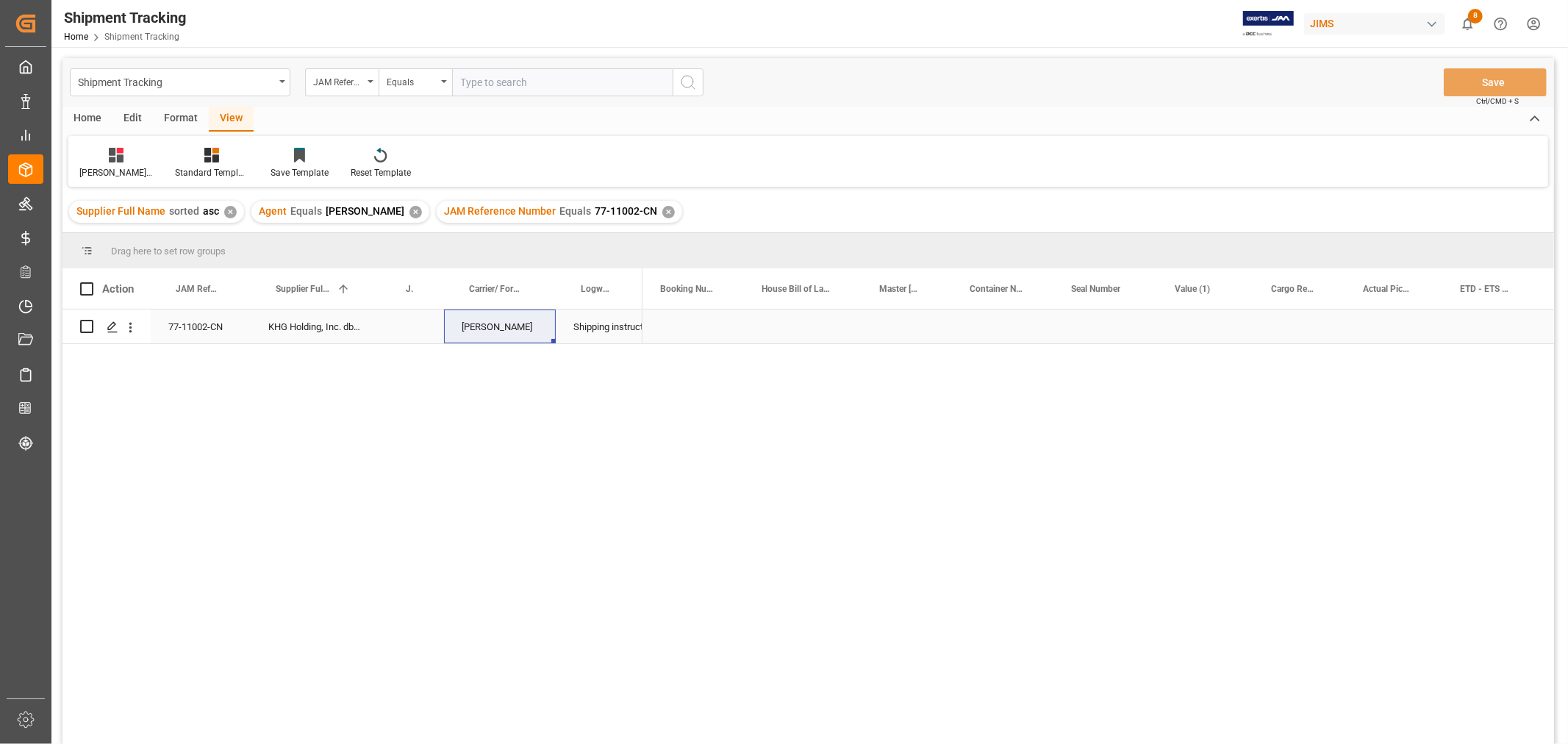
click at [1297, 327] on div "Press SPACE to select this row." at bounding box center [1300, 326] width 92 height 34
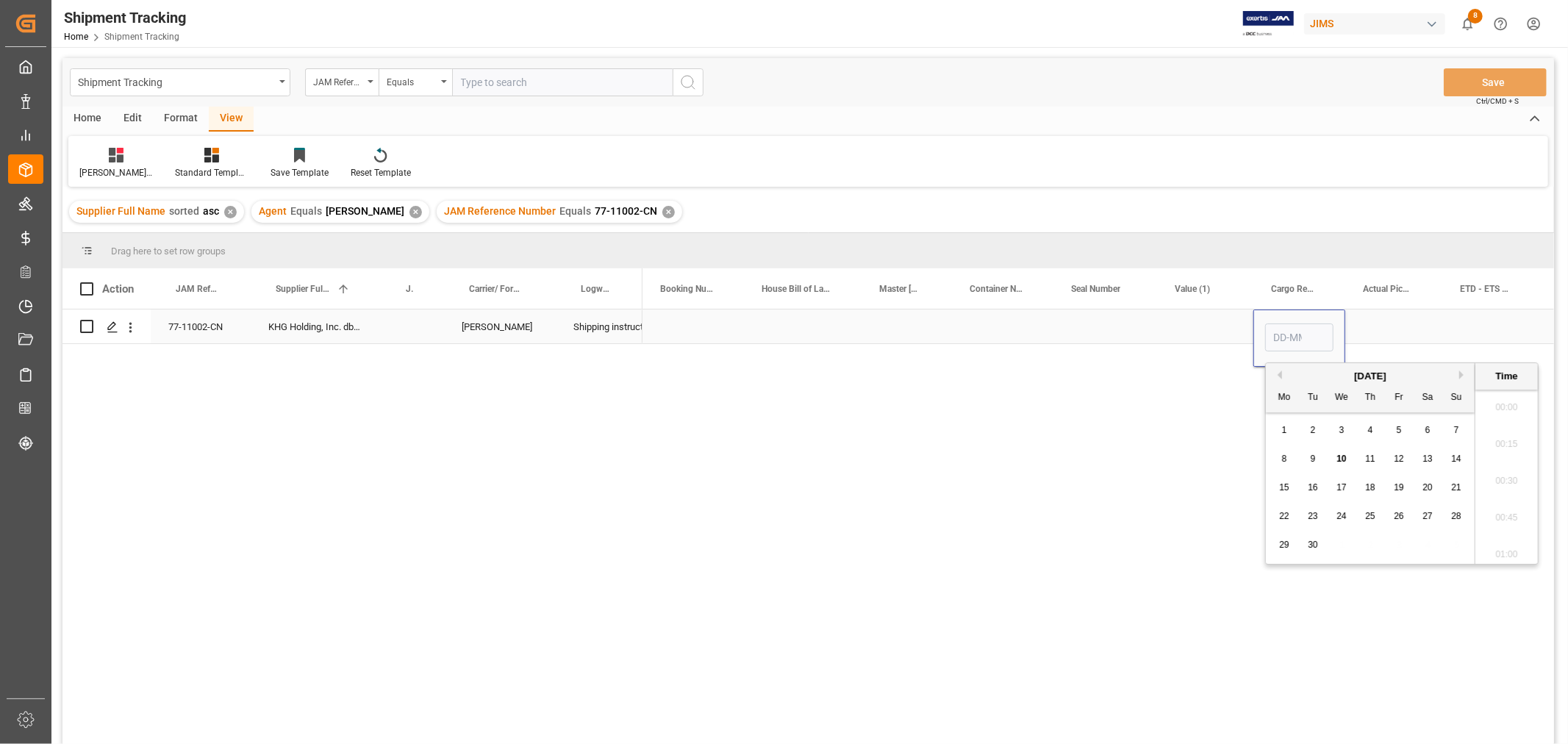
scroll to position [2172, 0]
click at [1398, 509] on div "26" at bounding box center [1399, 517] width 19 height 18
type input "[DATE] 00:00"
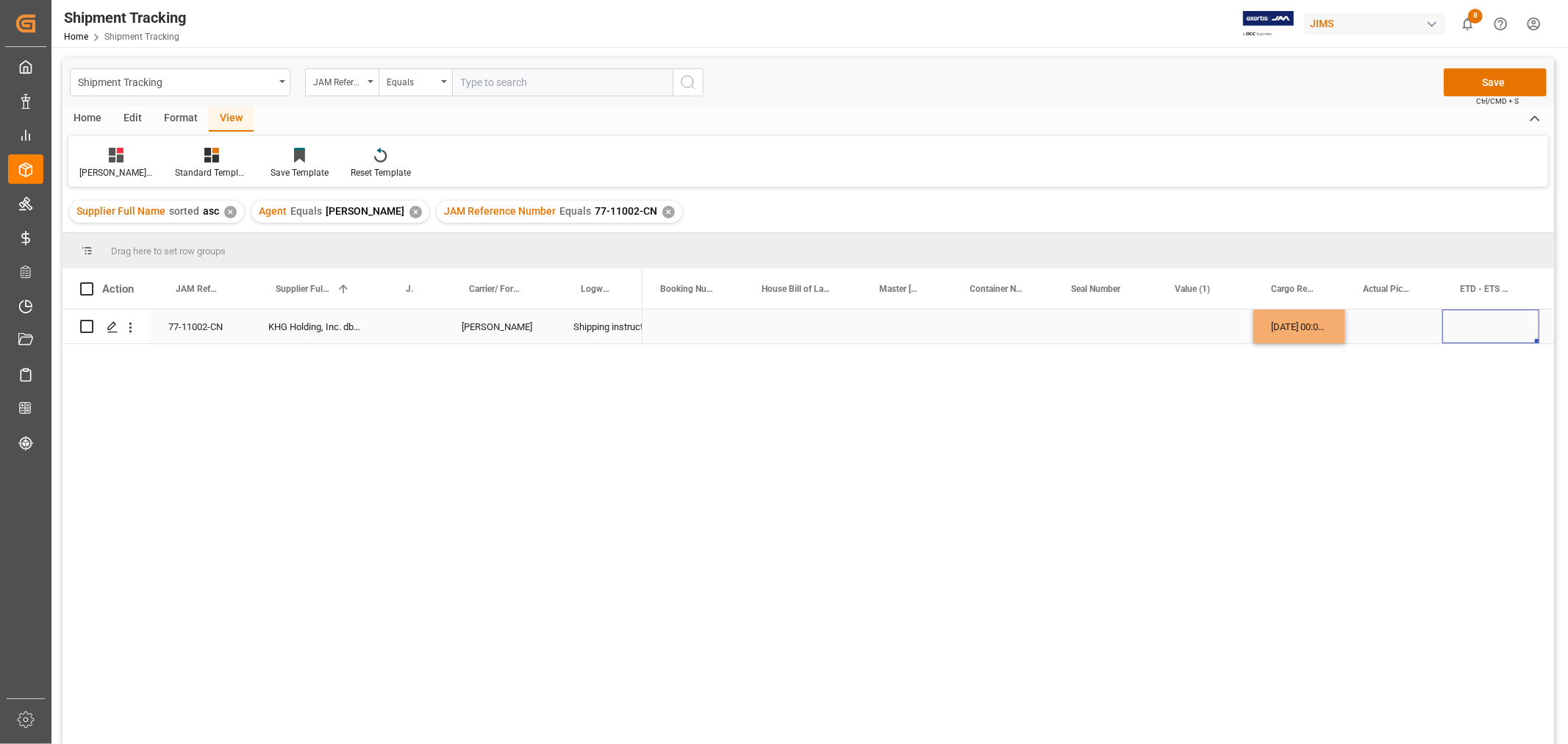
click at [1474, 321] on div "Press SPACE to select this row." at bounding box center [1491, 326] width 97 height 34
click at [1474, 74] on button "Save" at bounding box center [1495, 82] width 103 height 28
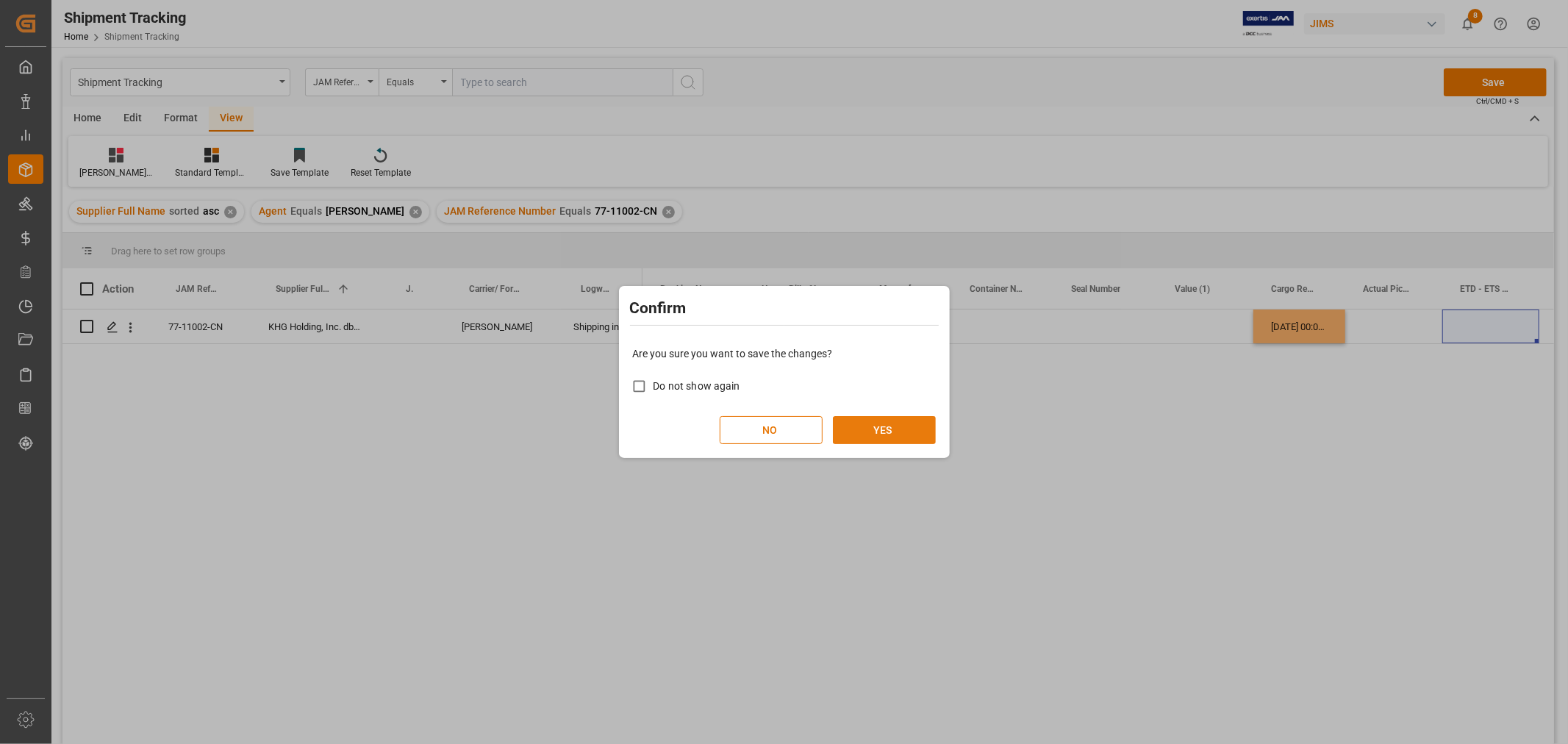
click at [895, 422] on button "YES" at bounding box center [884, 430] width 103 height 28
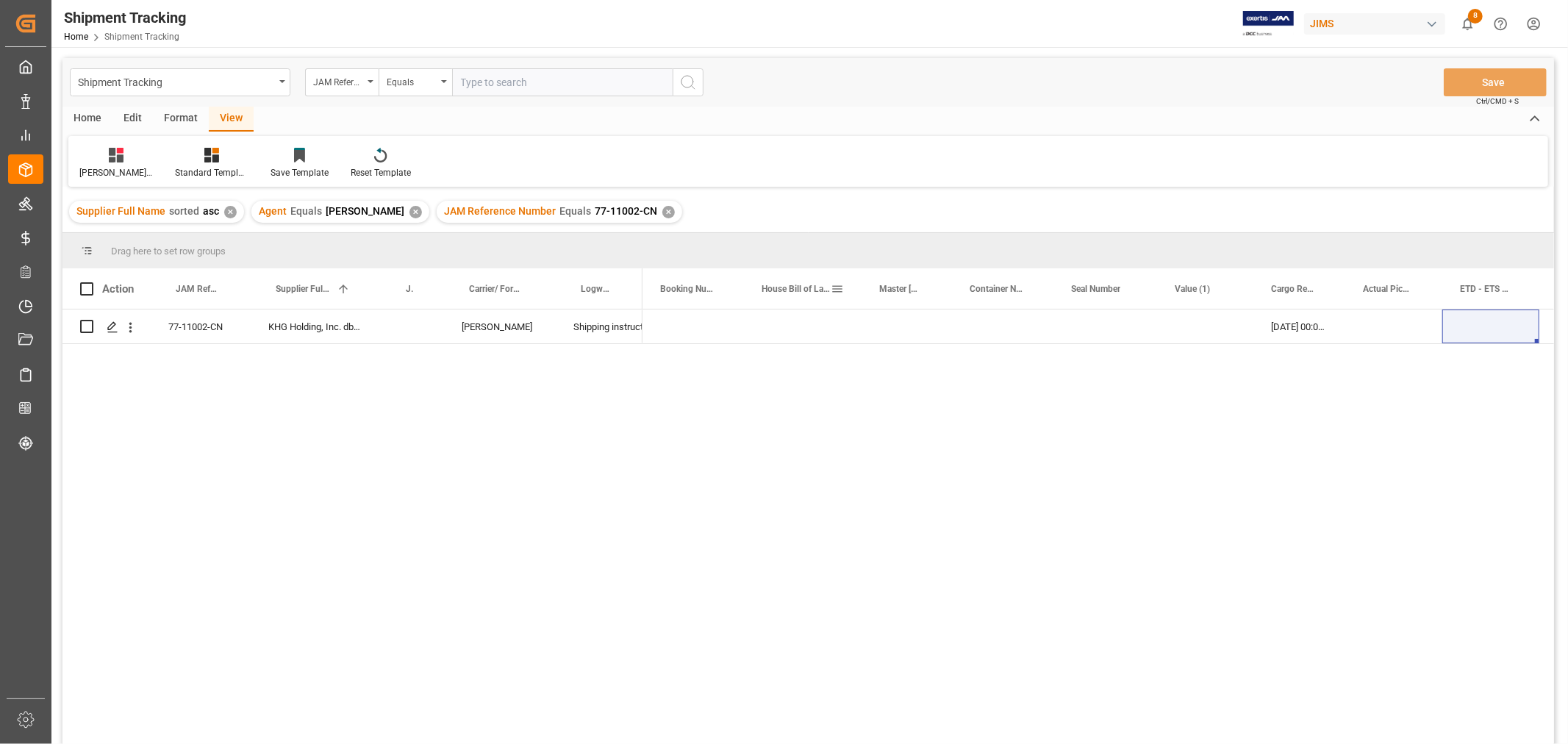
click at [839, 289] on span at bounding box center [837, 289] width 13 height 13
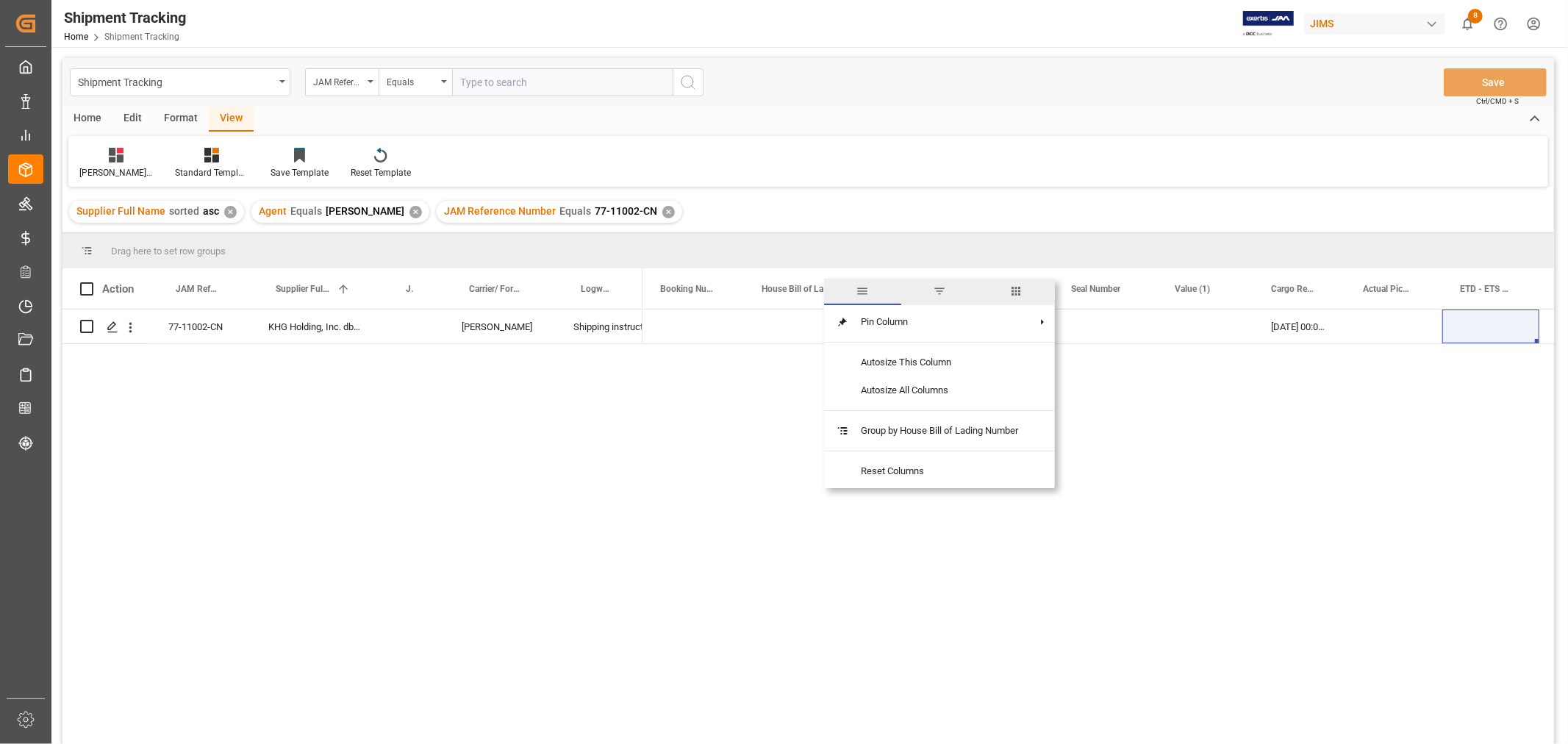
click at [1019, 290] on span "columns" at bounding box center [1017, 291] width 13 height 13
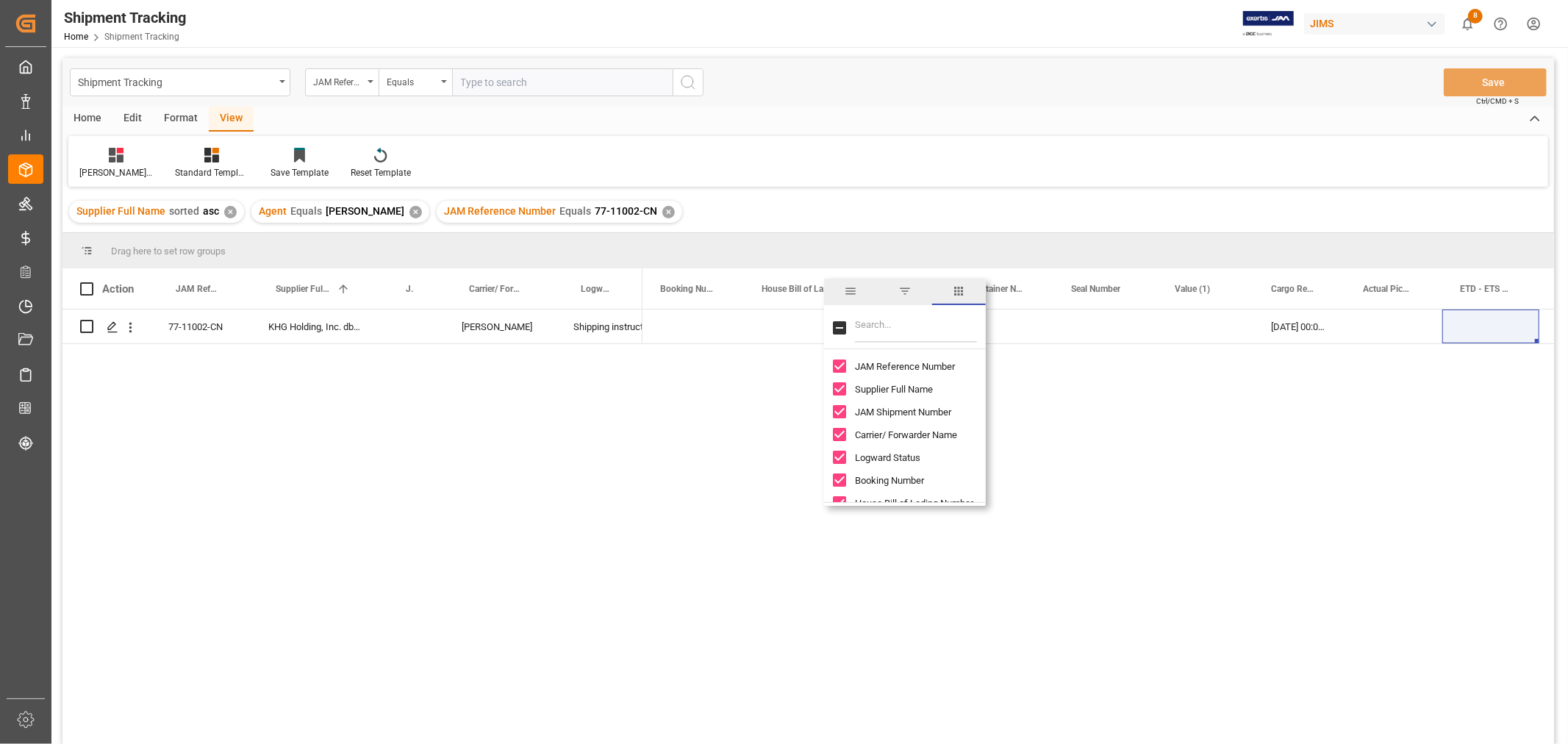
click at [841, 326] on input "Toggle Select All Columns" at bounding box center [839, 327] width 13 height 13
click at [833, 329] on input "Toggle Select All Columns" at bounding box center [839, 327] width 13 height 13
checkbox input "false"
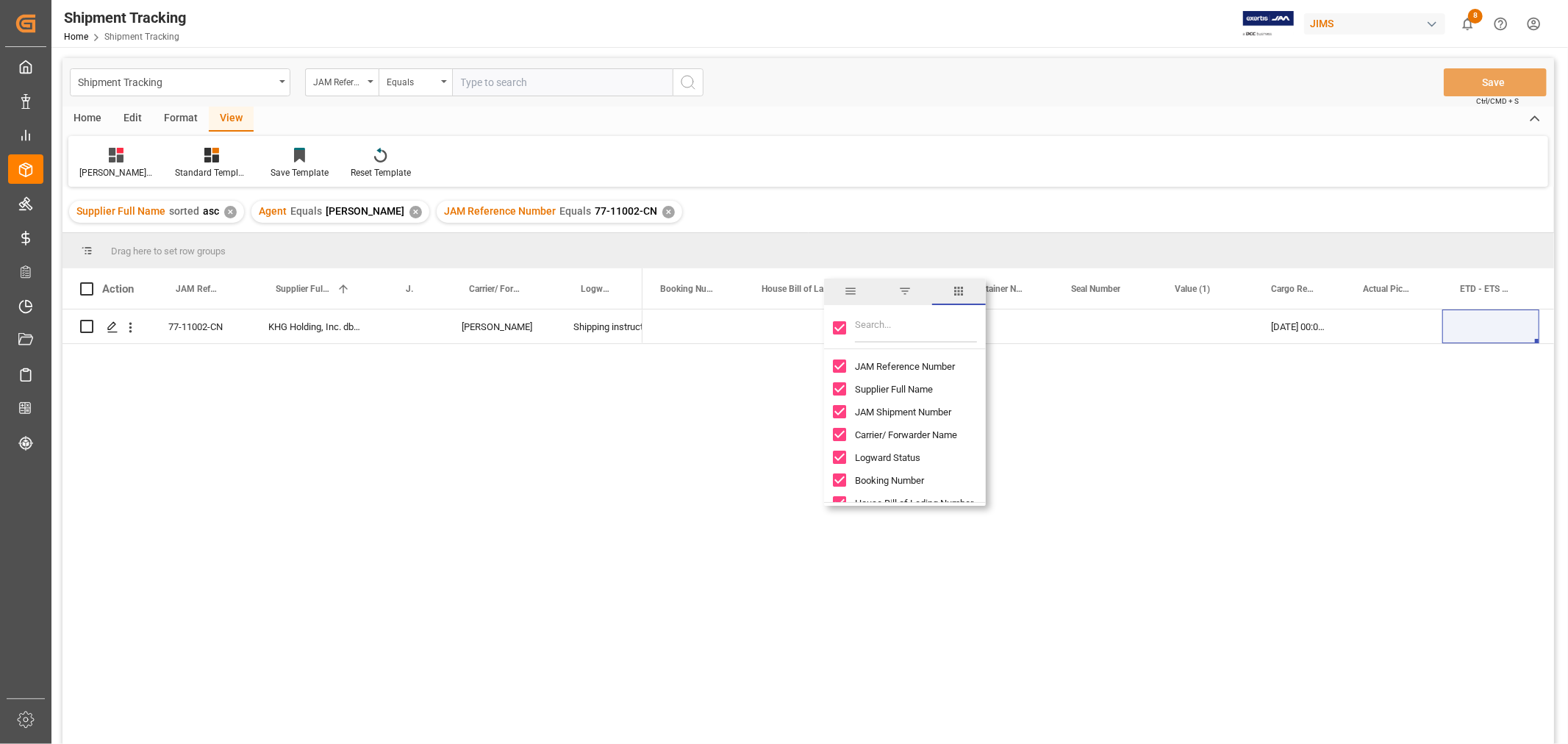
checkbox input "false"
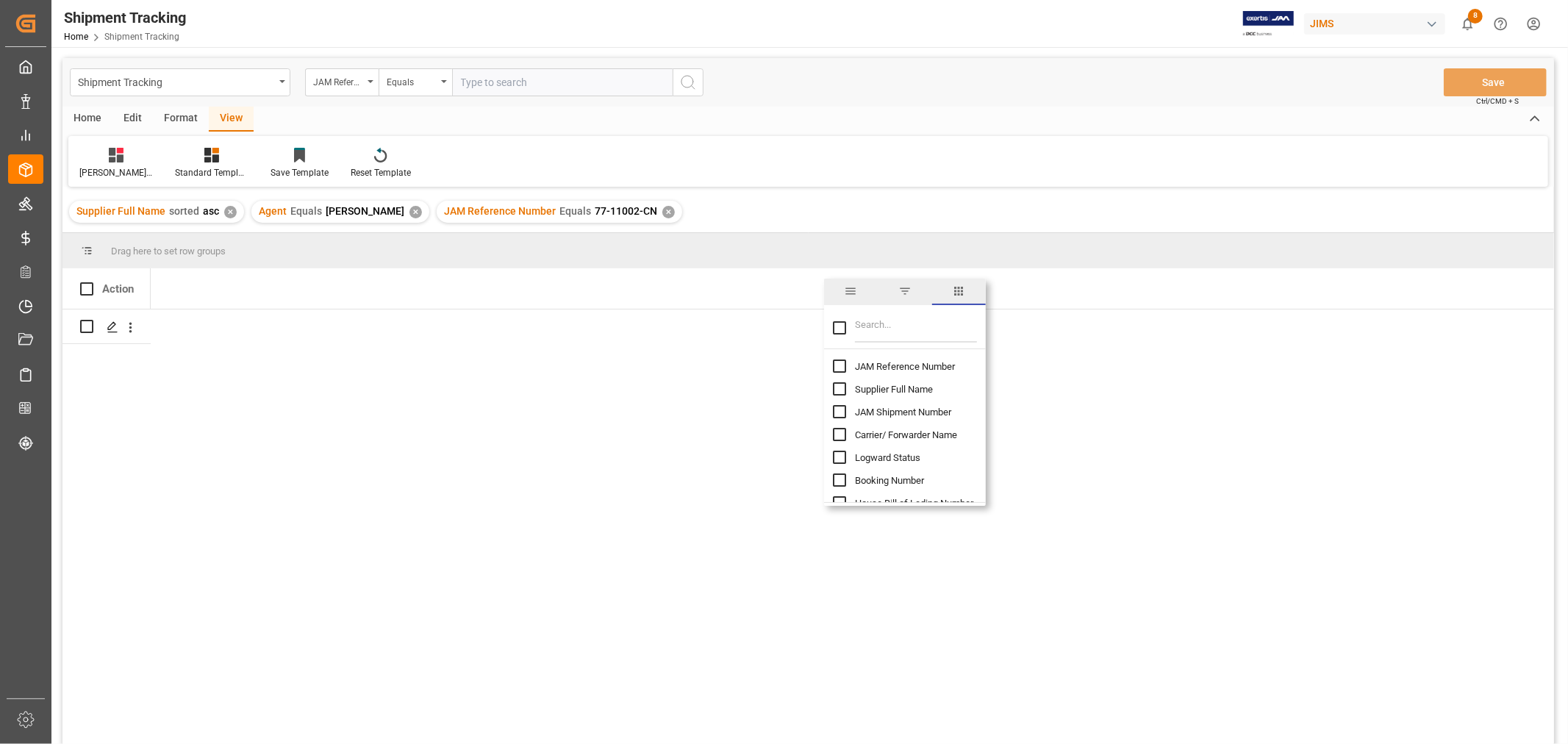
click at [834, 364] on input "JAM Reference Number column toggle visibility (hidden)" at bounding box center [839, 366] width 13 height 13
checkbox input "true"
checkbox input "false"
click at [834, 386] on input "Supplier Full Name column toggle visibility (hidden)" at bounding box center [839, 389] width 13 height 13
checkbox input "true"
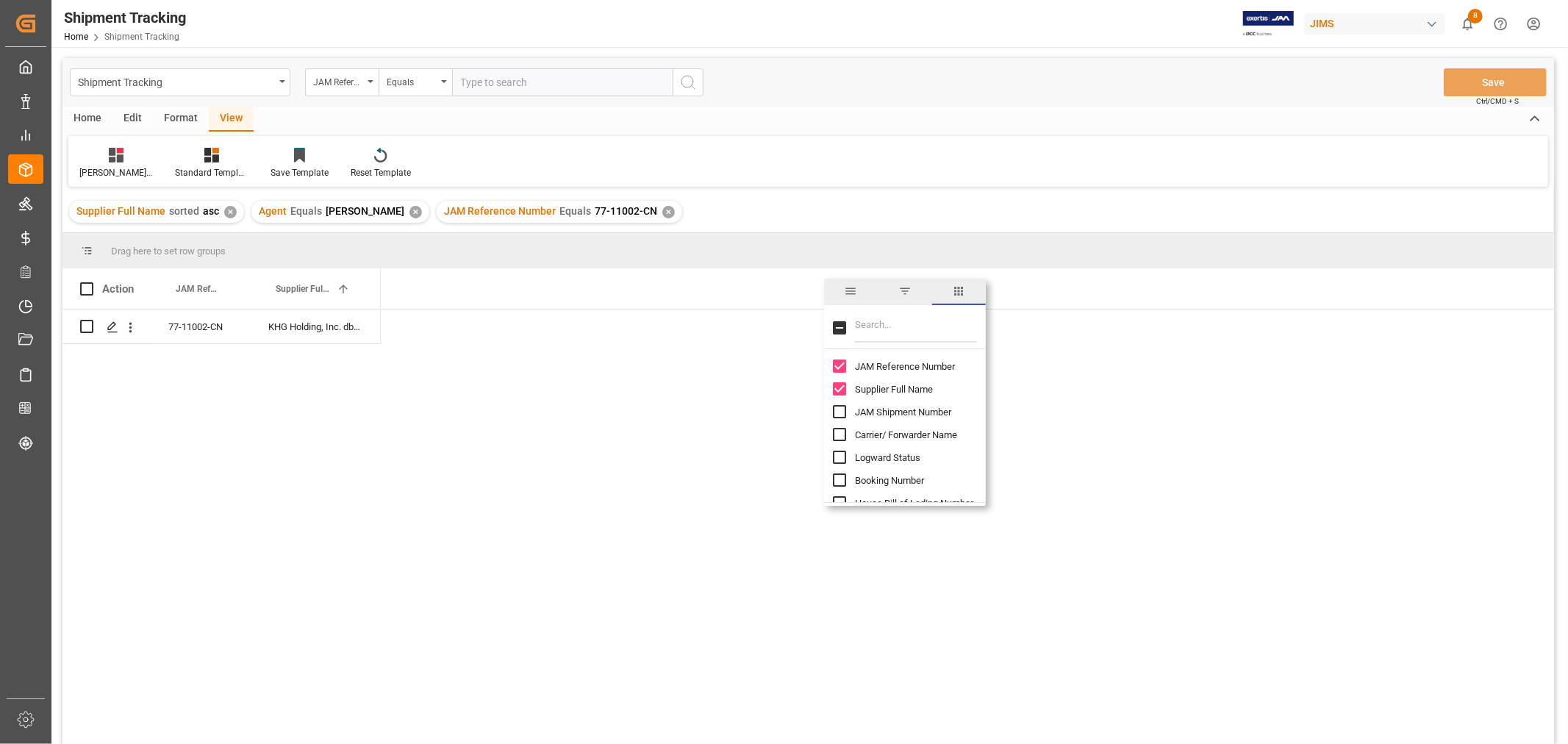
click at [856, 322] on input "Filter Columns Input" at bounding box center [915, 327] width 122 height 29
type input "INCO"
click at [838, 366] on input "Incoterm column toggle visibility (hidden)" at bounding box center [839, 366] width 13 height 13
checkbox input "true"
